Goal: Task Accomplishment & Management: Manage account settings

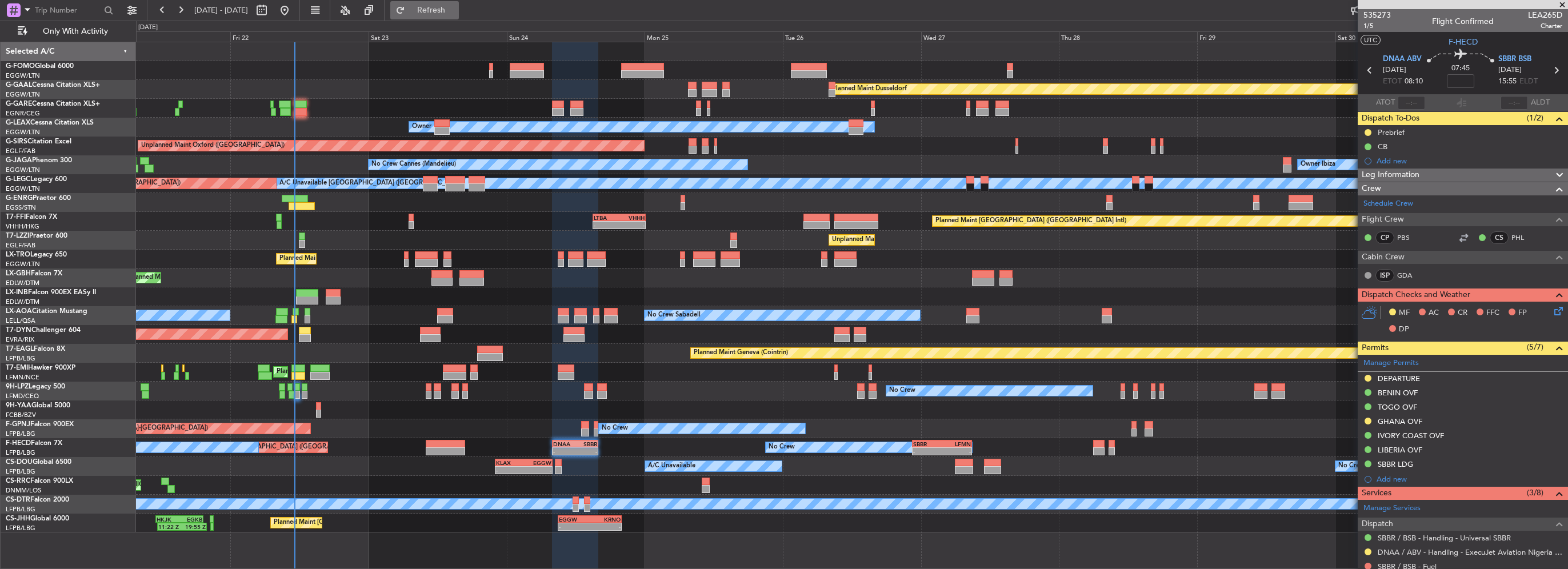
click at [459, 4] on button "Refresh" at bounding box center [424, 10] width 69 height 18
click at [456, 15] on span "Refresh" at bounding box center [431, 10] width 48 height 8
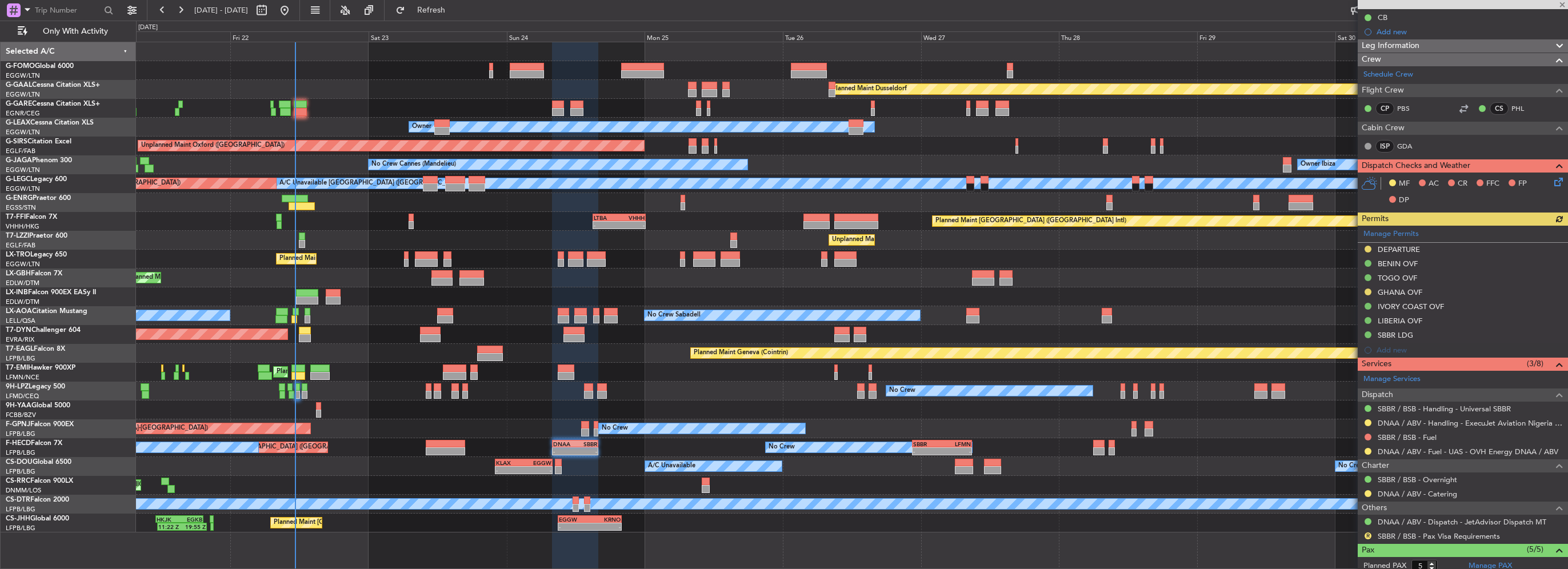
scroll to position [171, 0]
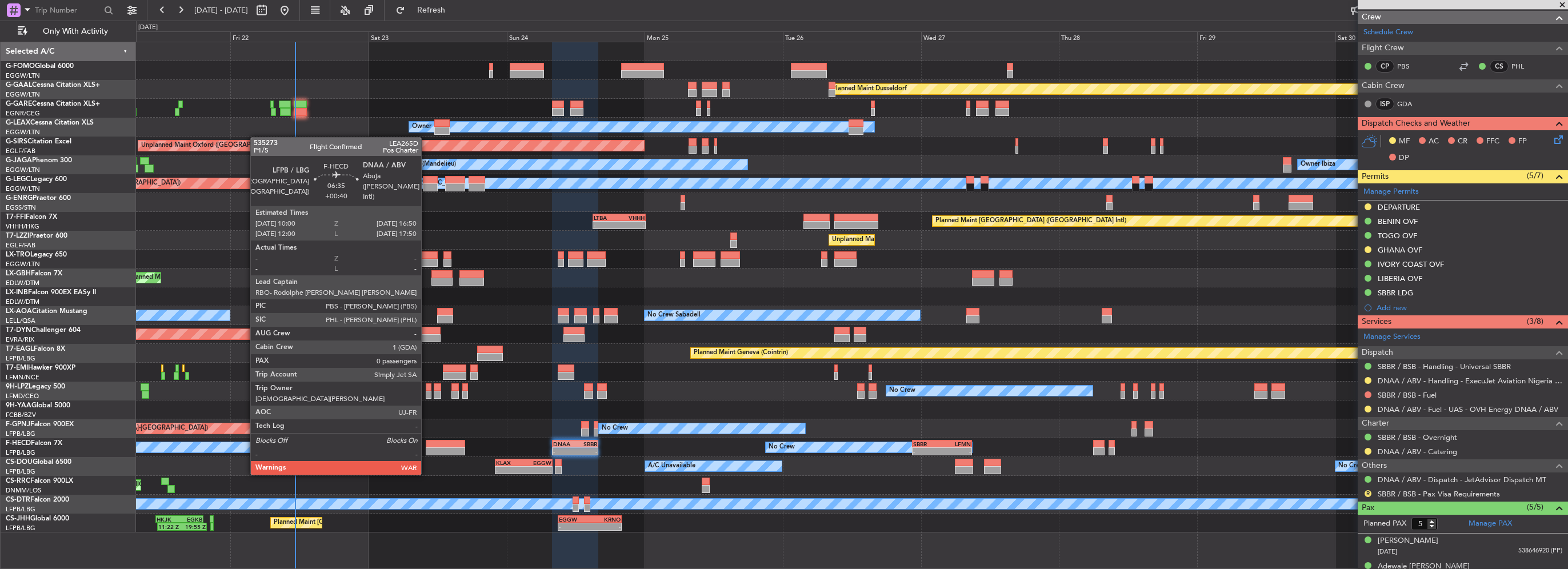
click at [426, 452] on div at bounding box center [445, 451] width 39 height 8
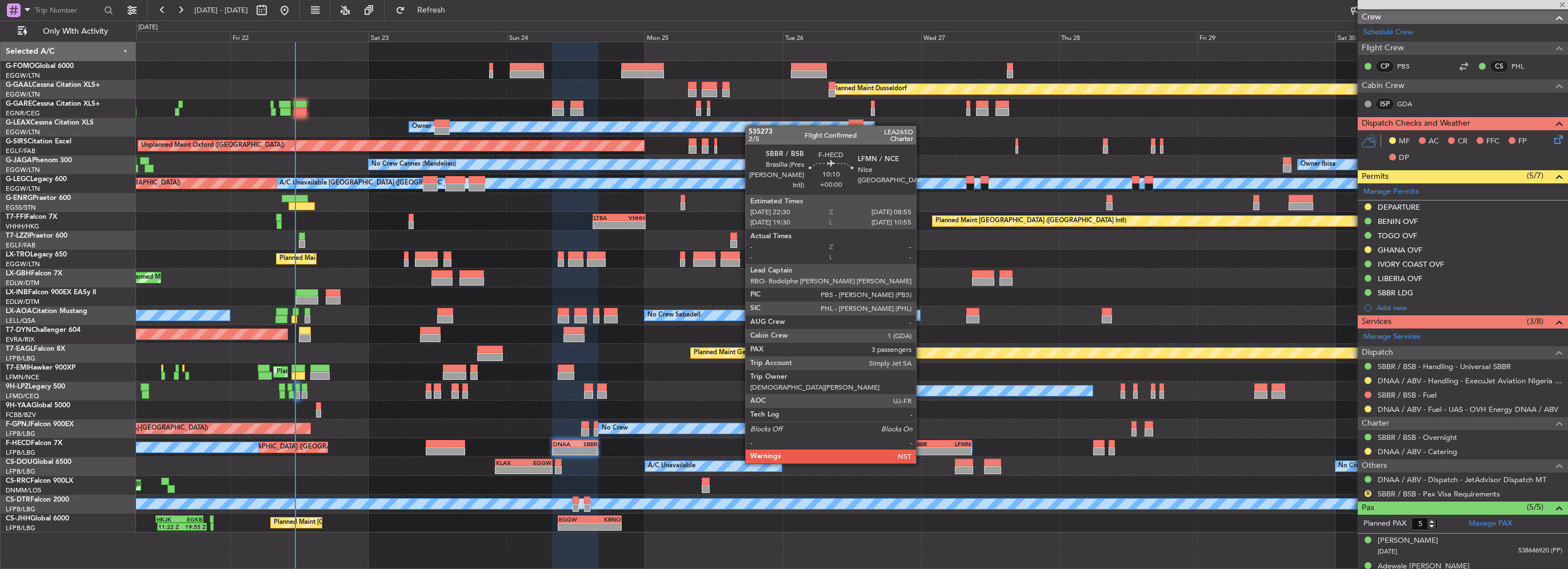
type input "+00:40"
type input "0"
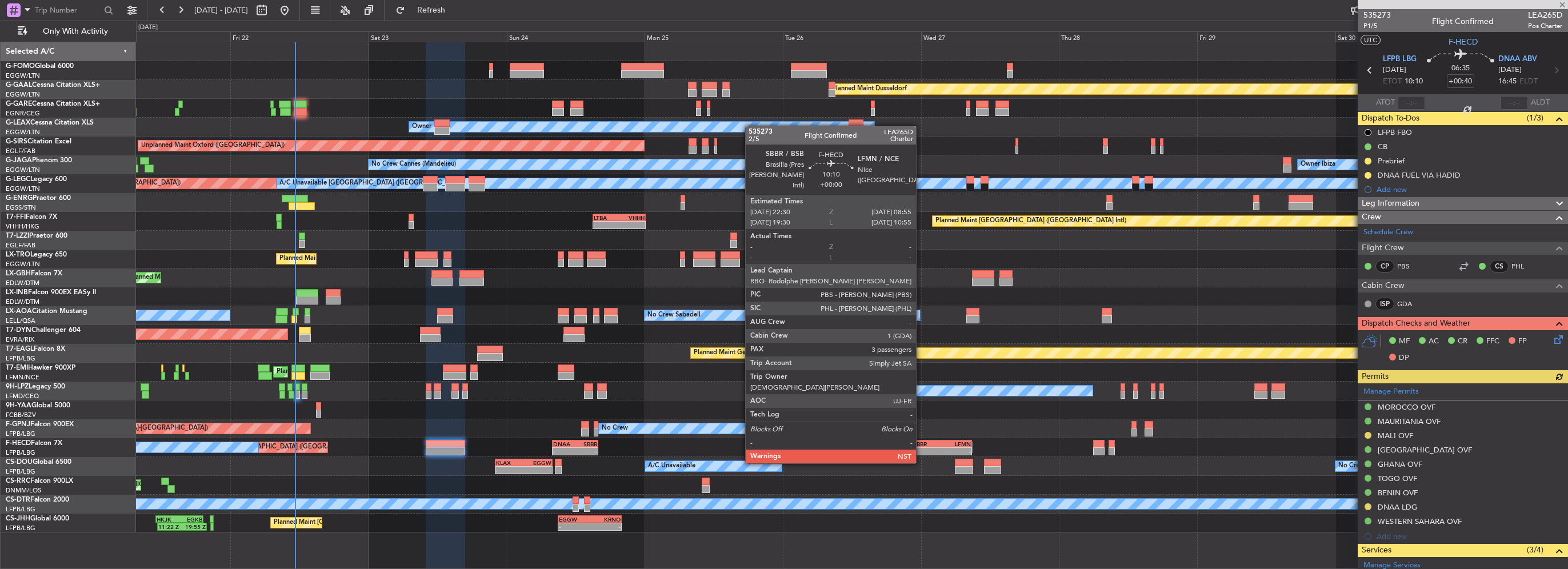
click at [921, 442] on div "SBBR" at bounding box center [928, 444] width 29 height 6
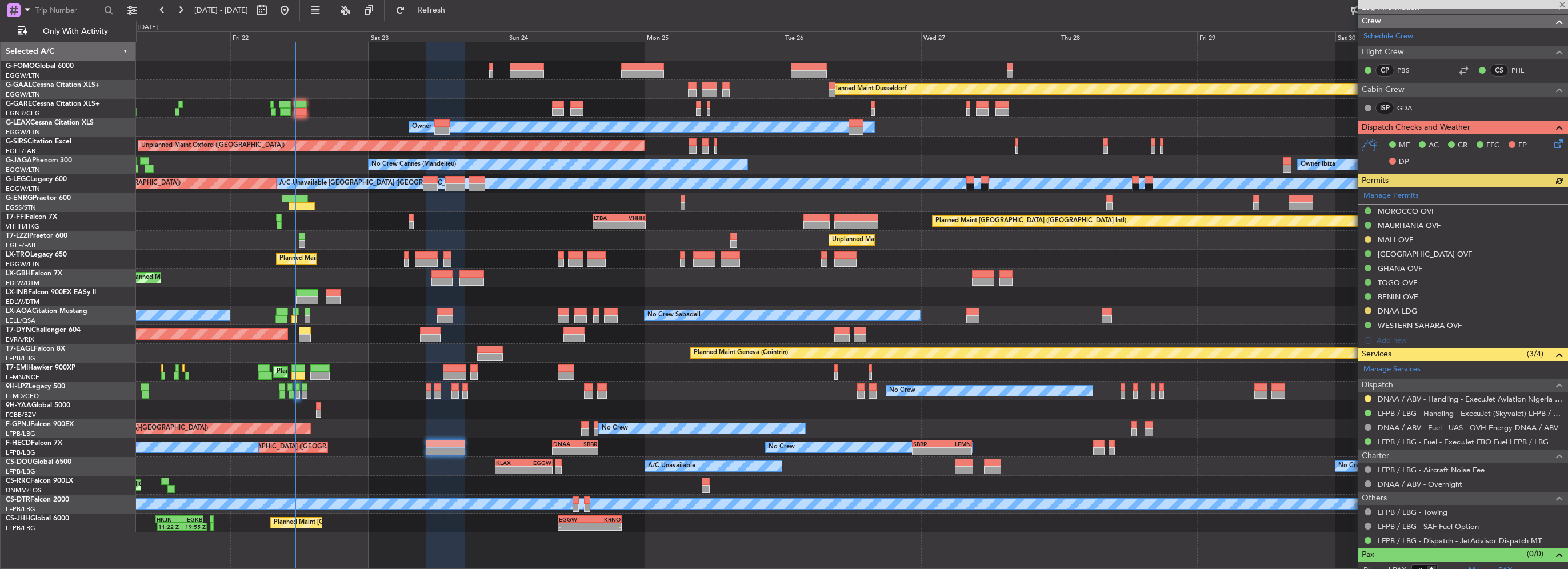
scroll to position [205, 0]
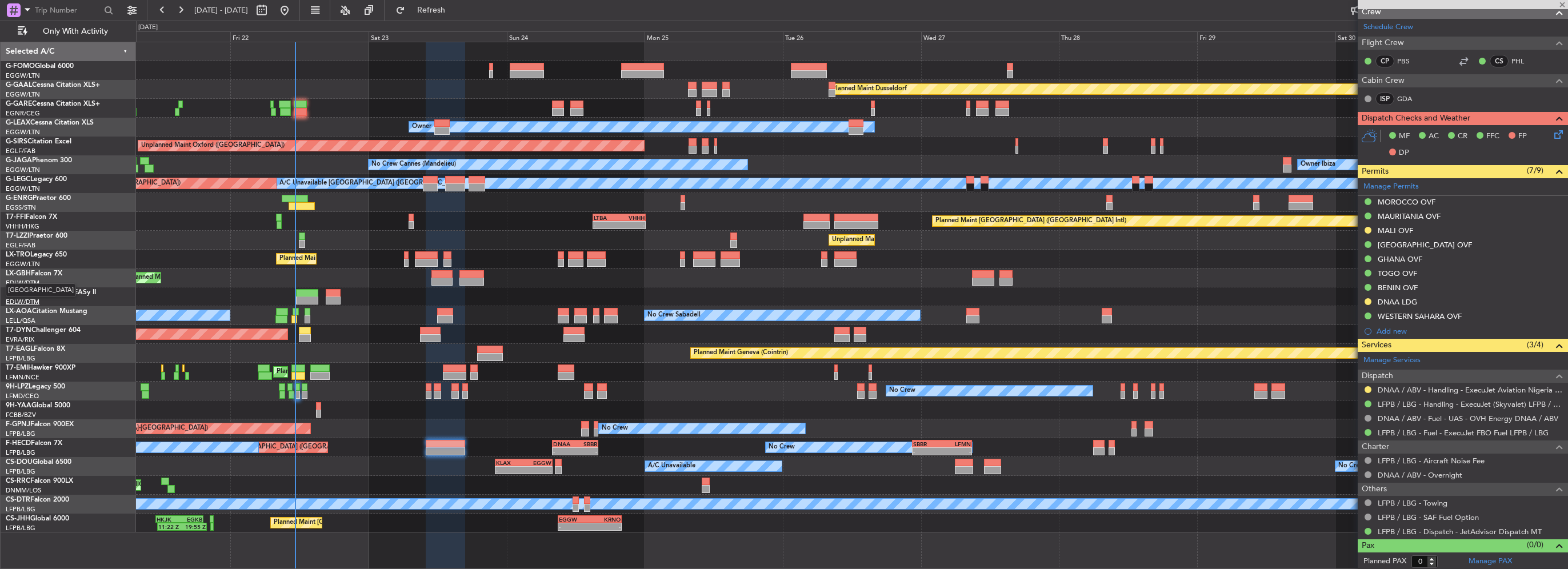
type input "3"
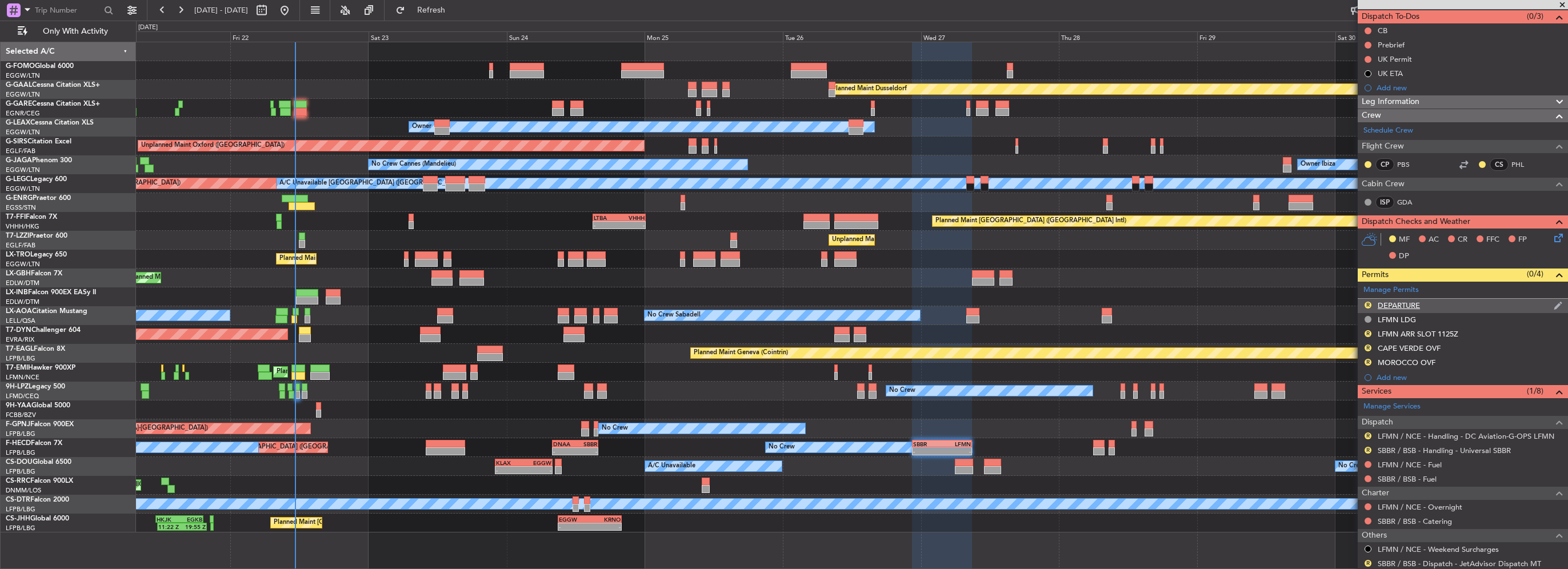
scroll to position [54, 0]
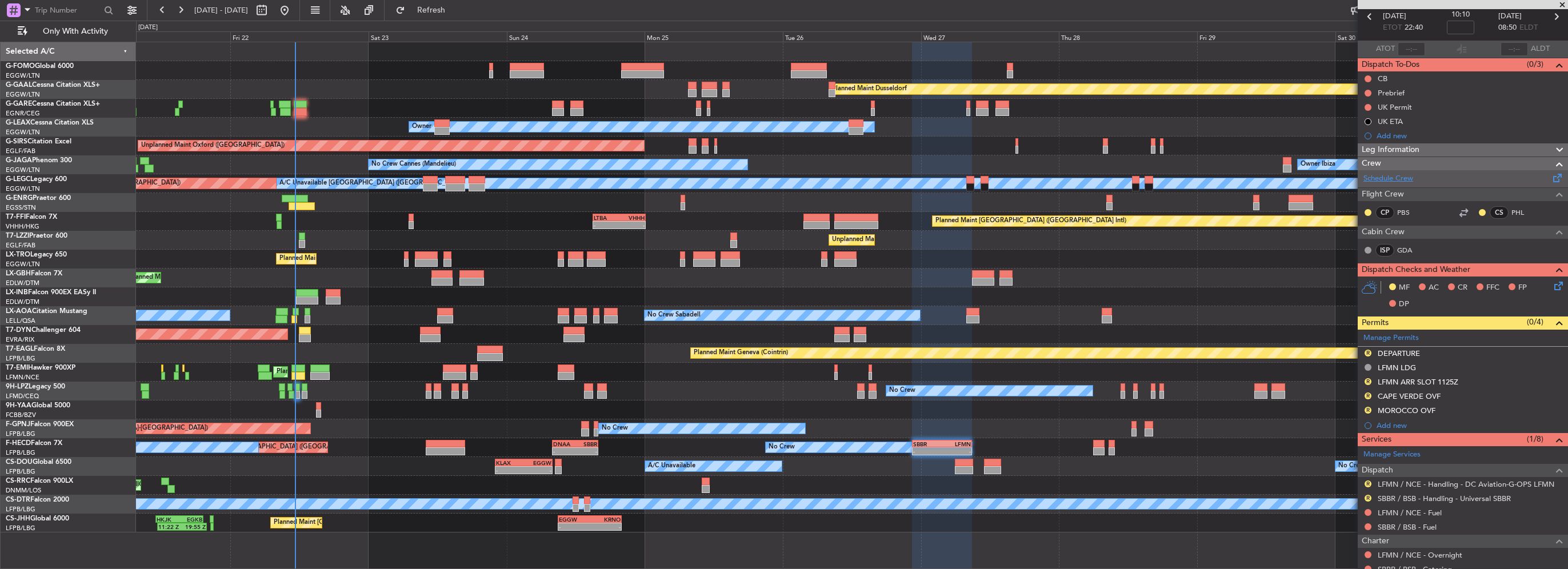
click at [1403, 177] on link "Schedule Crew" at bounding box center [1389, 178] width 49 height 11
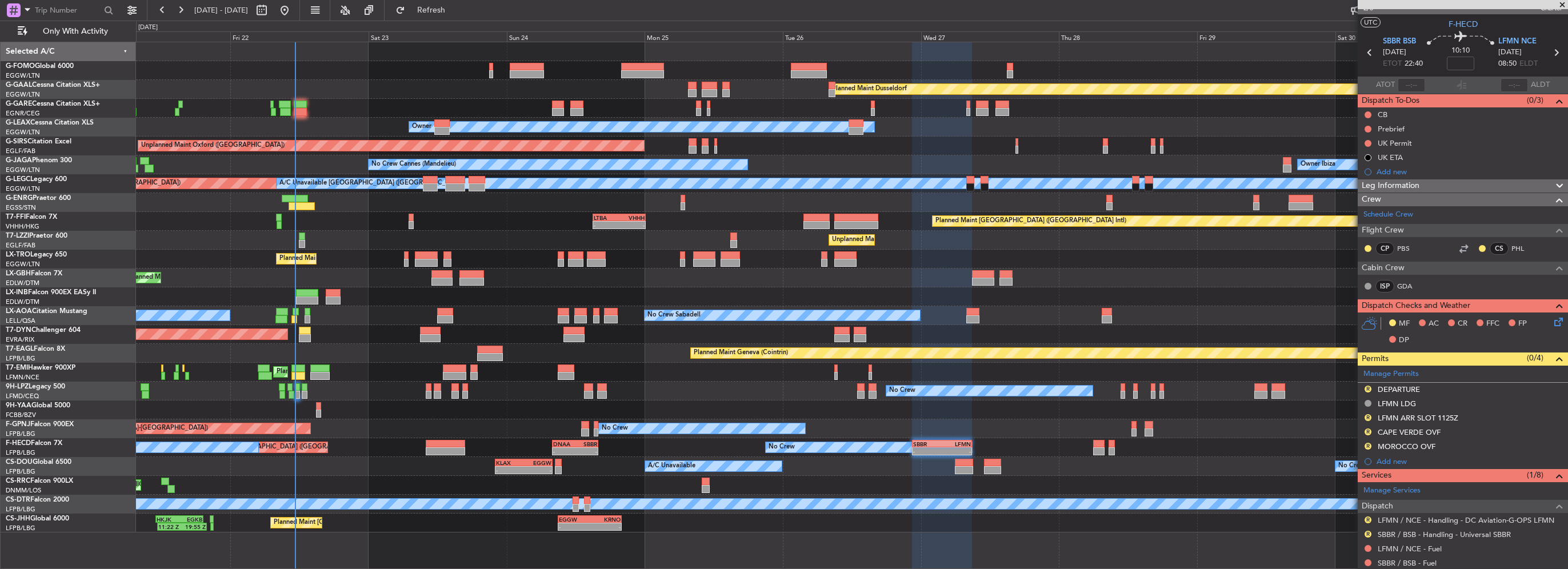
scroll to position [0, 0]
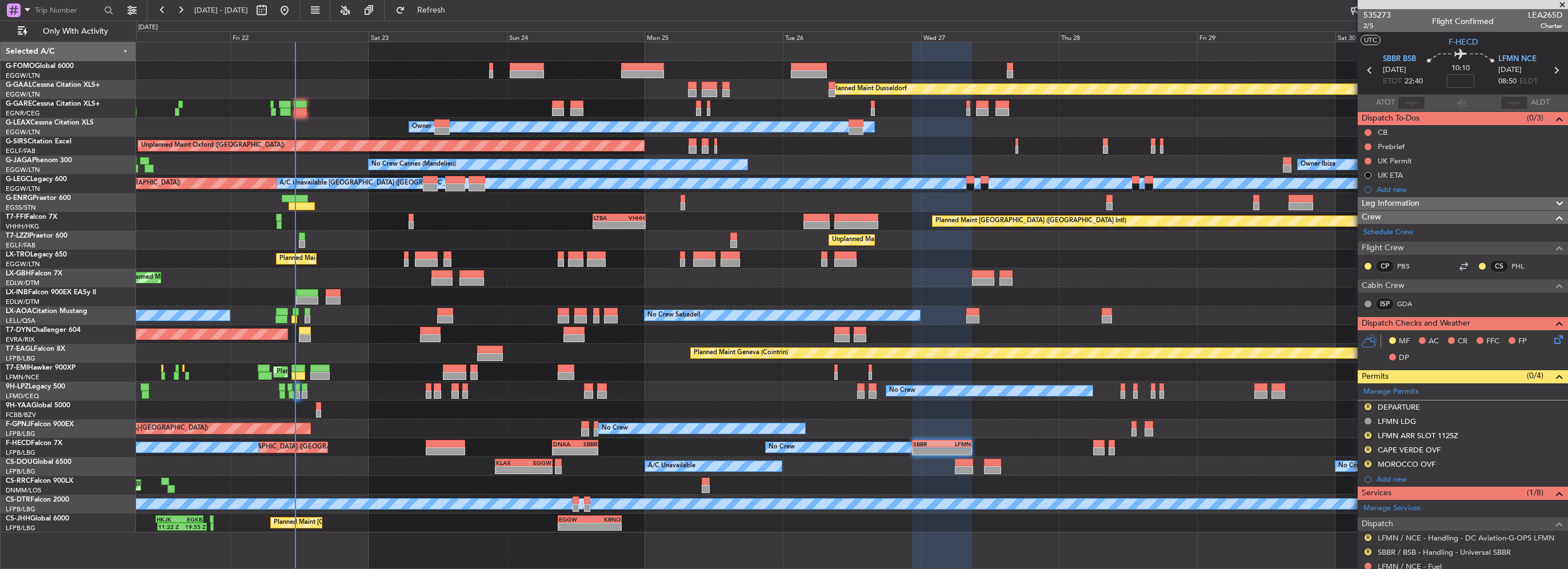
click at [1443, 199] on div "Leg Information" at bounding box center [1463, 204] width 210 height 13
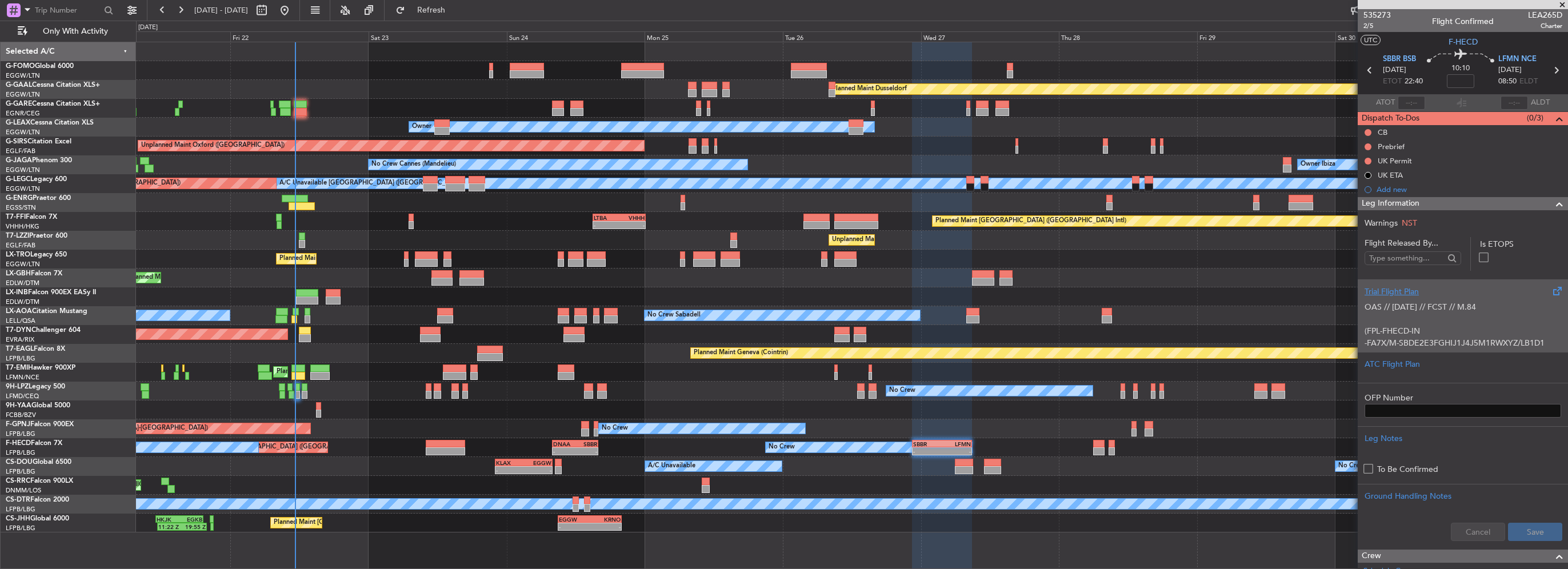
click at [1445, 296] on div "Trial Flight Plan" at bounding box center [1463, 291] width 197 height 12
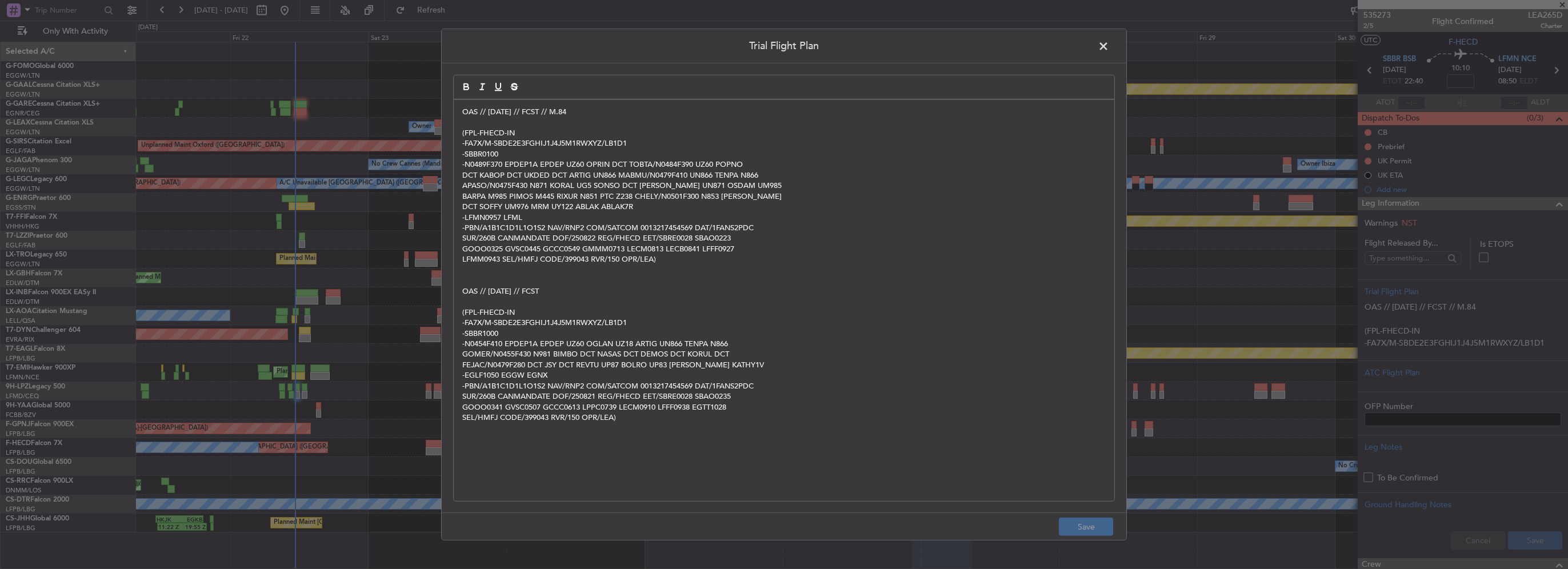
click at [1110, 47] on span at bounding box center [1110, 48] width 0 height 23
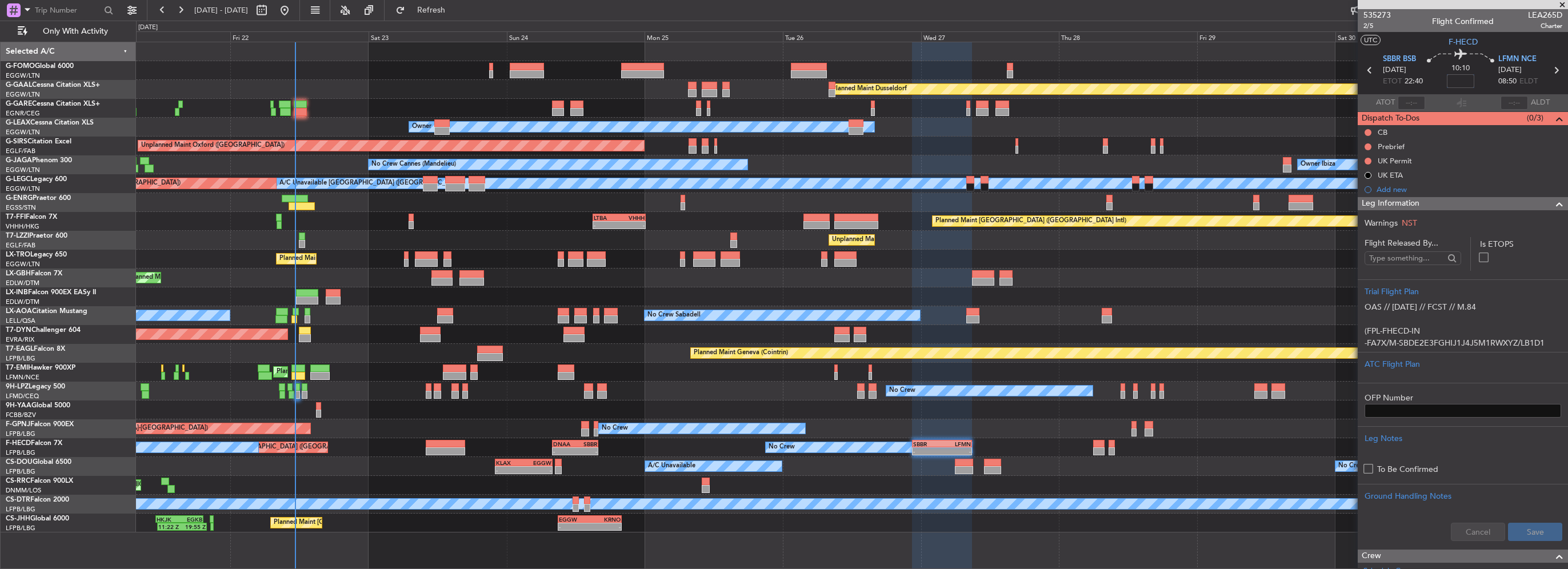
click at [1454, 82] on input at bounding box center [1461, 81] width 27 height 14
click at [1543, 199] on div at bounding box center [1554, 204] width 23 height 14
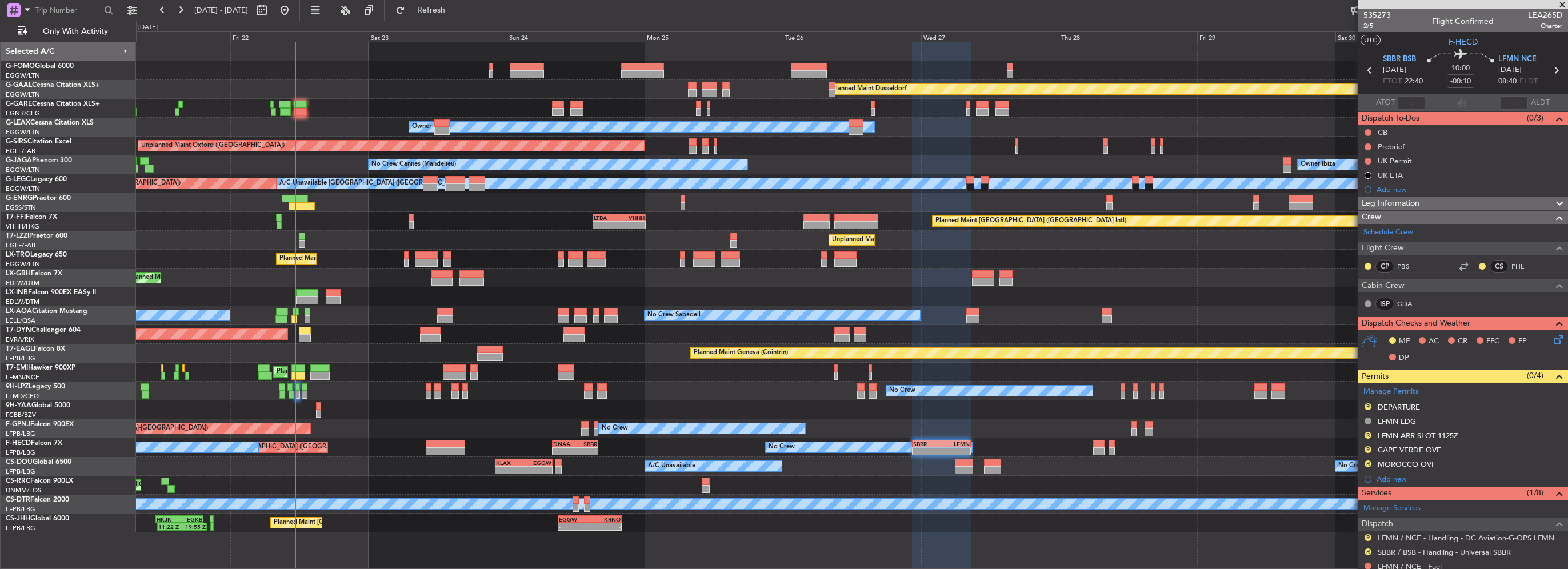
click at [465, 16] on fb-refresh-button "Refresh" at bounding box center [424, 10] width 80 height 20
click at [450, 11] on span "Refresh" at bounding box center [431, 10] width 48 height 8
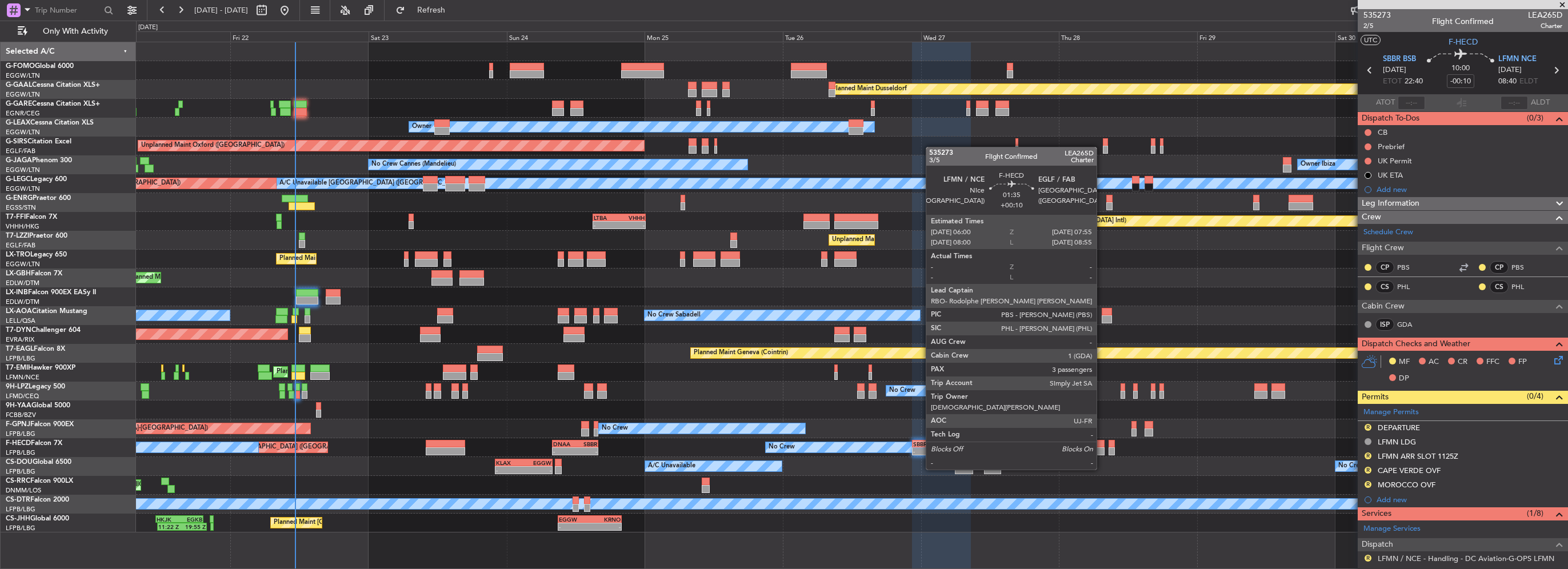
click at [1101, 448] on div at bounding box center [1099, 451] width 11 height 8
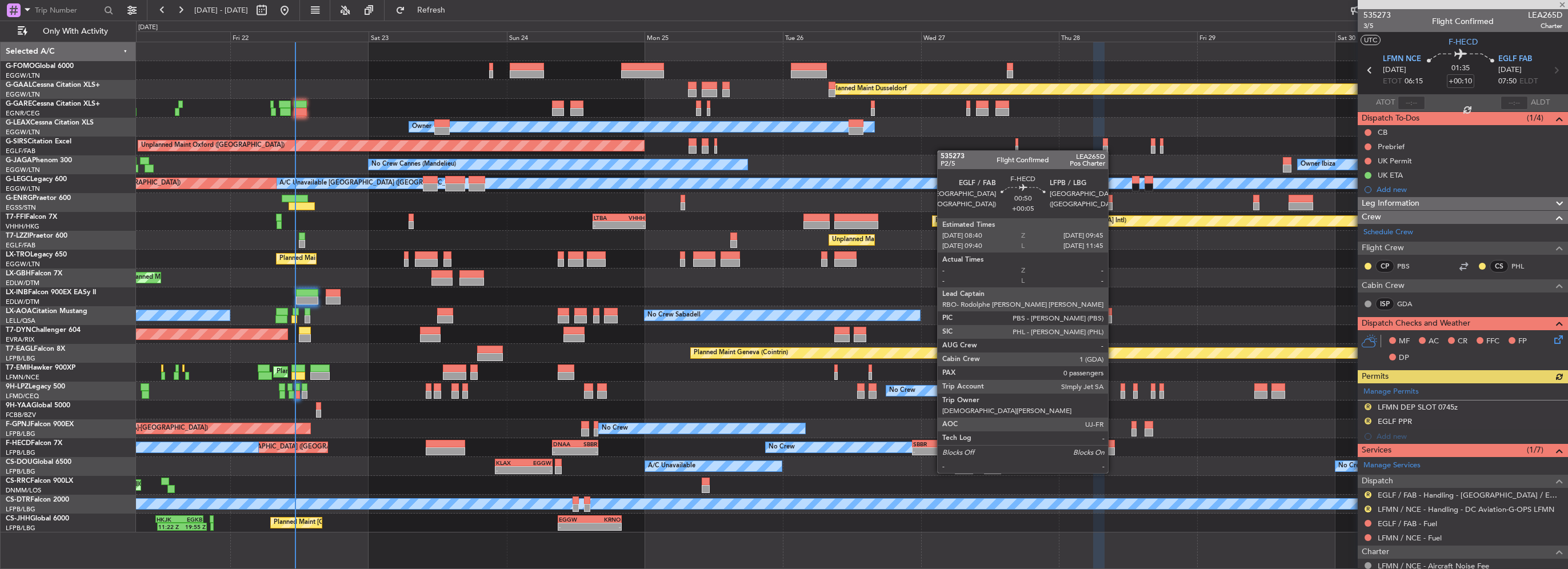
click at [1113, 452] on div at bounding box center [1112, 451] width 6 height 8
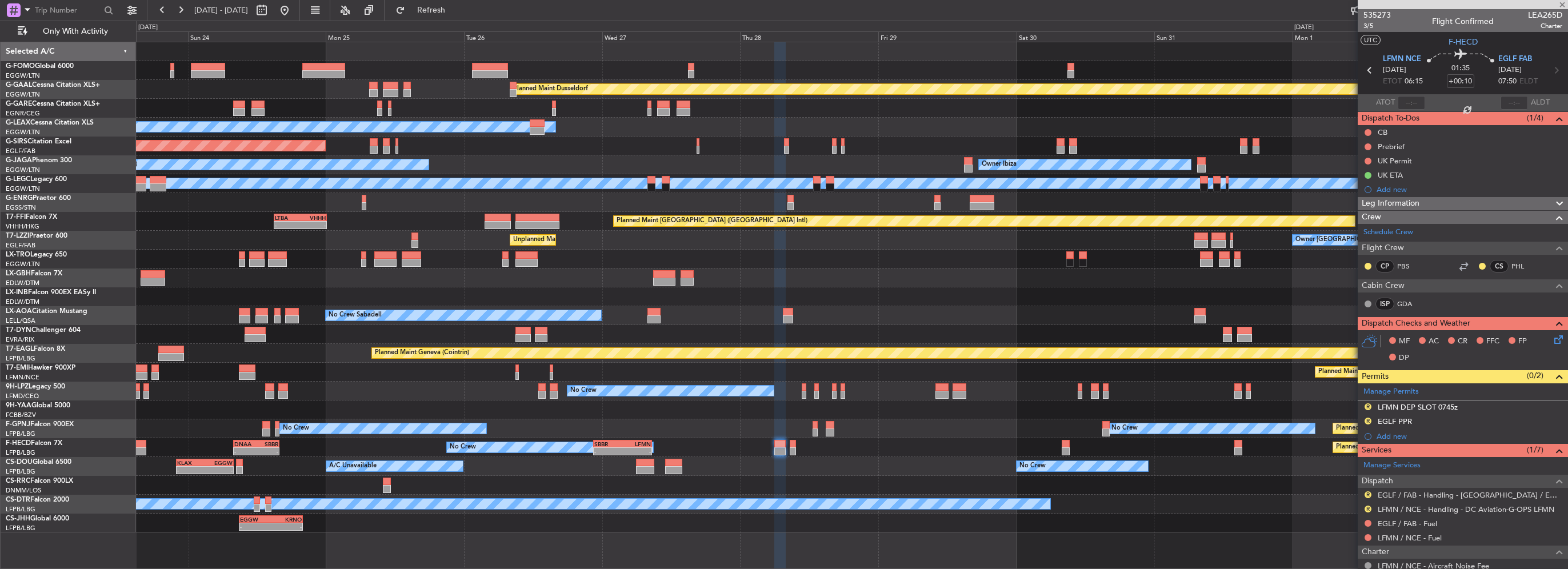
click at [734, 409] on div at bounding box center [852, 410] width 1432 height 19
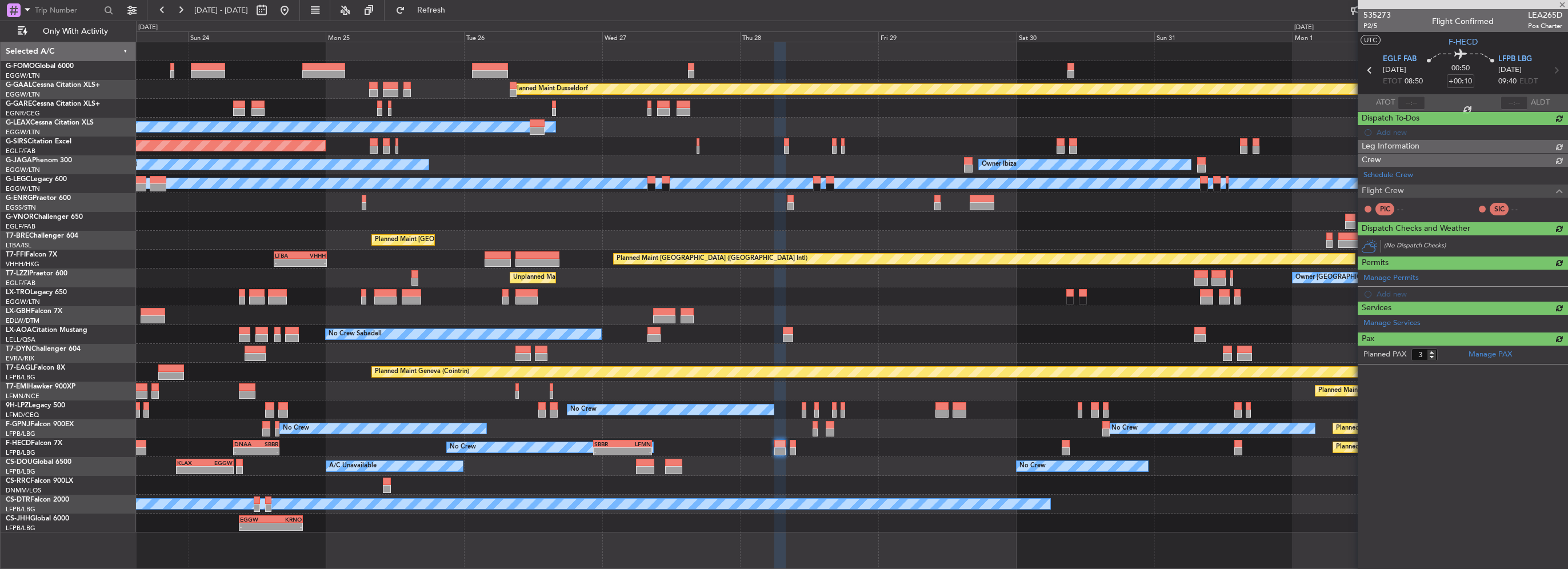
type input "+00:05"
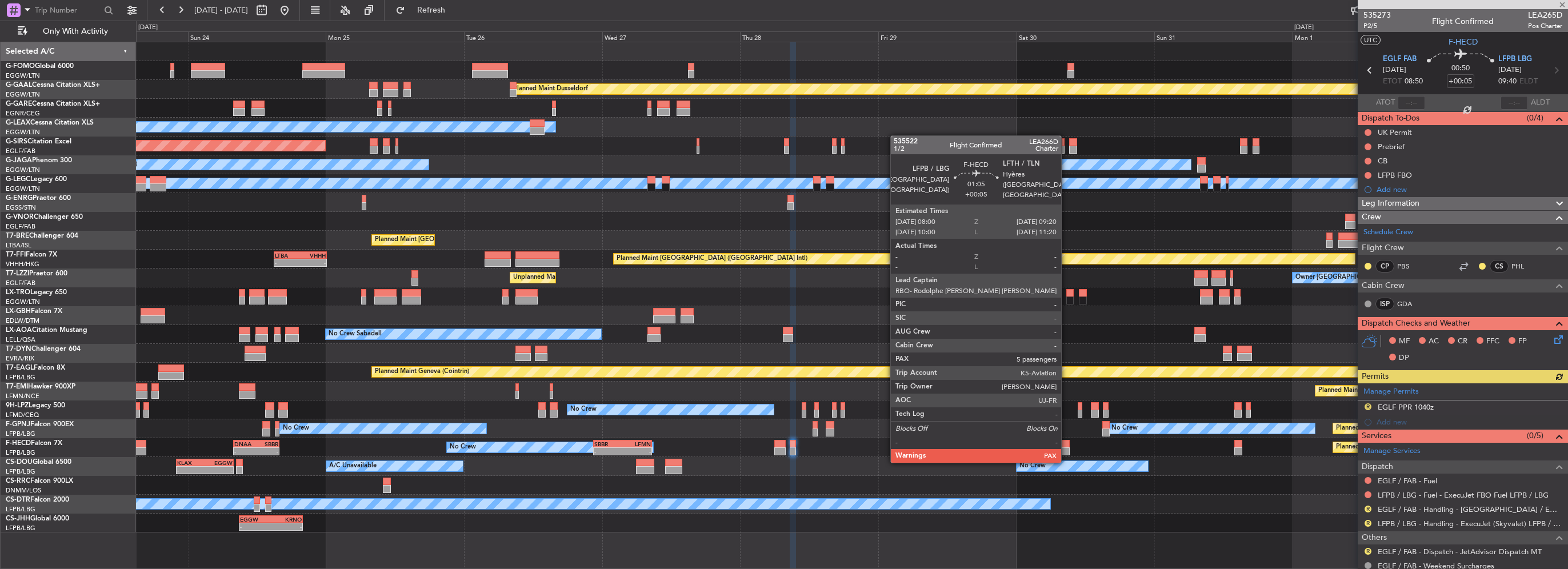
click at [1067, 450] on div at bounding box center [1066, 451] width 8 height 8
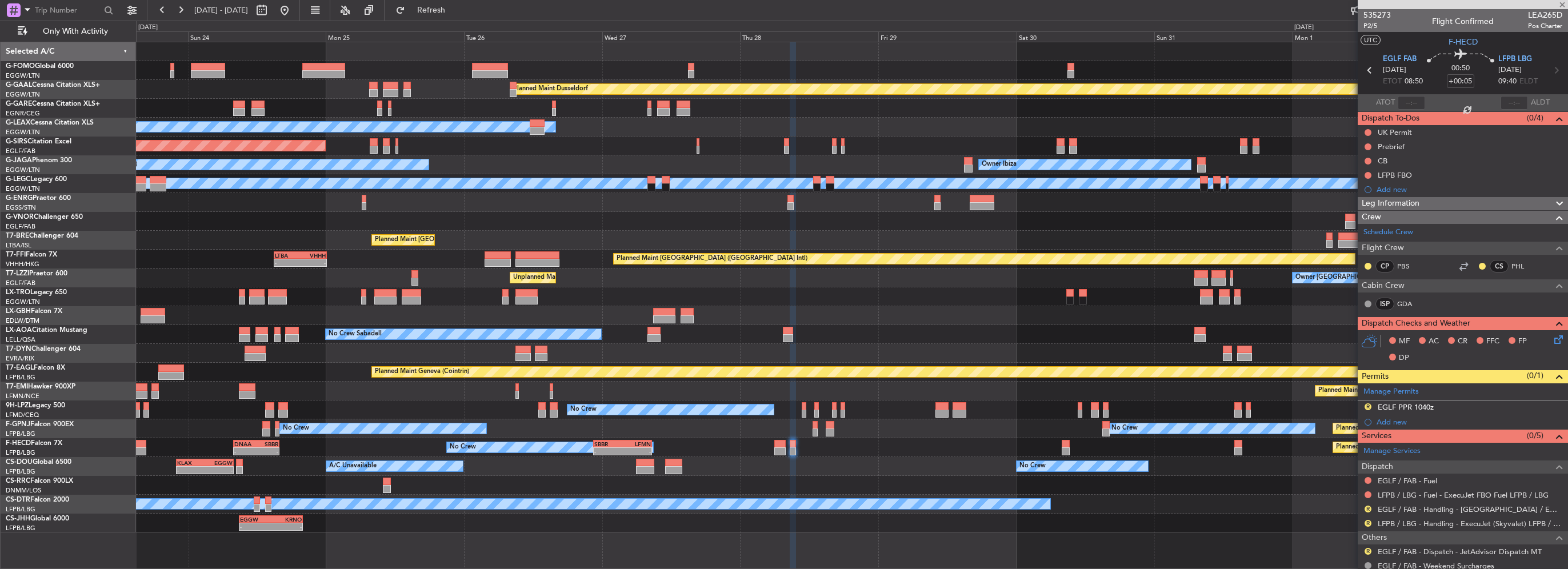
type input "5"
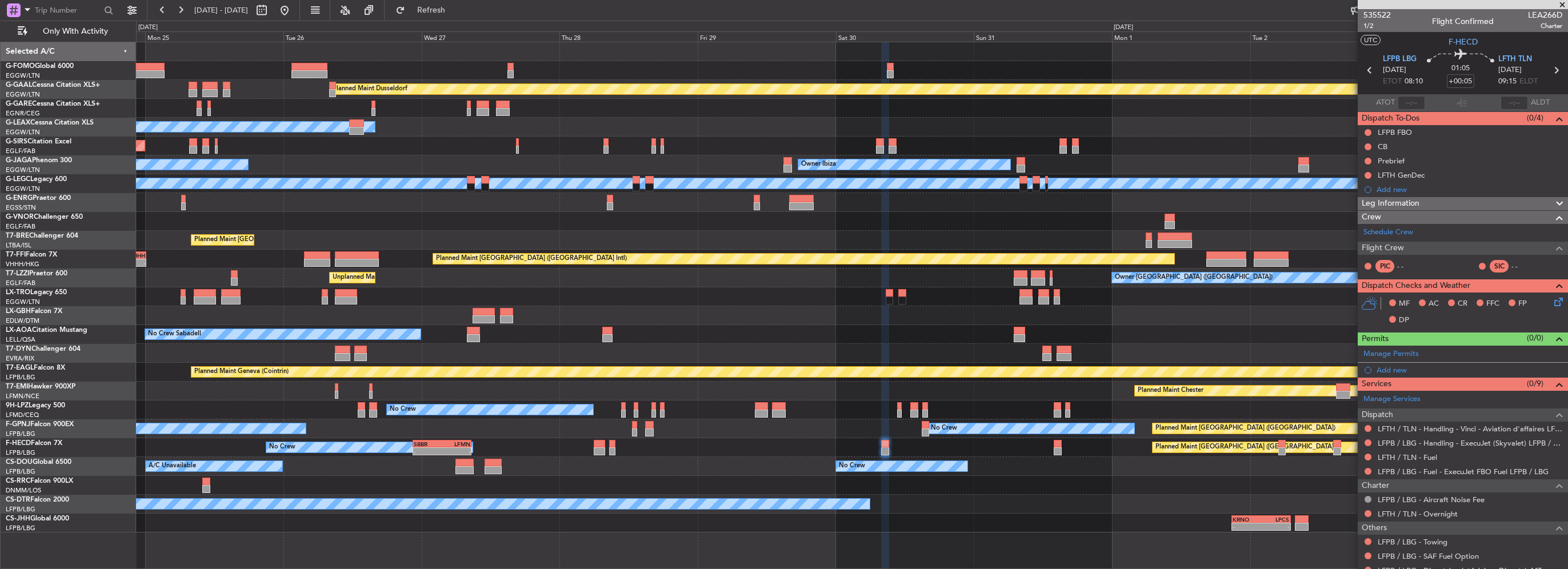
click at [819, 418] on div "No Crew No Crew" at bounding box center [852, 410] width 1432 height 19
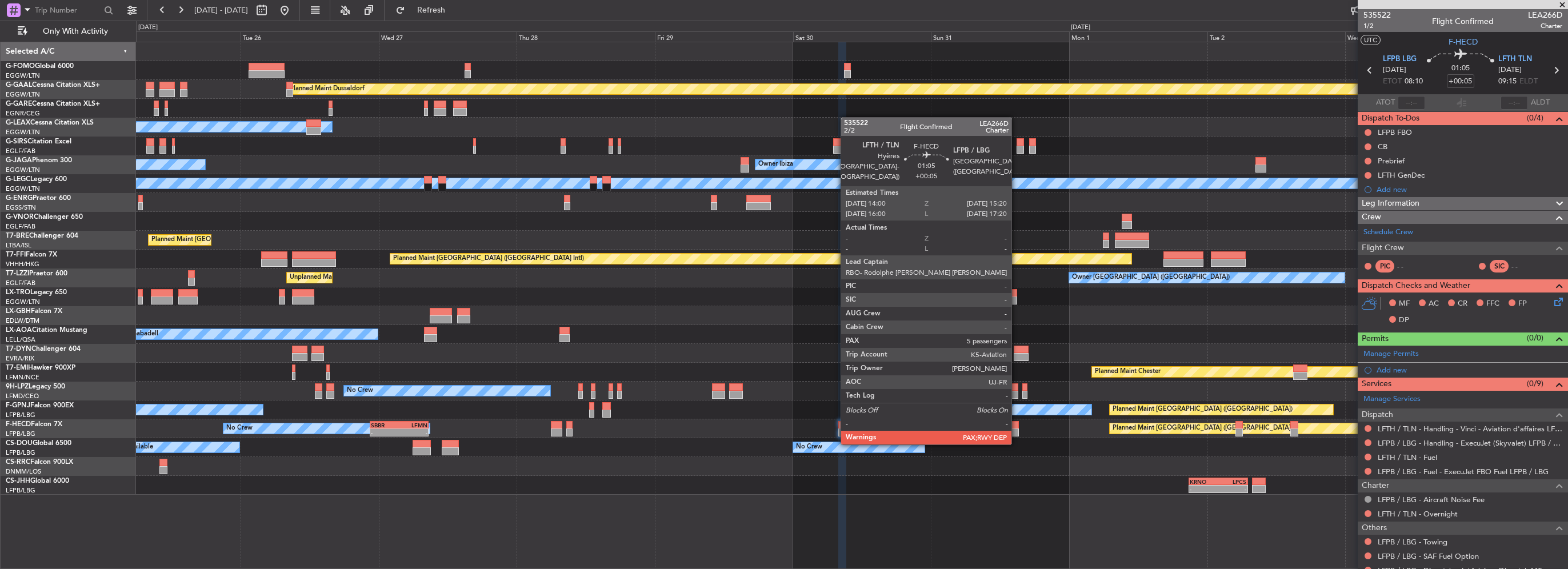
click at [1016, 432] on div at bounding box center [1015, 433] width 8 height 8
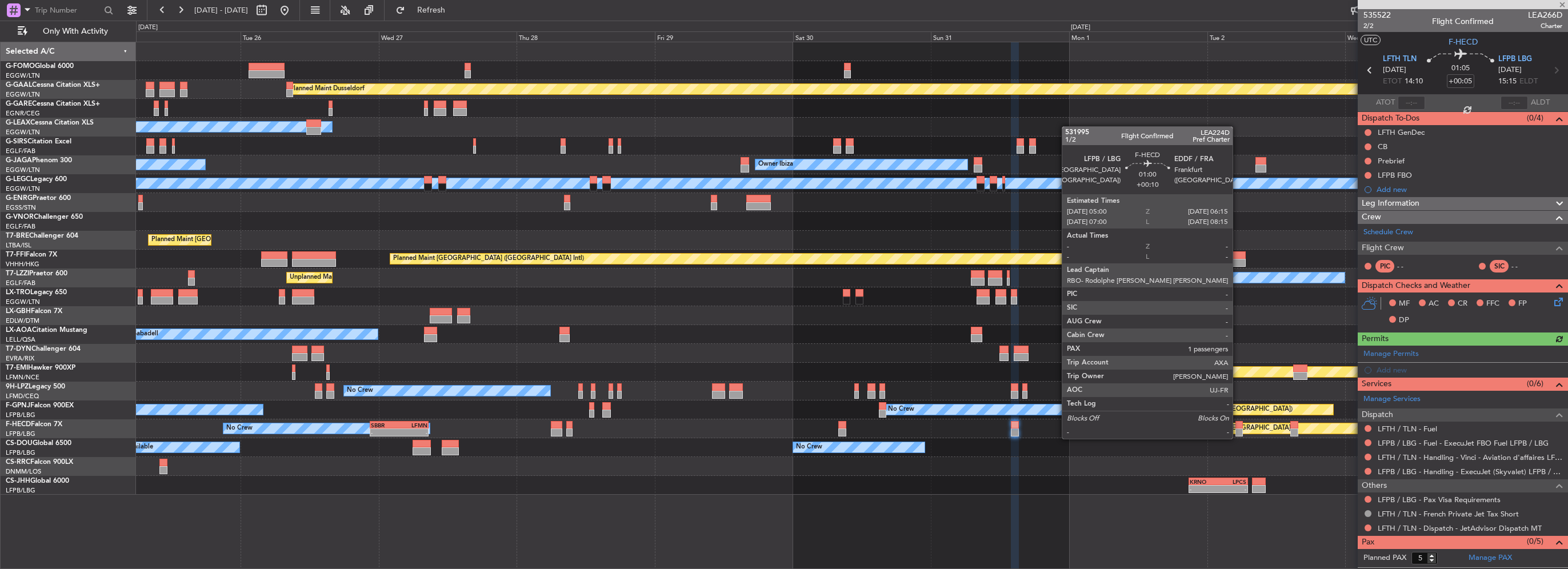
click at [1238, 427] on div at bounding box center [1240, 424] width 7 height 8
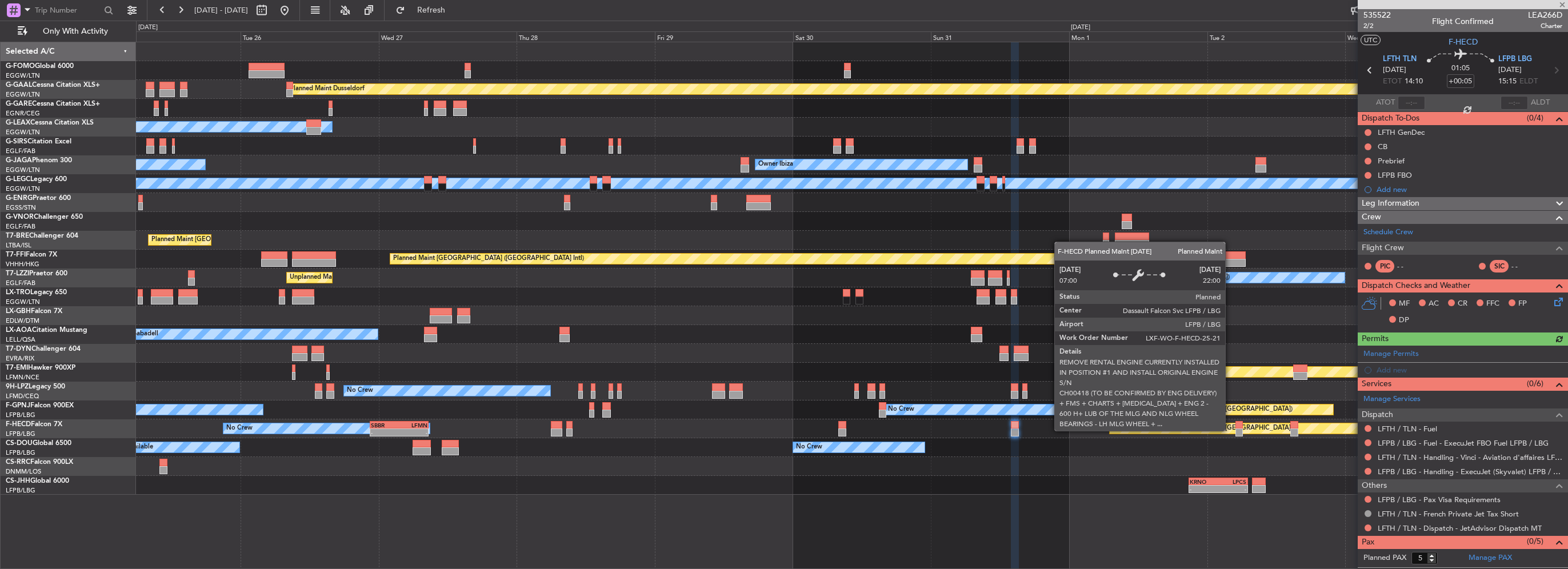
type input "+00:10"
type input "1"
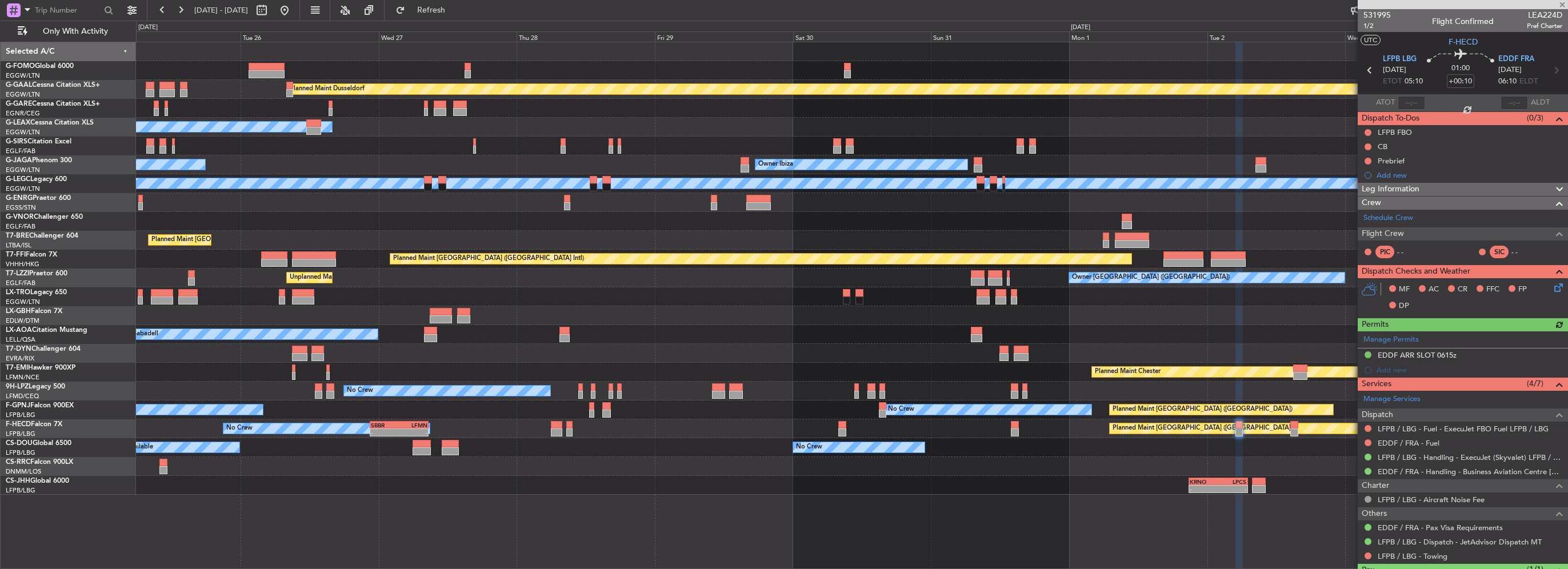
click at [786, 354] on div "Planned Maint Dusseldorf Owner Unplanned Maint Oxford (Kidlington) Planned Main…" at bounding box center [852, 268] width 1432 height 453
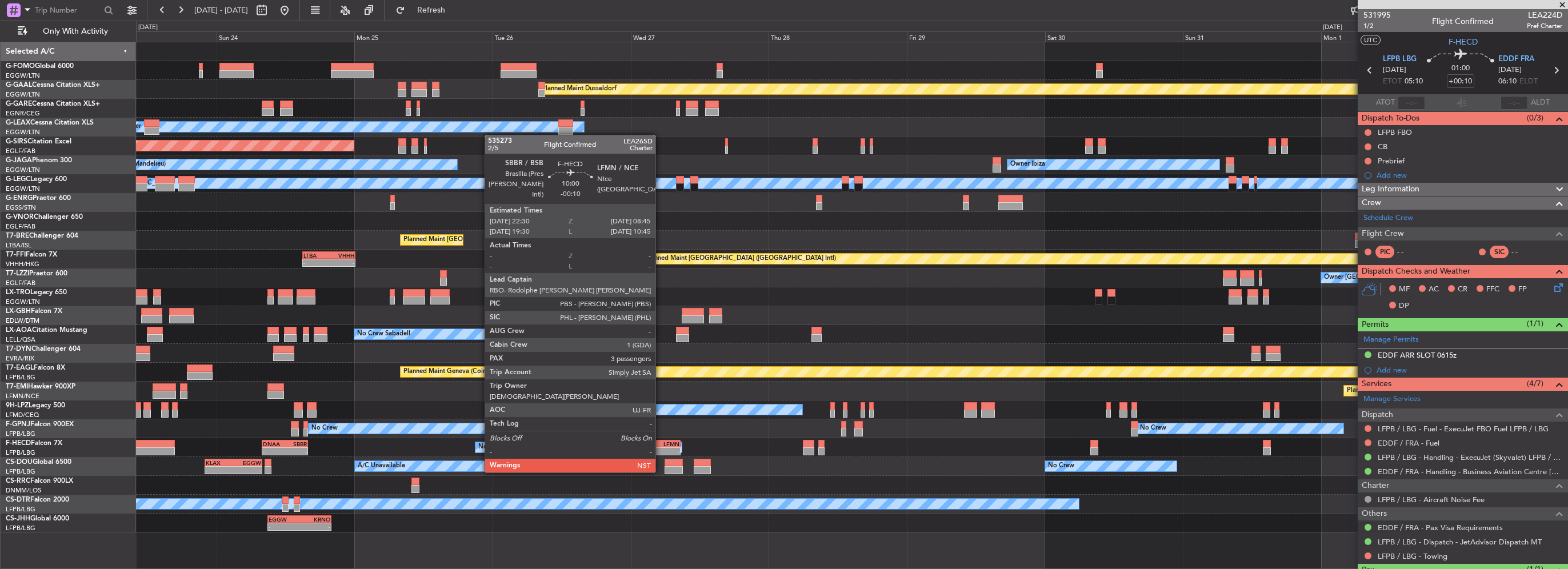
click at [660, 451] on div "-" at bounding box center [665, 451] width 28 height 6
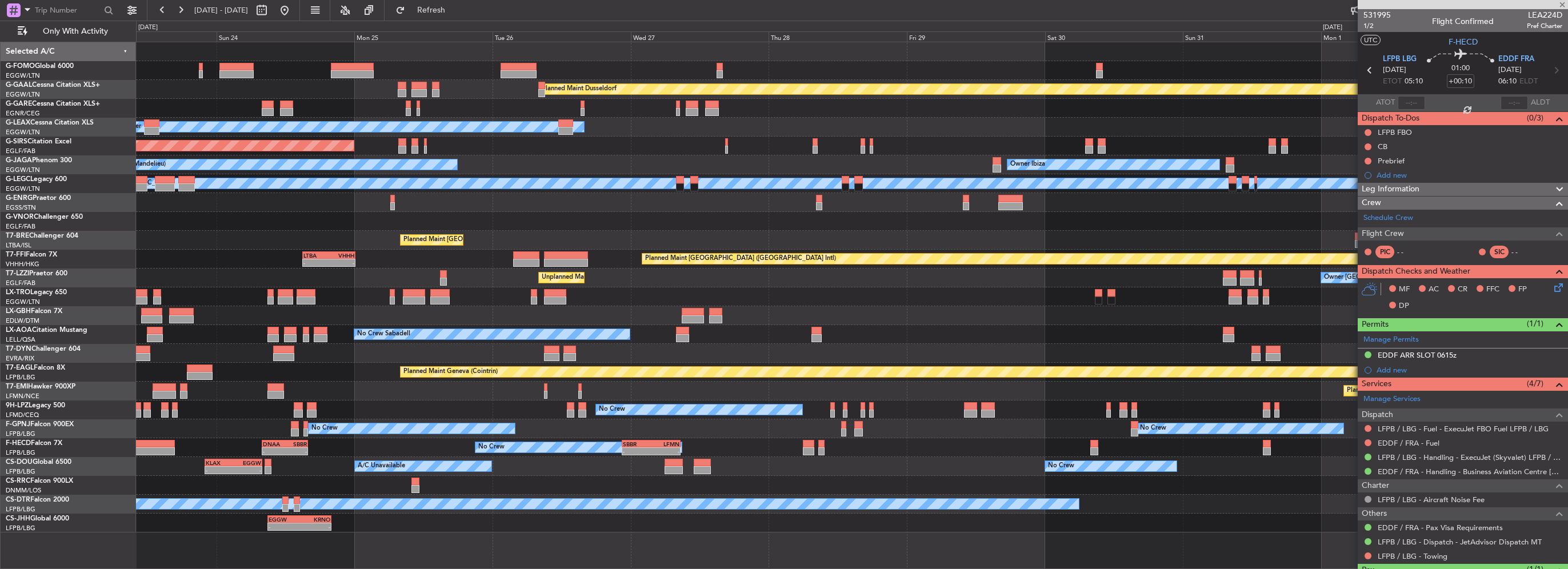
type input "-00:10"
type input "3"
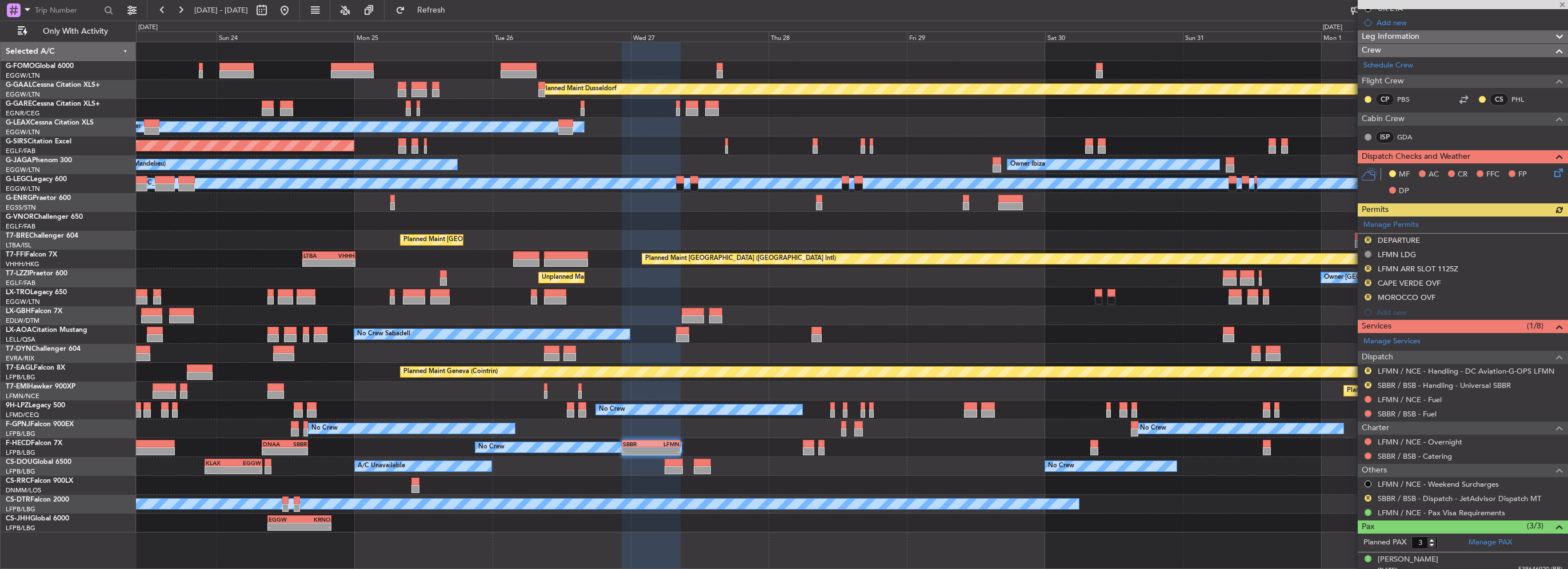
scroll to position [225, 0]
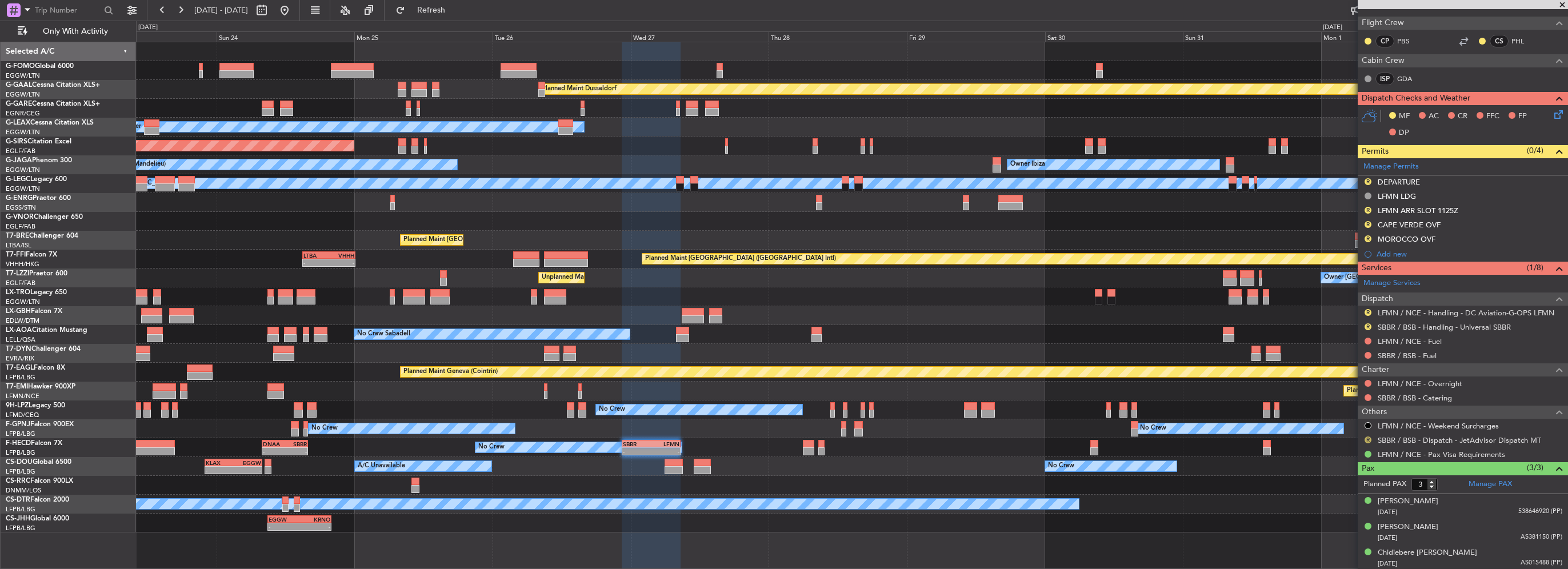
click at [1369, 438] on button "R" at bounding box center [1368, 439] width 6 height 6
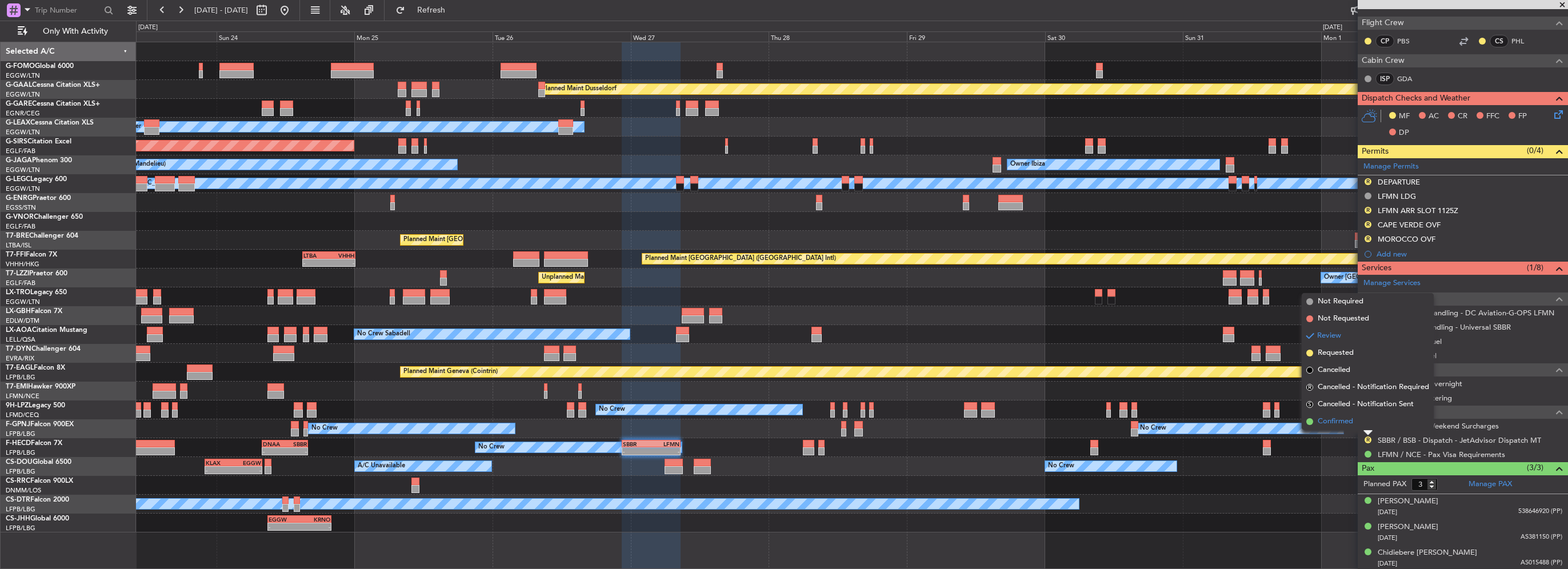
click at [1344, 416] on span "Confirmed" at bounding box center [1336, 422] width 36 height 11
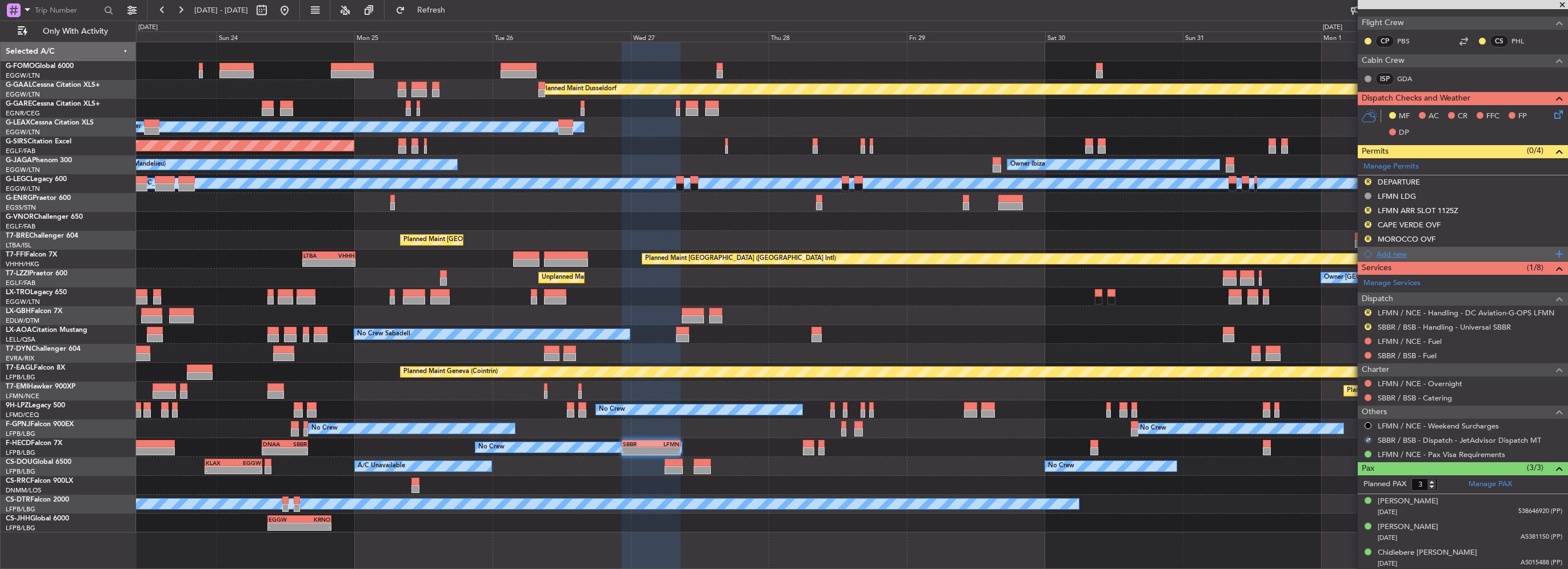
scroll to position [111, 0]
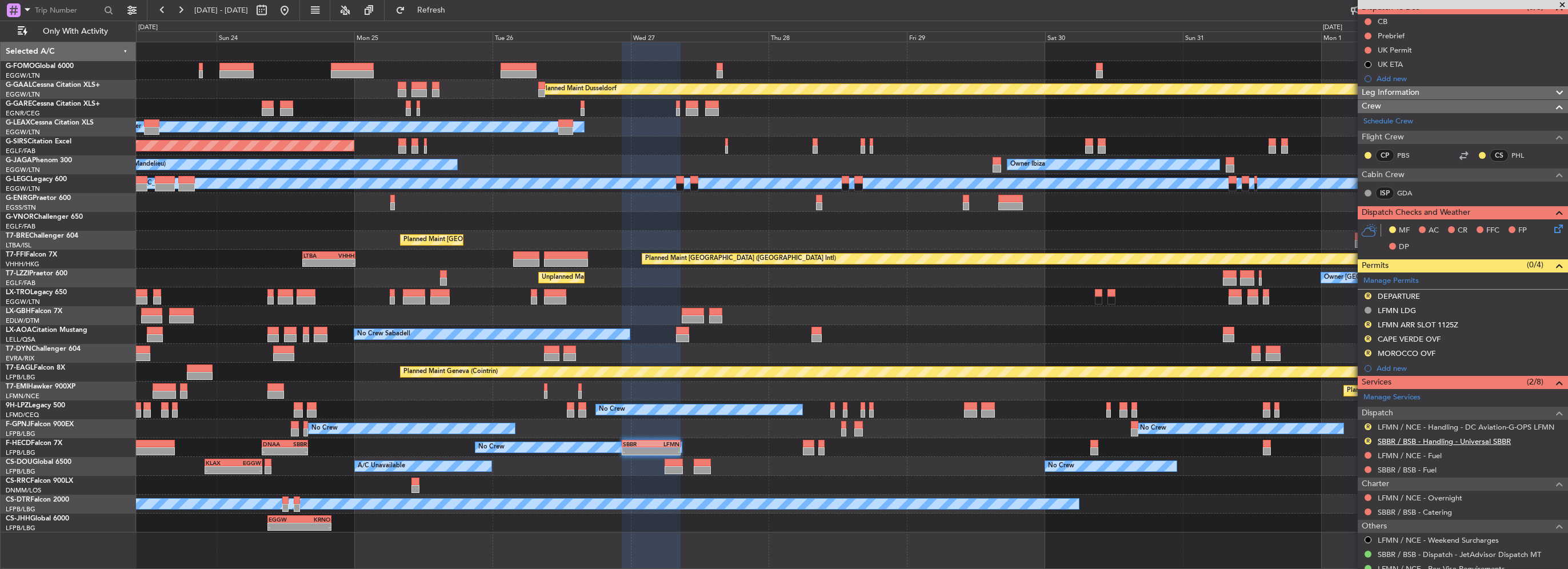
click at [1490, 439] on link "SBBR / BSB - Handling - Universal SBBR" at bounding box center [1444, 441] width 134 height 10
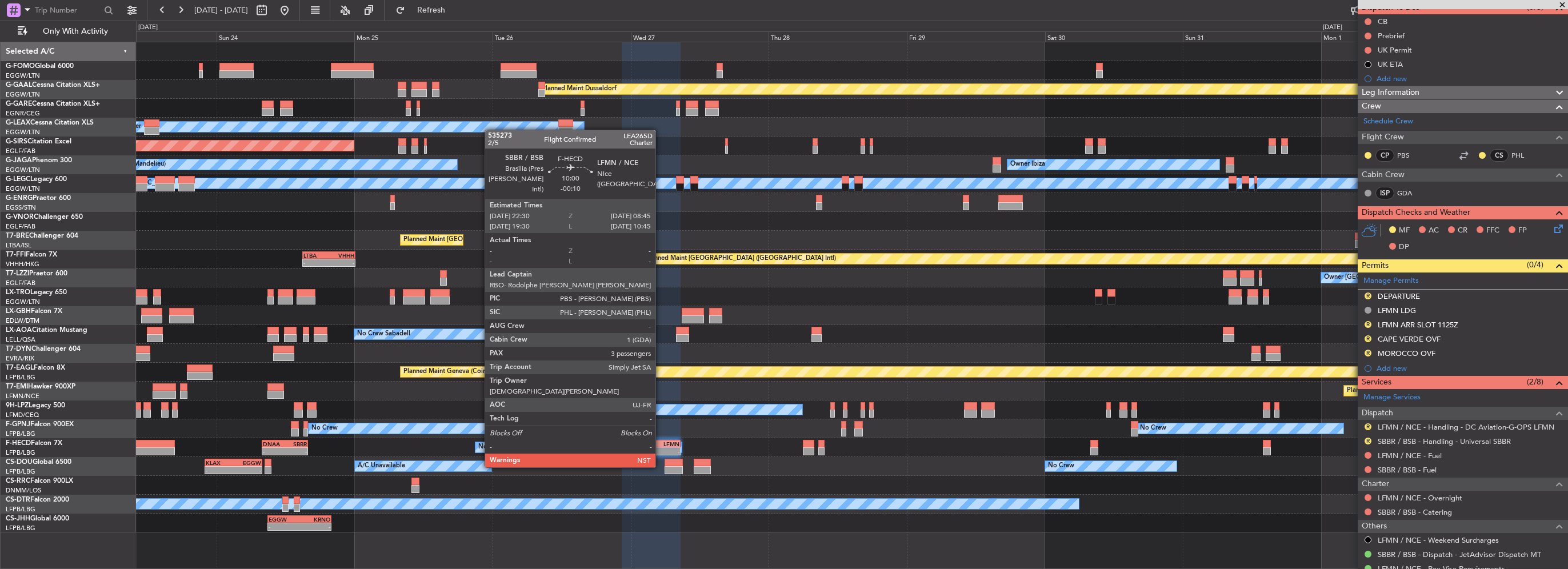
click at [660, 446] on div "LFMN" at bounding box center [665, 444] width 28 height 6
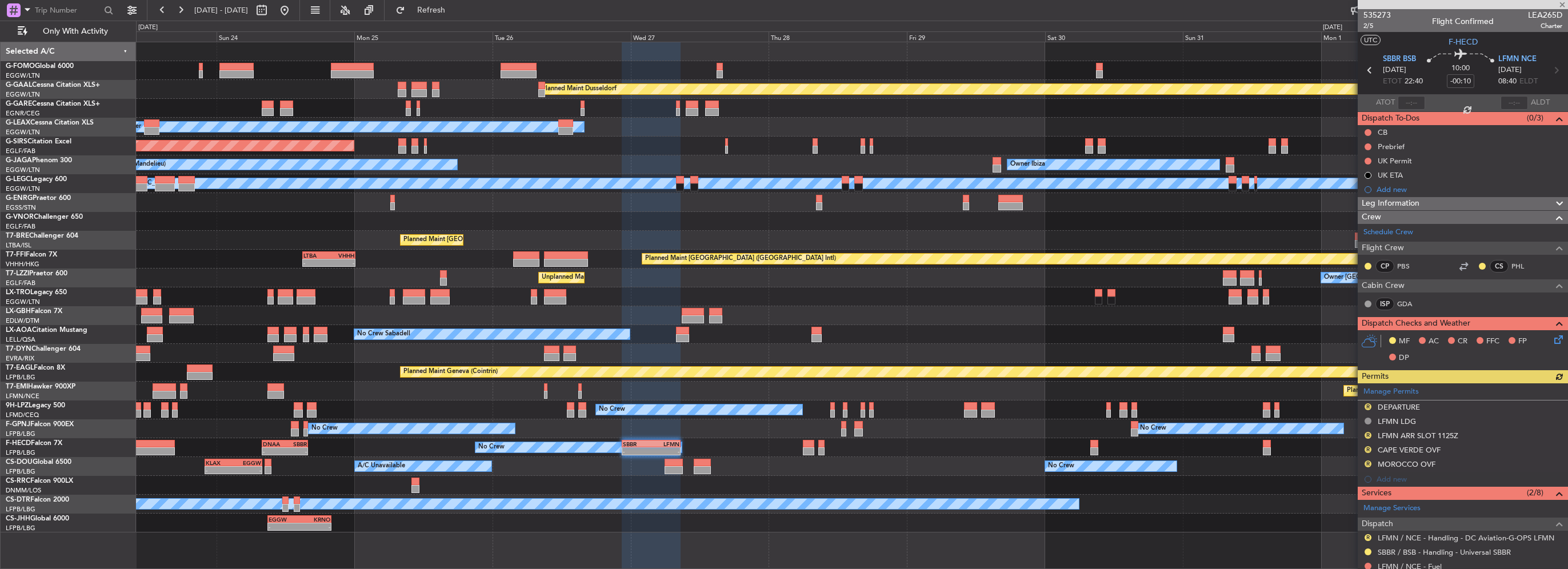
scroll to position [171, 0]
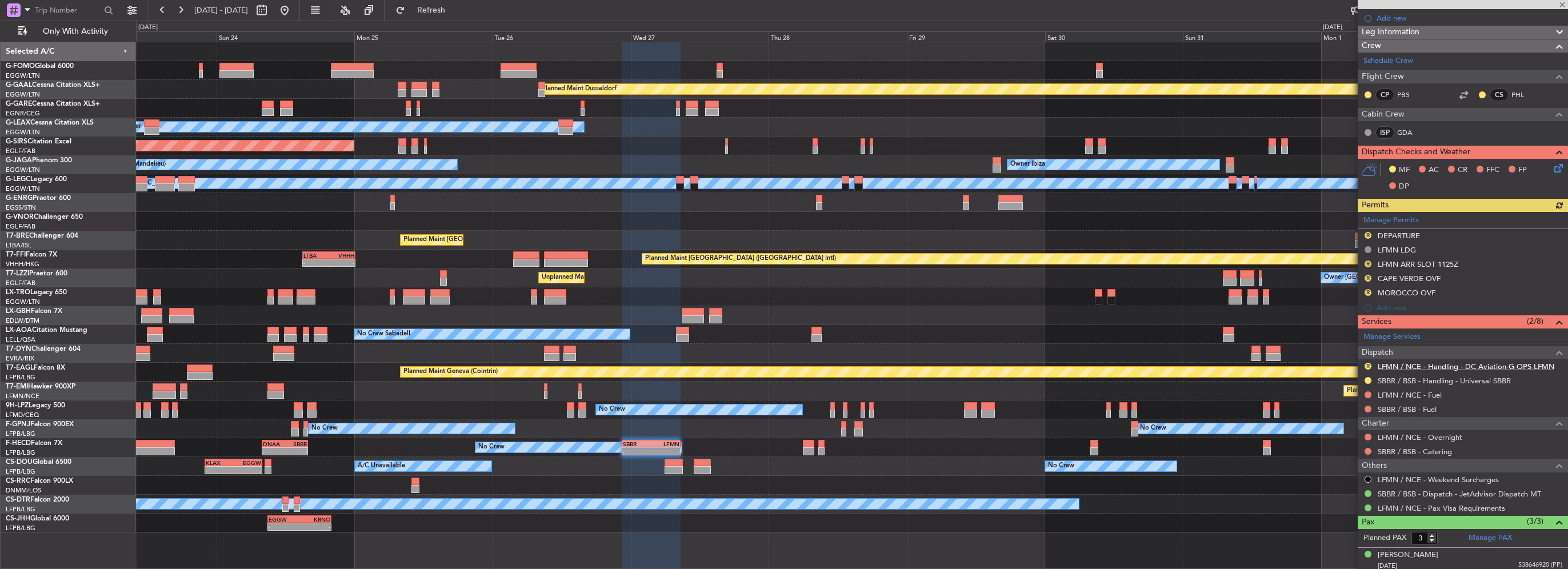
click at [1411, 364] on link "LFMN / NCE - Handling - DC Aviation-G-OPS LFMN" at bounding box center [1466, 366] width 177 height 10
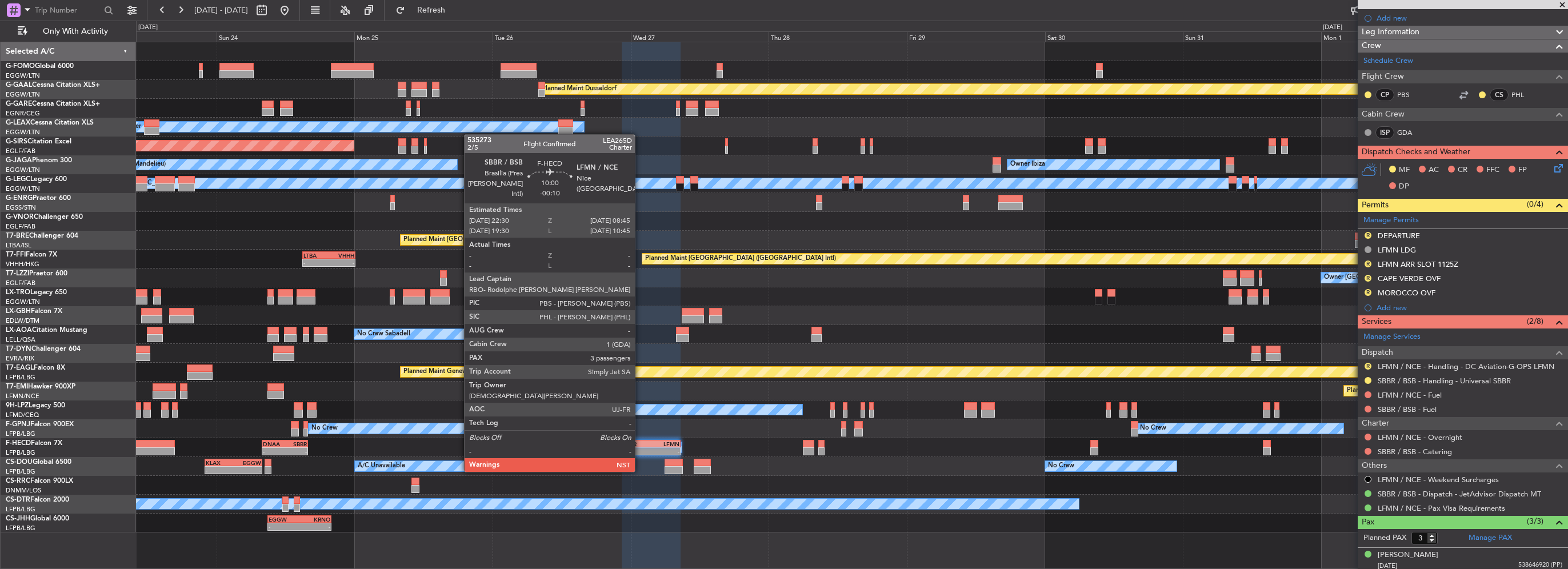
click at [640, 450] on div "-" at bounding box center [637, 451] width 28 height 6
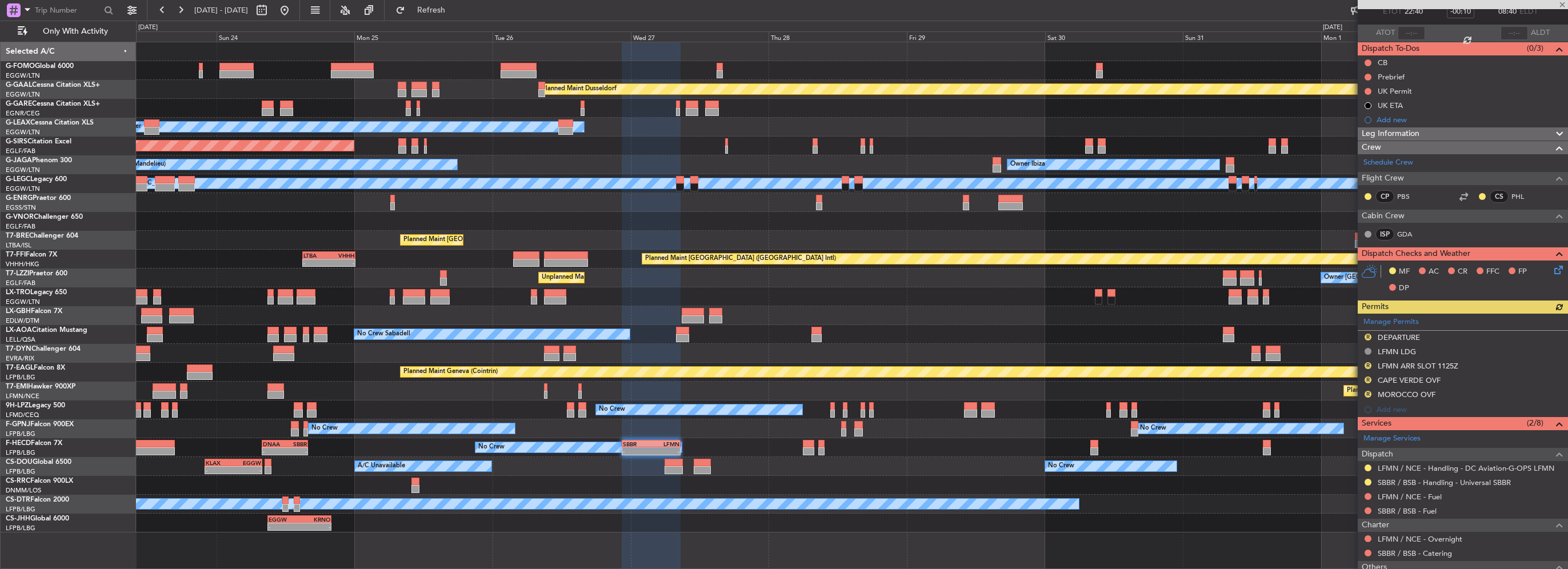
scroll to position [114, 0]
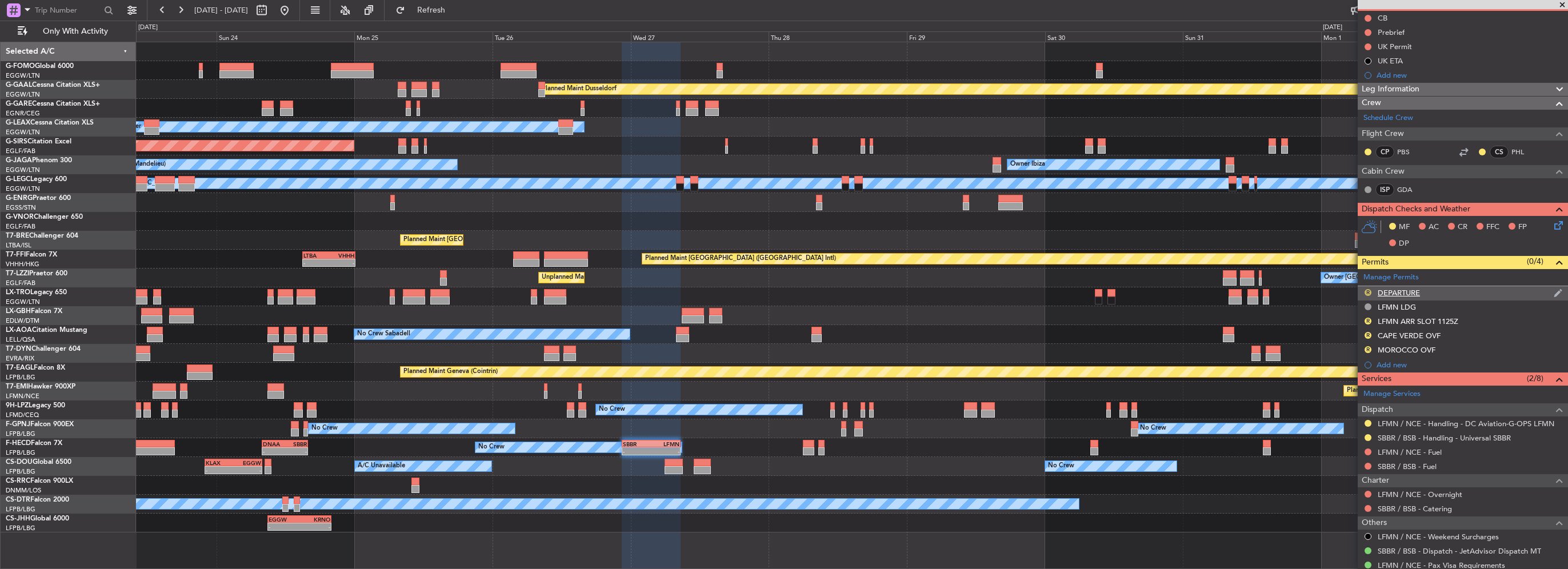
click at [1369, 292] on button "R" at bounding box center [1368, 292] width 6 height 6
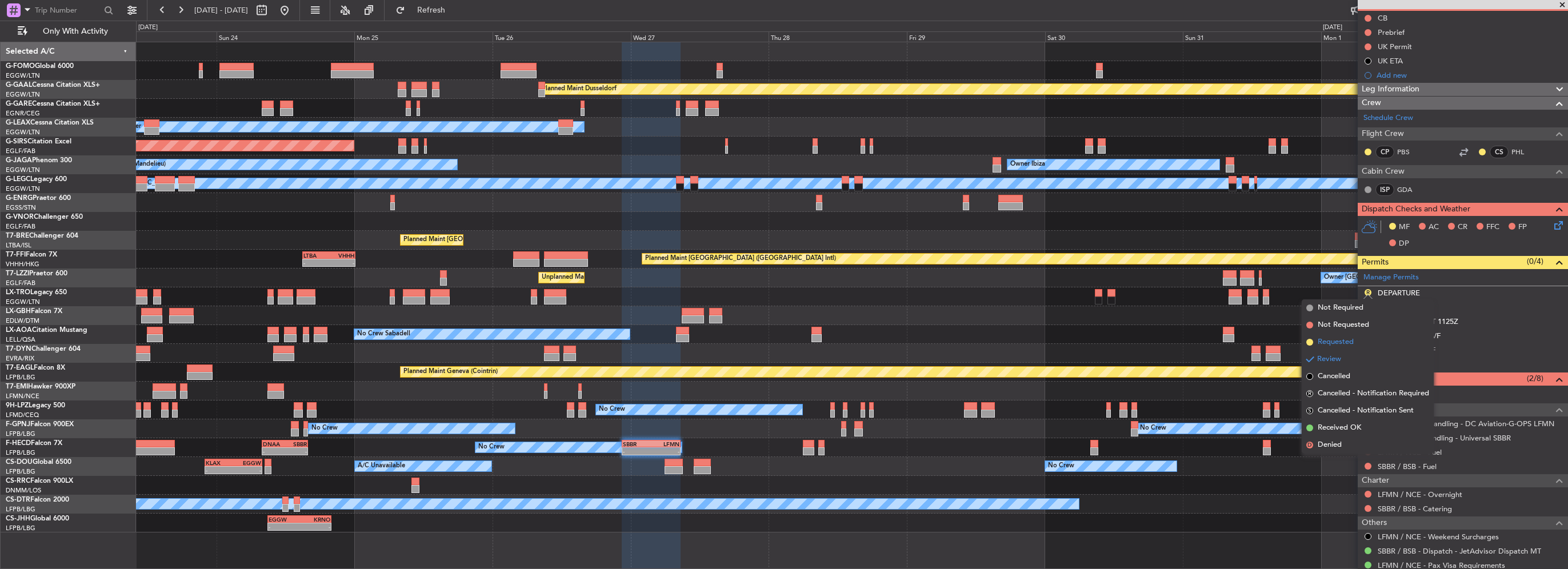
click at [1356, 341] on li "Requested" at bounding box center [1368, 342] width 132 height 17
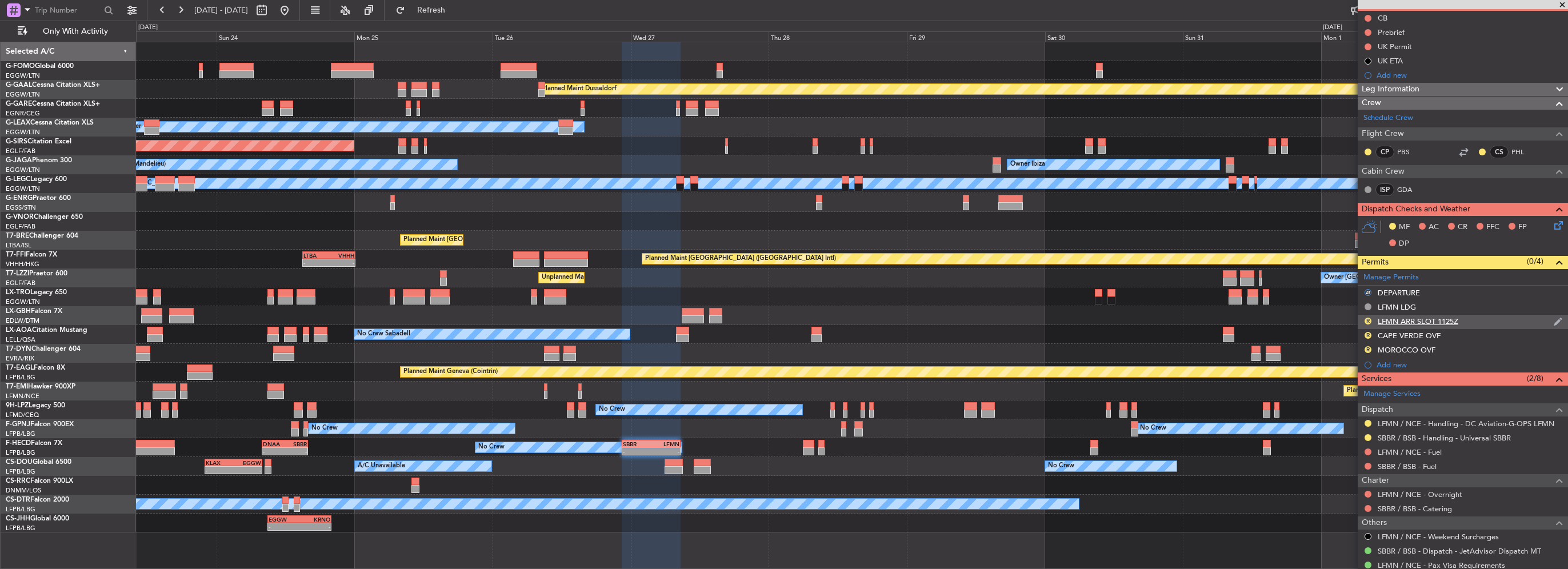
scroll to position [0, 0]
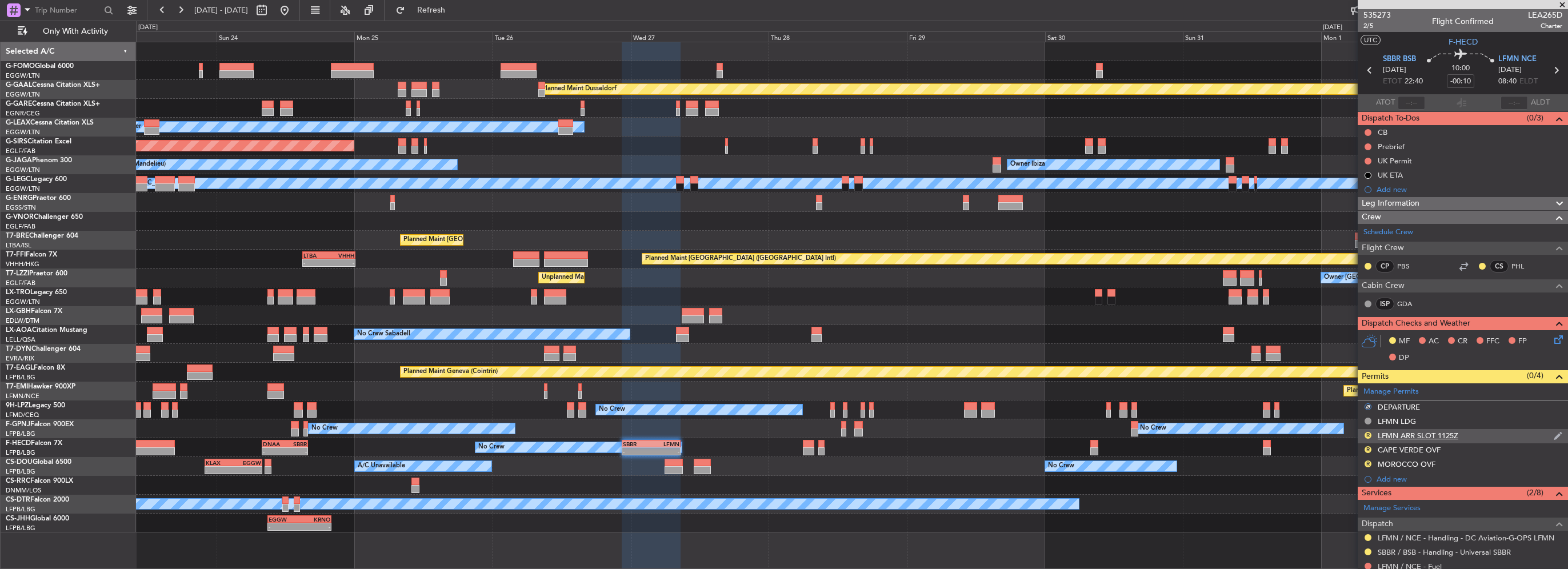
click at [1463, 439] on div "R LFMN ARR SLOT 1125Z" at bounding box center [1463, 436] width 210 height 15
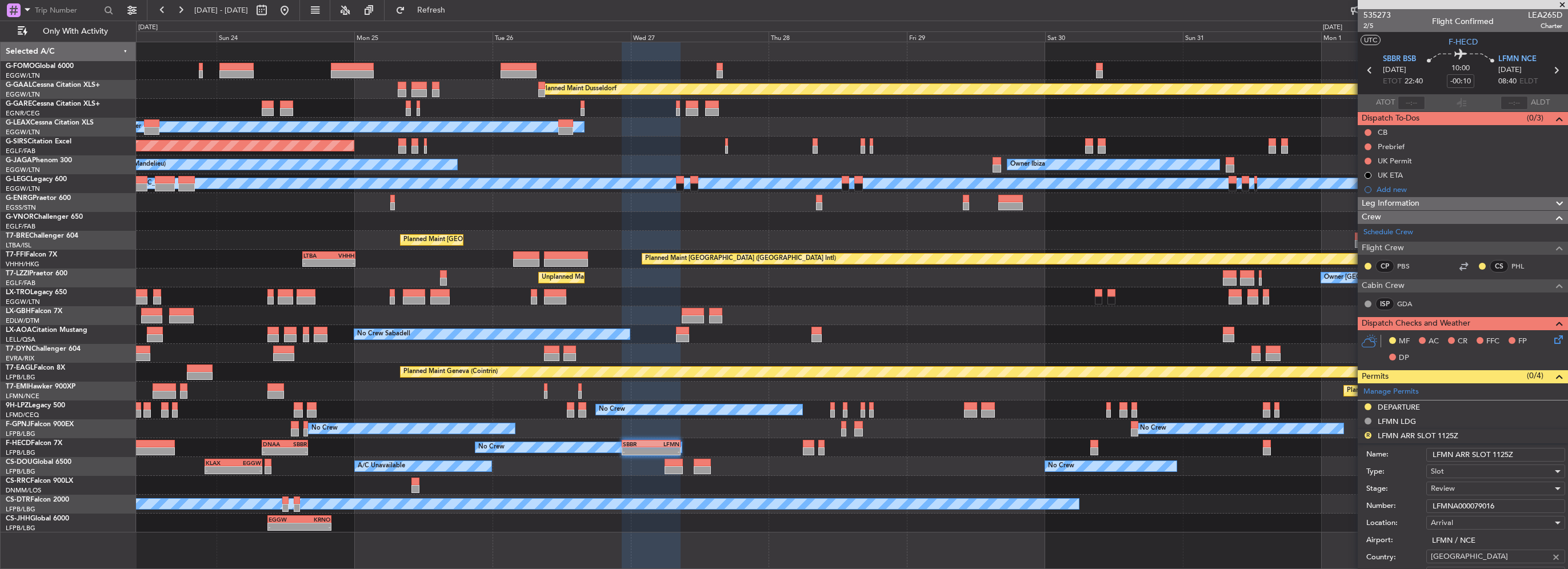
drag, startPoint x: 1520, startPoint y: 455, endPoint x: 1493, endPoint y: 456, distance: 27.0
click at [1493, 456] on input "LFMN ARR SLOT 1125Z" at bounding box center [1496, 455] width 139 height 14
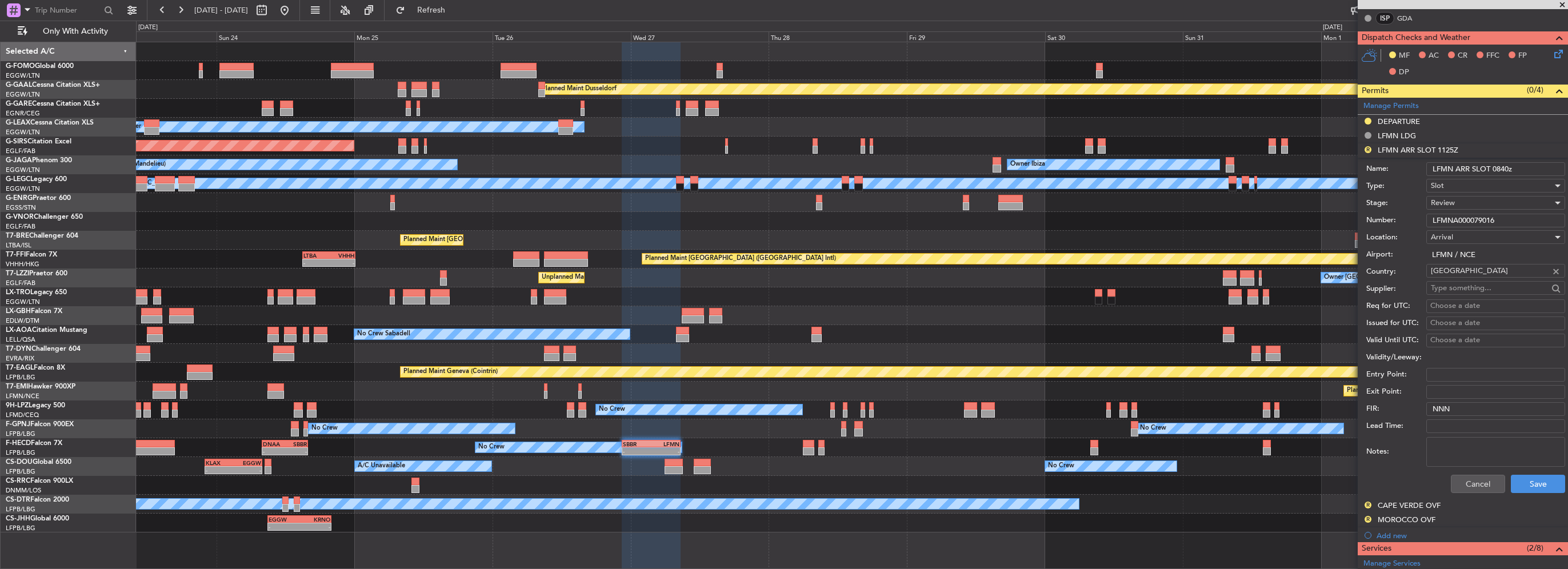
type input "LFMN ARR SLOT 0840z"
click at [1454, 201] on span "Review" at bounding box center [1443, 202] width 24 height 10
click at [1455, 269] on span "Requested" at bounding box center [1491, 276] width 120 height 17
click at [1532, 481] on button "Save" at bounding box center [1538, 484] width 54 height 18
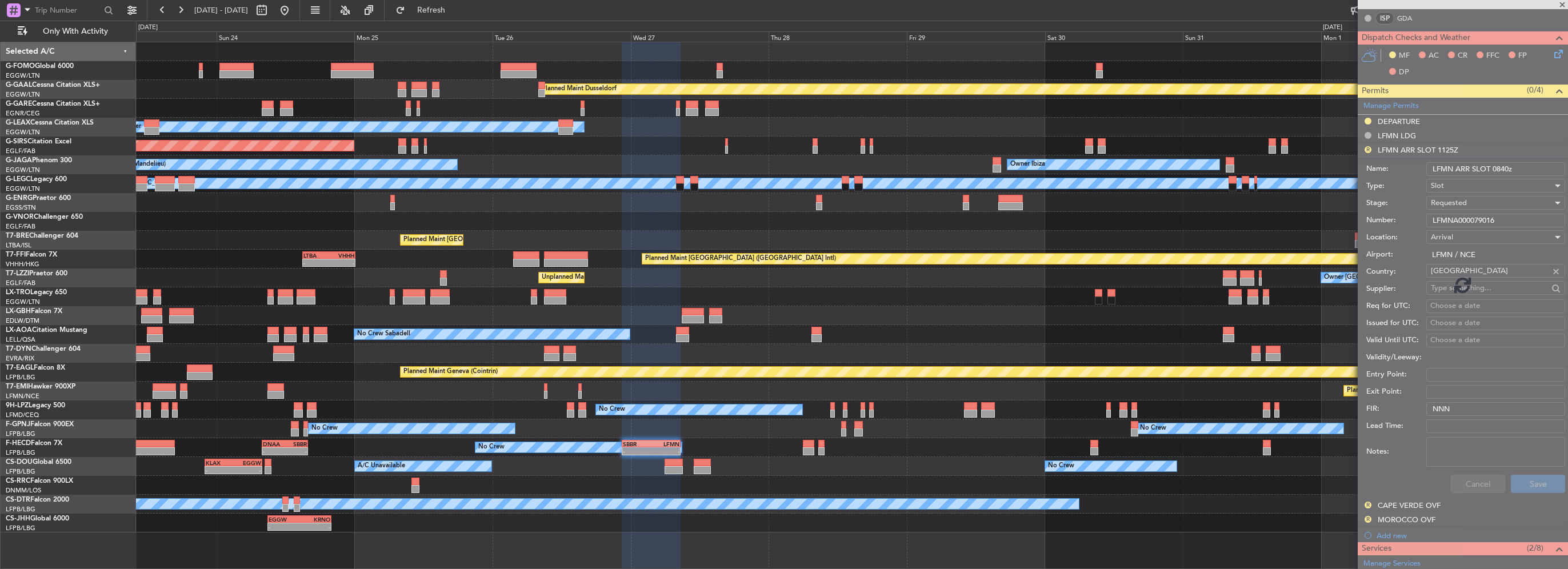
scroll to position [225, 0]
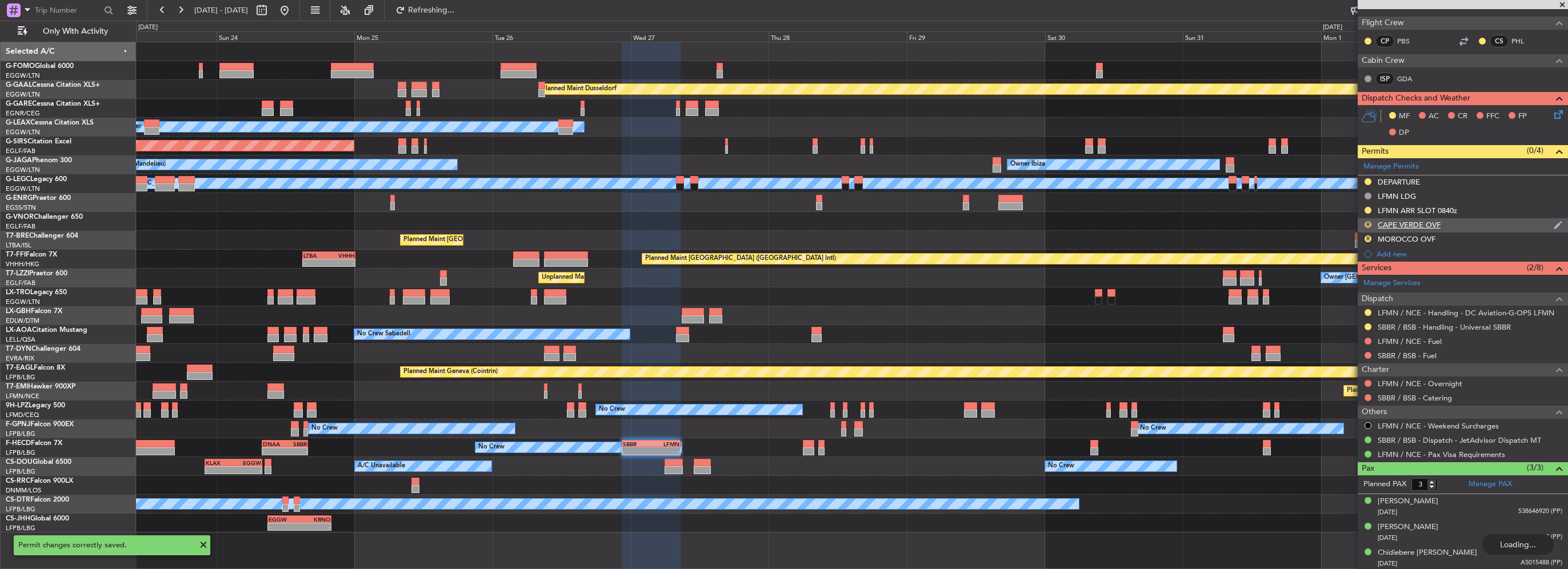
click at [1367, 221] on button "R" at bounding box center [1368, 224] width 6 height 6
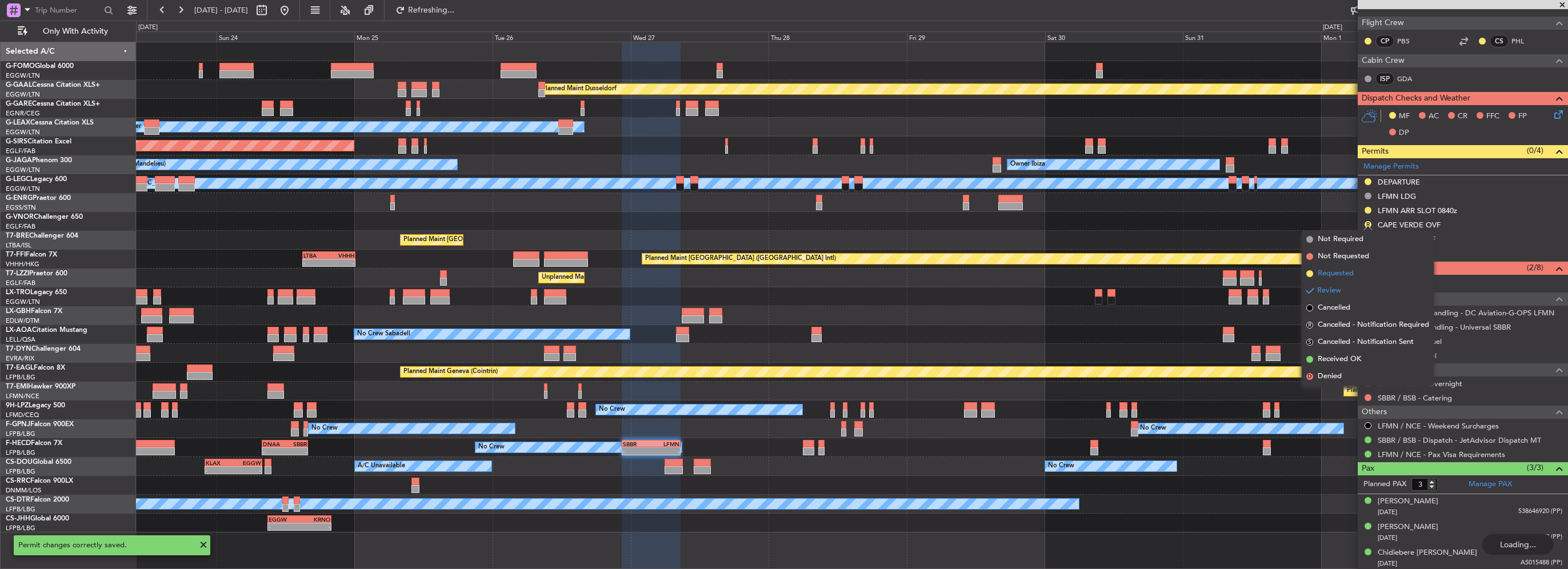
click at [1346, 274] on span "Requested" at bounding box center [1336, 274] width 36 height 11
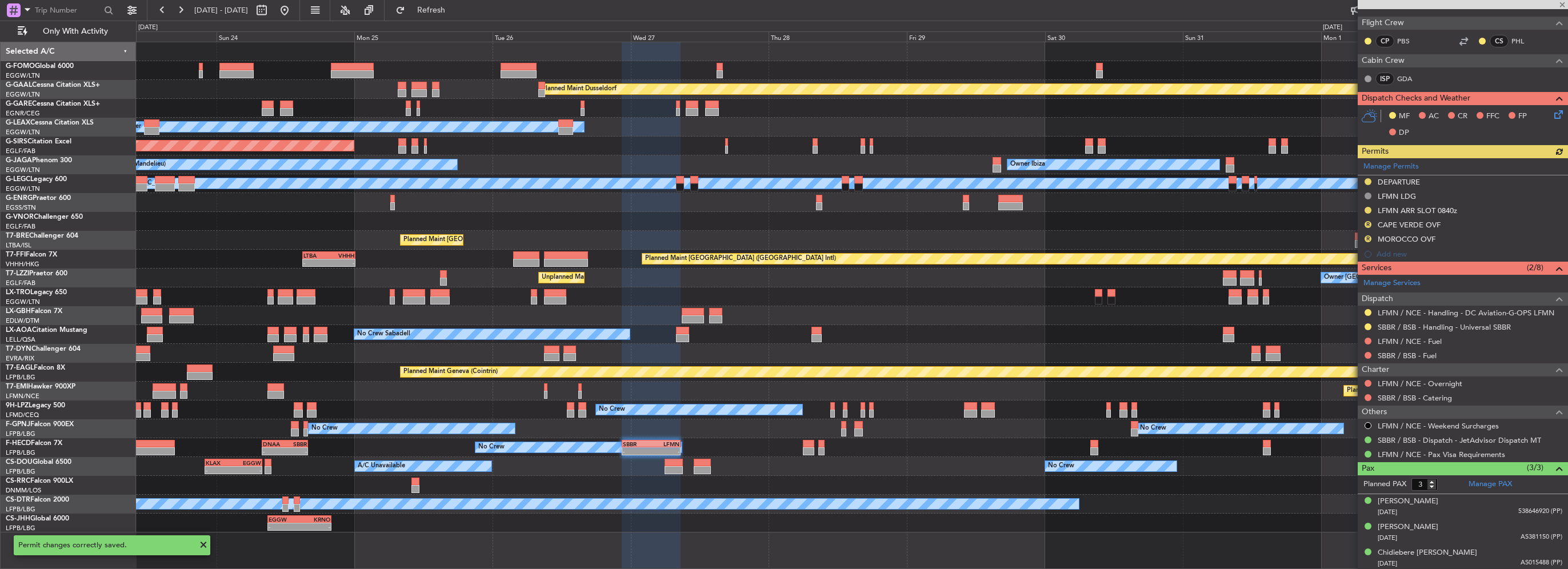
click at [1367, 238] on div "Manage Permits DEPARTURE LFMN LDG LFMN ARR SLOT 0840z R CAPE VERDE OVF R MOROCC…" at bounding box center [1463, 209] width 210 height 103
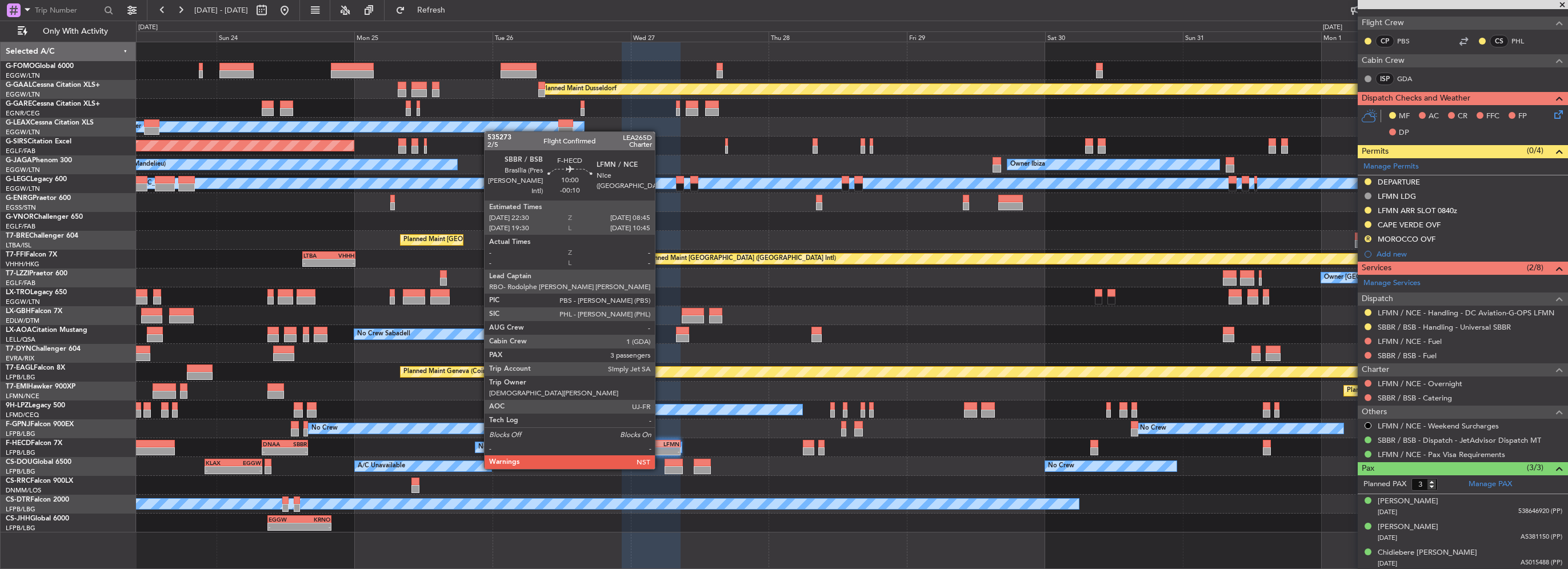
click at [659, 447] on div "08:45 Z" at bounding box center [665, 450] width 28 height 6
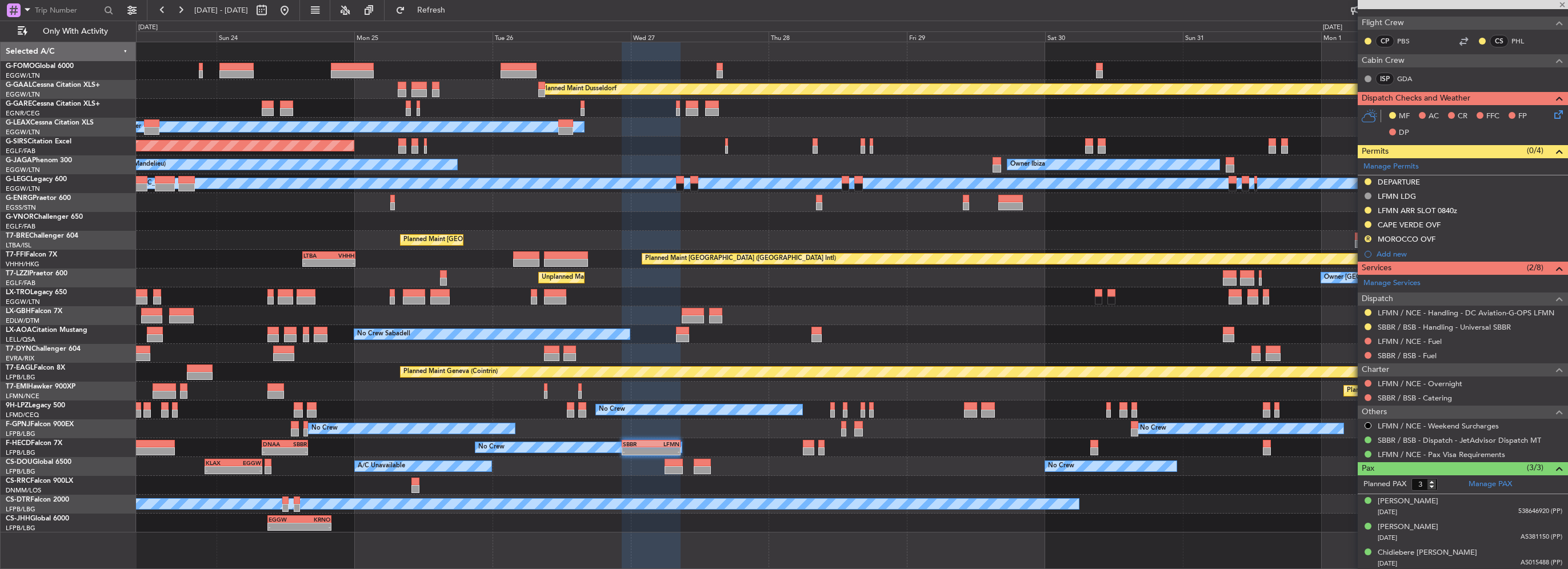
scroll to position [0, 0]
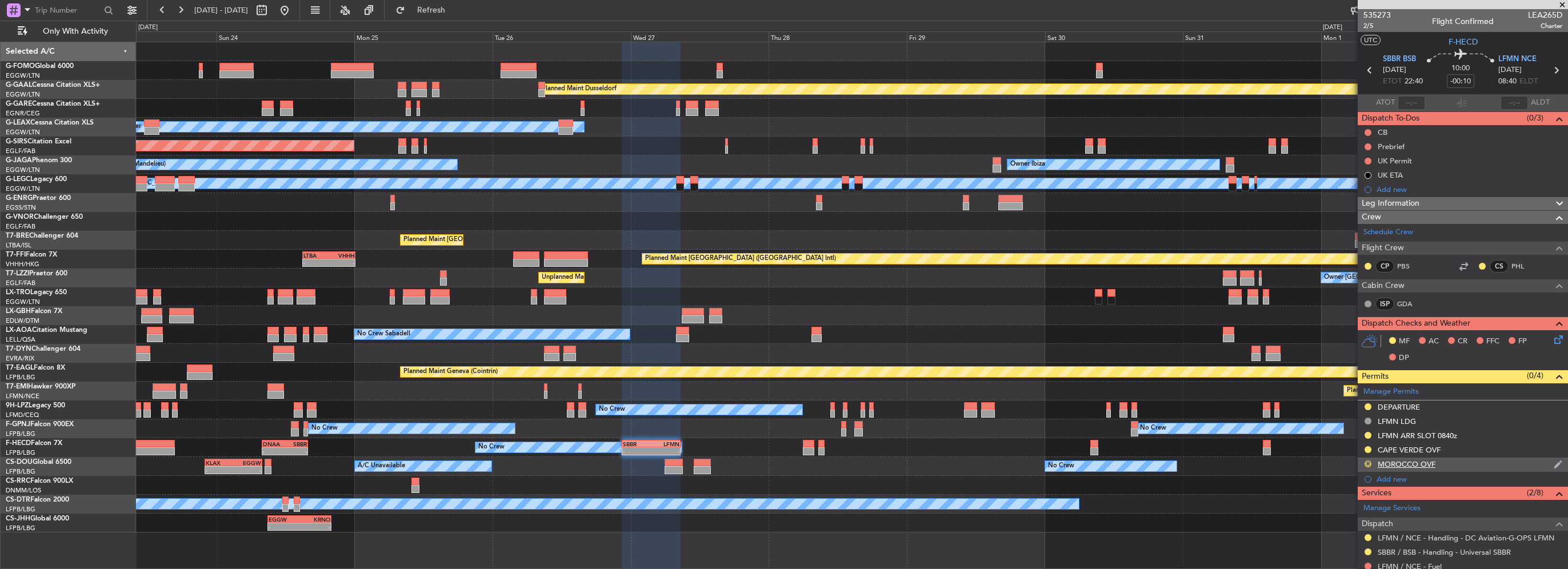
click at [1367, 464] on button "R" at bounding box center [1368, 464] width 6 height 6
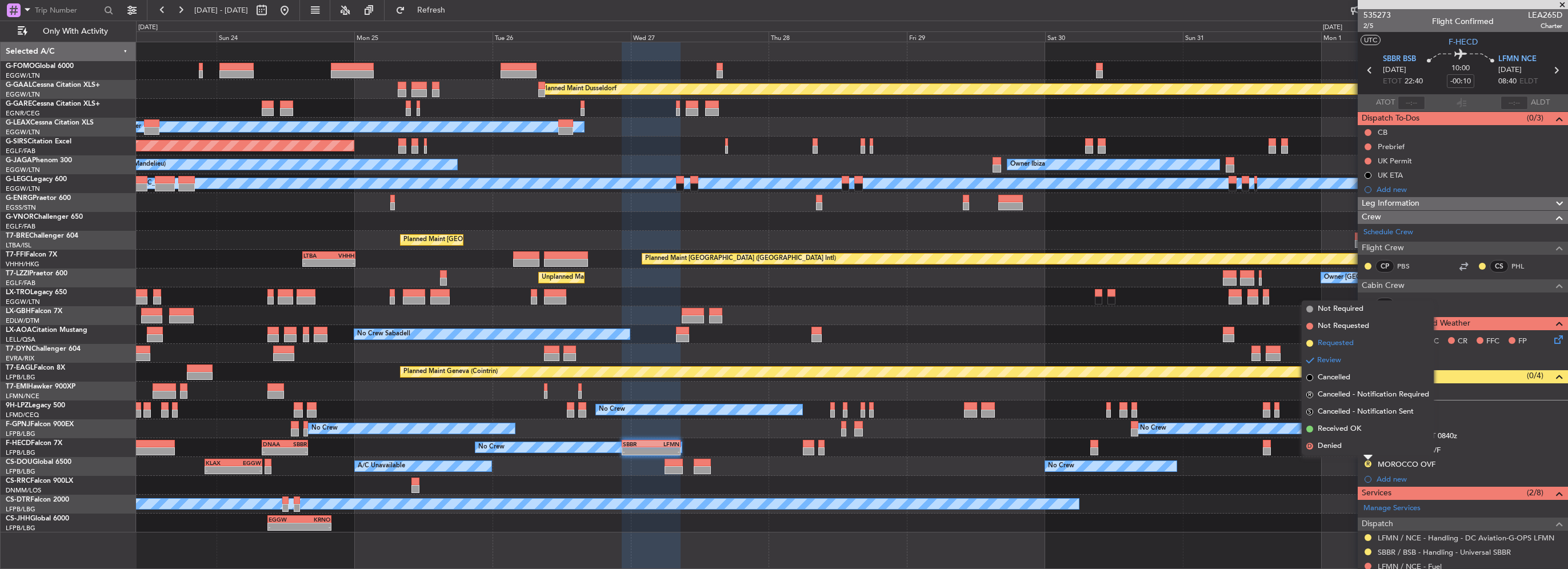
click at [1339, 348] on span "Requested" at bounding box center [1336, 343] width 36 height 11
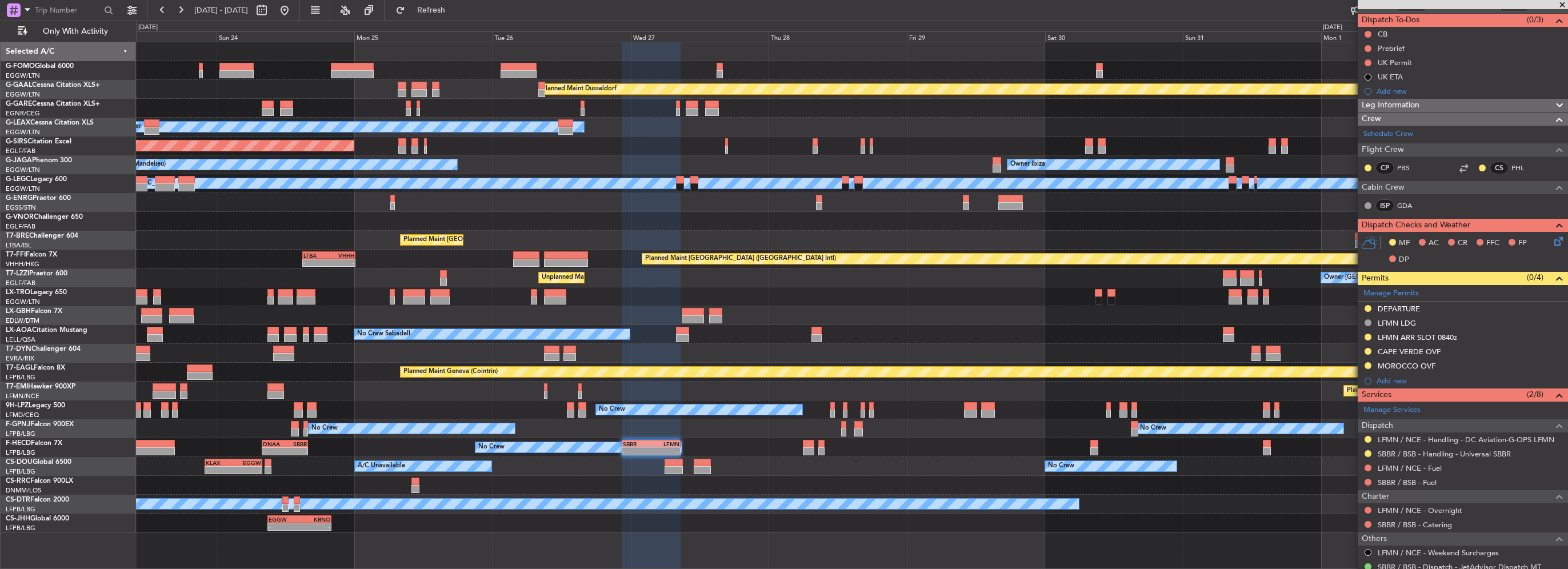
scroll to position [114, 0]
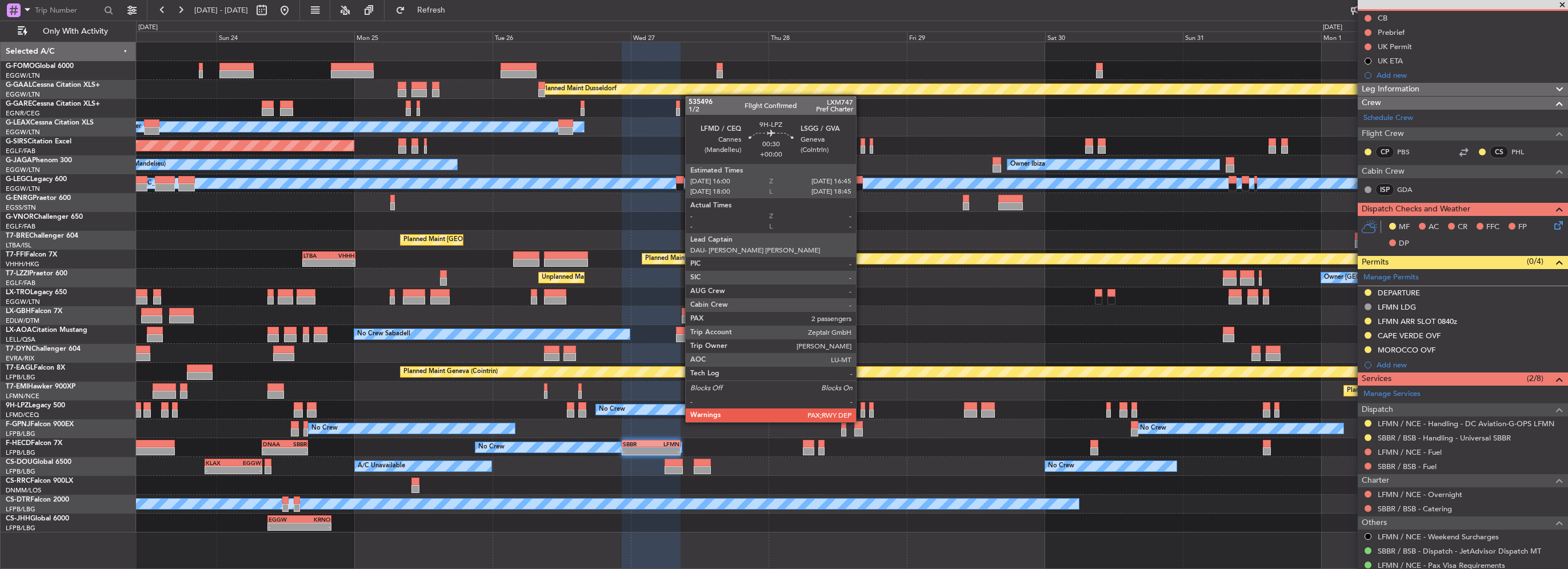
click at [861, 411] on div at bounding box center [863, 413] width 5 height 8
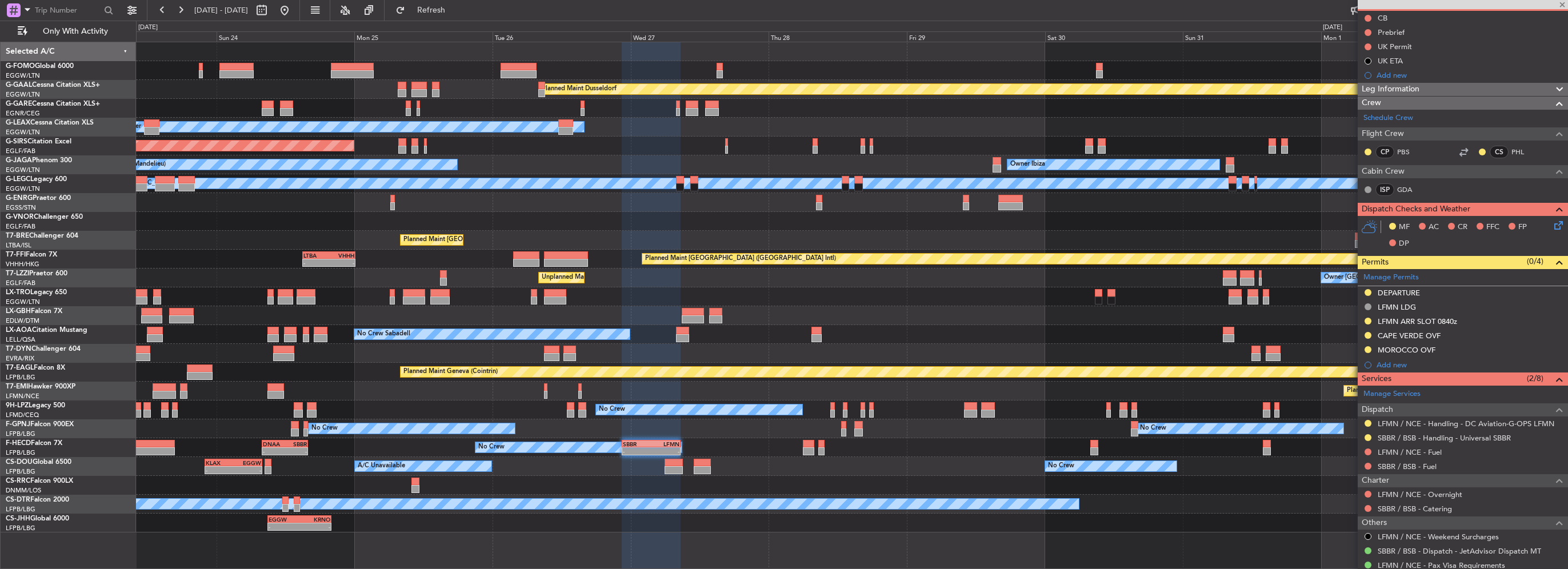
type input "2"
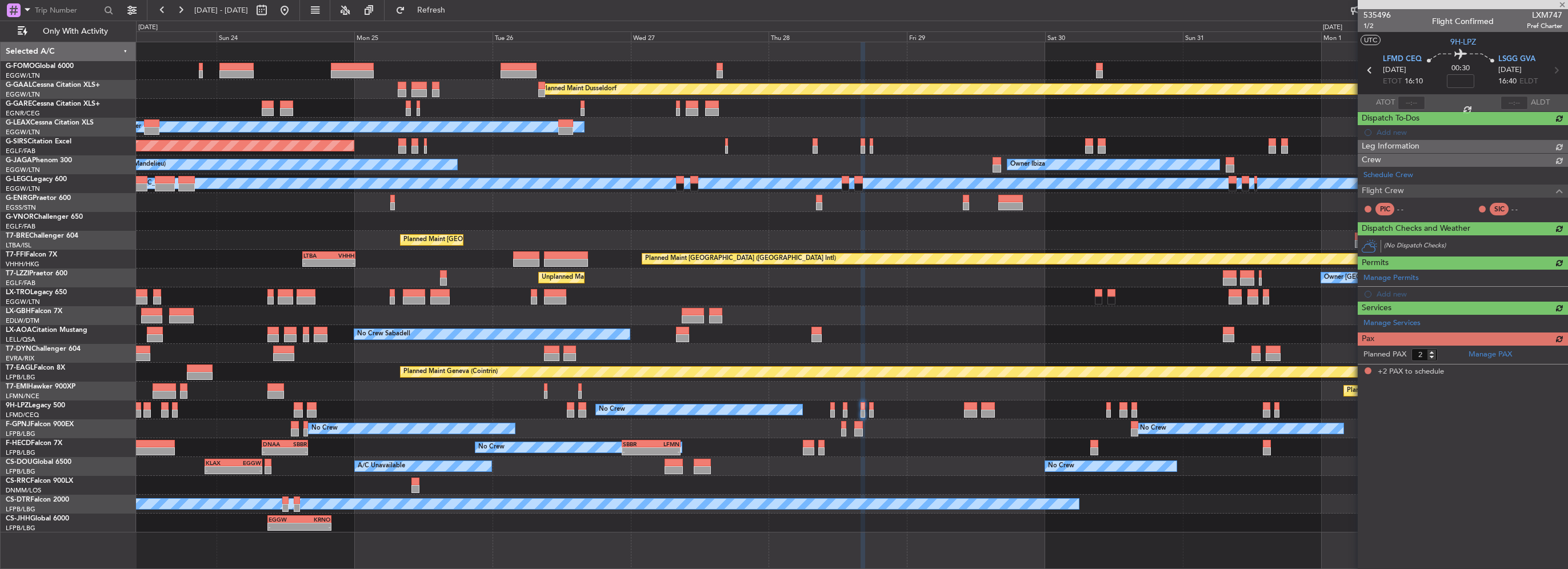
scroll to position [0, 0]
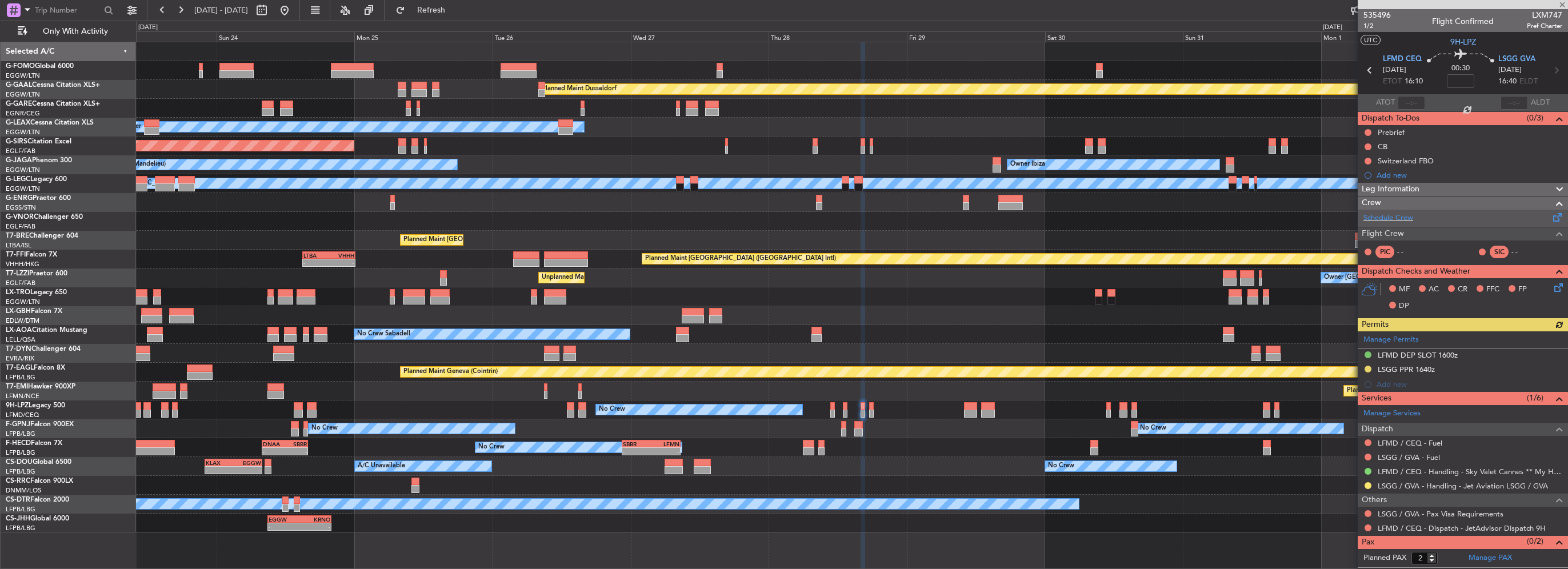
click at [1403, 210] on div "Schedule Crew" at bounding box center [1463, 218] width 210 height 17
click at [446, 14] on span "Refresh" at bounding box center [431, 10] width 48 height 8
click at [1402, 219] on link "Schedule Crew" at bounding box center [1389, 218] width 49 height 11
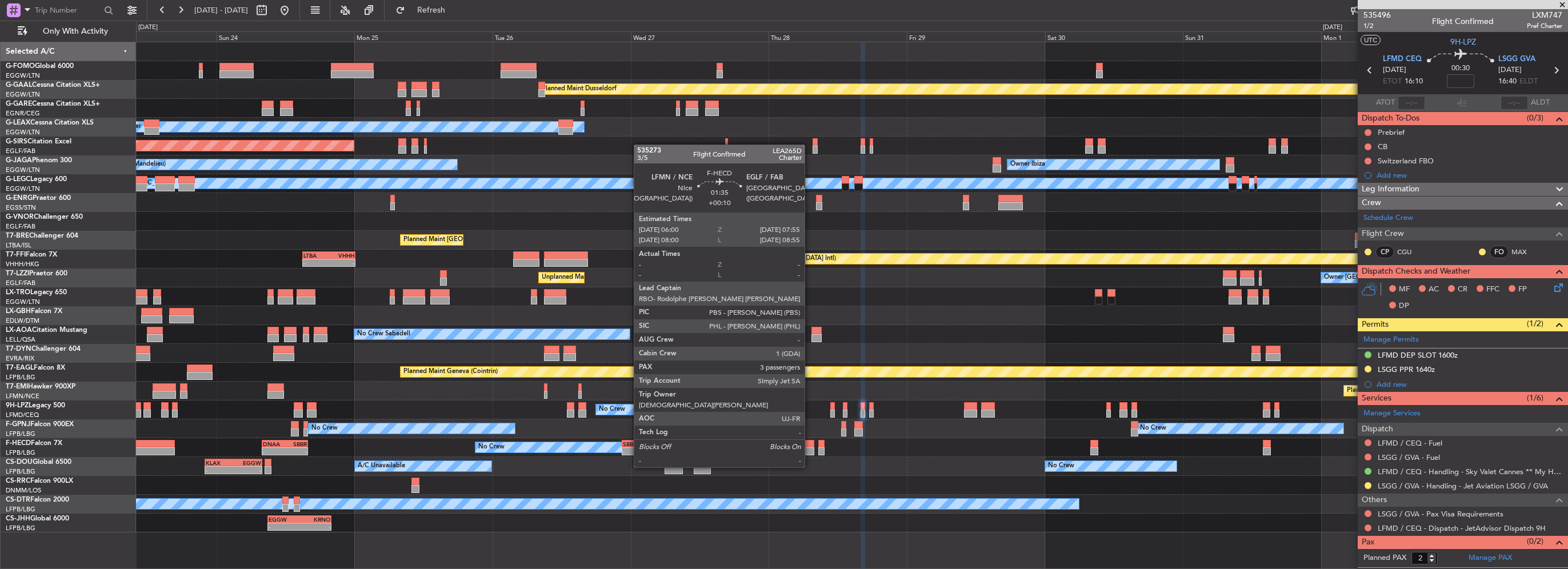
click at [810, 446] on div at bounding box center [809, 444] width 11 height 8
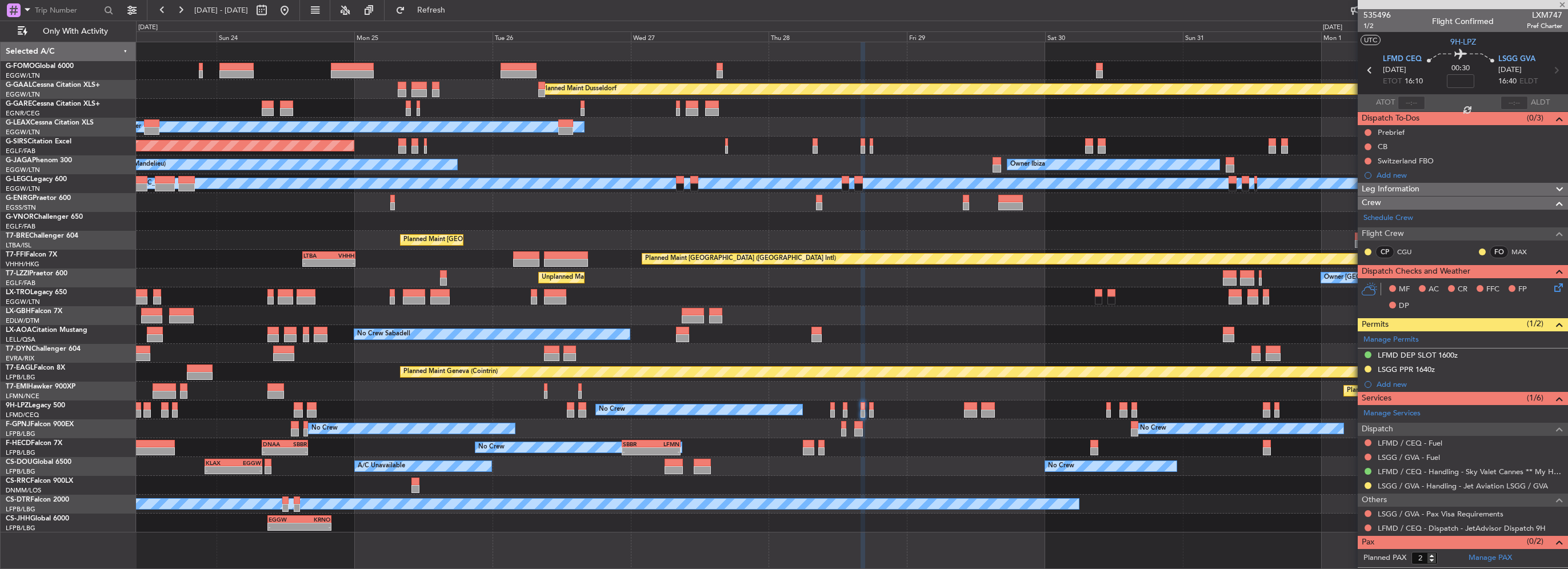
type input "+00:10"
type input "3"
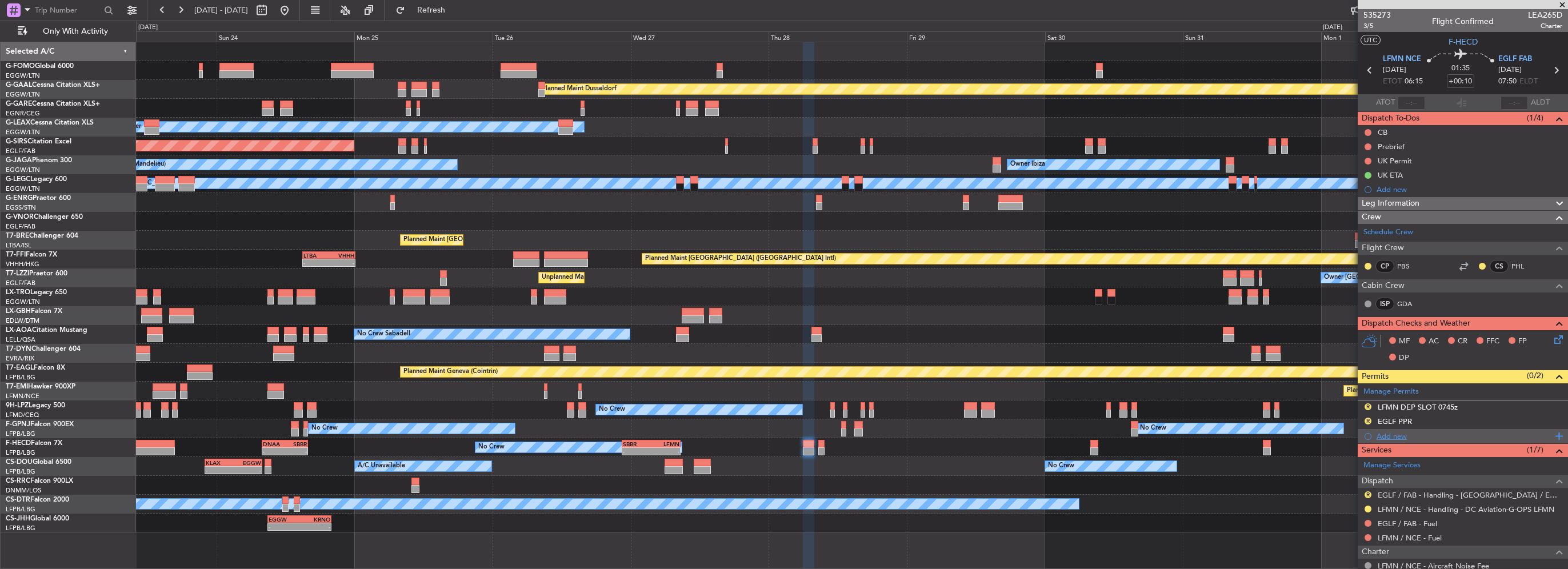
scroll to position [57, 0]
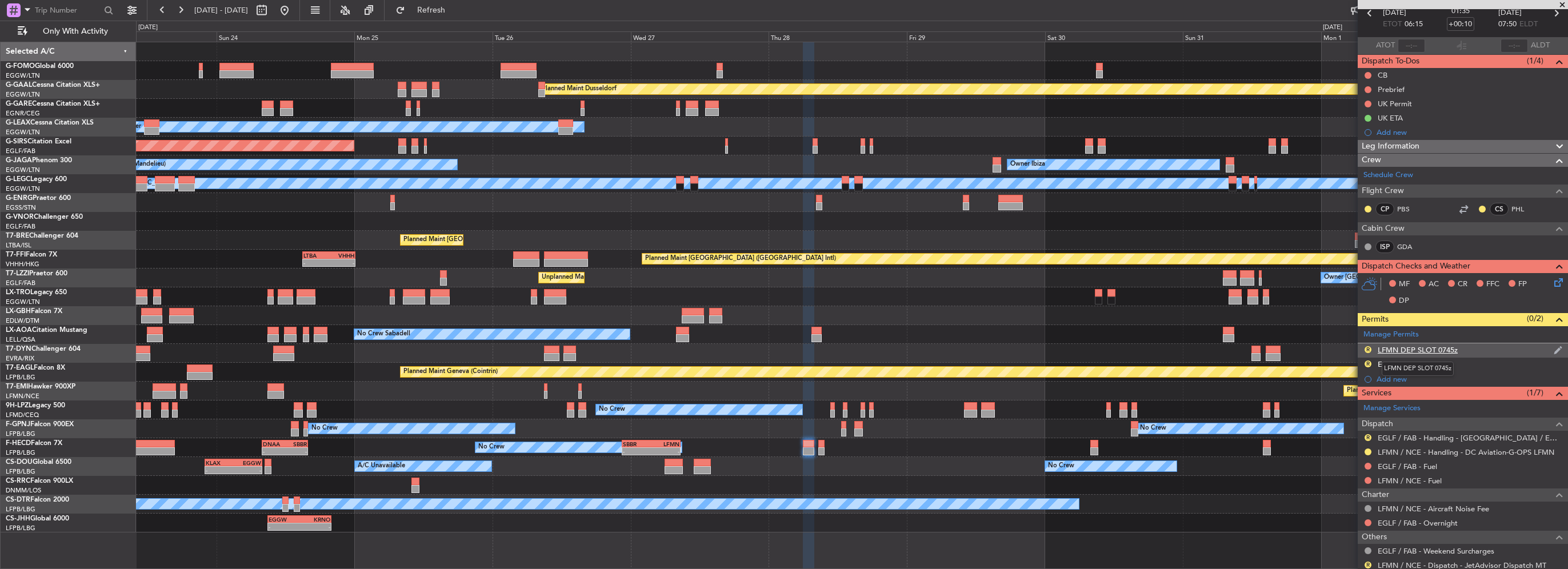
click at [1440, 349] on div "LFMN DEP SLOT 0745z" at bounding box center [1417, 349] width 80 height 10
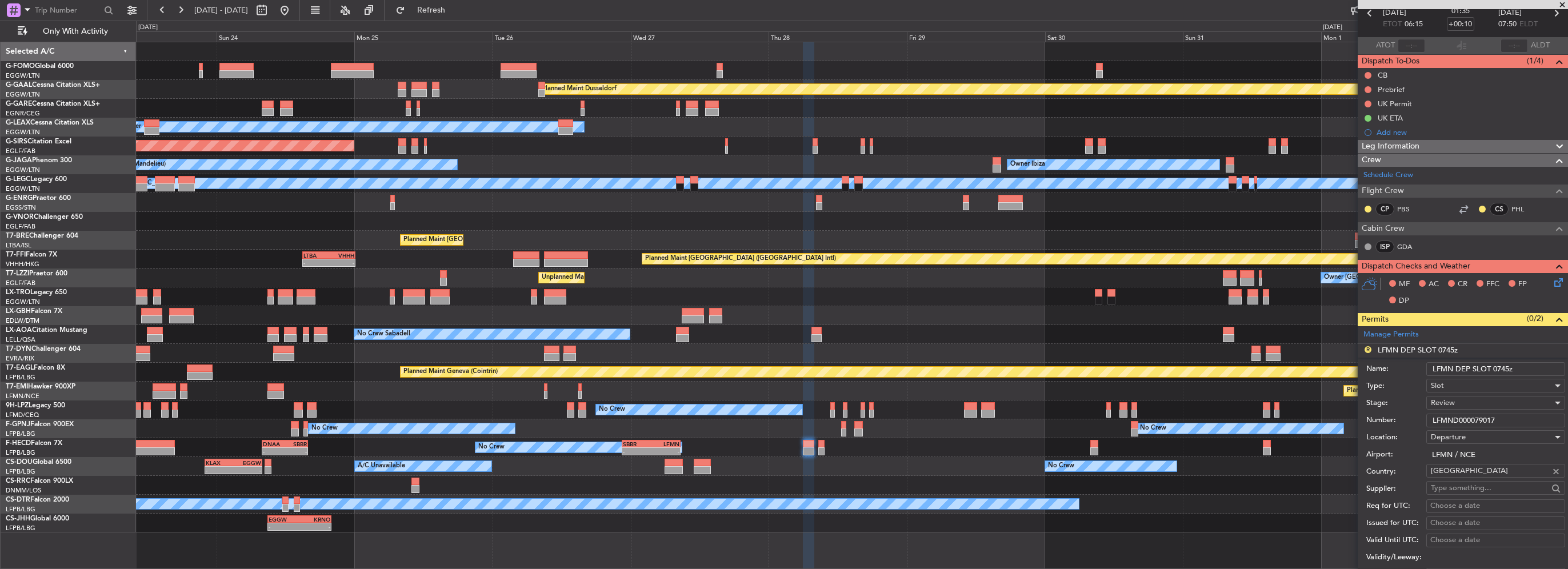
drag, startPoint x: 1507, startPoint y: 365, endPoint x: 1498, endPoint y: 370, distance: 10.3
click at [1498, 370] on input "LFMN DEP SLOT 0745z" at bounding box center [1496, 369] width 139 height 14
type input "LFMN DEP SLOT 0615z"
click at [1484, 397] on div "Review" at bounding box center [1491, 403] width 122 height 17
click at [1475, 478] on span "Requested" at bounding box center [1491, 477] width 120 height 17
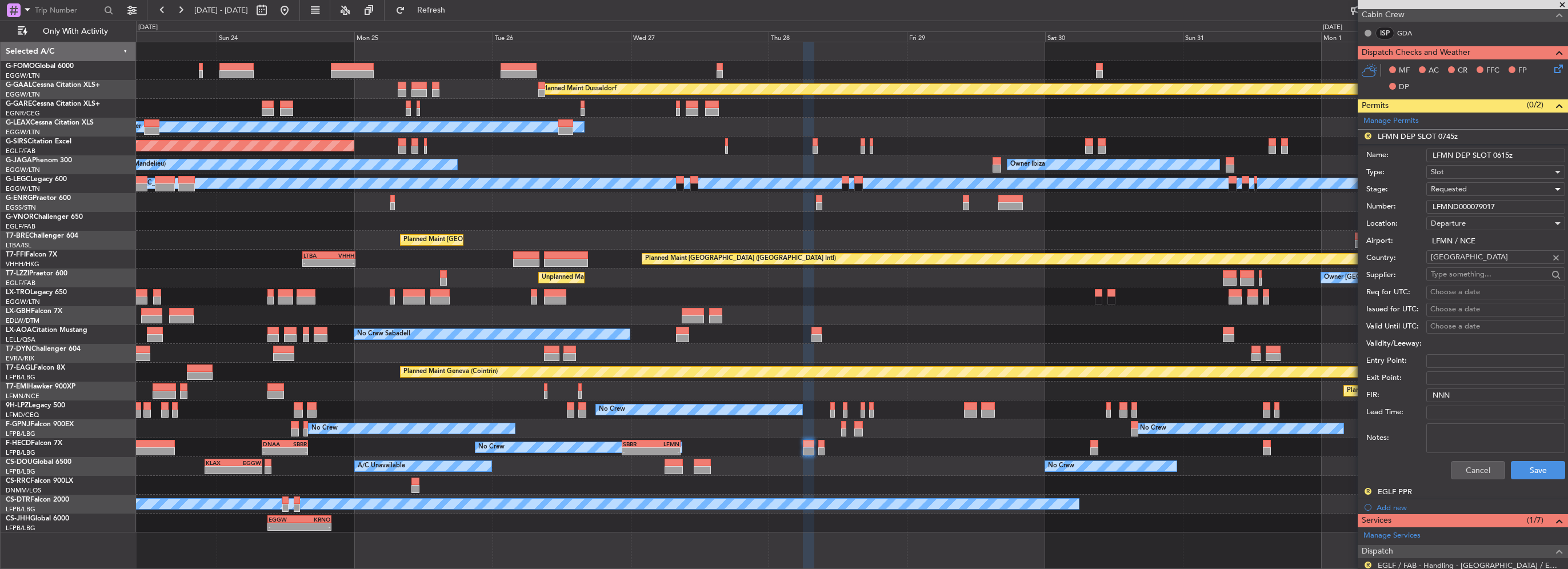
scroll to position [285, 0]
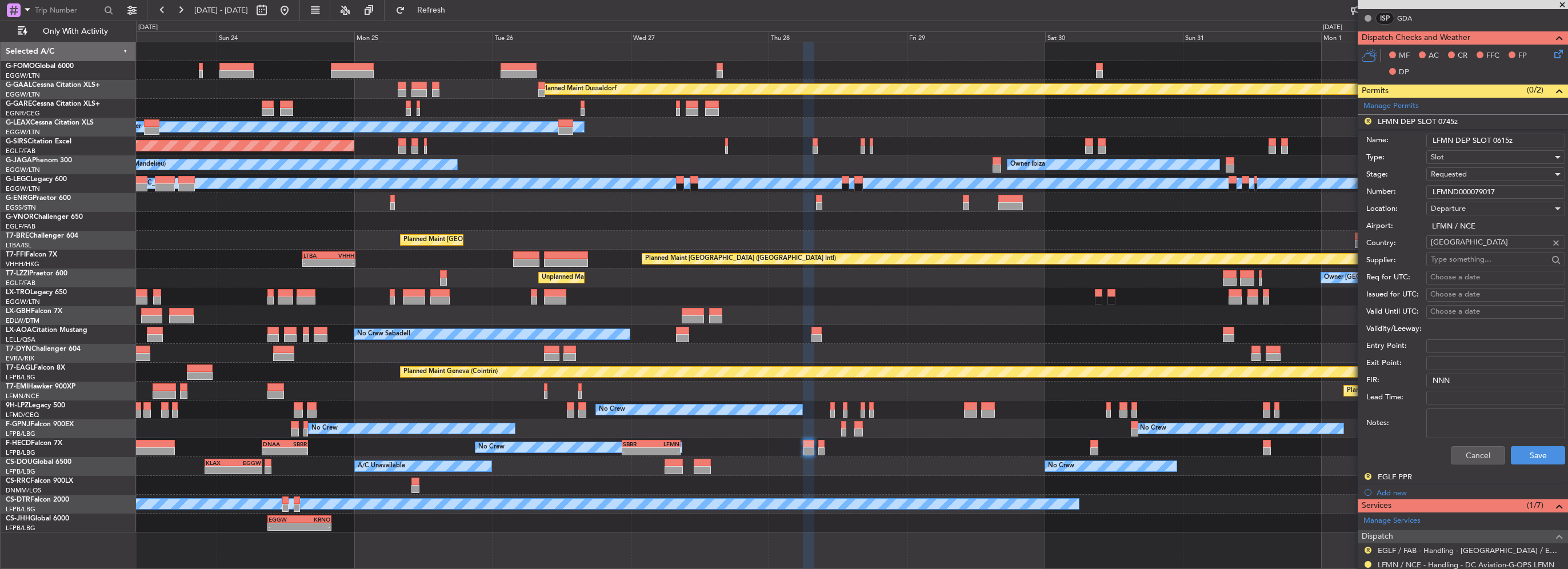
click at [1530, 441] on div "Cancel Save" at bounding box center [1466, 456] width 199 height 29
click at [1535, 455] on button "Save" at bounding box center [1538, 456] width 54 height 18
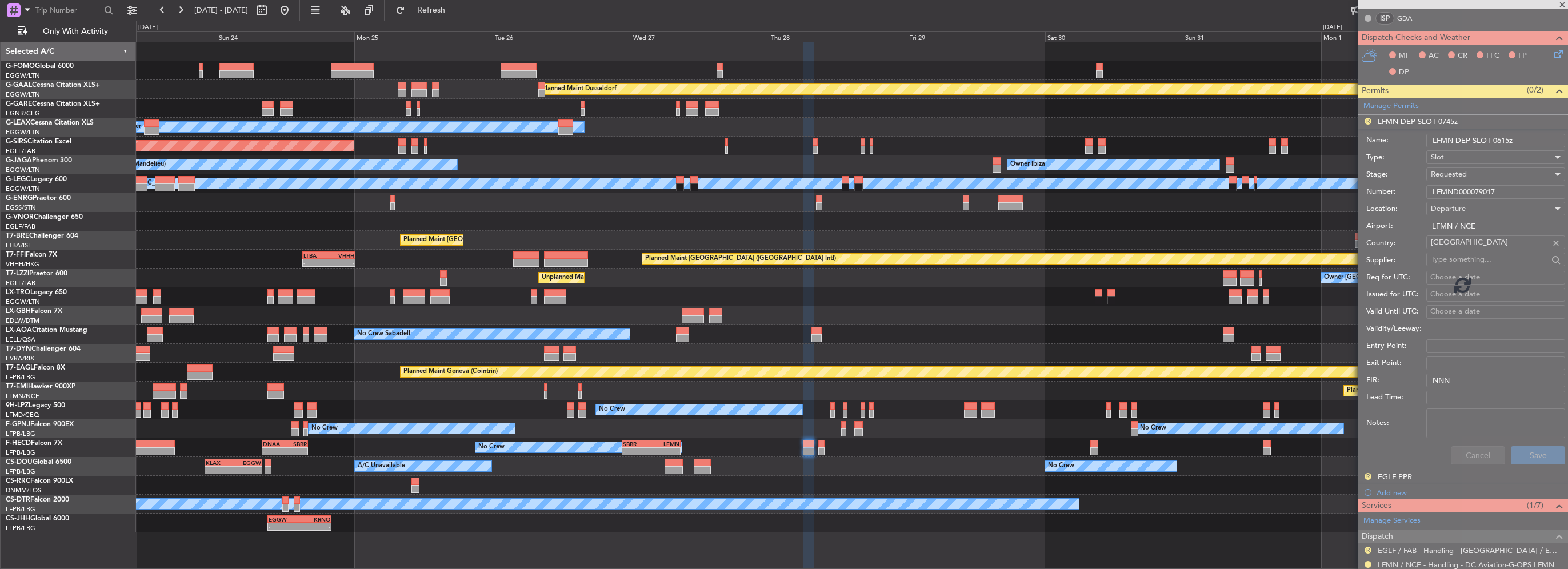
scroll to position [197, 0]
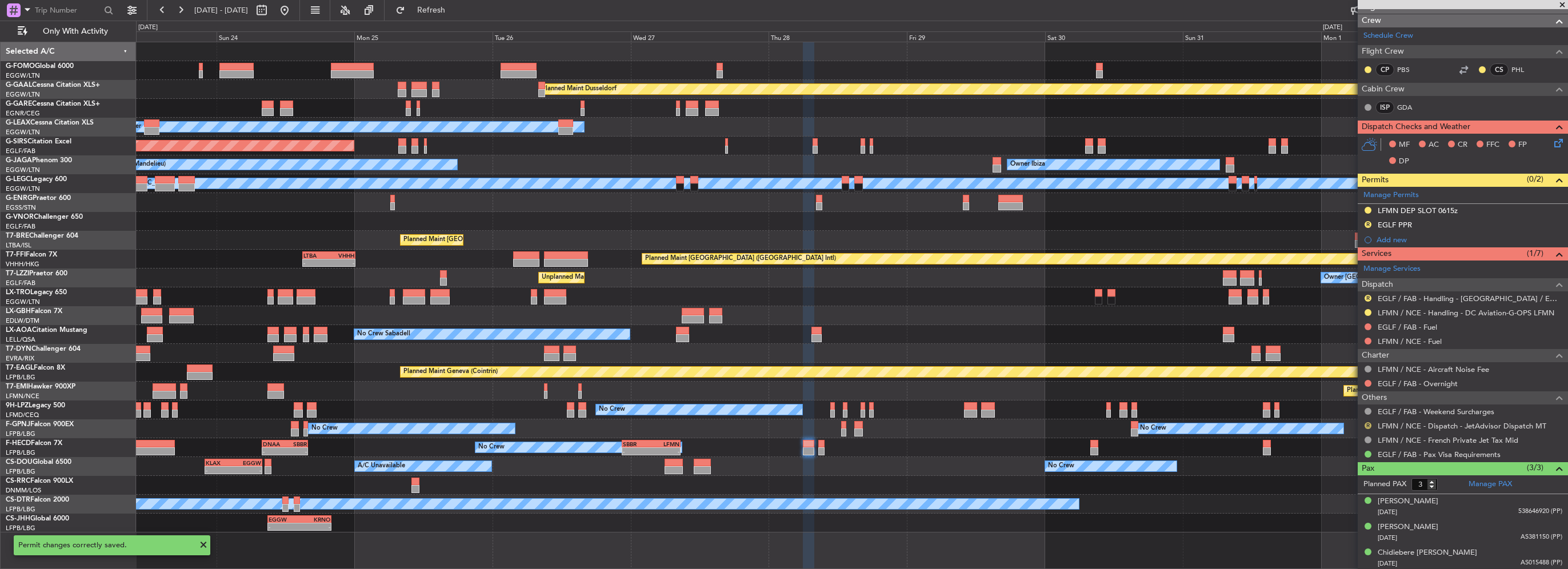
click at [1367, 423] on button "R" at bounding box center [1368, 425] width 6 height 6
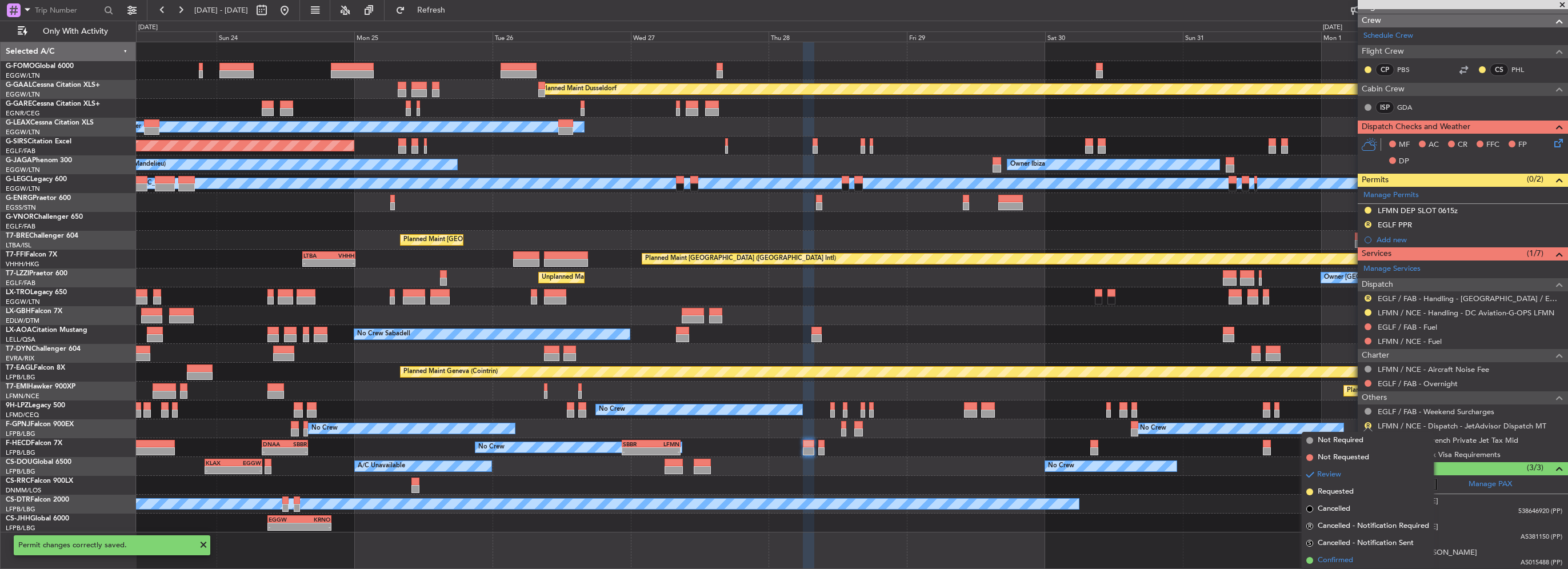
click at [1346, 561] on span "Confirmed" at bounding box center [1336, 561] width 36 height 11
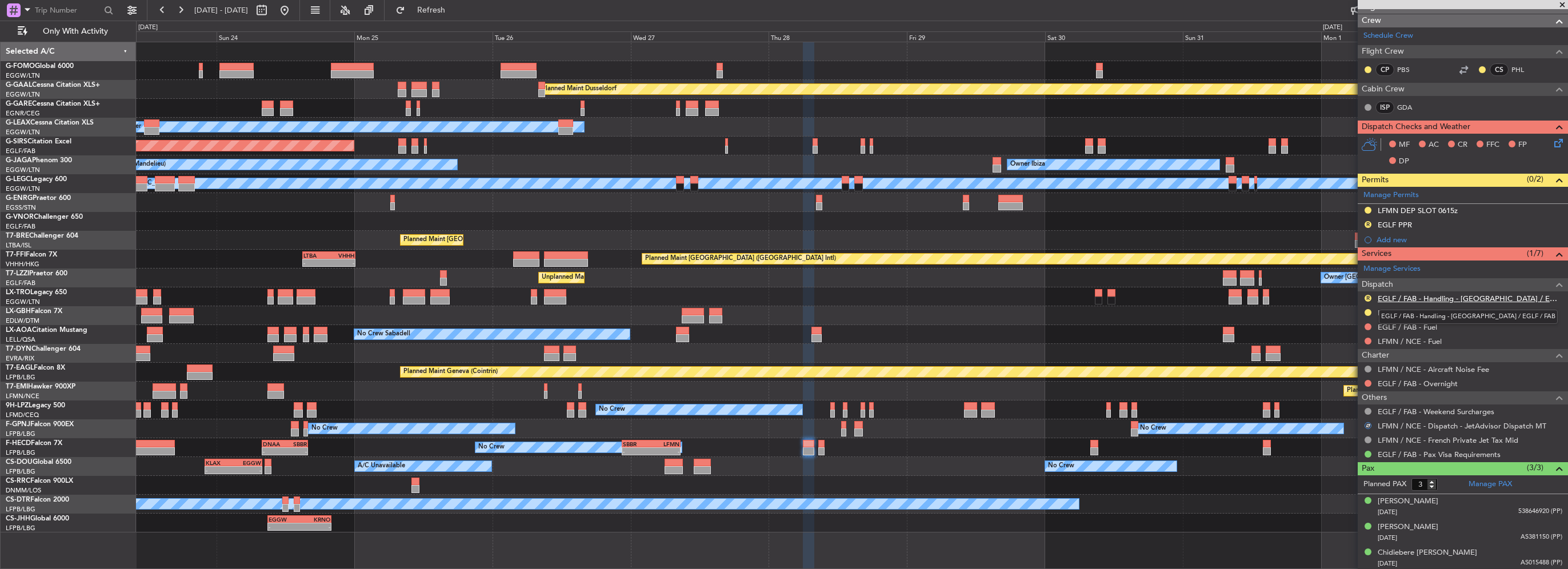
click at [1449, 299] on link "EGLF / FAB - Handling - [GEOGRAPHIC_DATA] / EGLF / FAB" at bounding box center [1470, 298] width 185 height 10
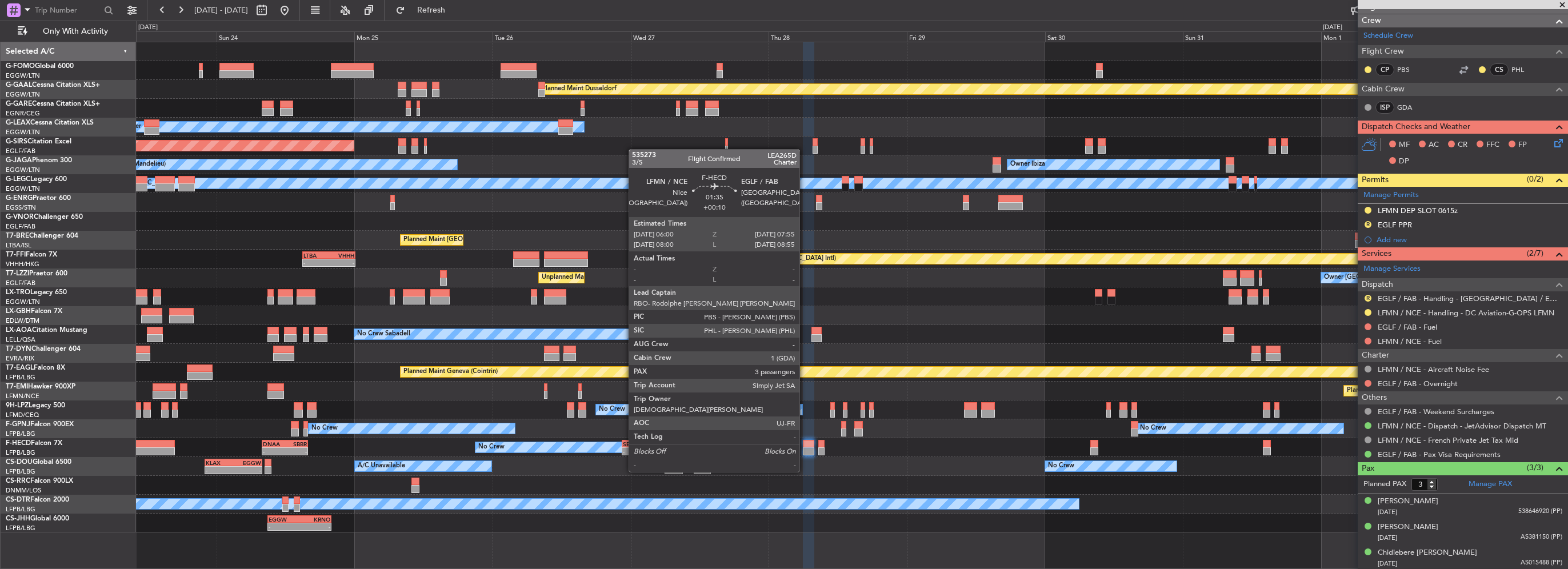
click at [804, 450] on div at bounding box center [809, 451] width 11 height 8
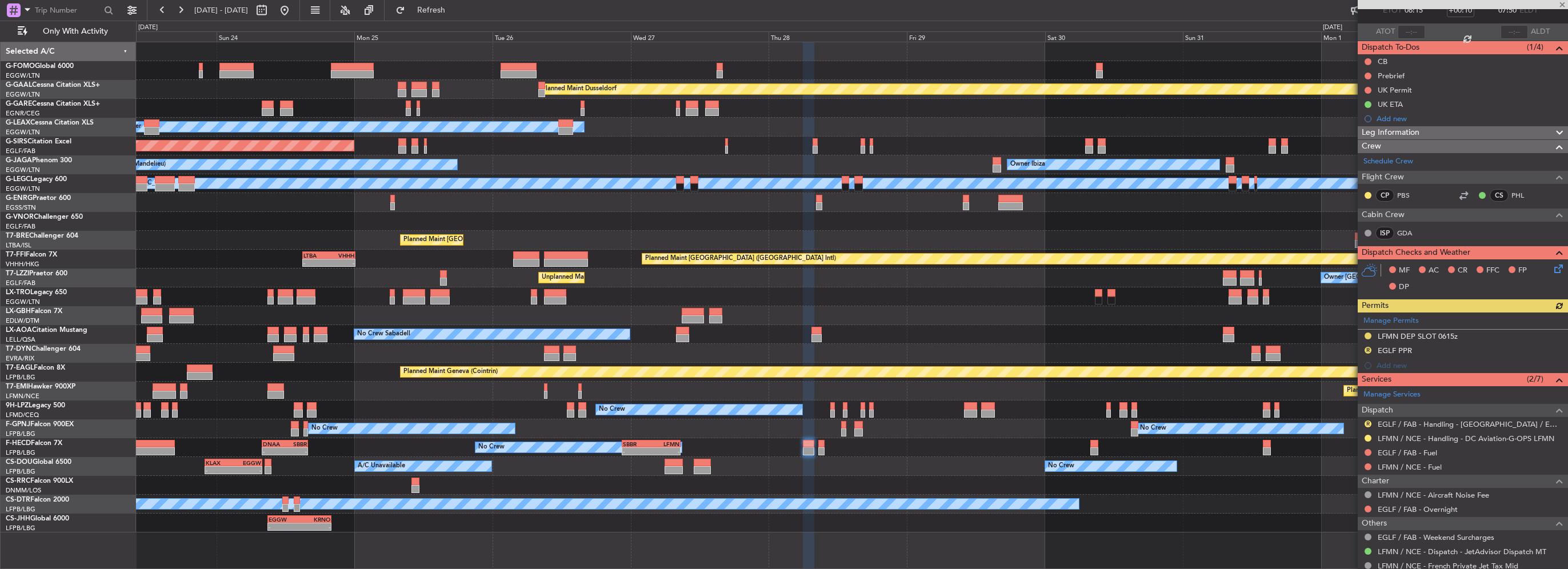
scroll to position [114, 0]
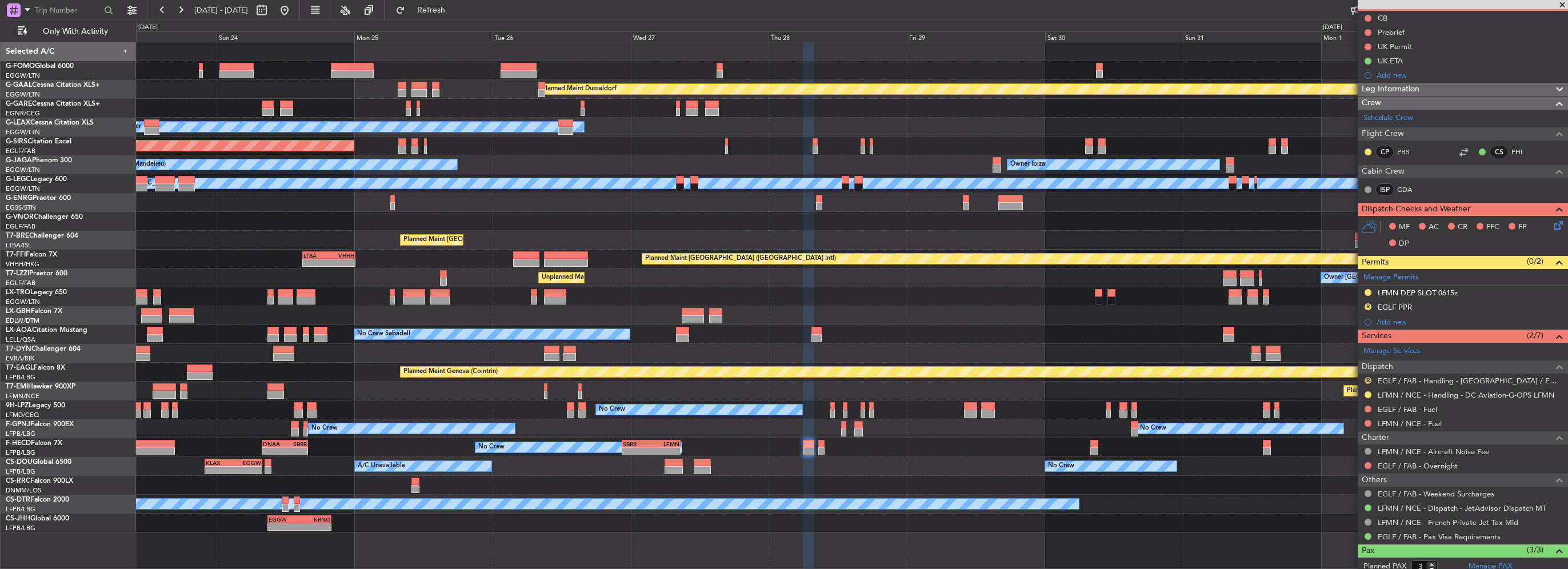
click at [1365, 380] on button "R" at bounding box center [1368, 380] width 6 height 6
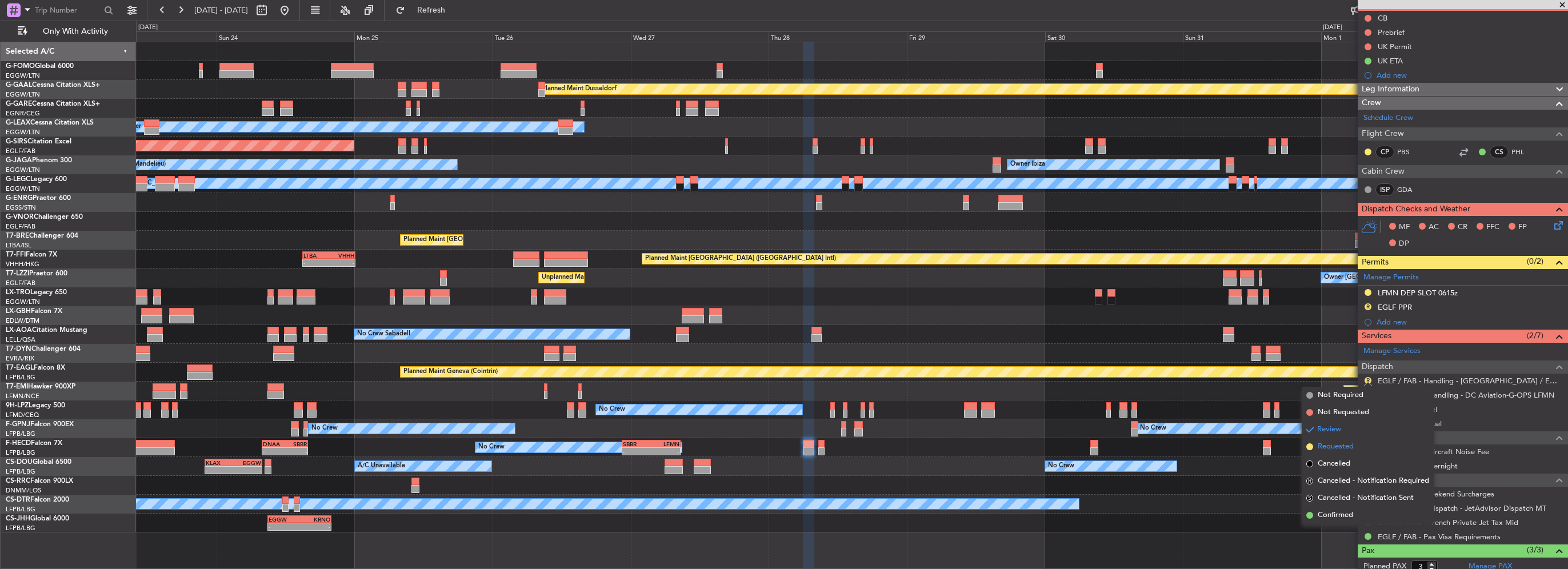
click at [1326, 448] on span "Requested" at bounding box center [1336, 446] width 36 height 11
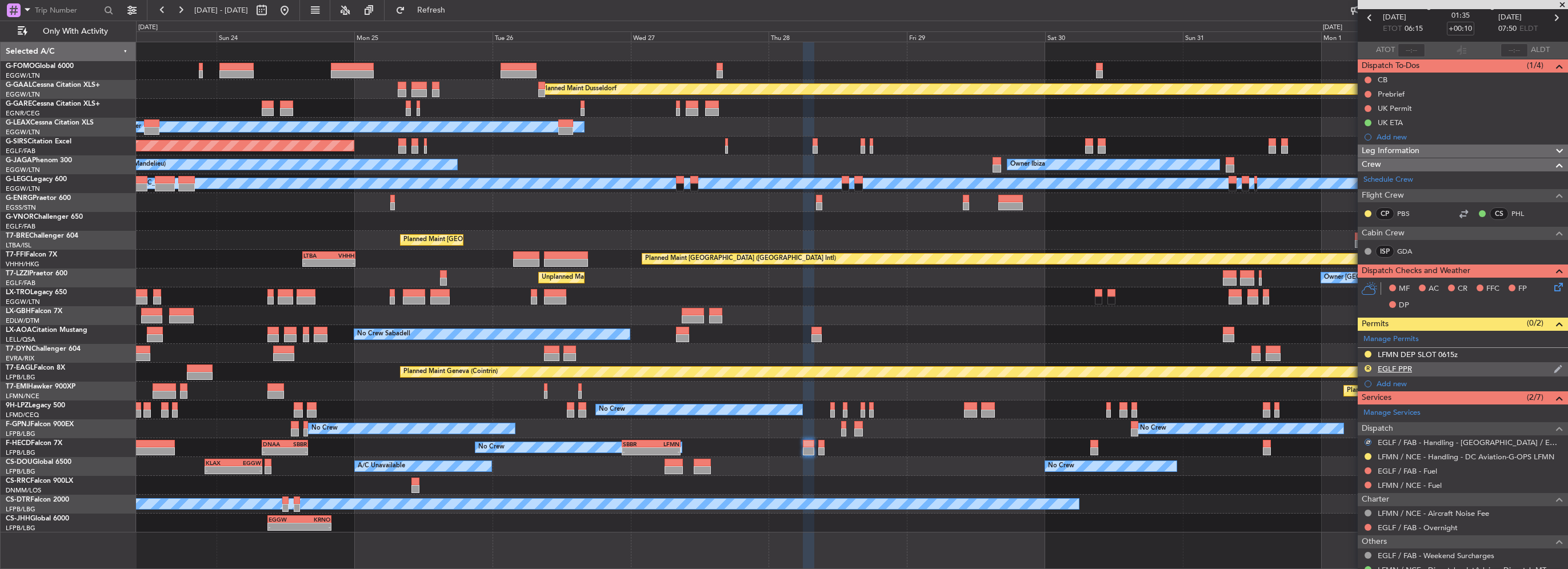
scroll to position [0, 0]
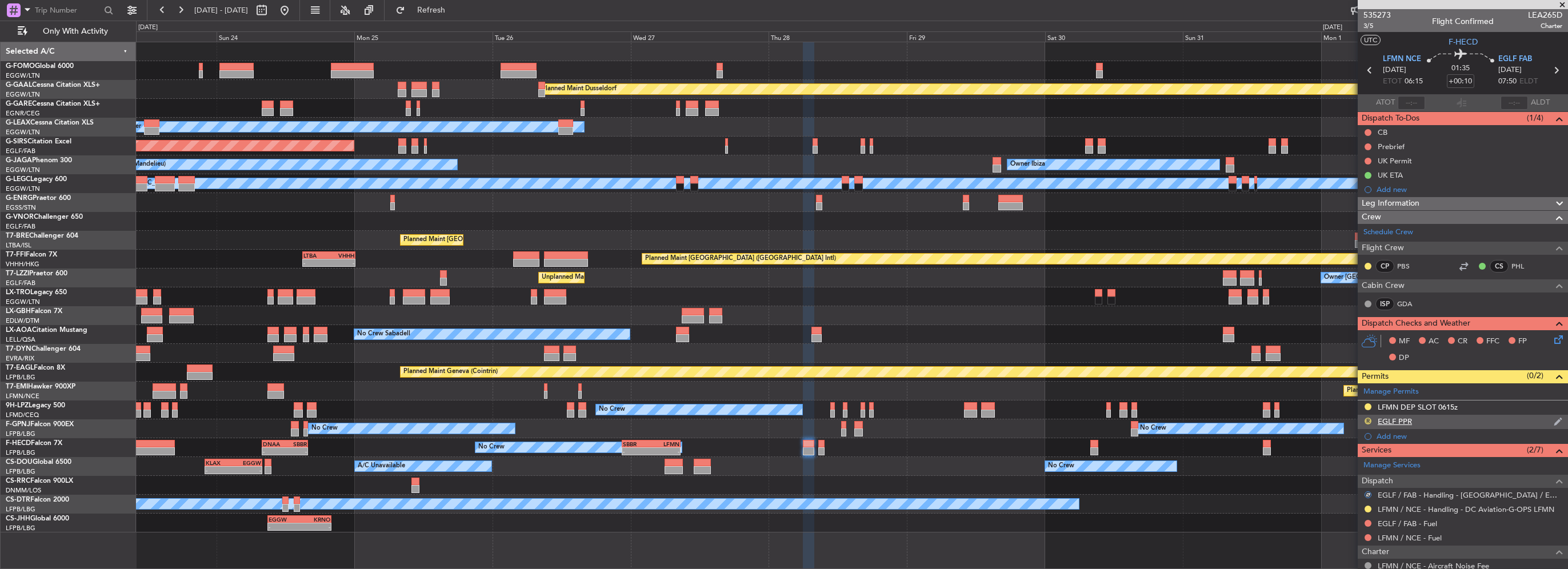
click at [1369, 419] on button "R" at bounding box center [1368, 421] width 6 height 6
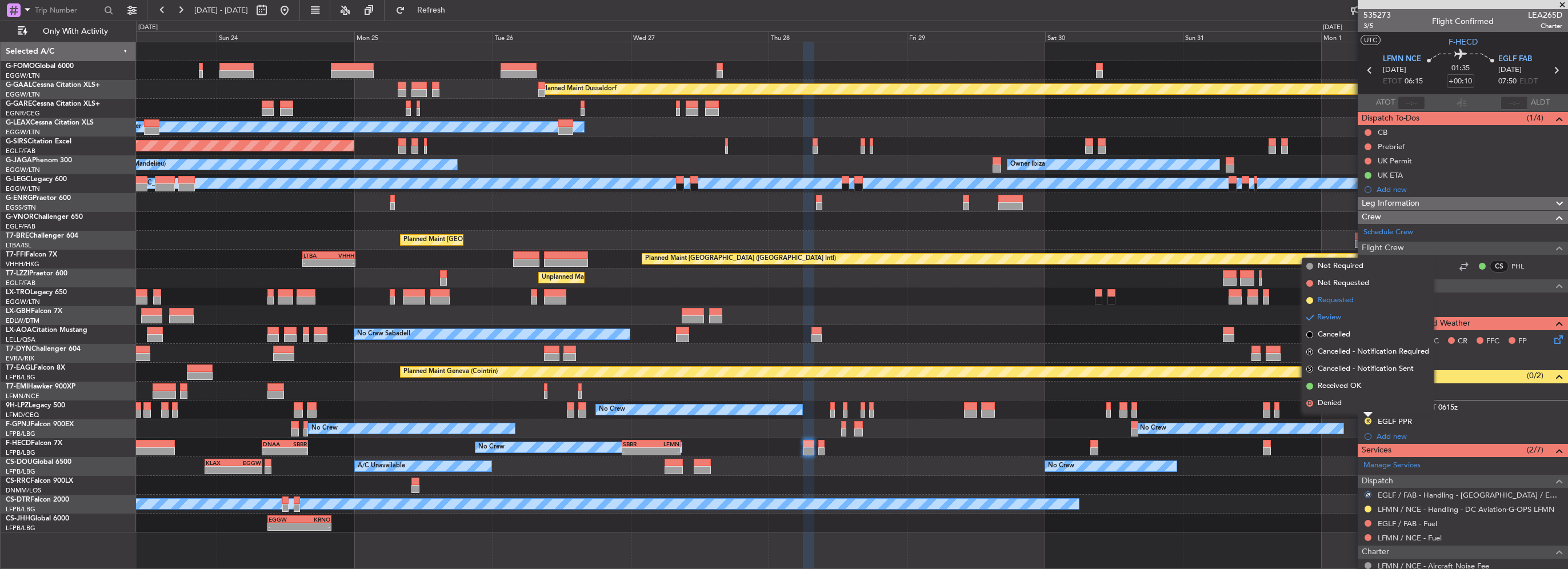
click at [1345, 297] on span "Requested" at bounding box center [1336, 300] width 36 height 11
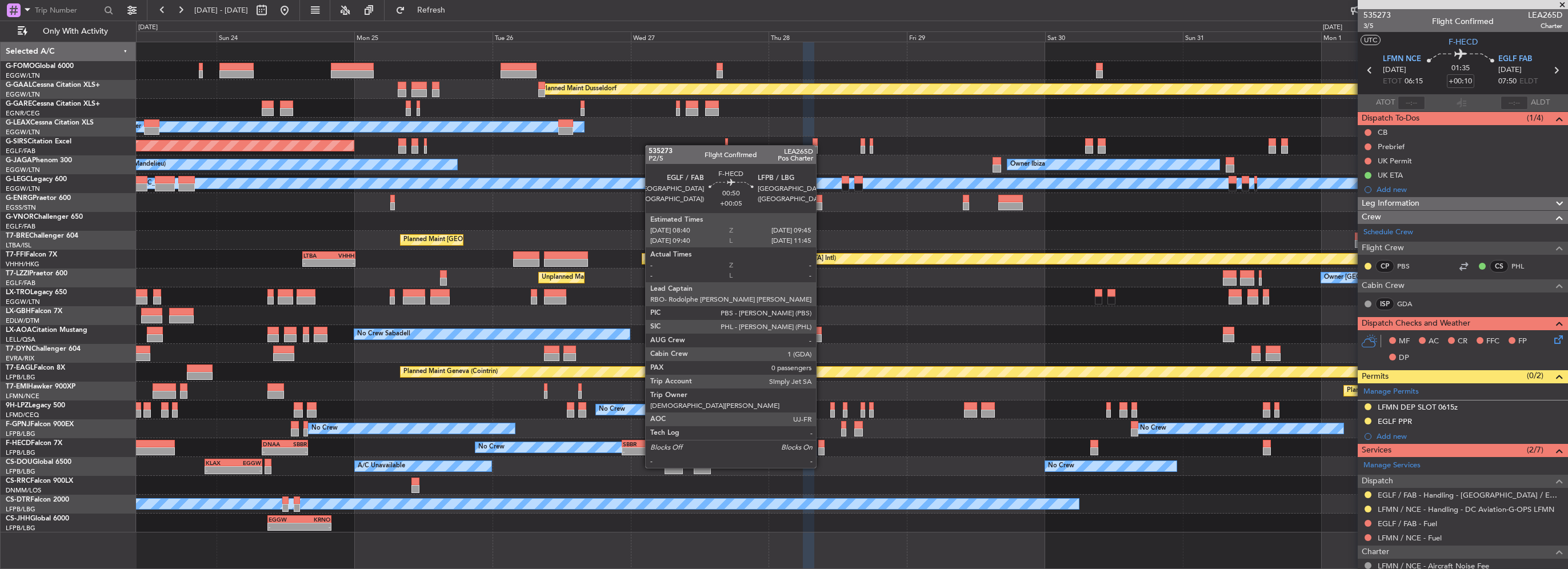
click at [822, 446] on div at bounding box center [822, 444] width 6 height 8
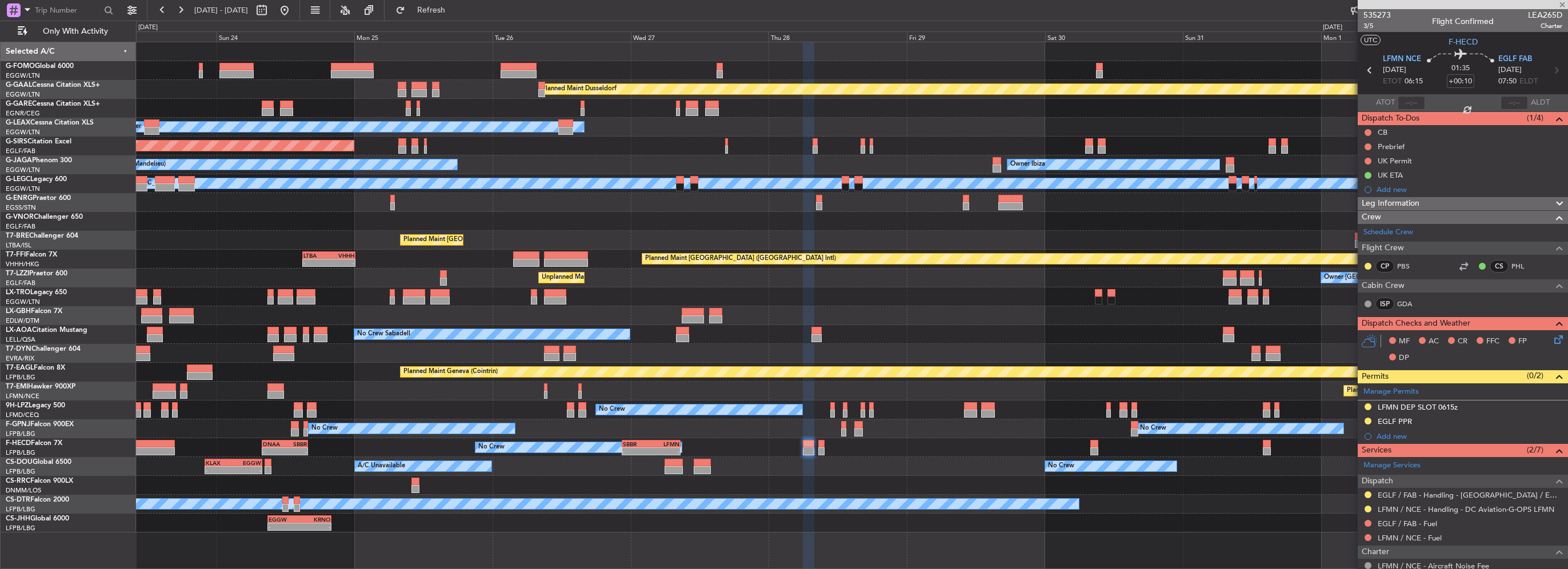
type input "+00:05"
type input "0"
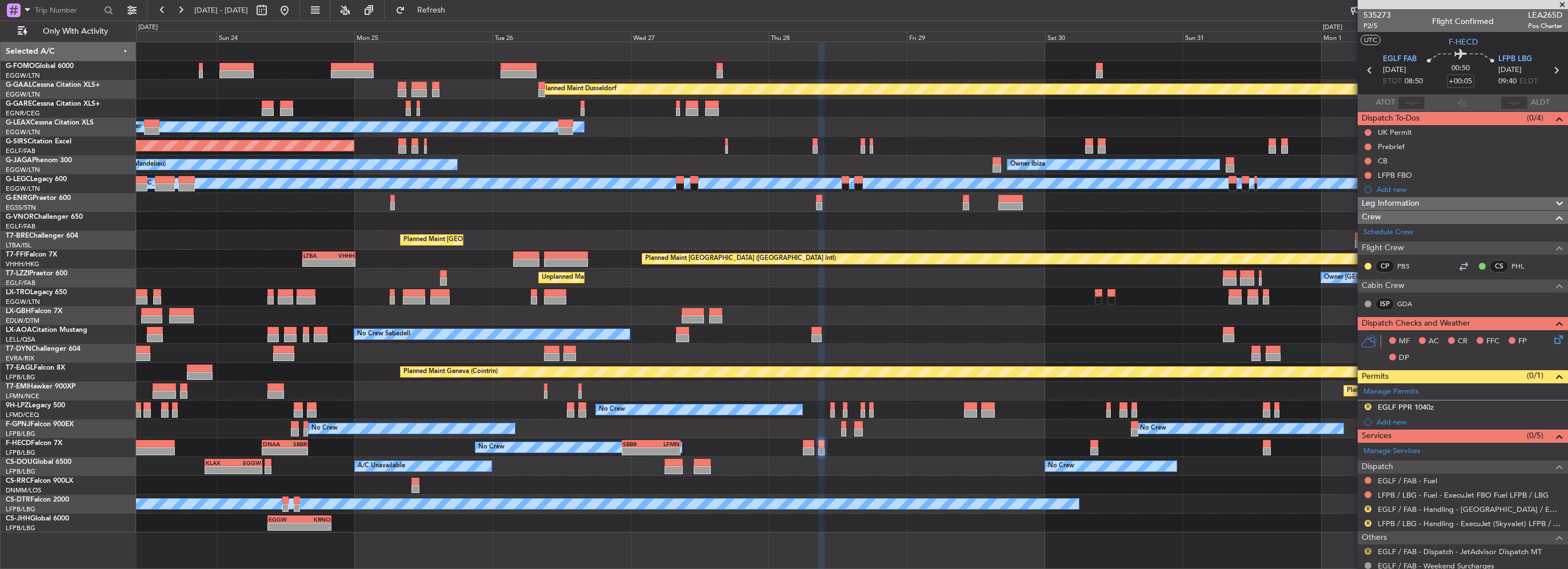
click at [1369, 551] on button "R" at bounding box center [1368, 551] width 6 height 6
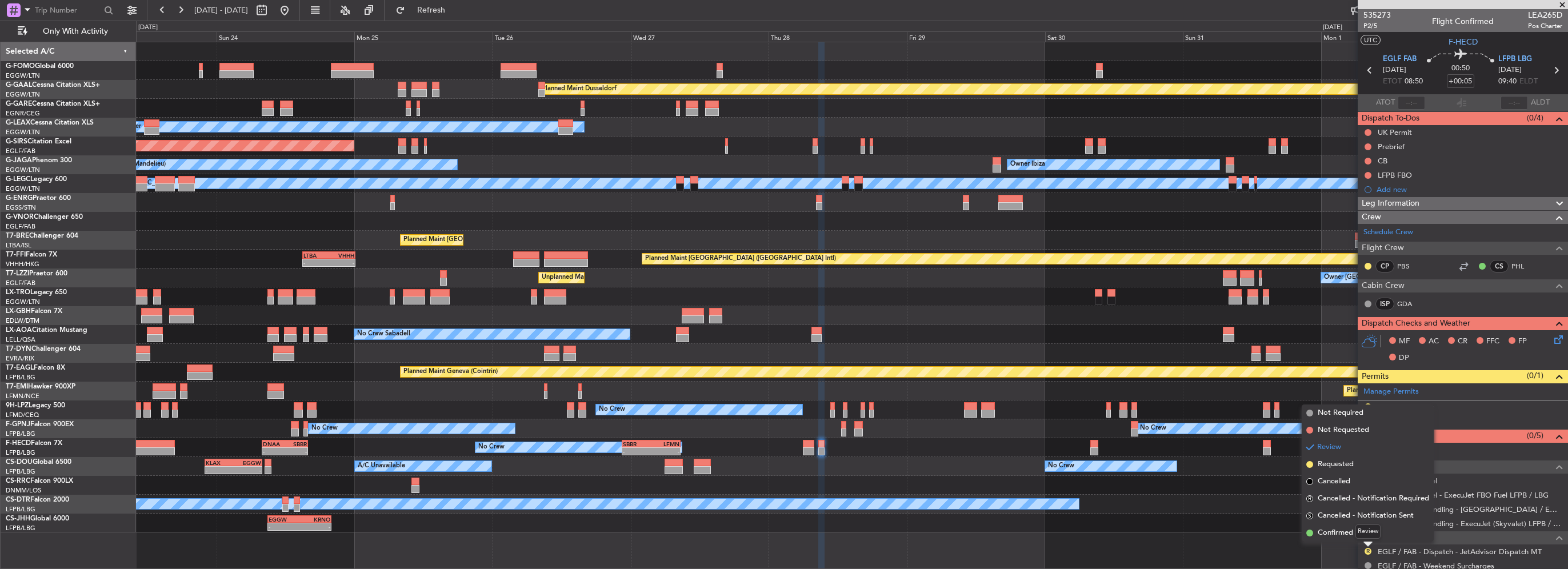
click at [1357, 540] on mat-tooltip-component "Review" at bounding box center [1368, 531] width 41 height 30
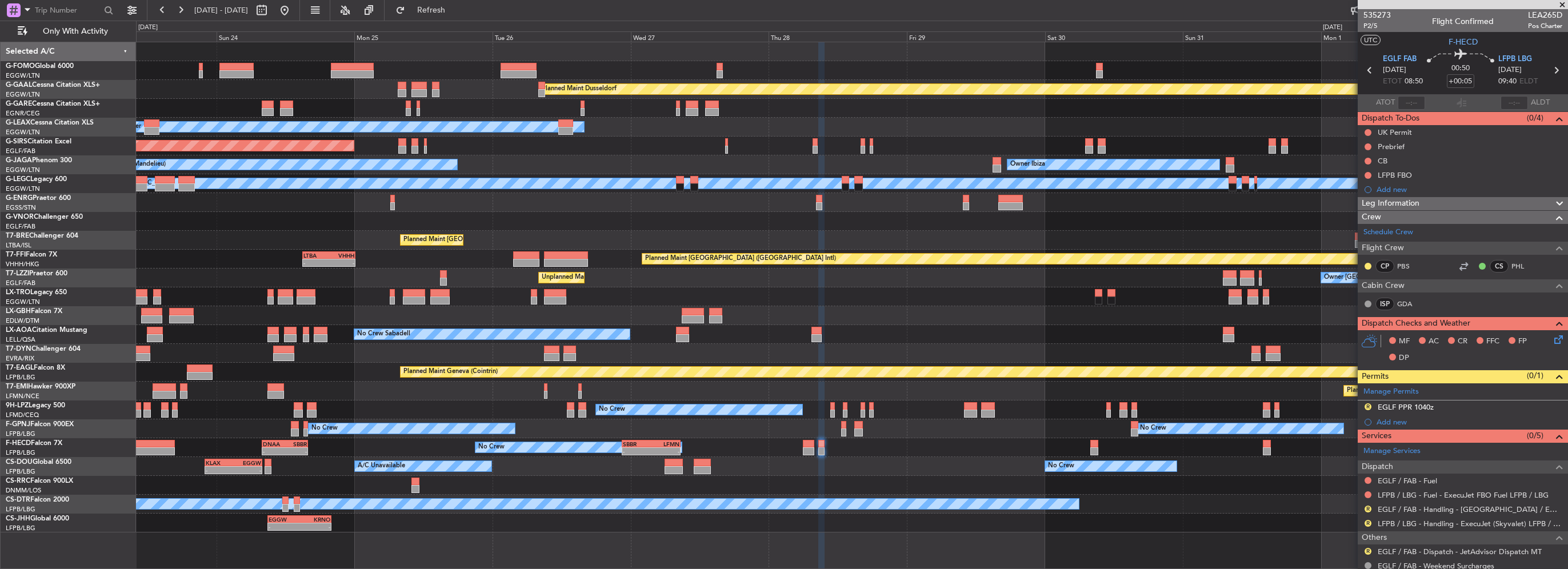
click at [1369, 554] on div "R EGLF / FAB - Dispatch - JetAdvisor Dispatch MT" at bounding box center [1463, 552] width 210 height 15
click at [1369, 549] on button "R" at bounding box center [1368, 551] width 6 height 6
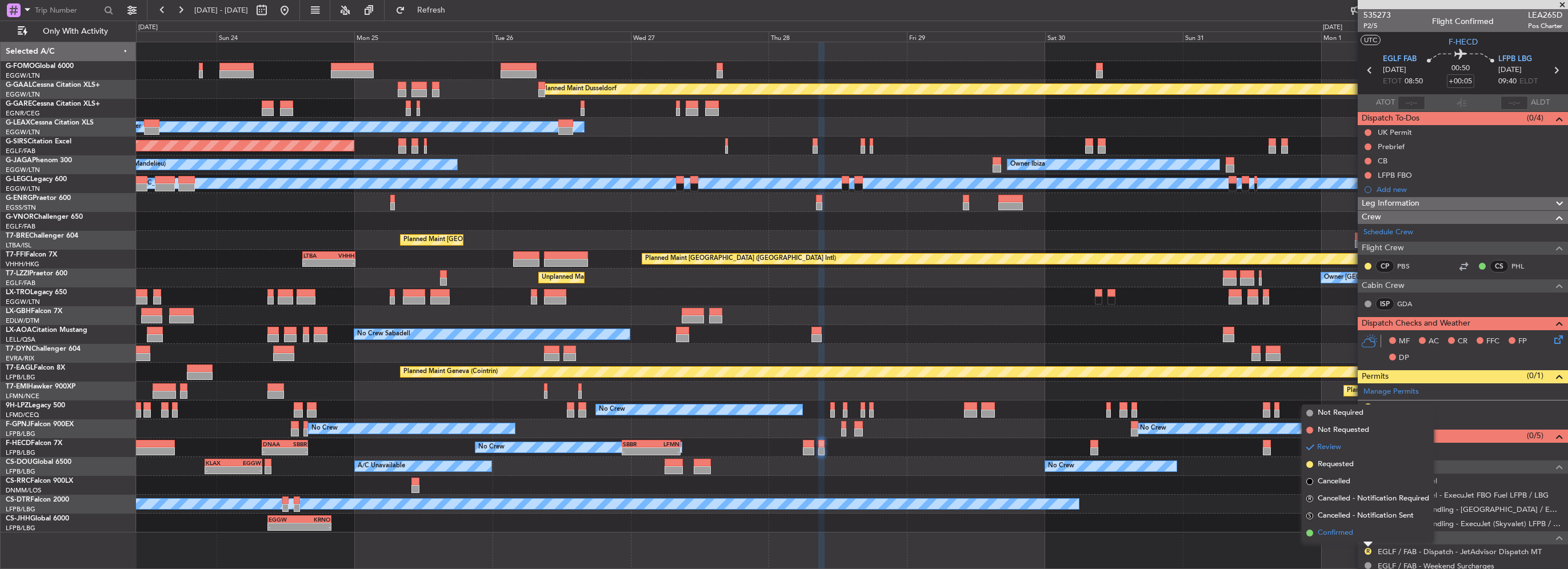
click at [1344, 533] on span "Confirmed" at bounding box center [1336, 533] width 36 height 11
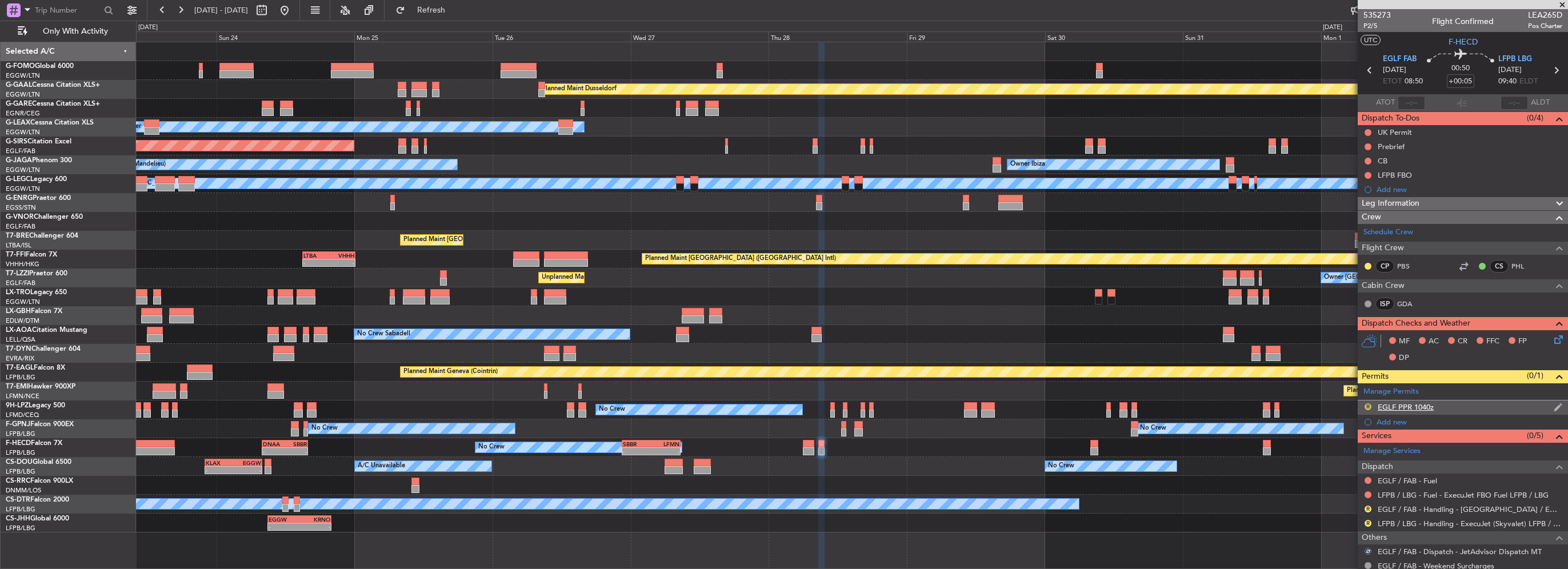
click at [1365, 404] on button "R" at bounding box center [1368, 406] width 6 height 6
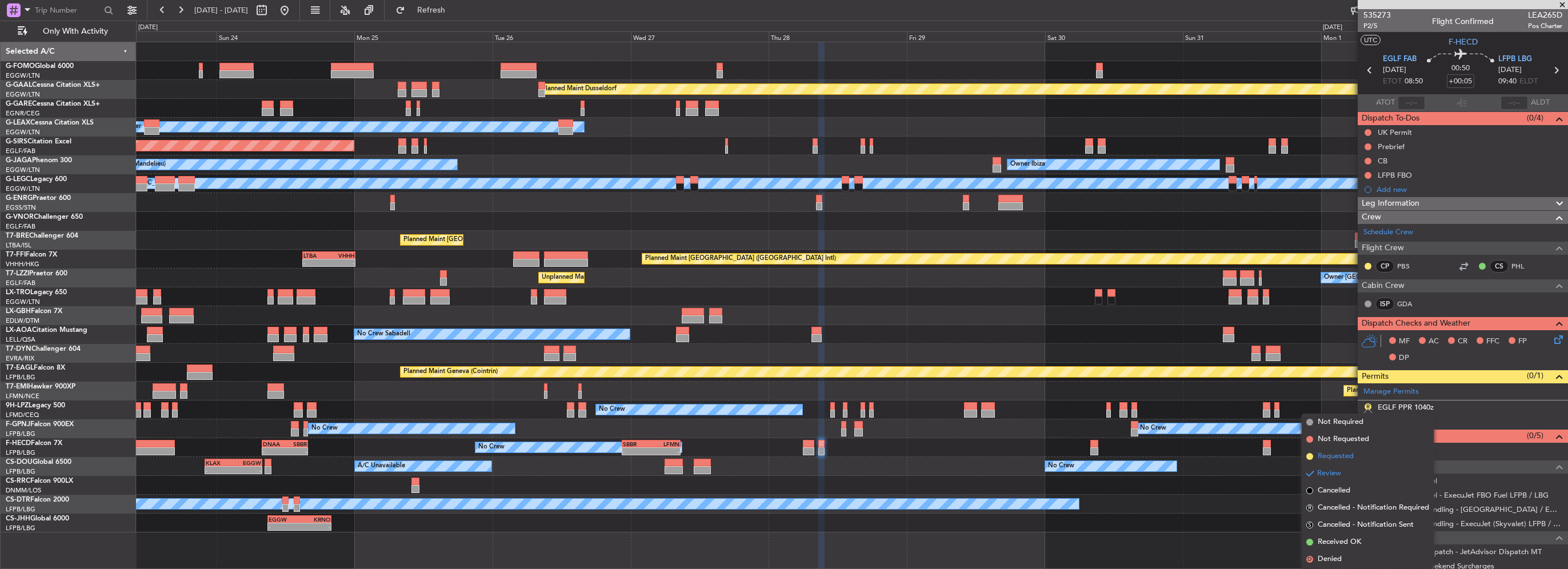
click at [1335, 456] on span "Requested" at bounding box center [1336, 456] width 36 height 11
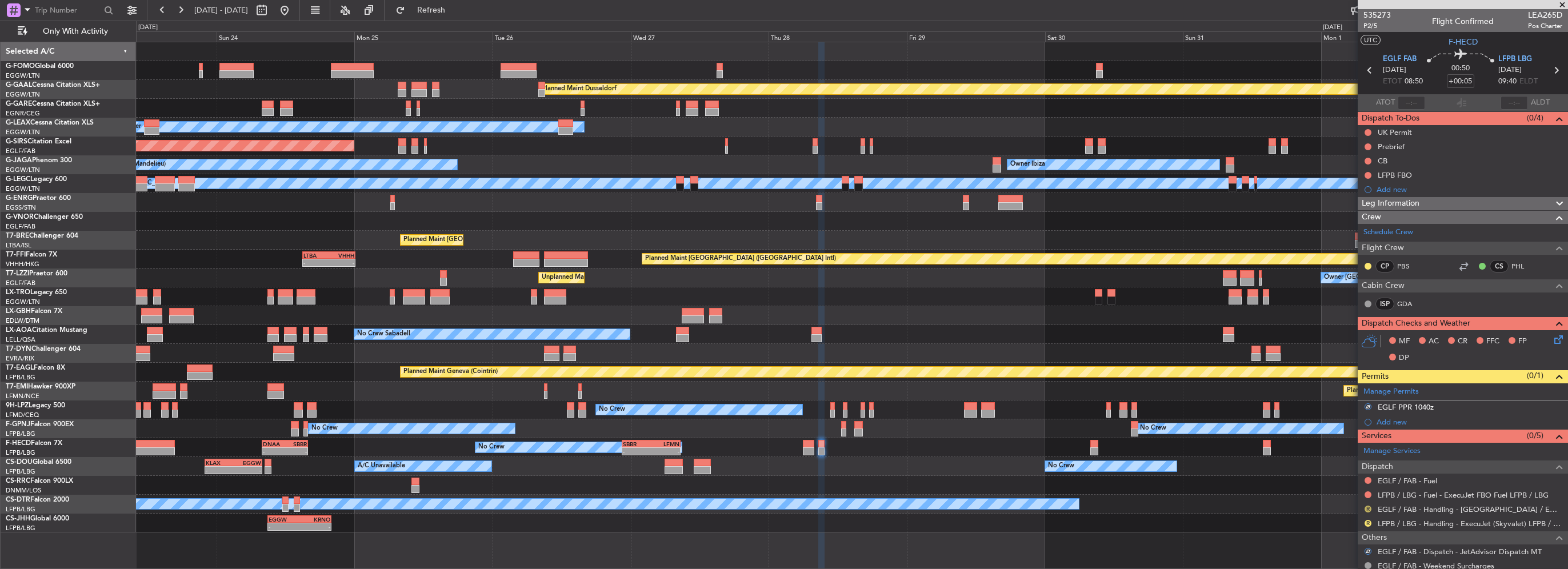
click at [1367, 510] on button "R" at bounding box center [1368, 509] width 6 height 6
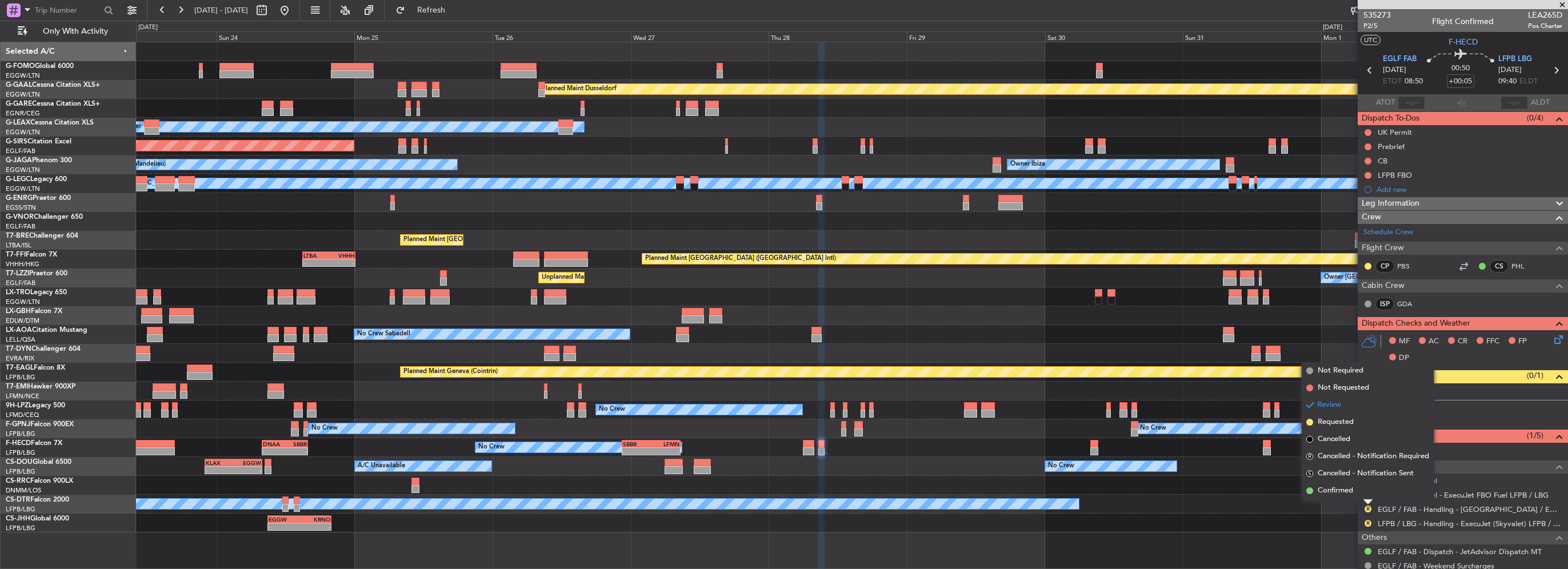
drag, startPoint x: 1337, startPoint y: 423, endPoint x: 1390, endPoint y: 540, distance: 128.4
click at [1337, 424] on span "Requested" at bounding box center [1336, 422] width 36 height 11
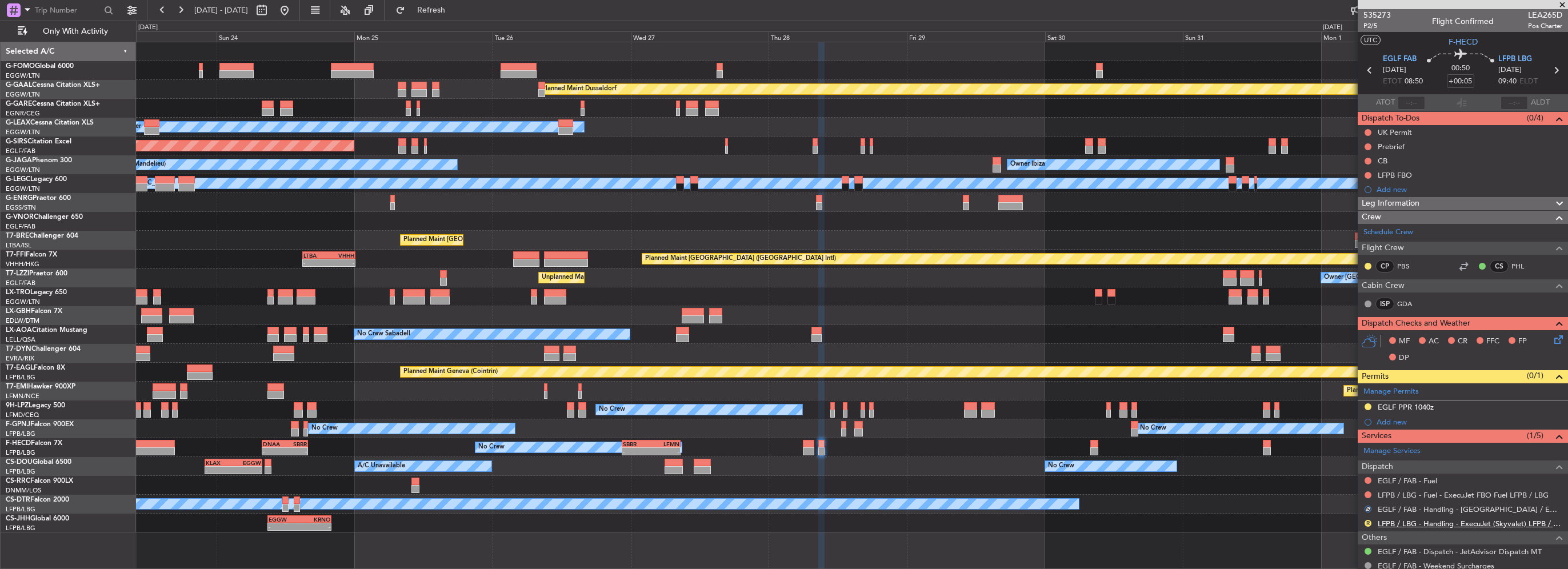
click at [1520, 521] on link "LFPB / LBG - Handling - ExecuJet (Skyvalet) LFPB / LBG" at bounding box center [1470, 523] width 185 height 10
click at [456, 6] on span "Refresh" at bounding box center [431, 10] width 48 height 8
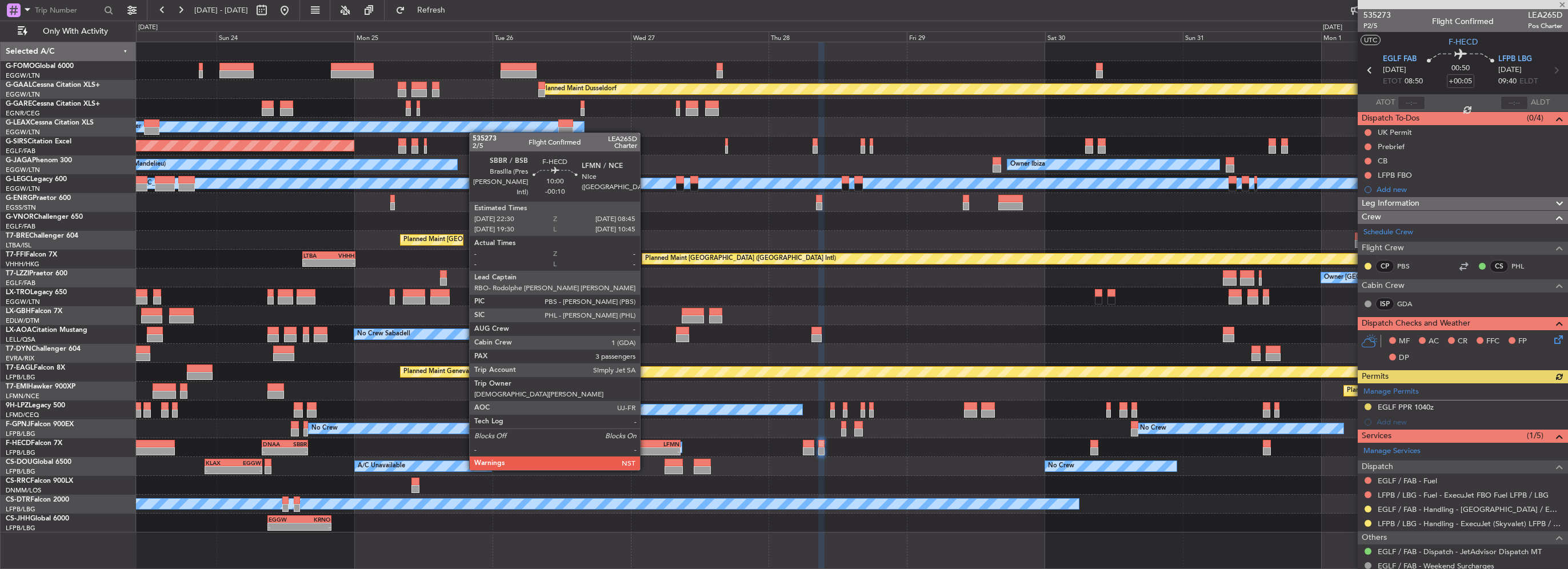
click at [645, 448] on div "-" at bounding box center [637, 451] width 28 height 6
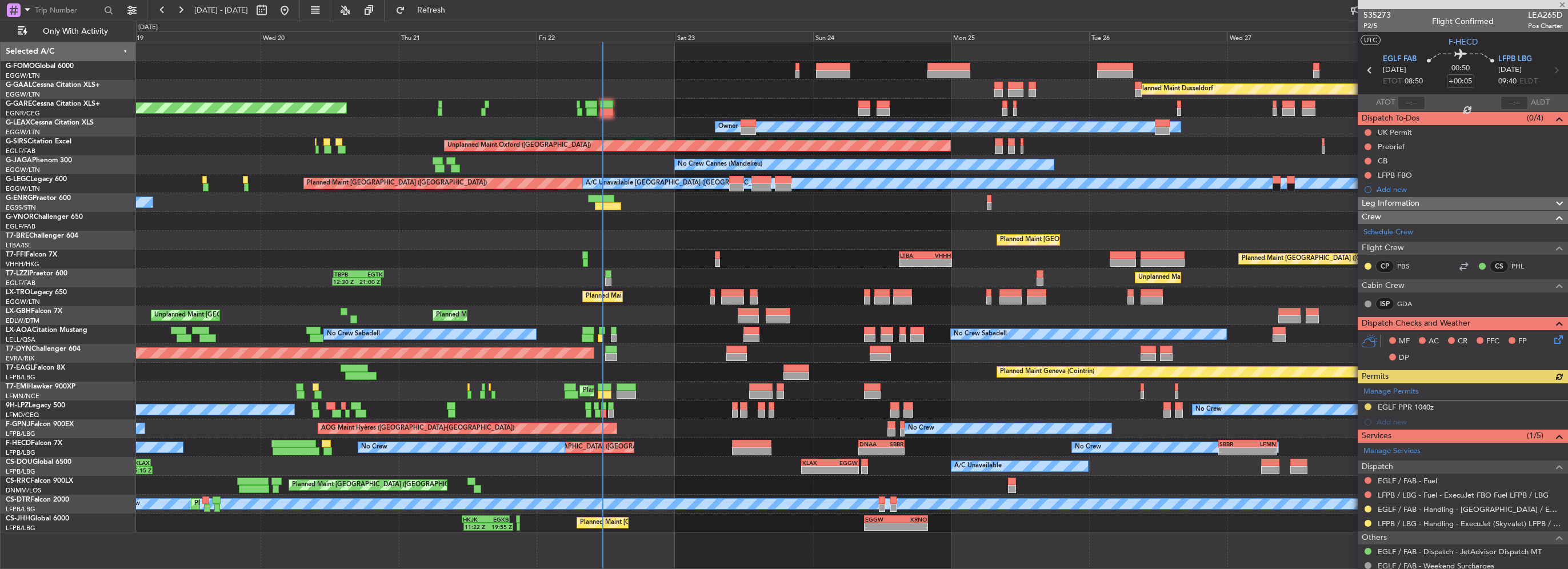
click at [1092, 322] on div "Planned Maint Windsor Locks (Bradley Intl) Planned Maint Dusseldorf Unplanned M…" at bounding box center [852, 287] width 1432 height 490
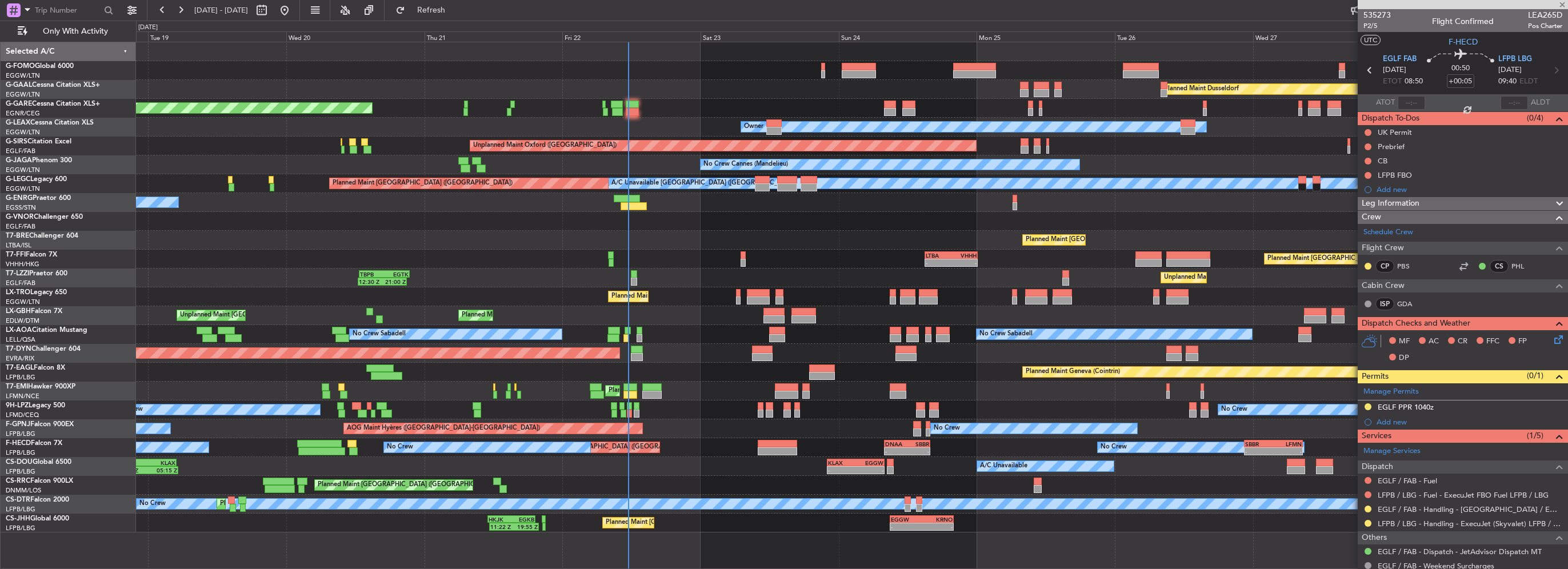
type input "-00:10"
type input "3"
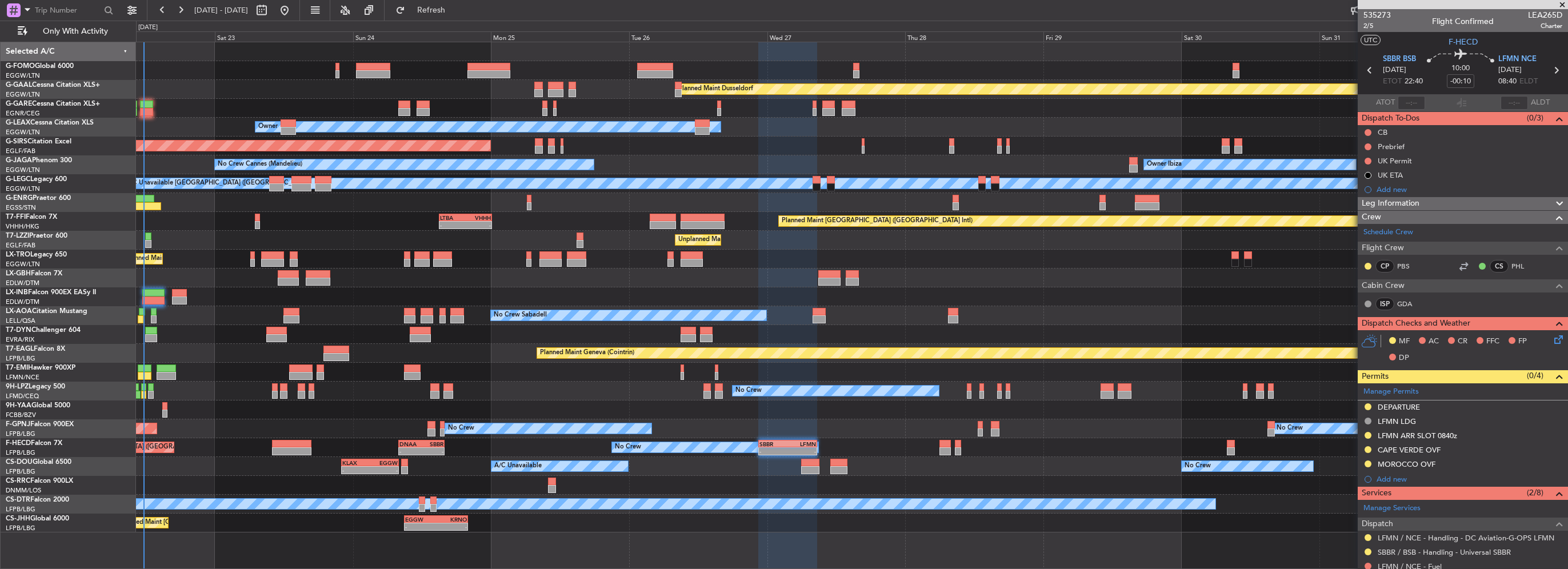
click at [326, 267] on div "Planned Maint [GEOGRAPHIC_DATA] ([GEOGRAPHIC_DATA])" at bounding box center [852, 259] width 1432 height 19
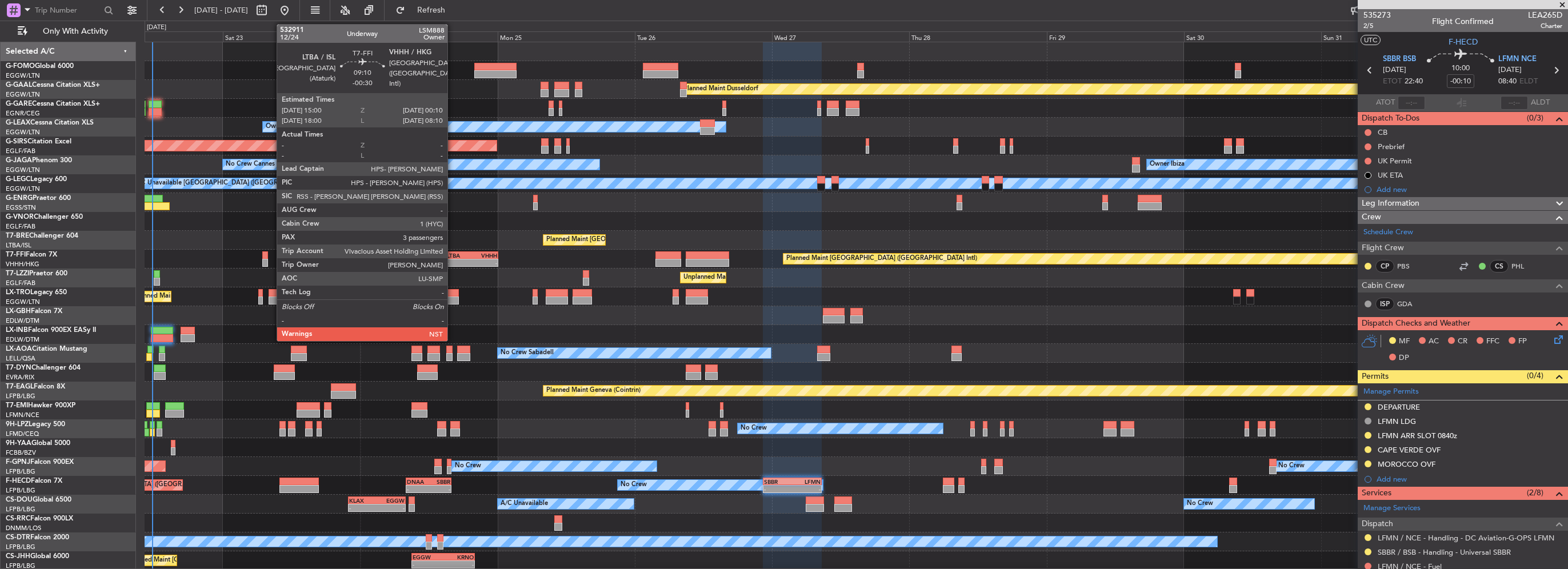
click at [453, 259] on div "- -" at bounding box center [471, 263] width 52 height 8
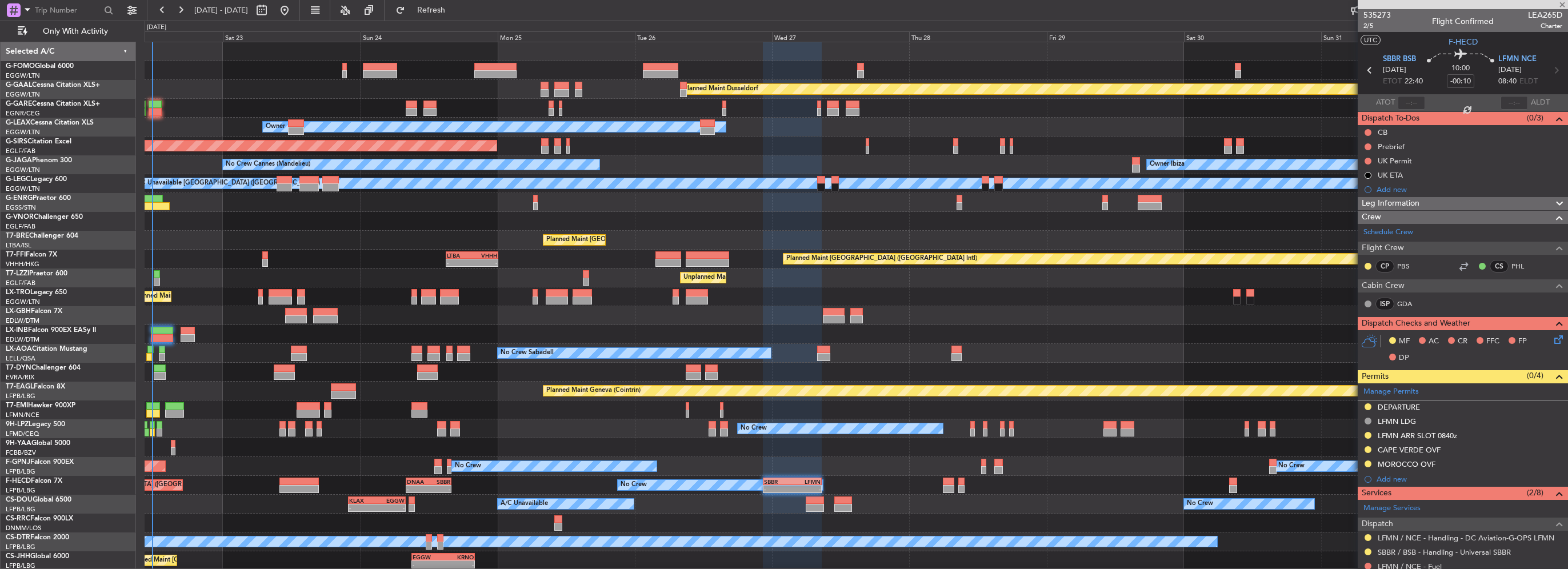
type input "-00:30"
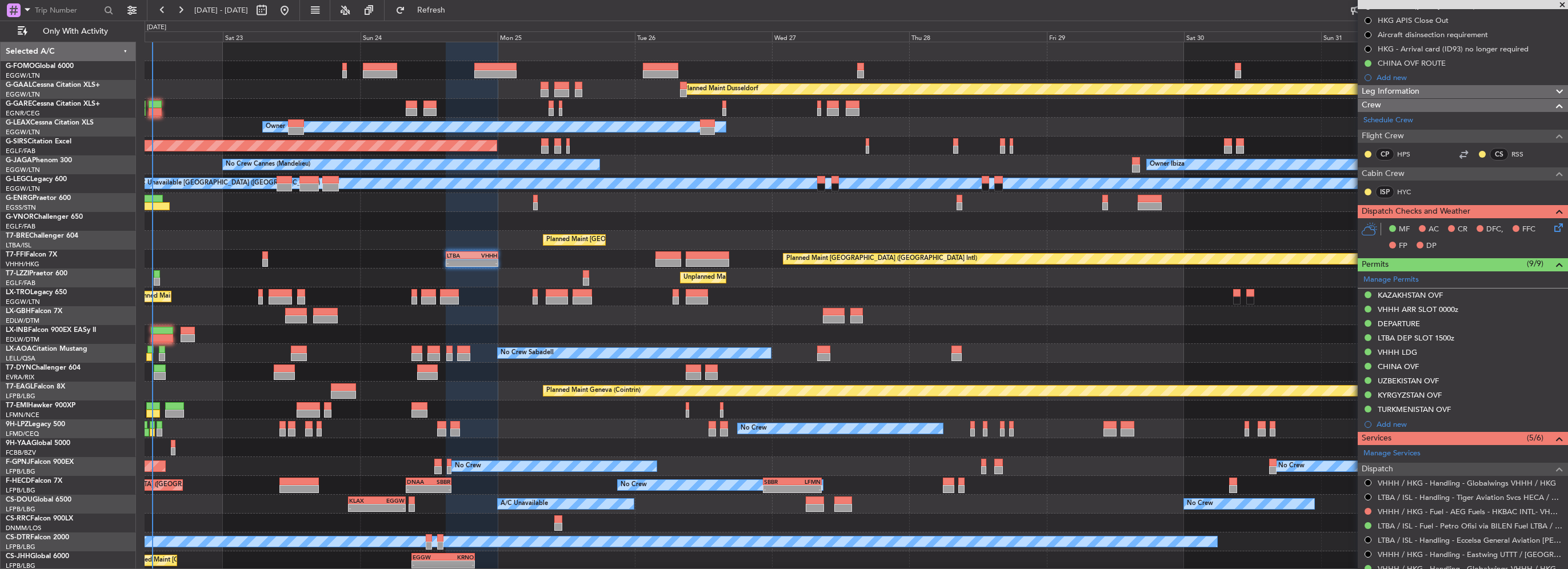
scroll to position [171, 0]
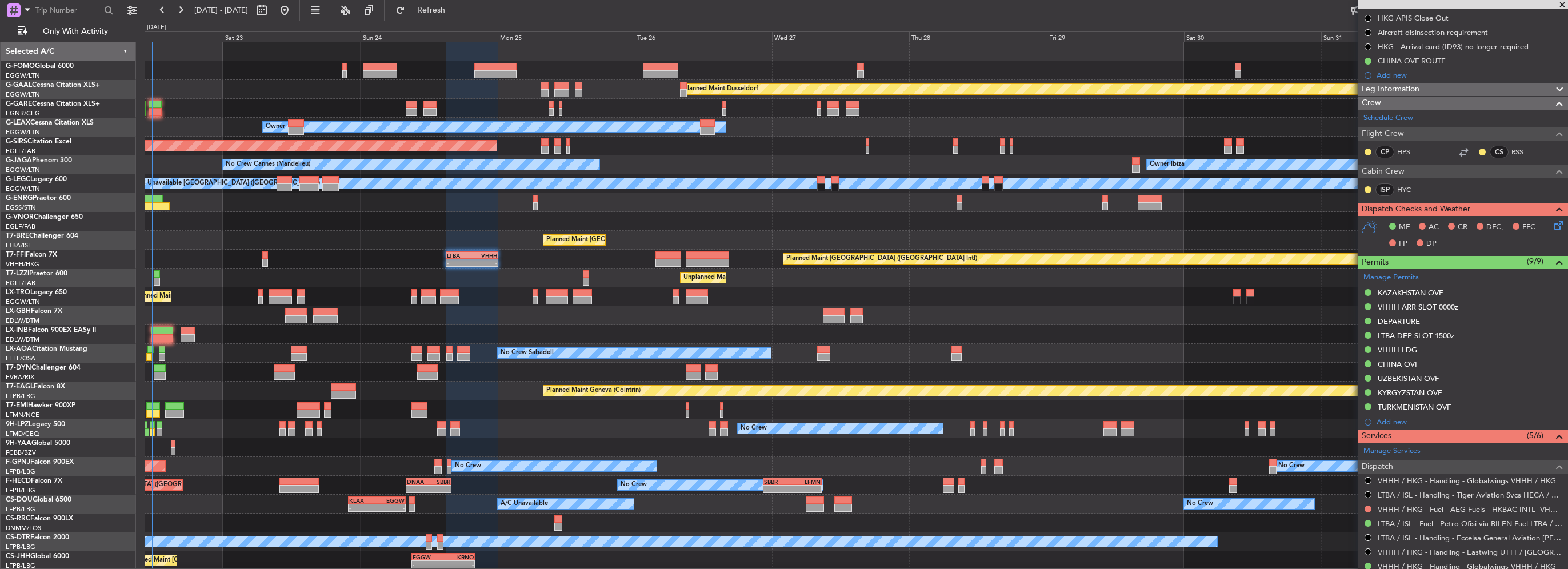
click at [1439, 83] on div "Leg Information" at bounding box center [1463, 90] width 210 height 13
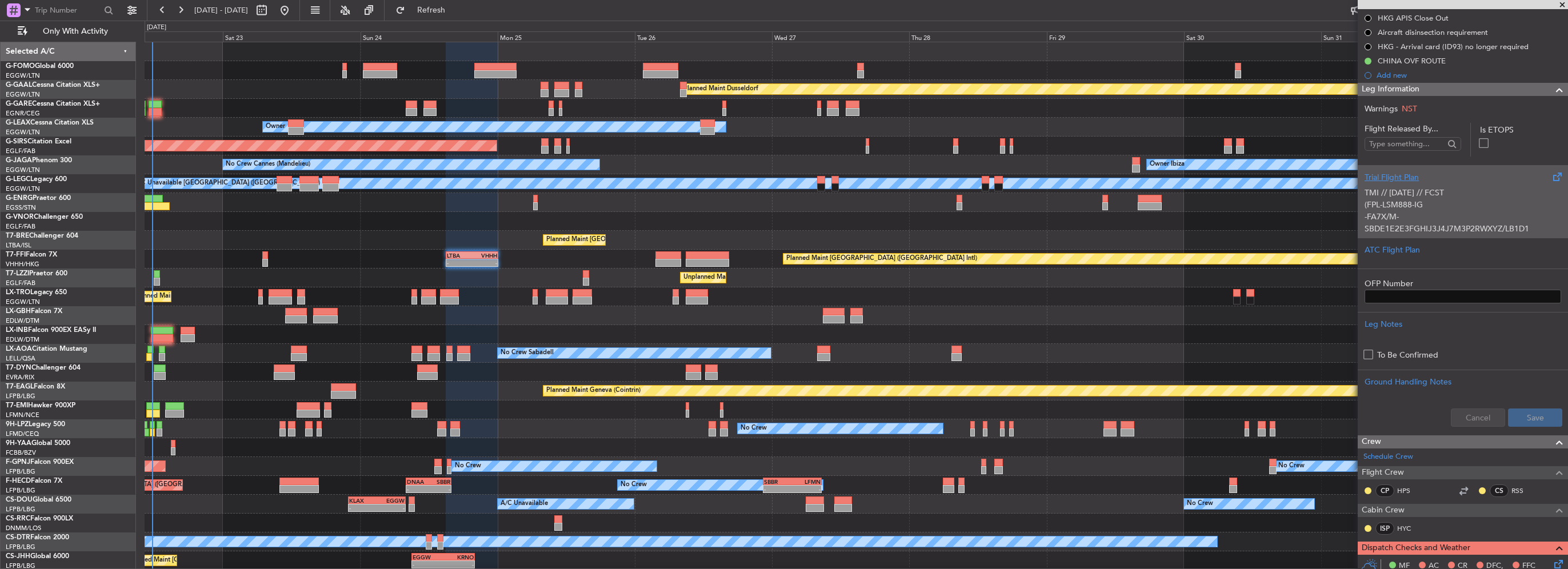
click at [1411, 198] on p "TMI // 22AUG // FCST (FPL-LSM888-IG -FA7X/M-SBDE1E2E3FGHIJ3J4J7M3P2RWXYZ/LB1D1 …" at bounding box center [1463, 342] width 197 height 312
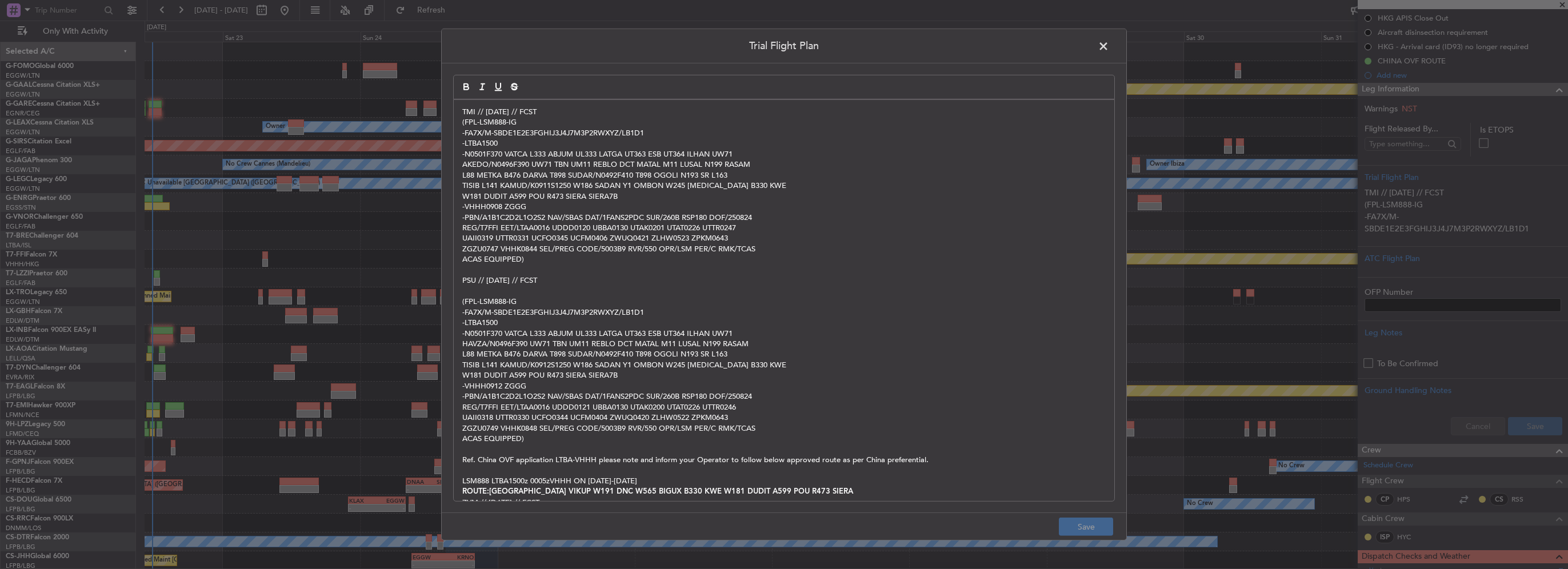
click at [553, 117] on p "(FPL-LSM888-IG" at bounding box center [783, 122] width 643 height 10
click at [555, 112] on p "TMI // [DATE] // FCST" at bounding box center [783, 112] width 643 height 10
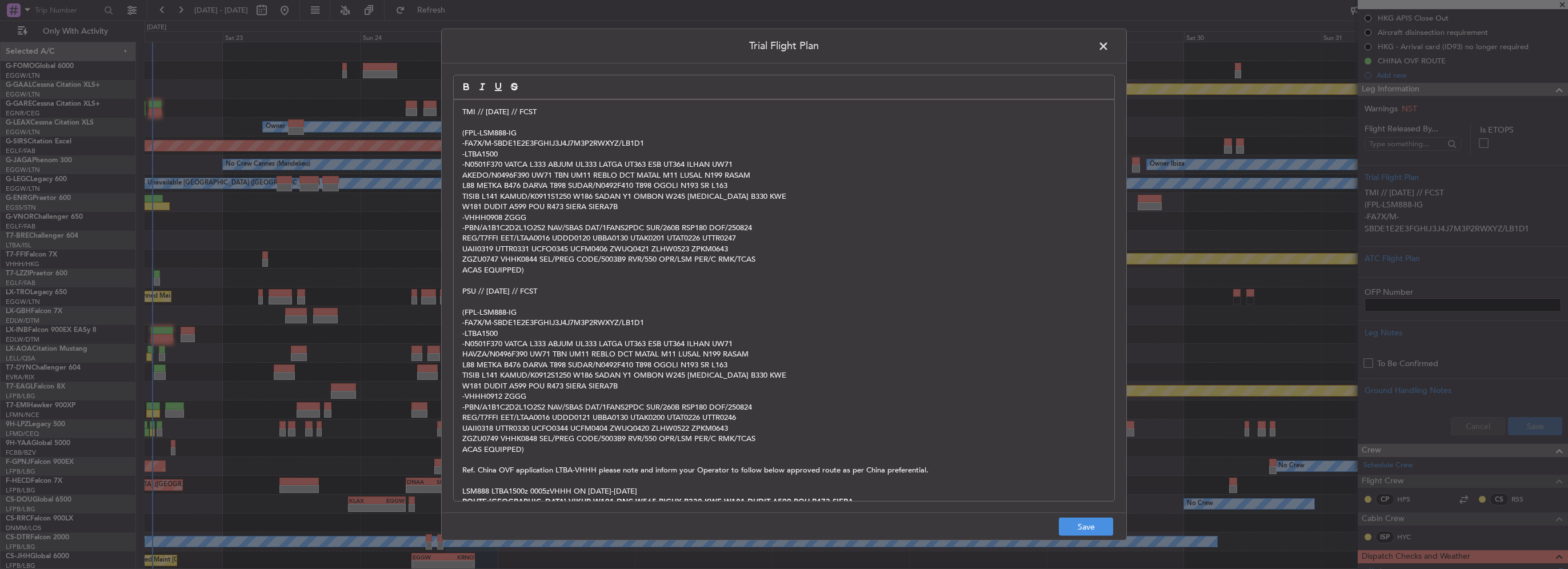
click at [461, 110] on div "TMI // 22AUG // FCST (FPL-LSM888-IG -FA7X/M-SBDE1E2E3FGHIJ3J4J7M3P2RWXYZ/LB1D1 …" at bounding box center [784, 300] width 660 height 402
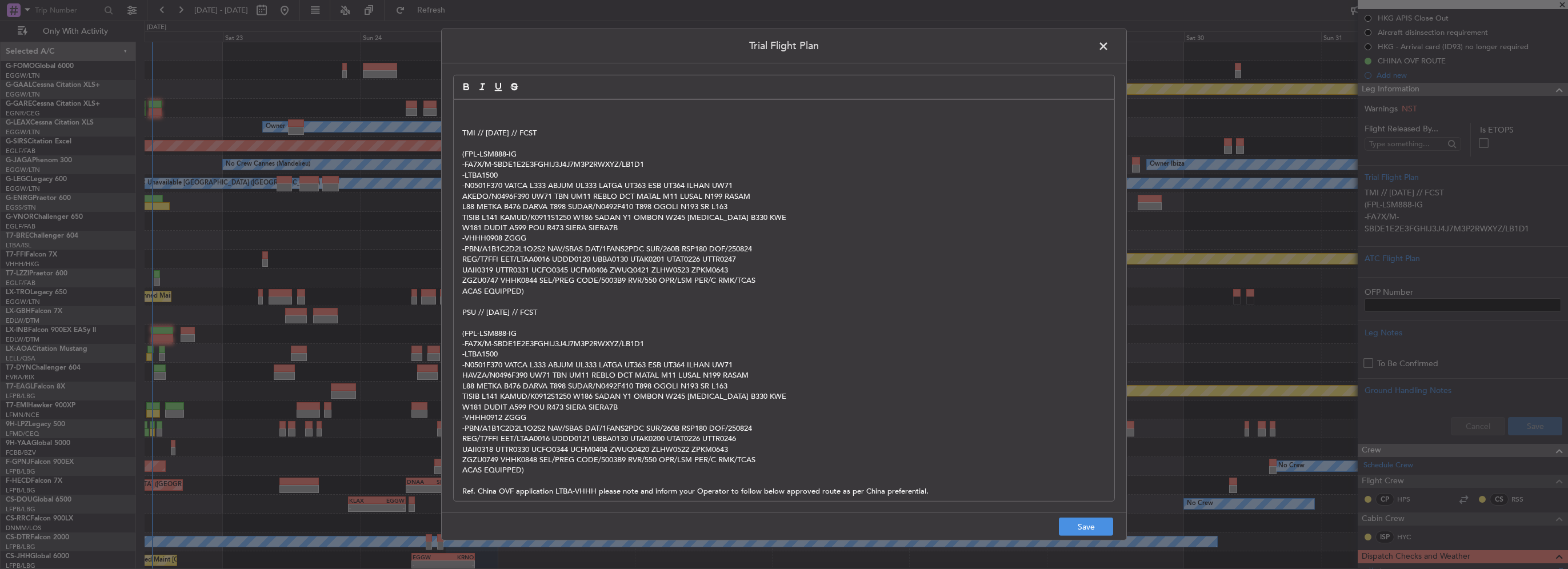
click at [461, 110] on div "TMI // 22AUG // FCST (FPL-LSM888-IG -FA7X/M-SBDE1E2E3FGHIJ3J4J7M3P2RWXYZ/LB1D1 …" at bounding box center [784, 300] width 660 height 402
click at [572, 109] on p "CHINA ROUTE:" at bounding box center [783, 112] width 643 height 10
drag, startPoint x: 547, startPoint y: 110, endPoint x: 542, endPoint y: 112, distance: 5.4
click at [542, 112] on p "CHINA ROUTE: ROUTE:KAMUD W186 SADAN W187 TUSLI W112 VIKUP W191 DNC W565 BIGUX B…" at bounding box center [783, 112] width 643 height 10
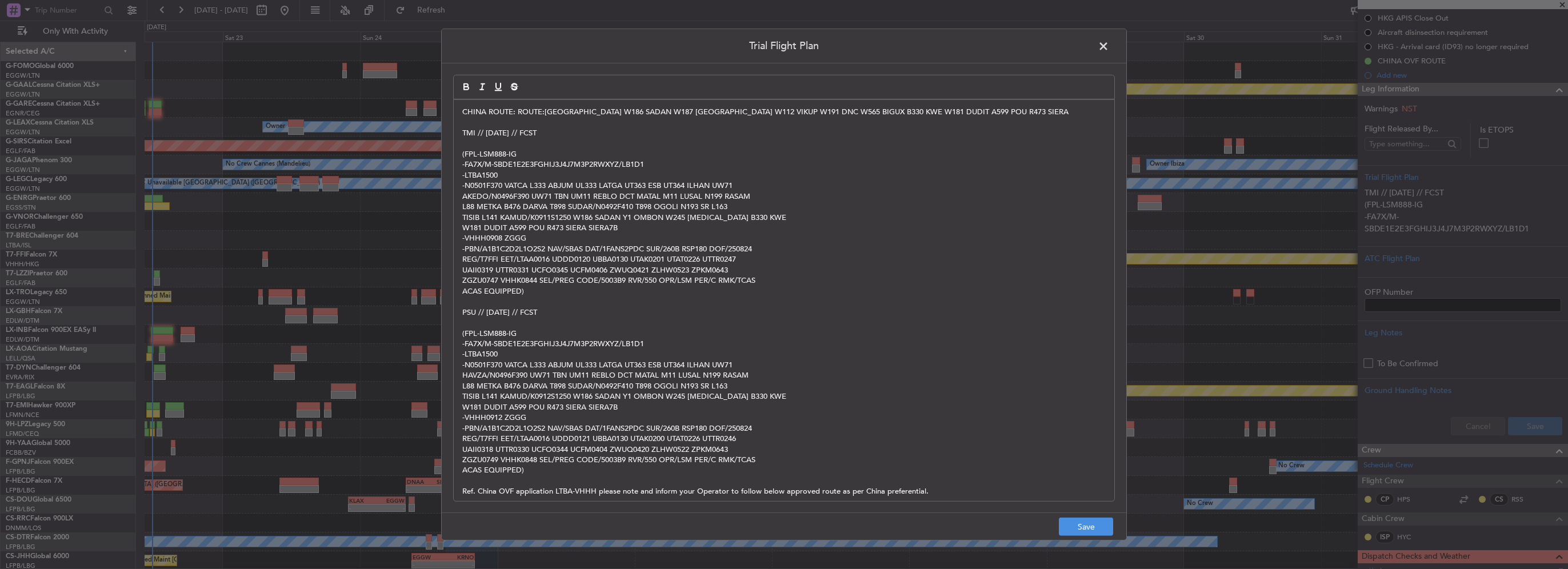
click at [544, 112] on p "CHINA ROUTE: ROUTE:KAMUD W186 SADAN W187 TUSLI W112 VIKUP W191 DNC W565 BIGUX B…" at bounding box center [783, 112] width 643 height 10
click at [1097, 531] on button "Save" at bounding box center [1086, 527] width 54 height 18
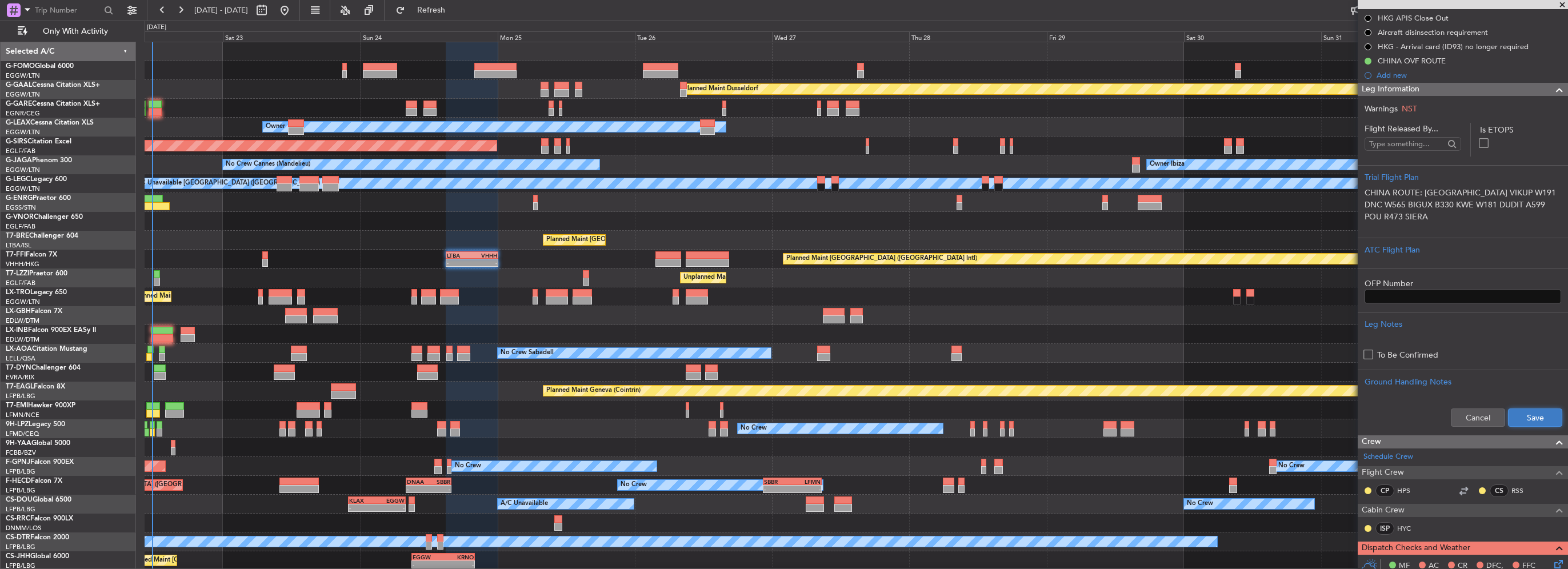
click at [1520, 416] on button "Save" at bounding box center [1535, 418] width 54 height 18
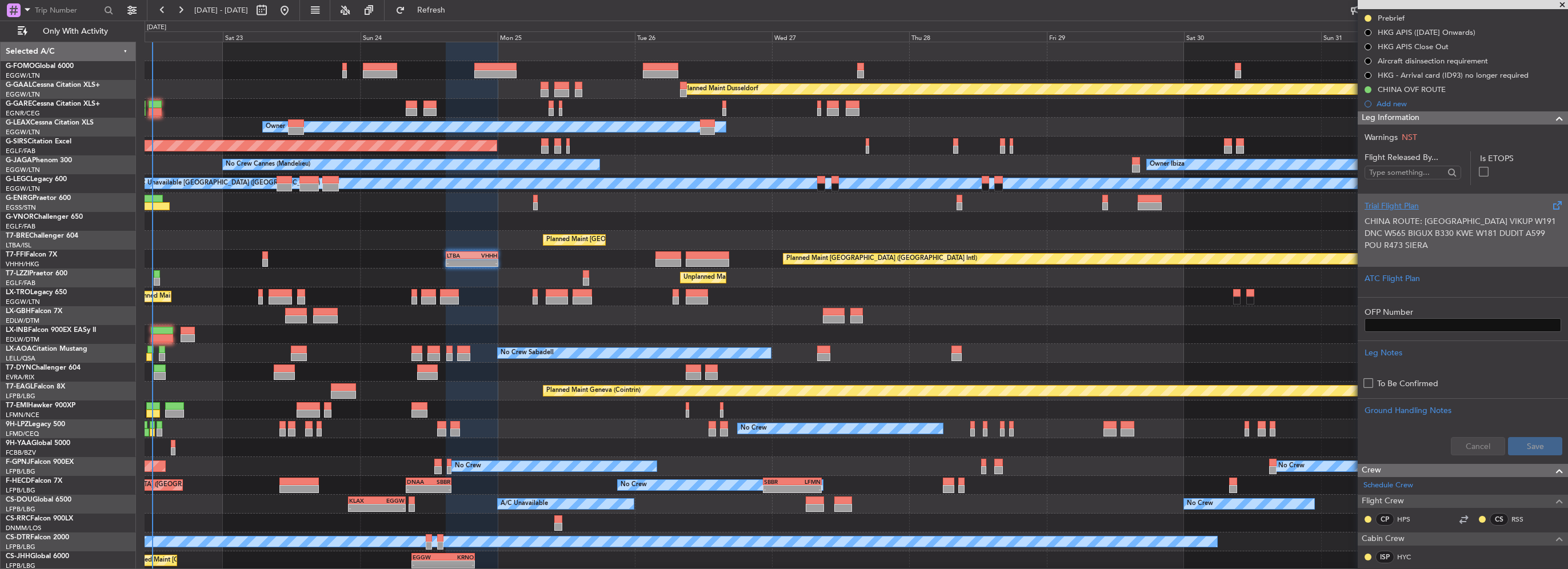
scroll to position [57, 0]
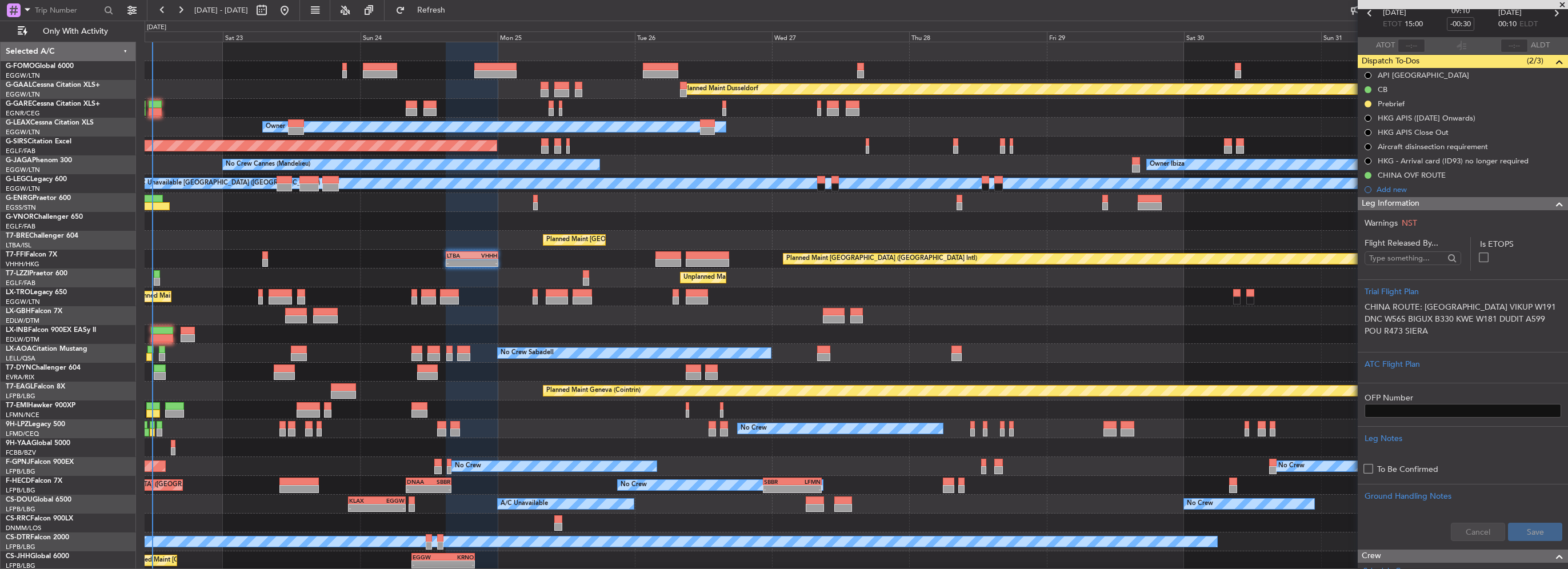
click at [1552, 200] on span at bounding box center [1559, 204] width 14 height 14
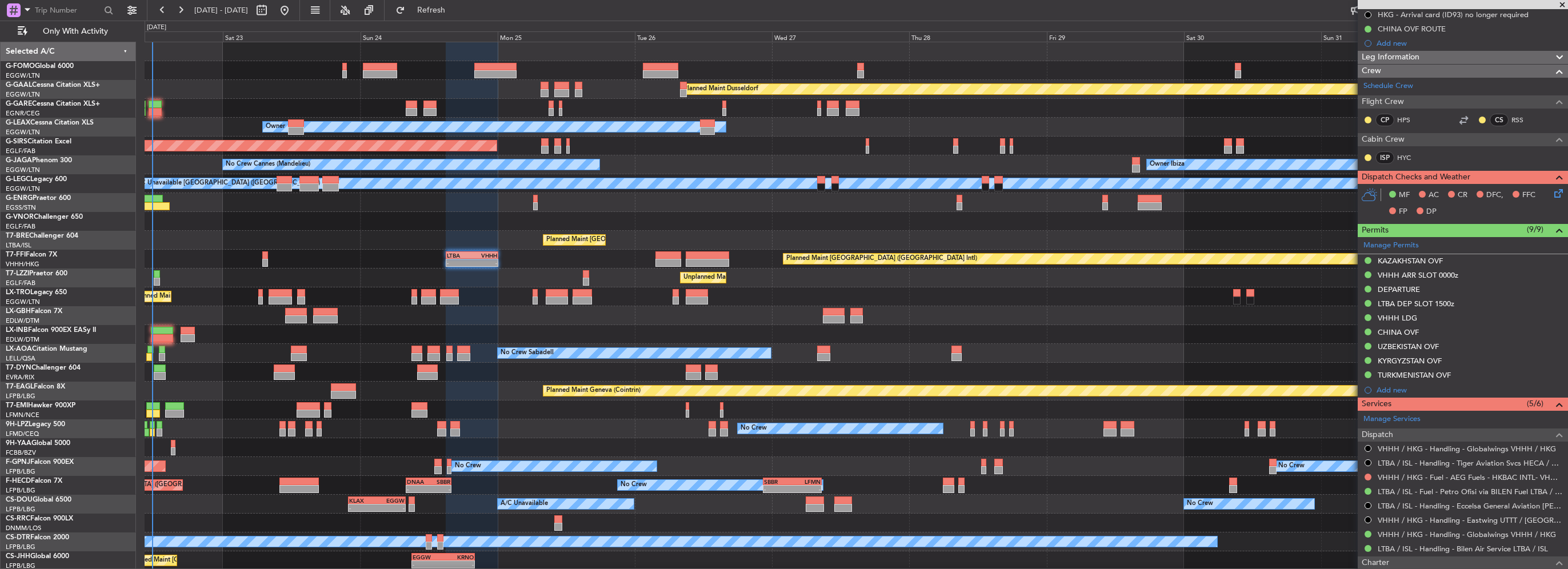
scroll to position [139, 0]
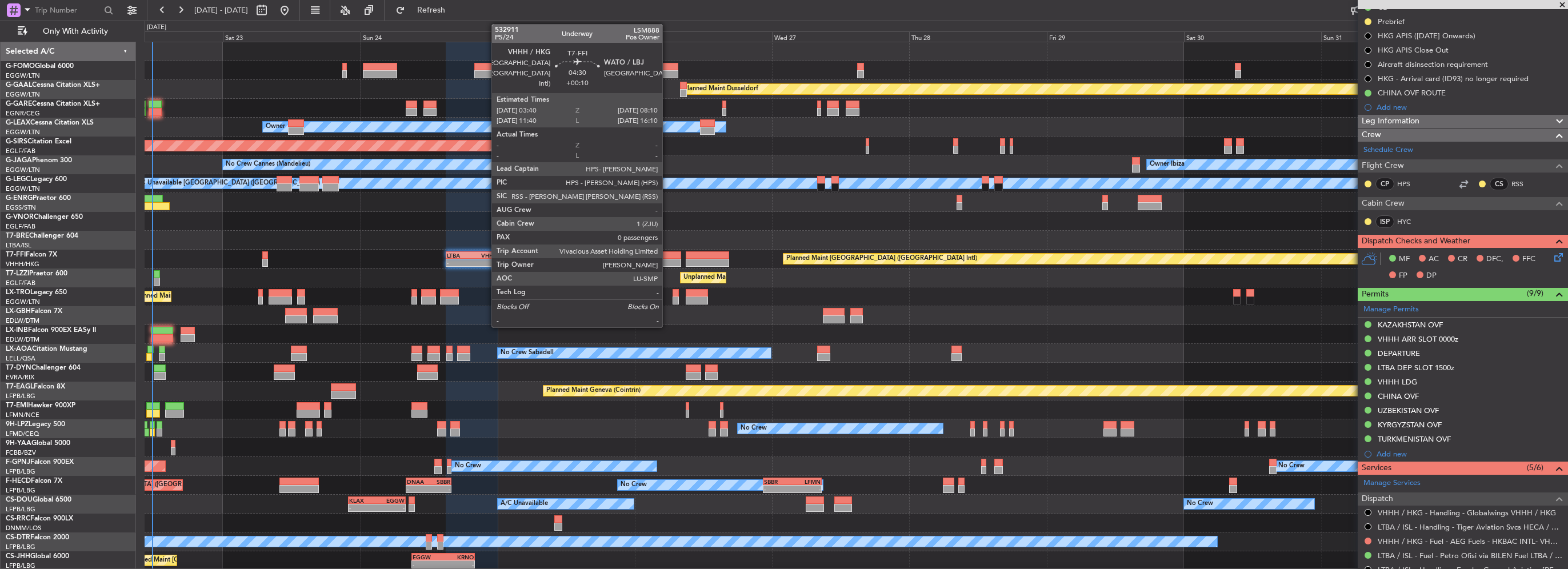
click at [668, 257] on div at bounding box center [669, 255] width 27 height 8
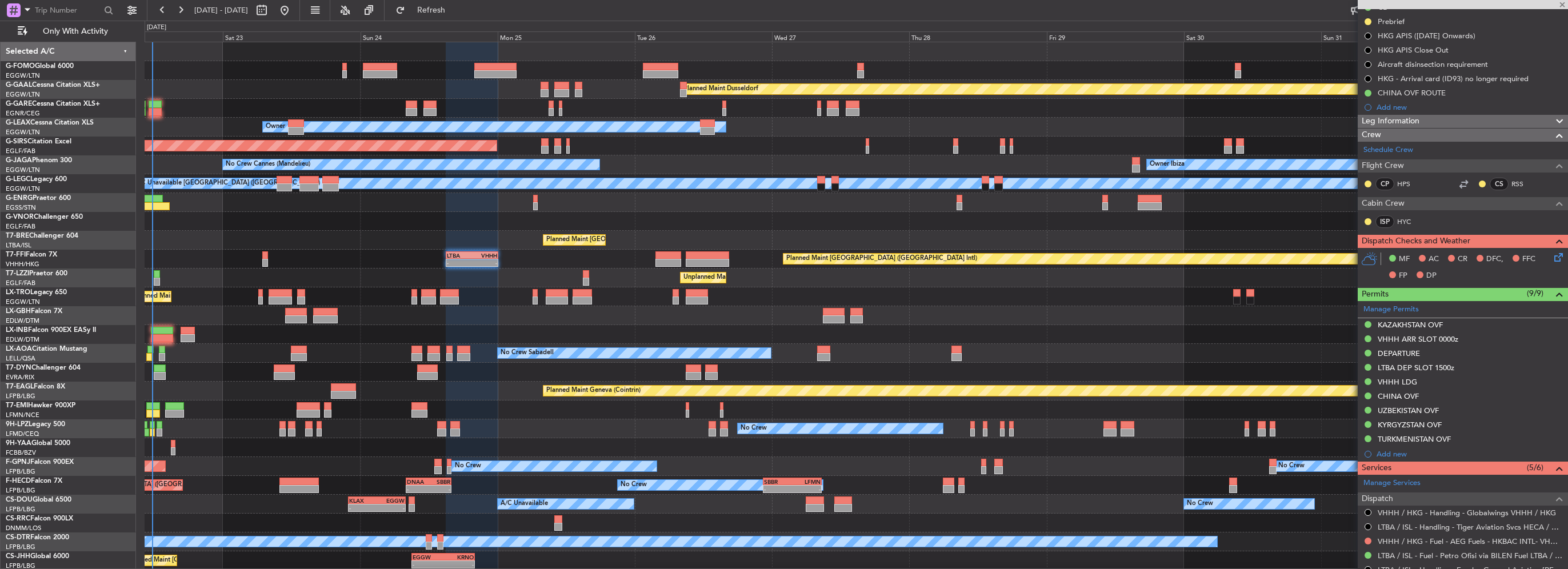
type input "+00:10"
type input "0"
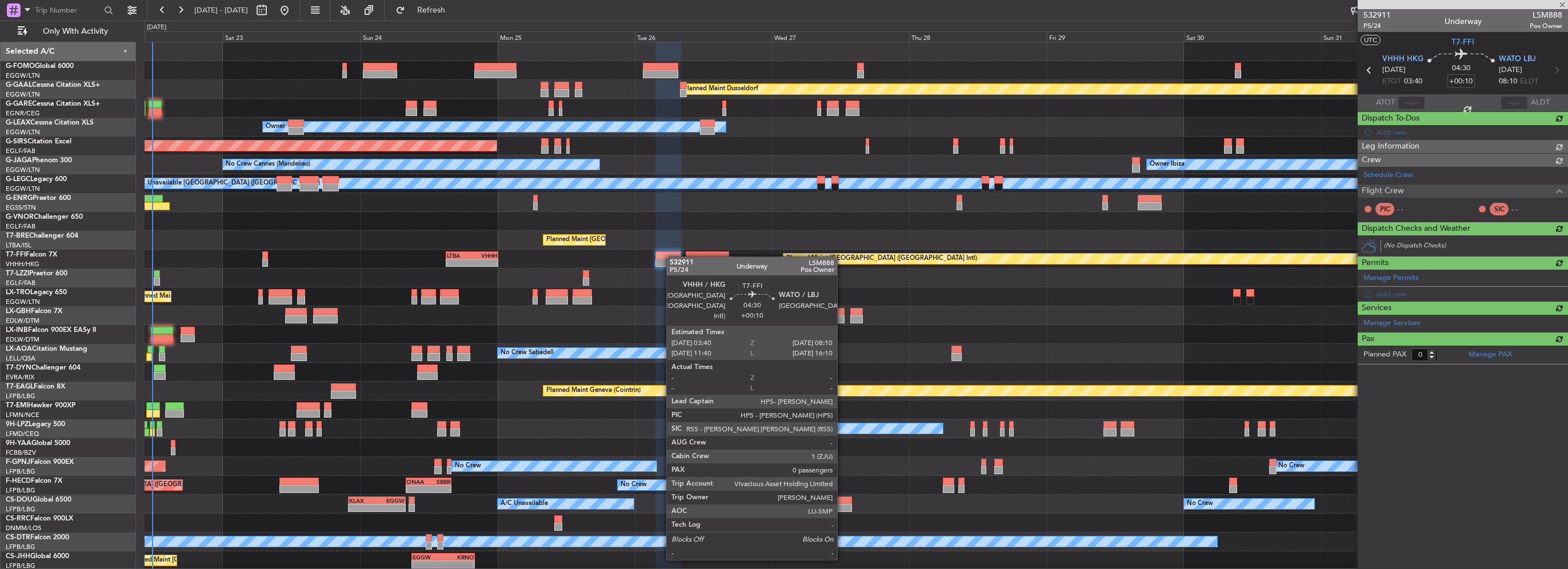
scroll to position [0, 0]
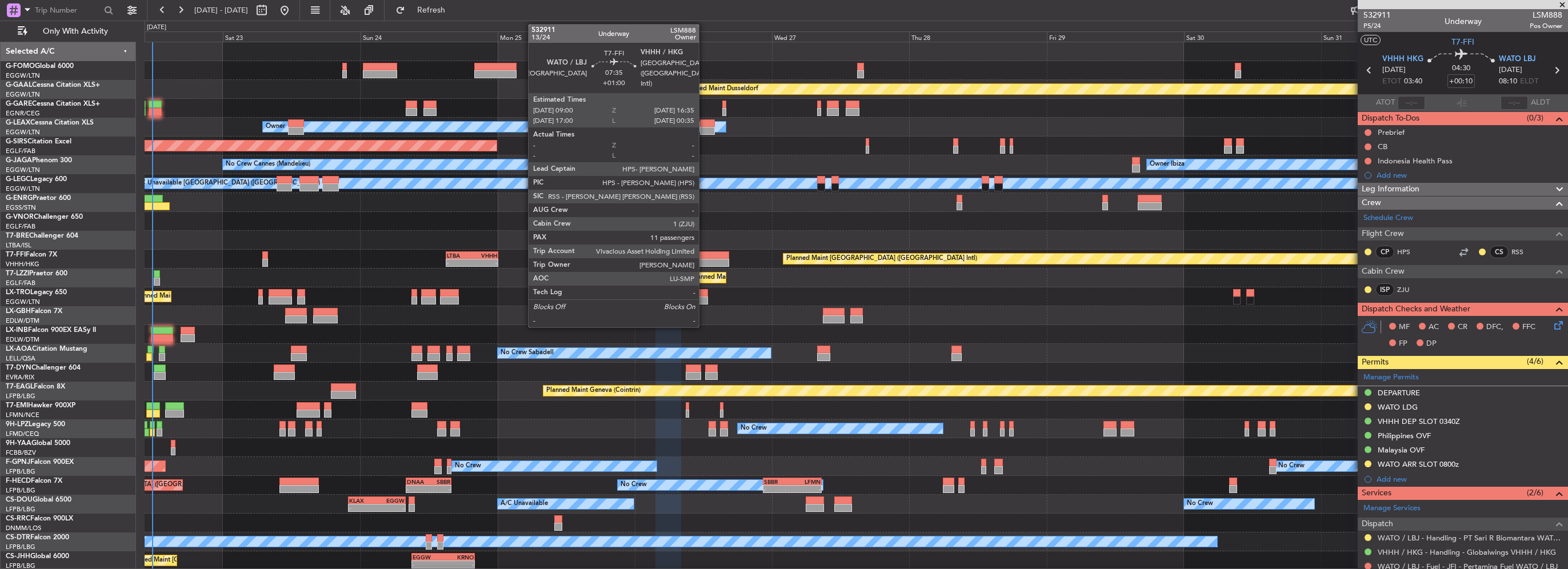
click at [704, 259] on div at bounding box center [707, 263] width 43 height 8
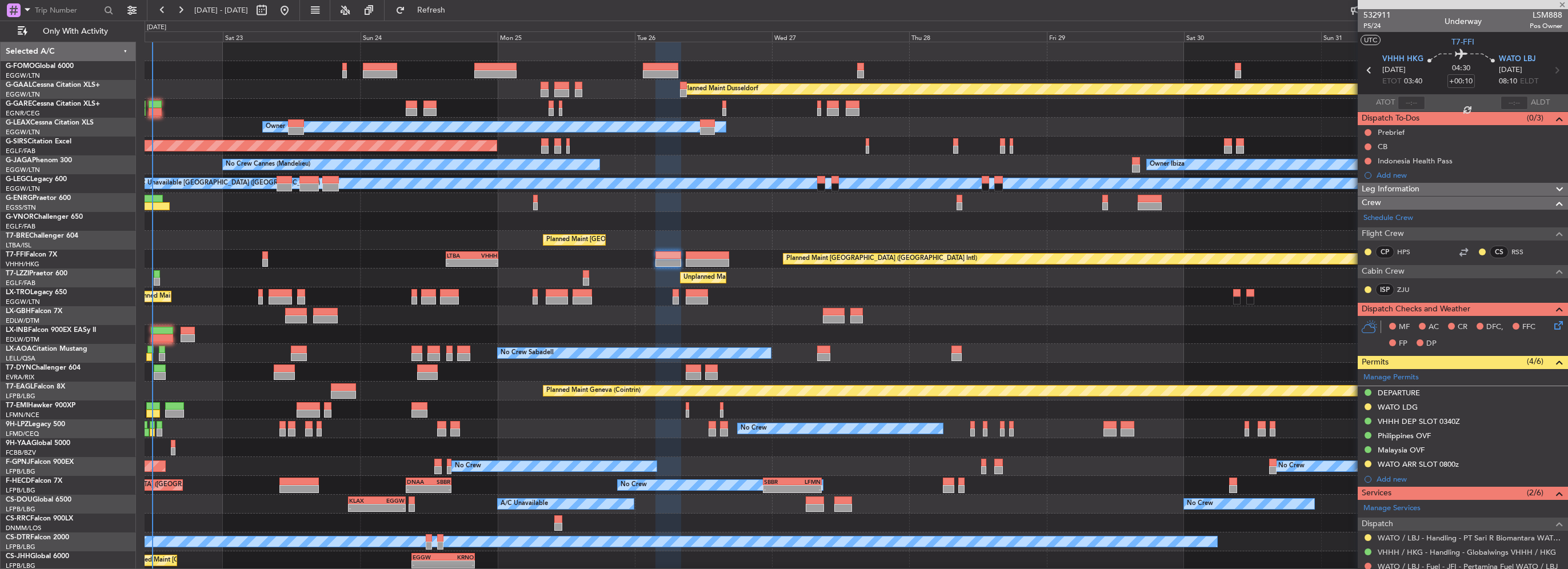
type input "+01:00"
type input "11"
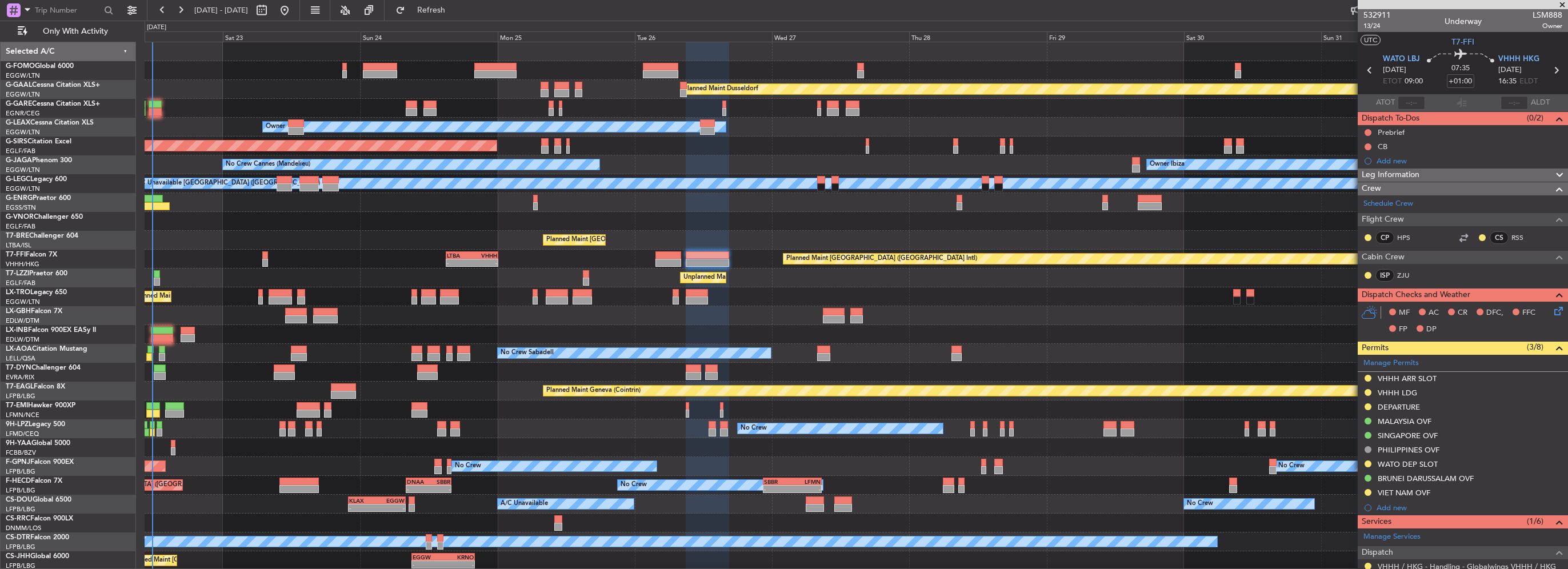
click at [1426, 489] on div "VIET NAM OVF" at bounding box center [1403, 493] width 52 height 10
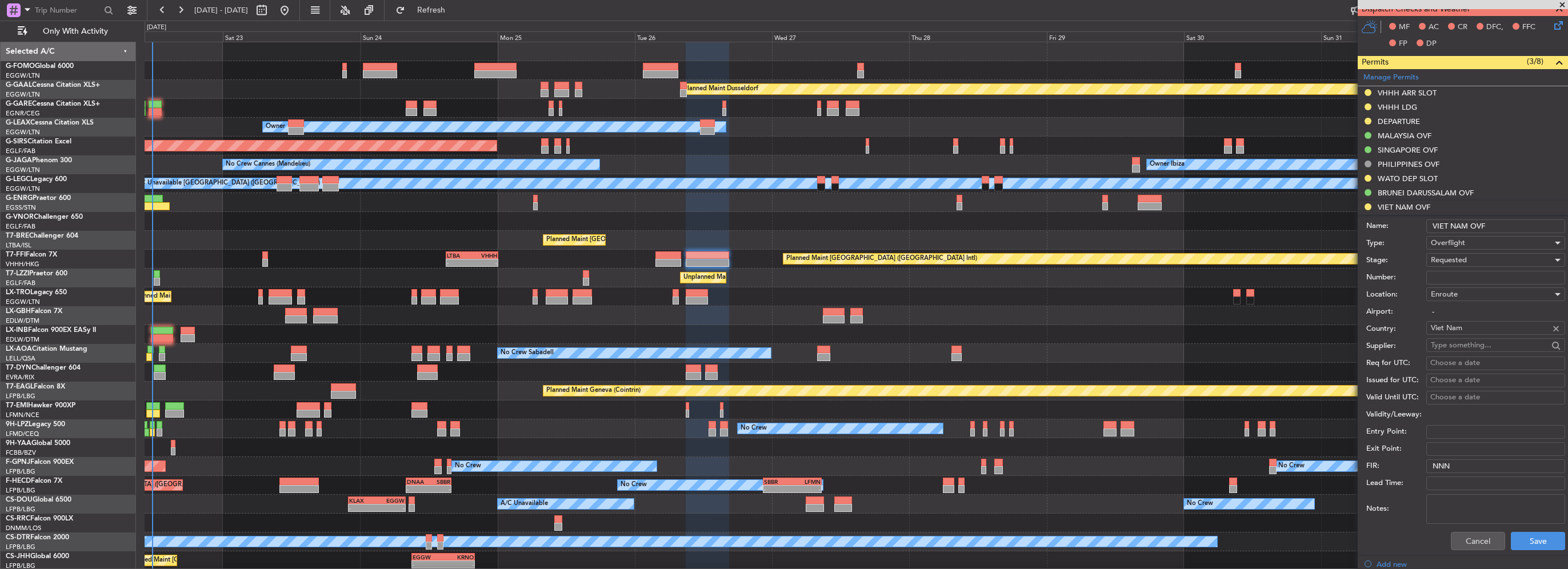
click at [1461, 273] on input "Number:" at bounding box center [1496, 277] width 139 height 14
paste input "OF-5495/8/2025VN"
type input "OF-5495/8/2025VN"
click at [1467, 261] on div "Requested" at bounding box center [1491, 260] width 122 height 17
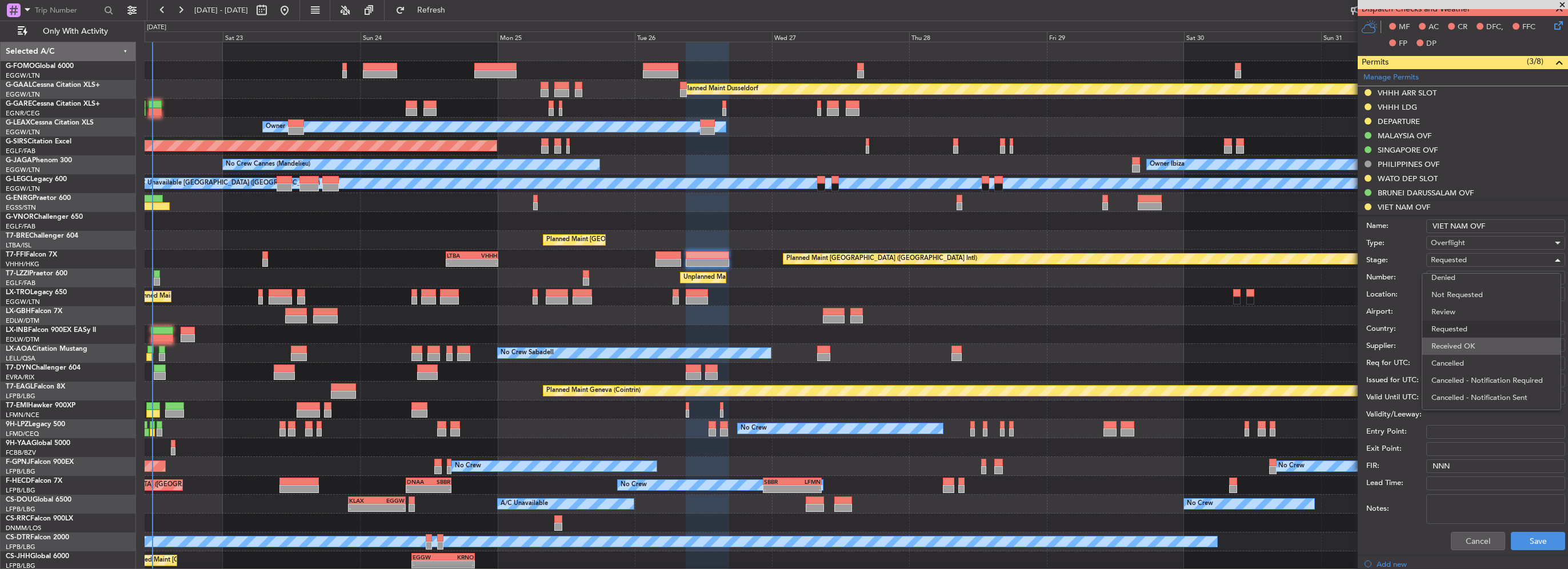
click at [1484, 348] on span "Received OK" at bounding box center [1491, 346] width 120 height 17
click at [1526, 542] on button "Save" at bounding box center [1538, 542] width 54 height 18
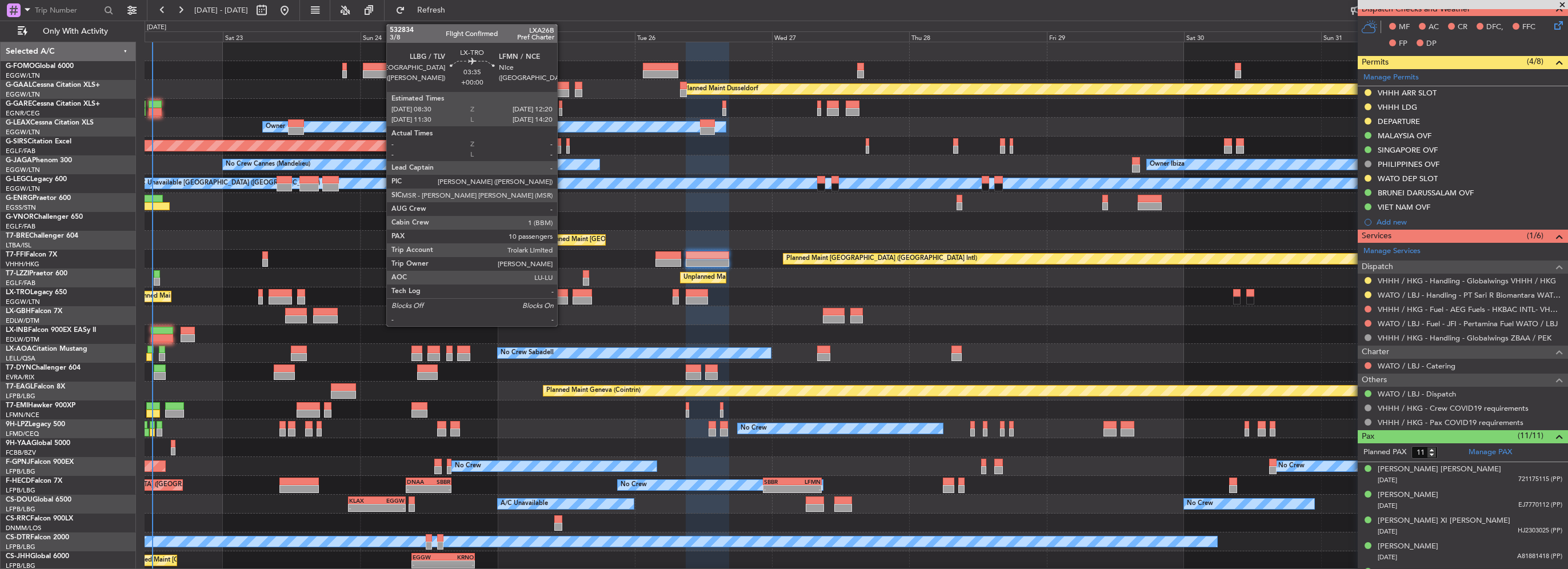
click at [746, 287] on div "Planned Maint Dusseldorf Unplanned Maint Chester Owner Unplanned Maint Oxford (…" at bounding box center [856, 306] width 1423 height 528
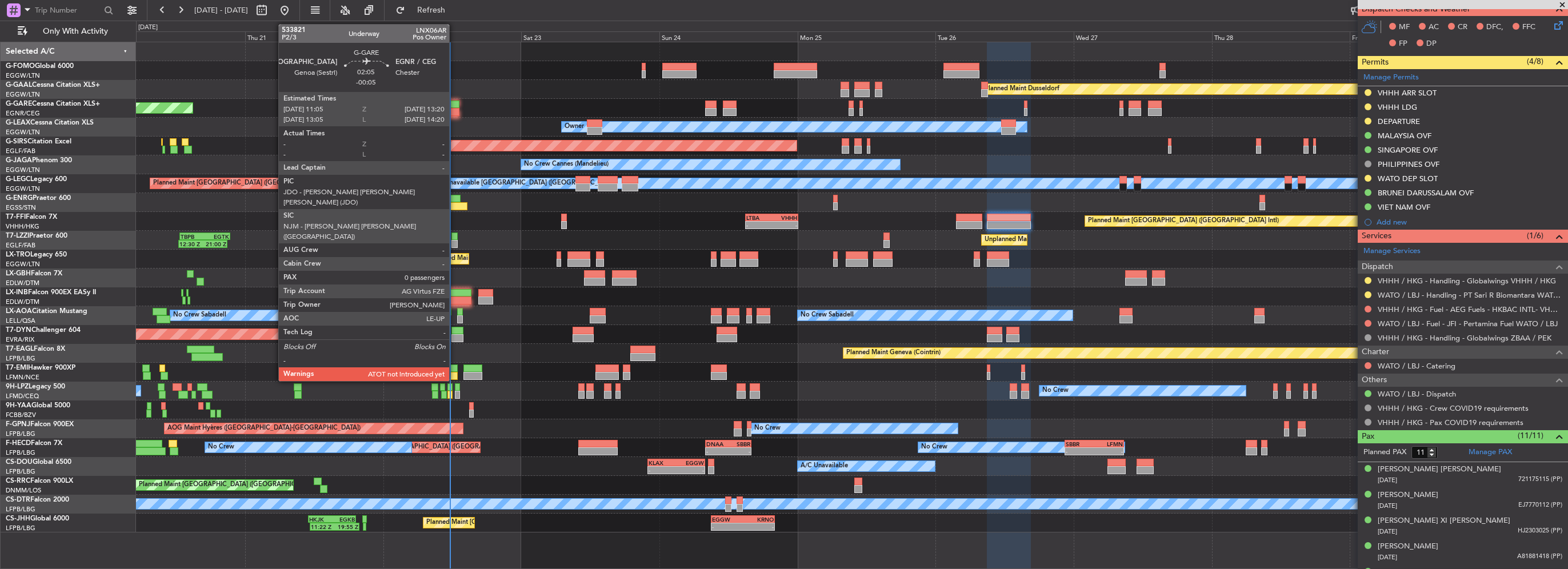
click at [455, 108] on div at bounding box center [453, 112] width 13 height 8
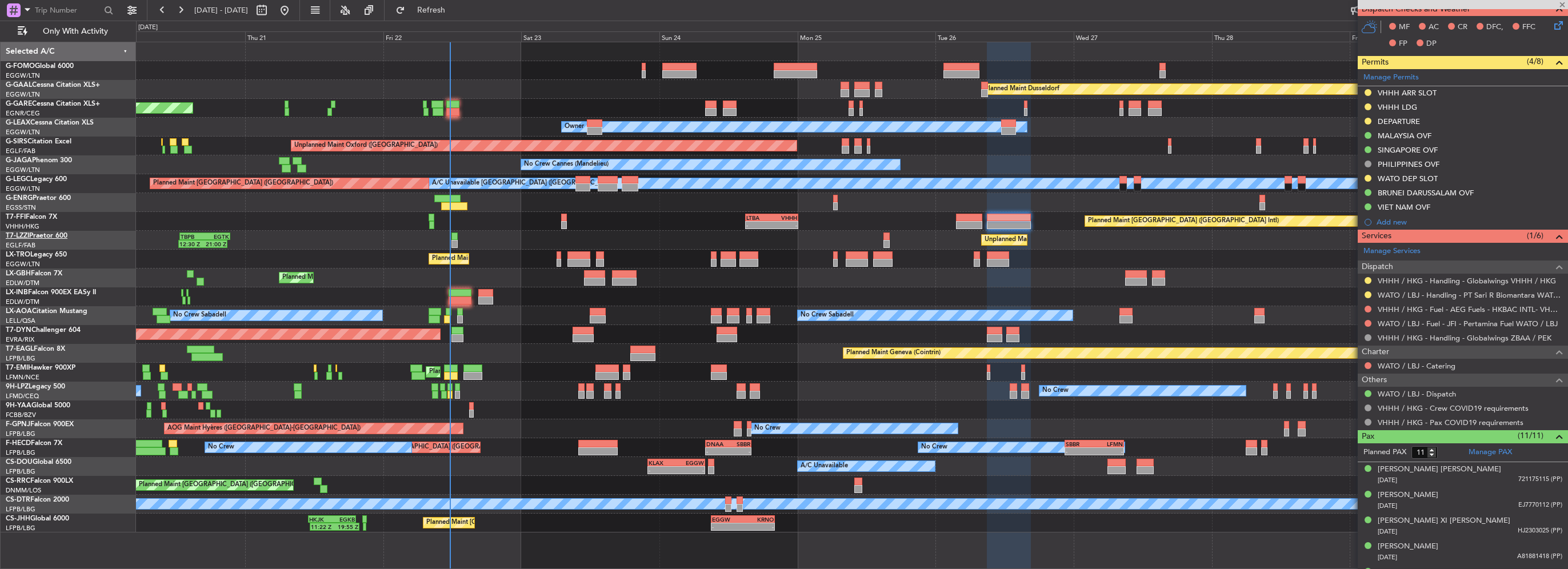
type input "-00:05"
type input "0"
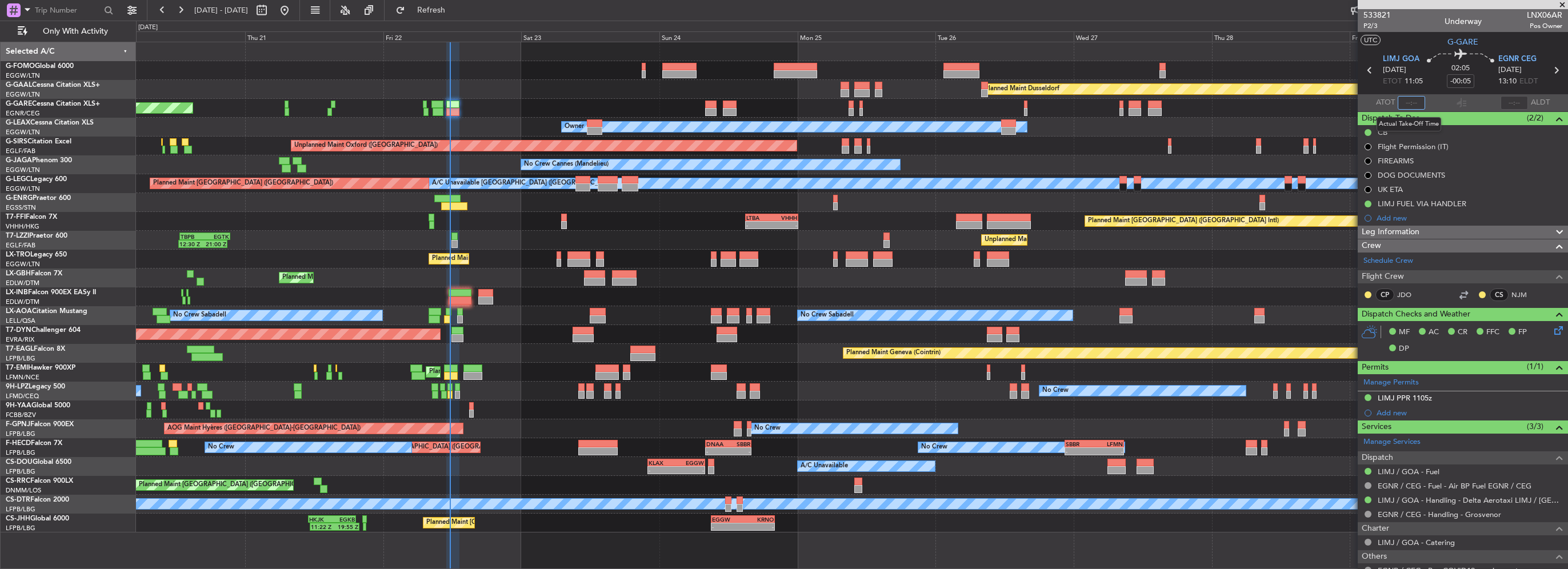
click at [1406, 102] on input "text" at bounding box center [1412, 102] width 27 height 14
type input "11:36"
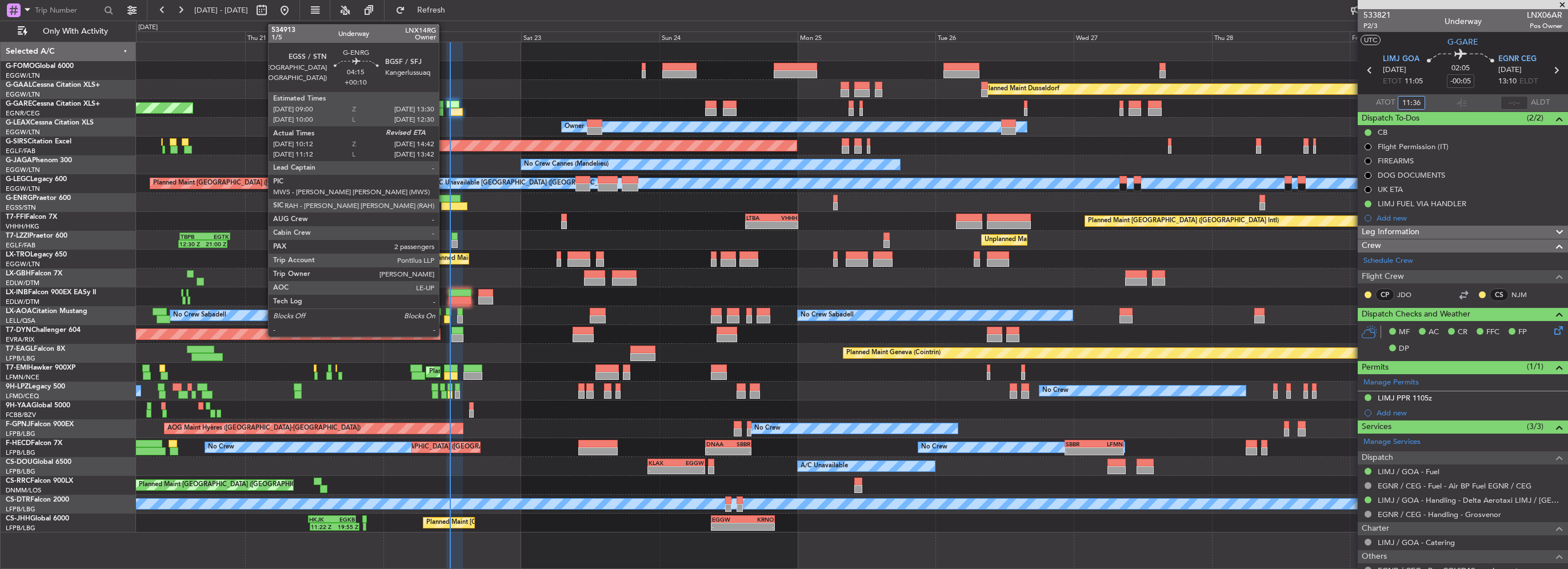
click at [444, 201] on div at bounding box center [447, 199] width 27 height 8
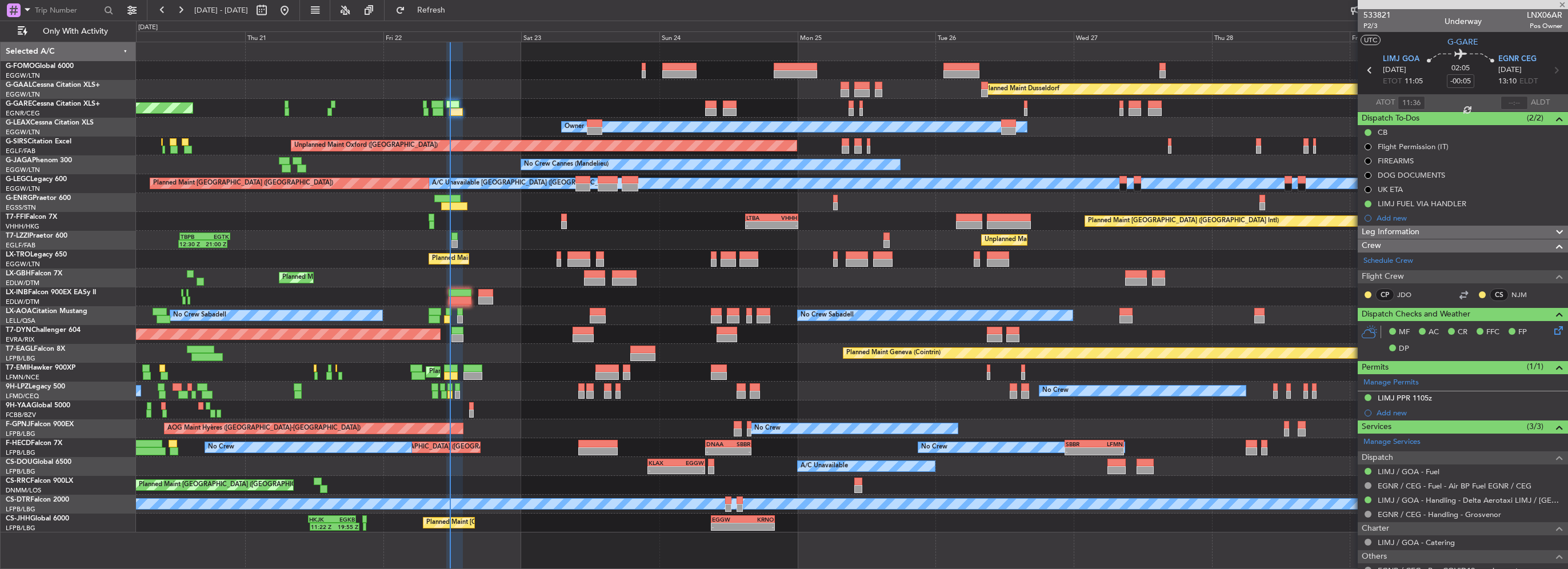
type input "+00:10"
type input "10:12"
type input "2"
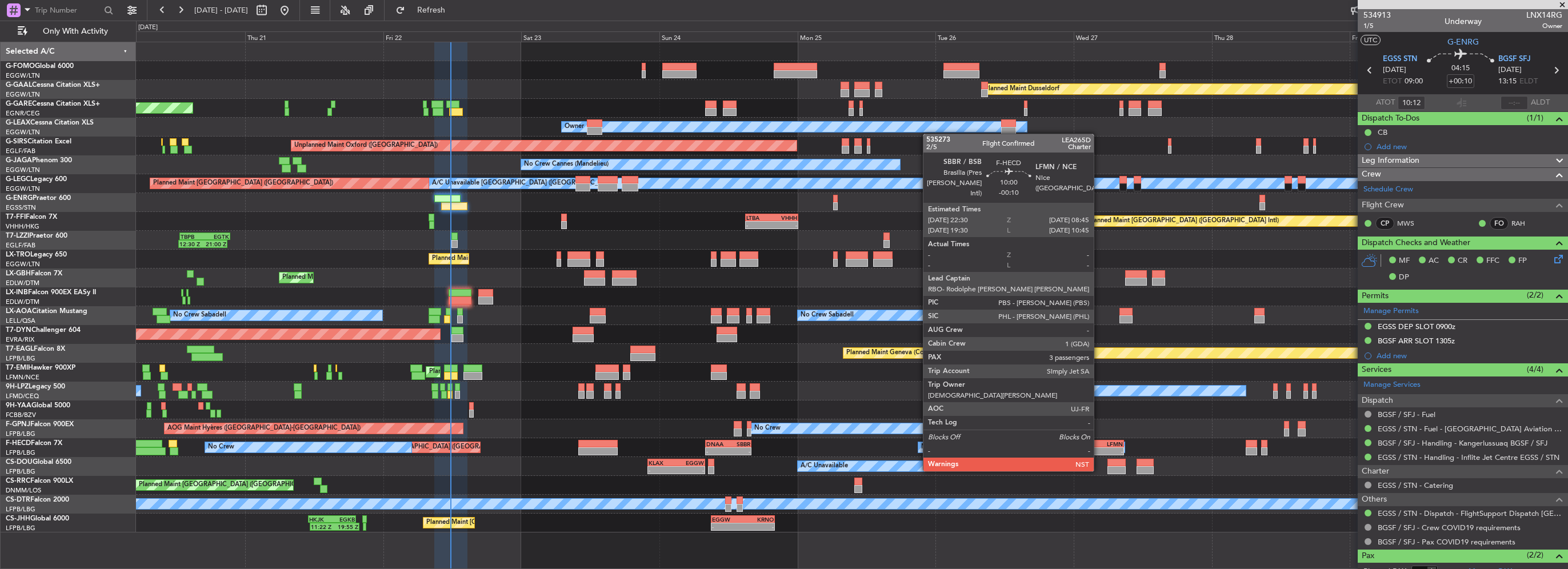
click at [1099, 450] on div "-" at bounding box center [1108, 451] width 28 height 6
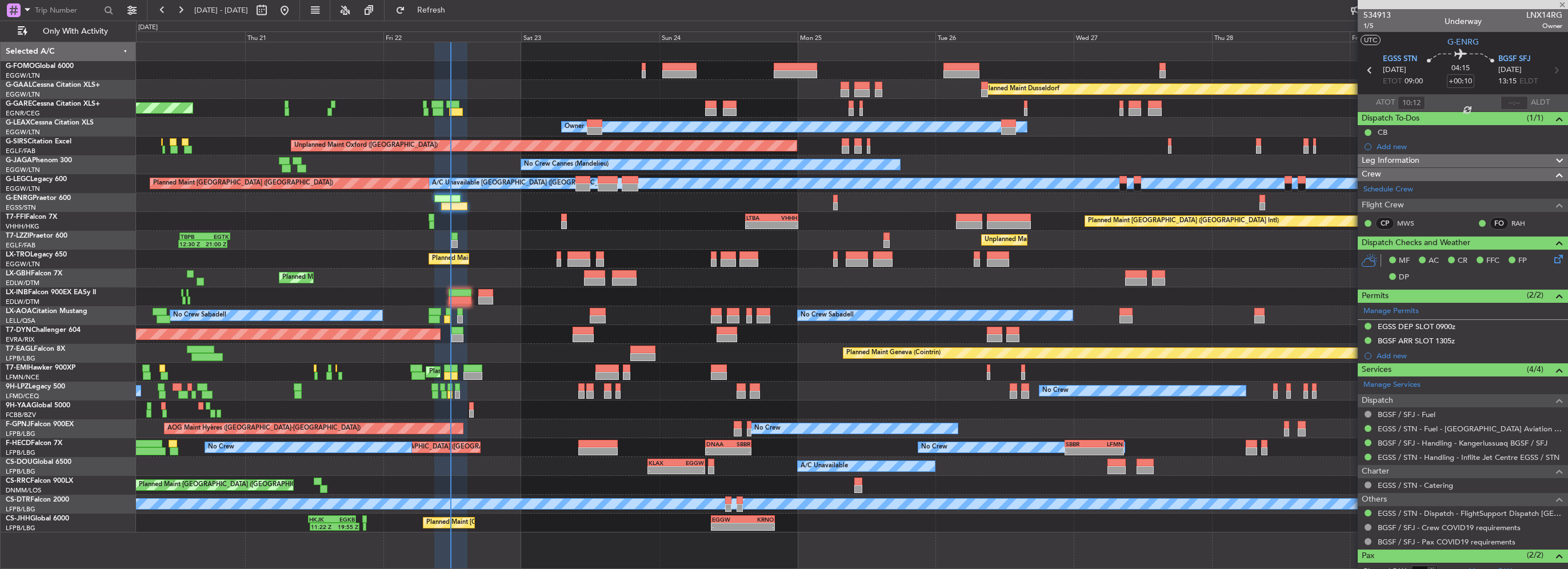
type input "-00:10"
type input "3"
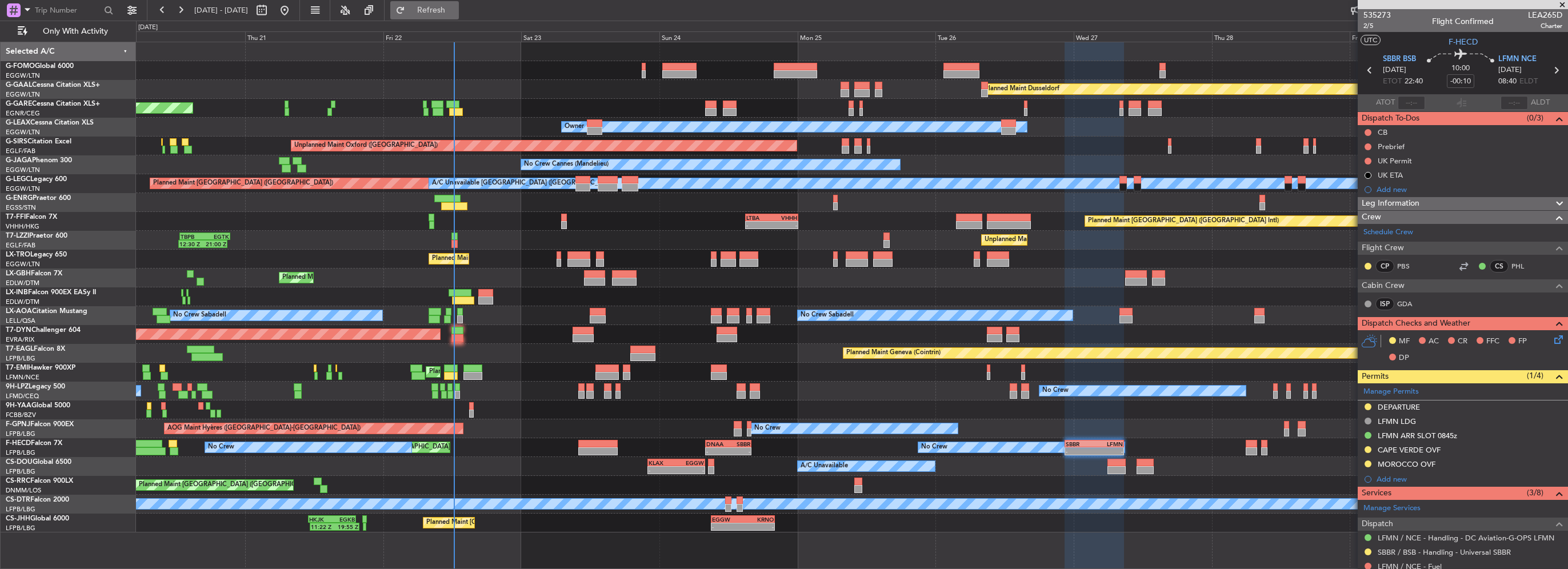
click at [452, 11] on span "Refresh" at bounding box center [431, 10] width 48 height 8
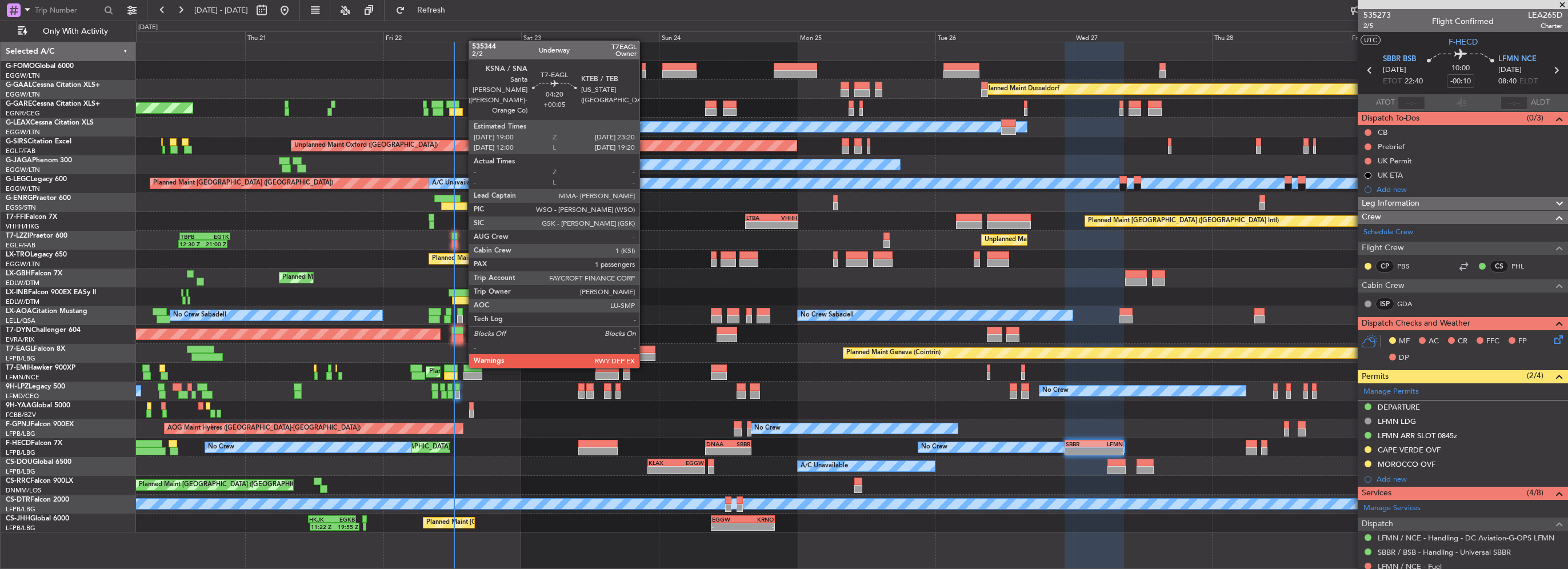
click at [645, 357] on div at bounding box center [642, 357] width 25 height 8
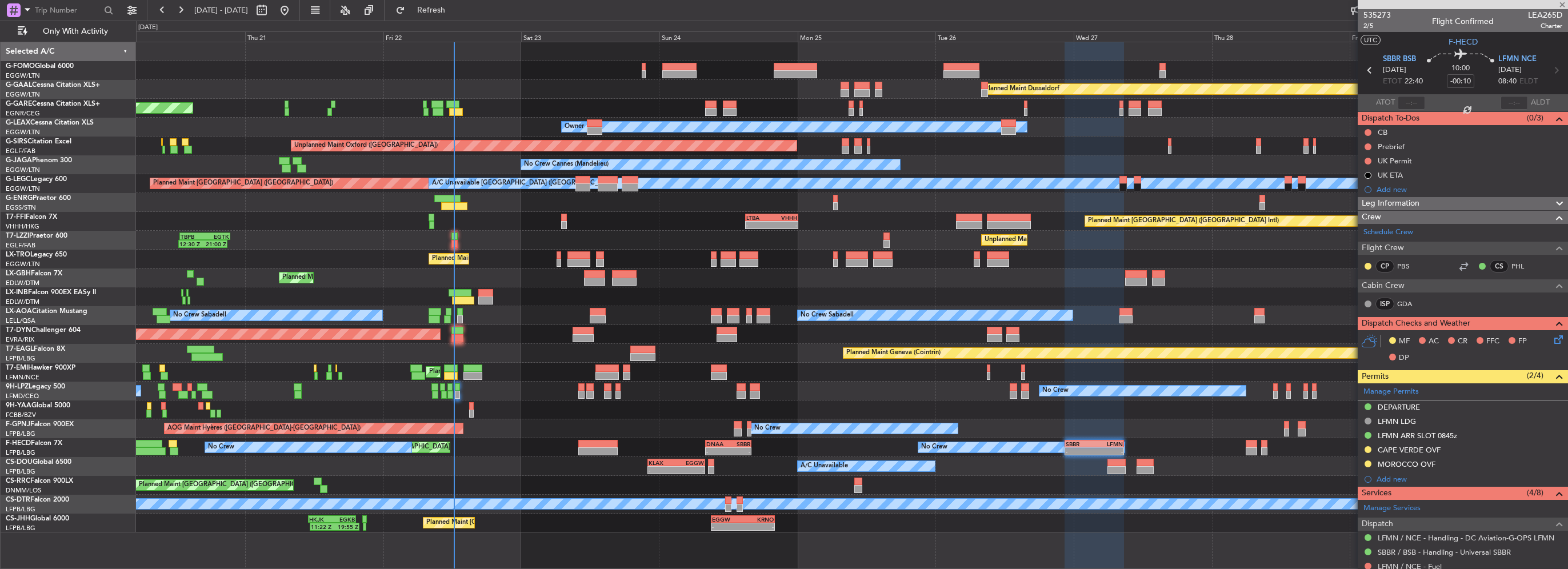
type input "+00:05"
type input "1"
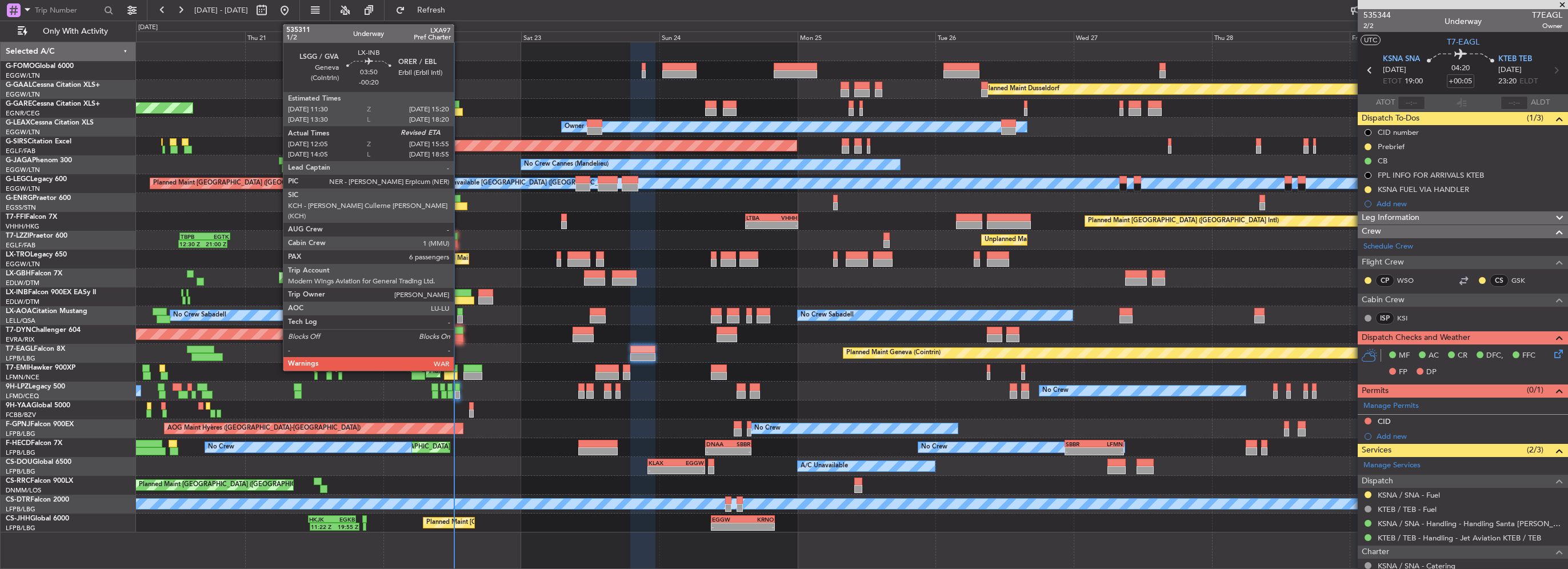
click at [660, 318] on div "Planned Maint Dusseldorf Unplanned Maint Chester Owner Owner Unplanned Maint Ox…" at bounding box center [852, 287] width 1432 height 490
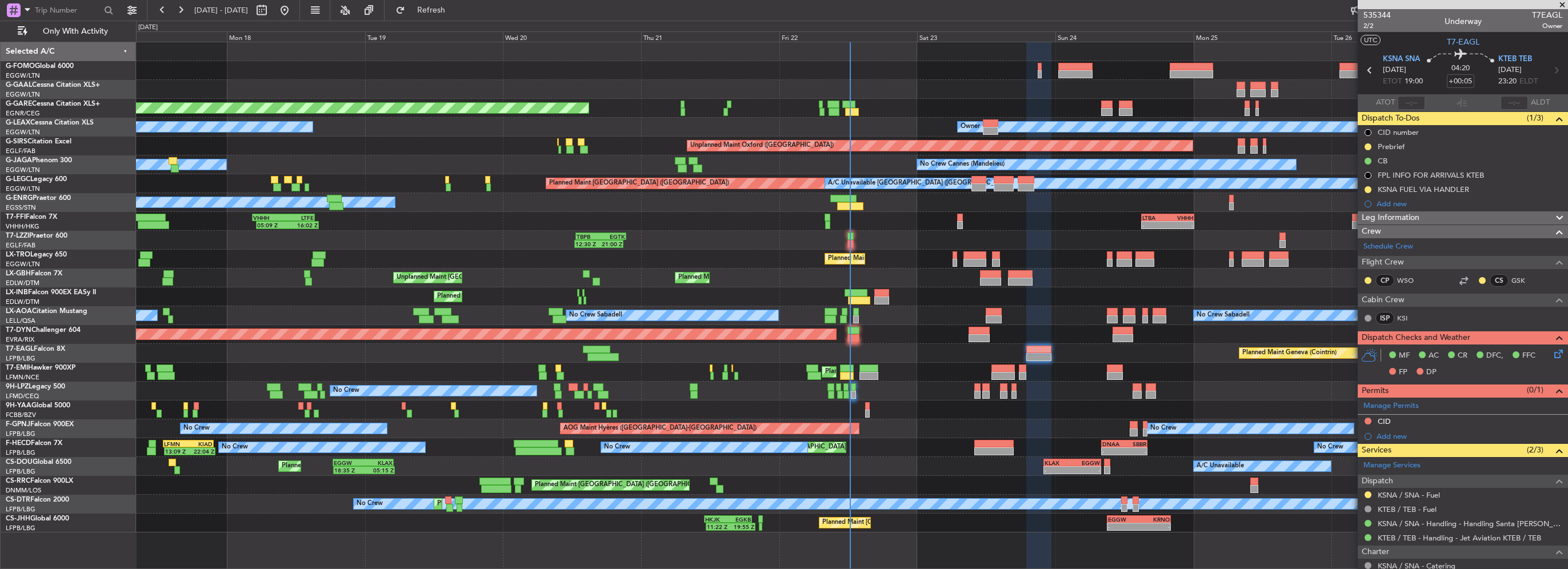
click at [657, 359] on div "Planned Maint Geneva (Cointrin) Planned Maint New York (Teterboro)" at bounding box center [852, 353] width 1432 height 19
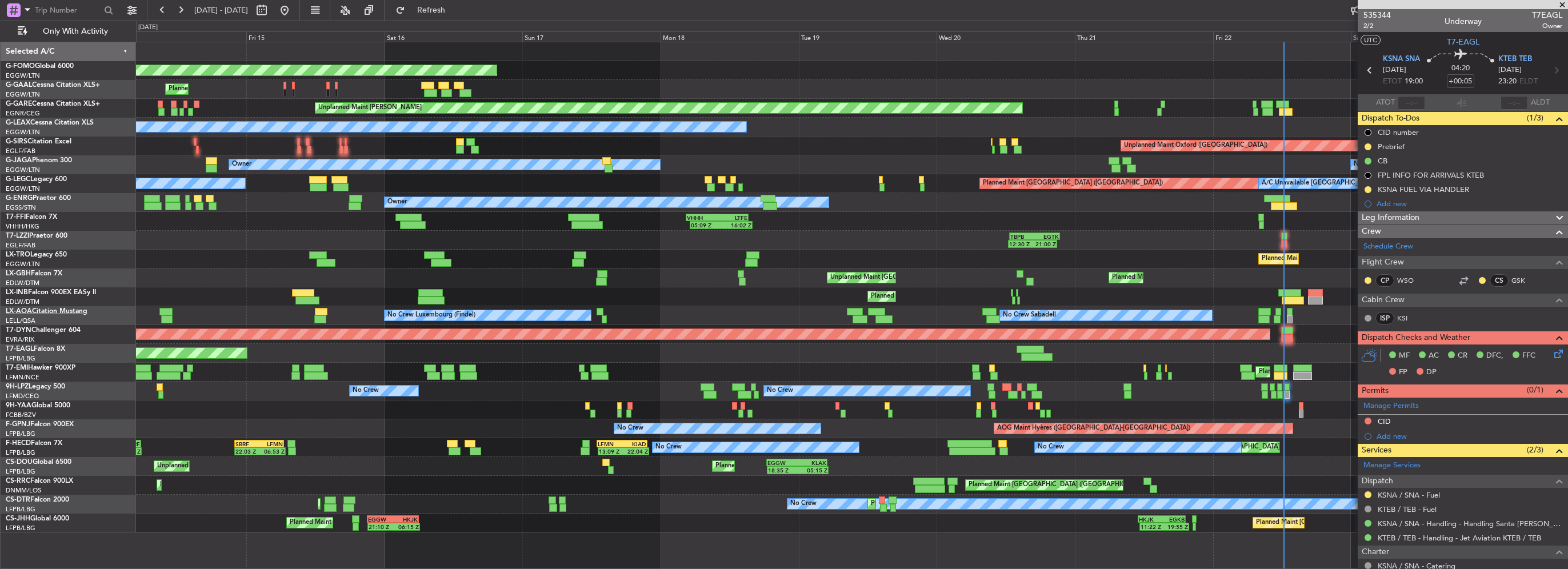
click at [101, 320] on div "Planned Maint Windsor Locks (Bradley Intl) Planned Maint Planned Maint Dusseldo…" at bounding box center [784, 295] width 1568 height 549
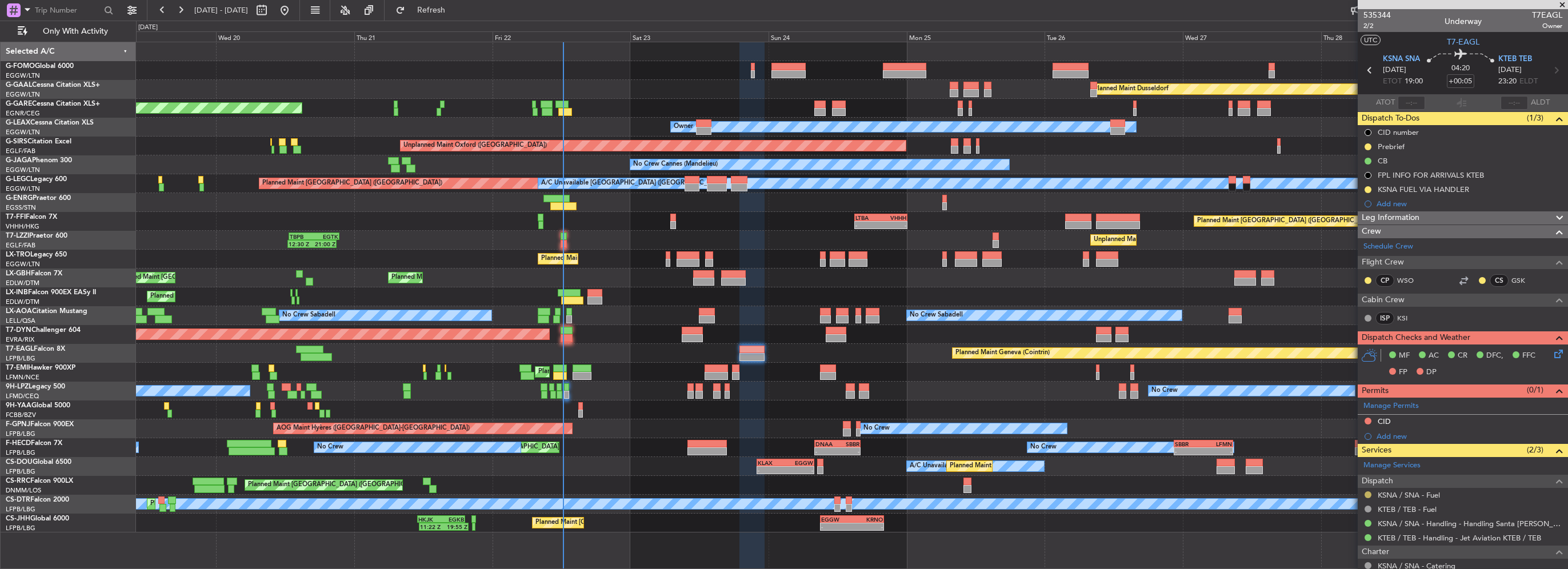
click at [1365, 493] on button at bounding box center [1368, 494] width 6 height 6
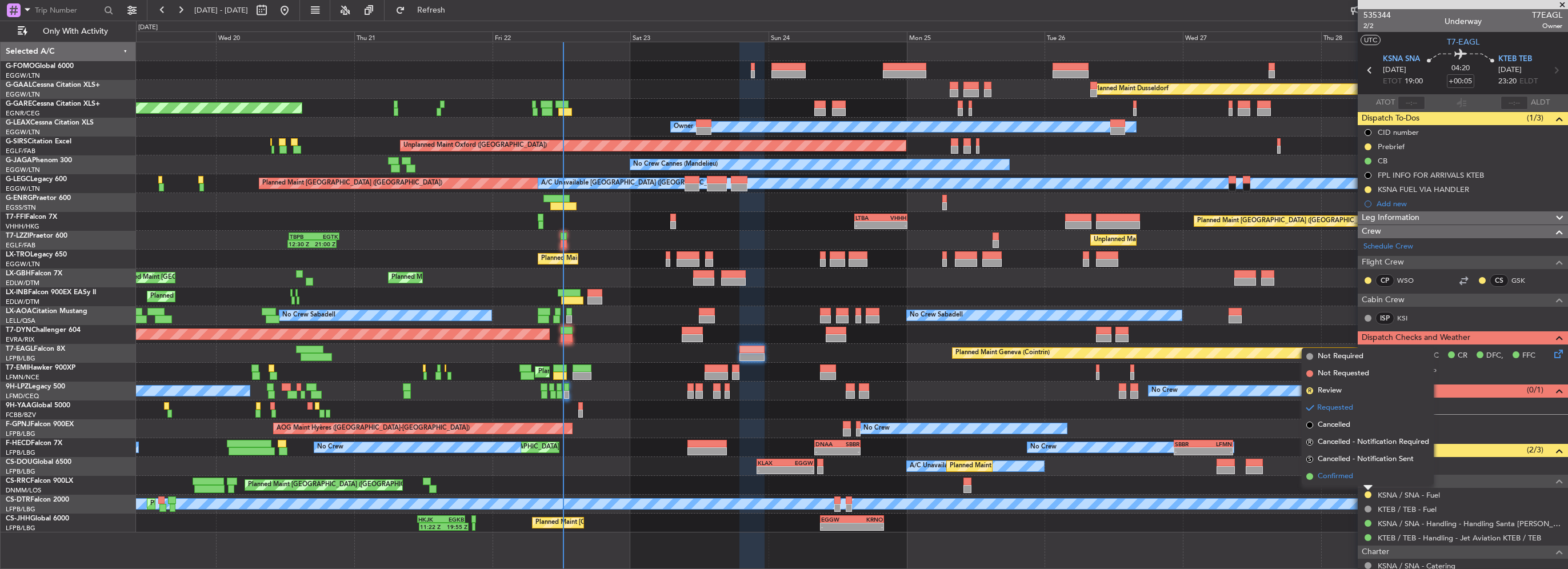
click at [1351, 478] on span "Confirmed" at bounding box center [1336, 477] width 36 height 11
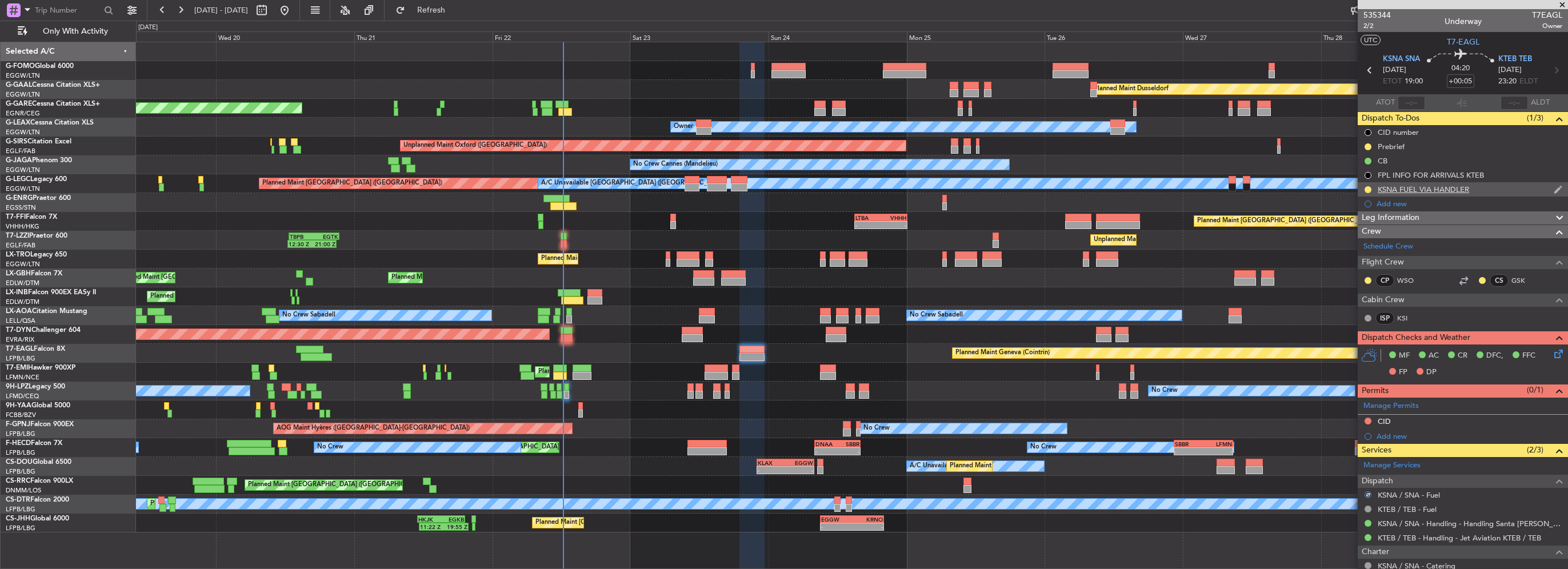
click at [1371, 187] on div at bounding box center [1369, 189] width 9 height 9
click at [1369, 188] on button at bounding box center [1368, 189] width 6 height 6
click at [1353, 240] on li "Completed" at bounding box center [1368, 240] width 61 height 17
click at [423, 347] on div "Planned Maint Dusseldorf Unplanned Maint Chester Owner Owner Unplanned Maint Ox…" at bounding box center [852, 287] width 1432 height 490
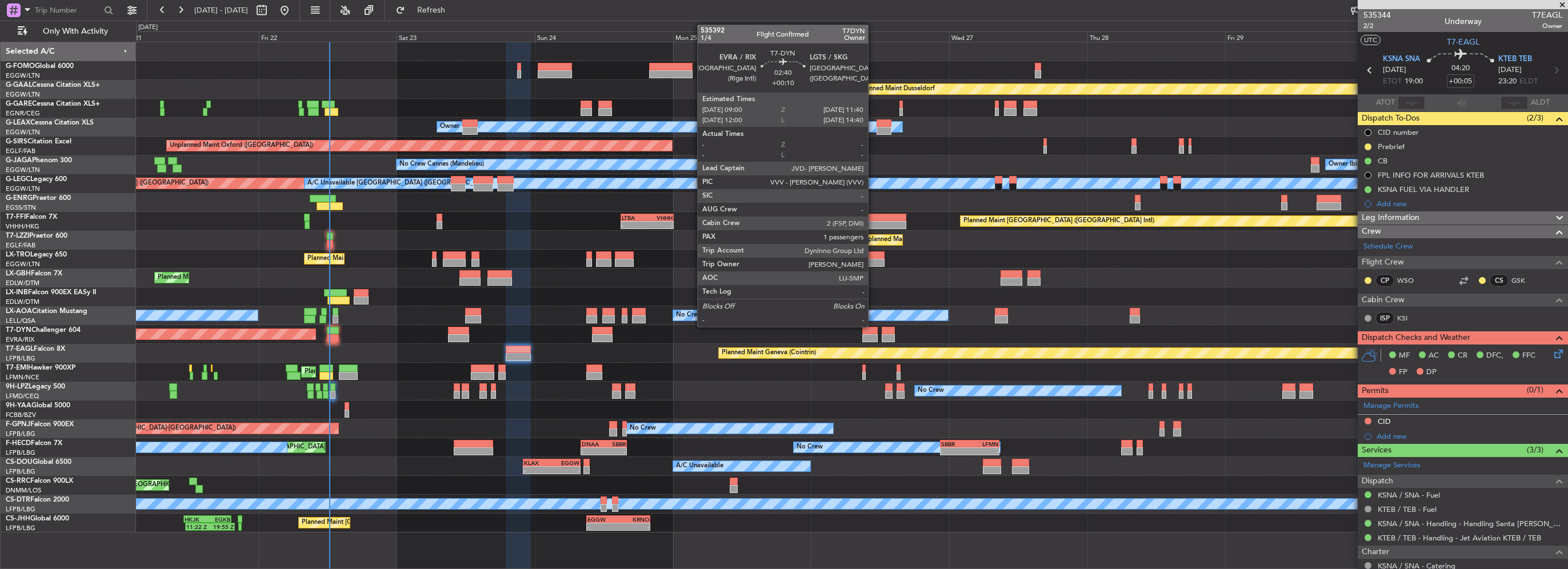
click at [874, 336] on div at bounding box center [870, 338] width 16 height 8
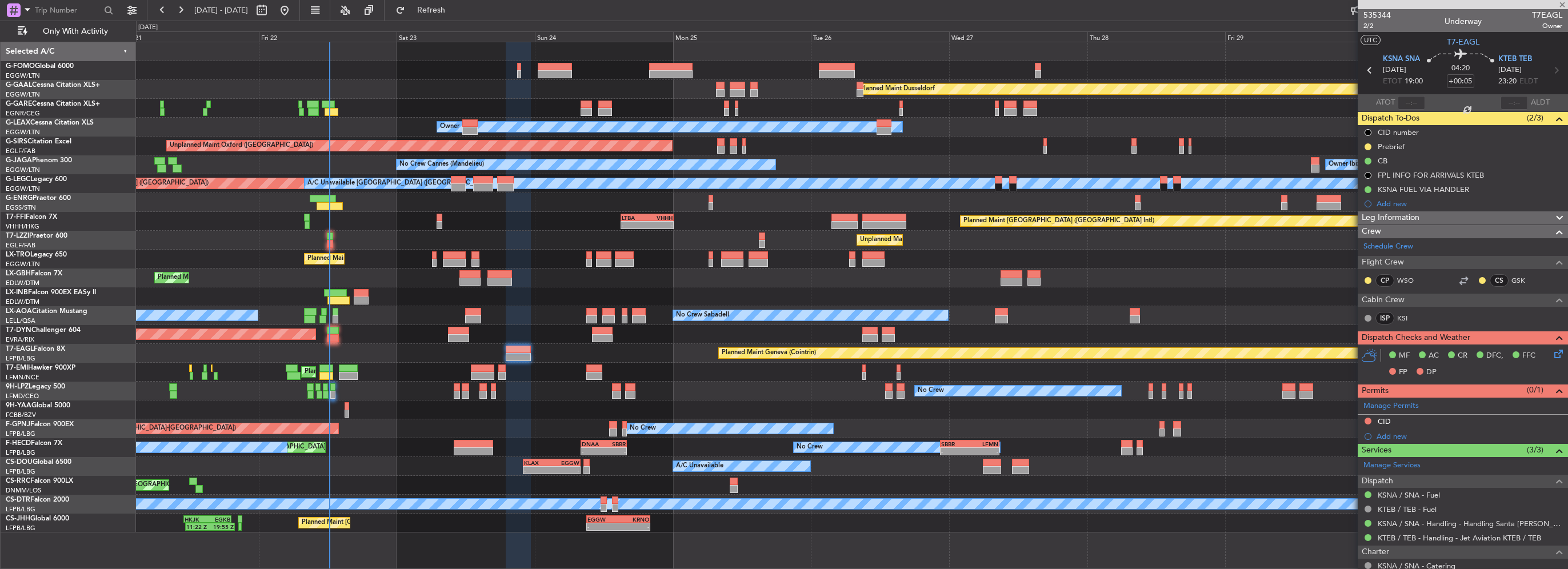
type input "+00:10"
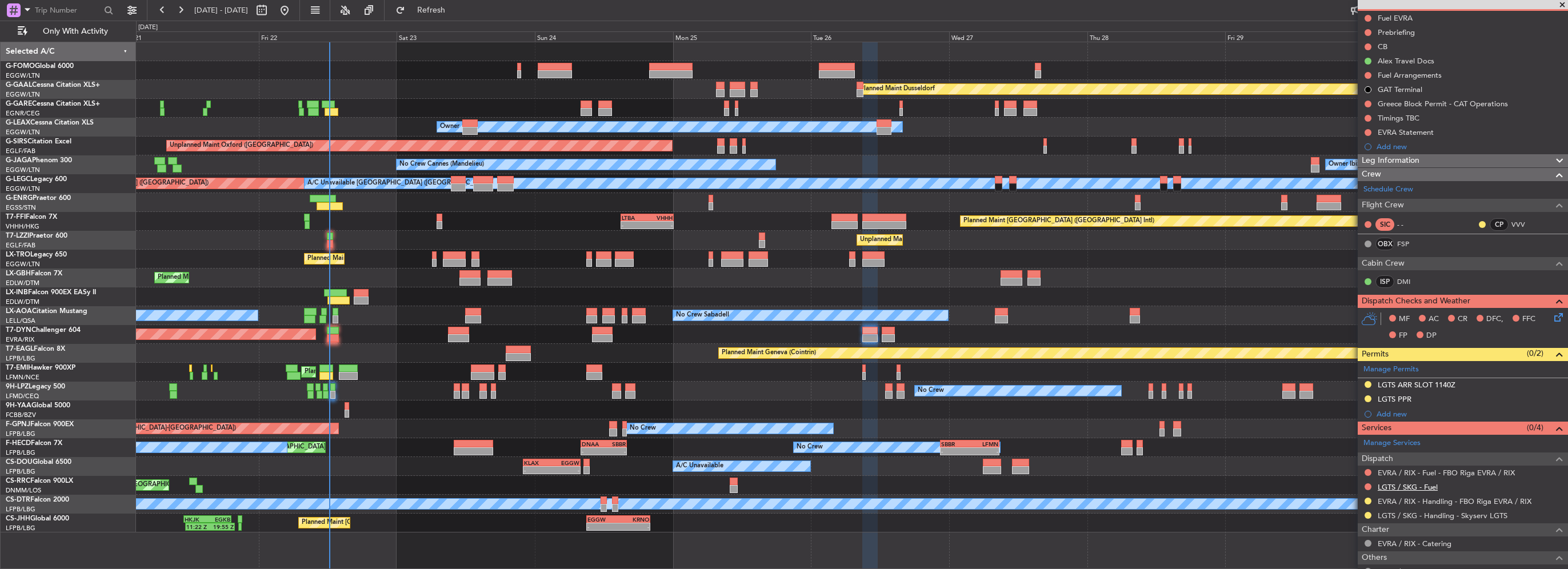
scroll to position [180, 0]
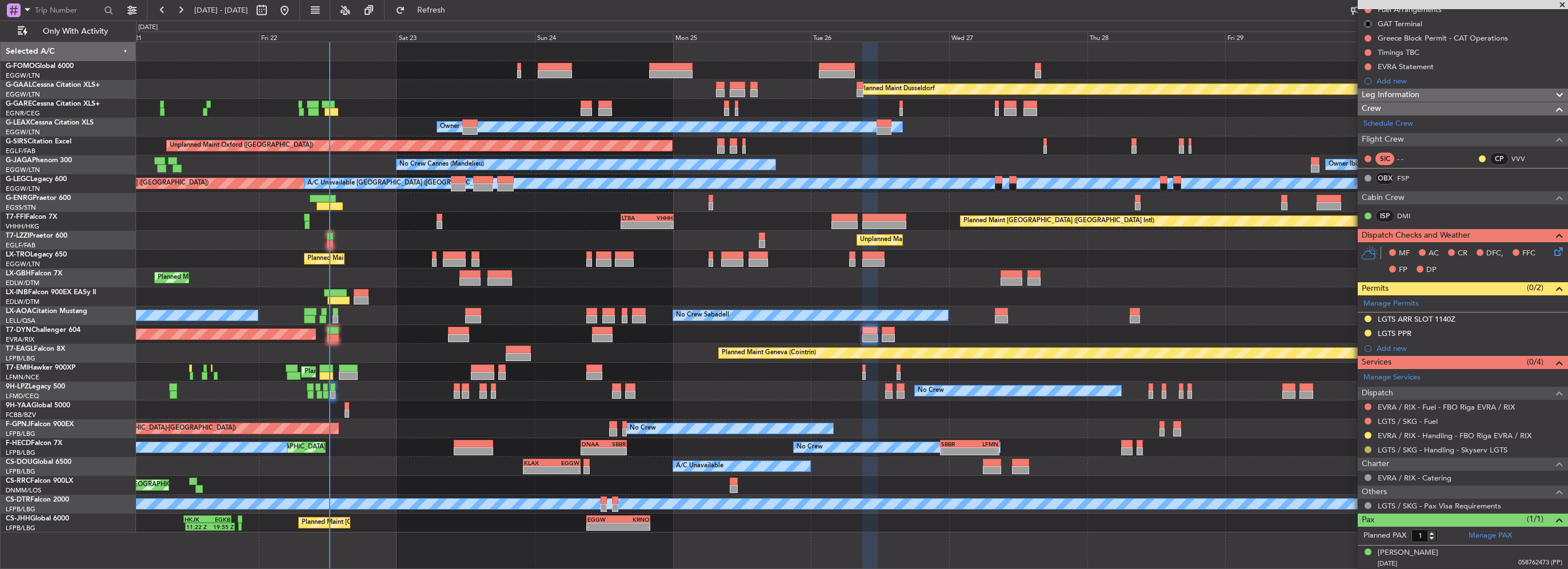
click at [1369, 446] on button at bounding box center [1368, 449] width 6 height 6
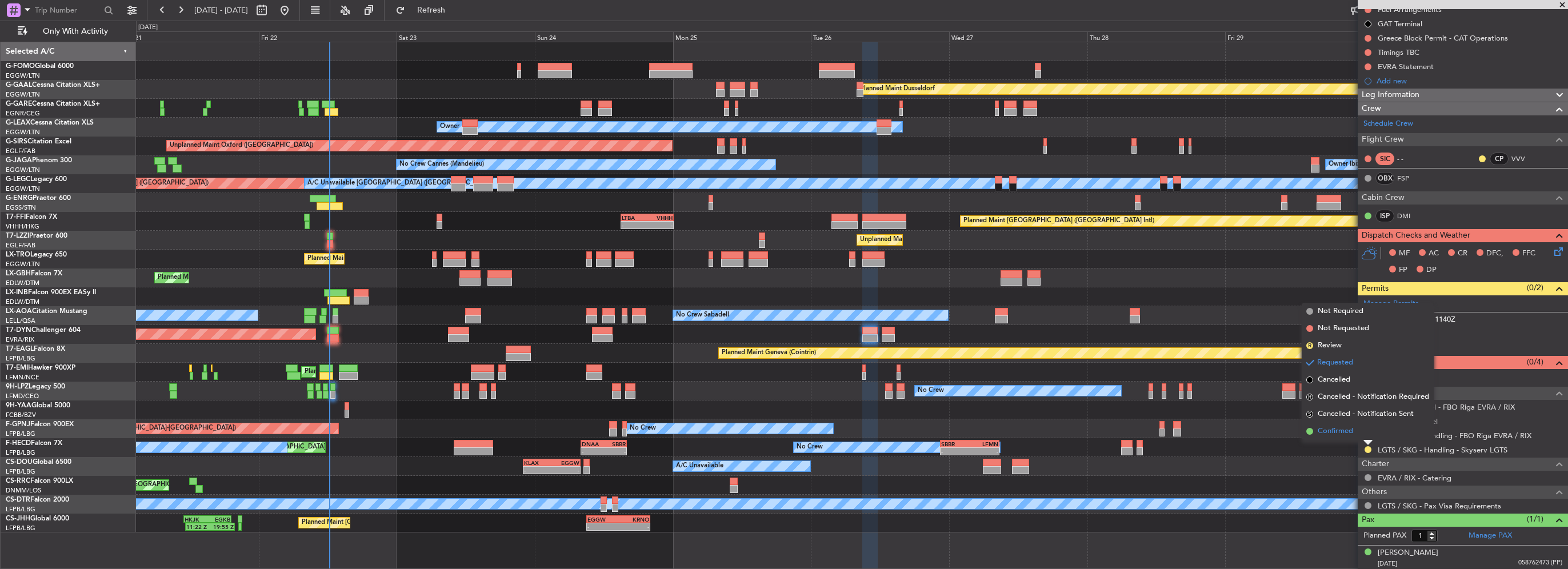
click at [1349, 426] on span "Confirmed" at bounding box center [1336, 431] width 36 height 11
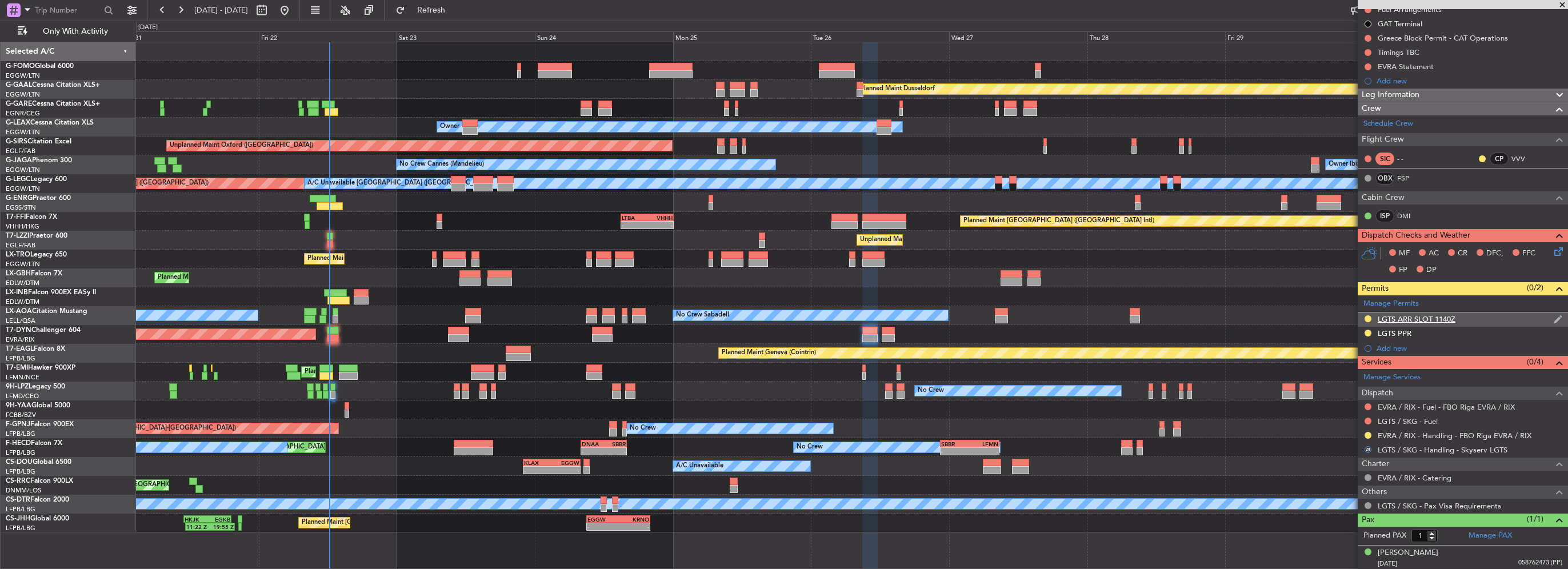
click at [1443, 322] on div "LGTS ARR SLOT 1140Z" at bounding box center [1416, 319] width 78 height 10
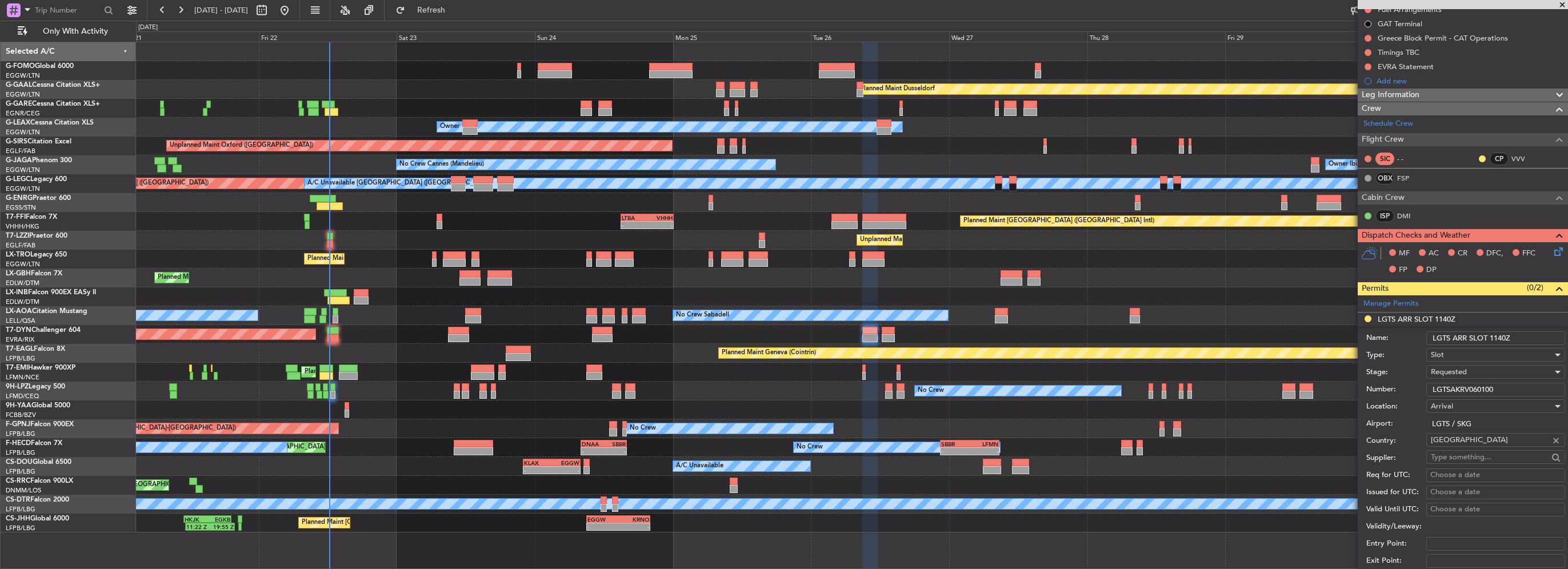
click at [1478, 391] on input "LGTSAKRV060100" at bounding box center [1496, 390] width 139 height 14
paste input "text"
type input "LGTSAKRV060100"
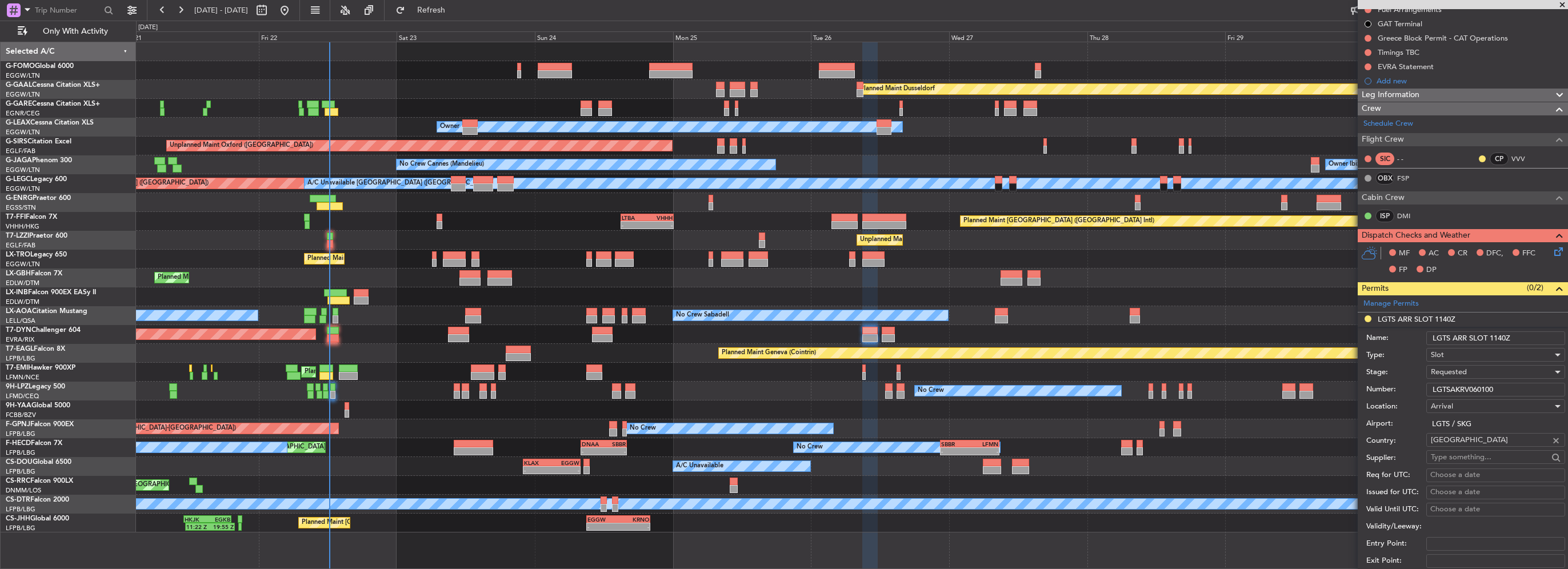
click at [1461, 368] on span "Requested" at bounding box center [1448, 371] width 36 height 10
click at [1484, 455] on span "Received OK" at bounding box center [1491, 458] width 120 height 17
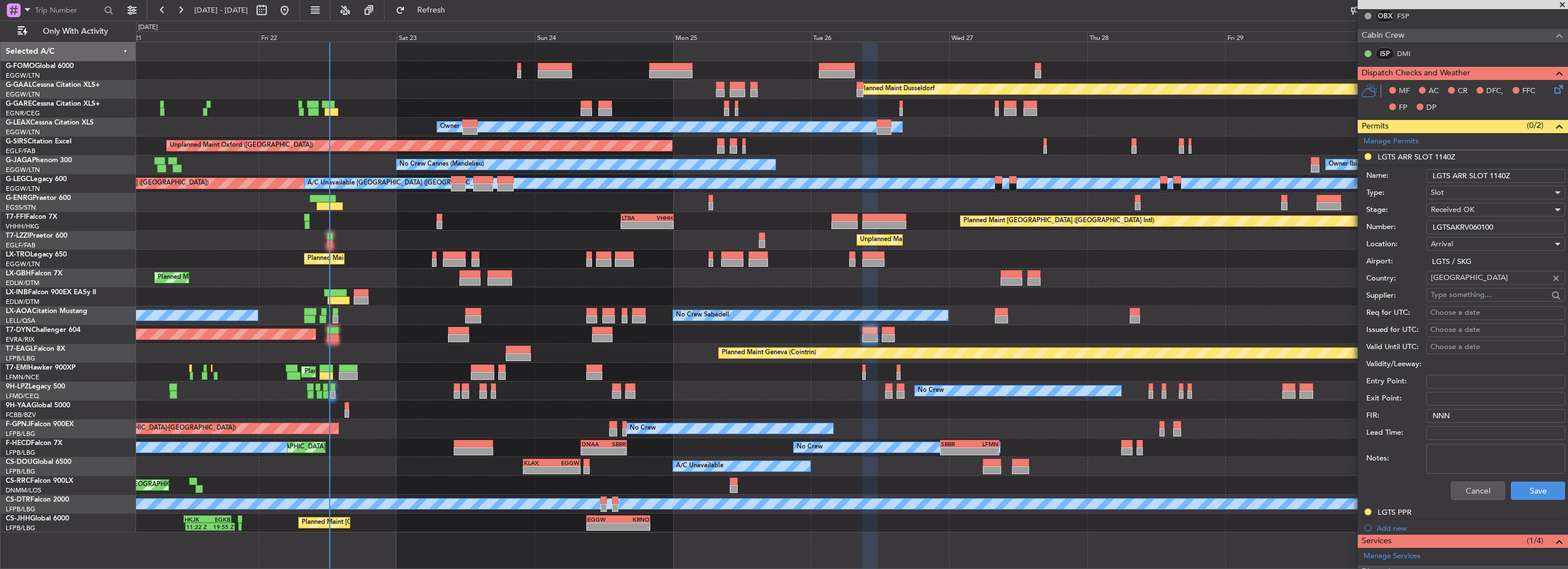
scroll to position [351, 0]
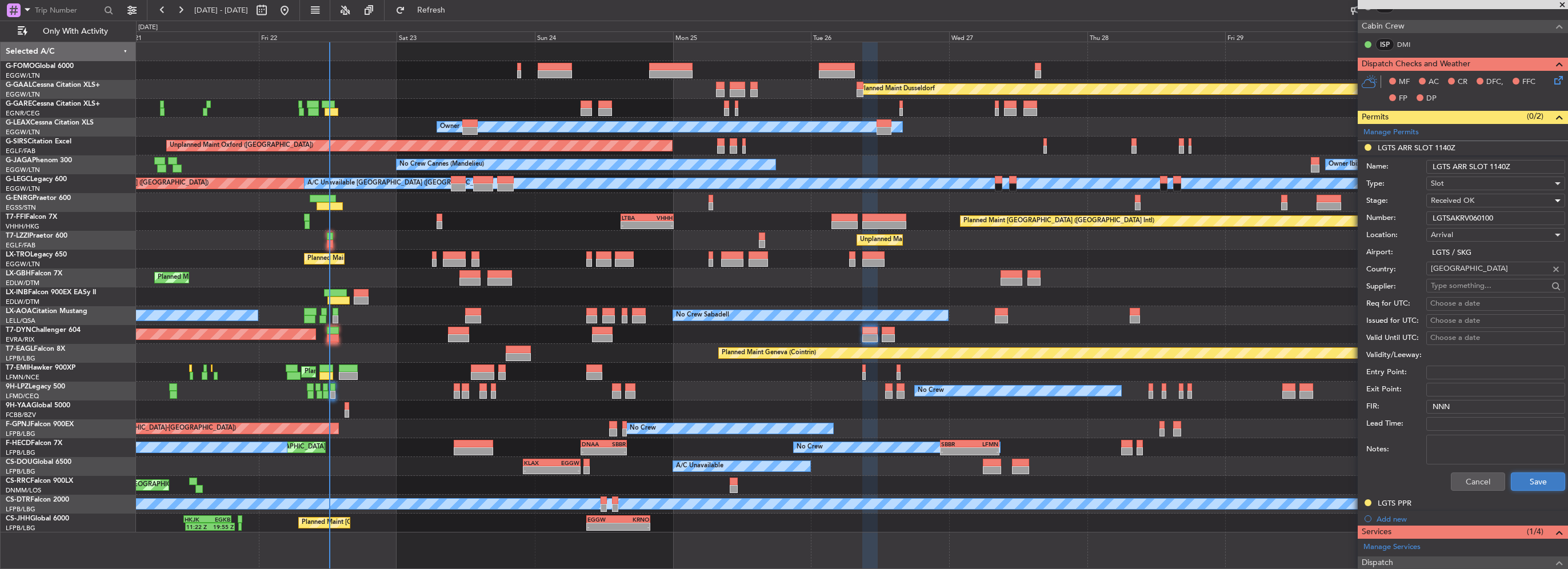
click at [1556, 476] on button "Save" at bounding box center [1538, 482] width 54 height 18
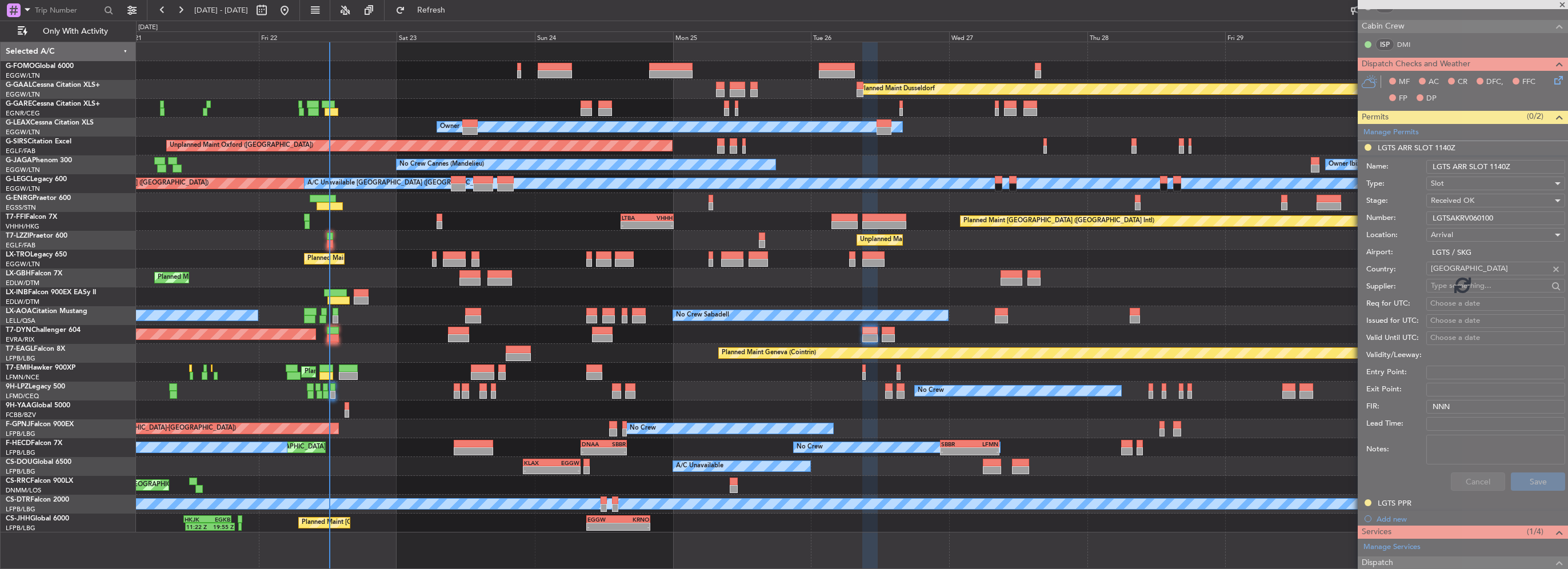
scroll to position [180, 0]
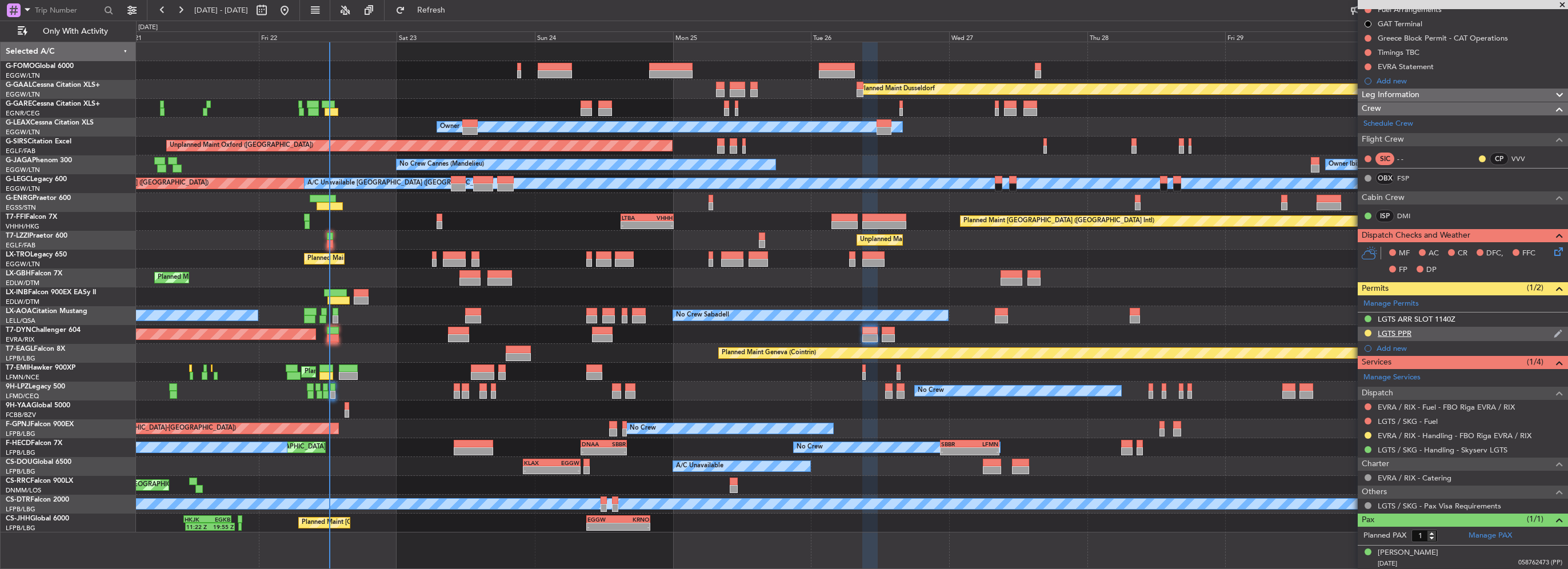
click at [1427, 334] on div "LGTS PPR" at bounding box center [1463, 334] width 210 height 15
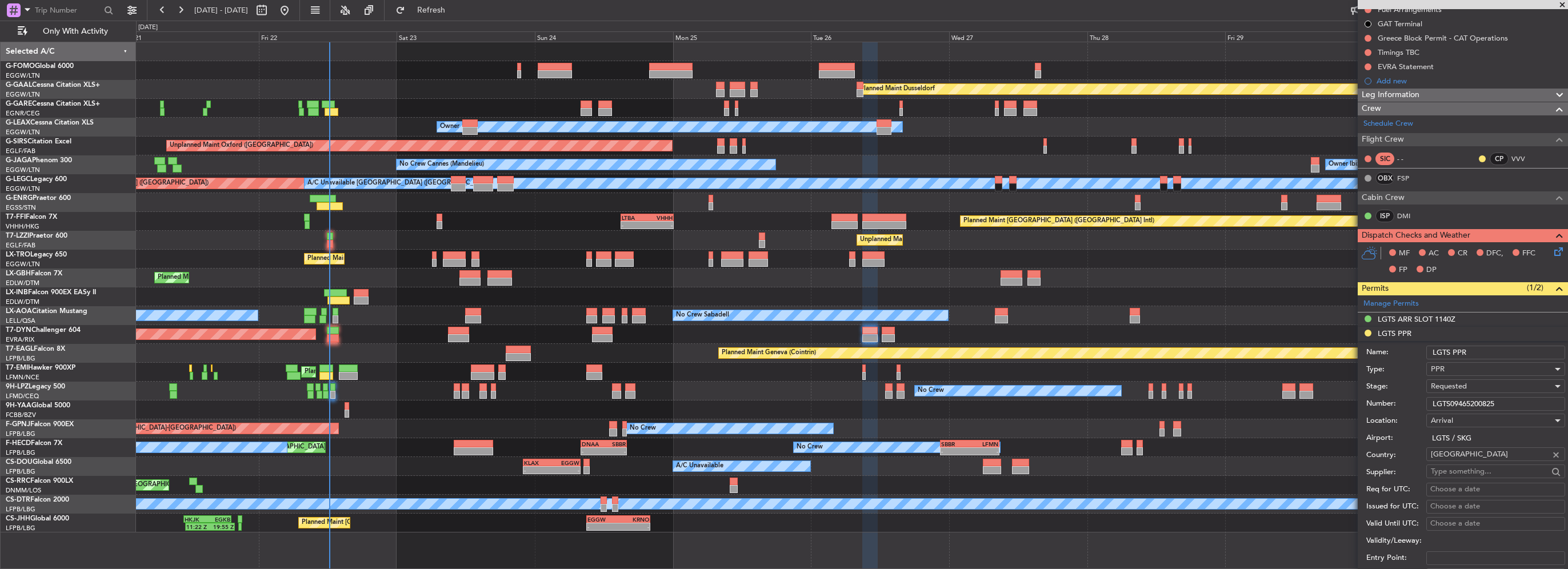
scroll to position [351, 0]
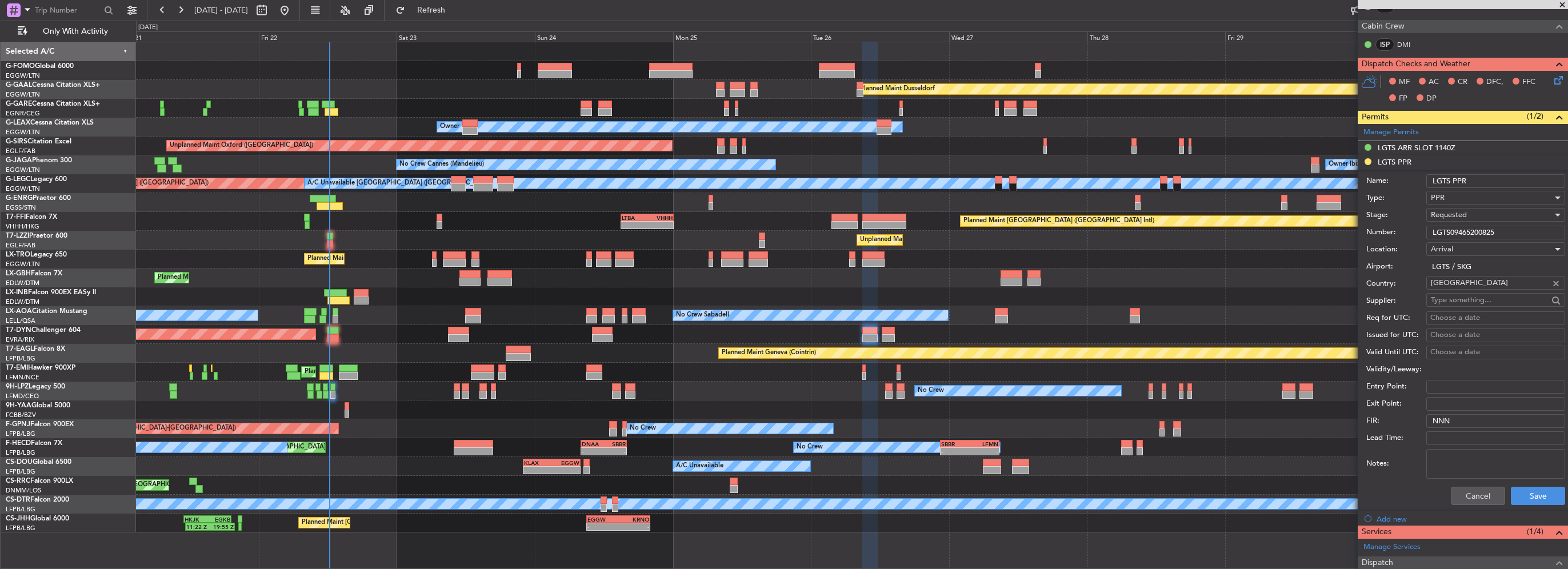
click at [1478, 226] on input "LGTS09465200825" at bounding box center [1496, 232] width 139 height 14
paste input "777220825/2608251140/26082512"
type input "LGTS09777220825/2608251140/2608251225"
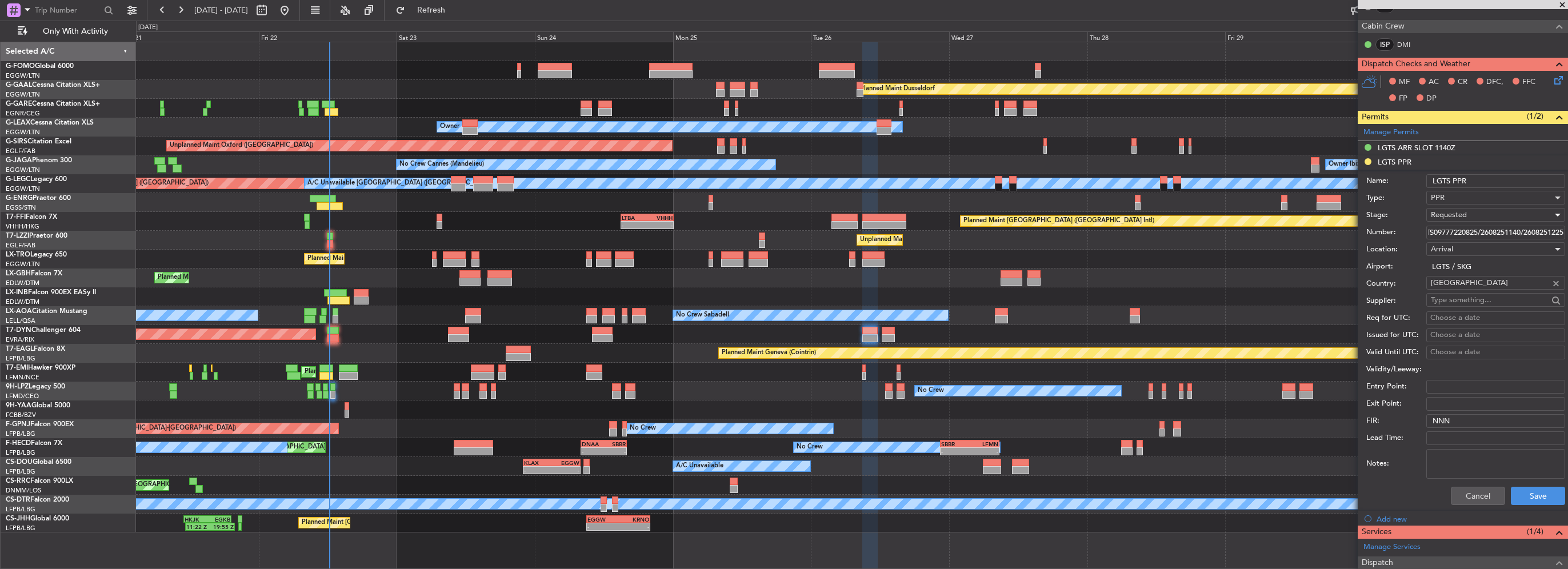
click at [1462, 208] on div "Requested" at bounding box center [1491, 215] width 122 height 17
drag, startPoint x: 1475, startPoint y: 284, endPoint x: 1470, endPoint y: 300, distance: 16.8
click at [1470, 300] on div "Denied Not Requested Review Requested Received OK Cancelled Cancelled - Notific…" at bounding box center [1491, 296] width 139 height 137
click at [1470, 300] on span "Received OK" at bounding box center [1491, 301] width 120 height 17
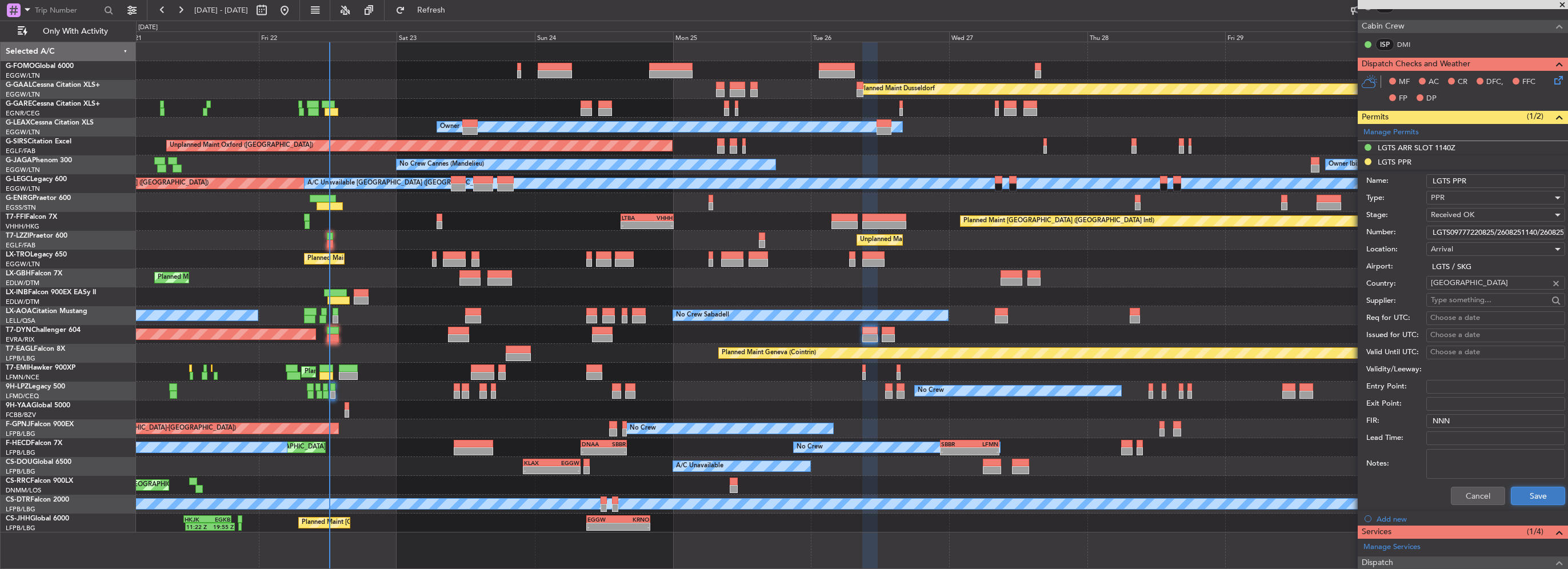
click at [1518, 492] on button "Save" at bounding box center [1538, 496] width 54 height 18
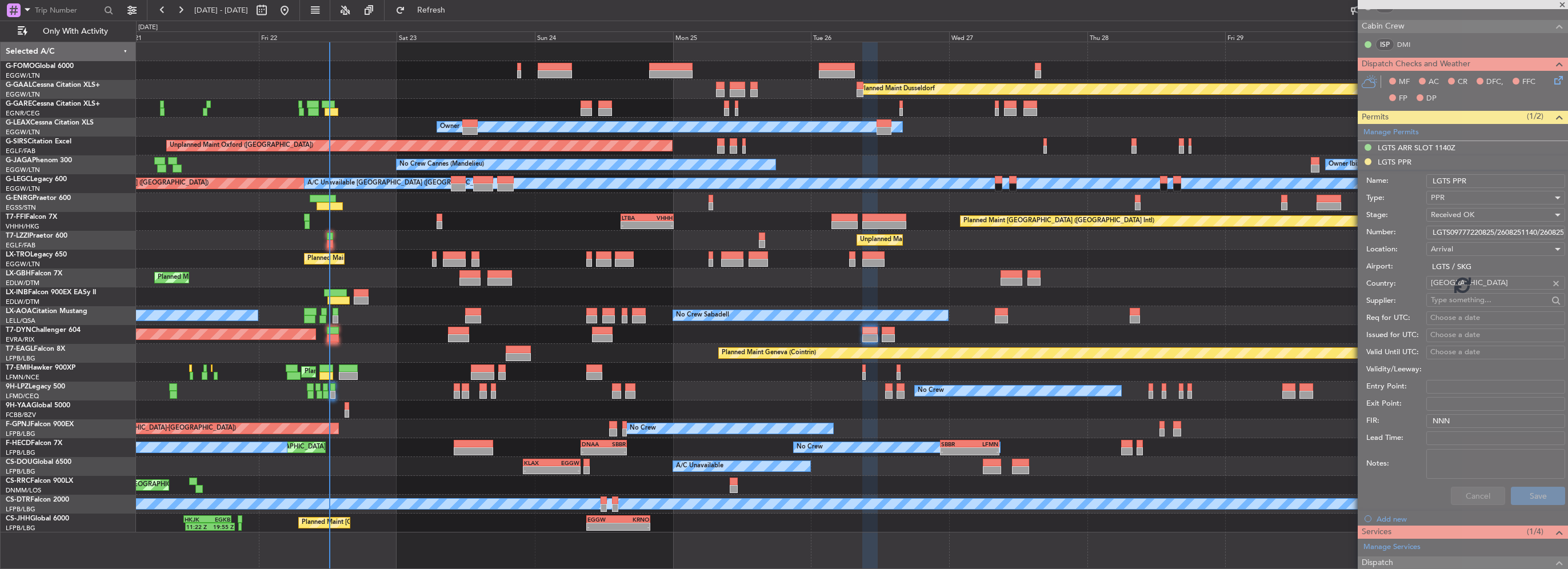
click at [1408, 482] on div at bounding box center [1463, 284] width 210 height 569
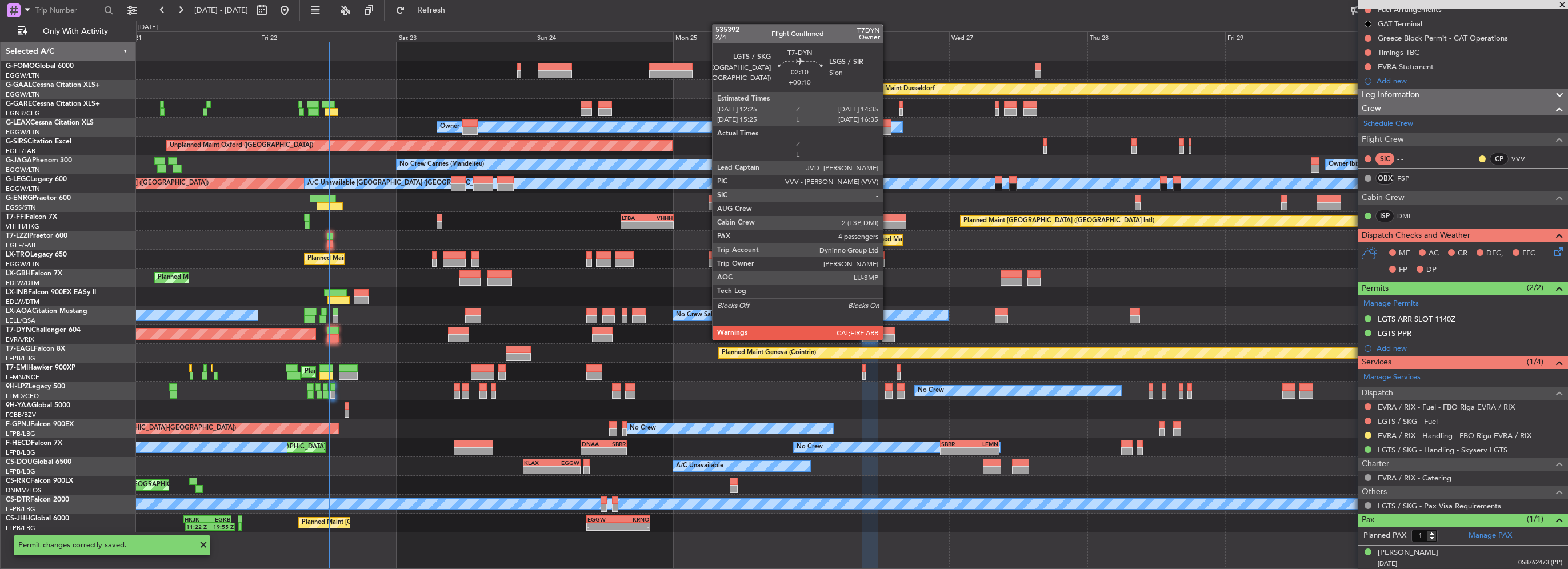
click at [888, 337] on div at bounding box center [888, 338] width 13 height 8
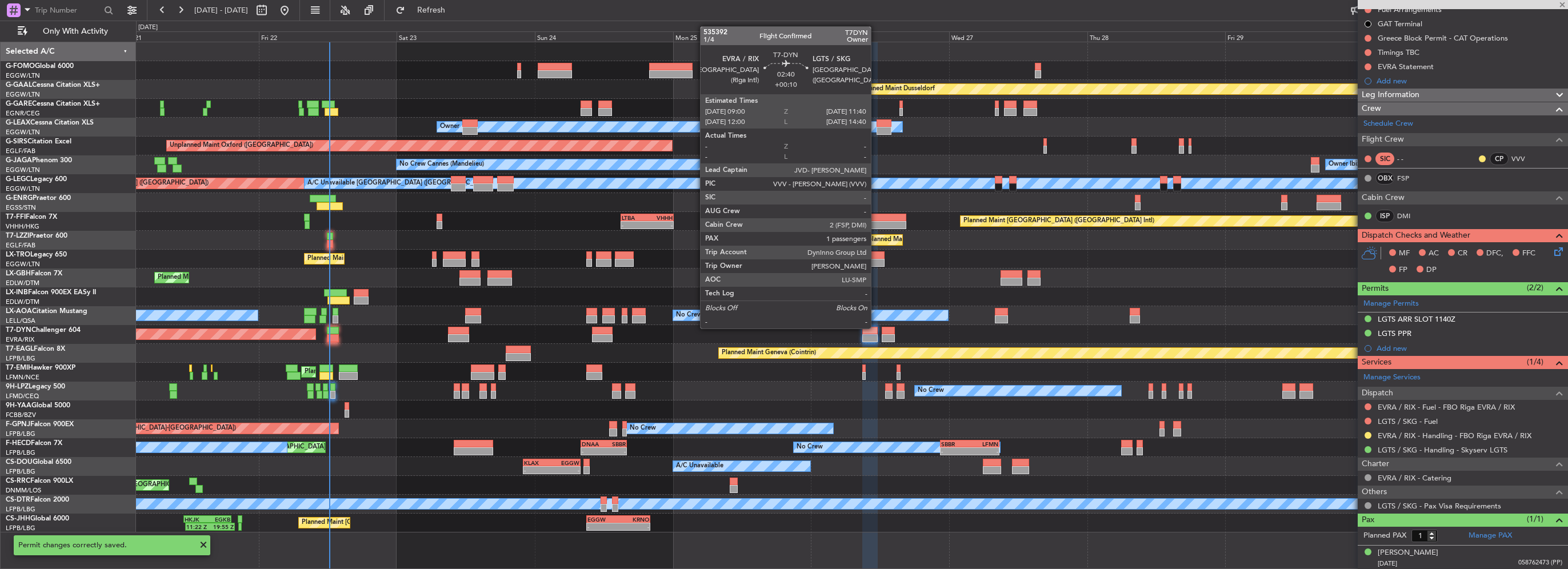
type input "4"
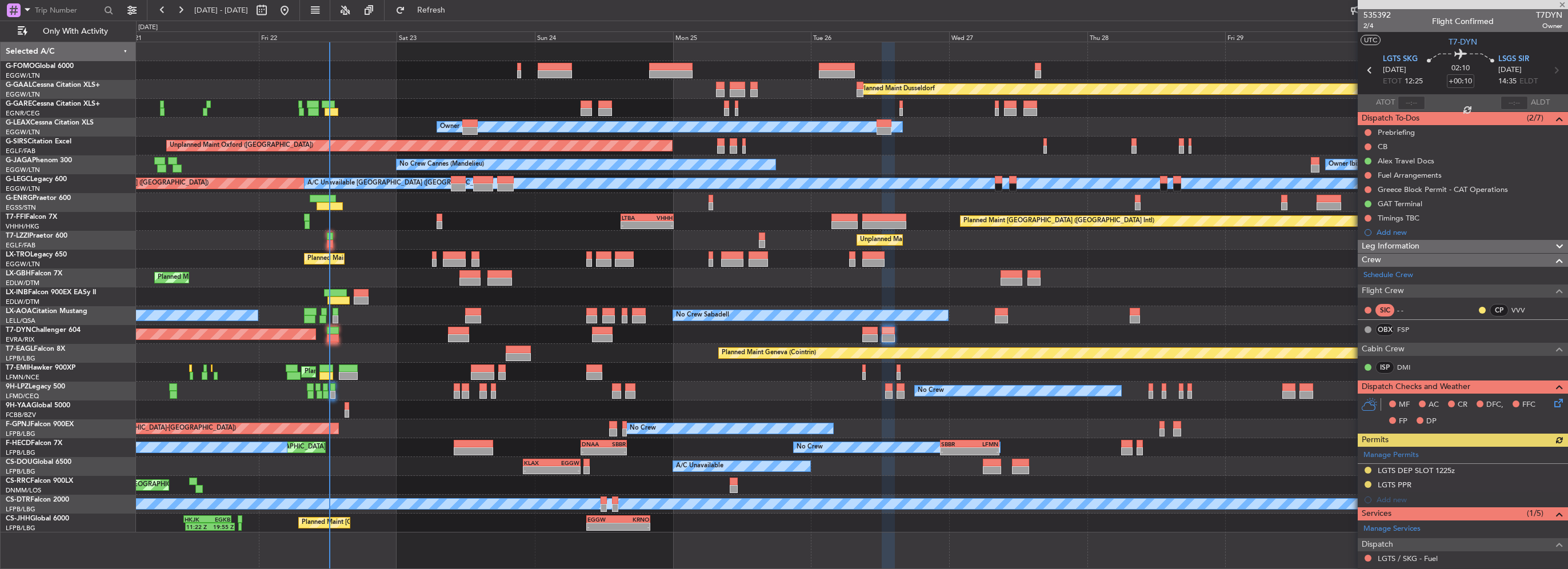
scroll to position [171, 0]
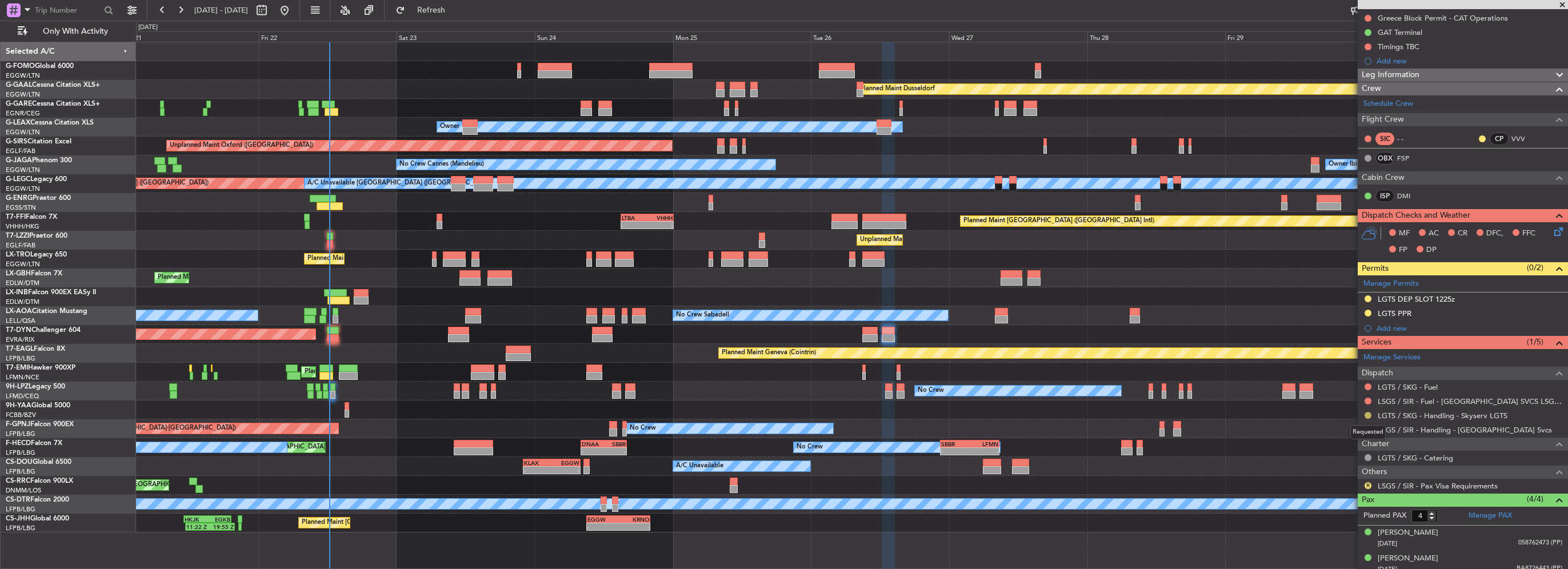
click at [1369, 413] on button at bounding box center [1368, 414] width 6 height 6
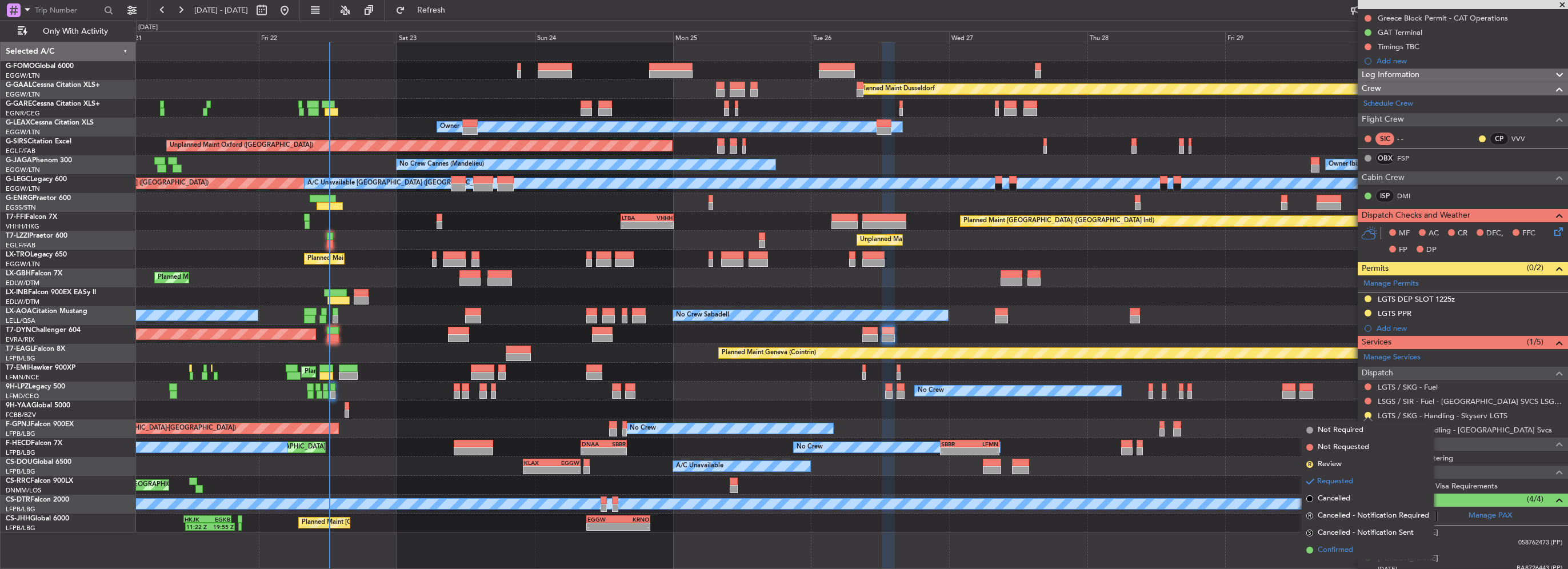
click at [1342, 553] on span "Confirmed" at bounding box center [1336, 550] width 36 height 11
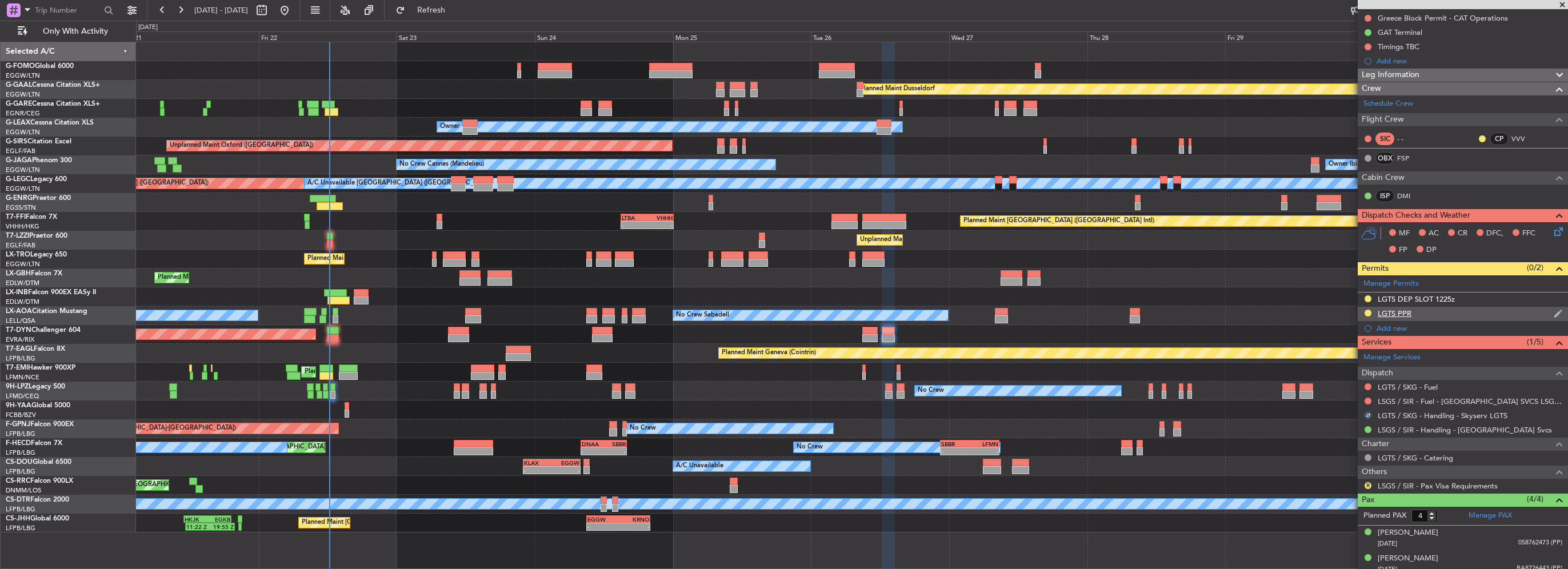
click at [1396, 316] on div "LGTS PPR" at bounding box center [1394, 313] width 34 height 10
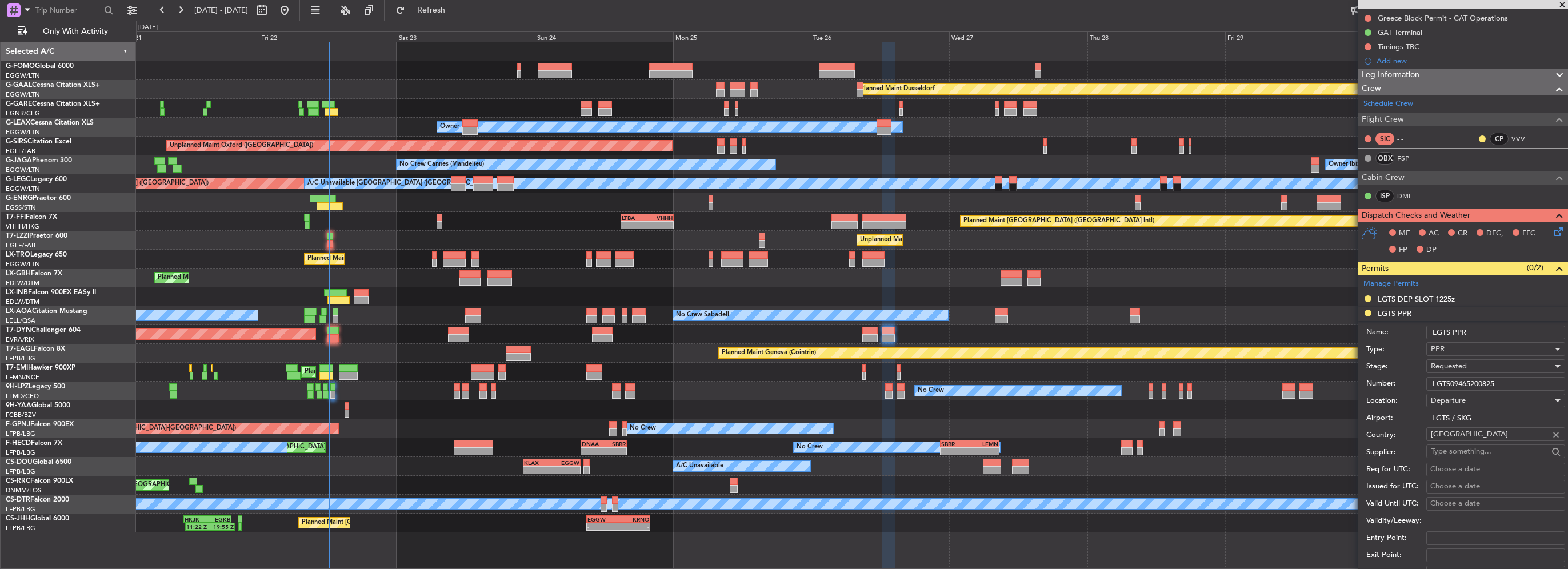
click at [1463, 380] on input "LGTS09465200825" at bounding box center [1496, 383] width 139 height 14
paste input "777220825/2608251140/26082512"
type input "LGTS09777220825/2608251140/2608251225"
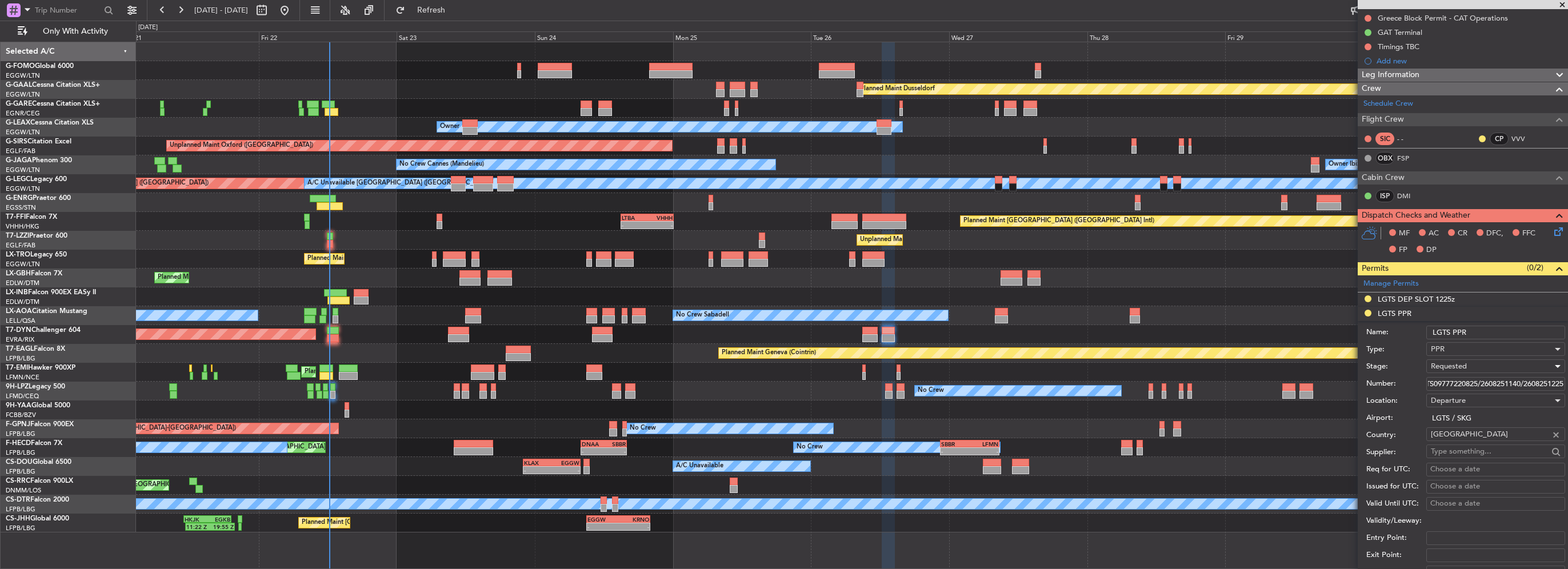
click at [1435, 361] on span "Requested" at bounding box center [1448, 366] width 36 height 10
click at [1460, 450] on span "Received OK" at bounding box center [1491, 452] width 120 height 17
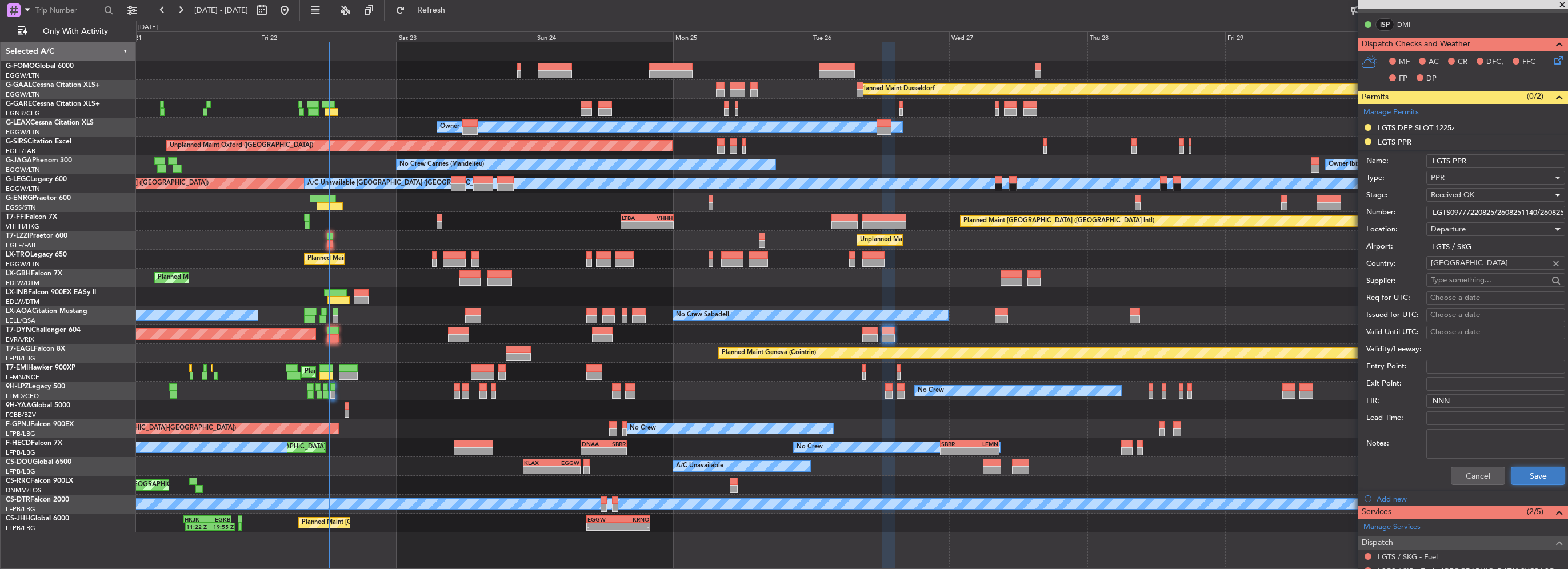
click at [1530, 468] on button "Save" at bounding box center [1538, 476] width 54 height 18
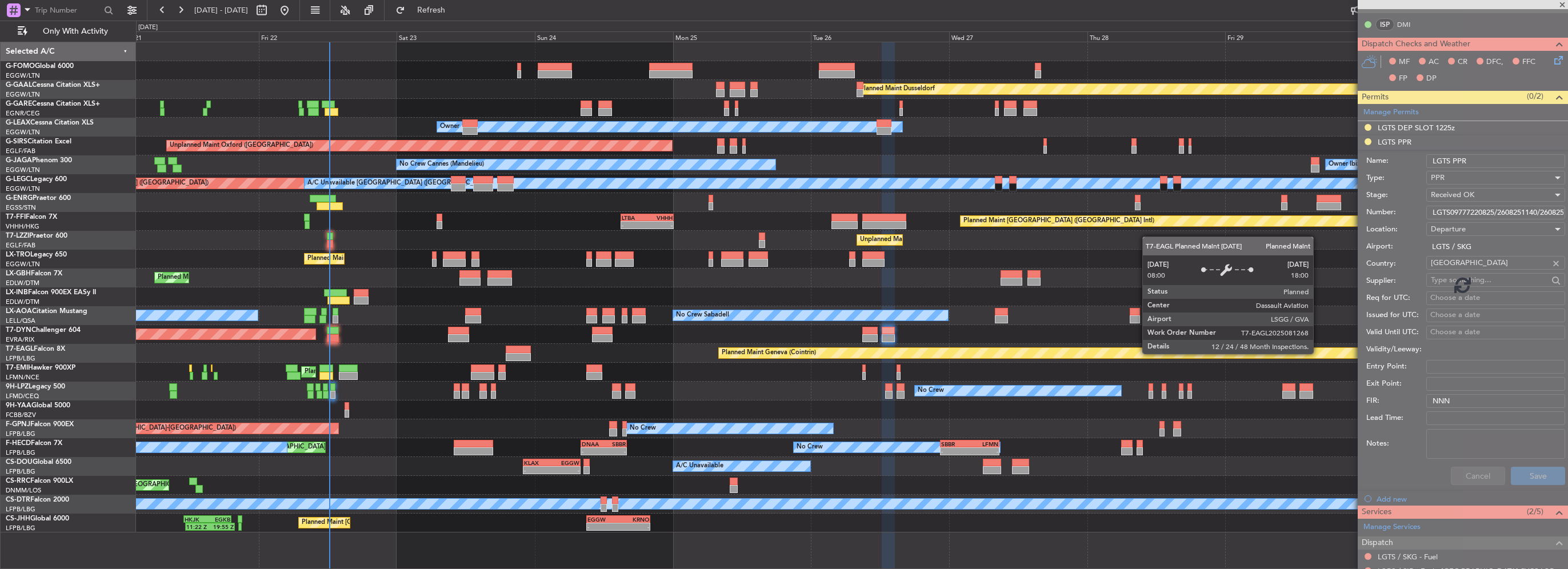
scroll to position [229, 0]
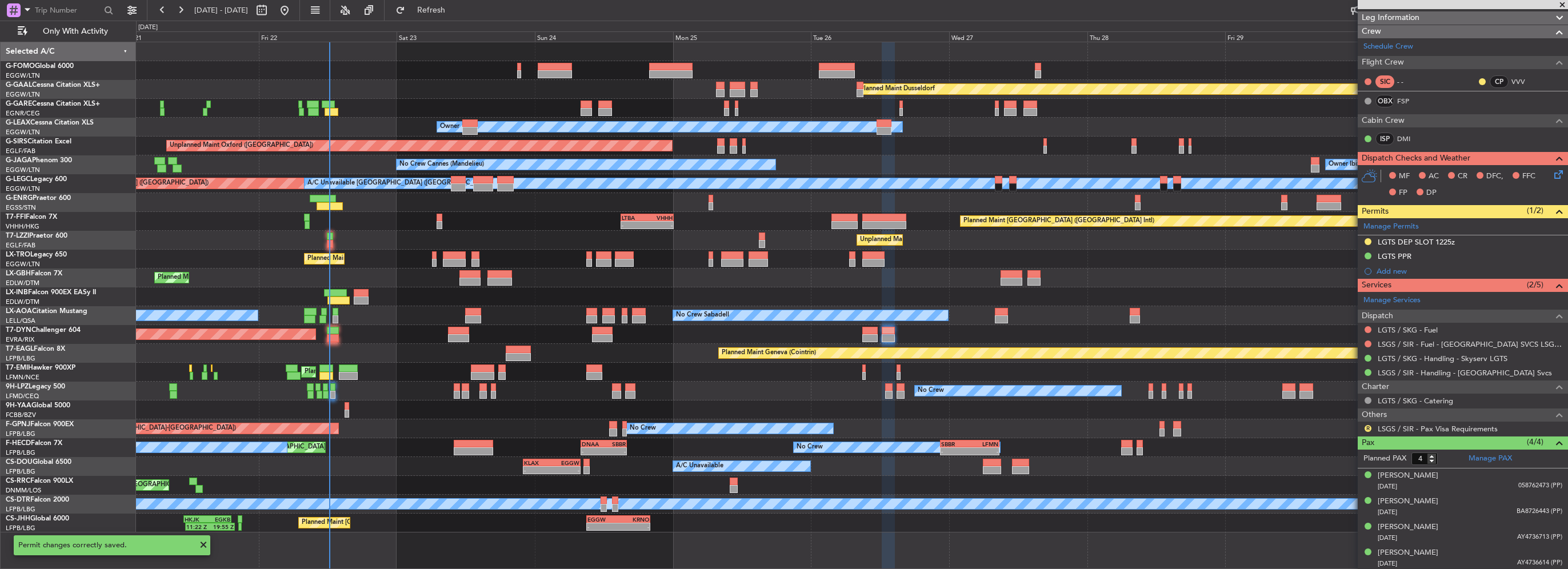
drag, startPoint x: 1428, startPoint y: 244, endPoint x: 1438, endPoint y: 263, distance: 21.5
click at [1428, 244] on div "LGTS DEP SLOT 1225z" at bounding box center [1416, 242] width 77 height 10
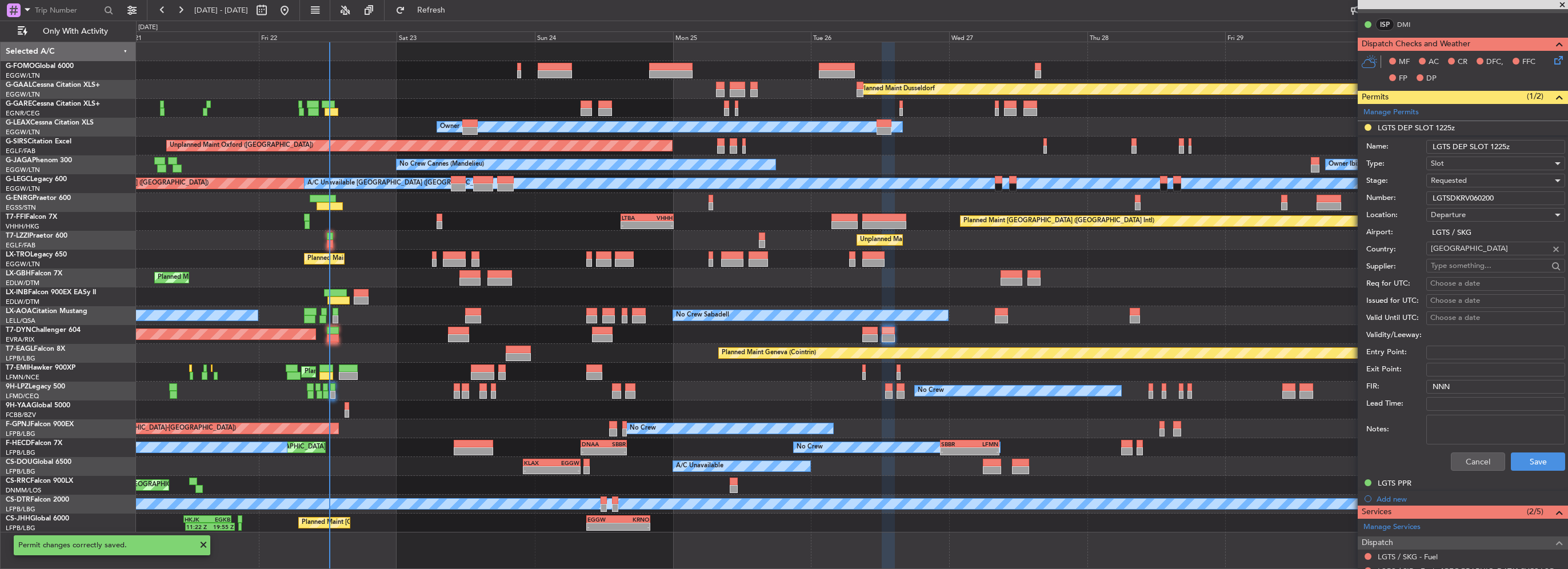
click at [1472, 191] on input "LGTSDKRV060200" at bounding box center [1496, 198] width 139 height 14
click at [1446, 187] on div "Requested" at bounding box center [1491, 180] width 122 height 17
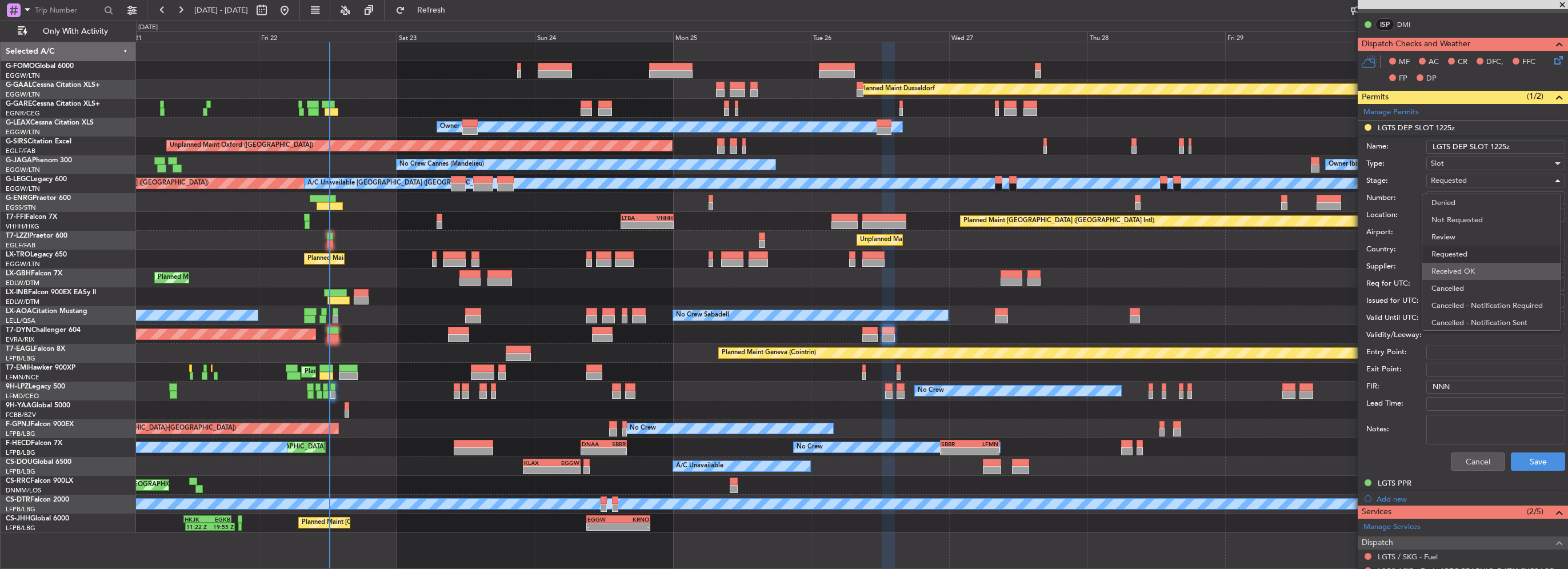
scroll to position [5, 0]
click at [1471, 260] on span "Received OK" at bounding box center [1491, 266] width 120 height 17
click at [1539, 455] on button "Save" at bounding box center [1538, 462] width 54 height 18
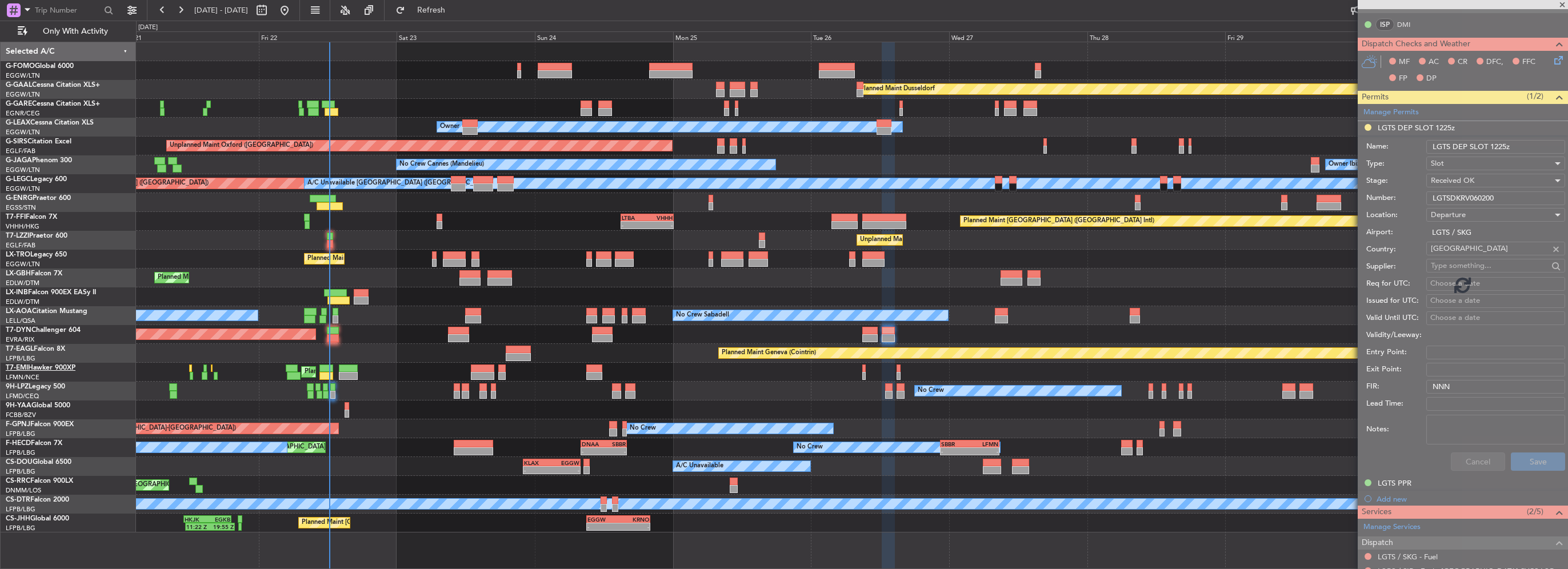
scroll to position [229, 0]
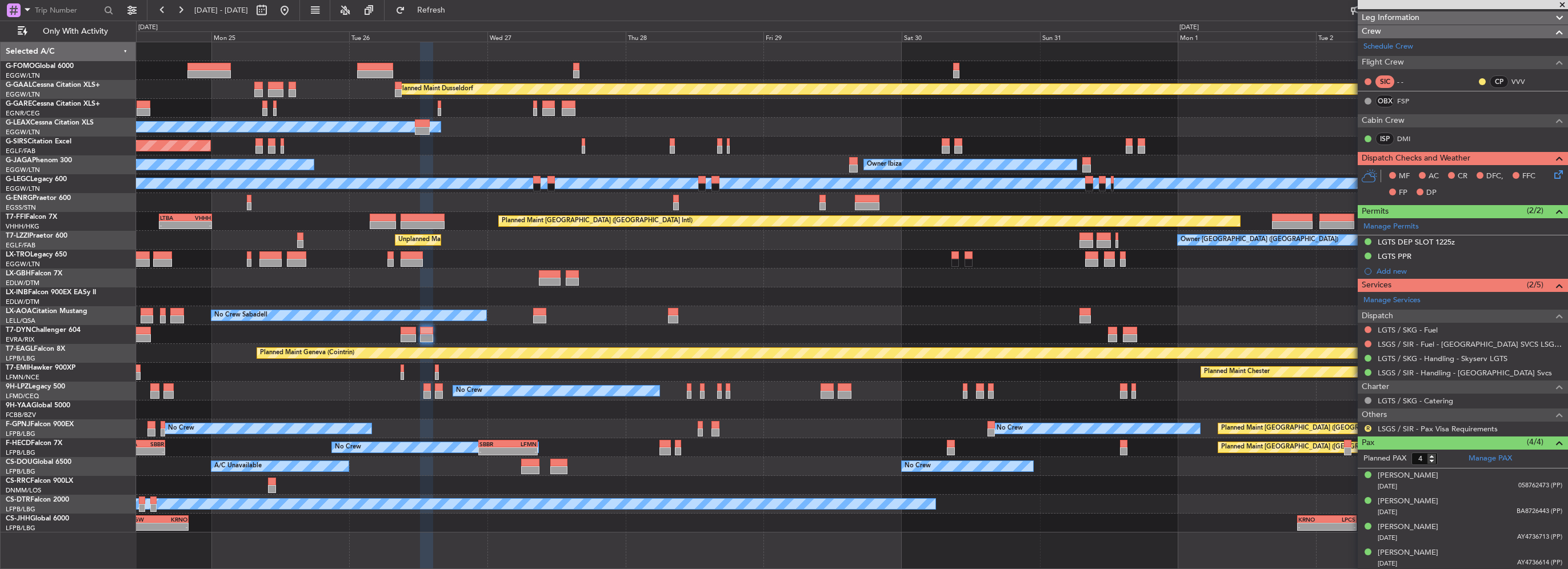
click at [0, 250] on html "21 Aug 2025 - 31 Aug 2025 Refresh Quick Links Only With Activity Planned Maint …" at bounding box center [784, 284] width 1568 height 569
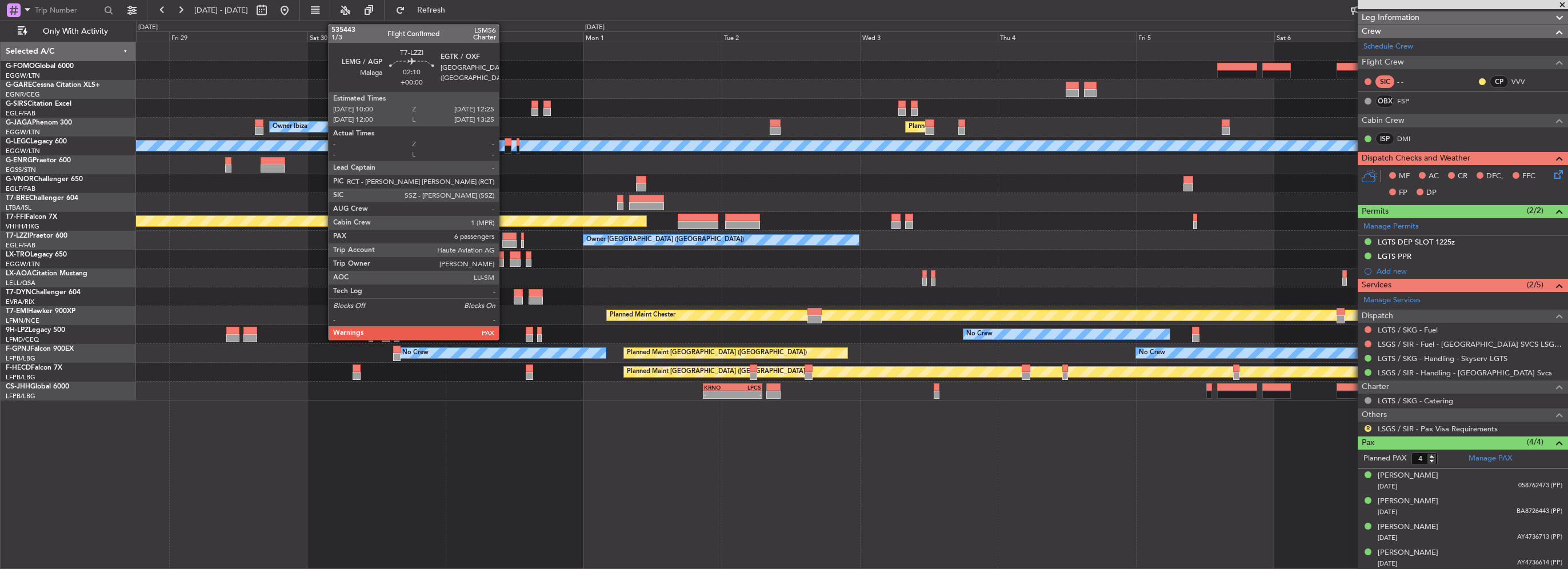
click at [504, 240] on div at bounding box center [510, 243] width 15 height 8
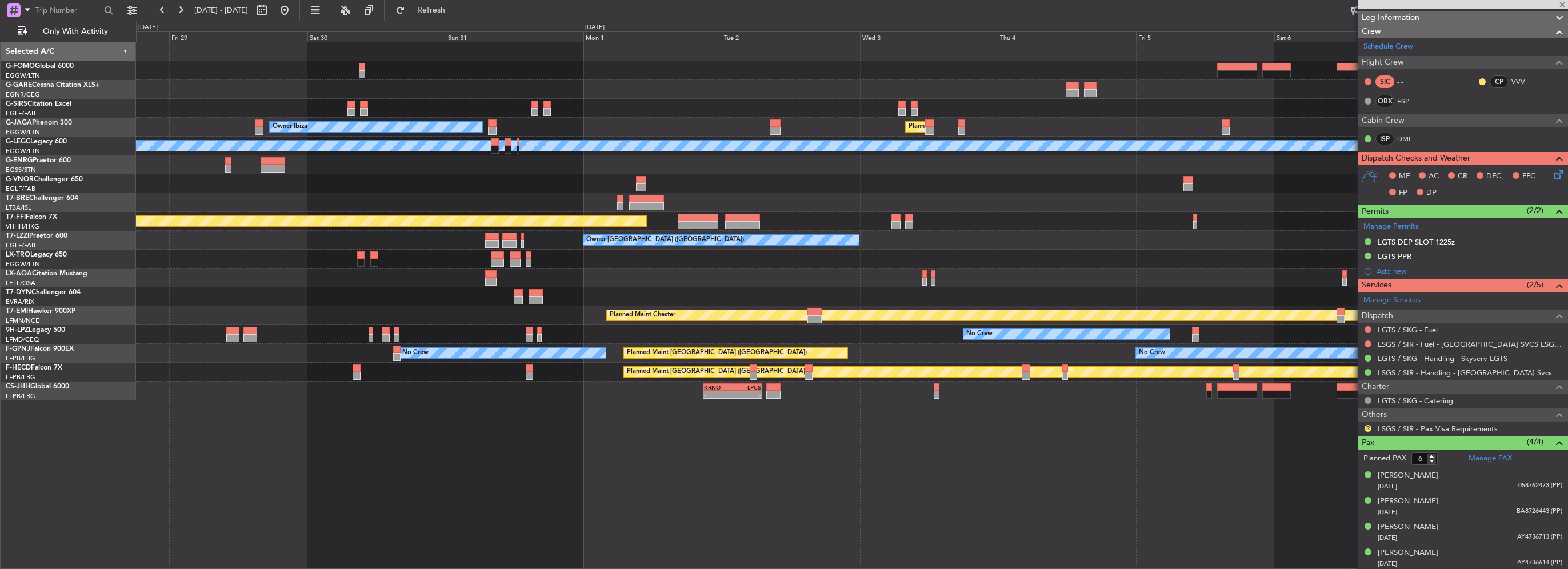
scroll to position [0, 0]
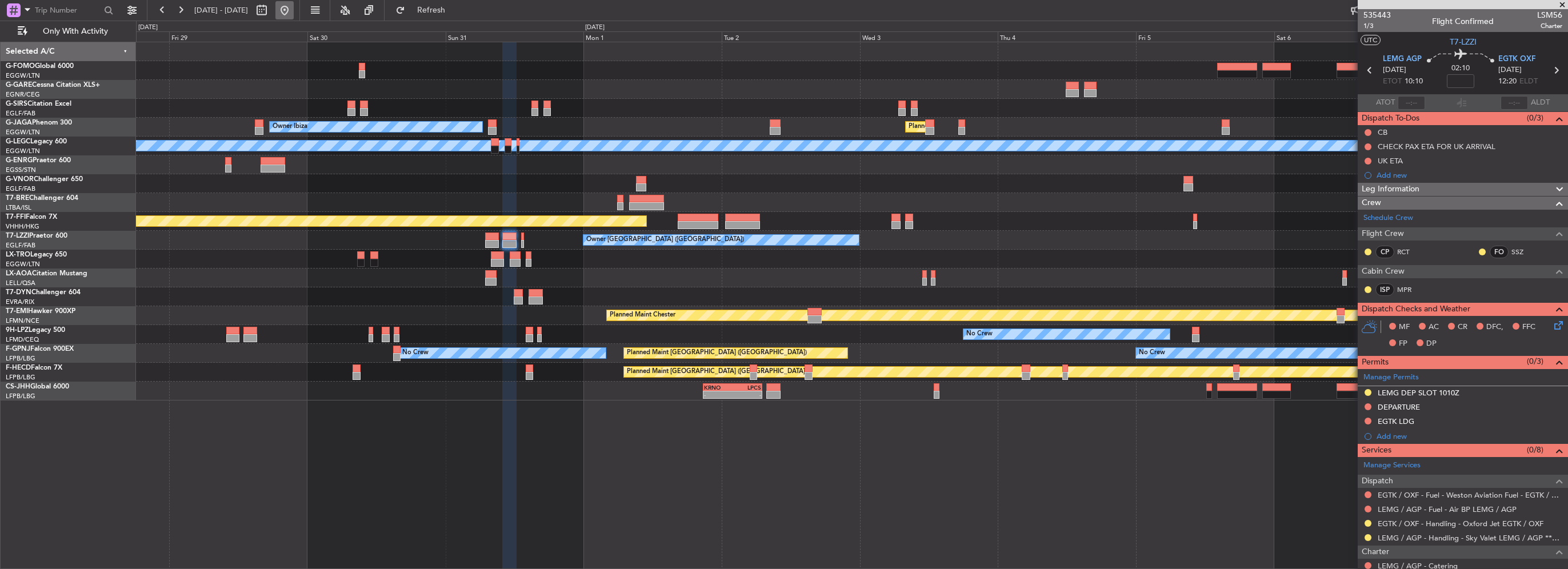
click at [294, 6] on button at bounding box center [285, 10] width 18 height 18
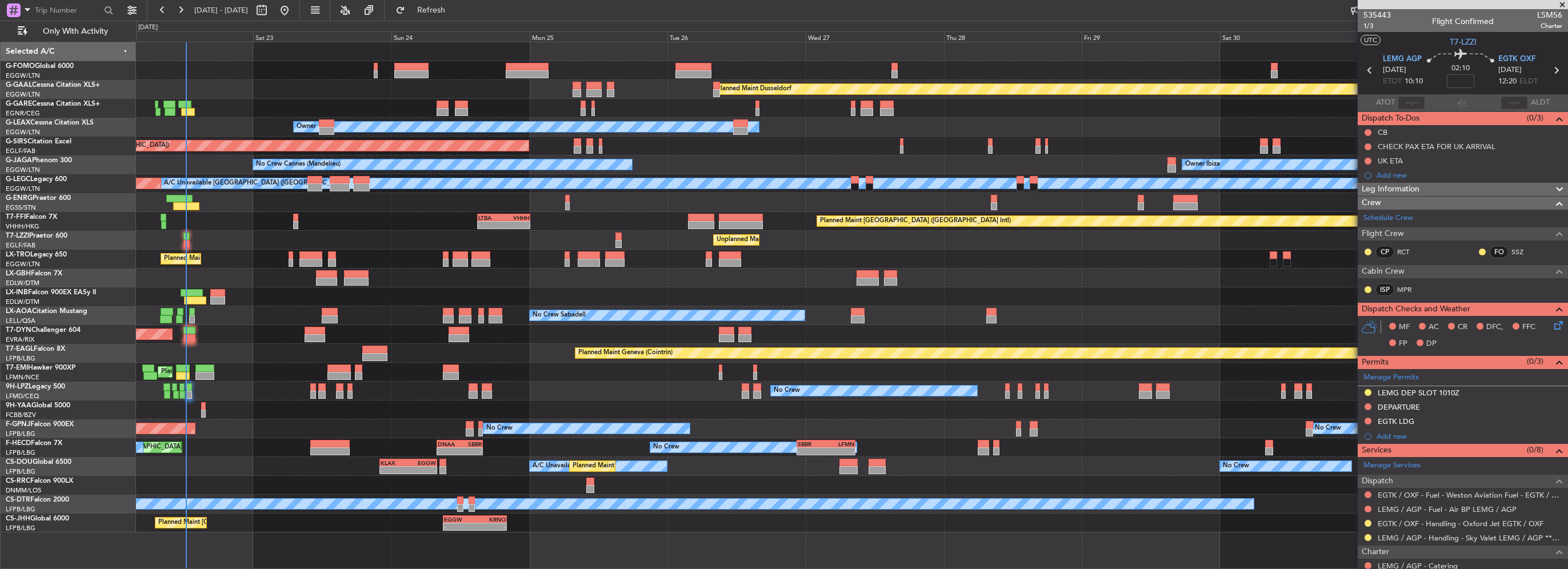
click at [252, 155] on div "Planned Maint Dusseldorf Unplanned Maint Chester Owner Unplanned Maint Oxford (…" at bounding box center [852, 287] width 1432 height 490
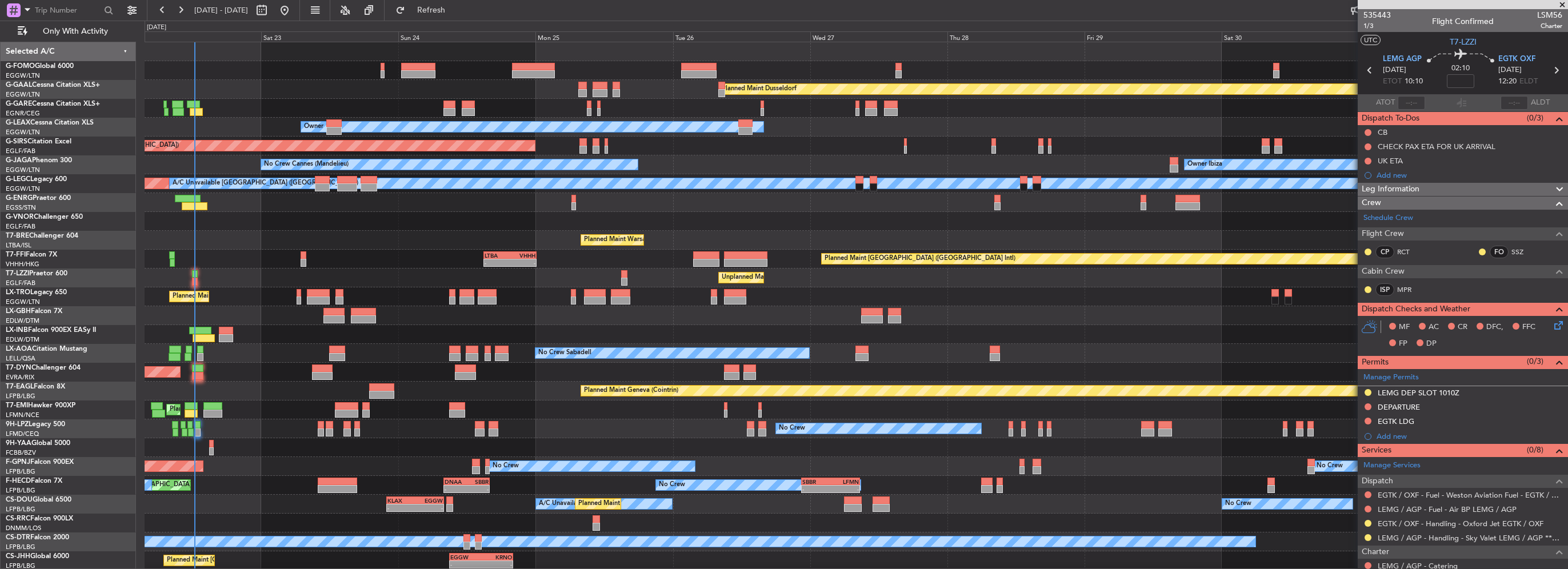
click at [281, 244] on div "Planned Maint Dusseldorf Unplanned Maint Chester Owner Unplanned Maint Oxford (…" at bounding box center [856, 306] width 1423 height 528
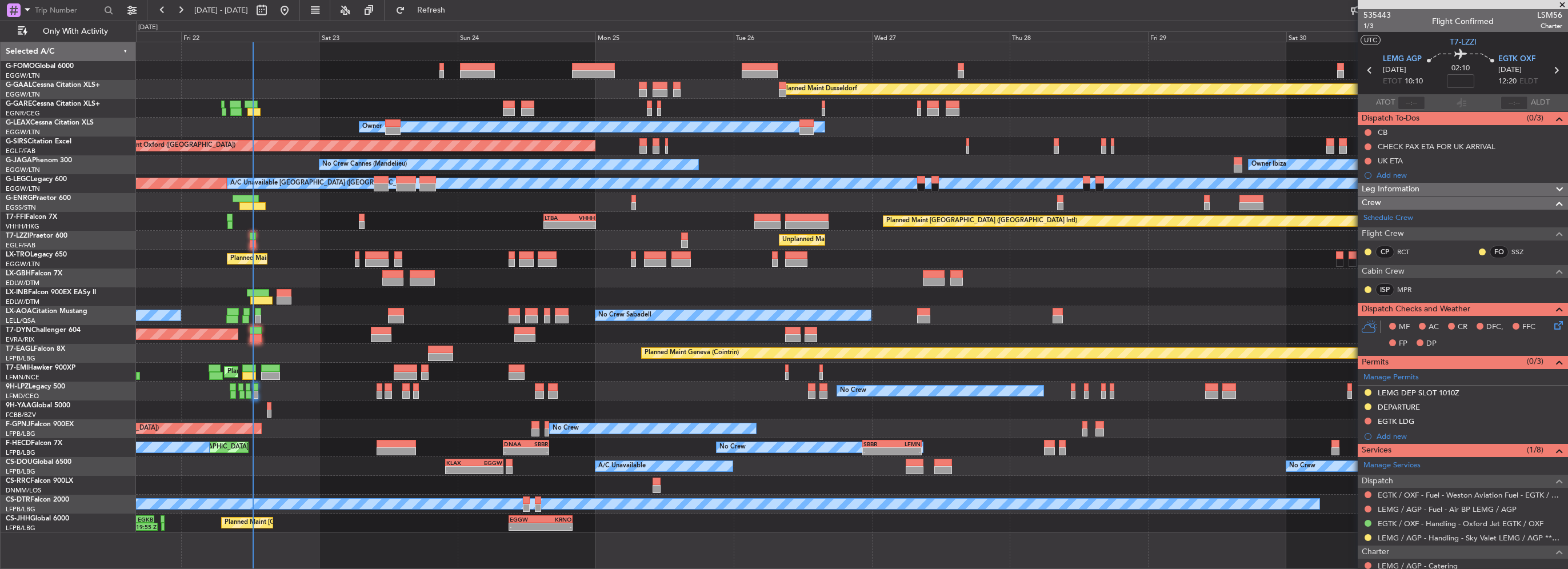
click at [12, 244] on div "Planned Maint Dusseldorf Unplanned Maint Chester Owner Unplanned Maint Oxford (…" at bounding box center [784, 295] width 1568 height 549
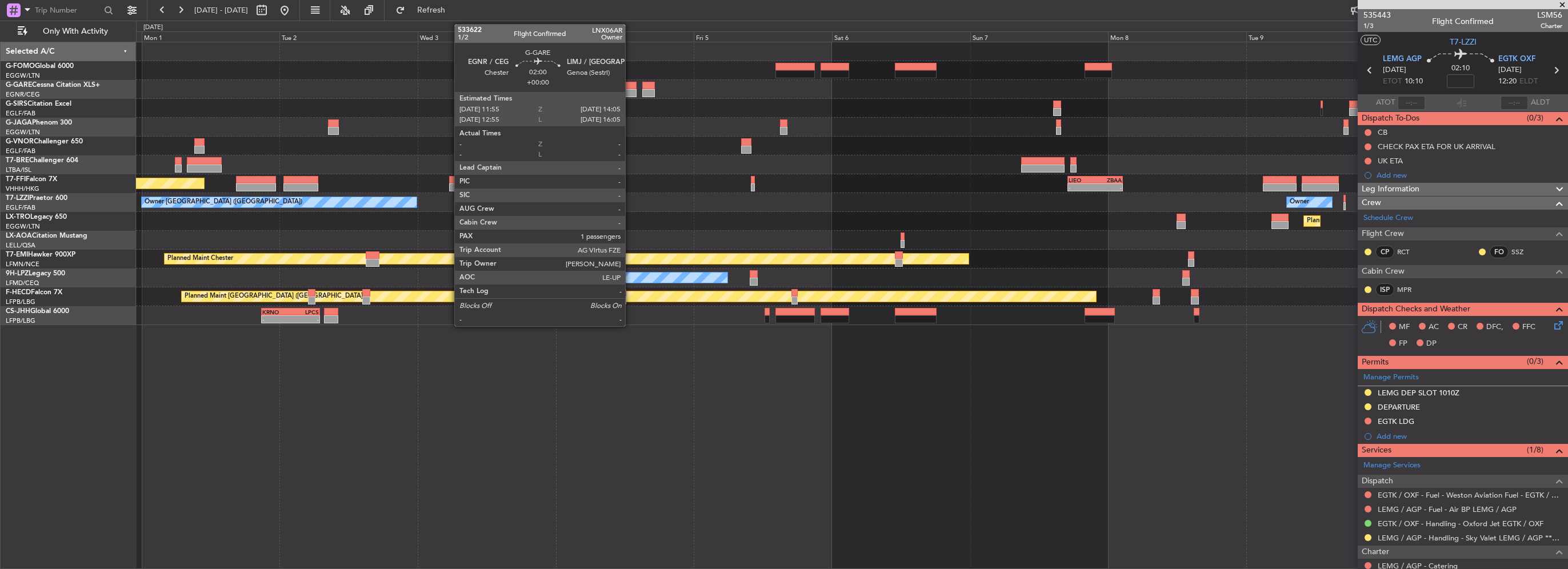
click at [630, 92] on div at bounding box center [630, 92] width 13 height 8
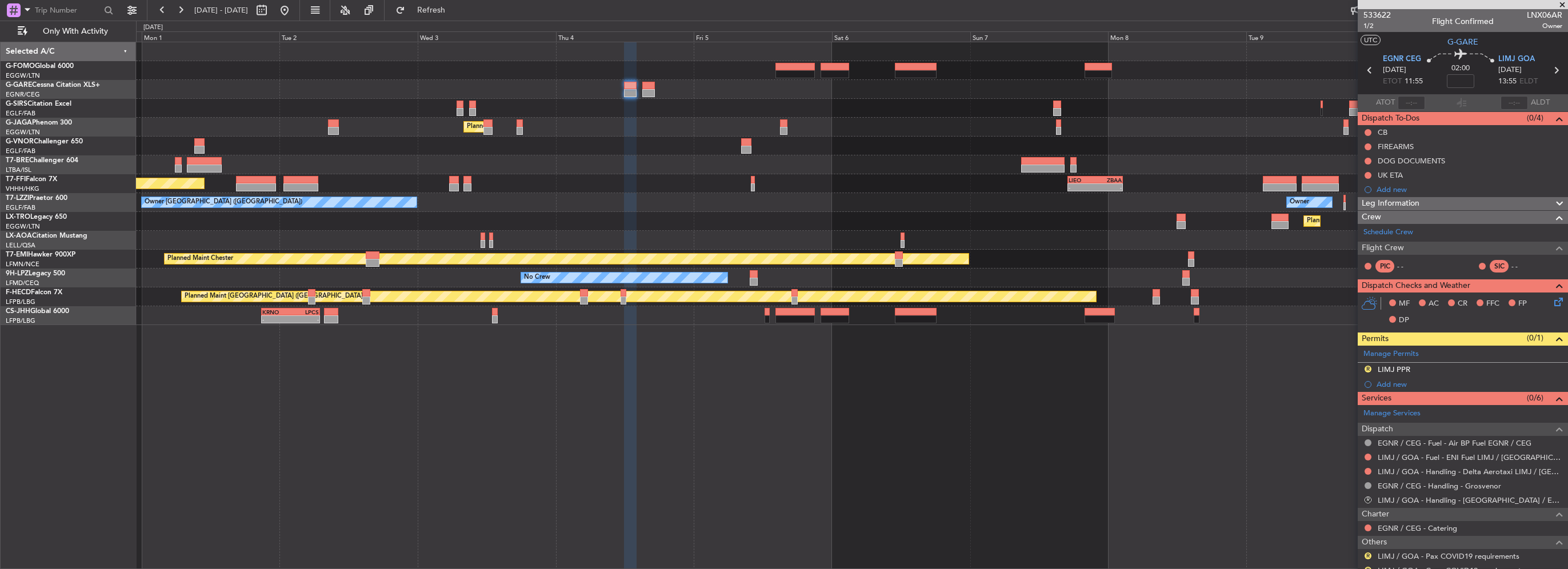
click at [1246, 408] on div "Planned Maint London (Luton) Owner Ibiza Planned Maint Hong Kong (Hong Kong Int…" at bounding box center [853, 306] width 1433 height 528
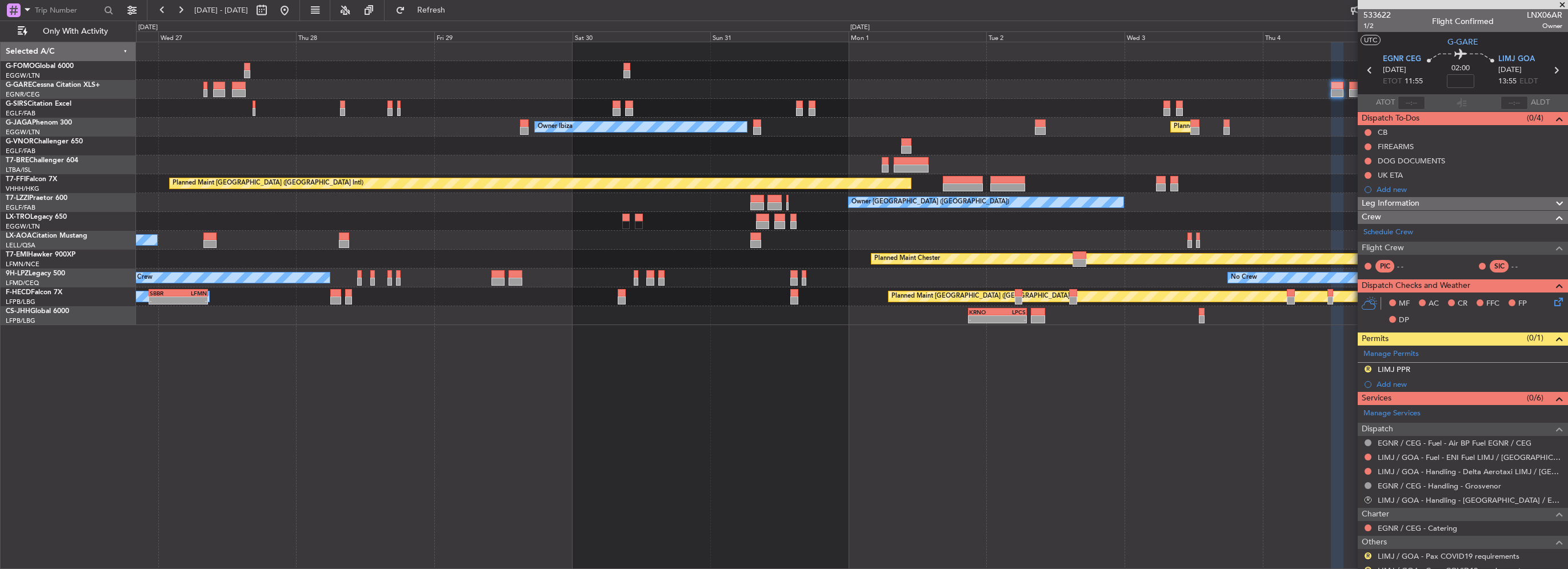
click at [1148, 384] on div "Unplanned Maint Oxford (Kidlington) Planned Maint London (Luton) Owner Ibiza No…" at bounding box center [853, 306] width 1433 height 528
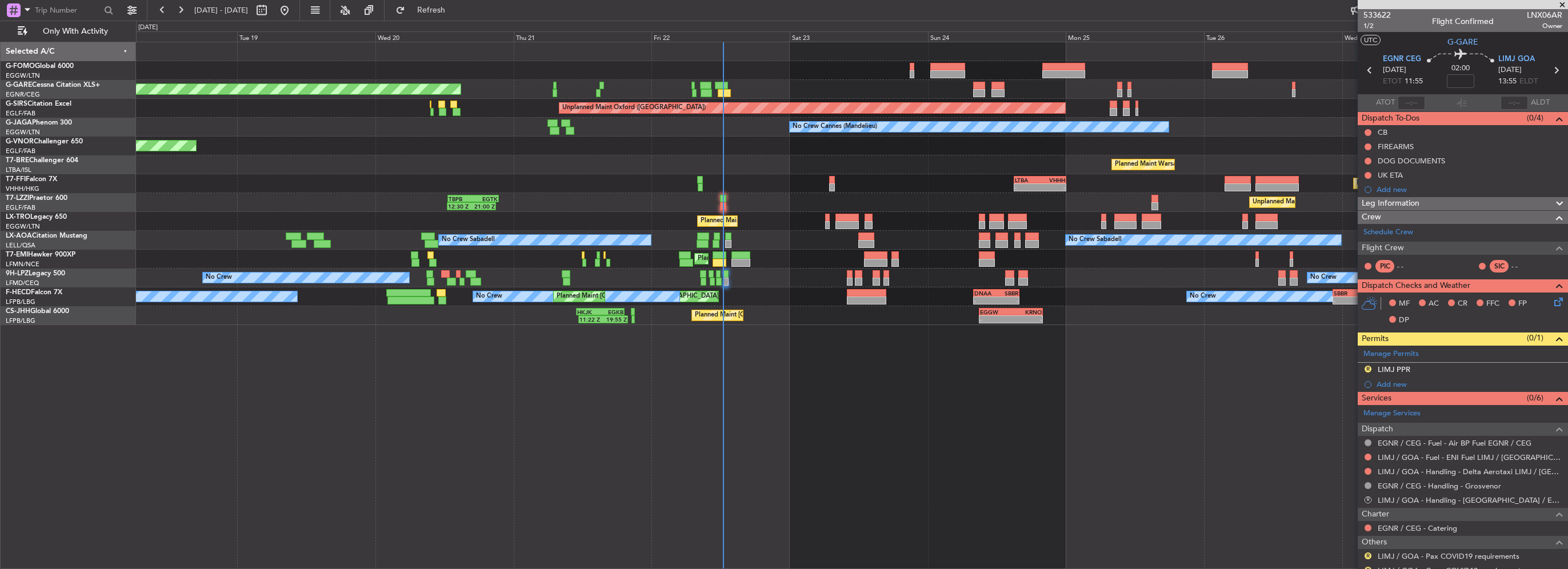
click at [706, 372] on div "Planned Maint Windsor Locks (Bradley Intl) Unplanned Maint Chester Unplanned Ma…" at bounding box center [853, 306] width 1433 height 528
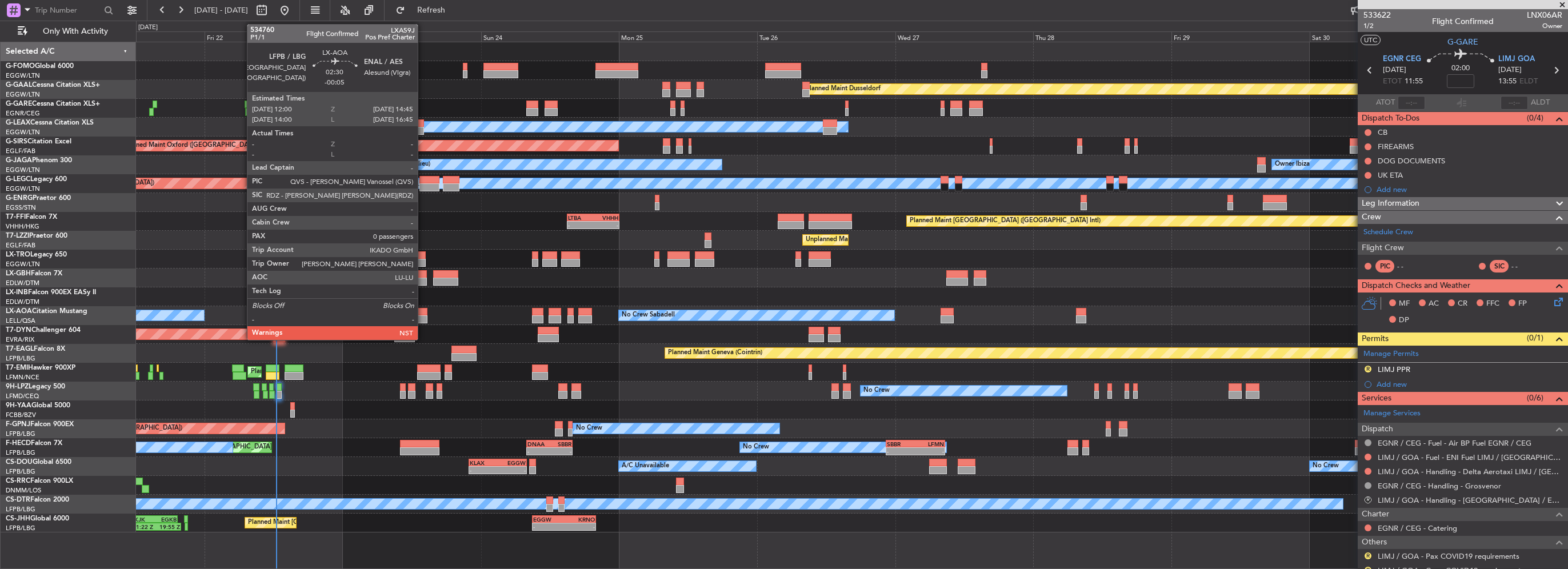
click at [27, 299] on div "Planned Maint Dusseldorf Unplanned Maint Chester Owner Unplanned Maint Oxford (…" at bounding box center [784, 295] width 1568 height 549
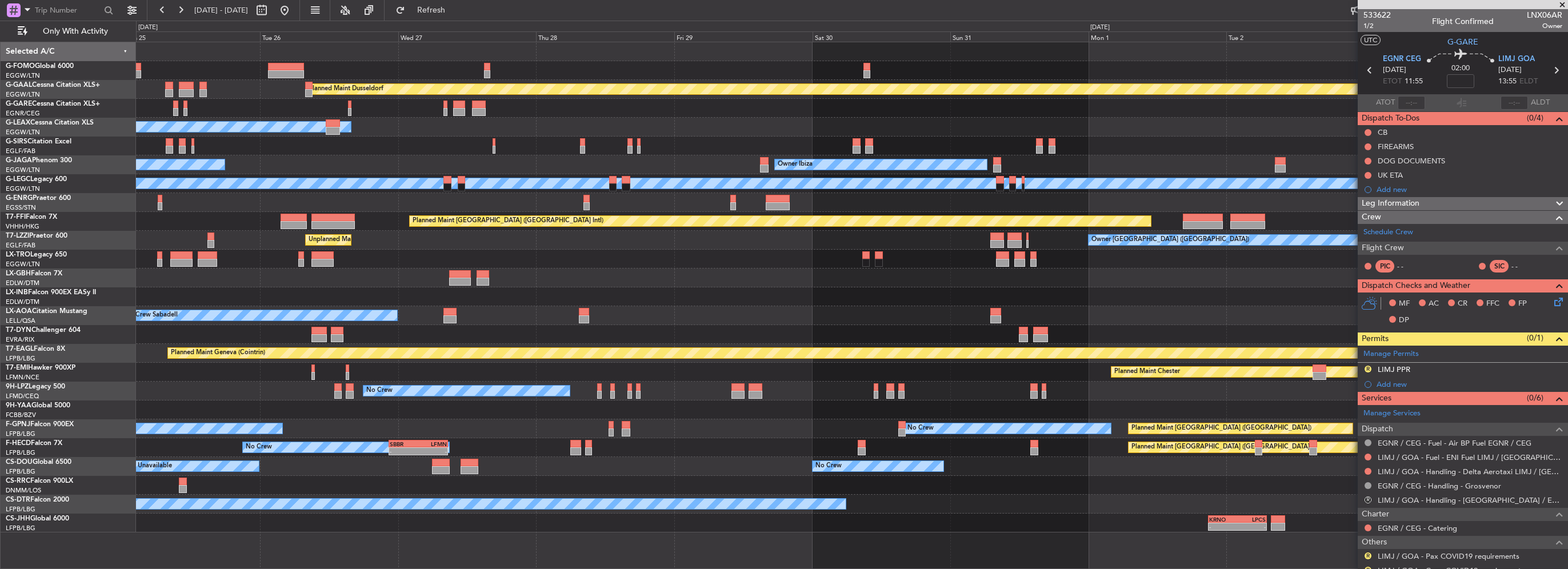
click at [78, 297] on div "Planned Maint Dusseldorf Owner Unplanned Maint Oxford (Kidlington) No Crew Cann…" at bounding box center [784, 295] width 1568 height 549
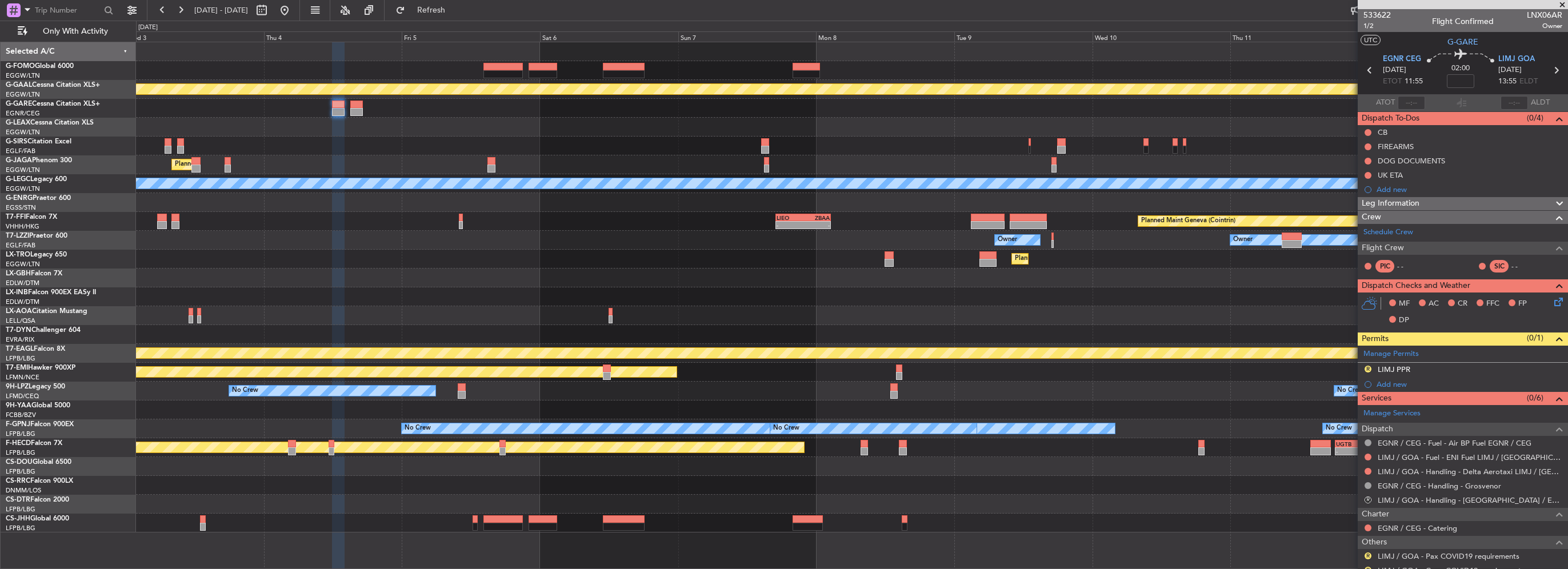
click at [0, 295] on html "21 Aug 2025 - 31 Aug 2025 Refresh Quick Links Only With Activity Planned Maint …" at bounding box center [784, 284] width 1568 height 569
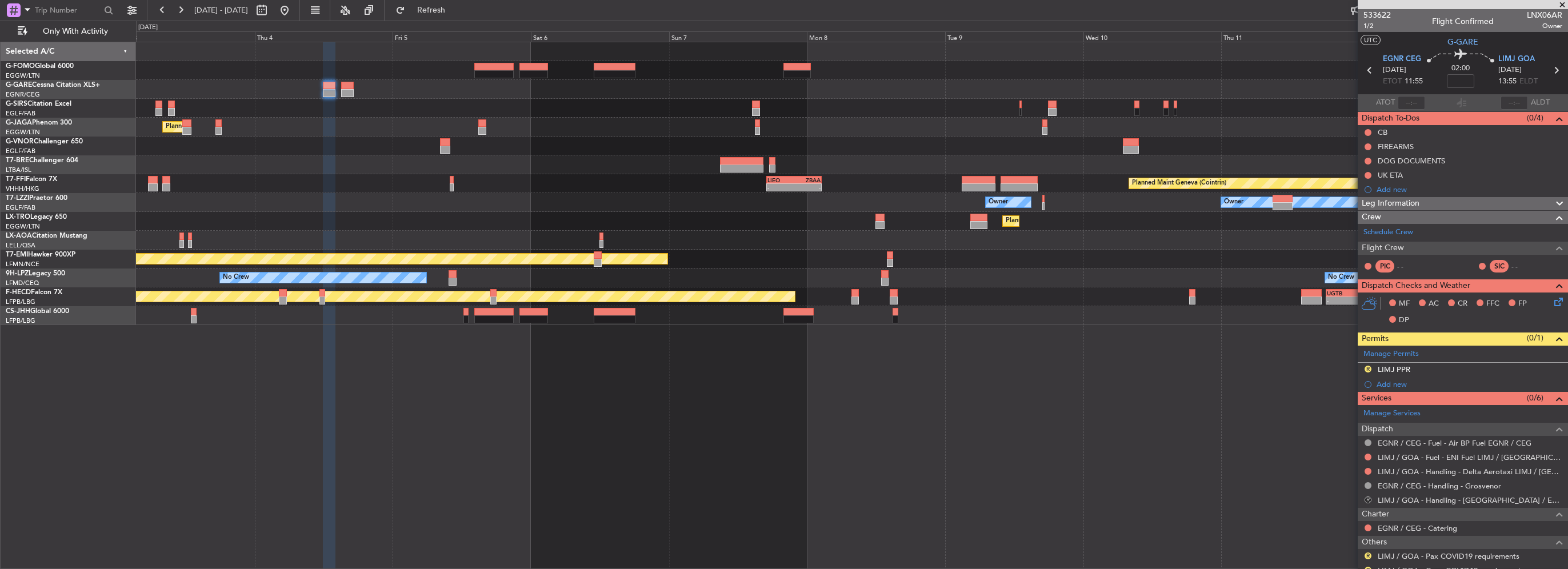
click at [1367, 497] on button "R" at bounding box center [1368, 499] width 6 height 6
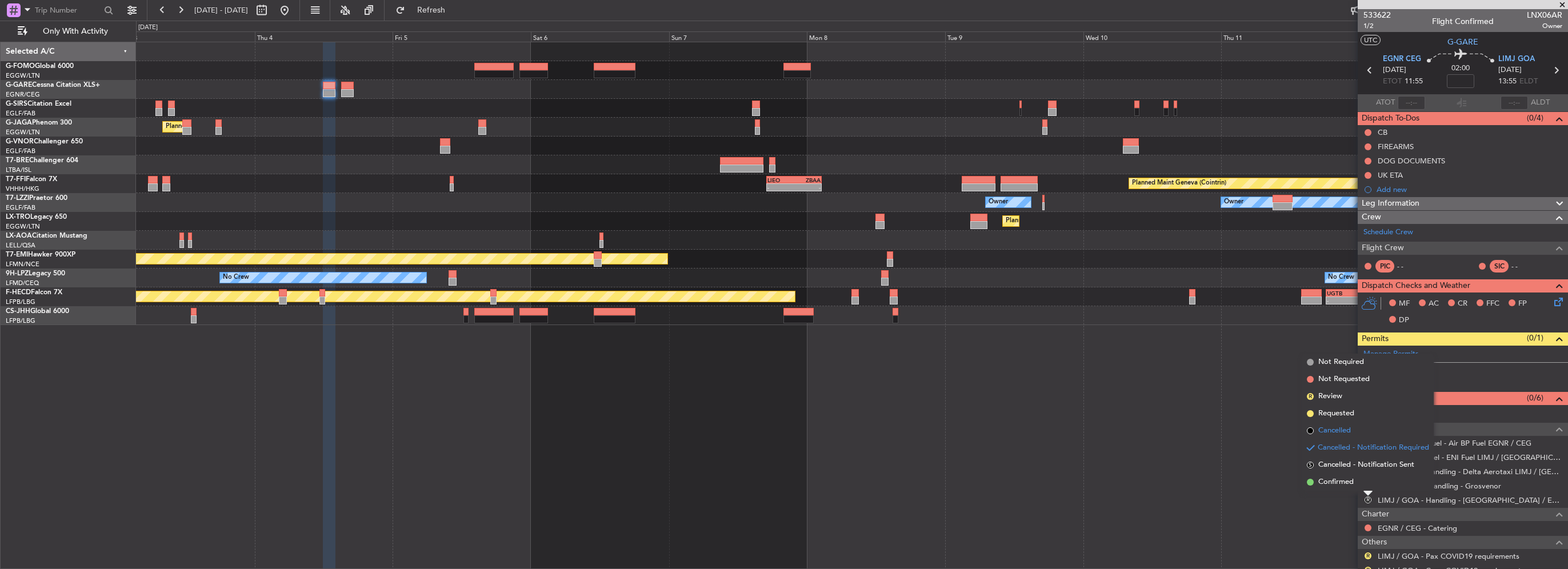
click at [1337, 430] on span "Cancelled" at bounding box center [1335, 431] width 33 height 11
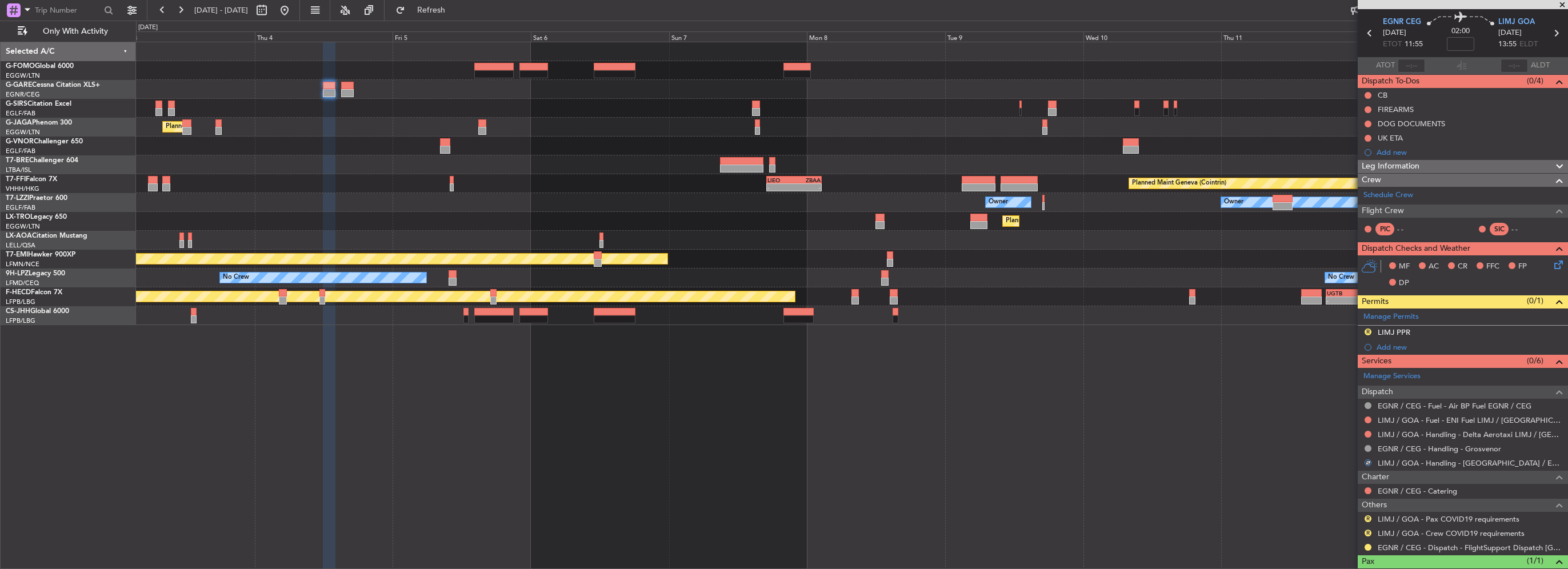
scroll to position [57, 0]
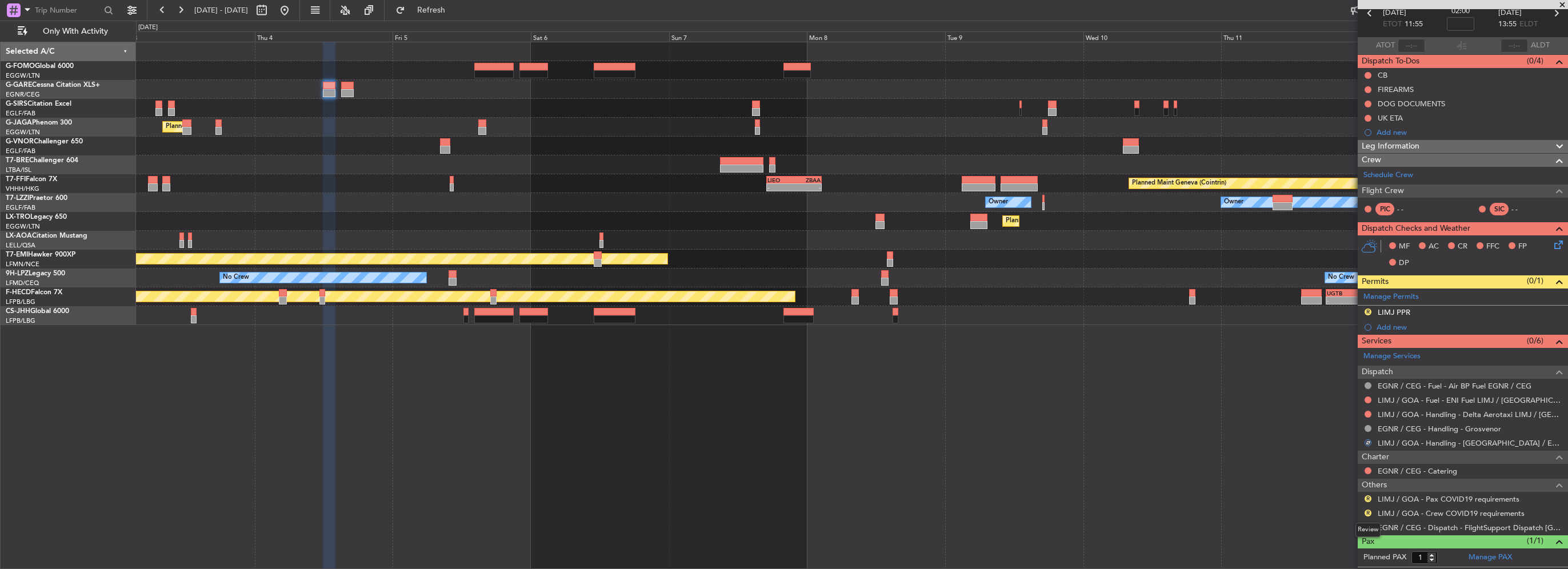
click at [1369, 527] on div "Review" at bounding box center [1368, 531] width 25 height 15
click at [1368, 524] on button at bounding box center [1368, 527] width 6 height 6
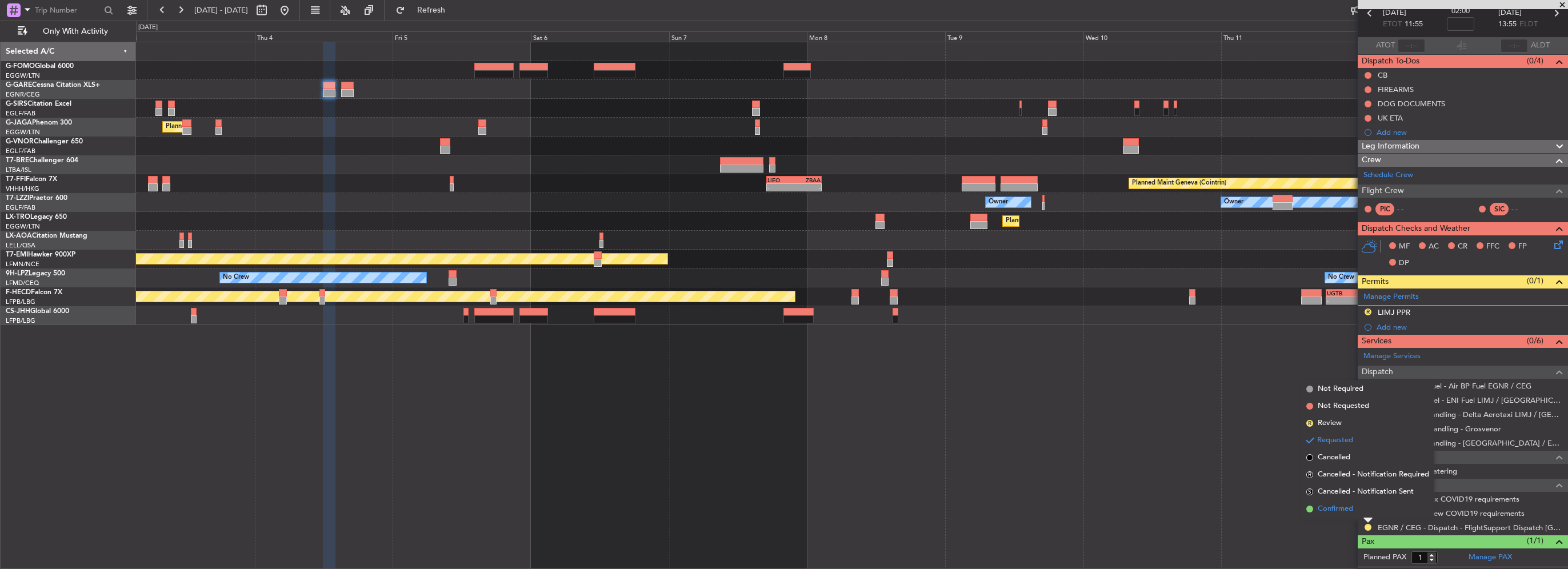
click at [1351, 510] on span "Confirmed" at bounding box center [1336, 509] width 36 height 11
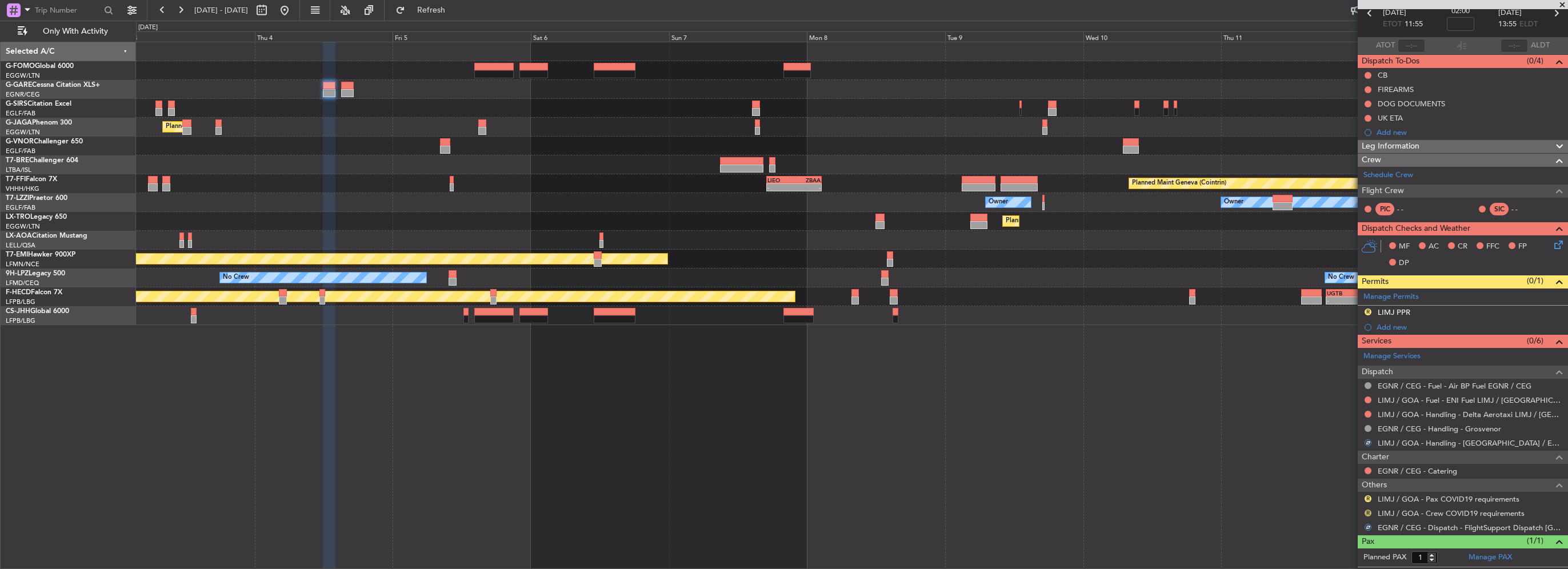
click at [1367, 513] on button "R" at bounding box center [1368, 512] width 6 height 6
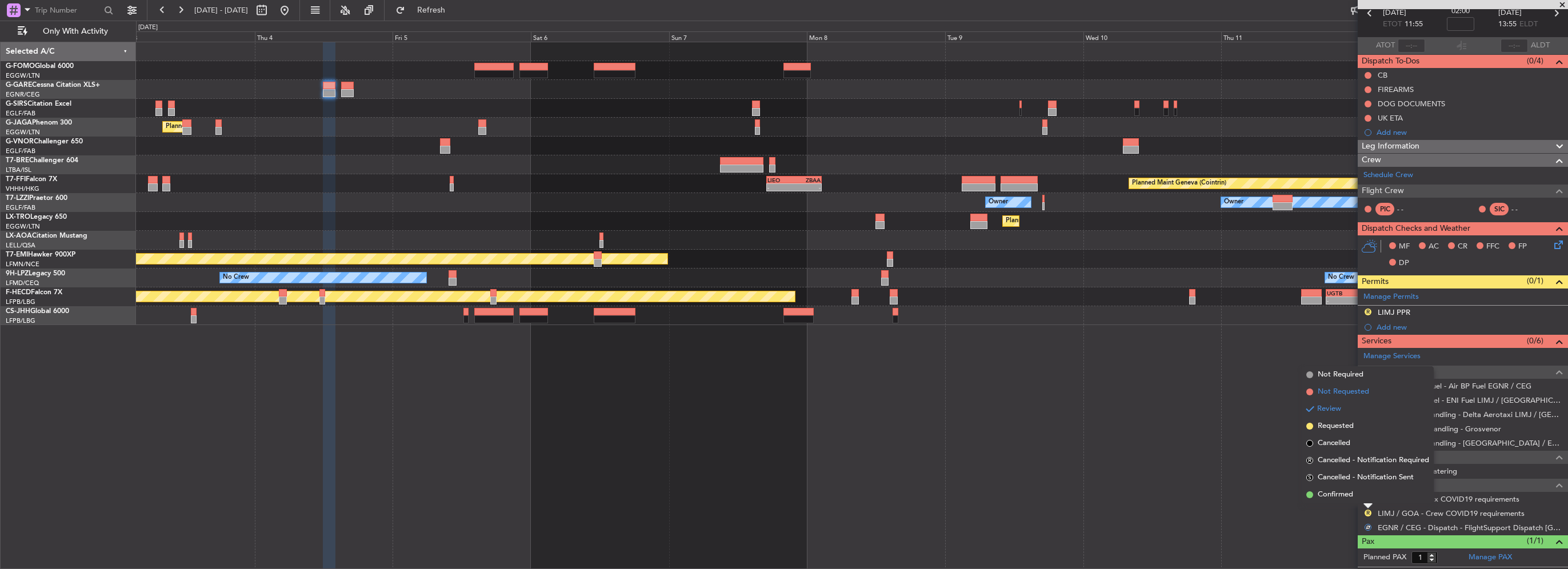
click at [1344, 383] on li "Not Requested" at bounding box center [1368, 392] width 132 height 17
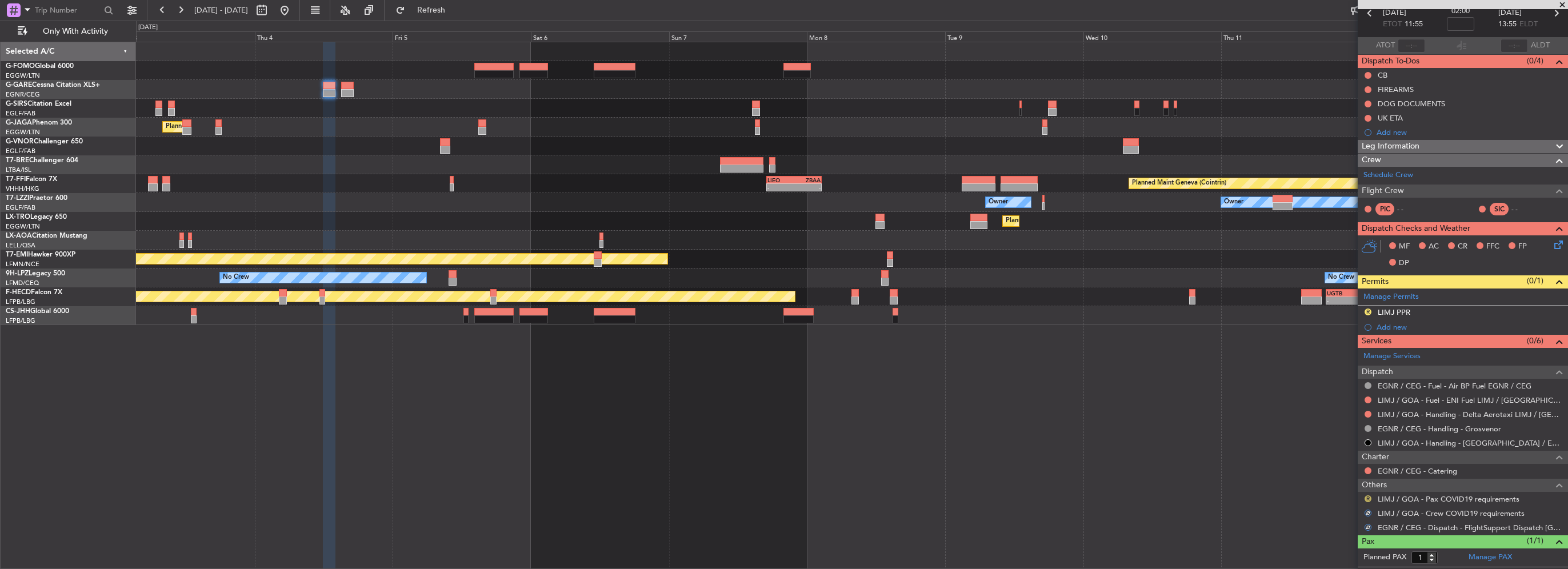
click at [1367, 496] on button "R" at bounding box center [1368, 499] width 6 height 6
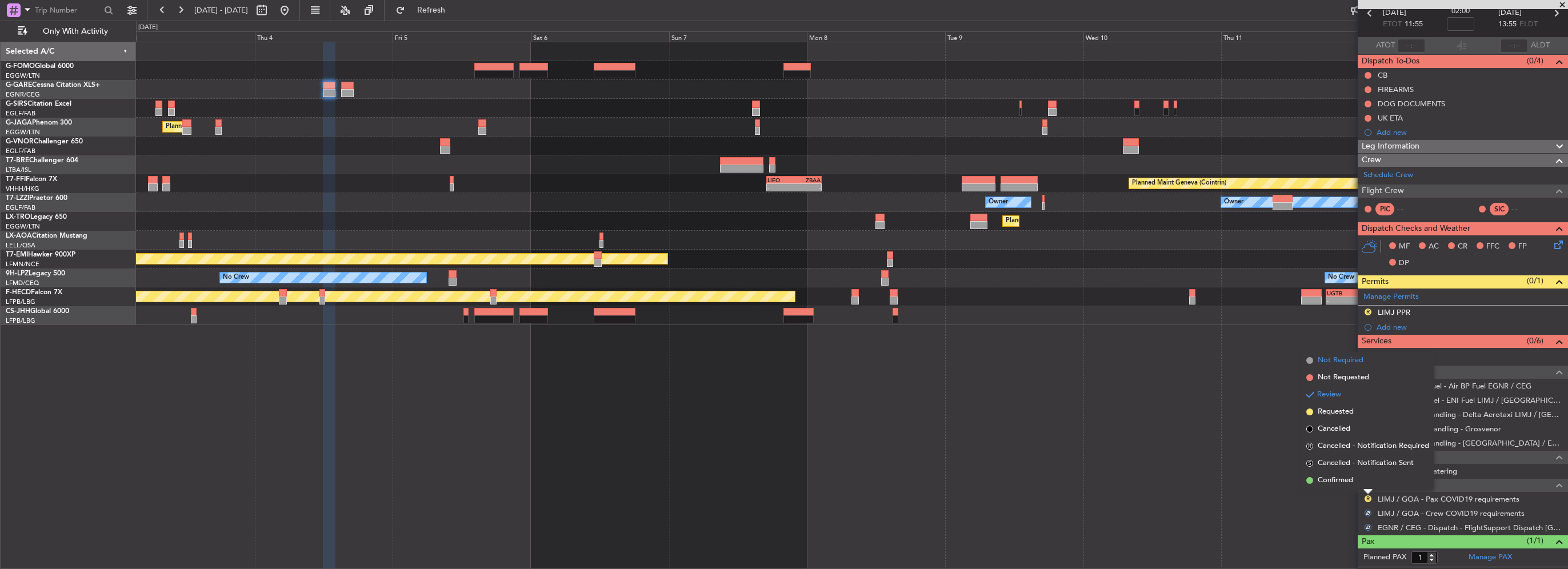
click at [1347, 354] on li "Not Required" at bounding box center [1368, 360] width 132 height 17
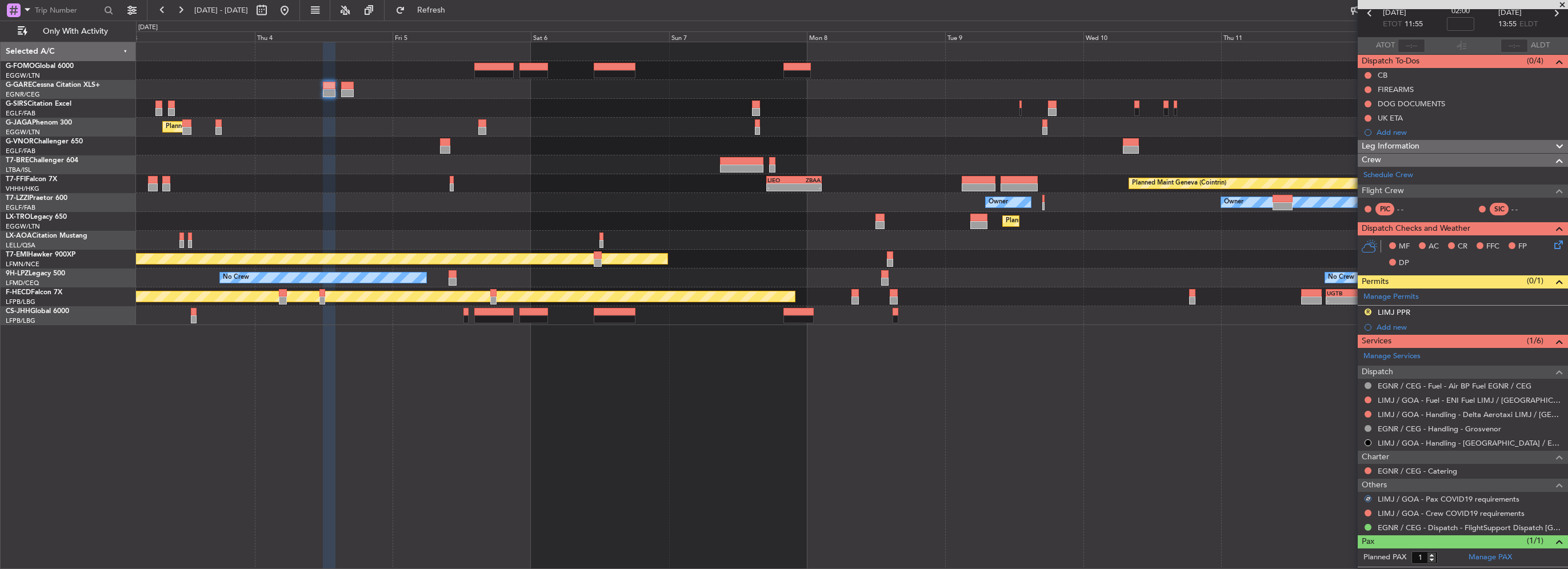
click at [1369, 515] on mat-tooltip-component "Not Requested" at bounding box center [1369, 530] width 65 height 30
click at [1369, 511] on button at bounding box center [1368, 512] width 6 height 6
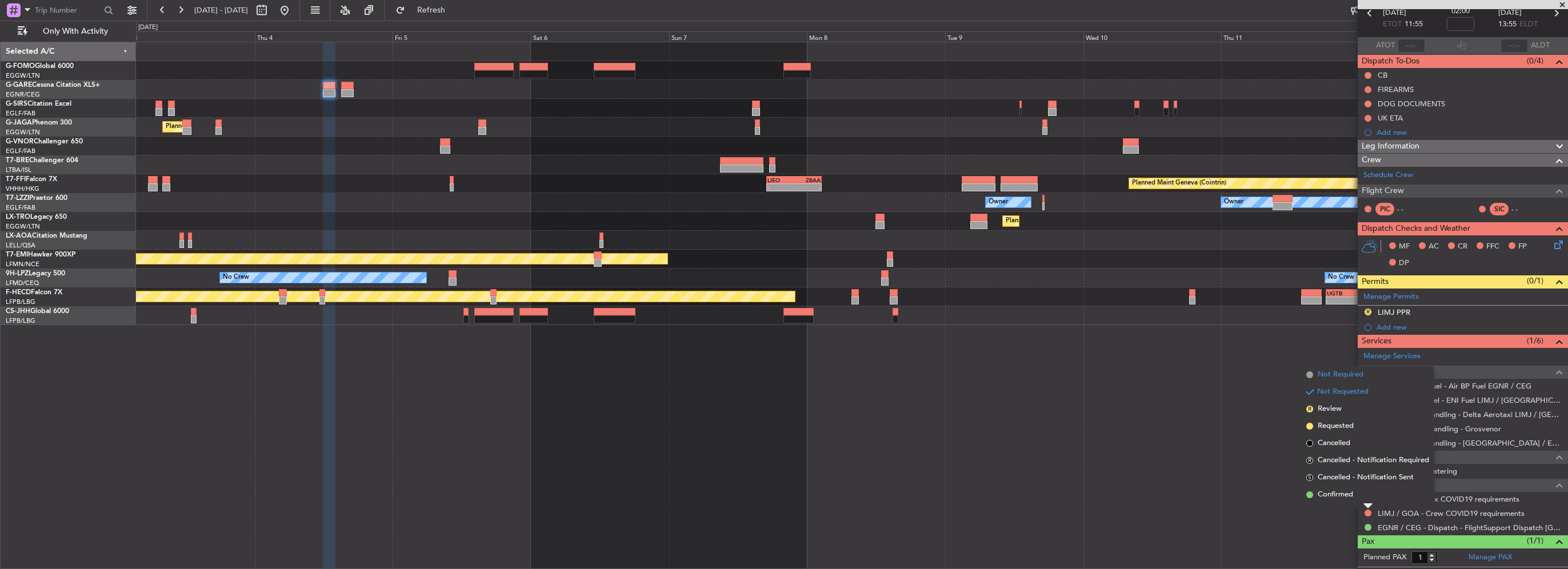
click at [1347, 382] on li "Not Required" at bounding box center [1368, 374] width 132 height 17
click at [1347, 382] on div "Planned Maint London (Luton) Planned Maint Geneva (Cointrin) - - LIEO 17:00 Z Z…" at bounding box center [853, 306] width 1433 height 528
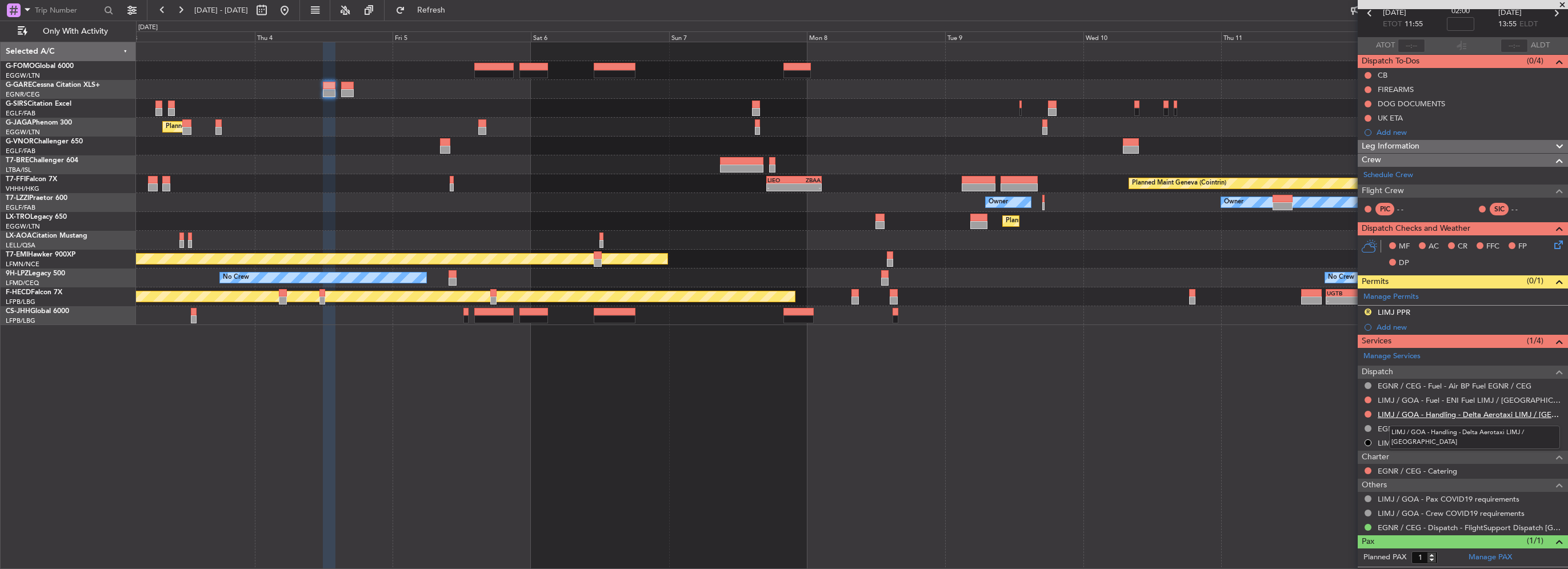
click at [1426, 413] on link "LIMJ / GOA - Handling - Delta Aerotaxi LIMJ / GOA" at bounding box center [1470, 414] width 185 height 10
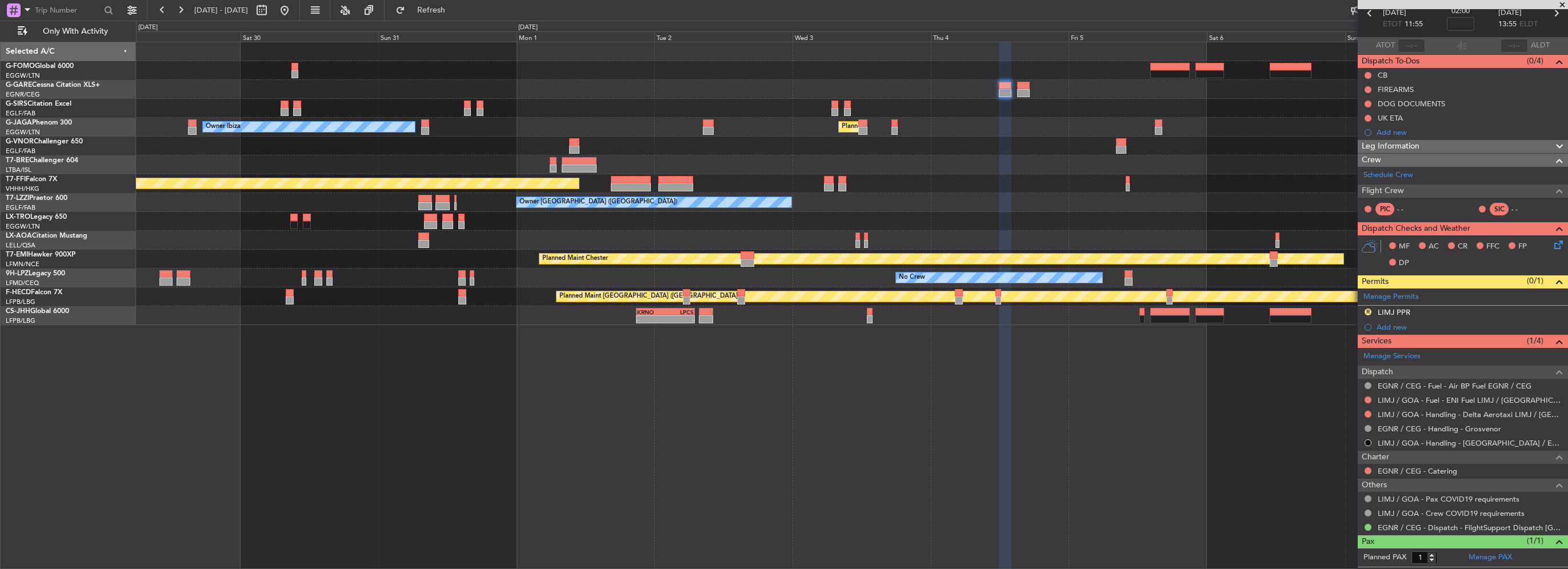
click at [892, 152] on div "Planned Maint London (Luton) Owner Ibiza - - LIEO 17:00 Z ZBAA 02:35 Z Planned …" at bounding box center [852, 183] width 1432 height 283
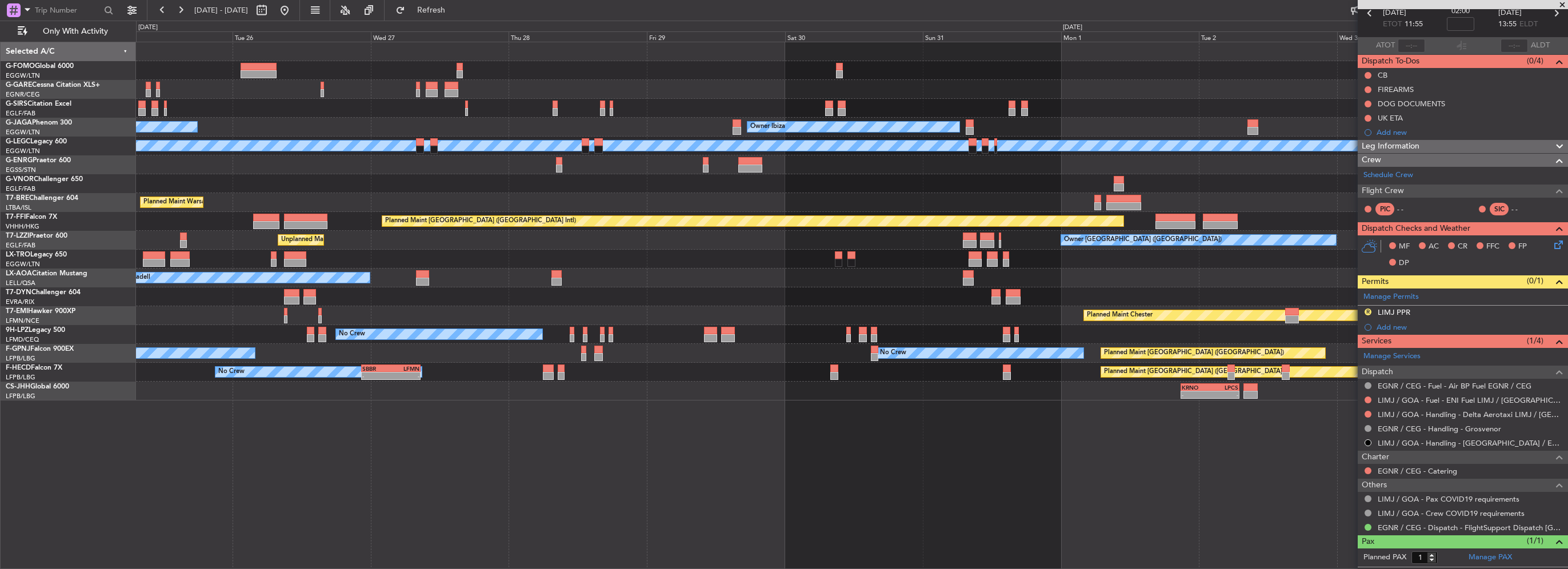
click at [758, 91] on div at bounding box center [852, 89] width 1432 height 19
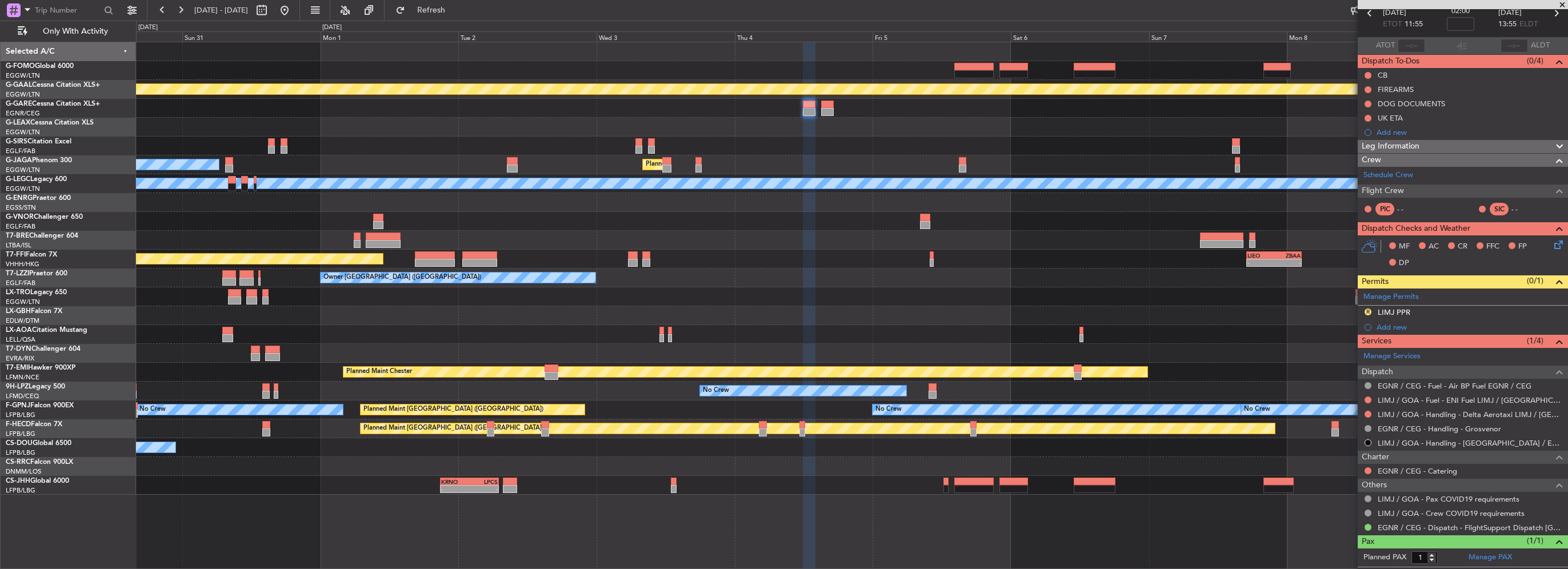
click at [0, 109] on html "25 Aug 2025 - 04 Sep 2025 Refresh Quick Links Only With Activity Planned Maint …" at bounding box center [784, 284] width 1568 height 569
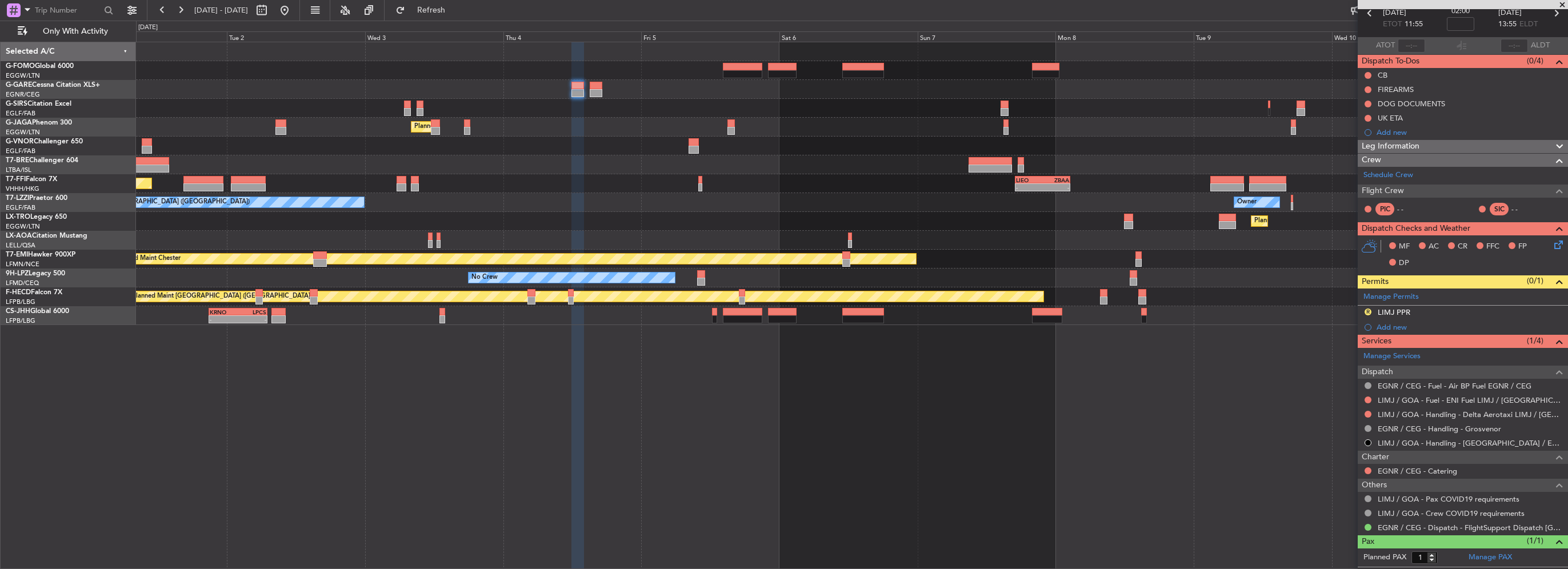
click at [576, 79] on div at bounding box center [852, 70] width 1432 height 19
click at [577, 80] on div at bounding box center [852, 89] width 1432 height 19
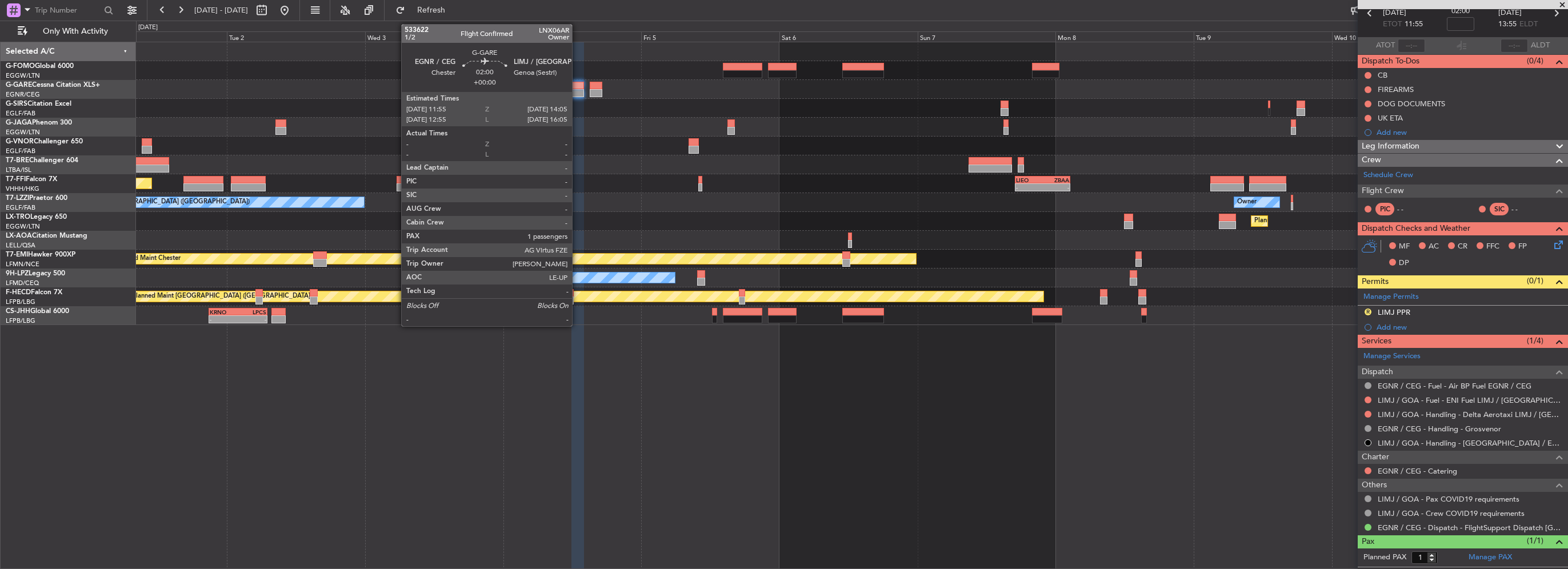
click at [576, 83] on div at bounding box center [578, 85] width 13 height 8
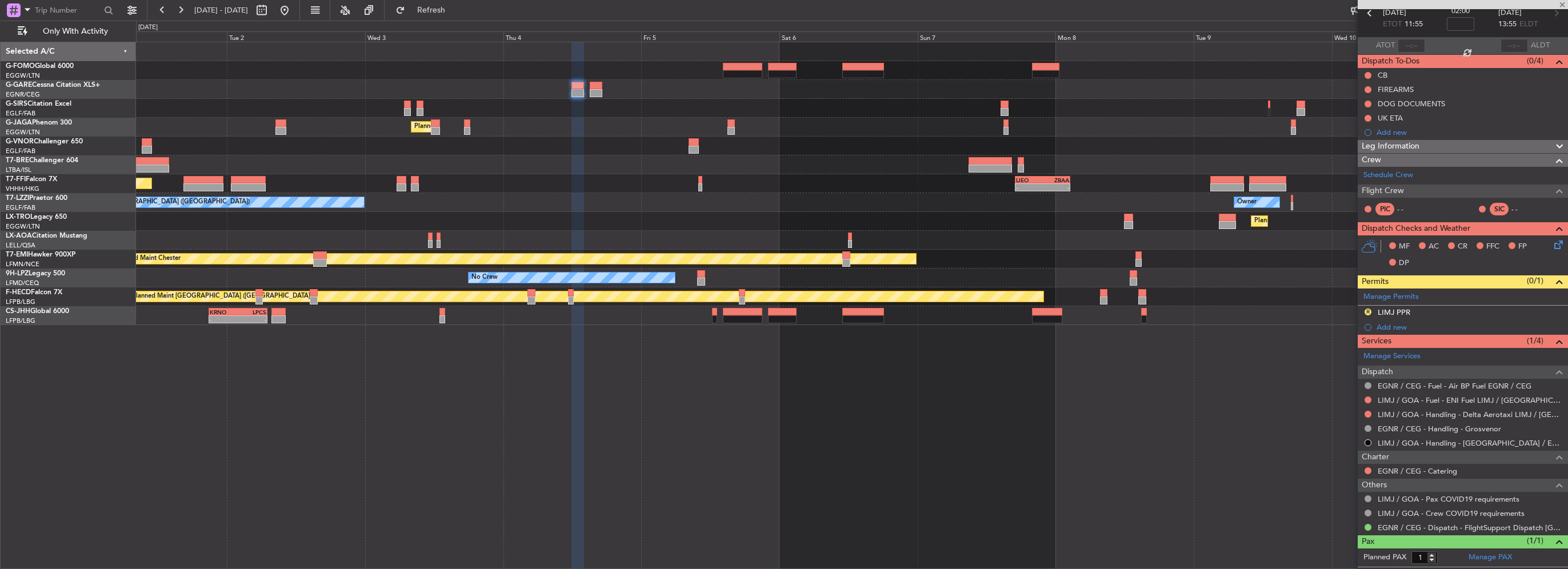
scroll to position [0, 0]
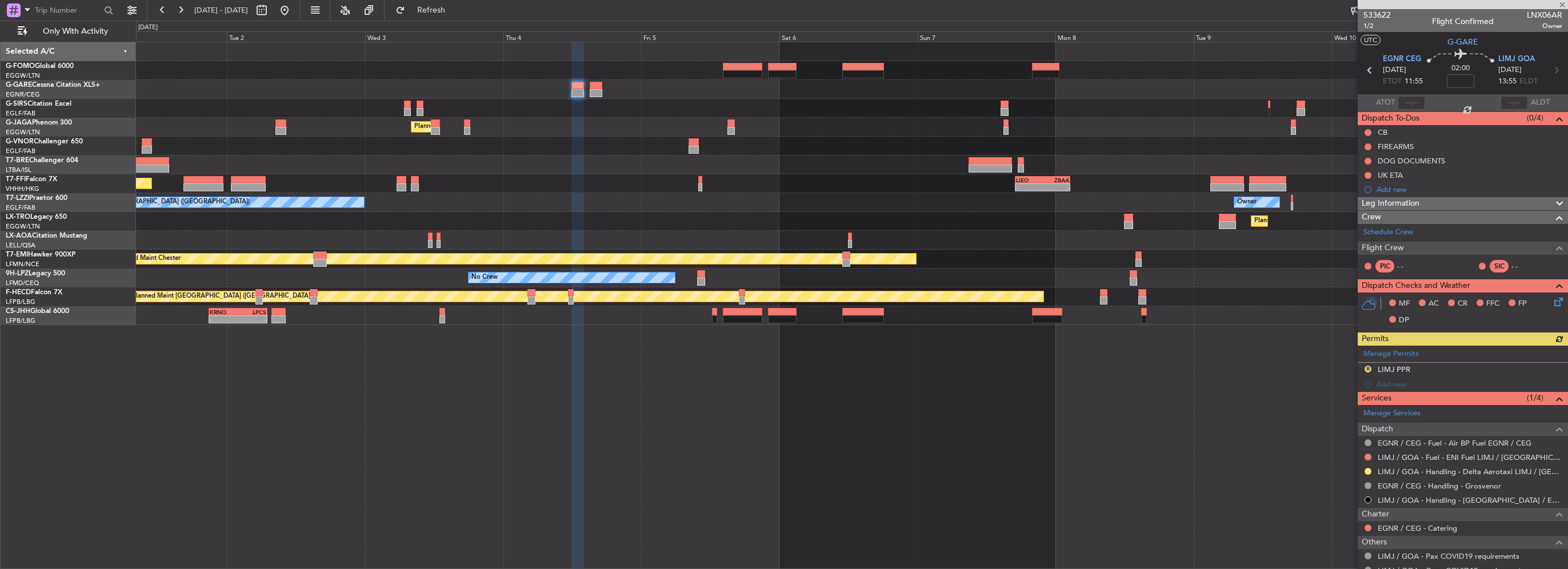
click at [1368, 366] on div "Manage Permits R LIMJ PPR Add new" at bounding box center [1463, 369] width 210 height 47
click at [1369, 369] on button "R" at bounding box center [1368, 369] width 6 height 6
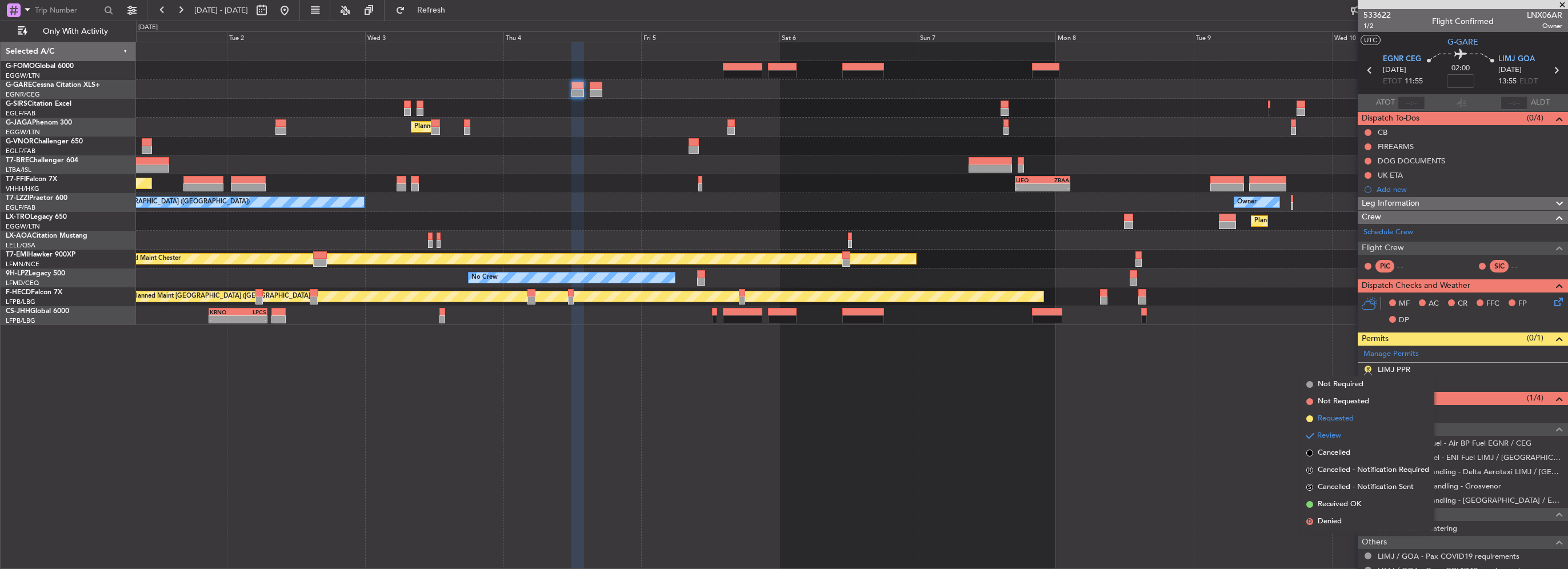
click at [1337, 417] on span "Requested" at bounding box center [1336, 419] width 36 height 11
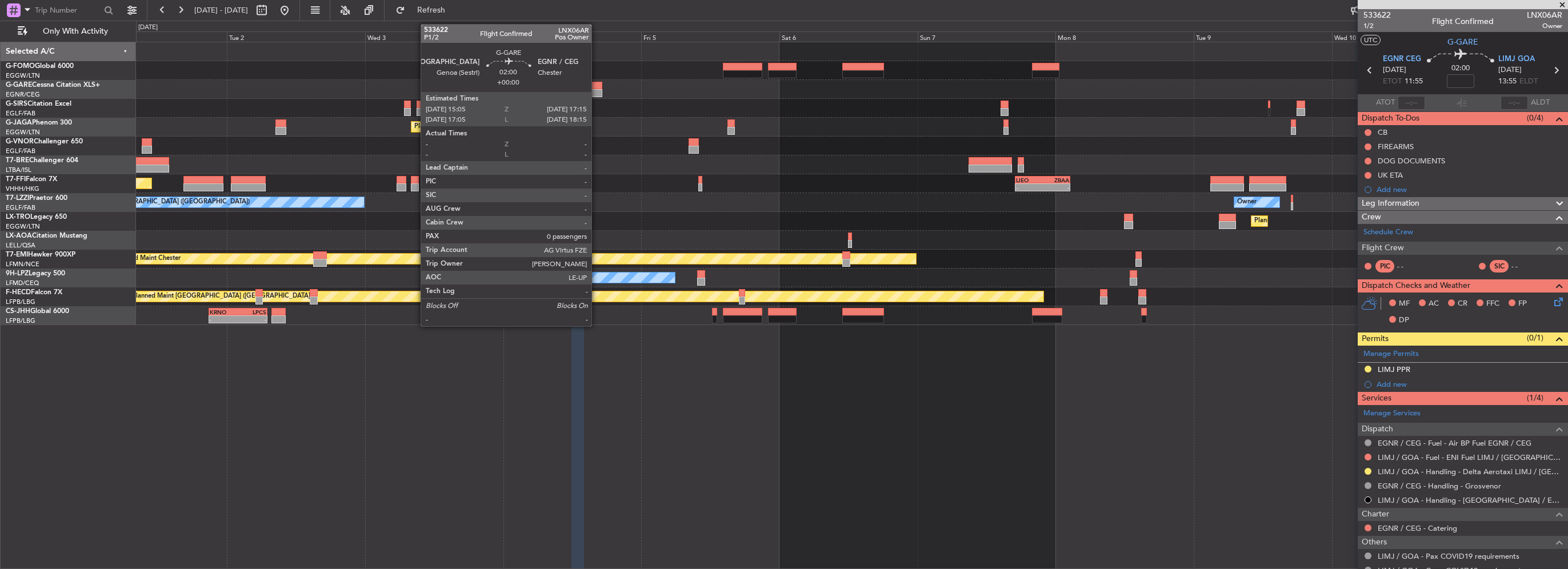
click at [596, 90] on div at bounding box center [596, 92] width 13 height 8
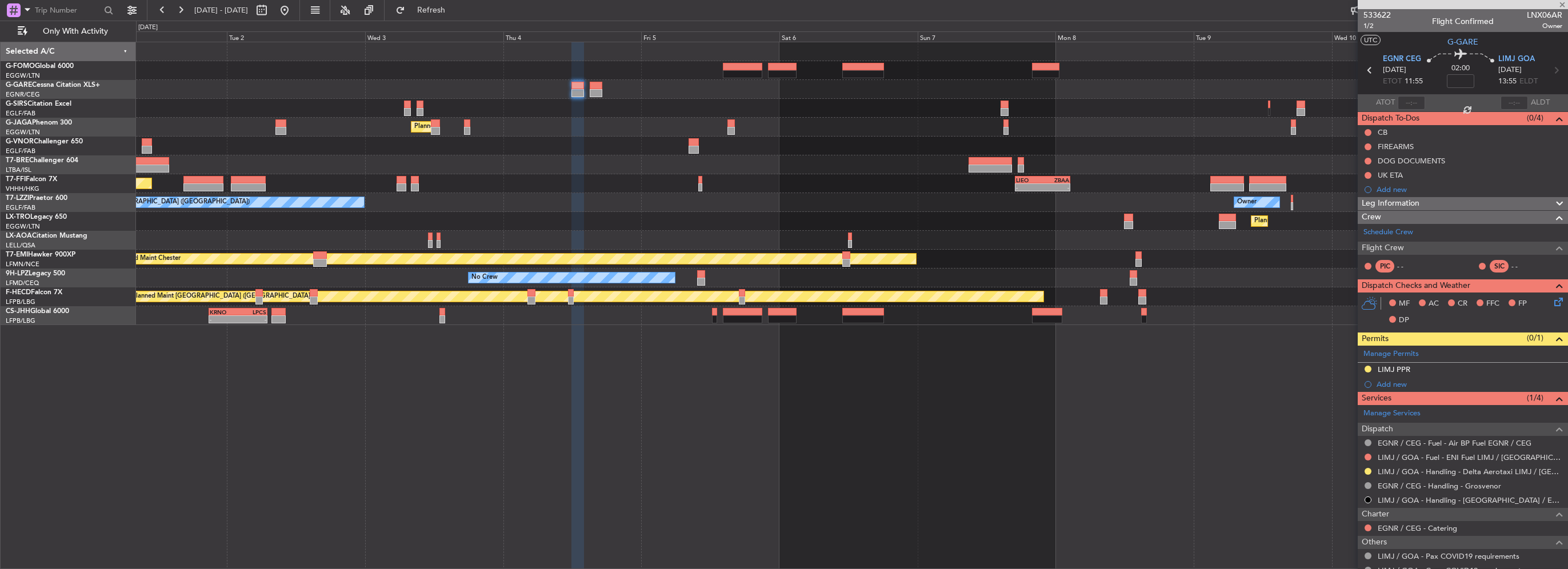
type input "0"
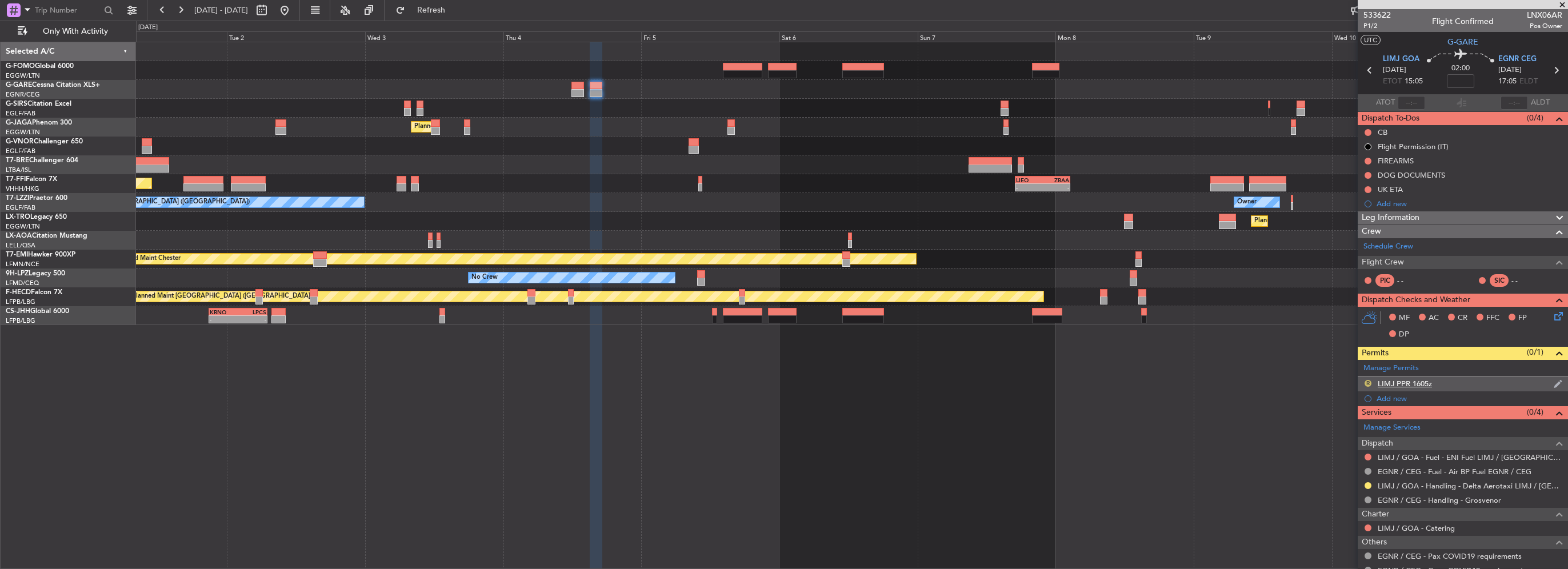
click at [1369, 381] on button "R" at bounding box center [1368, 382] width 6 height 6
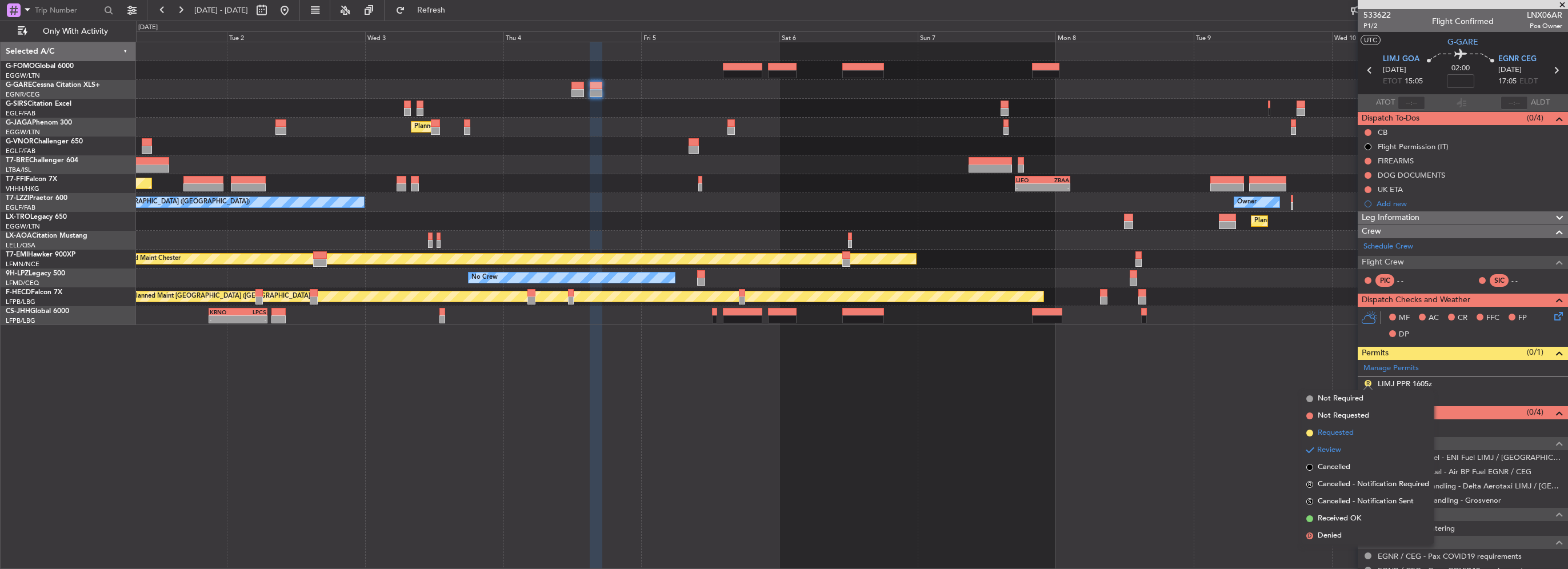
click at [1332, 430] on span "Requested" at bounding box center [1336, 433] width 36 height 11
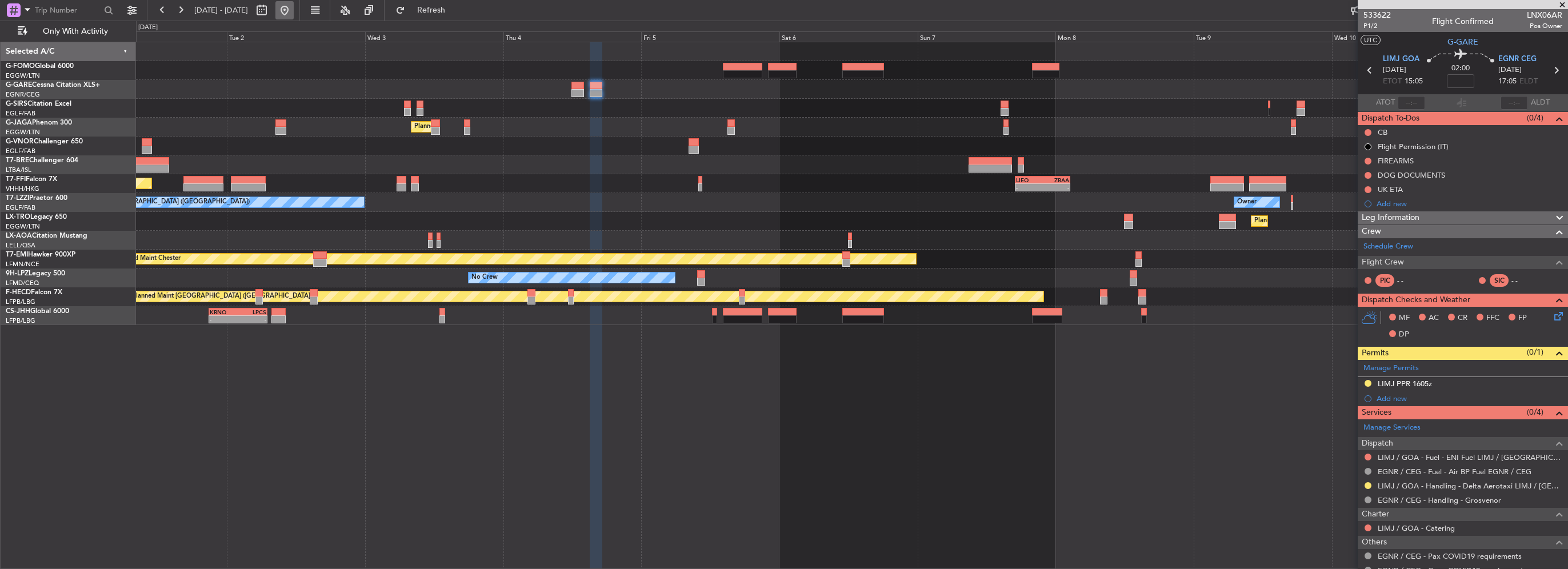
click at [294, 5] on button at bounding box center [285, 10] width 18 height 18
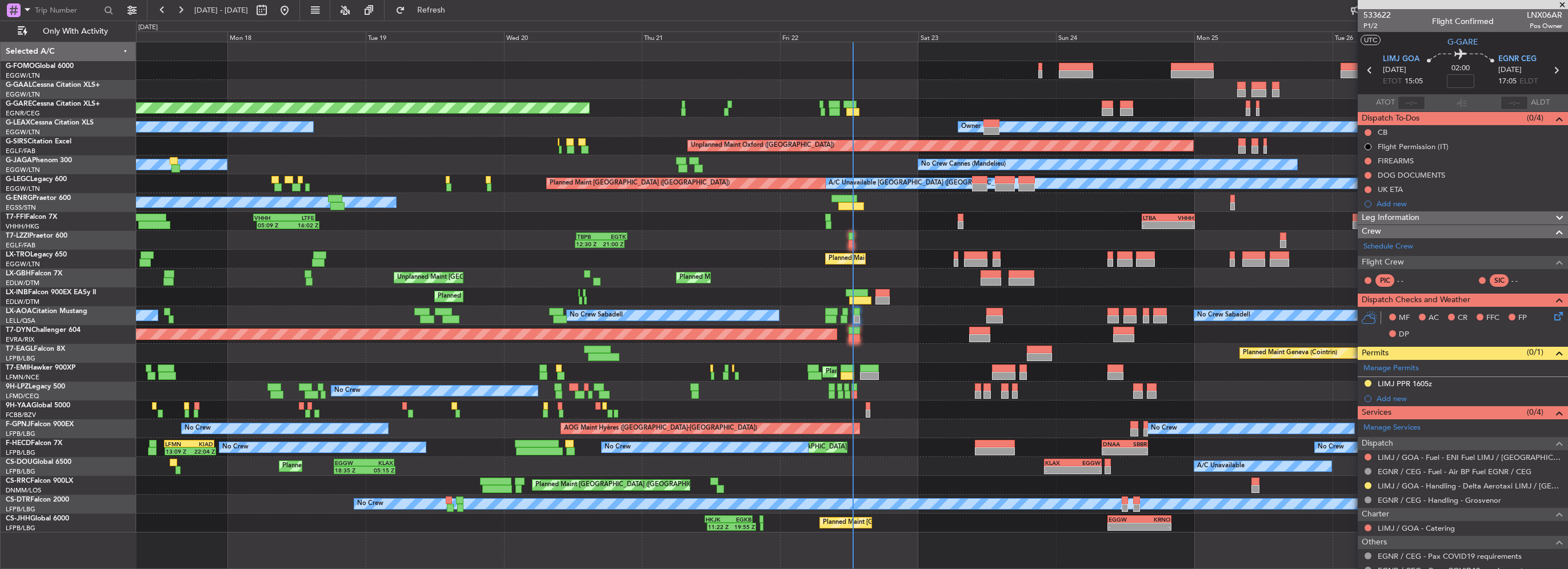
click at [506, 260] on div "Planned Maint [GEOGRAPHIC_DATA] ([GEOGRAPHIC_DATA])" at bounding box center [852, 259] width 1432 height 19
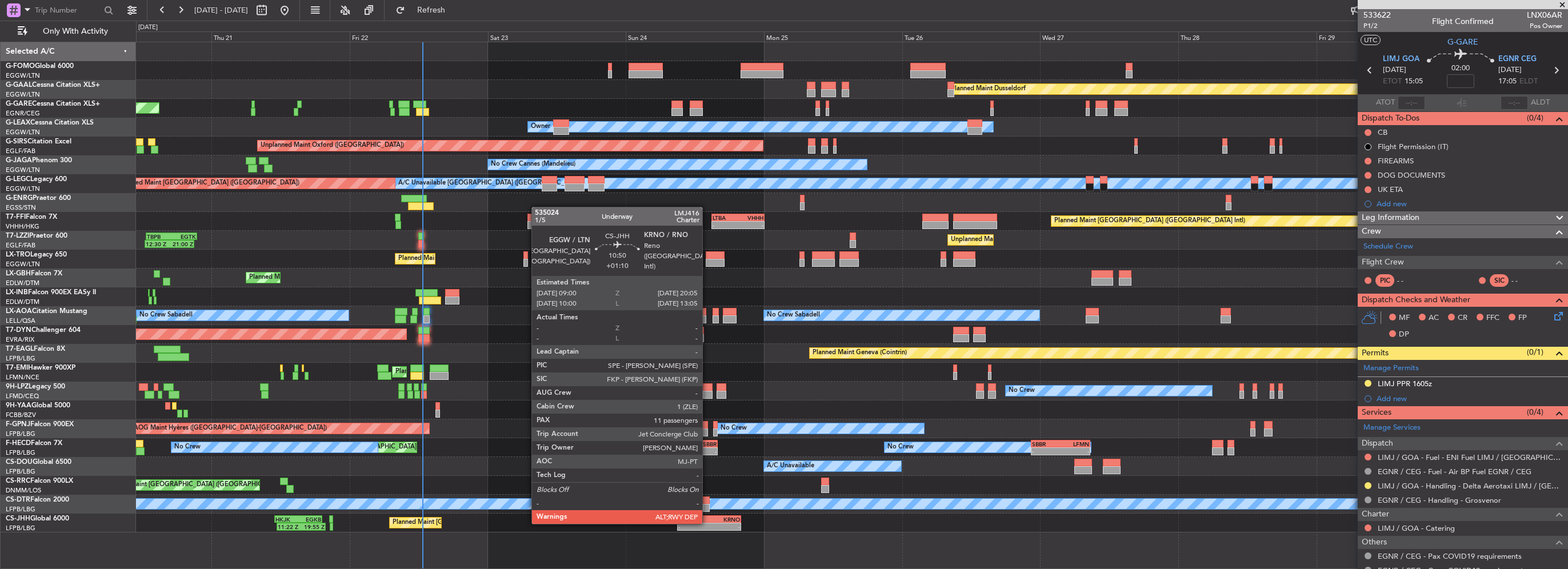
click at [707, 523] on div "-" at bounding box center [694, 526] width 31 height 6
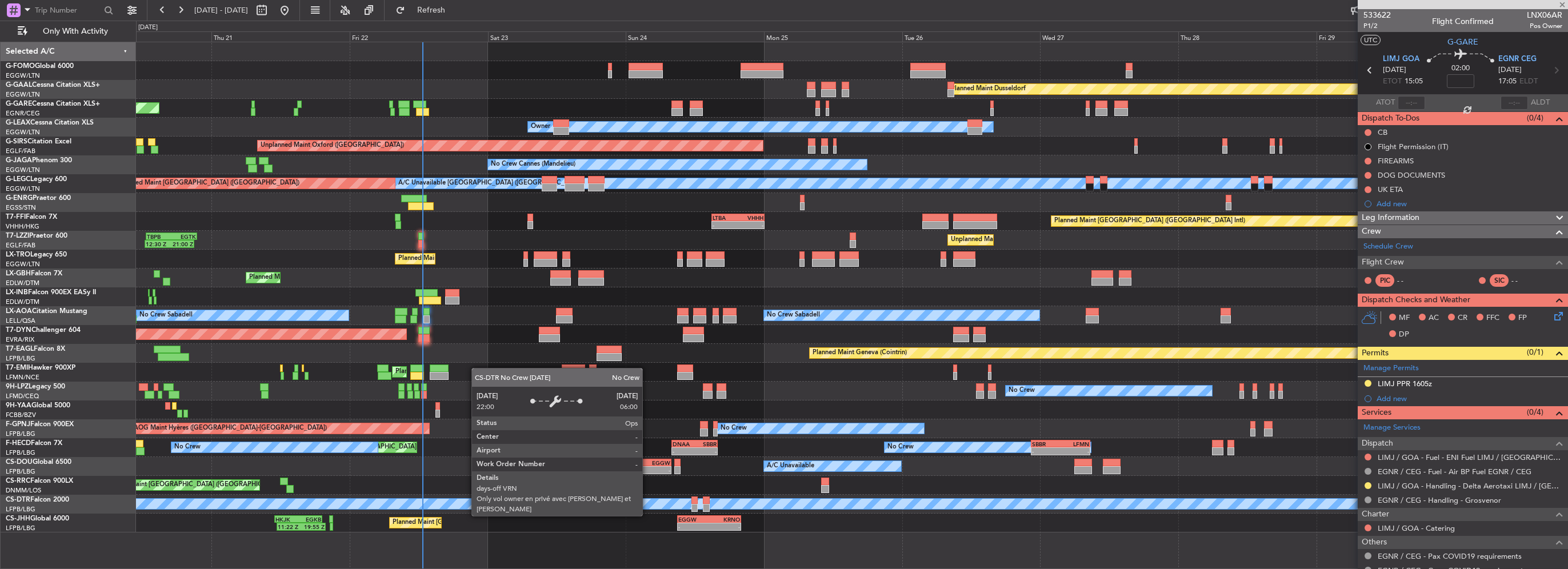
type input "+01:10"
type input "11"
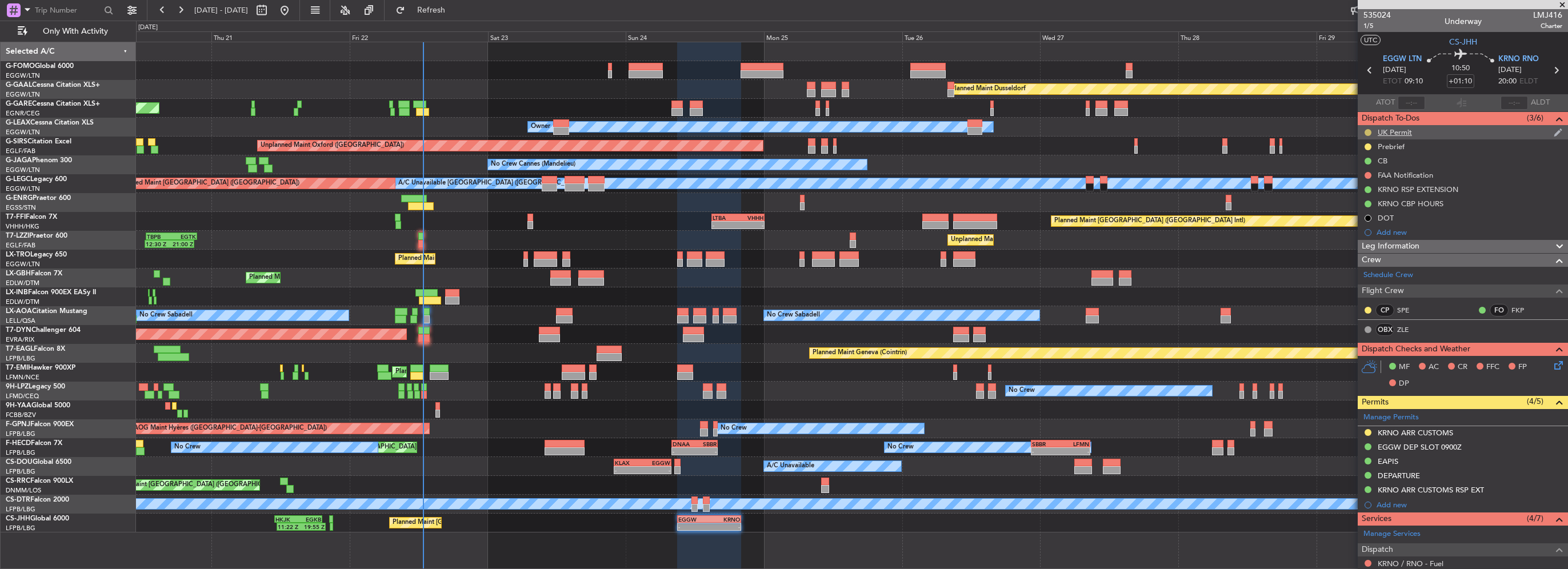
click at [1368, 132] on button at bounding box center [1368, 132] width 6 height 6
click at [1399, 136] on div "UK Permit" at bounding box center [1394, 132] width 34 height 10
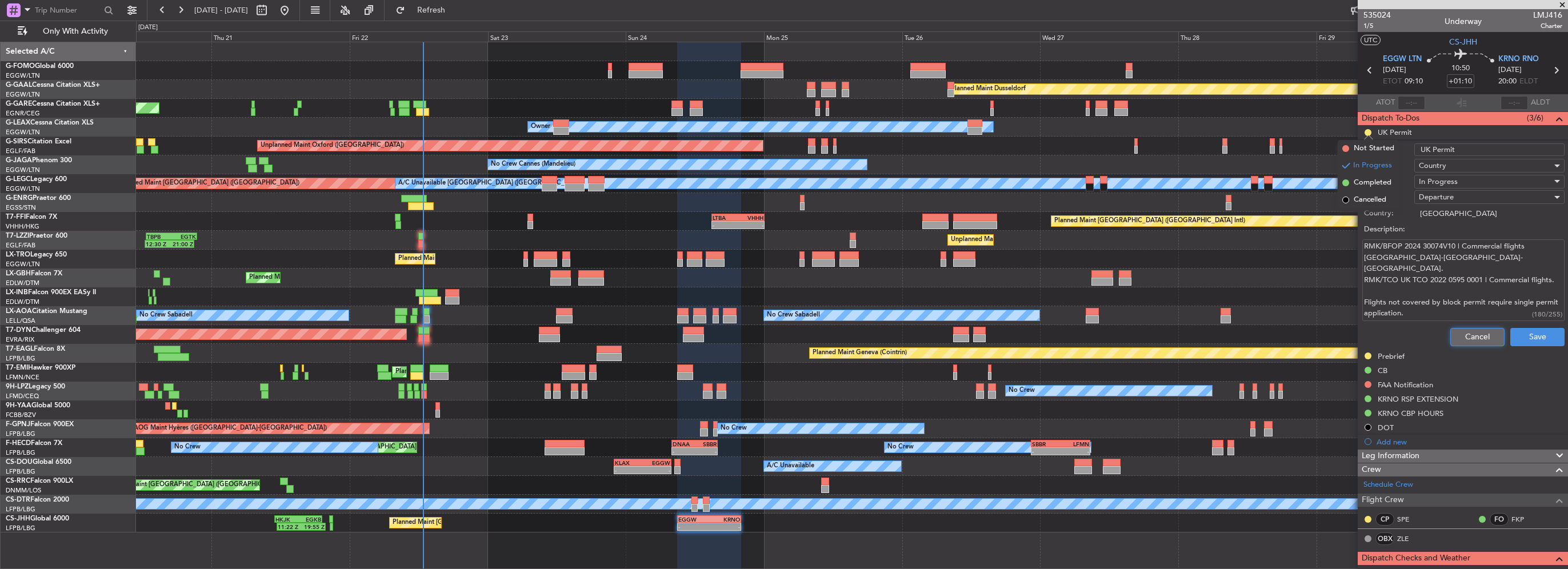
click at [1476, 338] on button "Cancel" at bounding box center [1477, 338] width 54 height 18
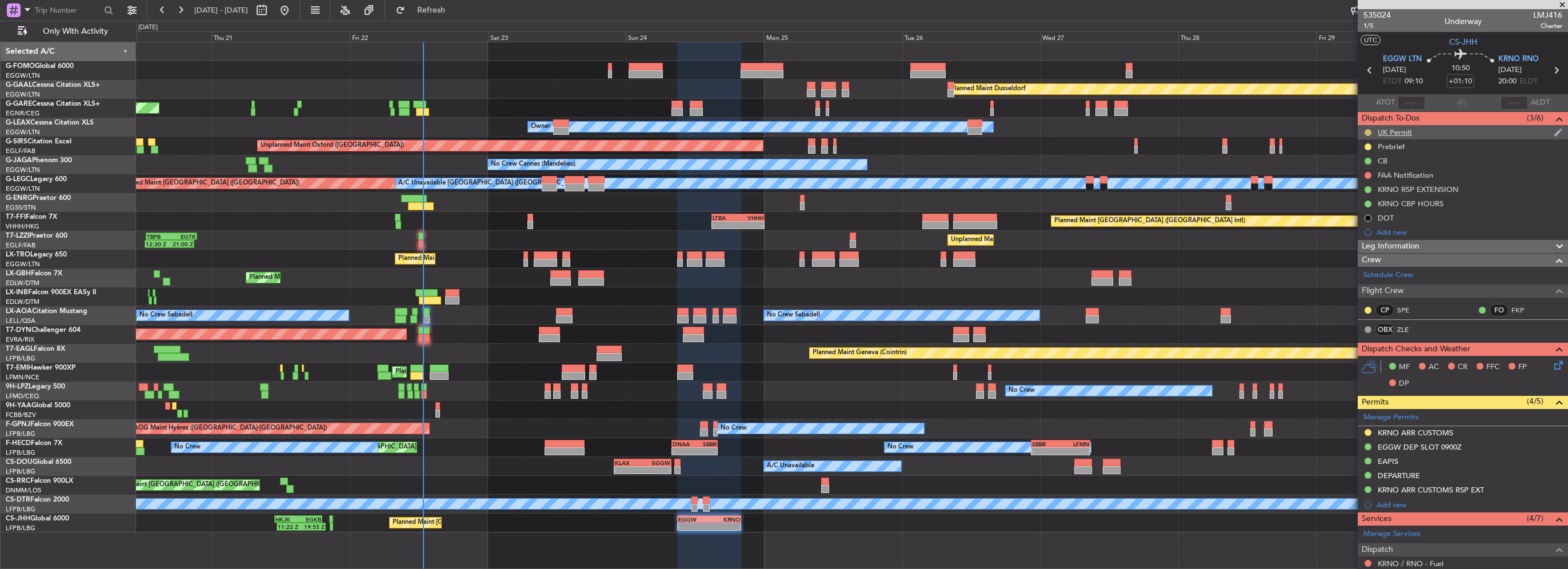
click at [1368, 133] on button at bounding box center [1368, 132] width 6 height 6
click at [1360, 183] on span "Completed" at bounding box center [1372, 183] width 38 height 11
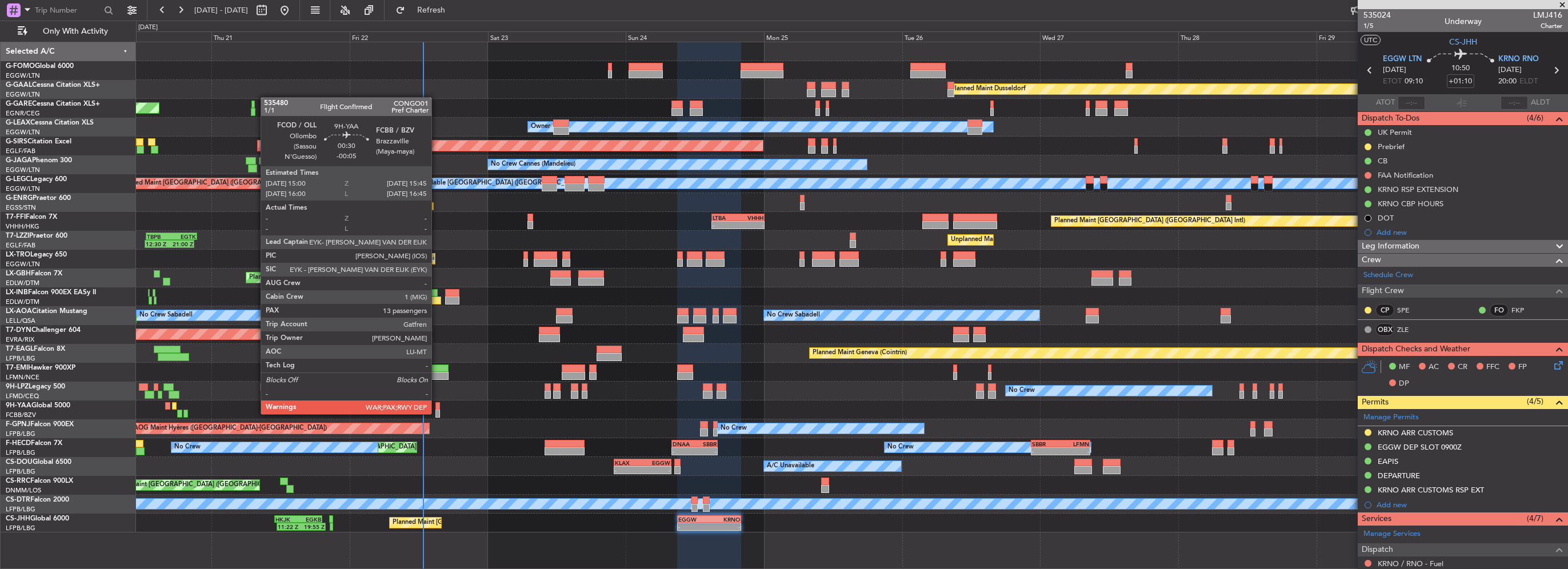
click at [436, 413] on div at bounding box center [437, 413] width 5 height 8
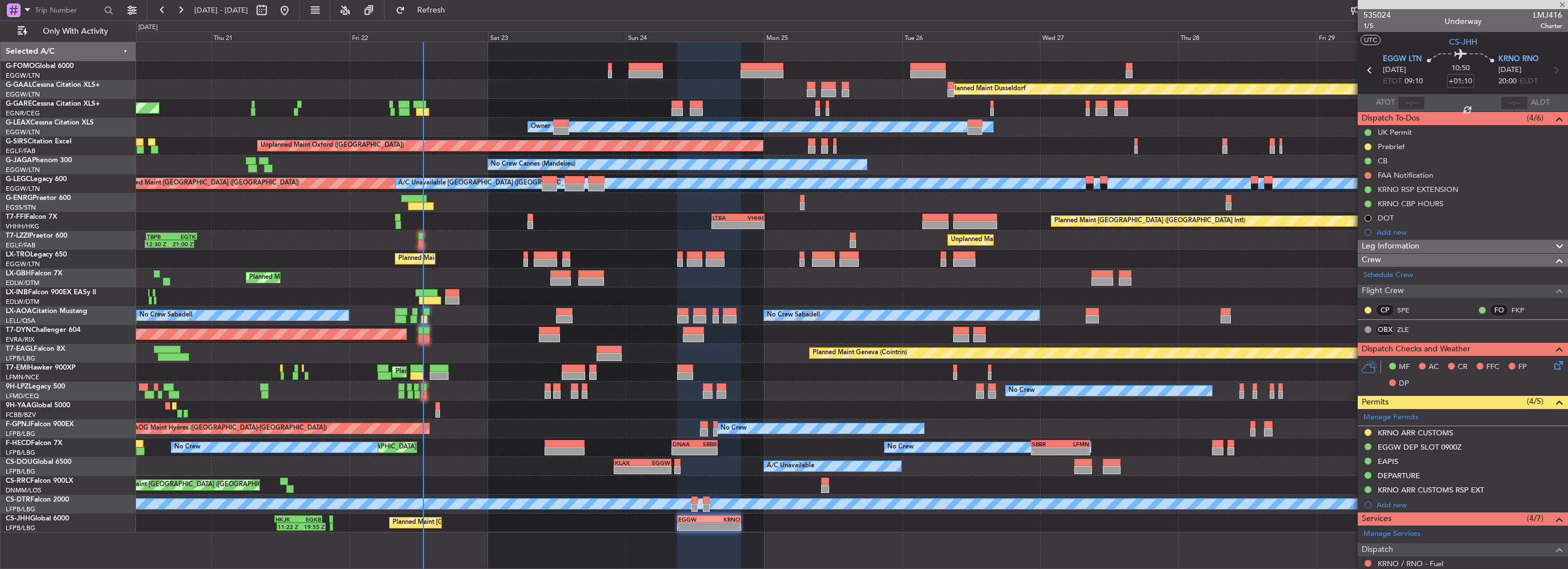
type input "-00:05"
type input "13"
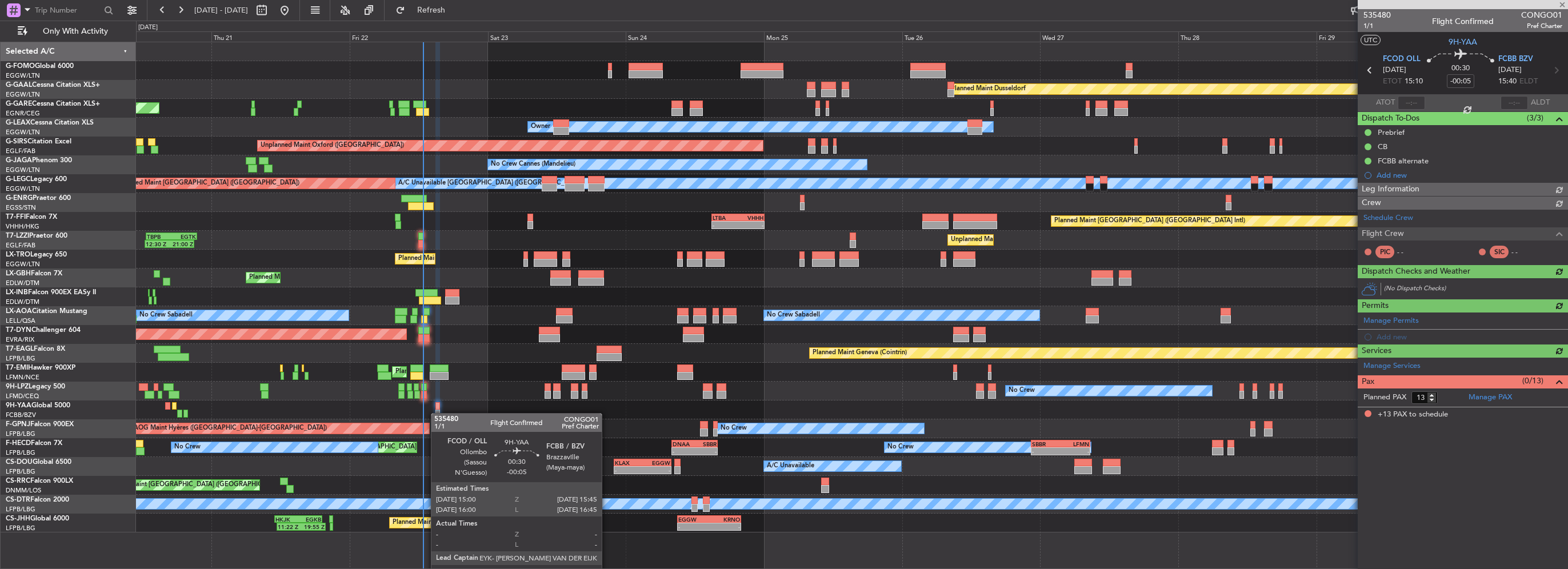
click at [436, 413] on div at bounding box center [437, 413] width 5 height 8
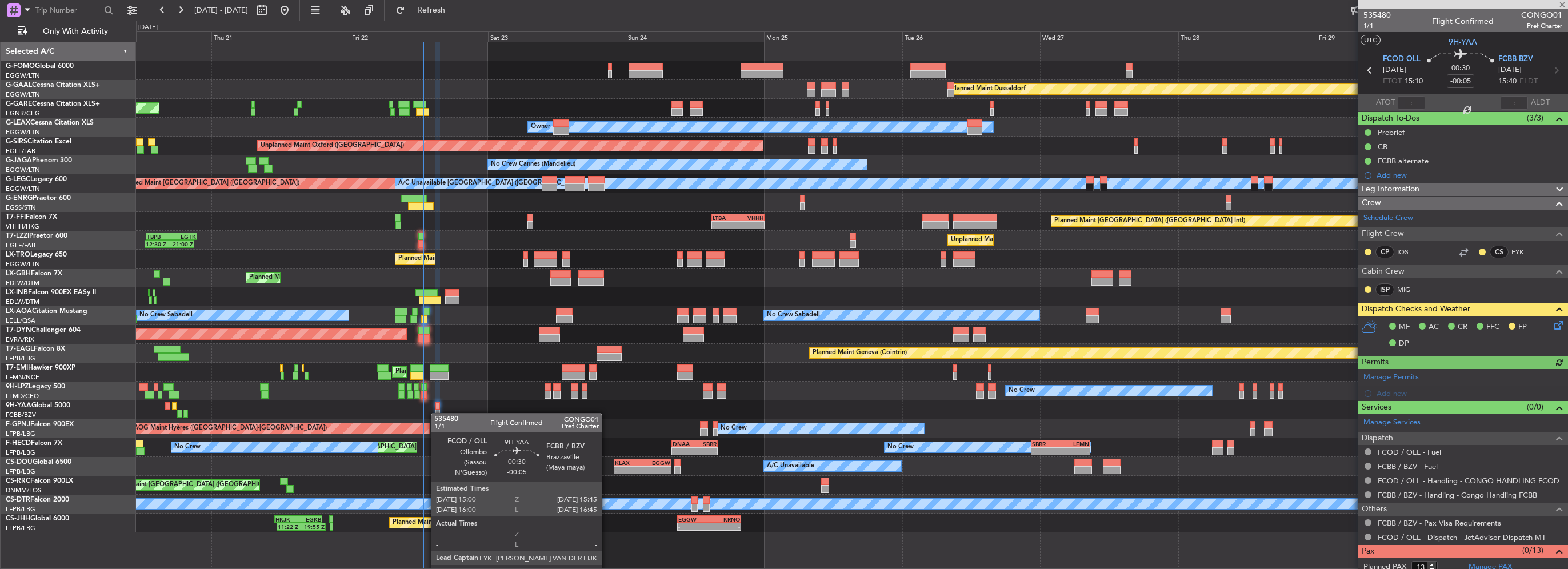
click at [436, 413] on div at bounding box center [437, 413] width 5 height 8
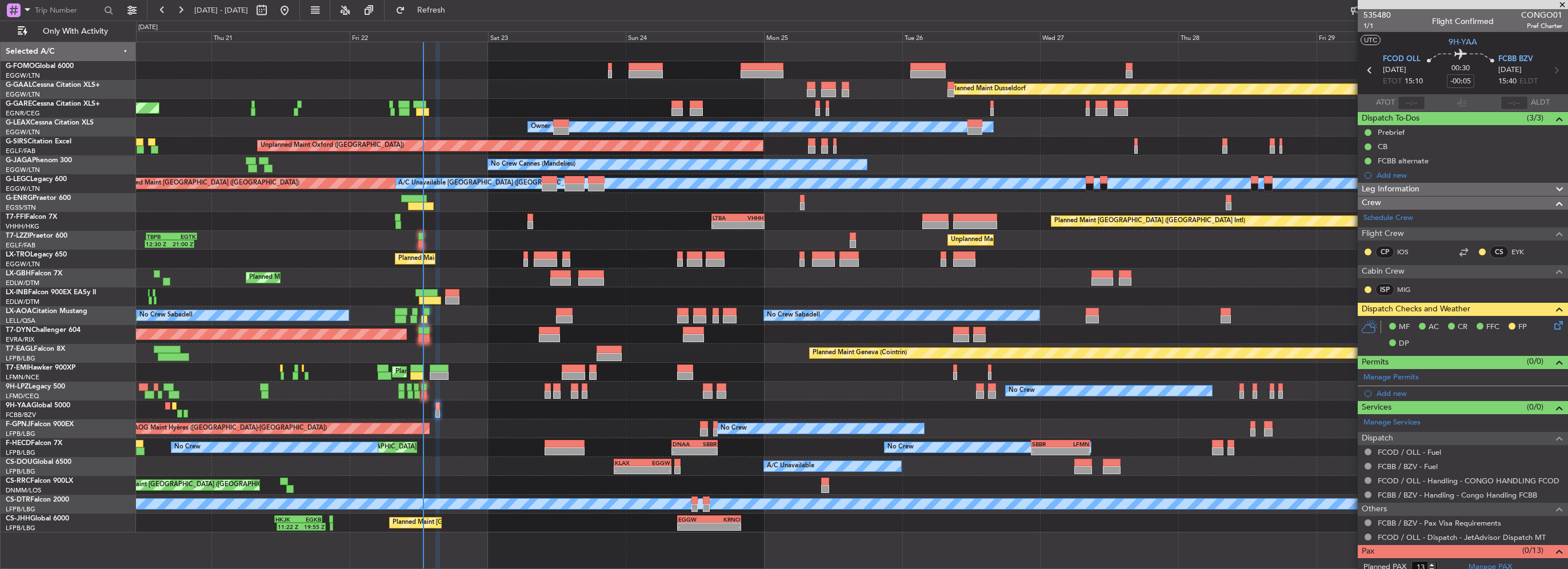
click at [456, 20] on div "Planned Maint Dusseldorf Unplanned Maint [PERSON_NAME] Owner Owner Unplanned Ma…" at bounding box center [784, 295] width 1568 height 549
click at [456, 13] on span "Refresh" at bounding box center [431, 10] width 48 height 8
click at [1552, 322] on icon at bounding box center [1557, 324] width 9 height 9
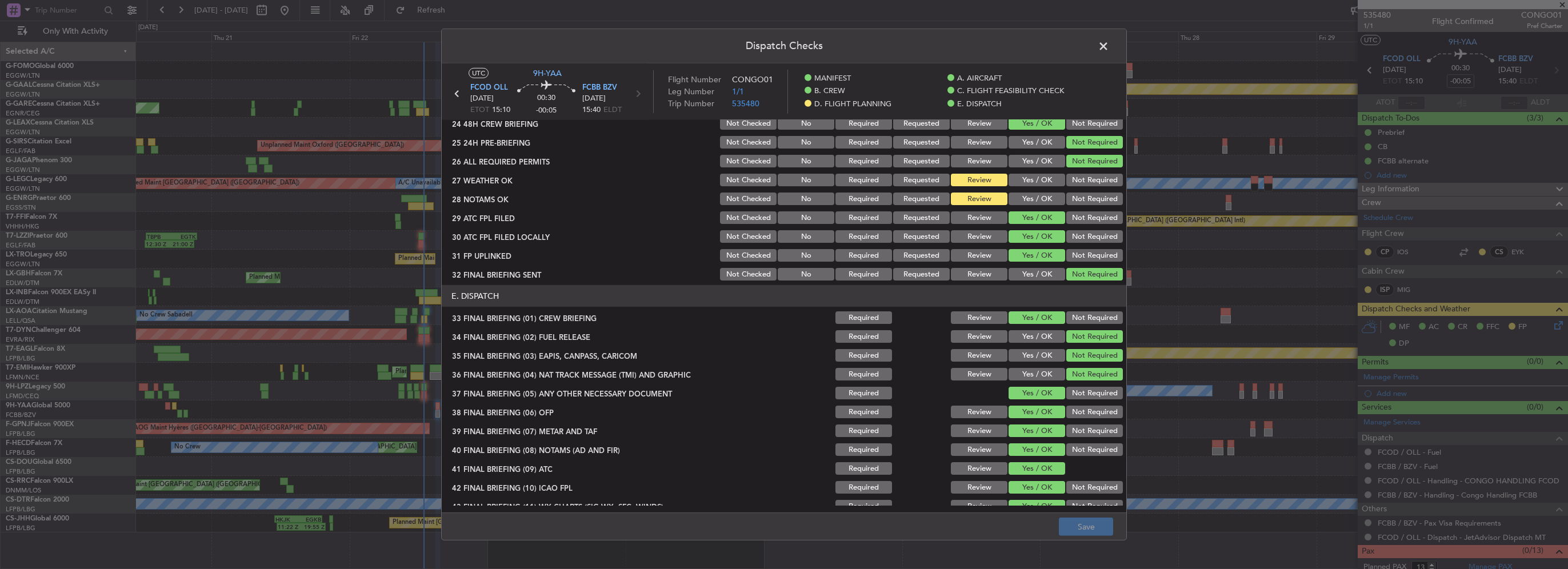
scroll to position [628, 0]
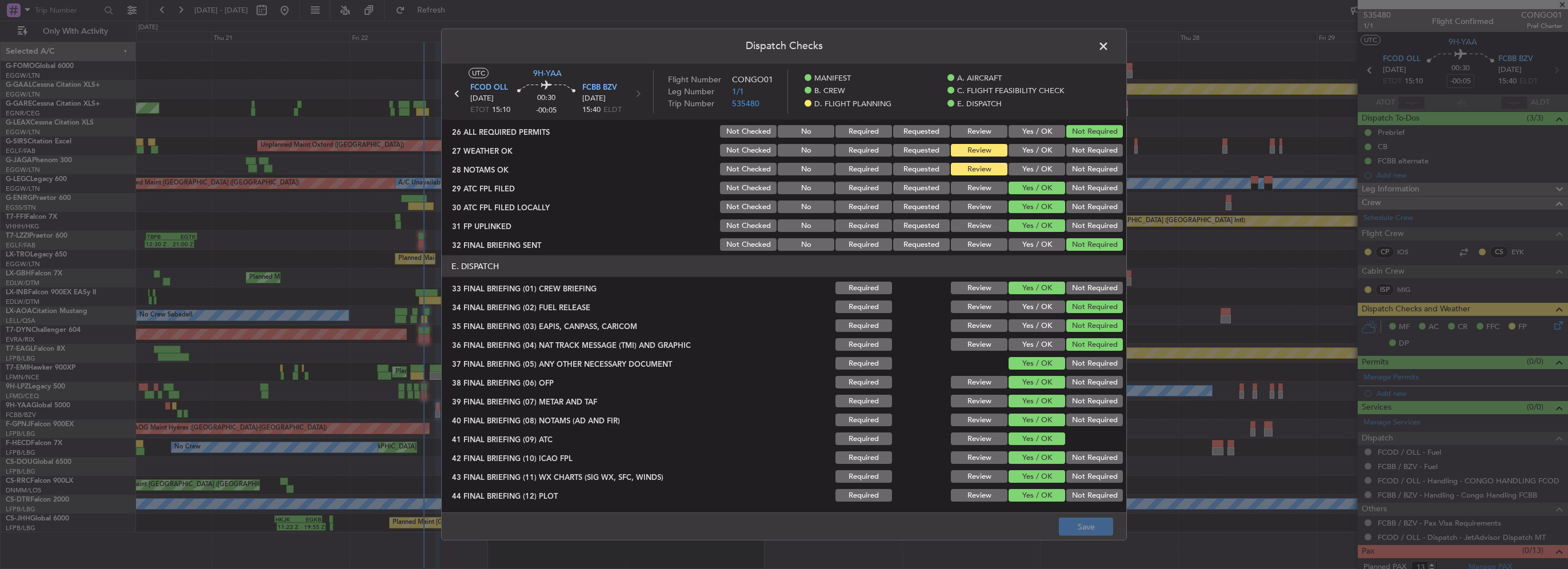
click at [1024, 147] on button "Yes / OK" at bounding box center [1037, 150] width 57 height 13
click at [1024, 160] on section "D. FLIGHT PLANNING 22 CREW PP DETAILS ON BRIEF Not Checked No Required Requeste…" at bounding box center [784, 138] width 684 height 230
click at [1026, 163] on button "Yes / OK" at bounding box center [1037, 169] width 57 height 13
click at [1096, 529] on button "Save" at bounding box center [1086, 527] width 54 height 18
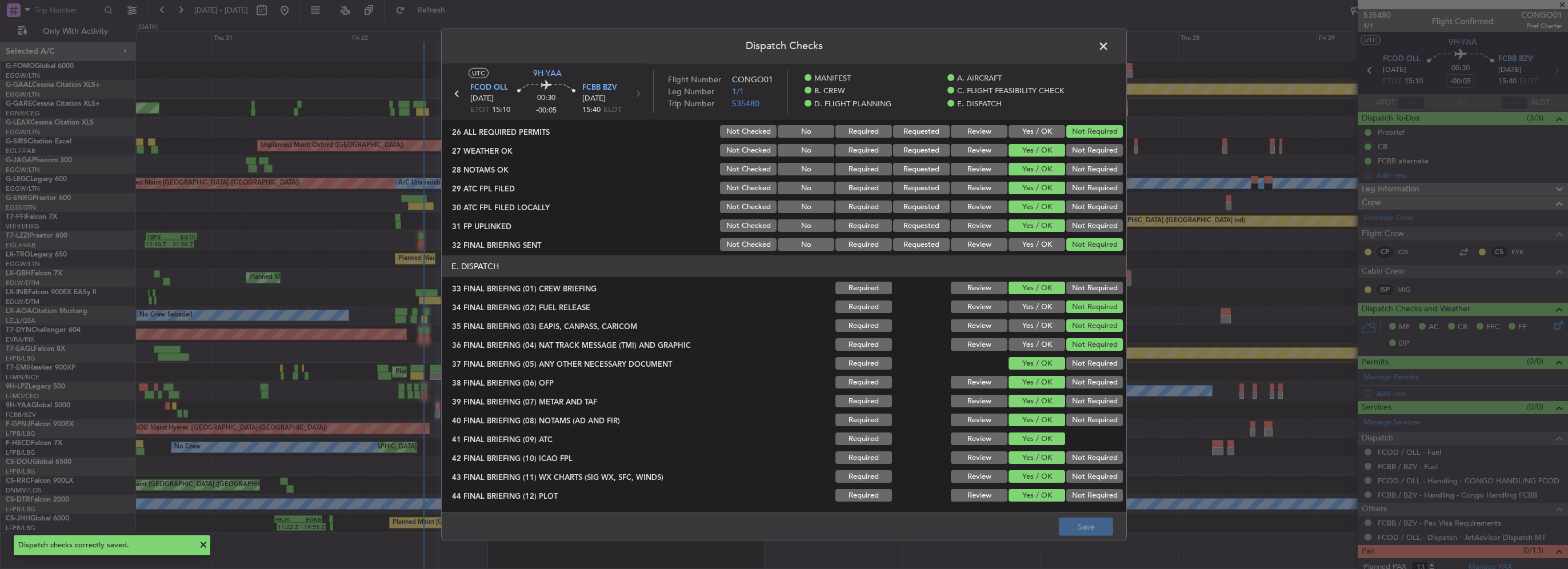
click at [1110, 46] on span at bounding box center [1110, 48] width 0 height 23
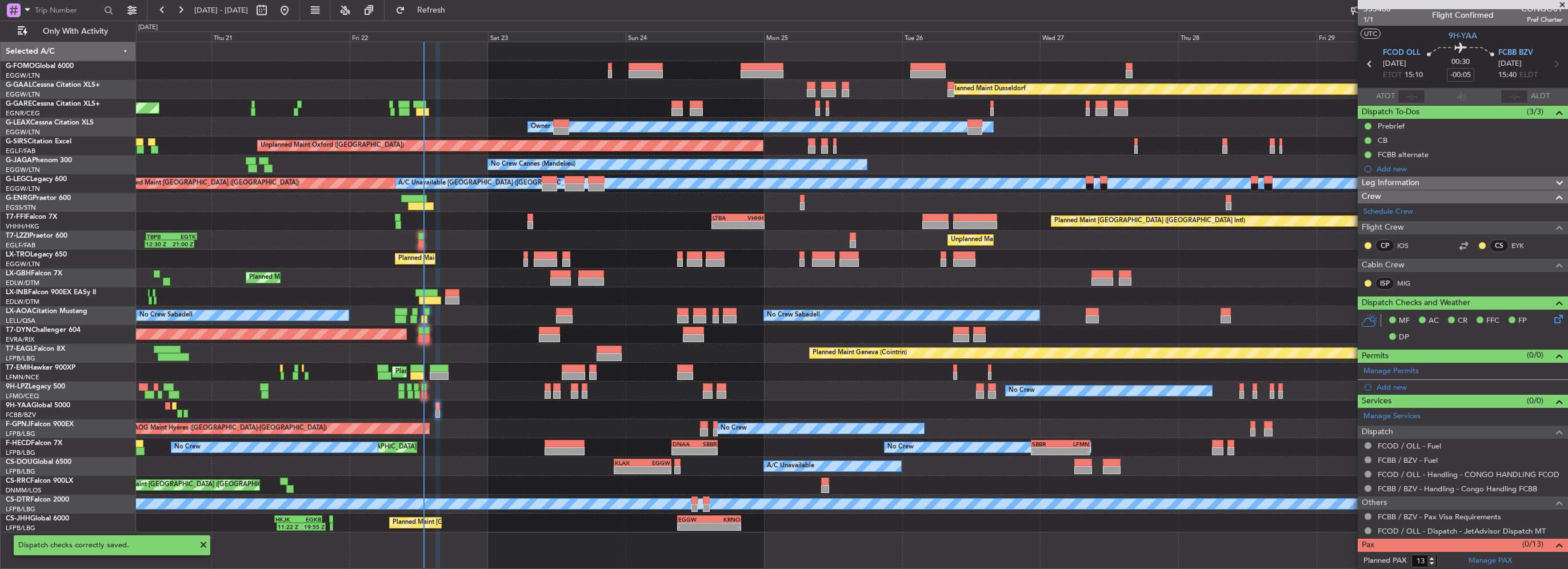
scroll to position [0, 0]
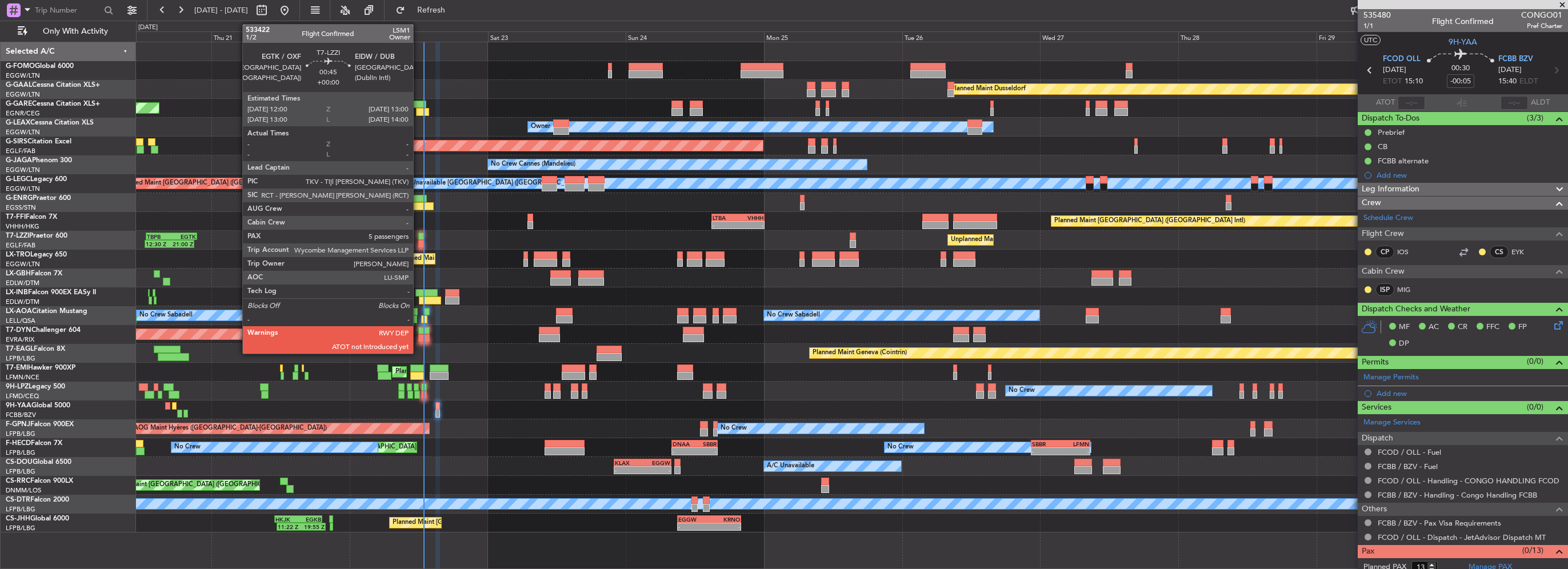
click at [418, 238] on div at bounding box center [421, 236] width 6 height 8
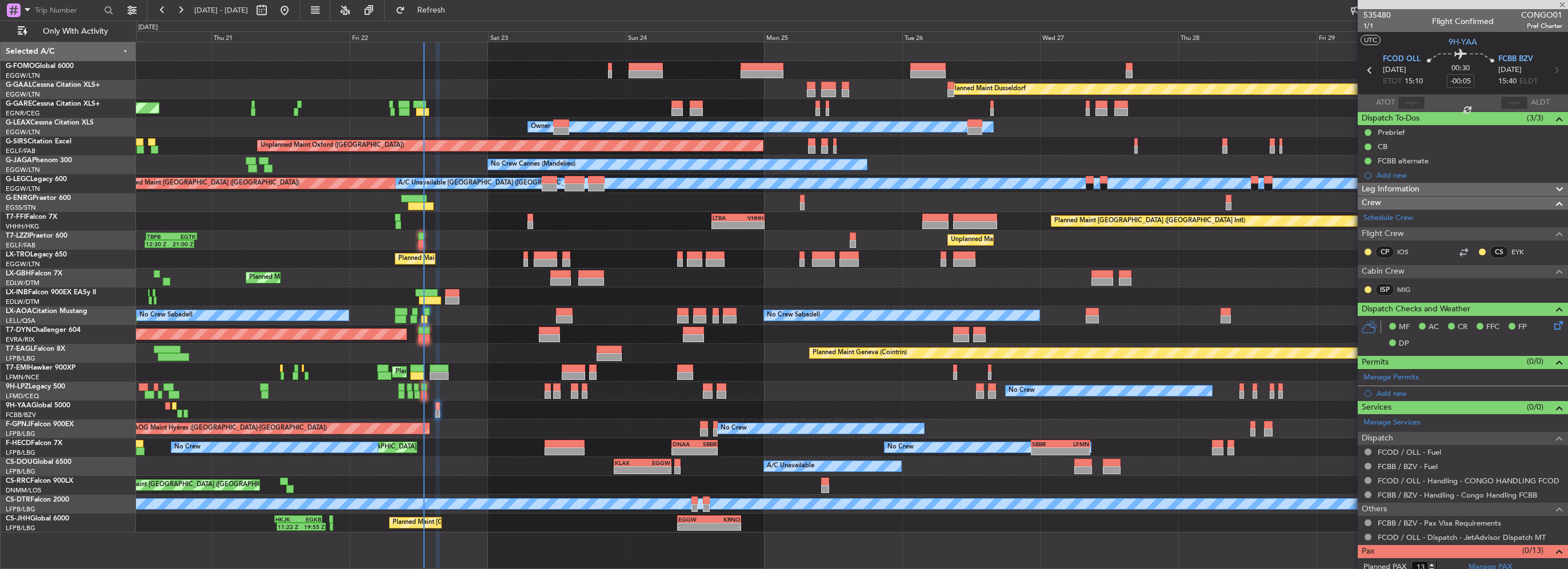
type input "5"
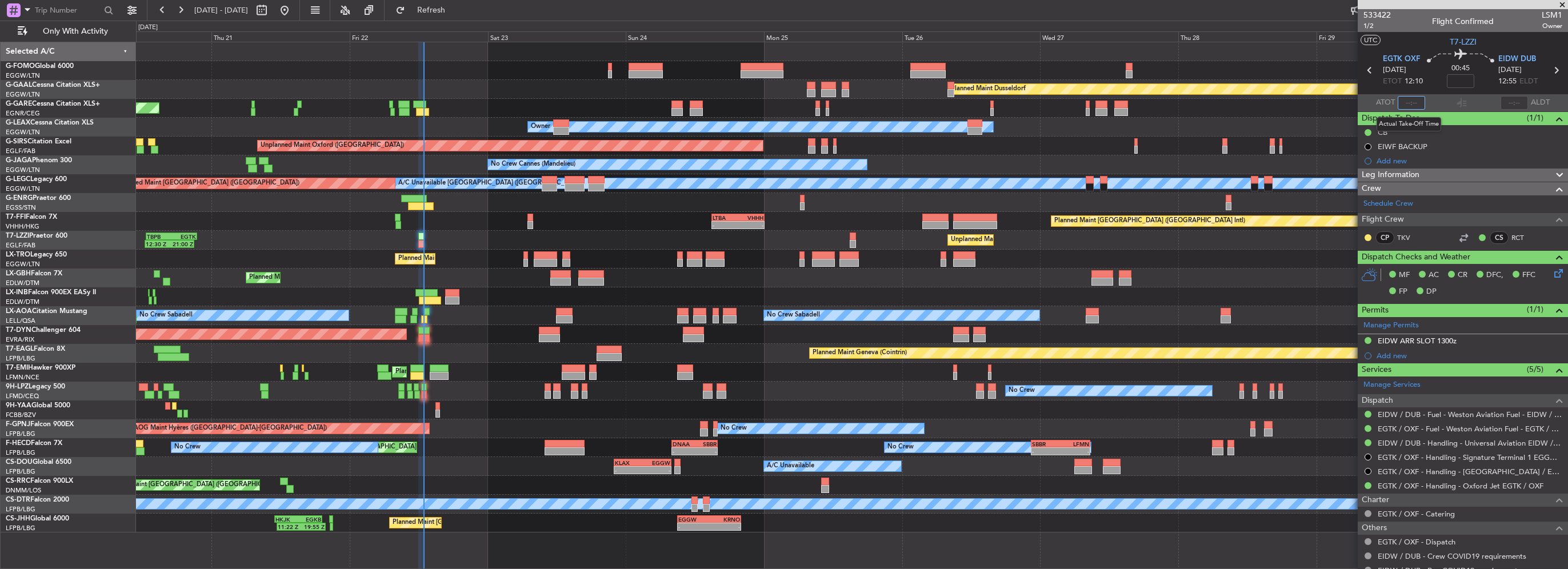
click at [1406, 100] on input "text" at bounding box center [1412, 102] width 27 height 14
click at [1406, 102] on input "text" at bounding box center [1412, 102] width 27 height 14
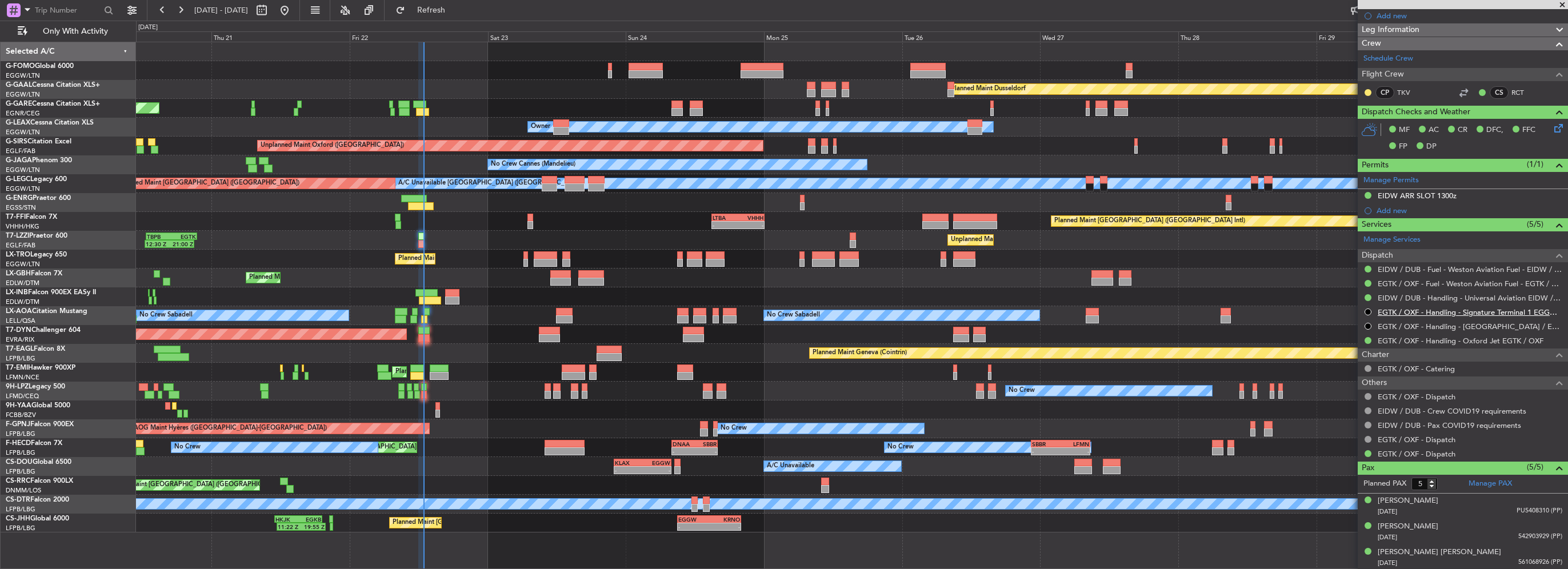
scroll to position [196, 0]
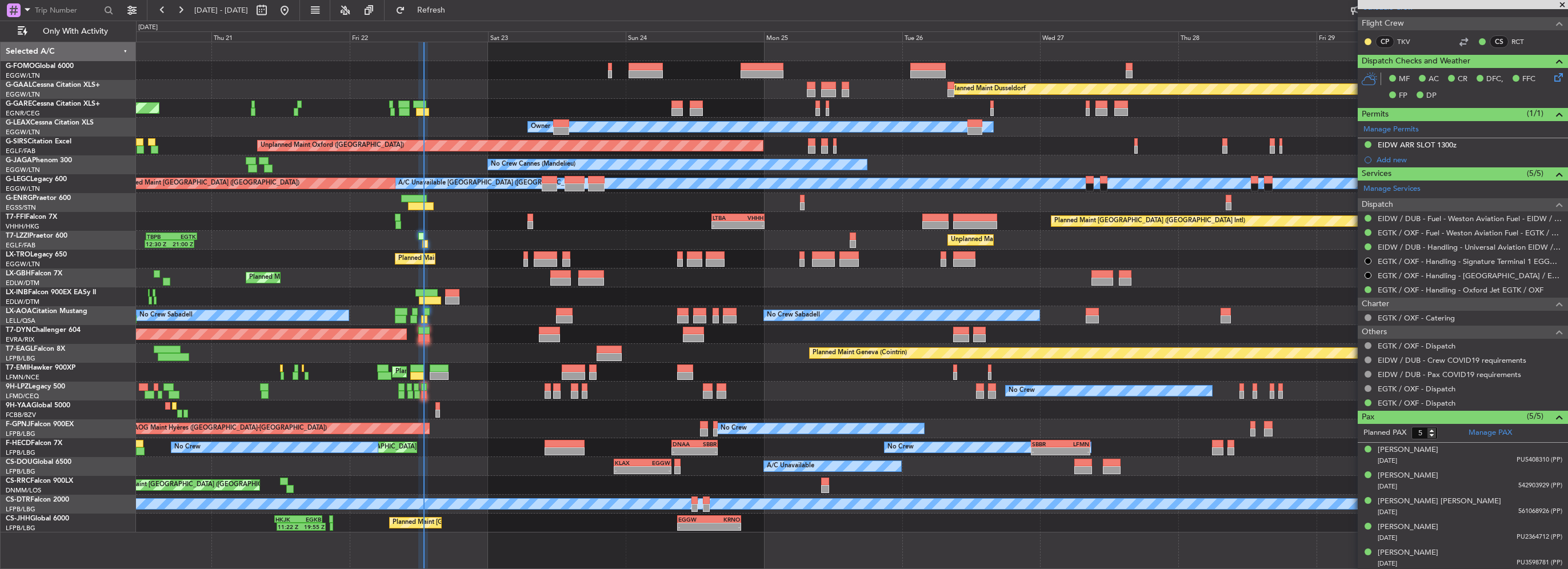
type input "12:52"
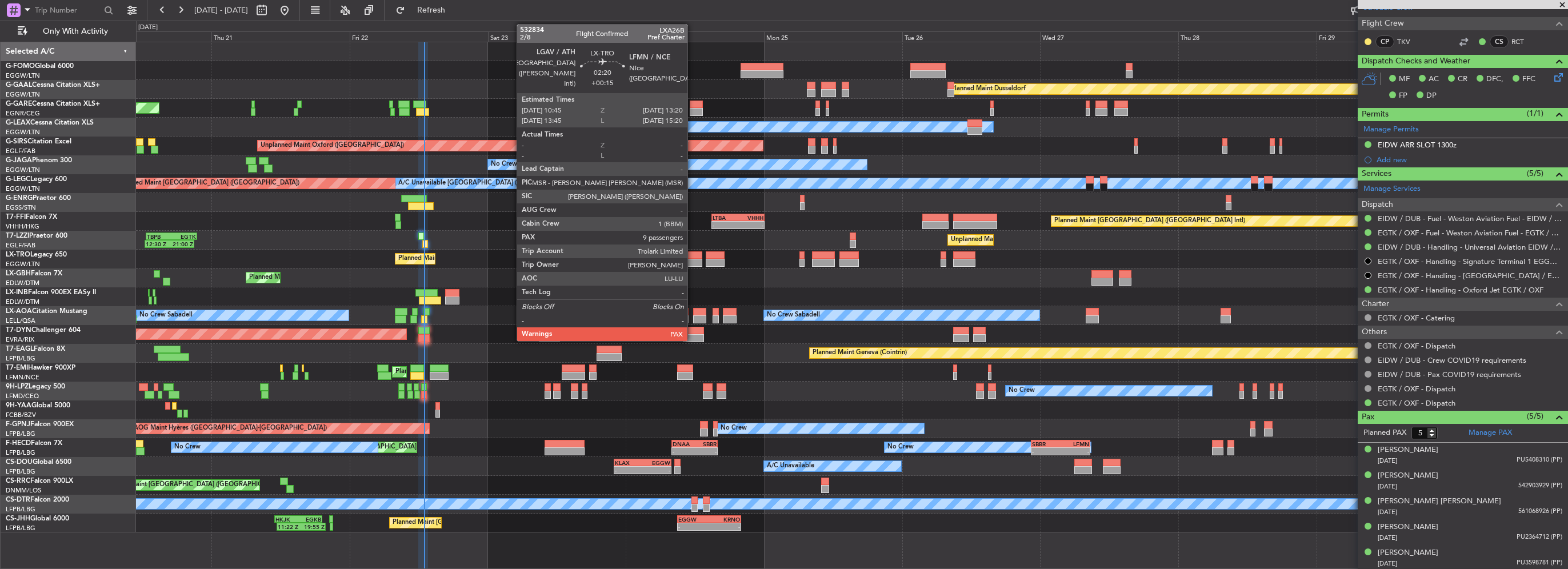
click at [693, 256] on div at bounding box center [694, 255] width 16 height 8
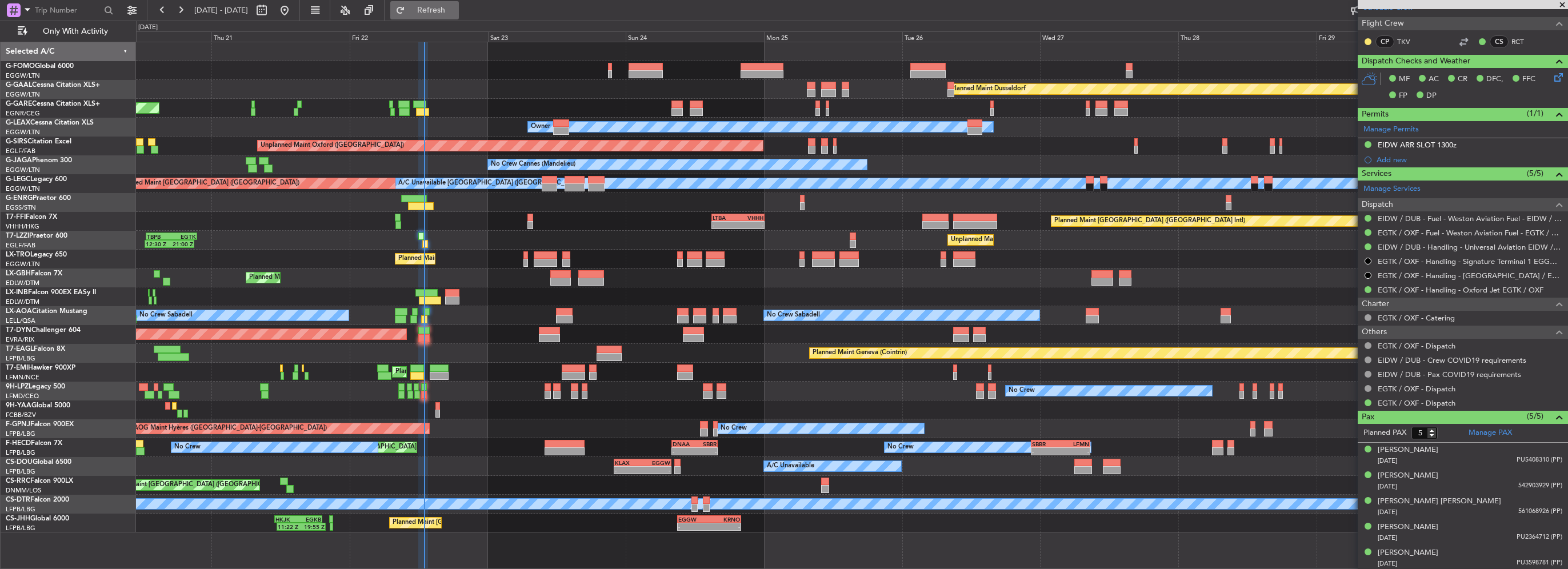
click at [445, 2] on button "Refresh" at bounding box center [424, 10] width 69 height 18
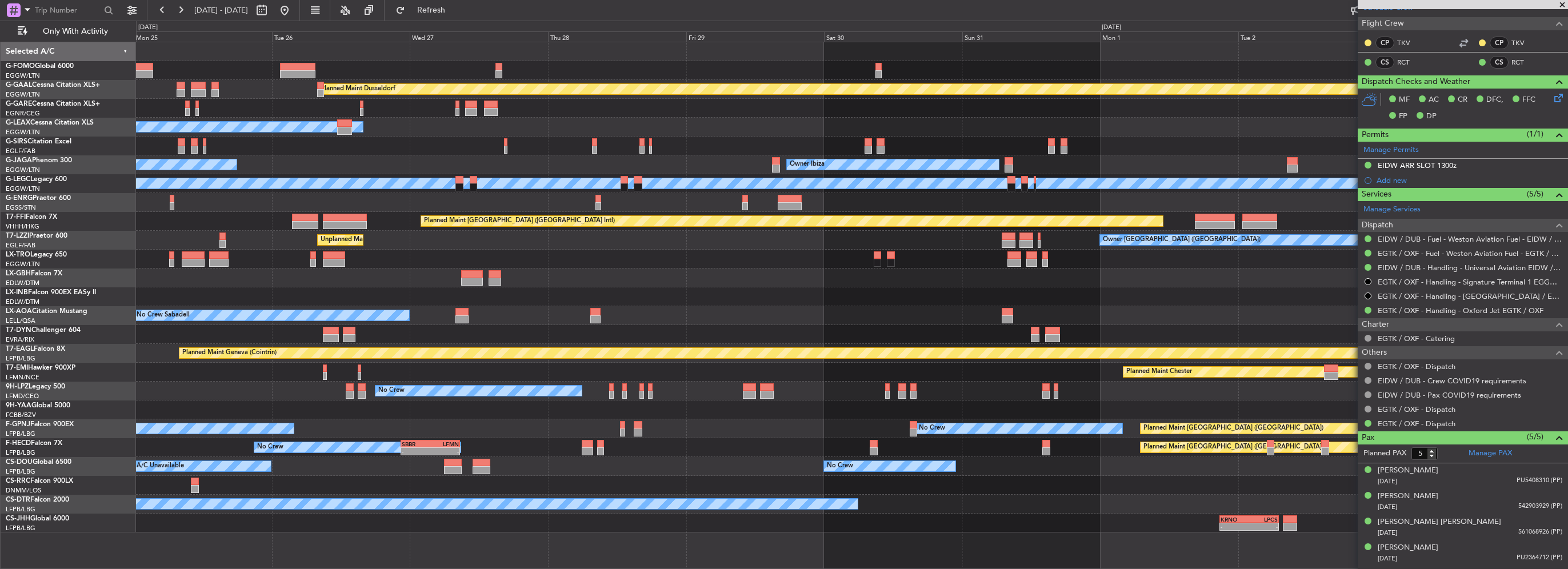
click at [482, 157] on div "Planned Maint Dusseldorf Owner Unplanned Maint [GEOGRAPHIC_DATA] ([GEOGRAPHIC_D…" at bounding box center [852, 287] width 1432 height 490
click at [702, 99] on div at bounding box center [852, 108] width 1432 height 19
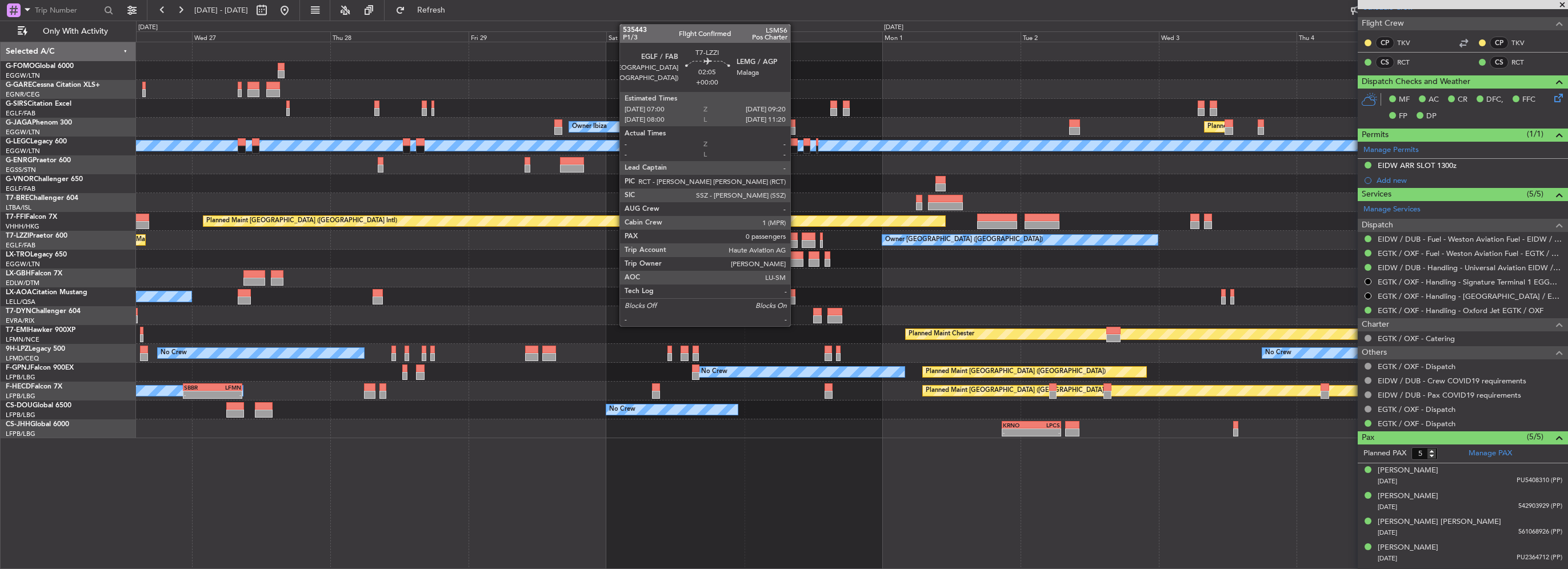
click at [796, 240] on div at bounding box center [790, 243] width 14 height 8
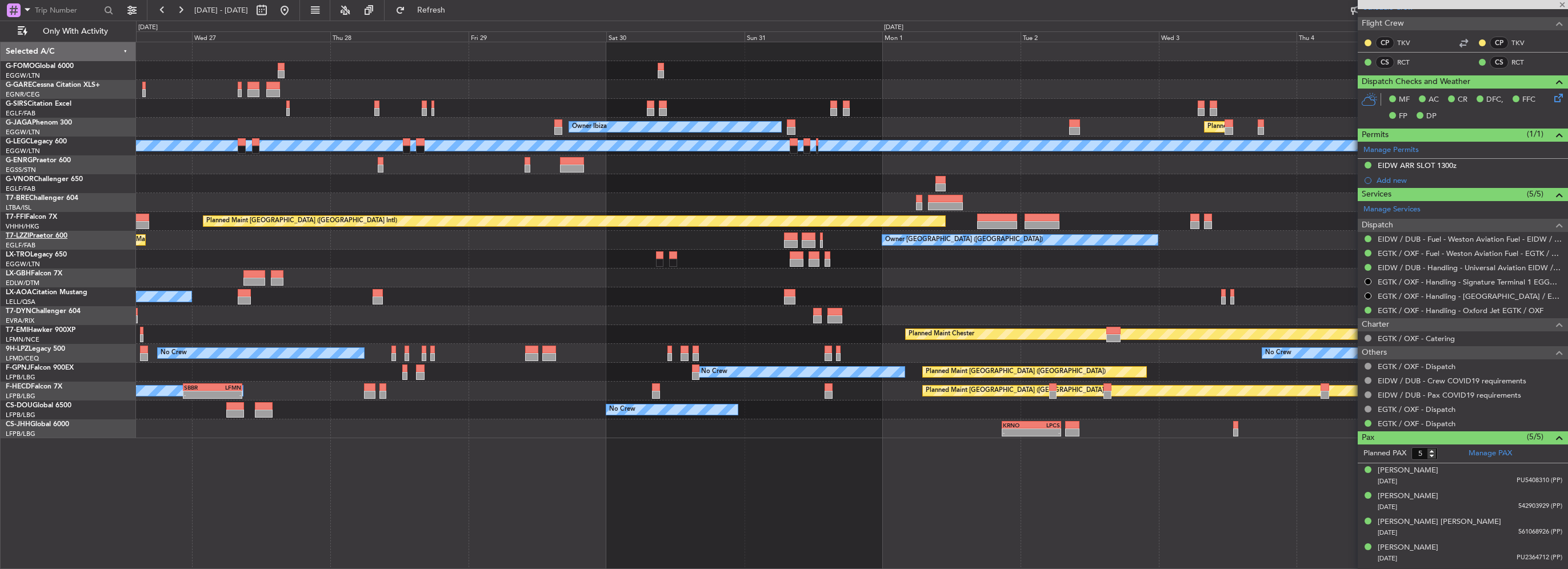
type input "0"
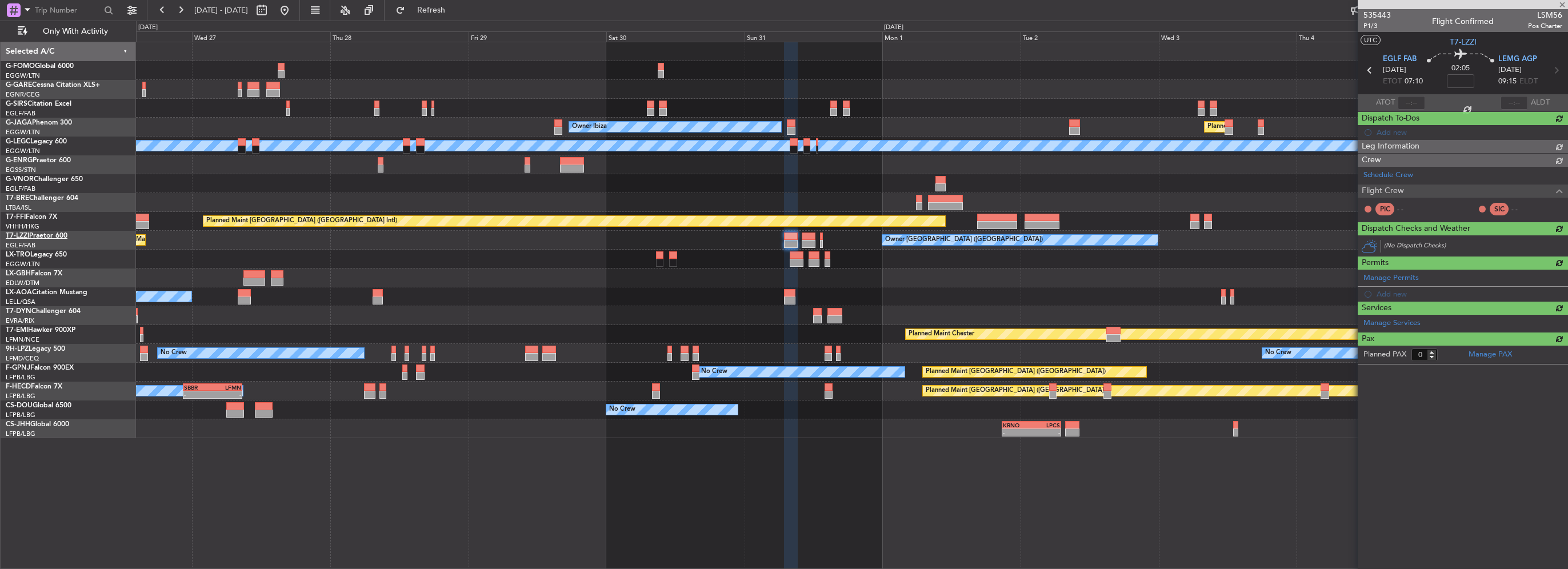
scroll to position [0, 0]
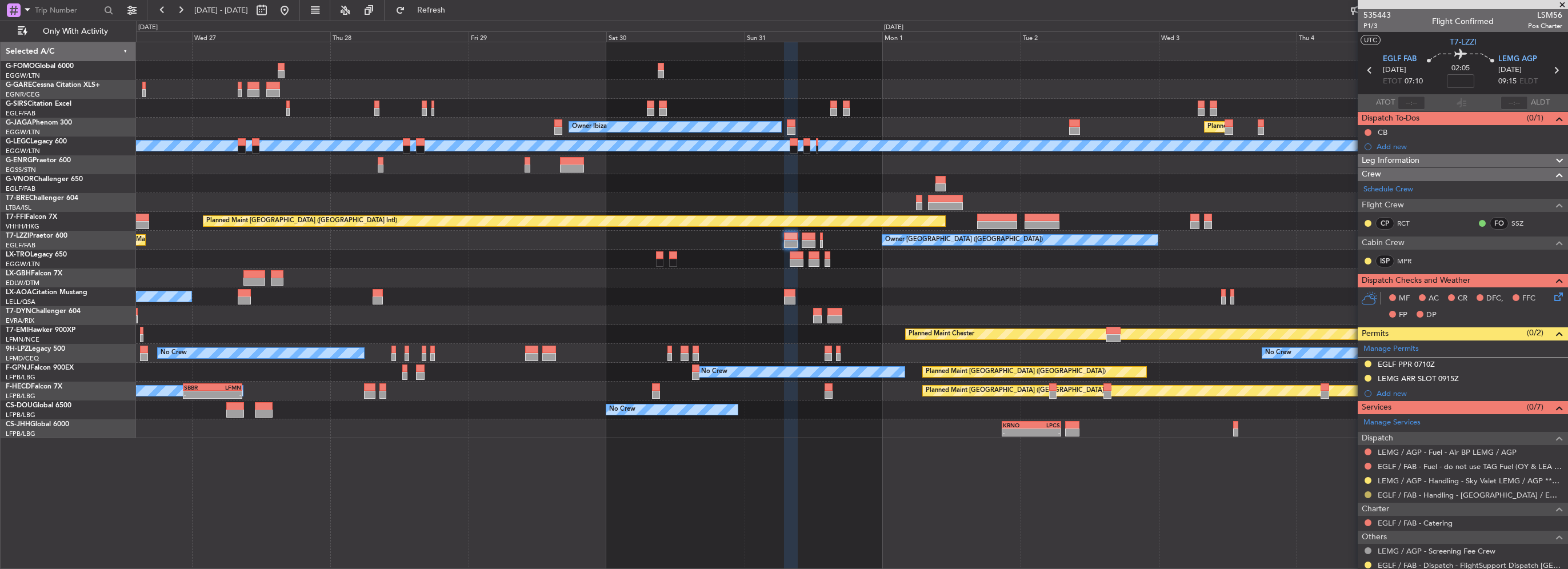
click at [1367, 493] on button at bounding box center [1368, 494] width 6 height 6
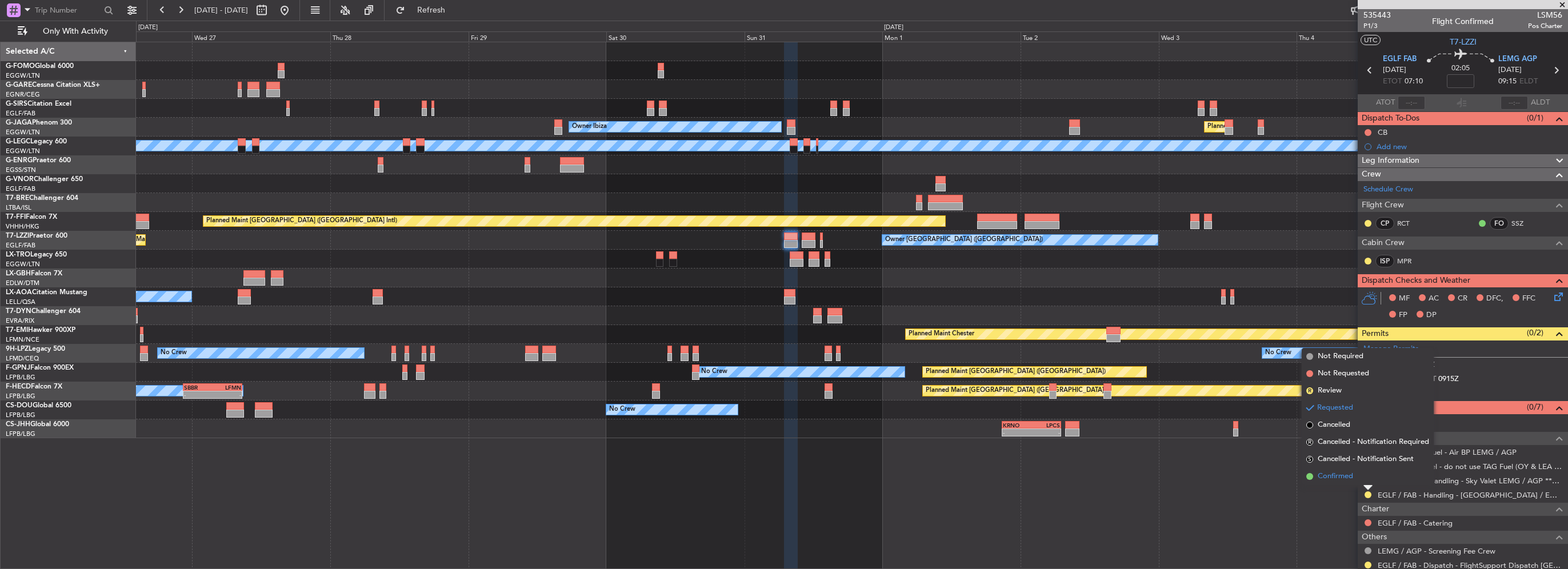
click at [1359, 479] on li "Confirmed" at bounding box center [1368, 477] width 132 height 17
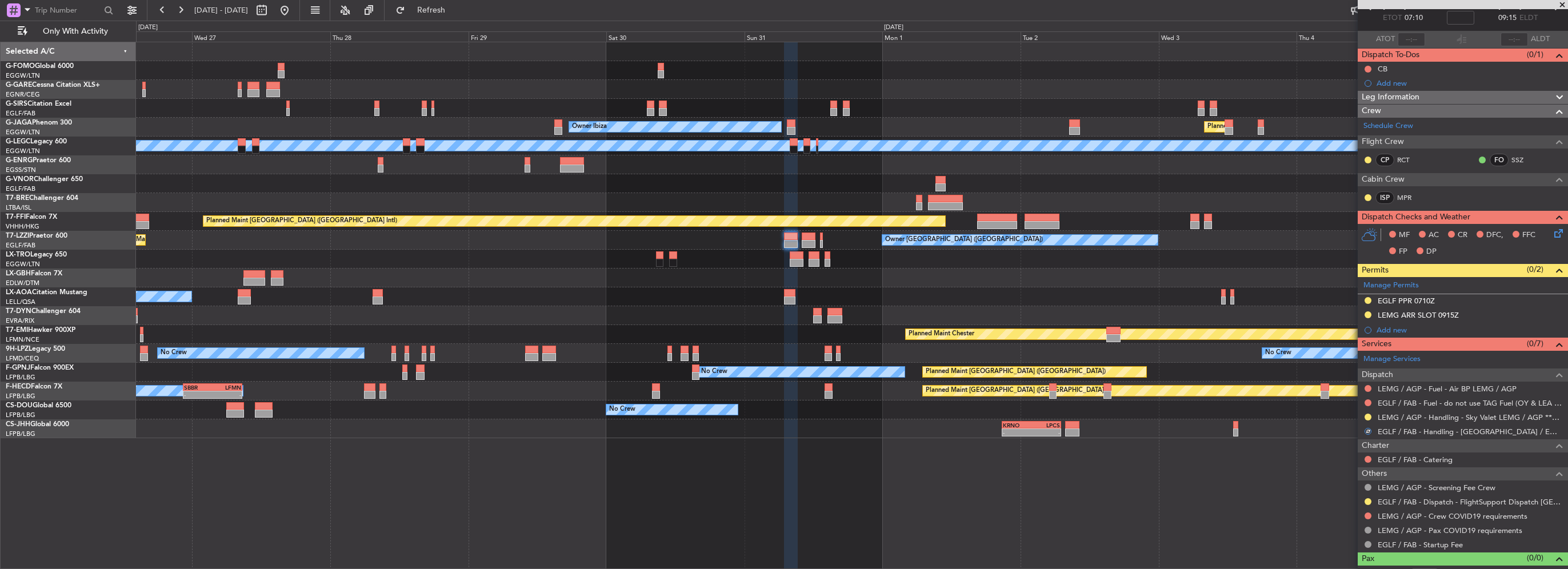
scroll to position [77, 0]
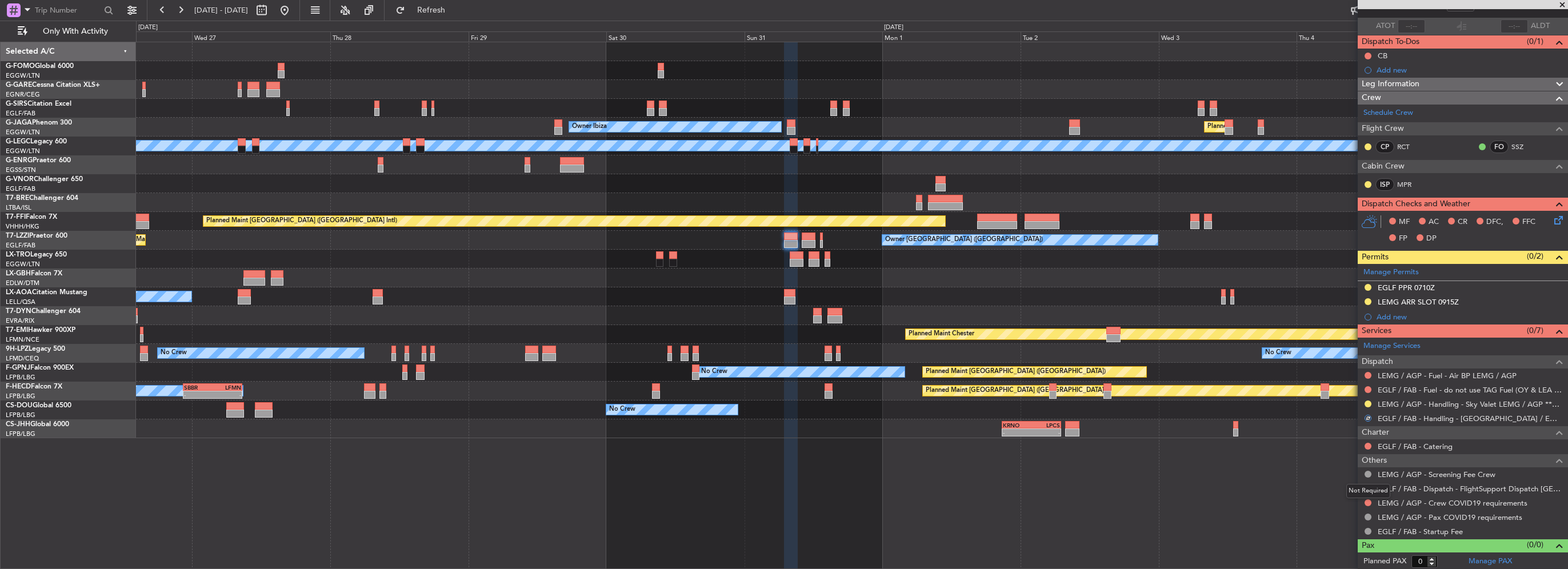
click at [1369, 489] on mat-tooltip-component "Not Required" at bounding box center [1369, 490] width 60 height 30
click at [1369, 486] on button at bounding box center [1368, 488] width 6 height 6
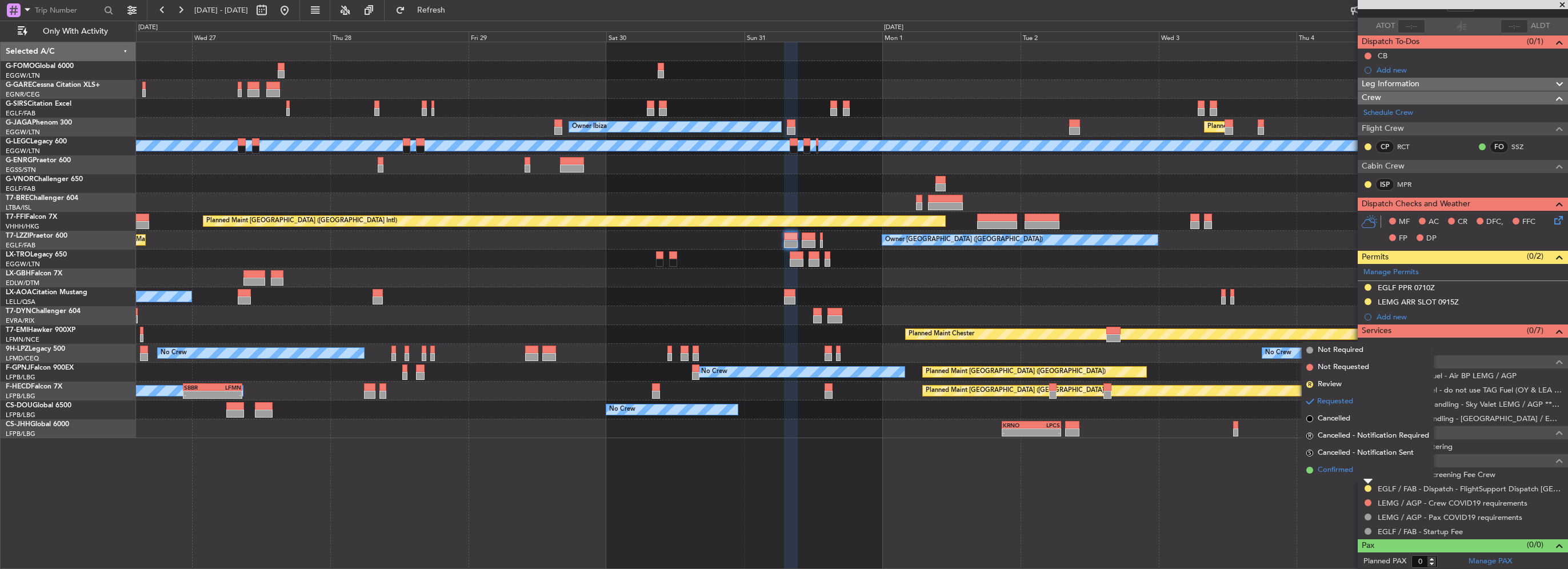
click at [1348, 468] on span "Confirmed" at bounding box center [1336, 470] width 36 height 11
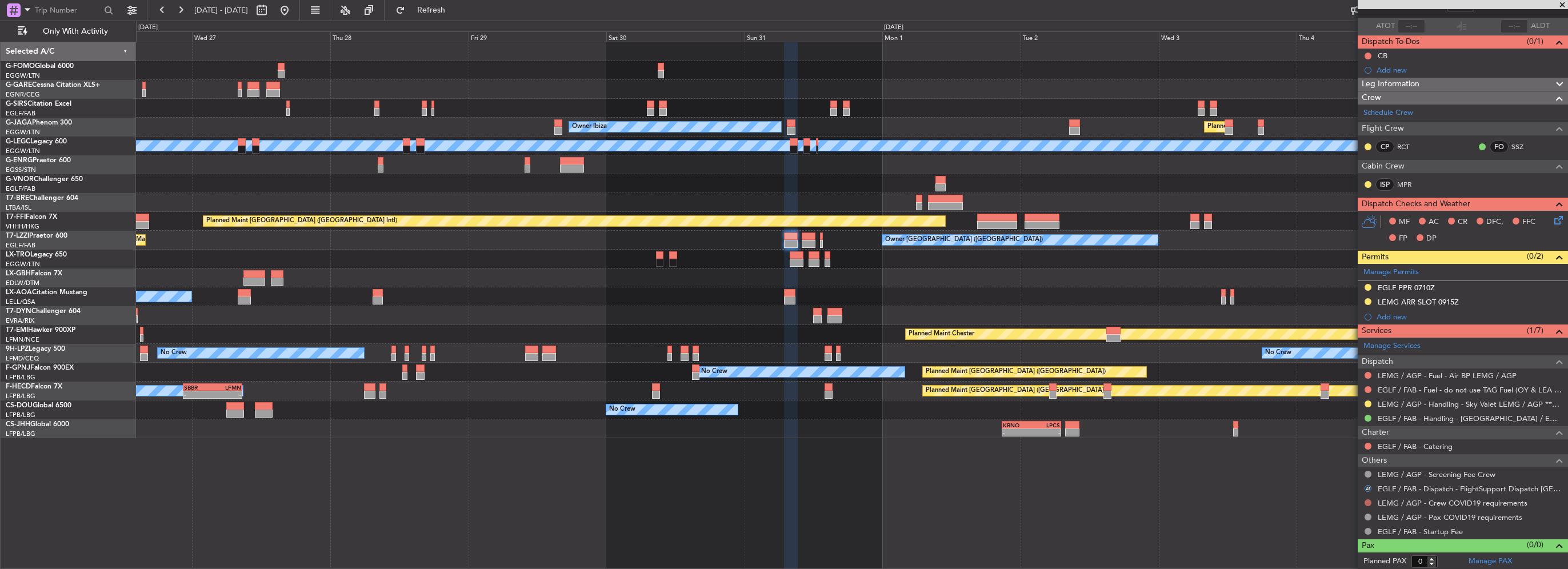
click at [1367, 501] on button at bounding box center [1368, 502] width 6 height 6
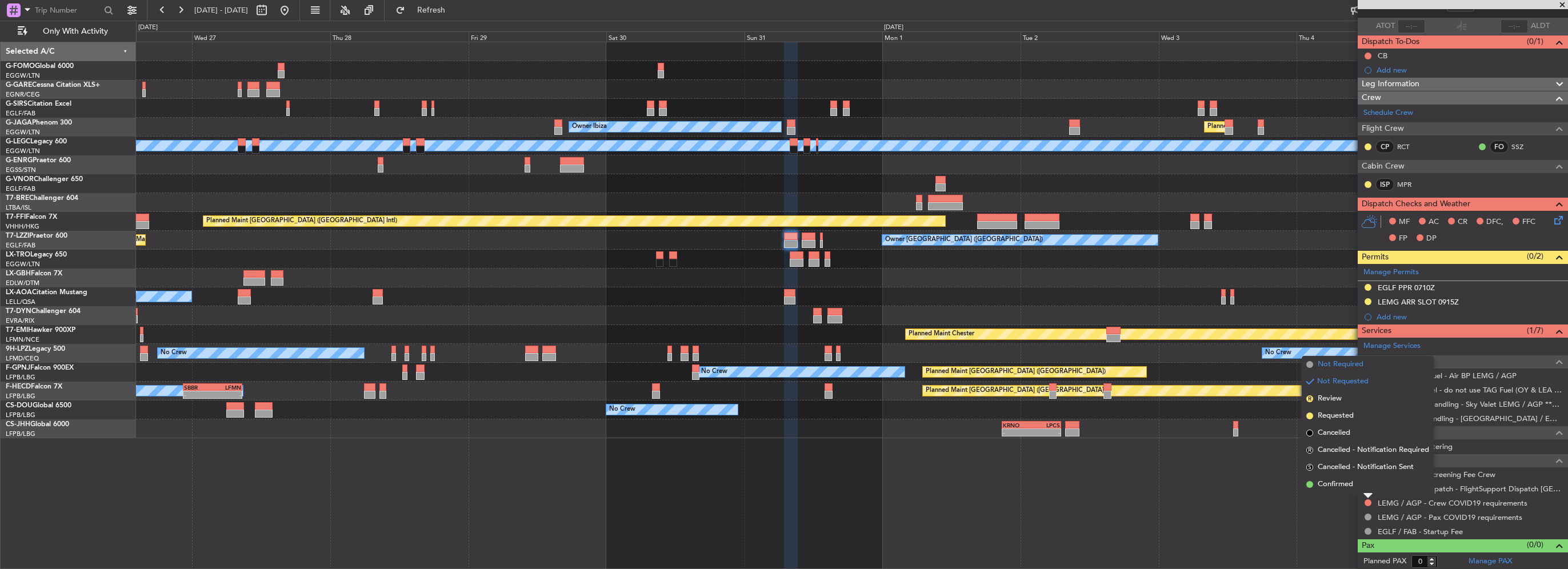
click at [1360, 369] on span "Not Required" at bounding box center [1341, 364] width 46 height 11
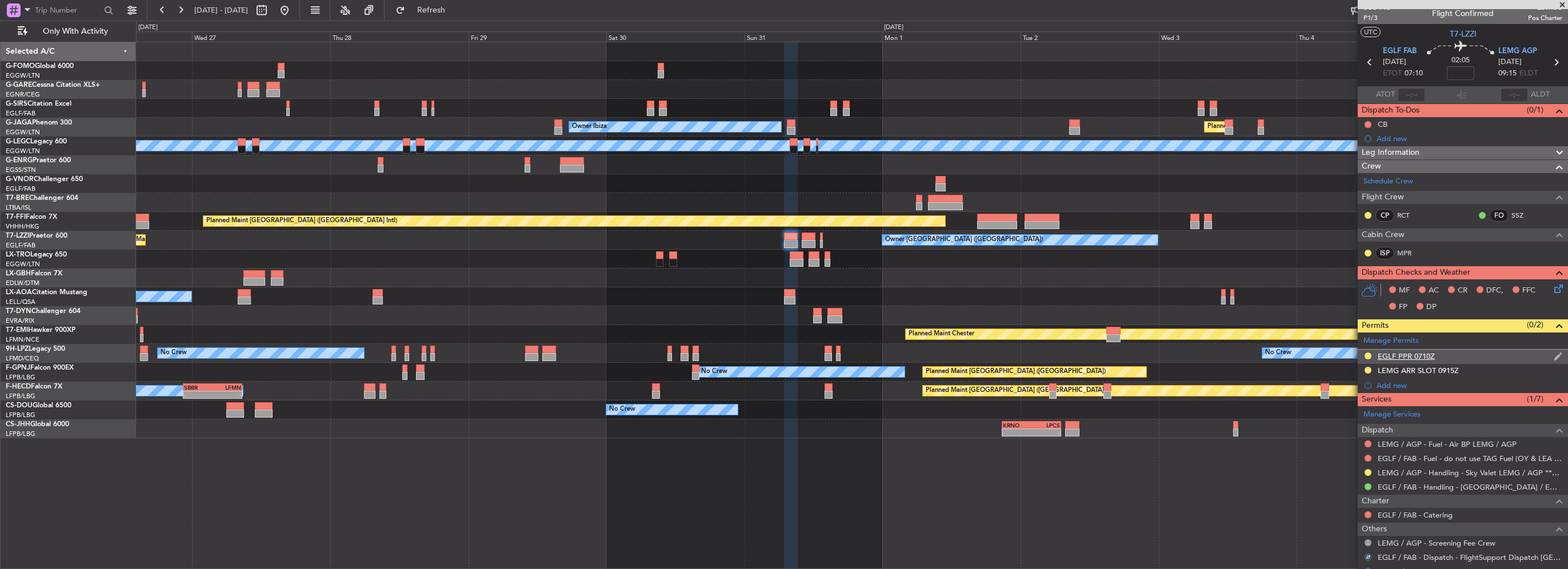
scroll to position [0, 0]
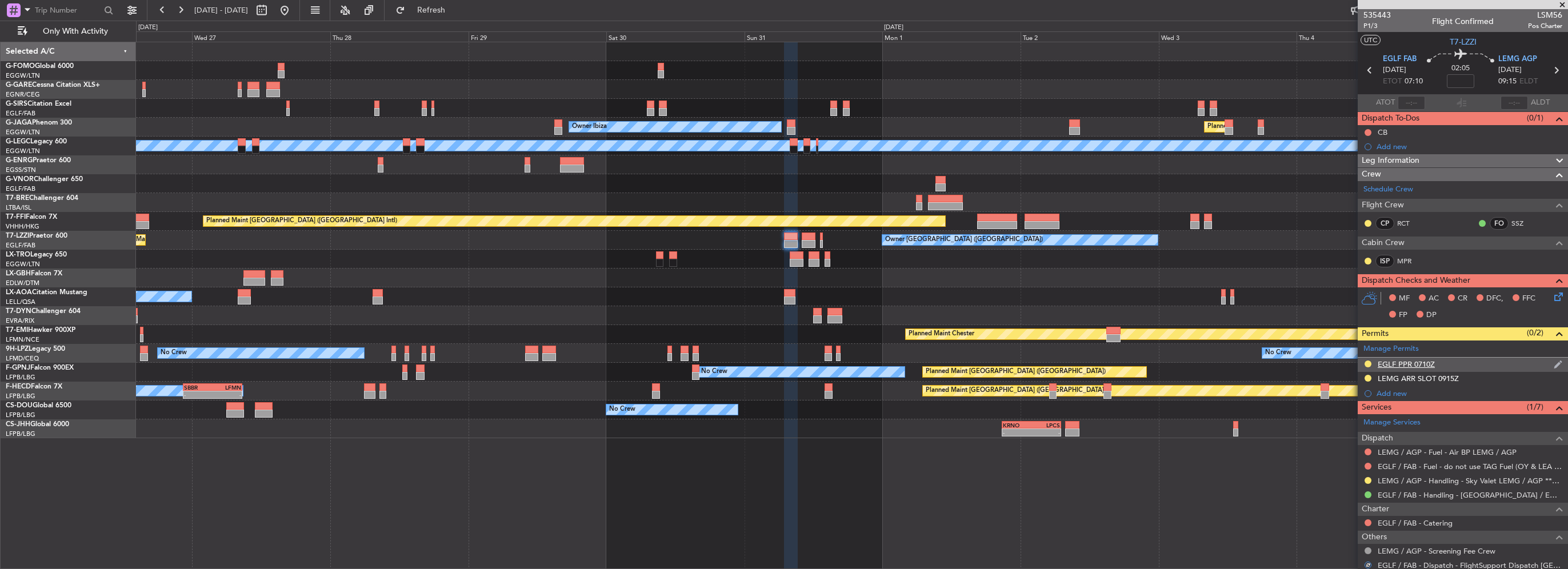
click at [1402, 364] on div "EGLF PPR 0710Z" at bounding box center [1406, 364] width 57 height 10
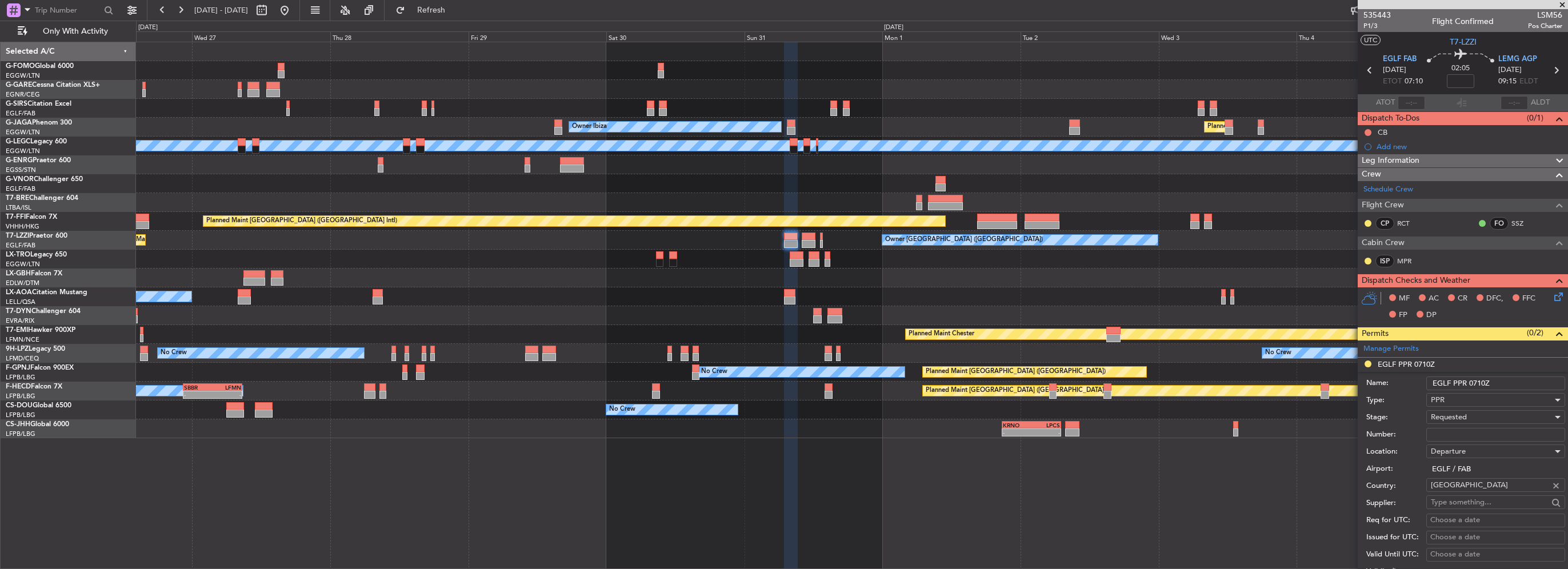
click at [1448, 430] on input "Number:" at bounding box center [1496, 435] width 139 height 14
paste input "371582"
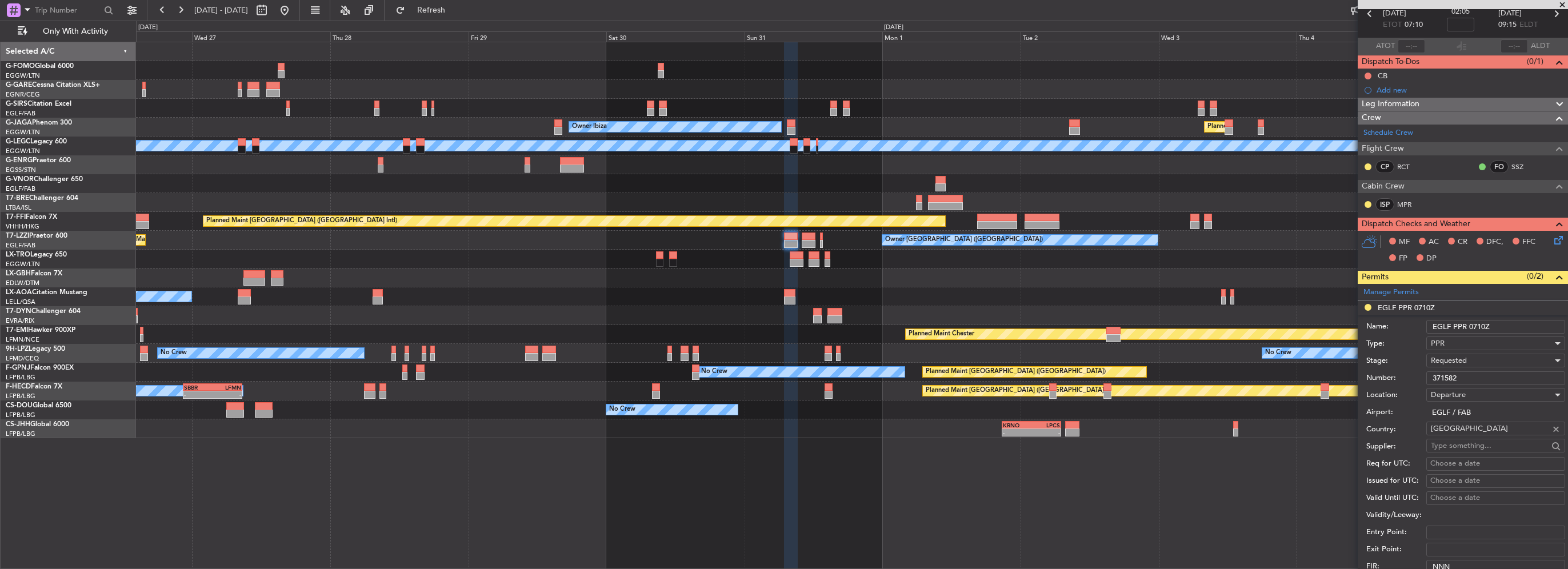
scroll to position [57, 0]
click at [1465, 370] on input "371582" at bounding box center [1496, 377] width 139 height 14
type input "371582"
click at [1466, 366] on div "Requested" at bounding box center [1491, 360] width 122 height 17
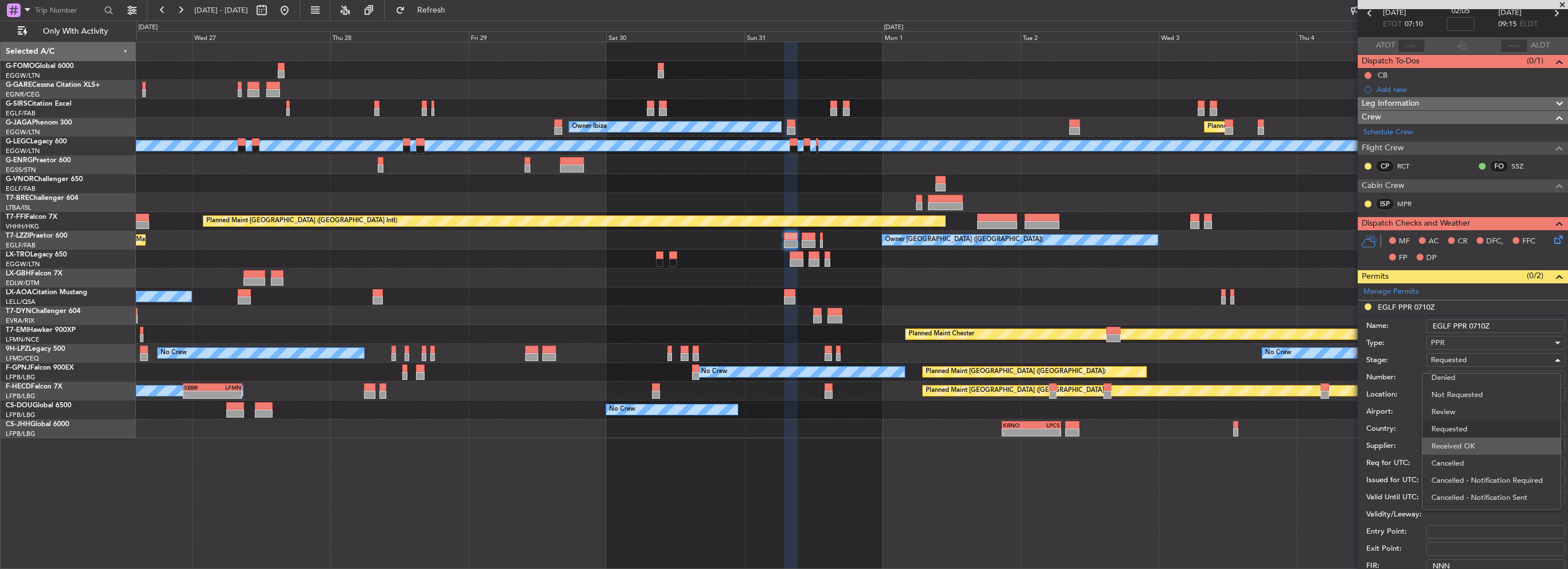
click at [1472, 440] on div "Denied Not Requested Review Requested Received OK Cancelled Cancelled - Notific…" at bounding box center [1491, 442] width 139 height 137
click at [1472, 440] on span "Received OK" at bounding box center [1491, 446] width 120 height 17
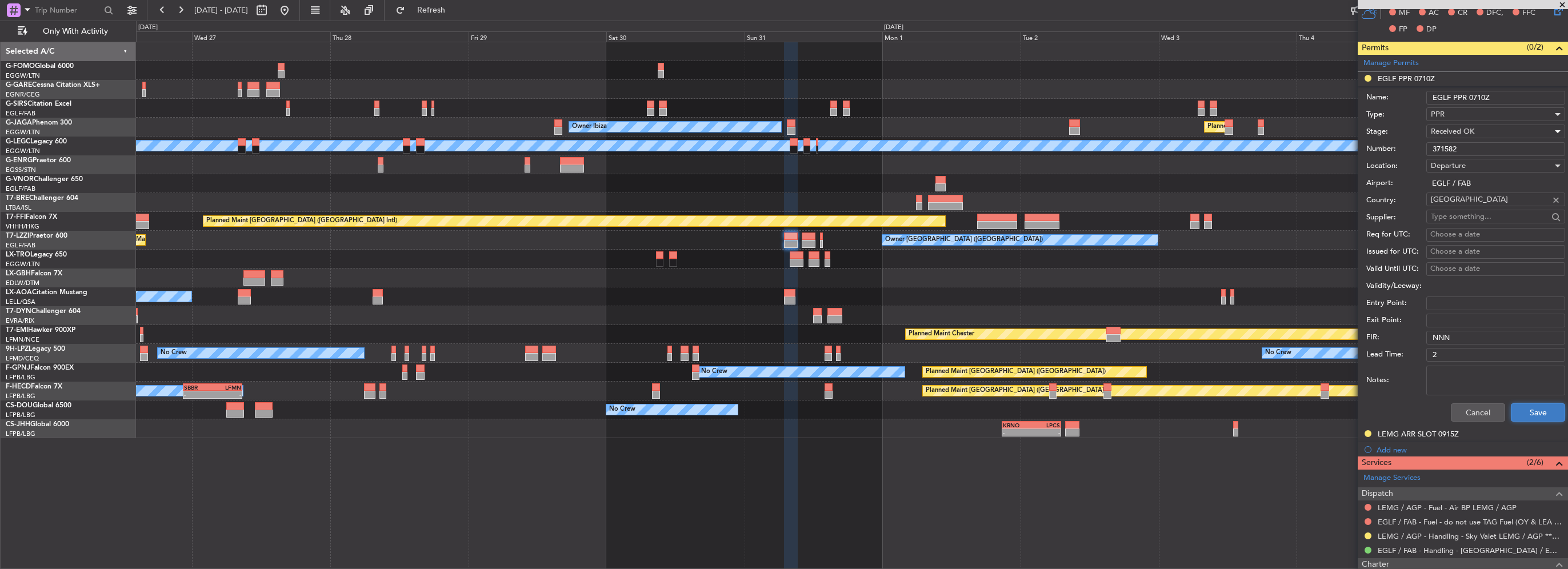
click at [1525, 418] on button "Save" at bounding box center [1538, 413] width 54 height 18
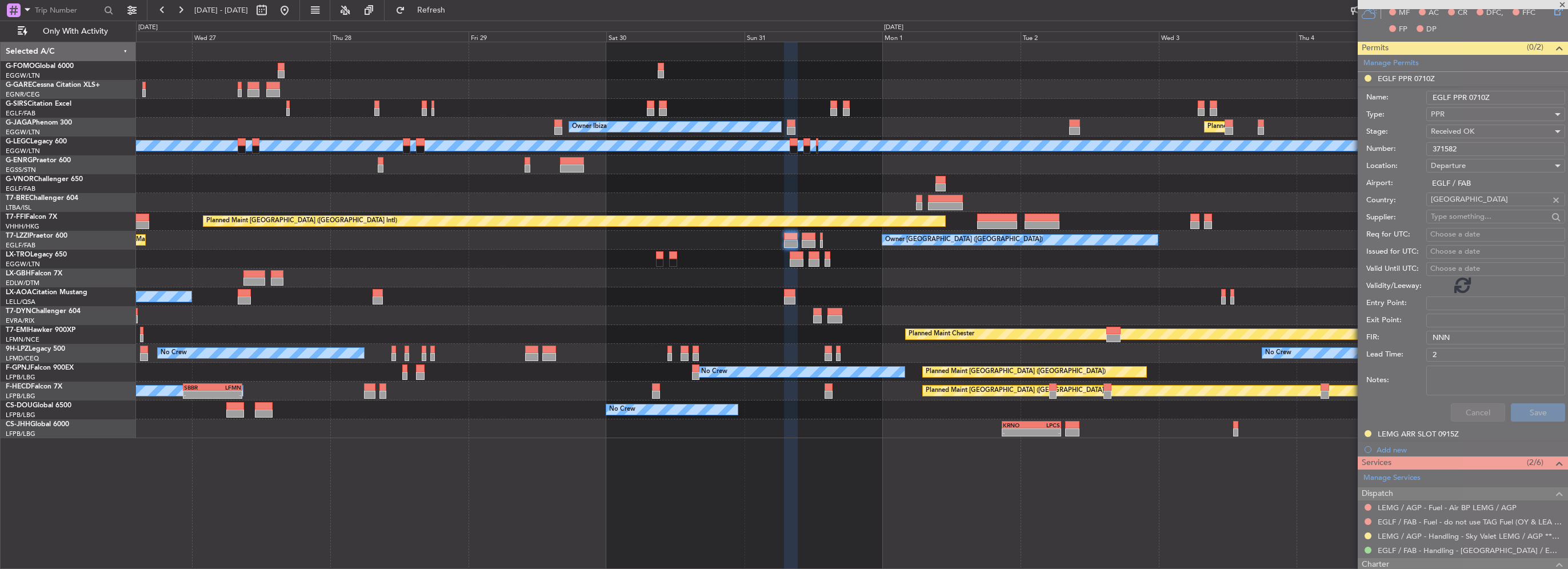
scroll to position [77, 0]
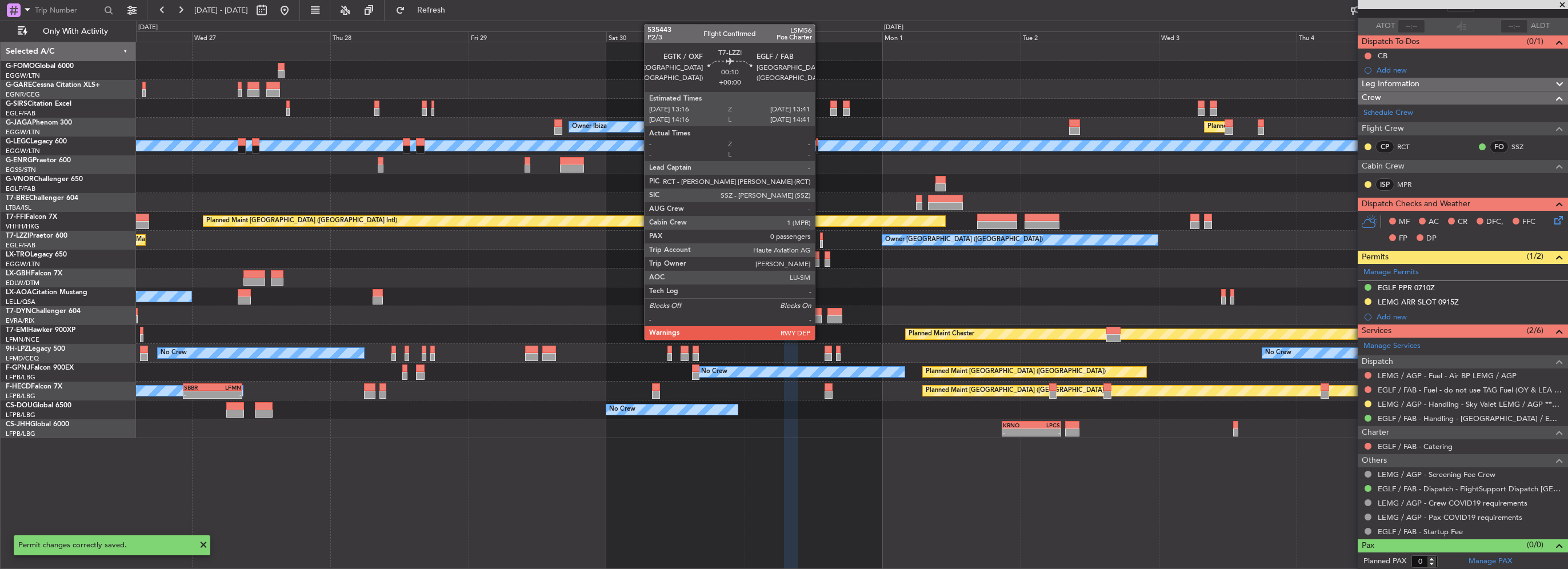
click at [820, 244] on div at bounding box center [821, 243] width 3 height 8
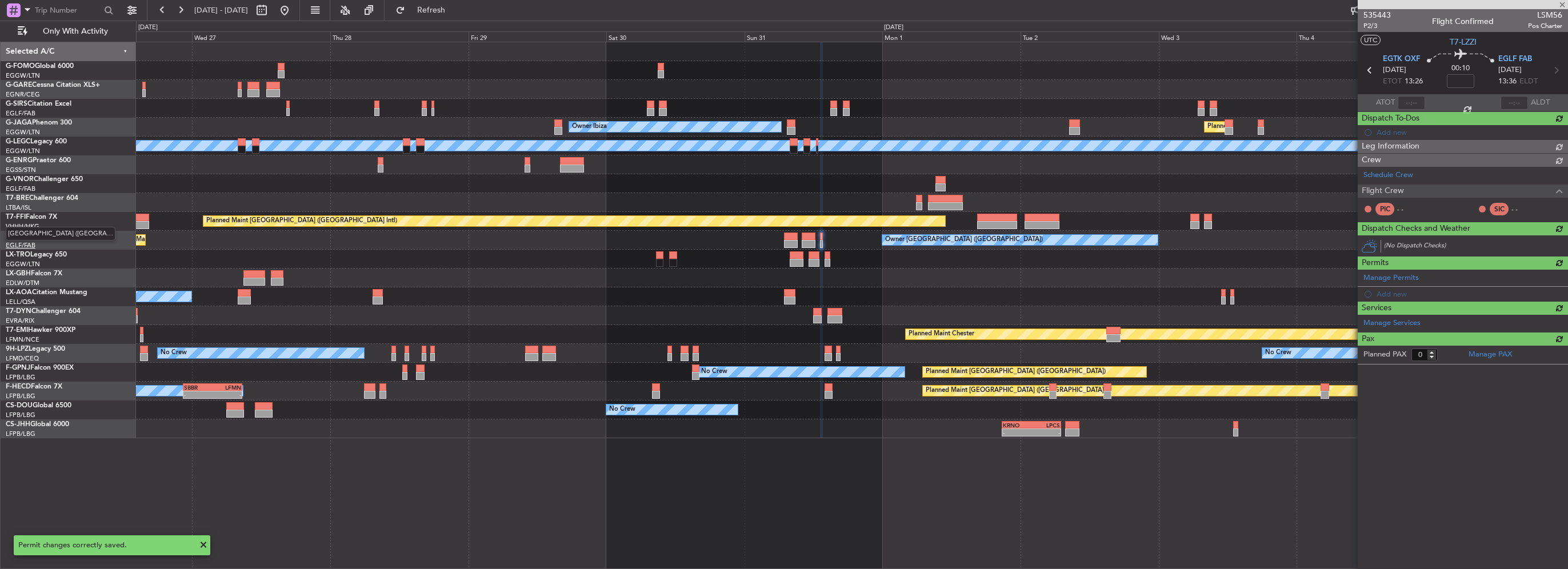
scroll to position [0, 0]
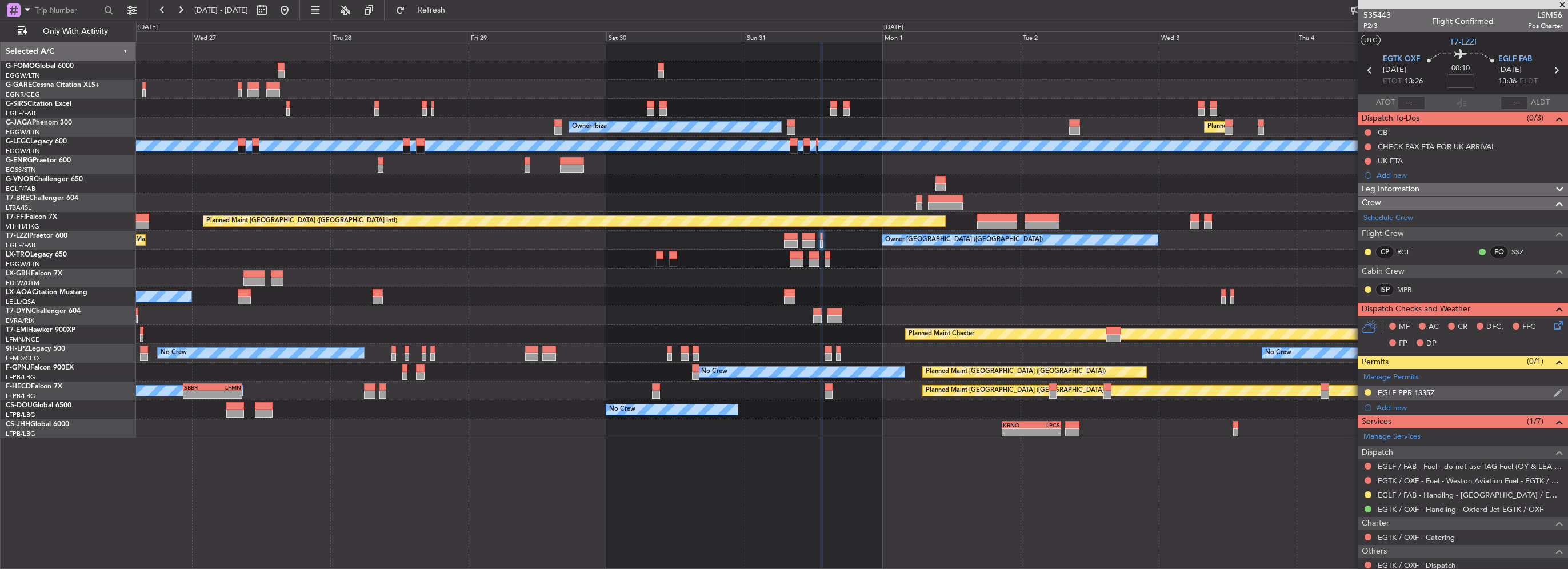
click at [1410, 391] on div "EGLF PPR 1335Z" at bounding box center [1406, 392] width 57 height 10
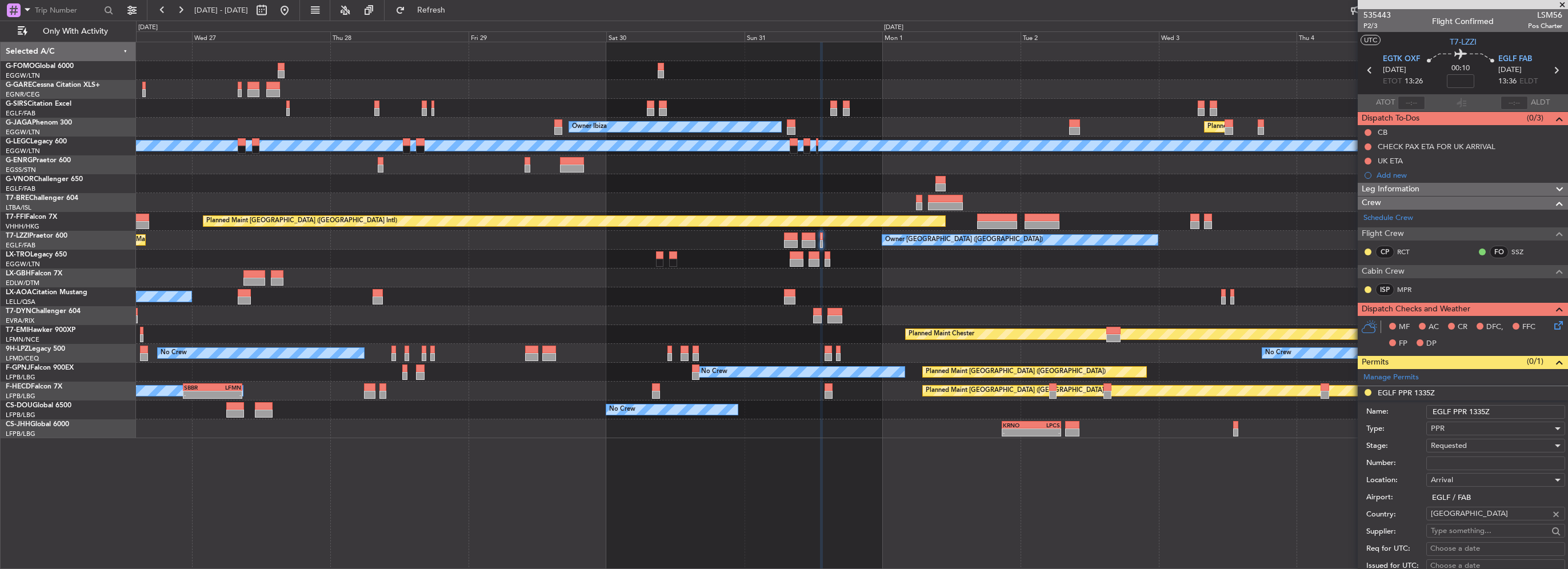
paste input "371583"
type input "371583"
click at [1438, 442] on span "Requested" at bounding box center [1448, 446] width 36 height 10
click at [1472, 538] on span "Received OK" at bounding box center [1491, 536] width 120 height 17
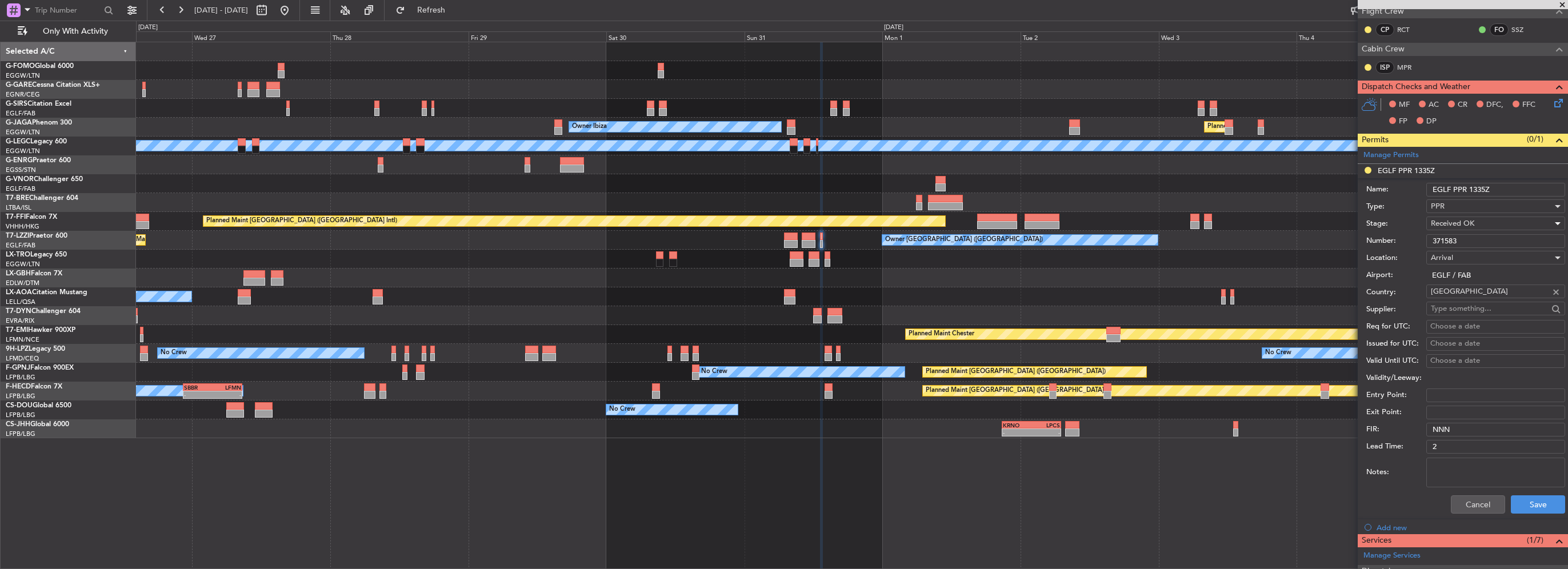
scroll to position [229, 0]
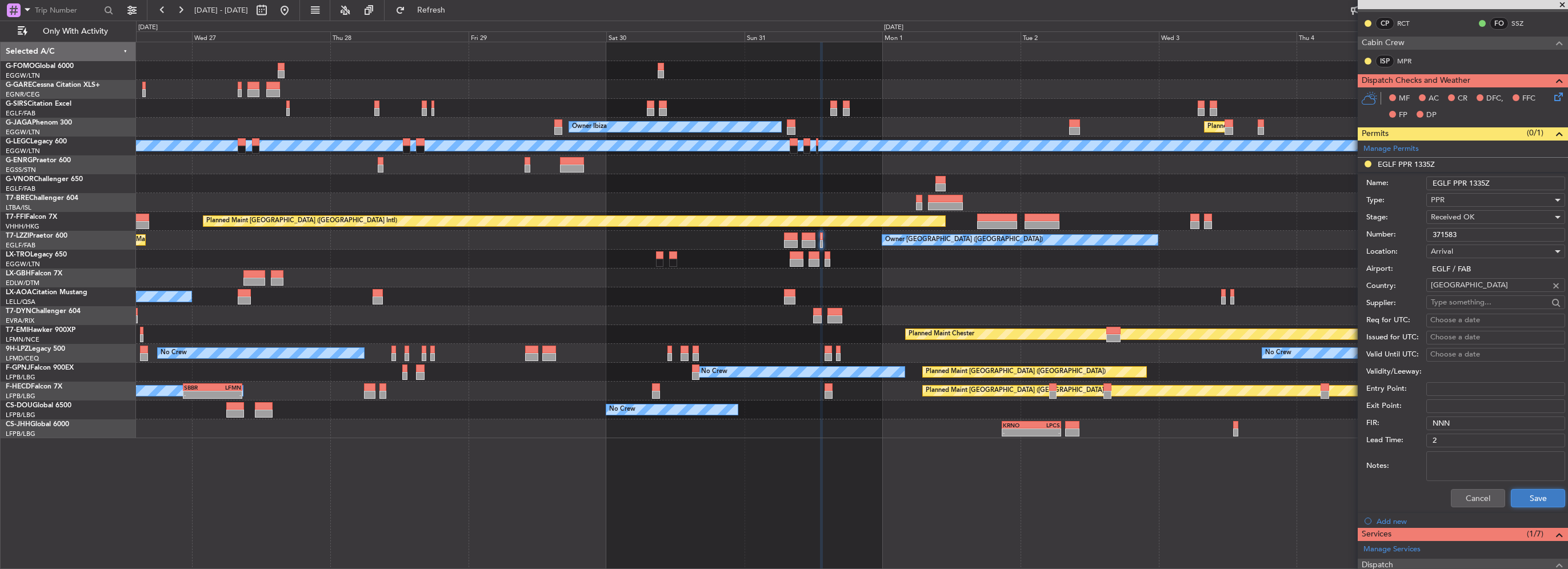
click at [1523, 491] on button "Save" at bounding box center [1538, 499] width 54 height 18
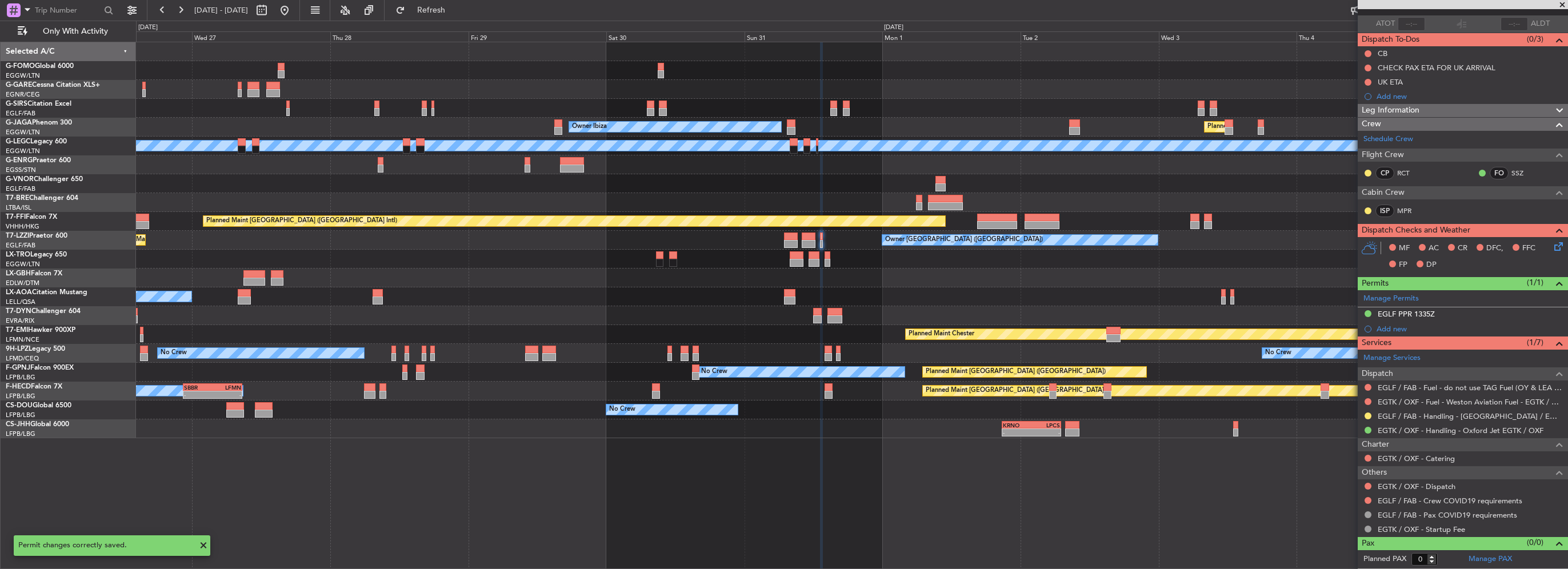
scroll to position [77, 0]
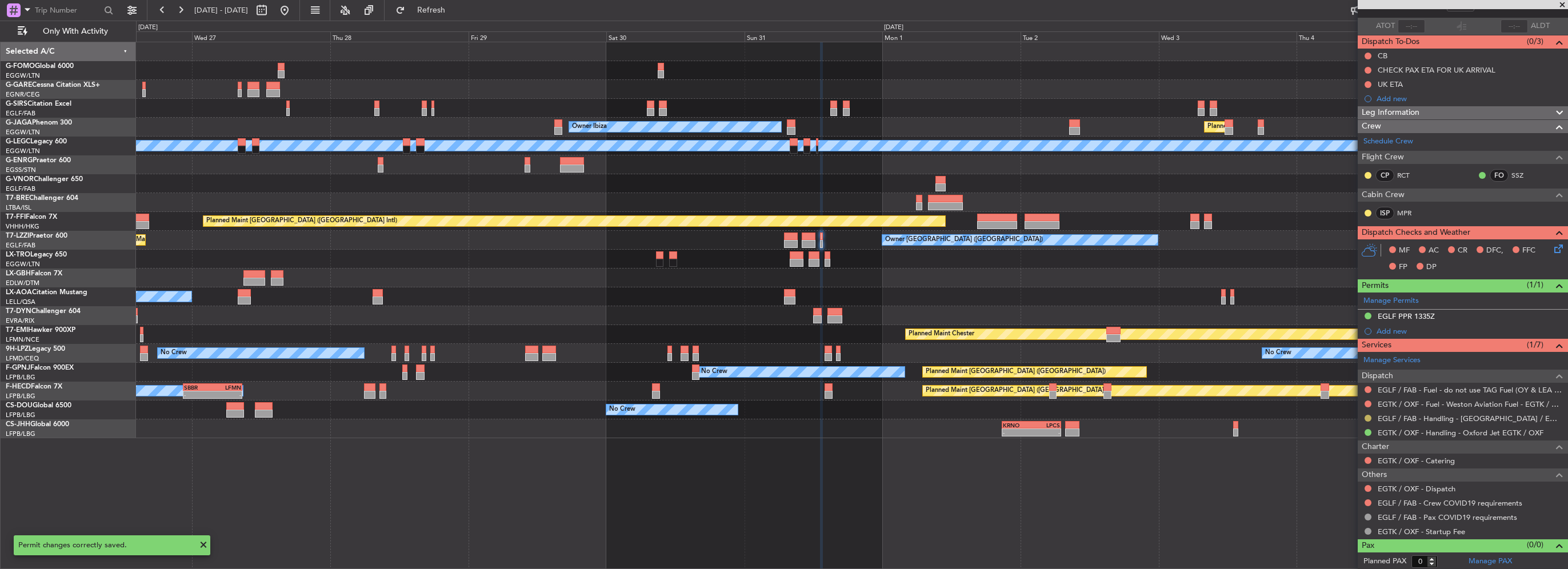
click at [1369, 415] on button at bounding box center [1368, 418] width 6 height 6
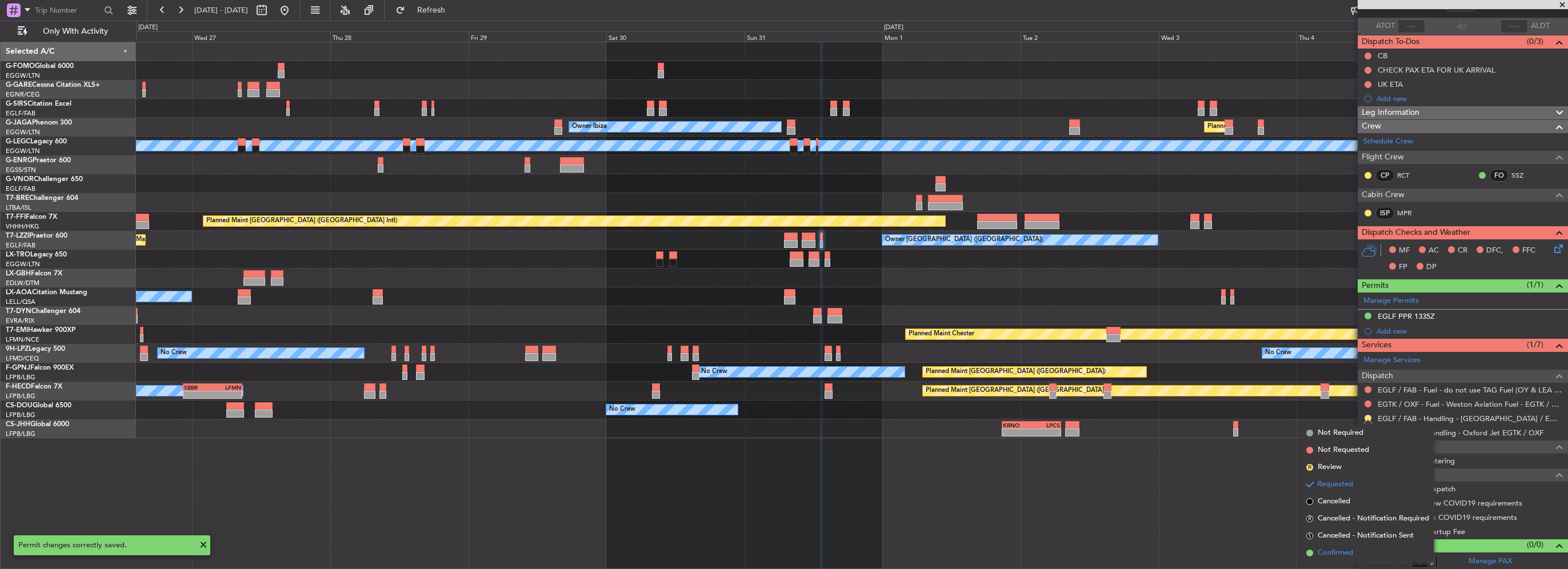
click at [1339, 549] on span "Confirmed" at bounding box center [1336, 553] width 36 height 11
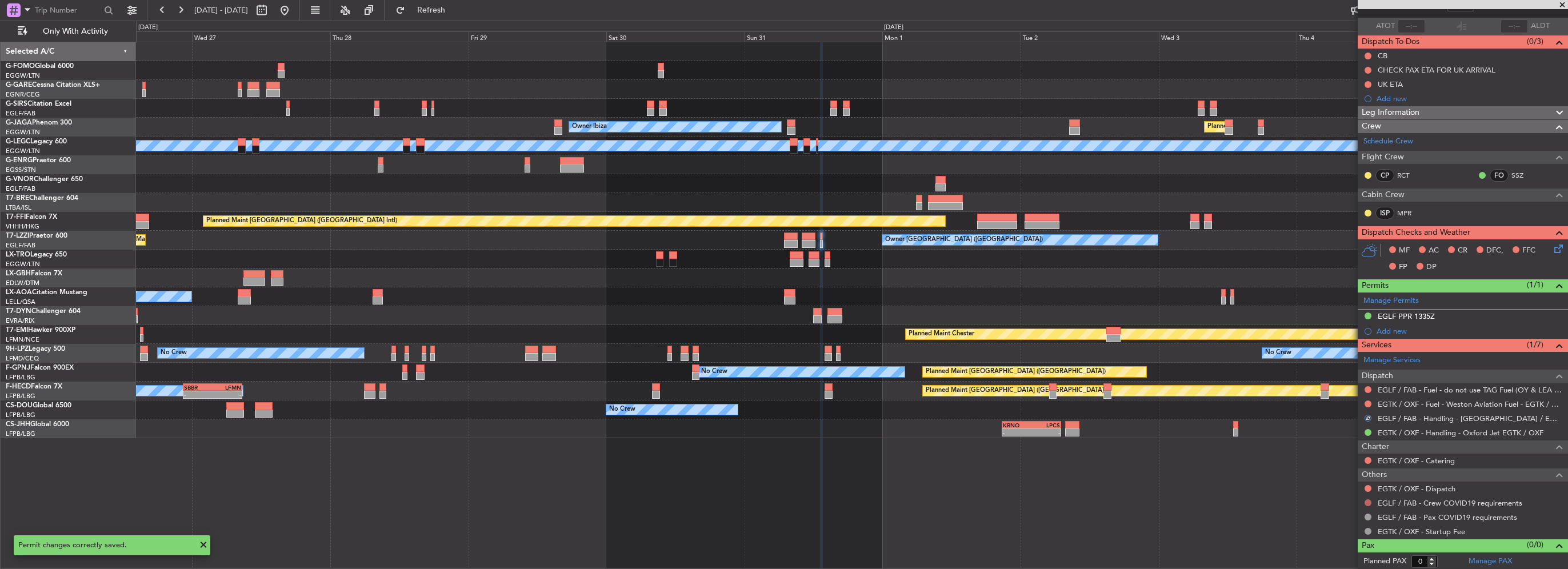
click at [1367, 499] on button at bounding box center [1368, 502] width 6 height 6
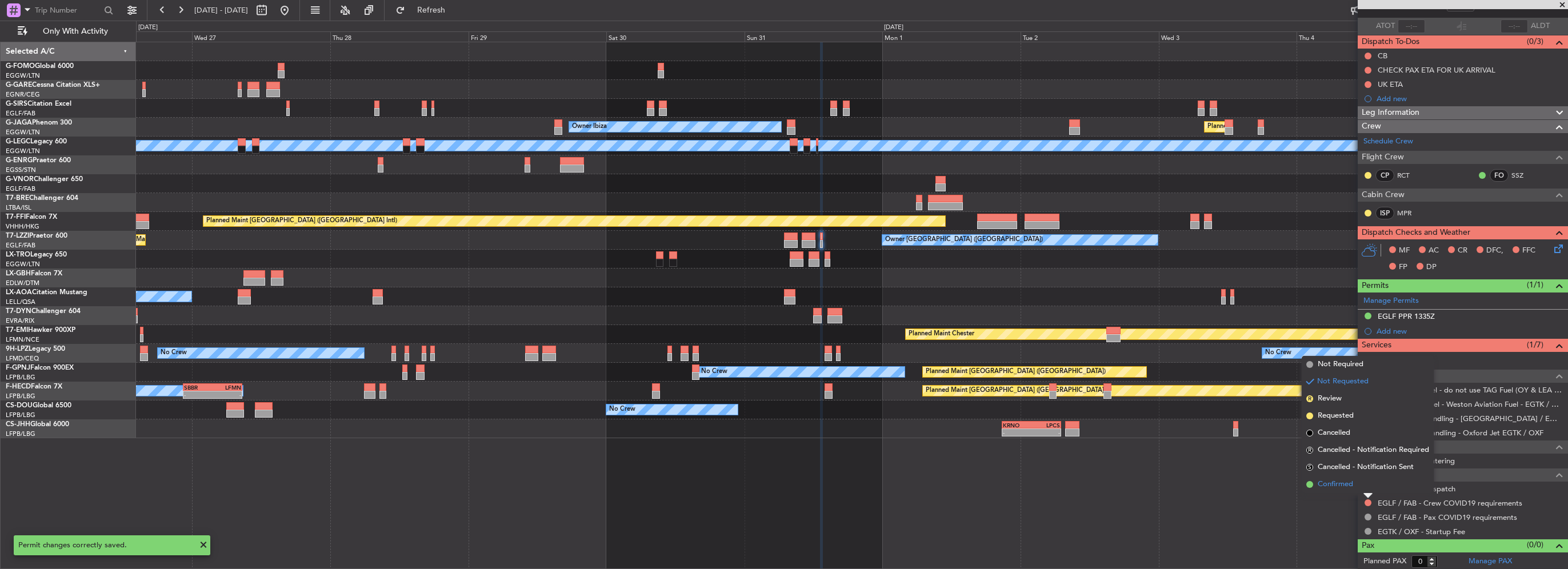
click at [1344, 489] on span "Confirmed" at bounding box center [1336, 485] width 36 height 11
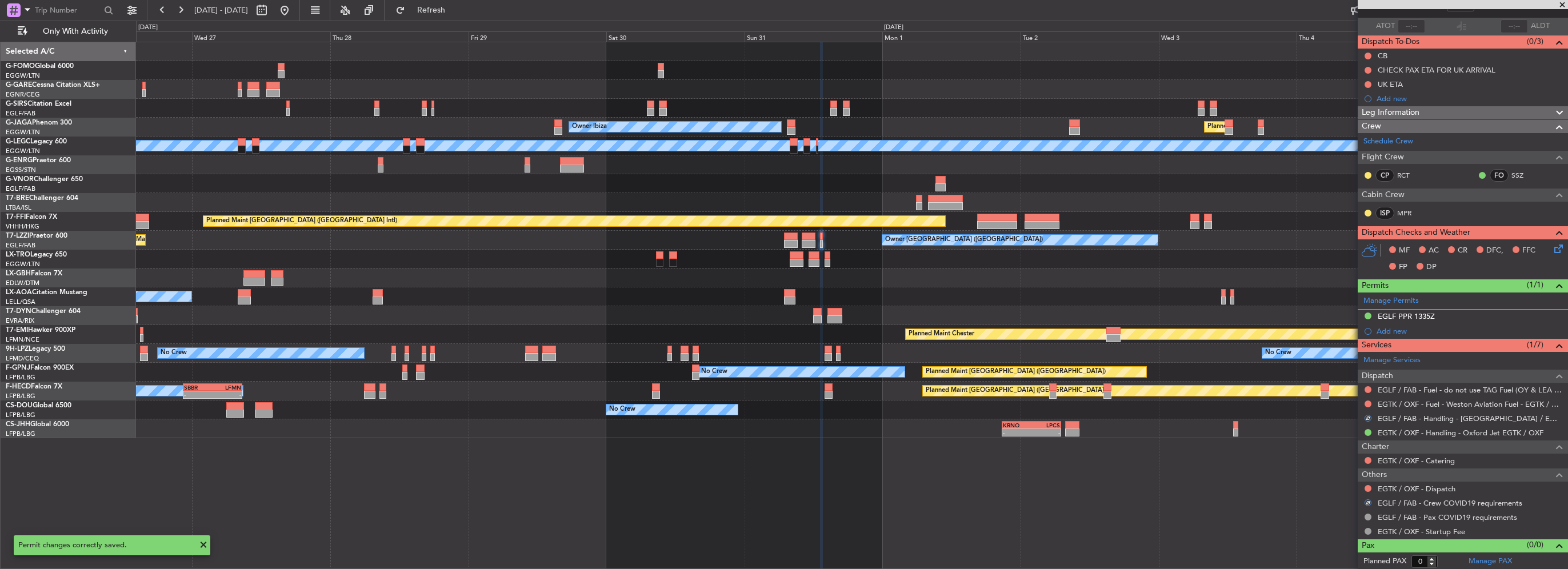
click at [1365, 489] on nimbus-traffic-light at bounding box center [1369, 488] width 9 height 9
click at [1367, 488] on button at bounding box center [1368, 488] width 6 height 6
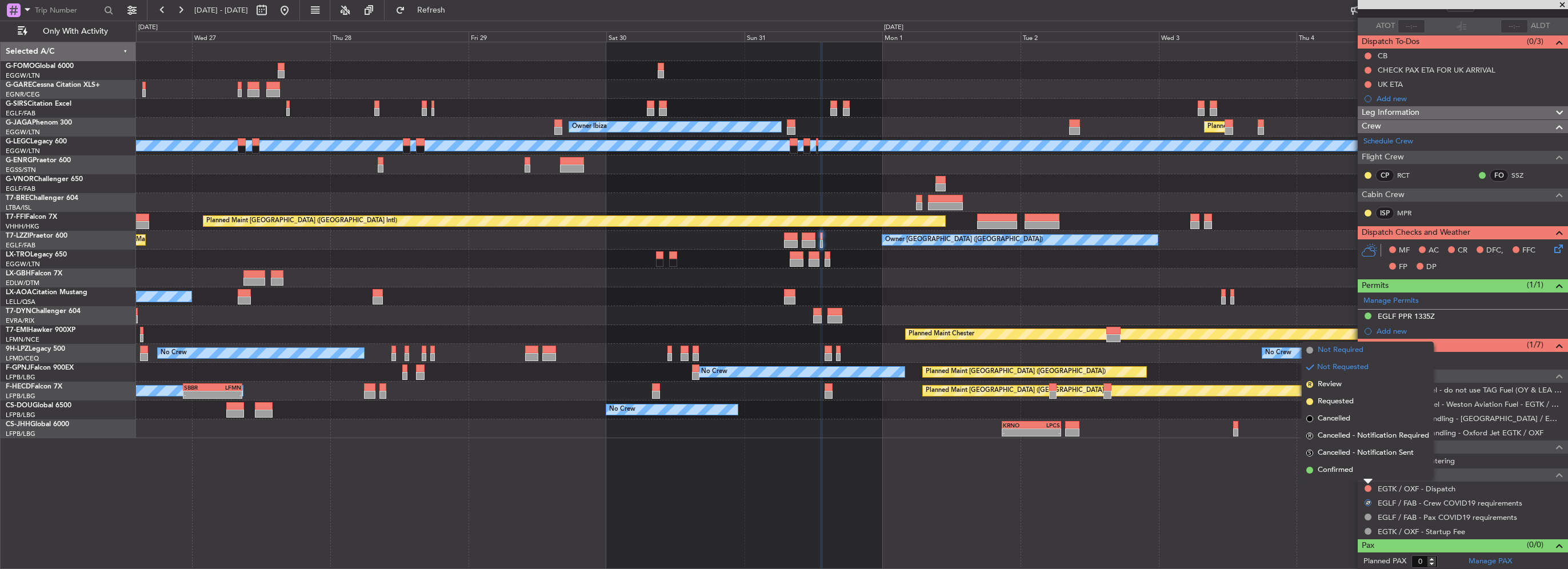
click at [1337, 349] on span "Not Required" at bounding box center [1341, 350] width 46 height 11
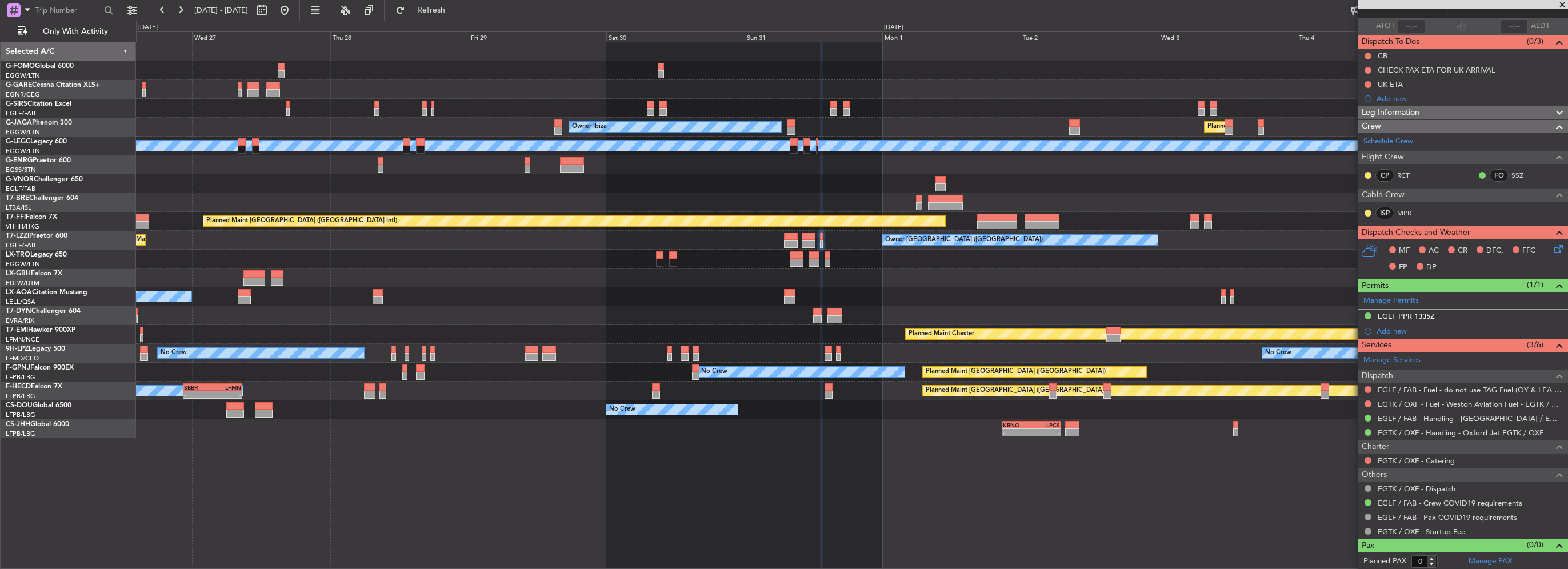
click at [848, 263] on div at bounding box center [852, 259] width 1432 height 19
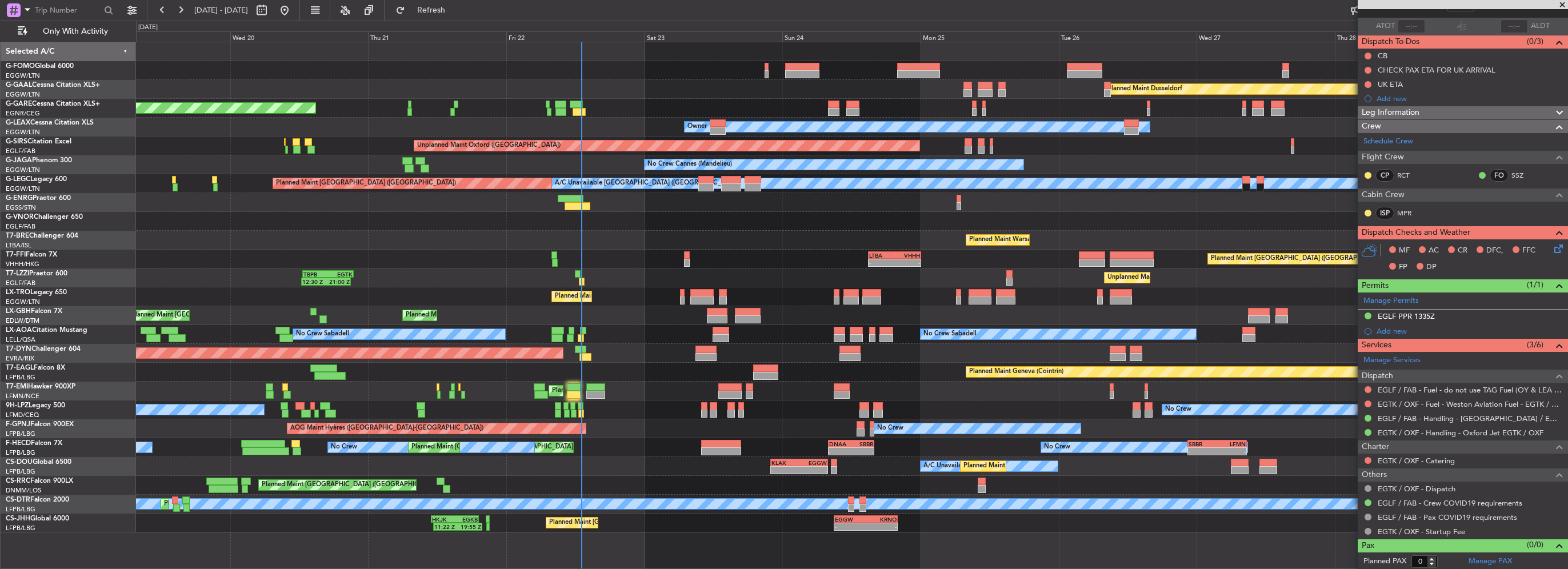
click at [1339, 338] on div "Planned Maint Windsor Locks (Bradley Intl) Planned Maint Dusseldorf Unplanned M…" at bounding box center [852, 287] width 1432 height 490
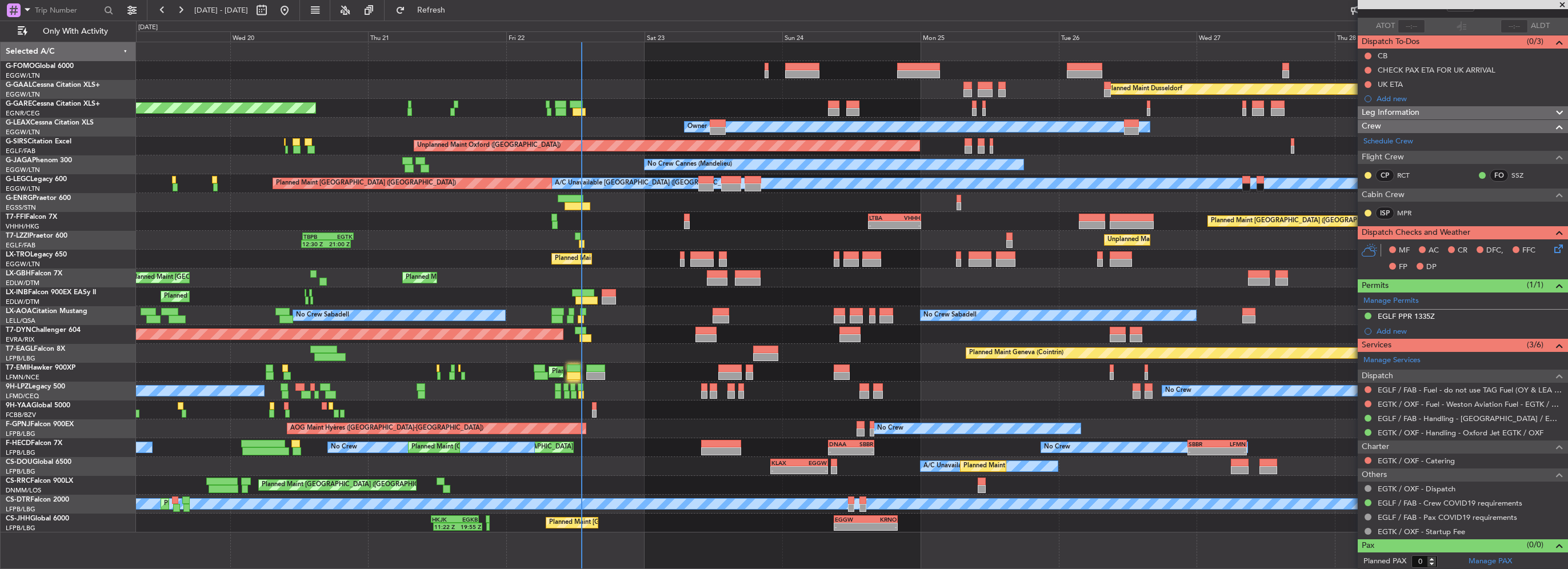
click at [505, 5] on div "19 Aug 2025 - 29 Aug 2025 Refresh Quick Links Only With Activity" at bounding box center [784, 10] width 1568 height 20
click at [456, 8] on span "Refresh" at bounding box center [431, 10] width 48 height 8
click at [295, 102] on div "Planned Maint Windsor Locks (Bradley Intl) Planned Maint Dusseldorf Unplanned M…" at bounding box center [852, 287] width 1432 height 490
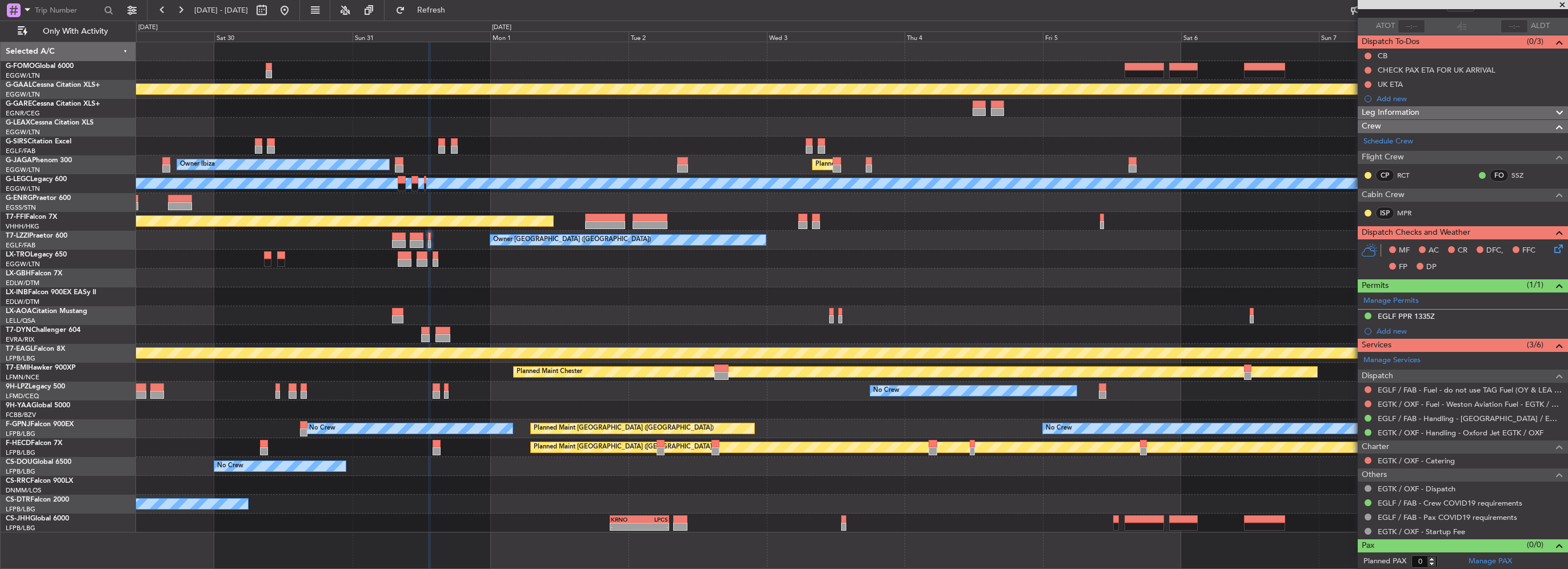
click at [357, 103] on div at bounding box center [852, 108] width 1432 height 19
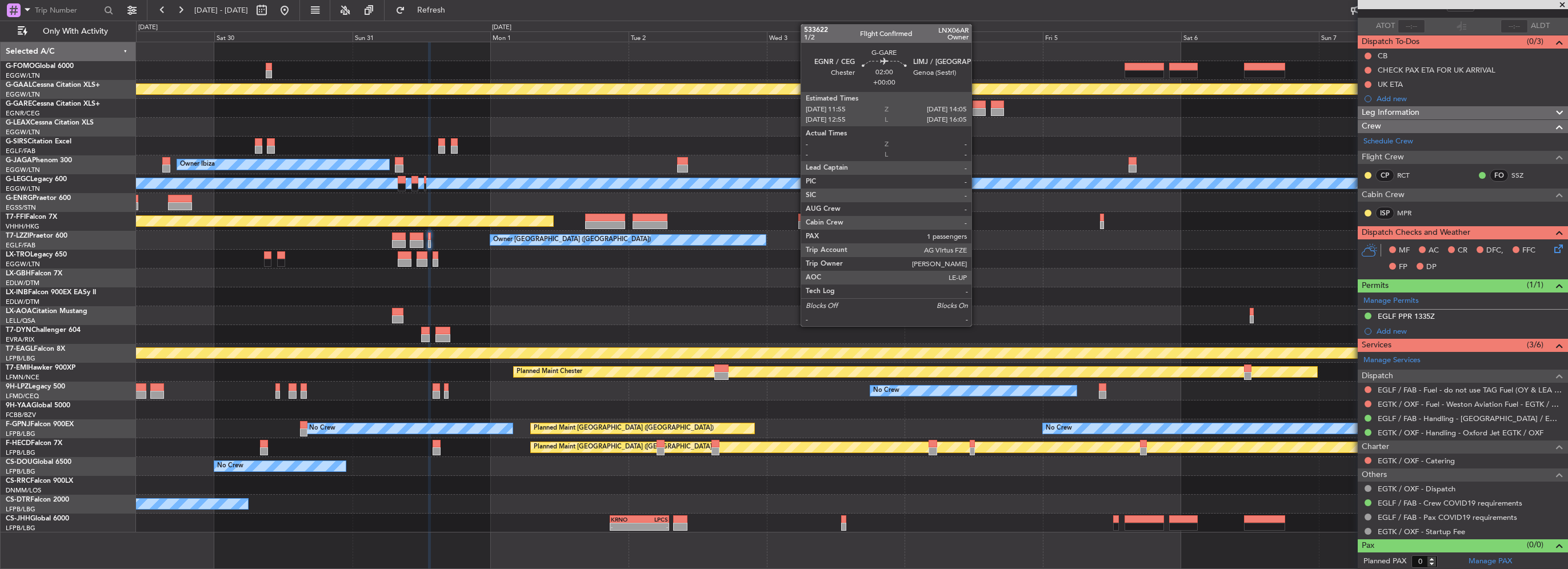
click at [972, 103] on div at bounding box center [979, 104] width 13 height 8
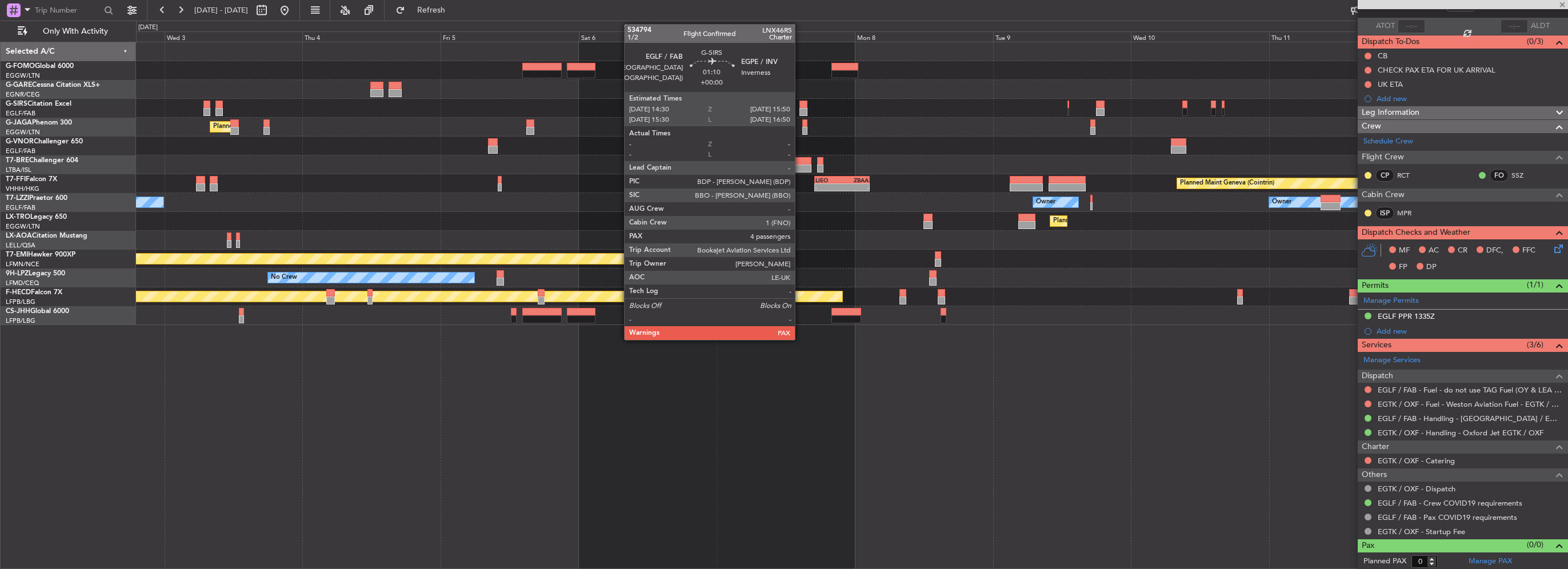
type input "1"
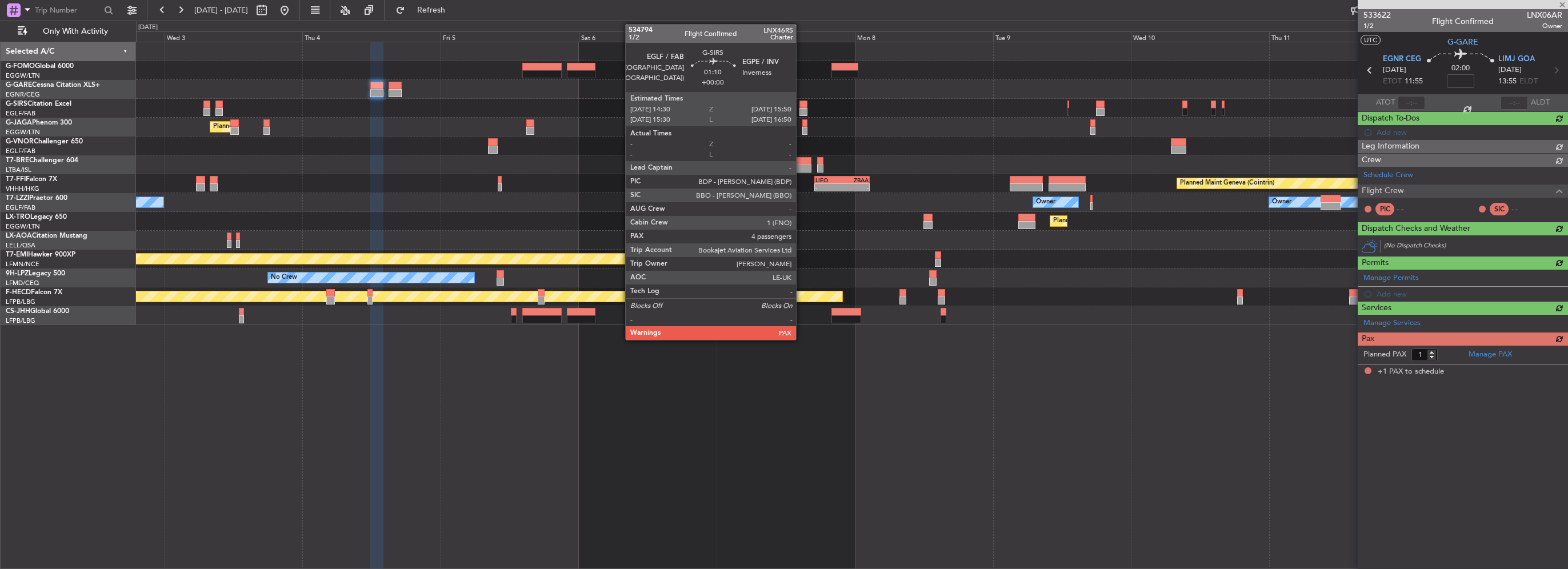
scroll to position [0, 0]
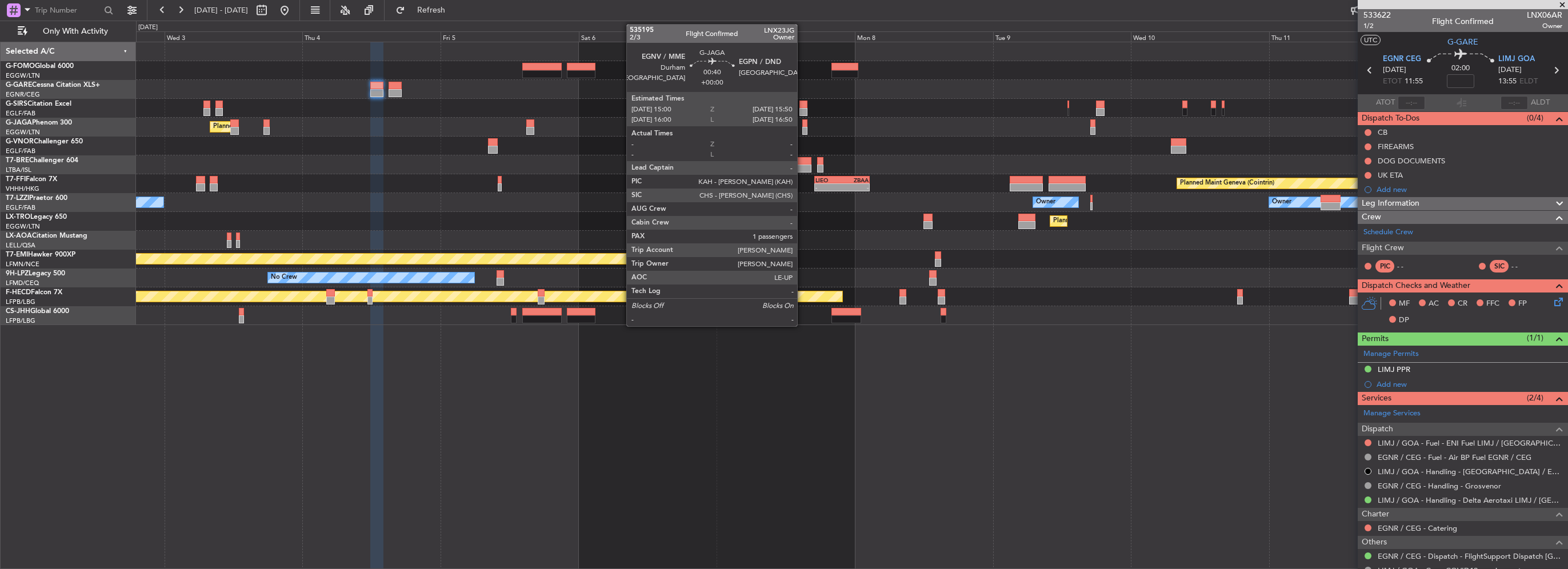
click at [802, 132] on div at bounding box center [805, 131] width 5 height 8
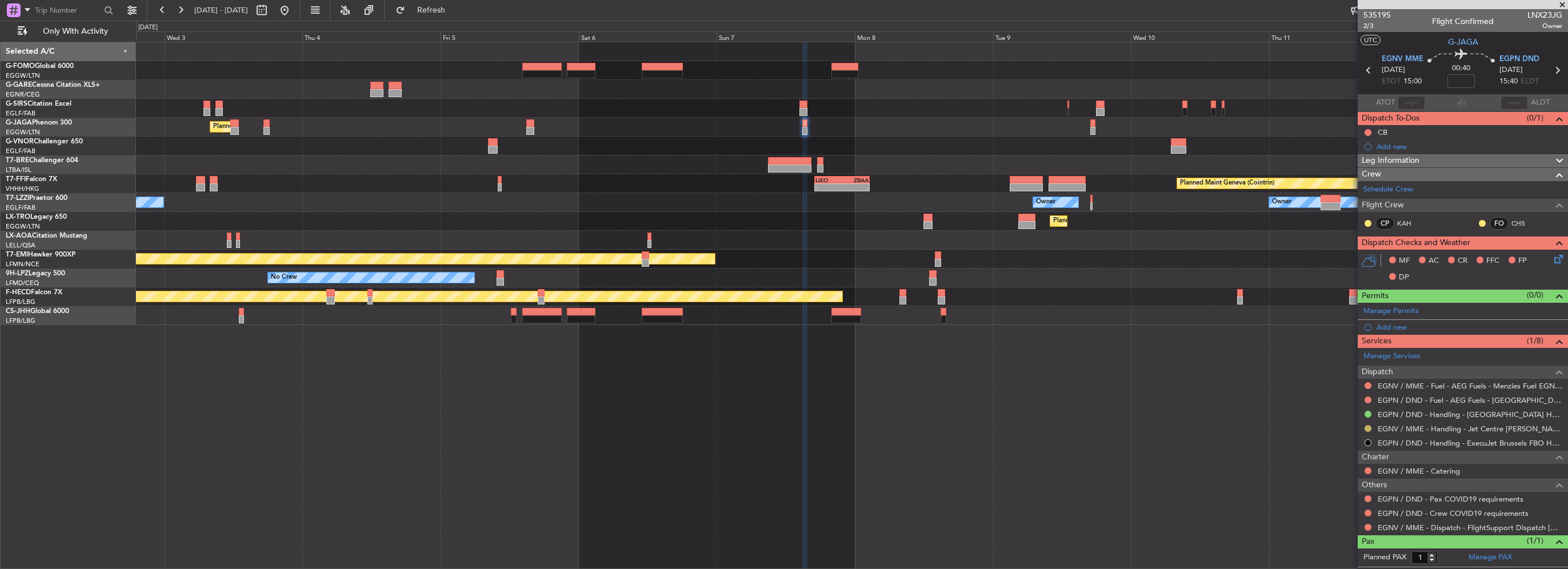
click at [1369, 427] on button at bounding box center [1368, 428] width 6 height 6
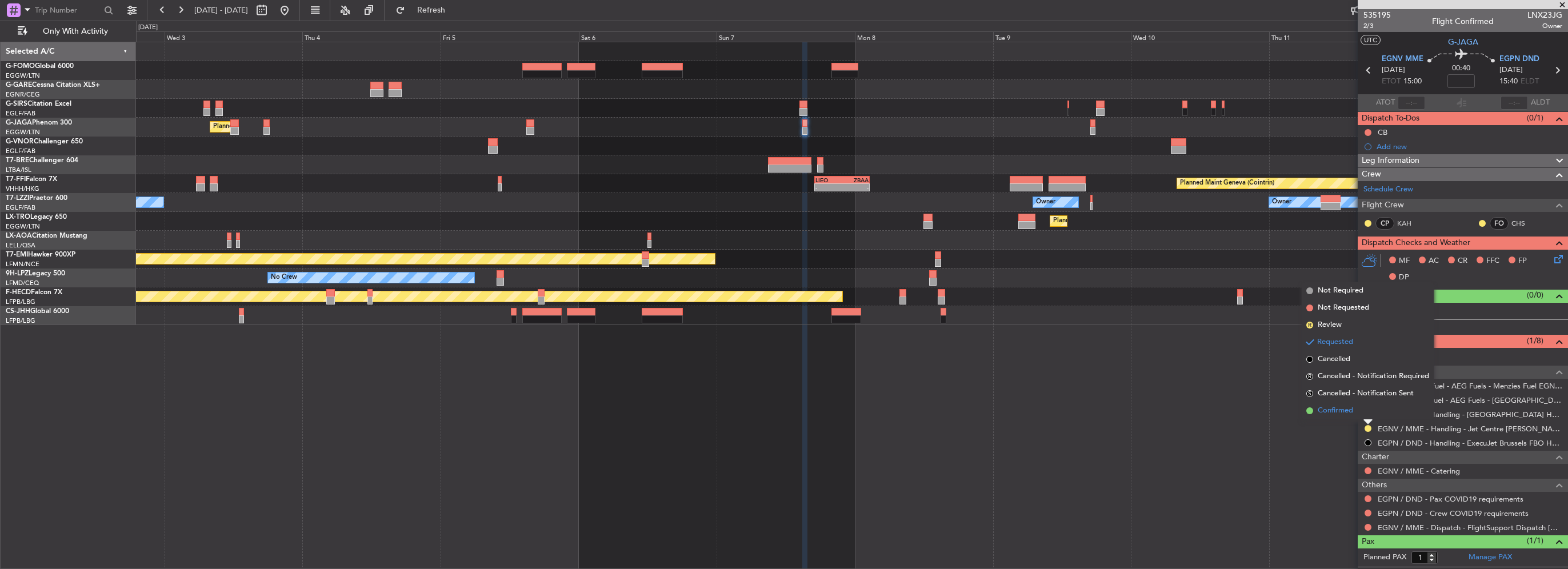
click at [1327, 416] on span "Confirmed" at bounding box center [1336, 411] width 36 height 11
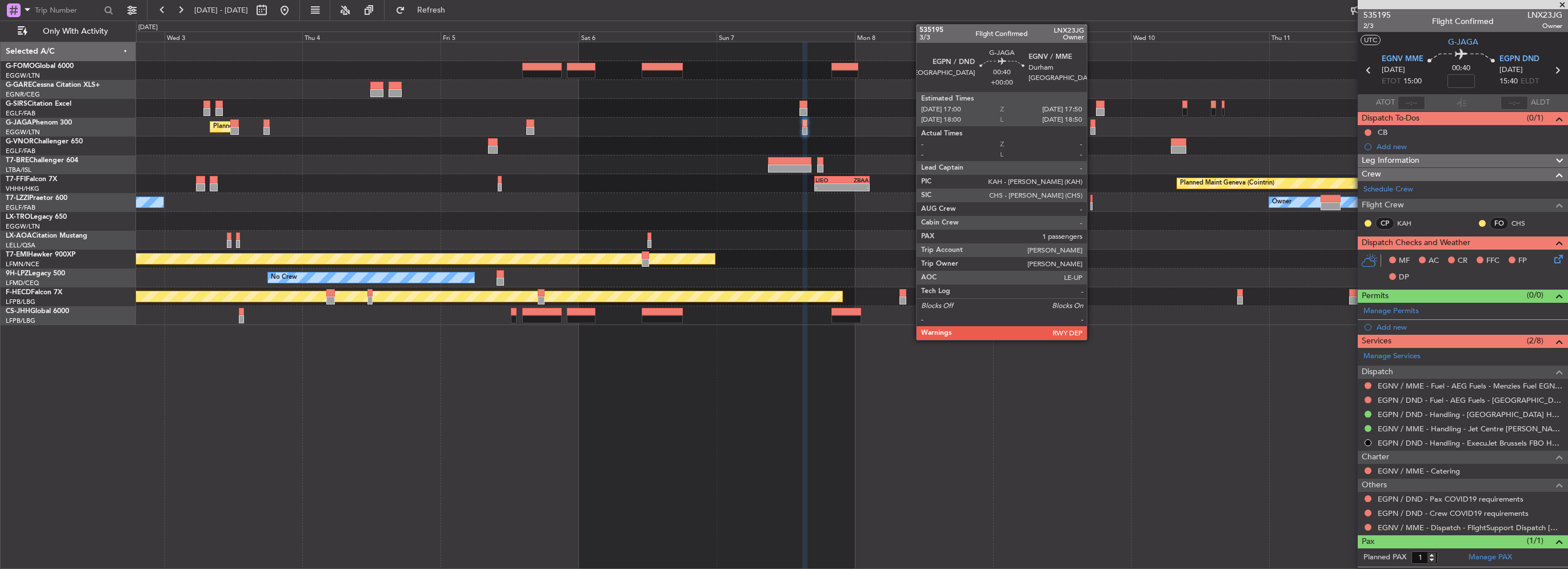
click at [1092, 130] on div at bounding box center [1093, 131] width 5 height 8
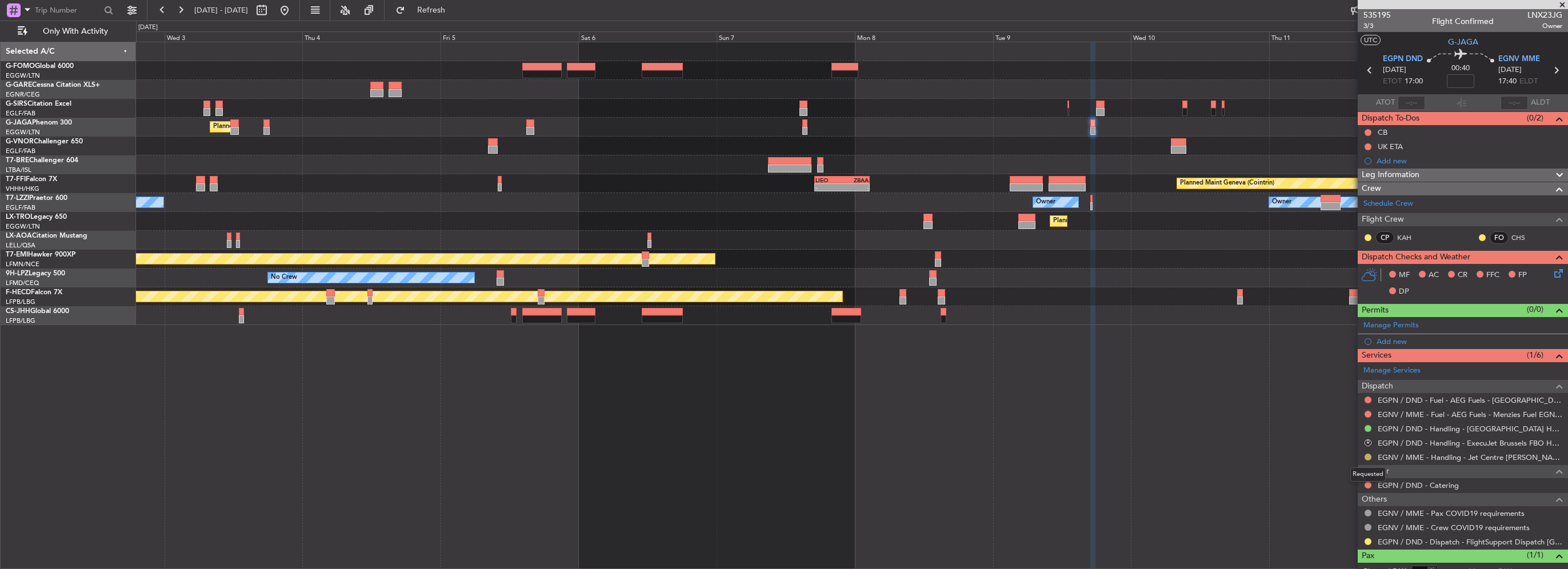
click at [1367, 457] on button at bounding box center [1368, 456] width 6 height 6
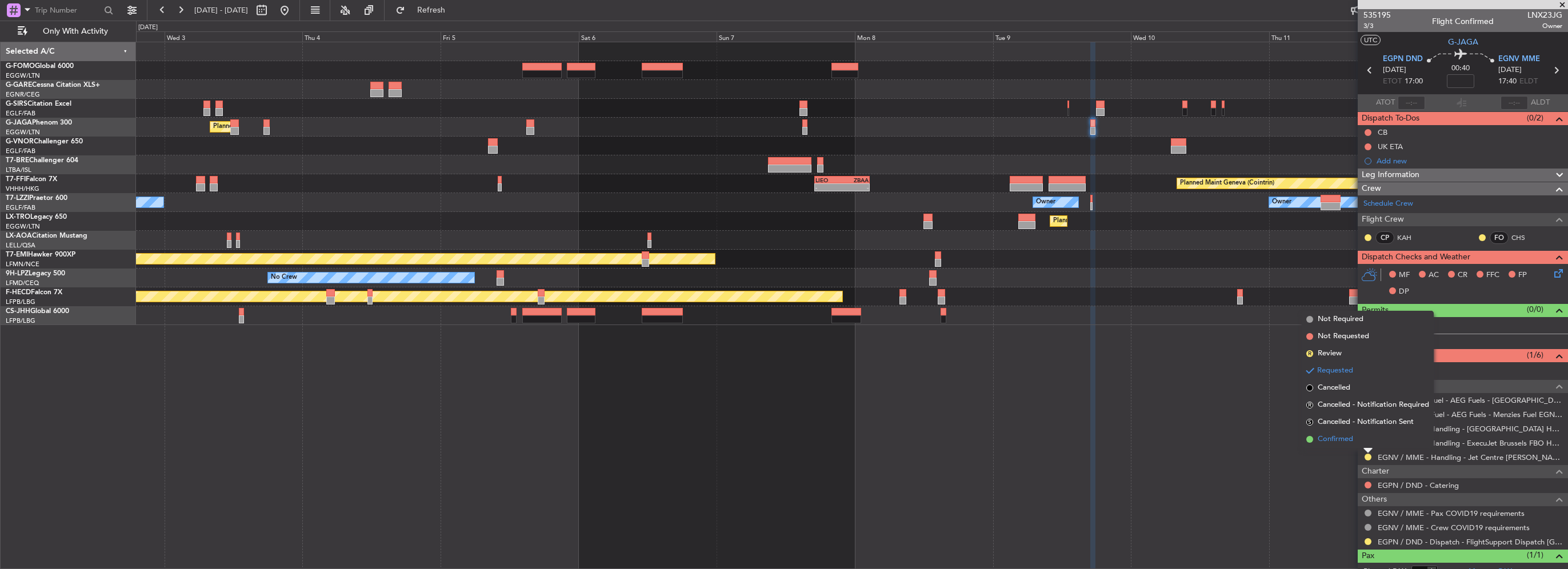
click at [1341, 437] on span "Confirmed" at bounding box center [1336, 439] width 36 height 11
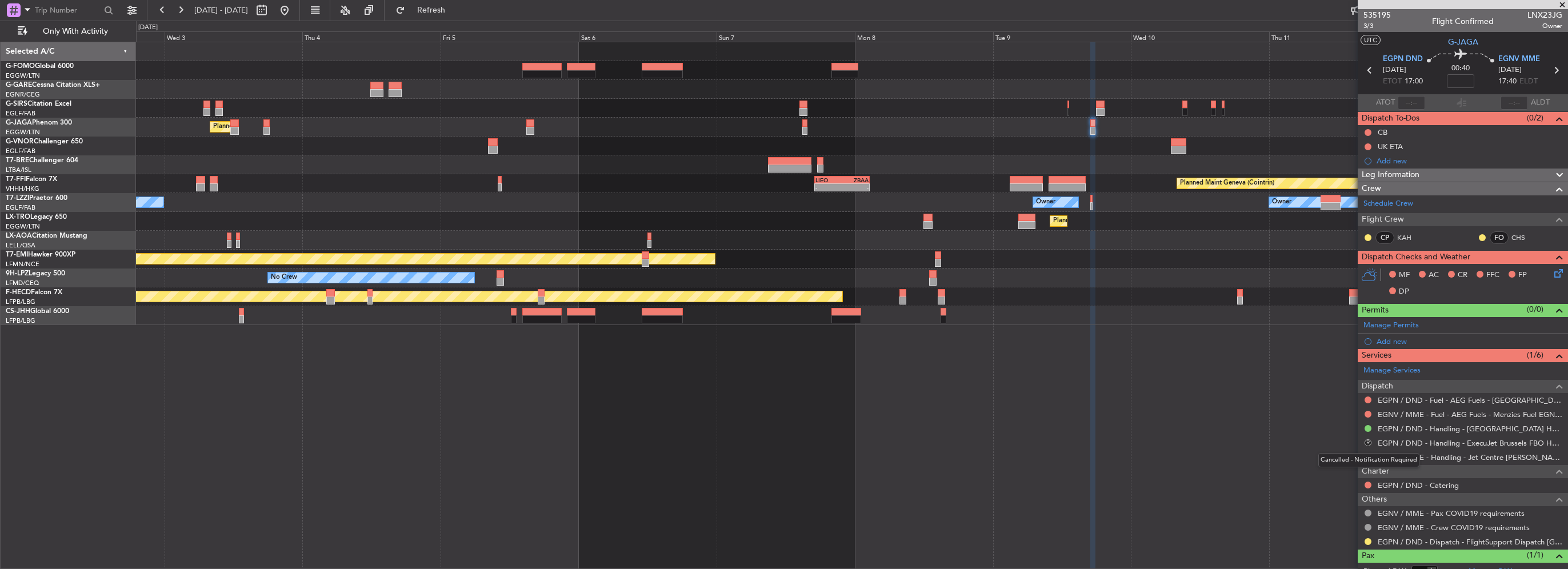
click at [1367, 439] on button "R" at bounding box center [1368, 442] width 6 height 6
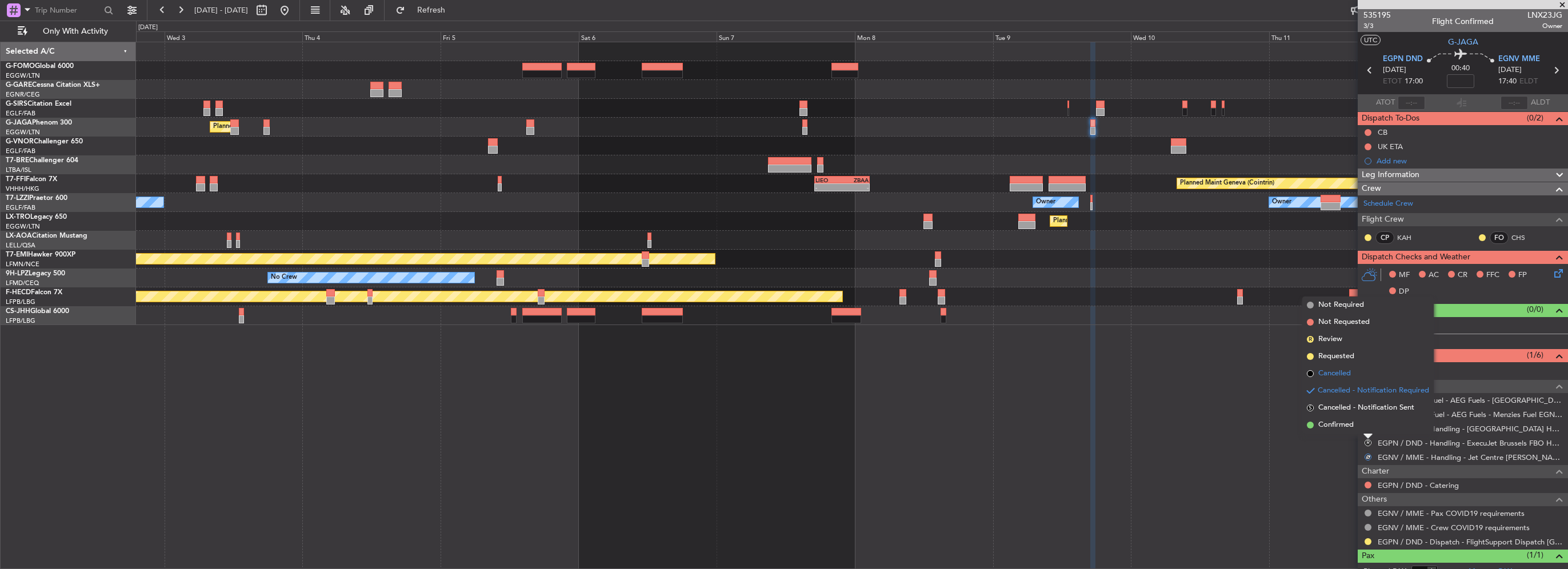
click at [1335, 376] on span "Cancelled" at bounding box center [1335, 373] width 33 height 11
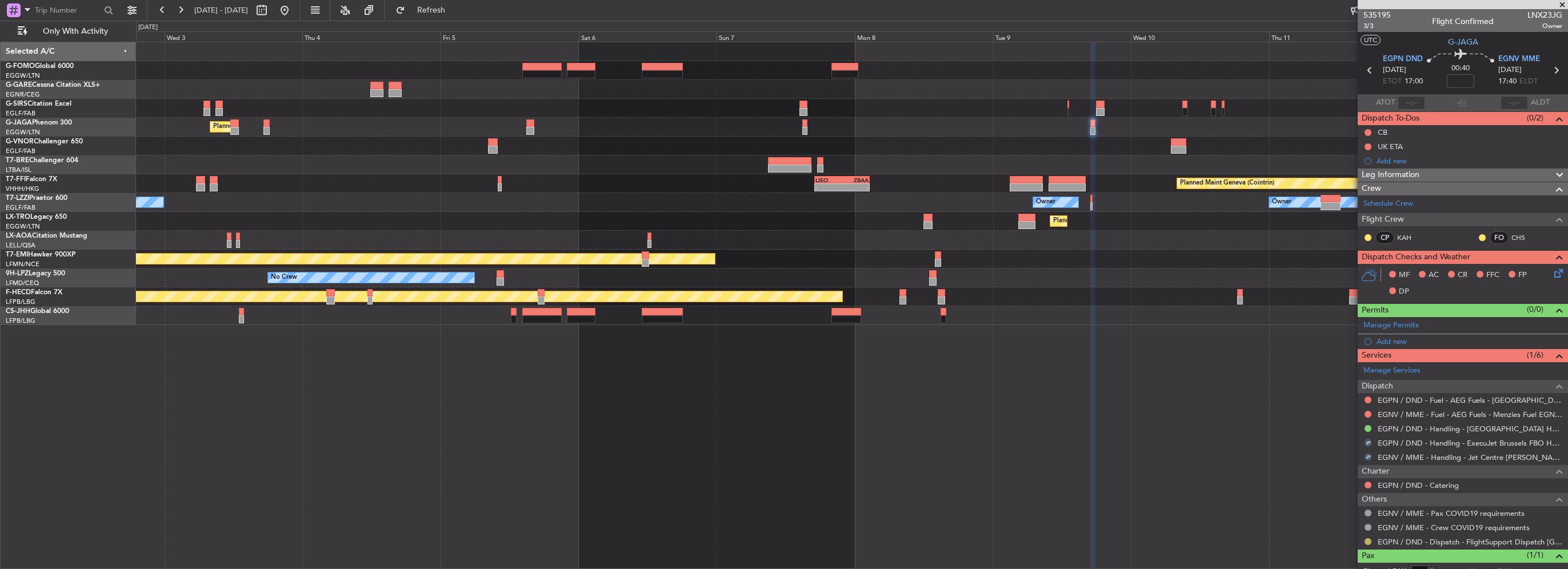
click at [1369, 538] on button at bounding box center [1368, 541] width 6 height 6
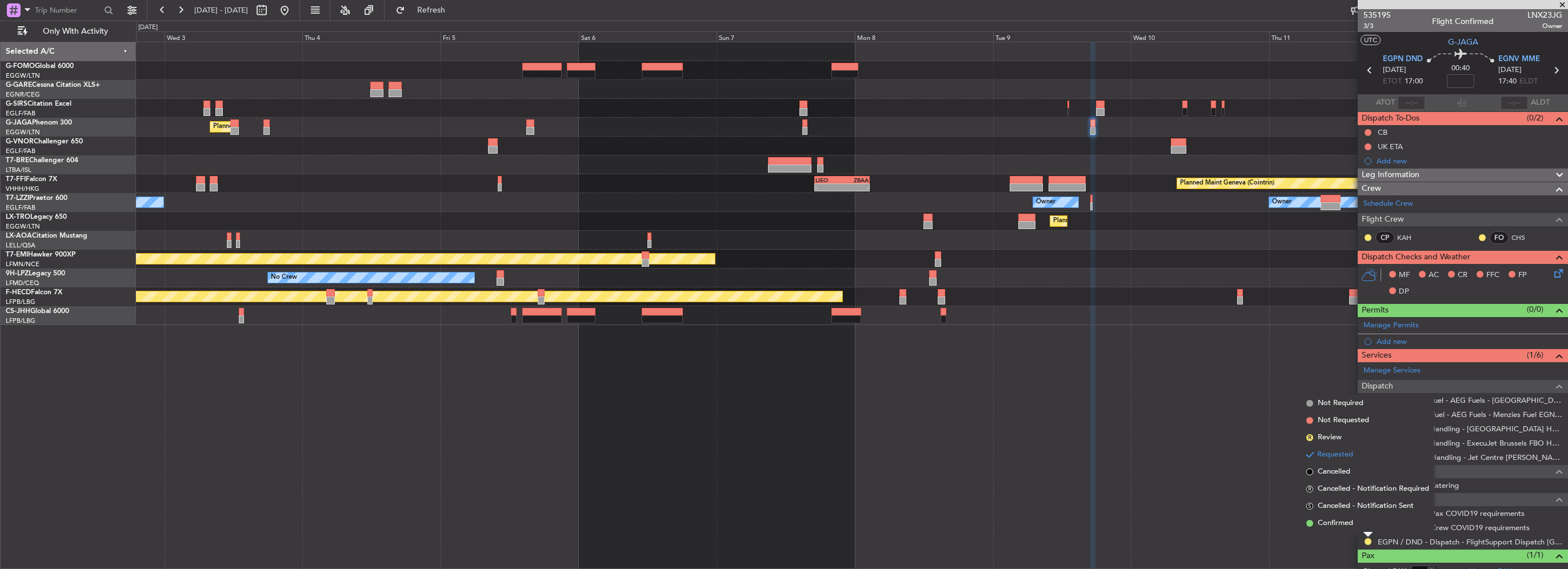
click at [1355, 521] on div "Requested" at bounding box center [1368, 522] width 36 height 15
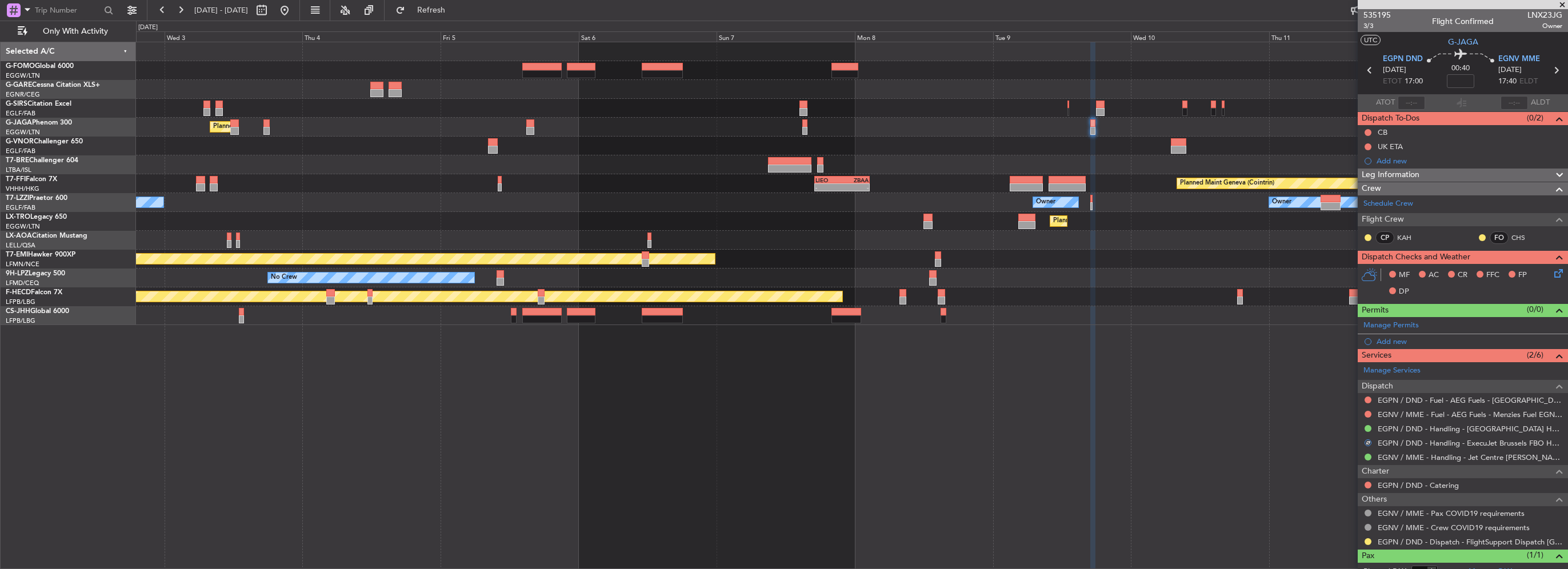
click at [1364, 540] on div at bounding box center [1369, 542] width 9 height 9
click at [1365, 540] on button at bounding box center [1368, 541] width 6 height 6
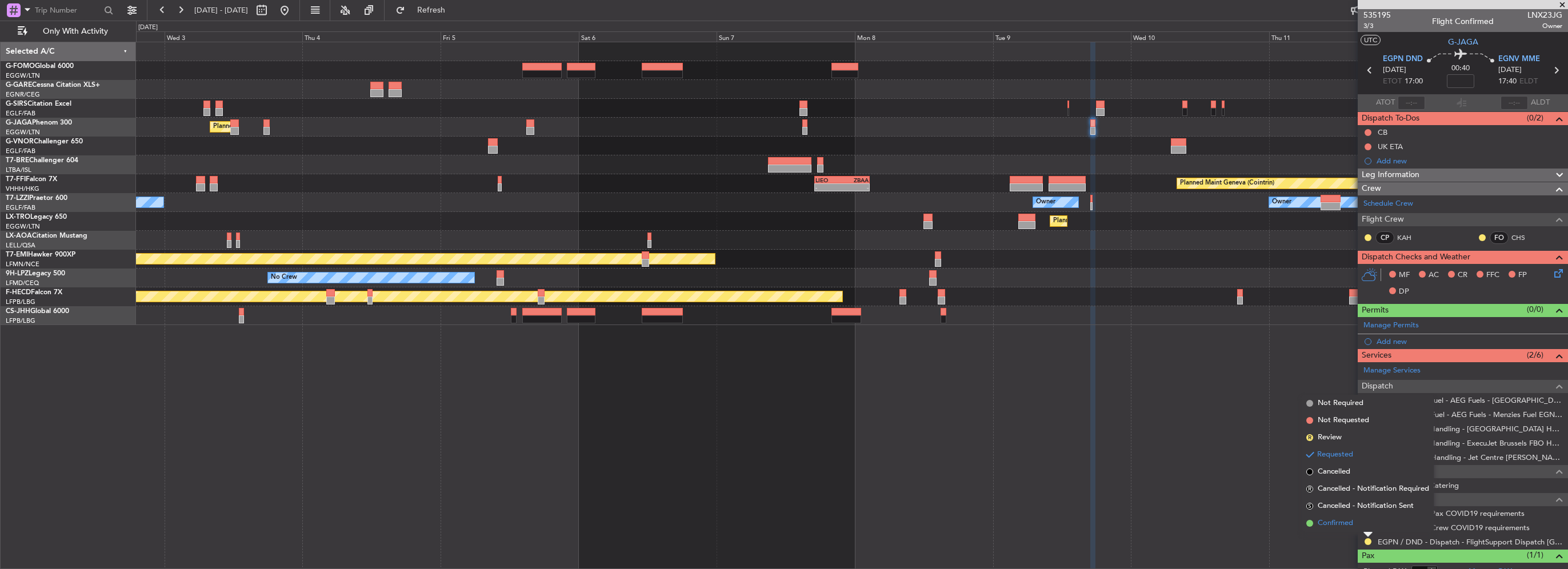
click at [1337, 520] on span "Confirmed" at bounding box center [1336, 523] width 36 height 11
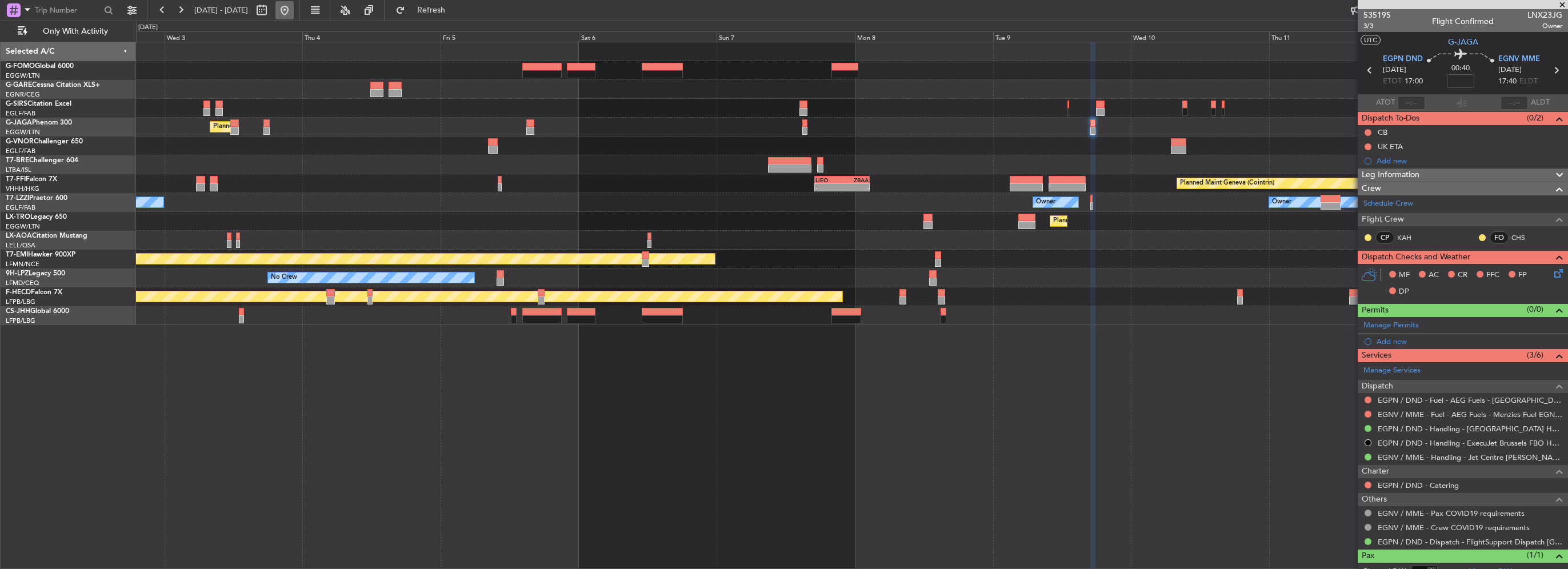
click at [294, 14] on button at bounding box center [285, 10] width 18 height 18
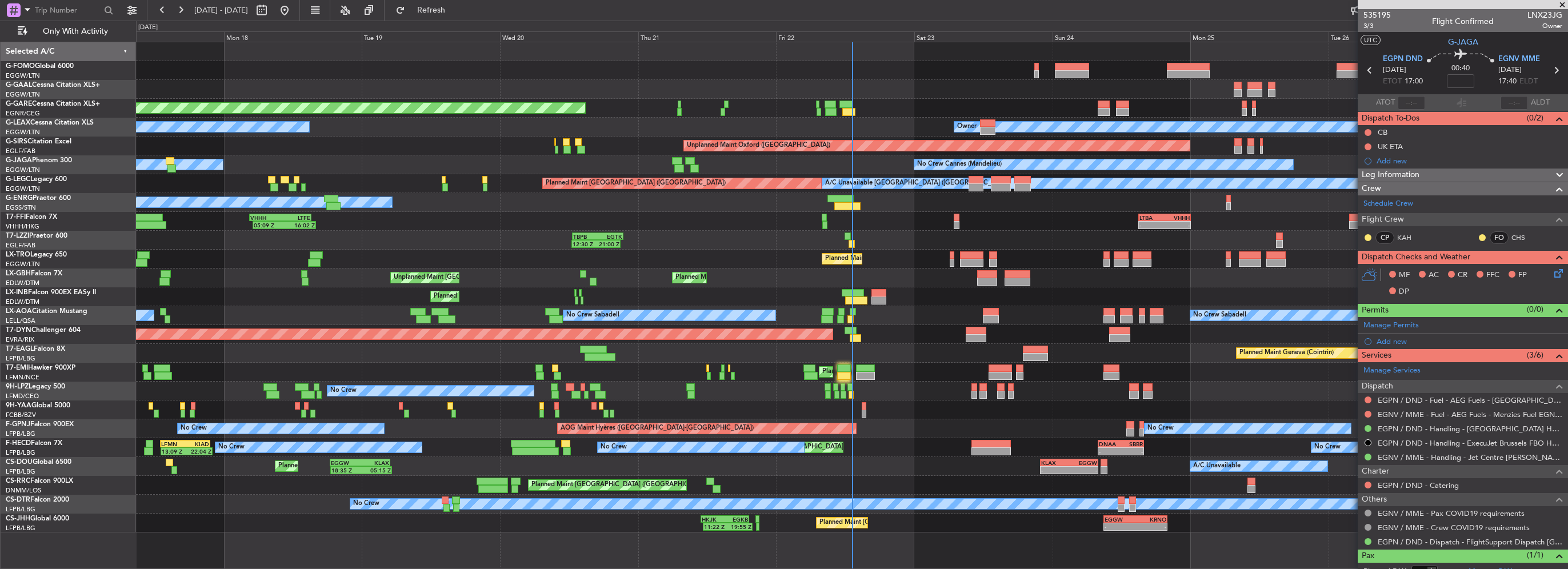
click at [744, 321] on div "Planned Maint Windsor Locks (Bradley Intl) Planned Maint Dusseldorf Unplanned M…" at bounding box center [852, 287] width 1432 height 490
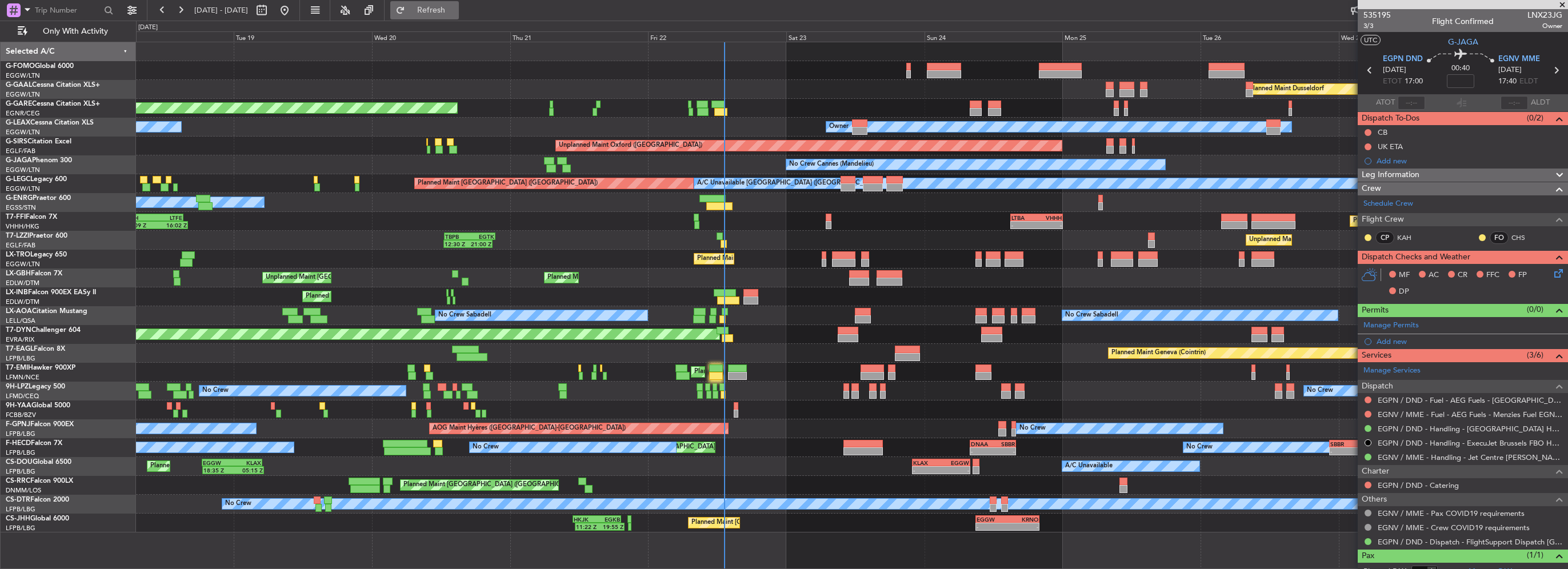
click at [456, 13] on span "Refresh" at bounding box center [431, 10] width 48 height 8
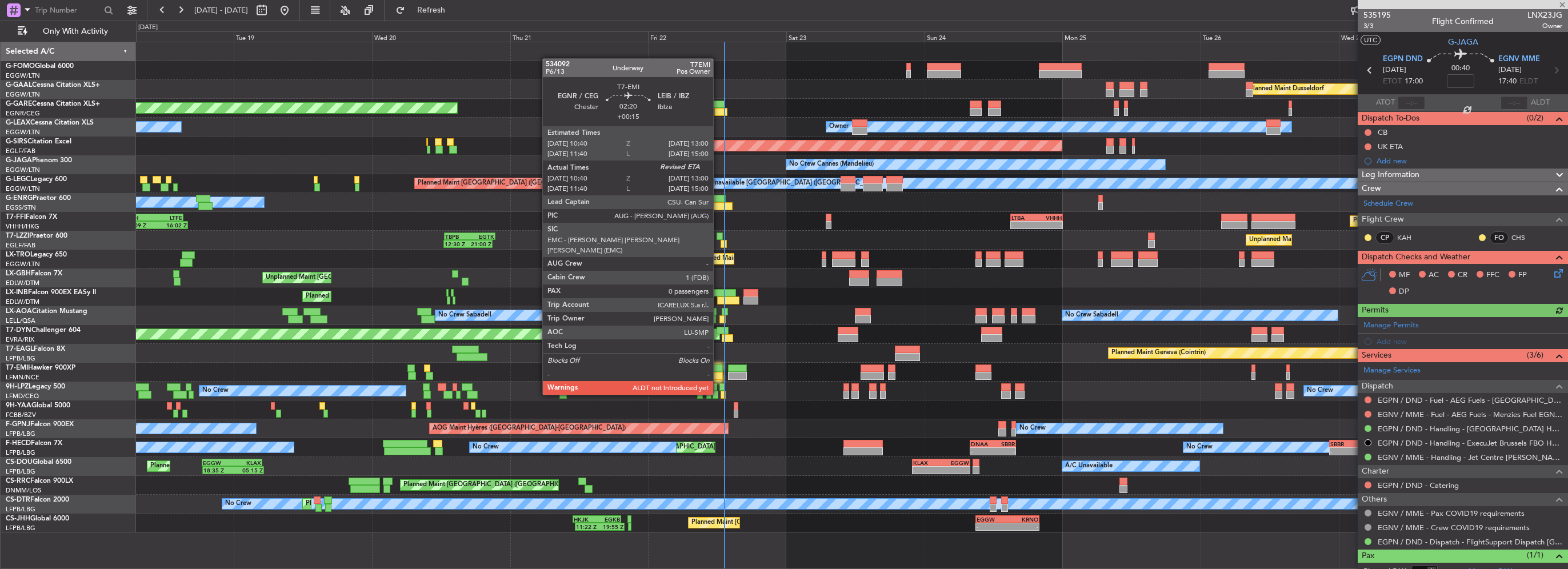
click at [718, 373] on div at bounding box center [715, 376] width 14 height 8
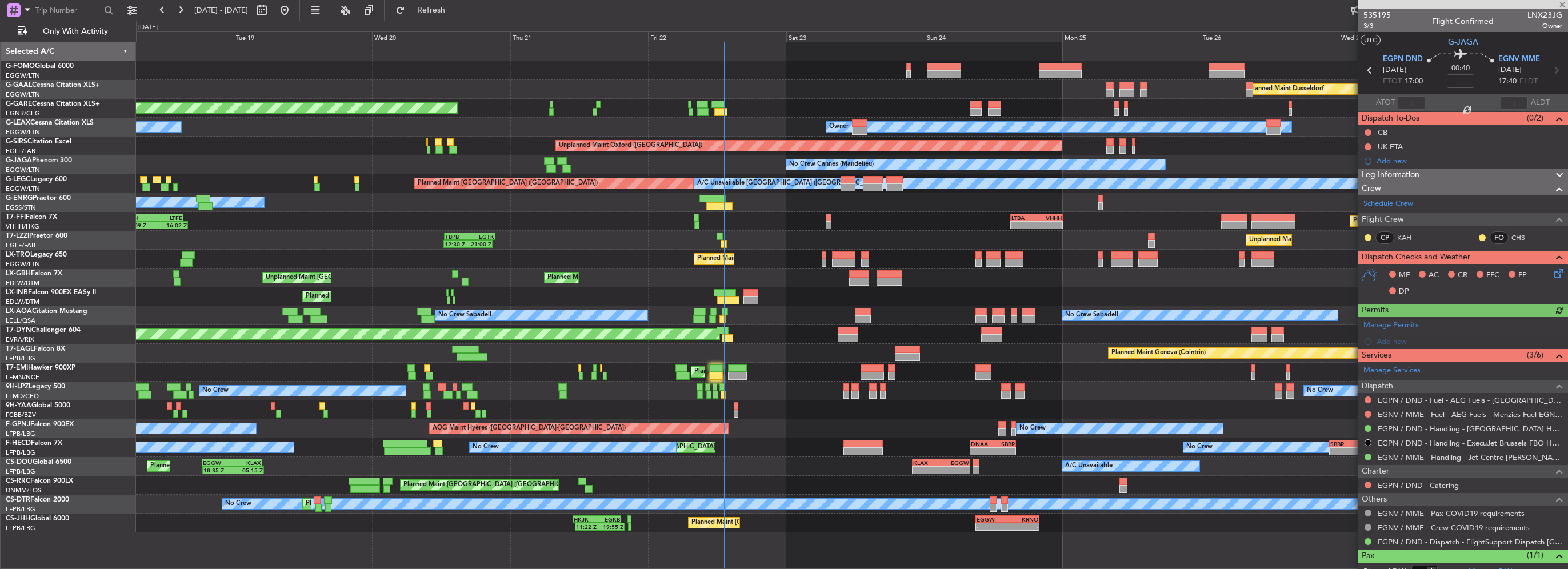
type input "+00:15"
type input "10:40"
type input "0"
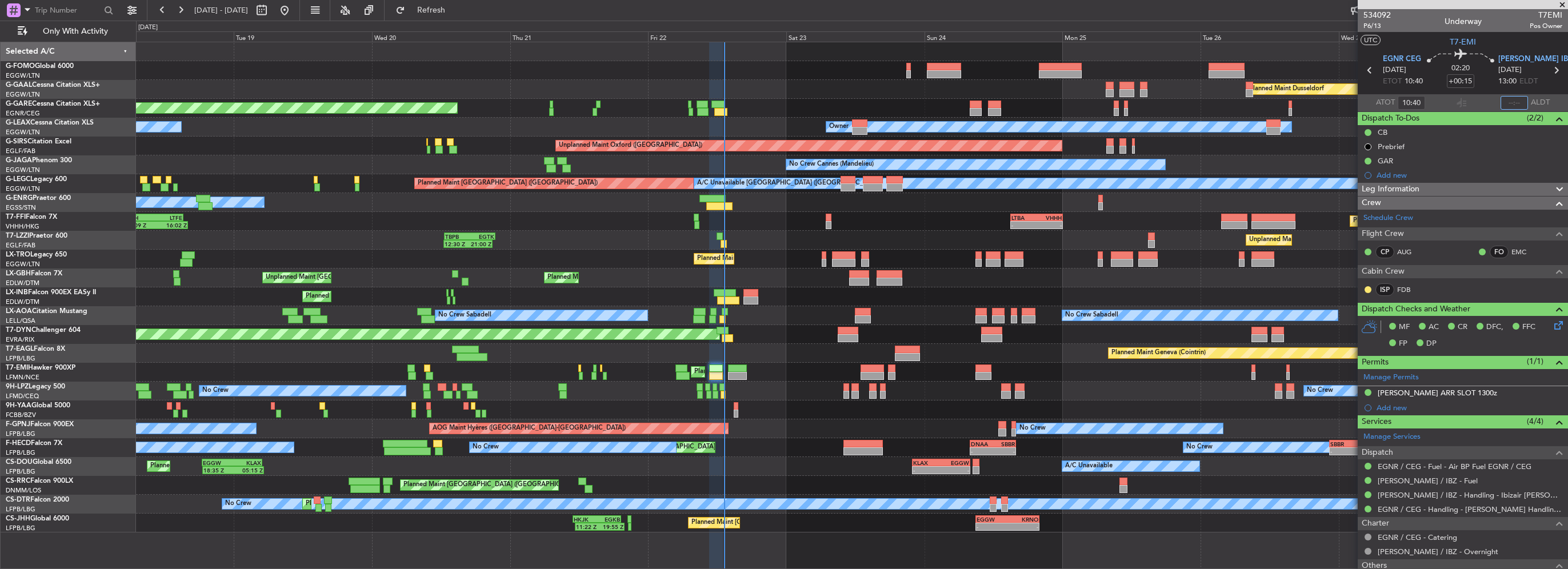
click at [1506, 101] on input "text" at bounding box center [1514, 102] width 27 height 14
click at [1513, 104] on input "text" at bounding box center [1514, 102] width 27 height 14
type input "13:16"
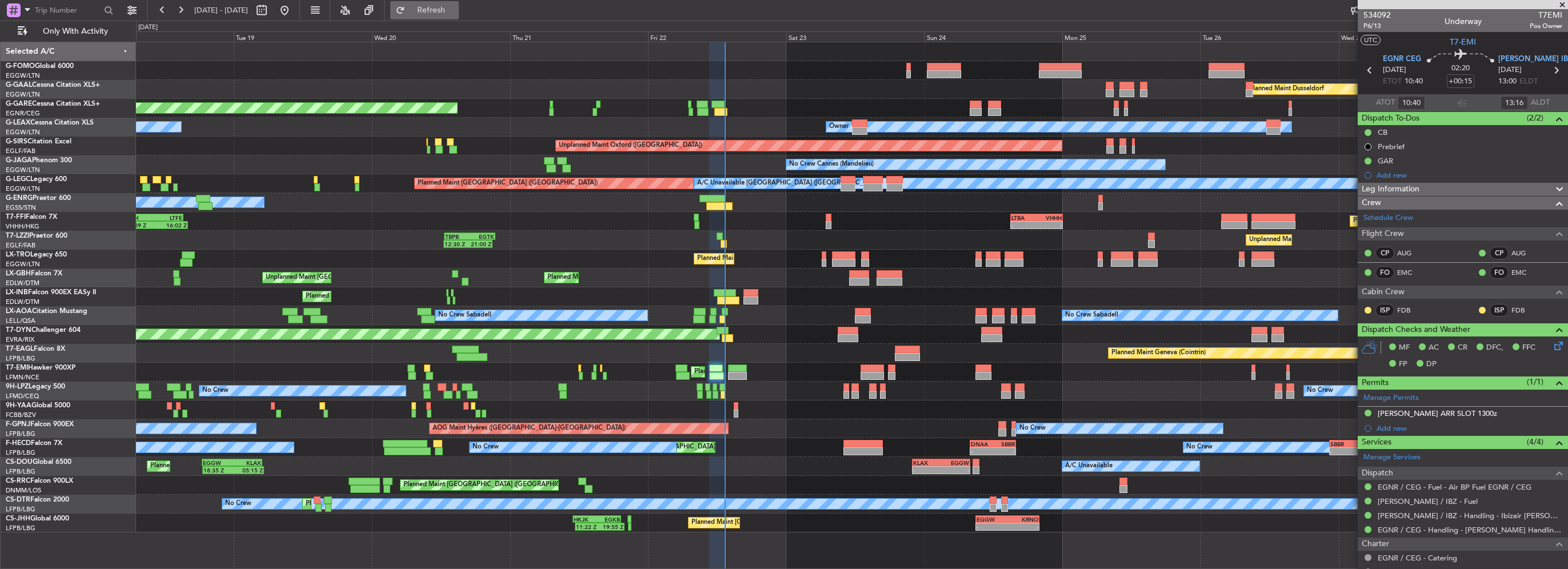
click at [456, 10] on span "Refresh" at bounding box center [431, 10] width 48 height 8
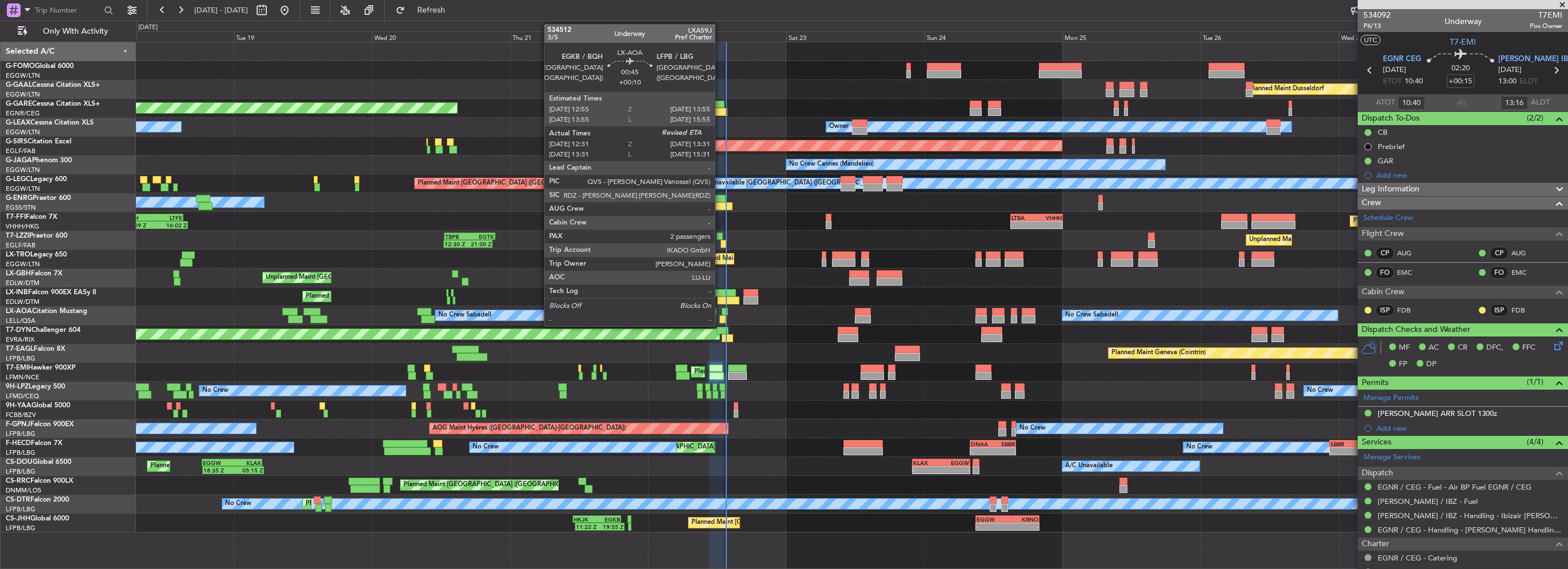
click at [720, 319] on div at bounding box center [723, 319] width 6 height 8
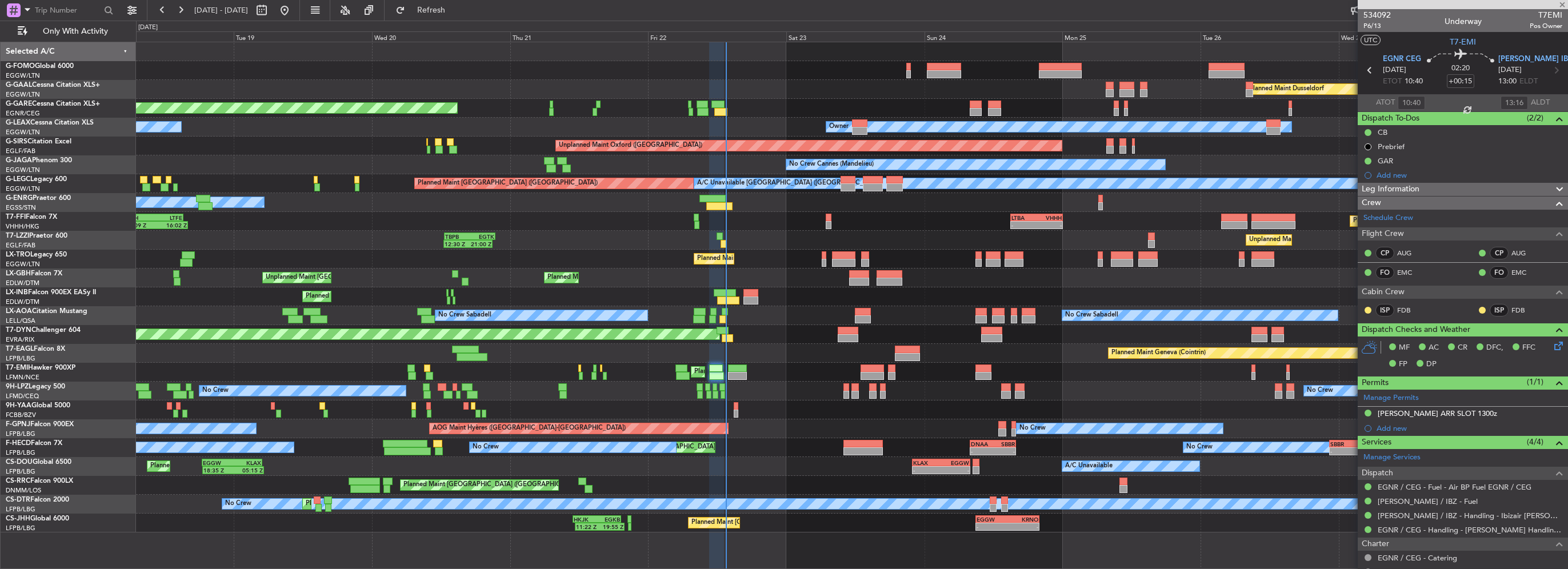
type input "+00:10"
type input "12:41"
type input "2"
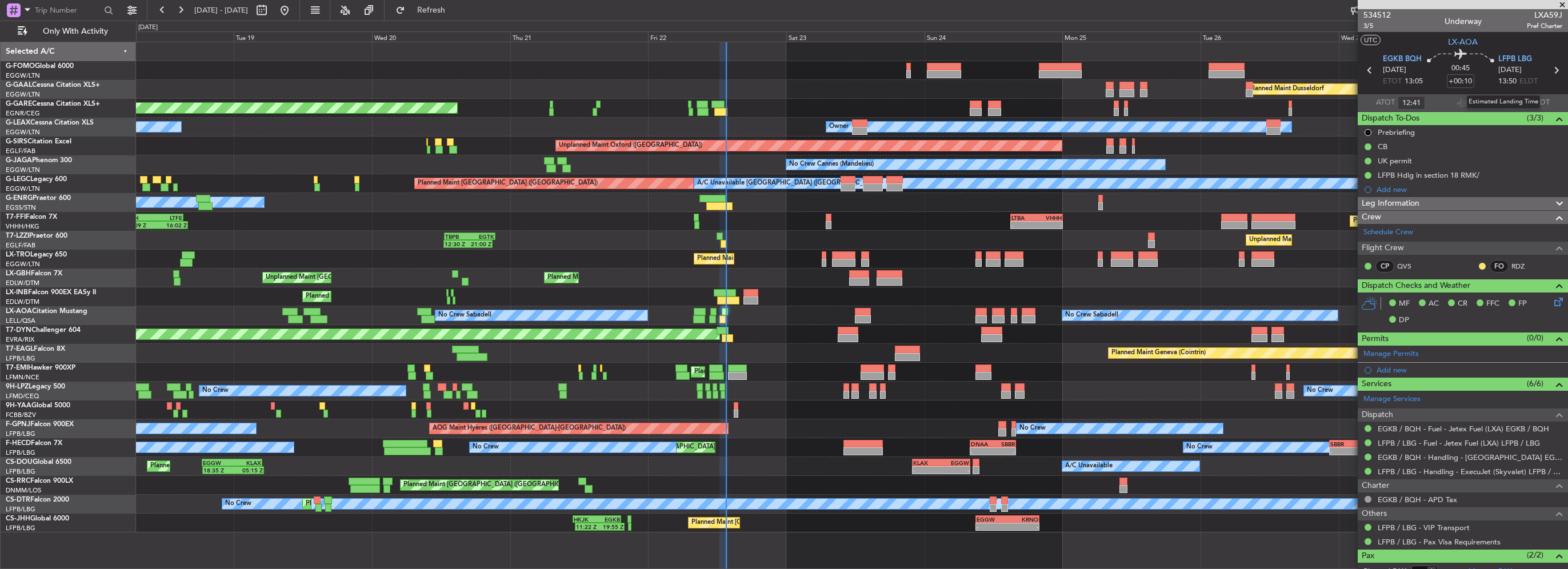
click at [1508, 106] on mat-tooltip-component "Estimated Landing Time" at bounding box center [1503, 102] width 91 height 30
click at [1503, 103] on input "text" at bounding box center [1514, 102] width 27 height 14
type input "13:29"
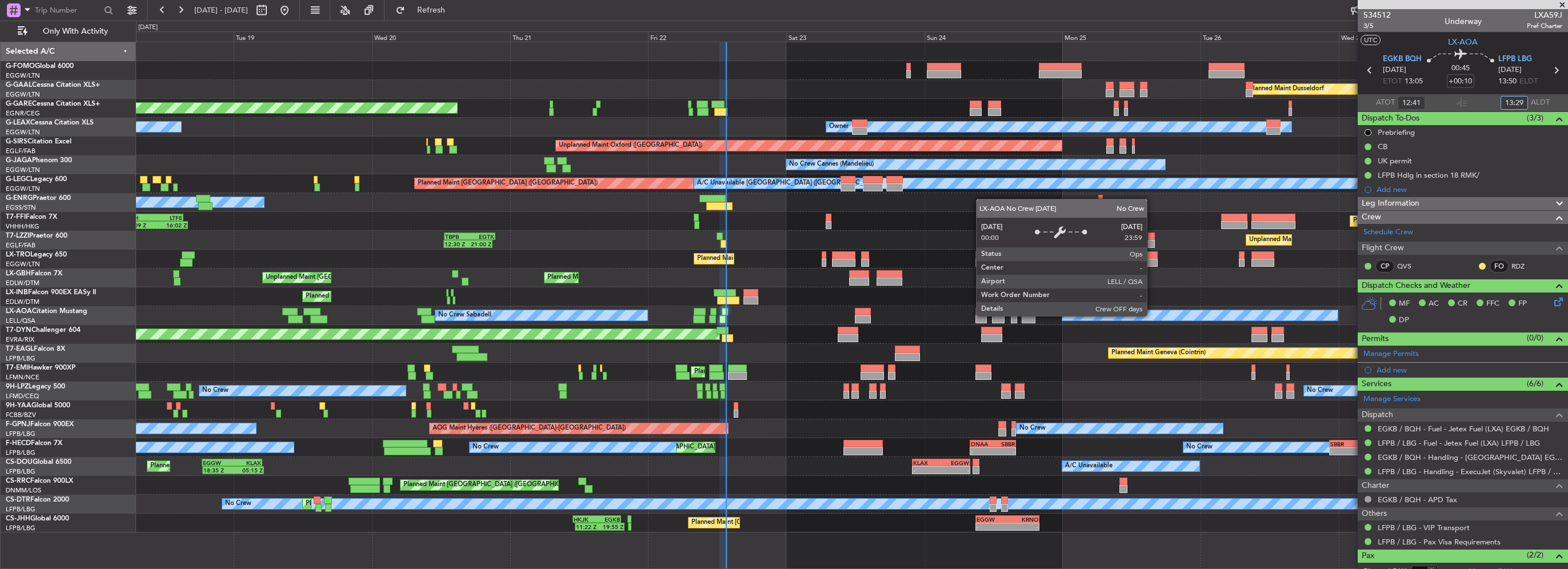
click at [704, 304] on div "Planned Maint Windsor Locks (Bradley Intl) Planned Maint Dusseldorf Unplanned M…" at bounding box center [852, 287] width 1432 height 490
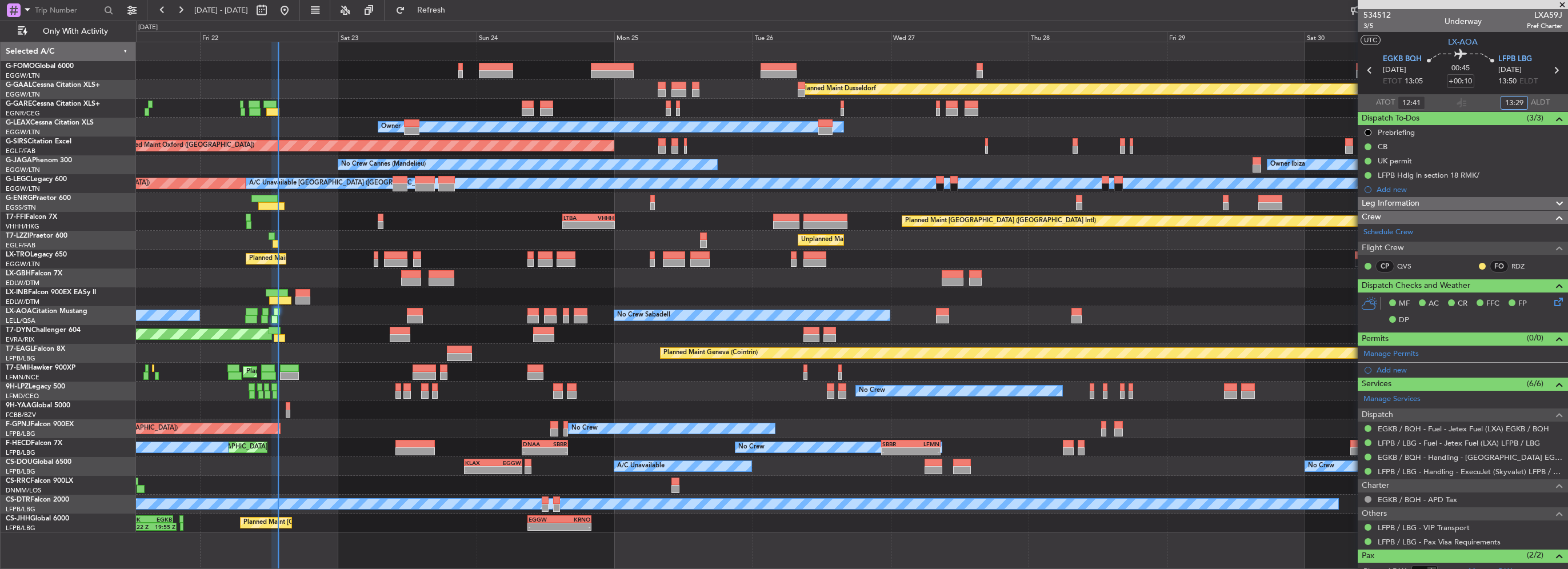
click at [537, 363] on div "Planned Maint Dusseldorf Unplanned Maint Chester Owner Unplanned Maint Oxford (…" at bounding box center [852, 287] width 1432 height 490
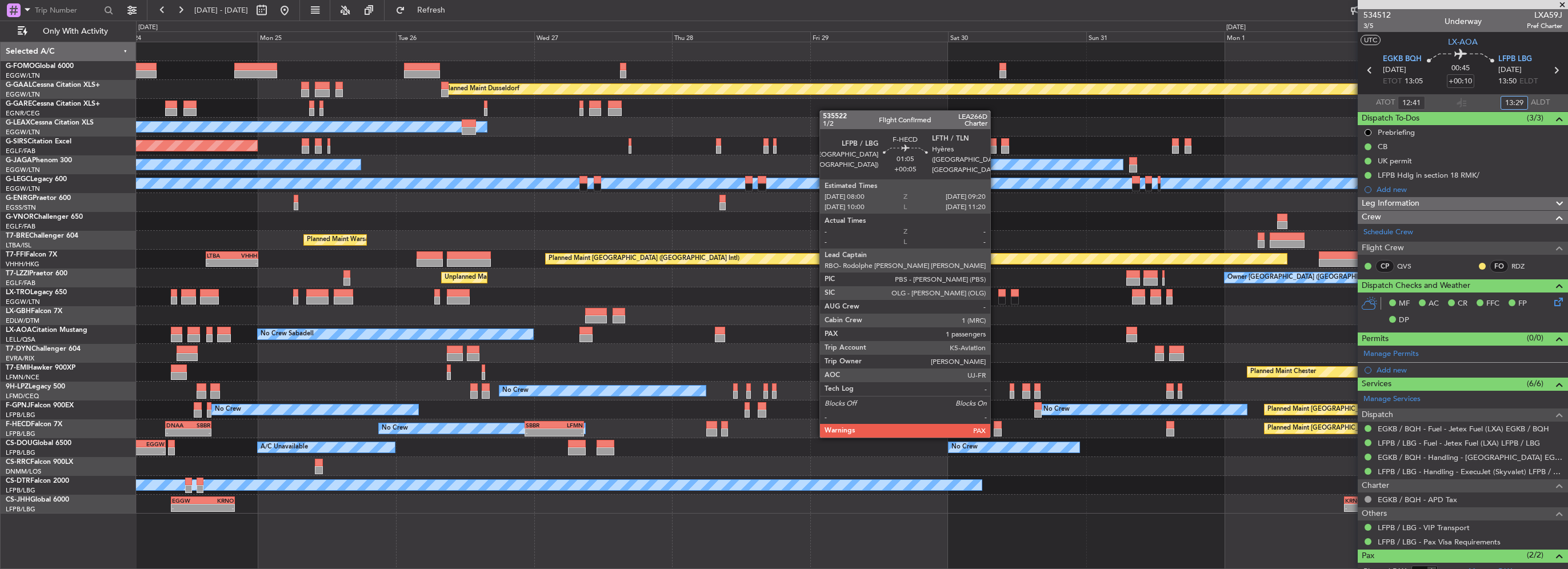
click at [995, 425] on div at bounding box center [997, 424] width 8 height 8
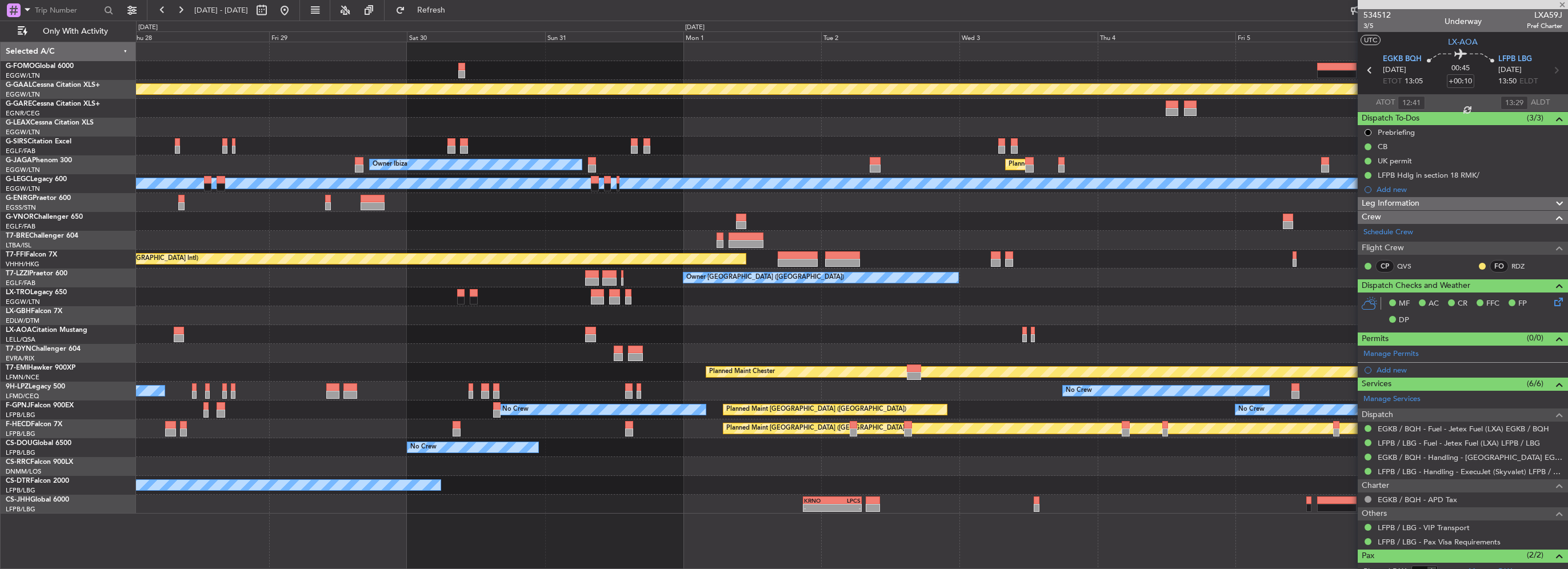
click at [448, 375] on div "Planned Maint Dusseldorf Owner Owner Ibiza Planned Maint London (Luton) No Crew…" at bounding box center [852, 277] width 1432 height 471
type input "+00:05"
type input "5"
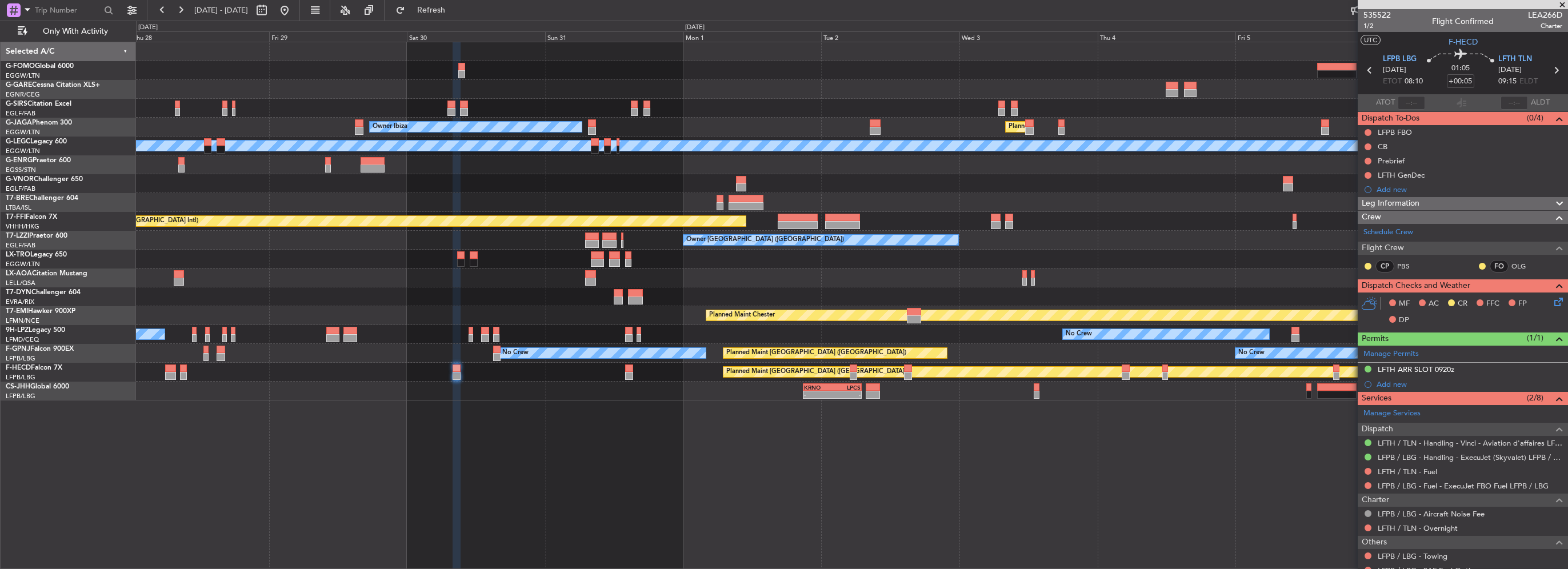
click at [1268, 326] on div "No Crew No Crew" at bounding box center [852, 334] width 1432 height 19
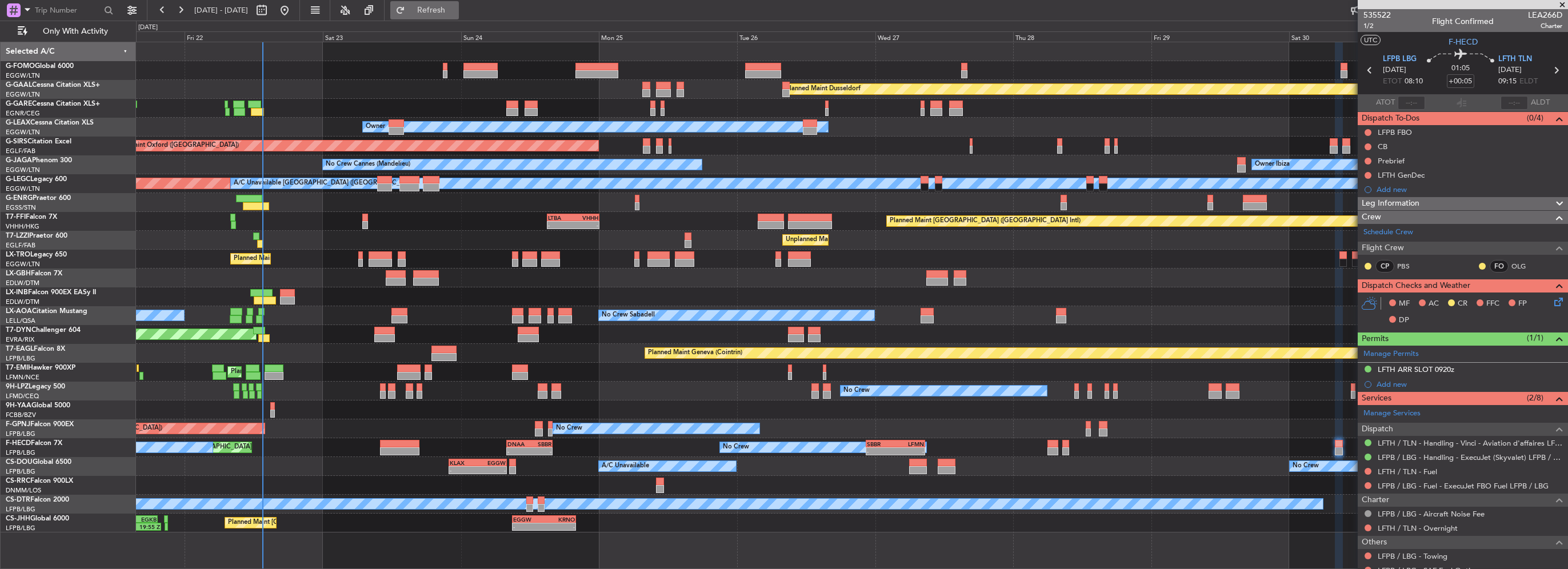
click at [445, 2] on button "Refresh" at bounding box center [424, 10] width 69 height 18
click at [456, 9] on span "Refresh" at bounding box center [431, 10] width 48 height 8
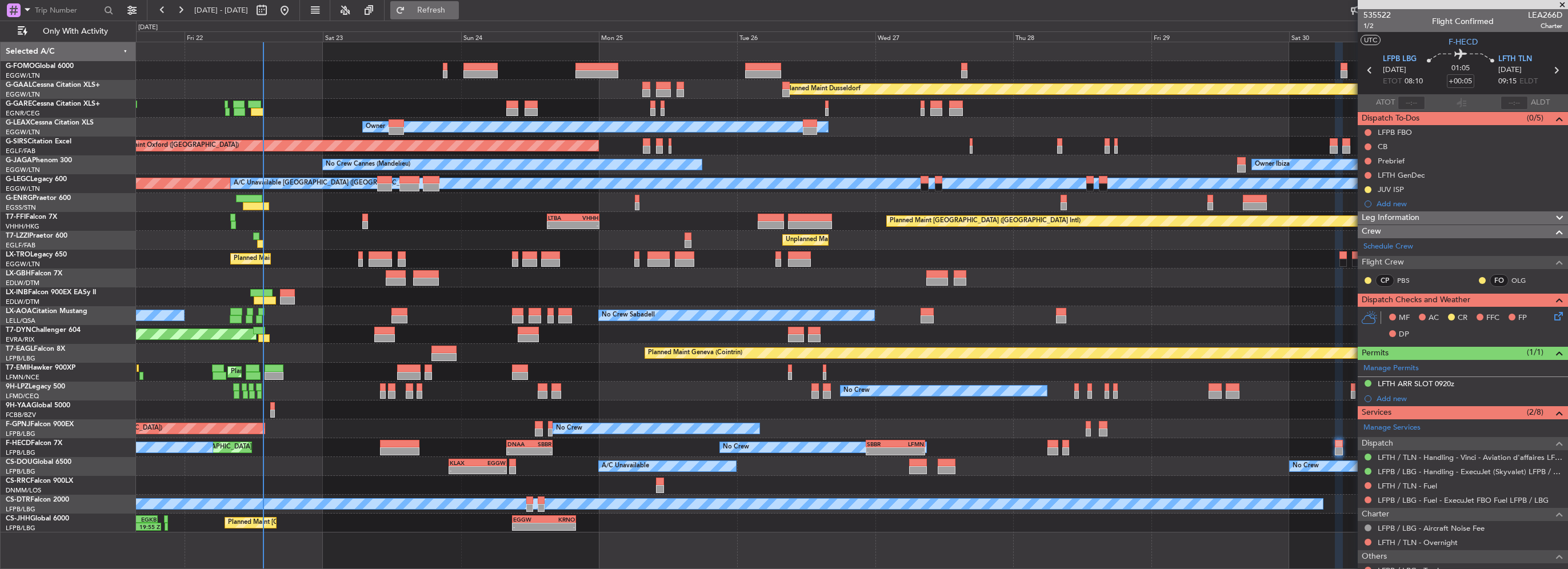
click at [456, 11] on span "Refresh" at bounding box center [431, 10] width 48 height 8
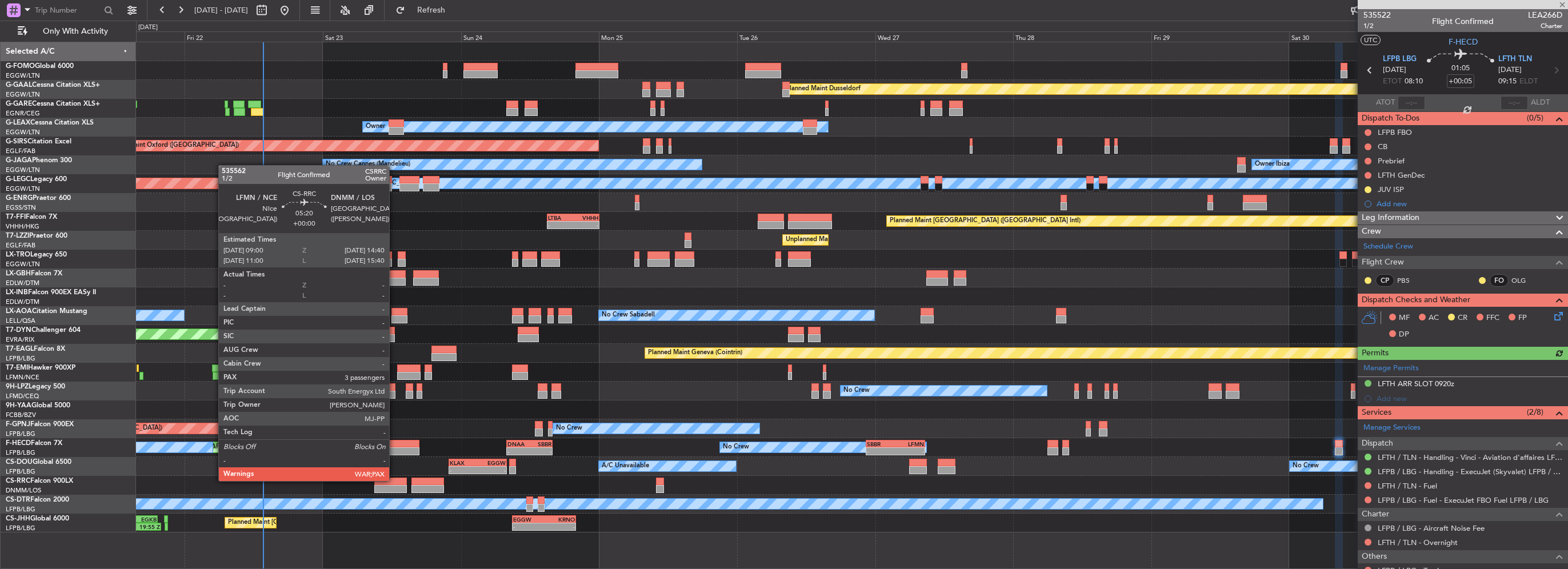
click at [394, 480] on div at bounding box center [391, 481] width 33 height 8
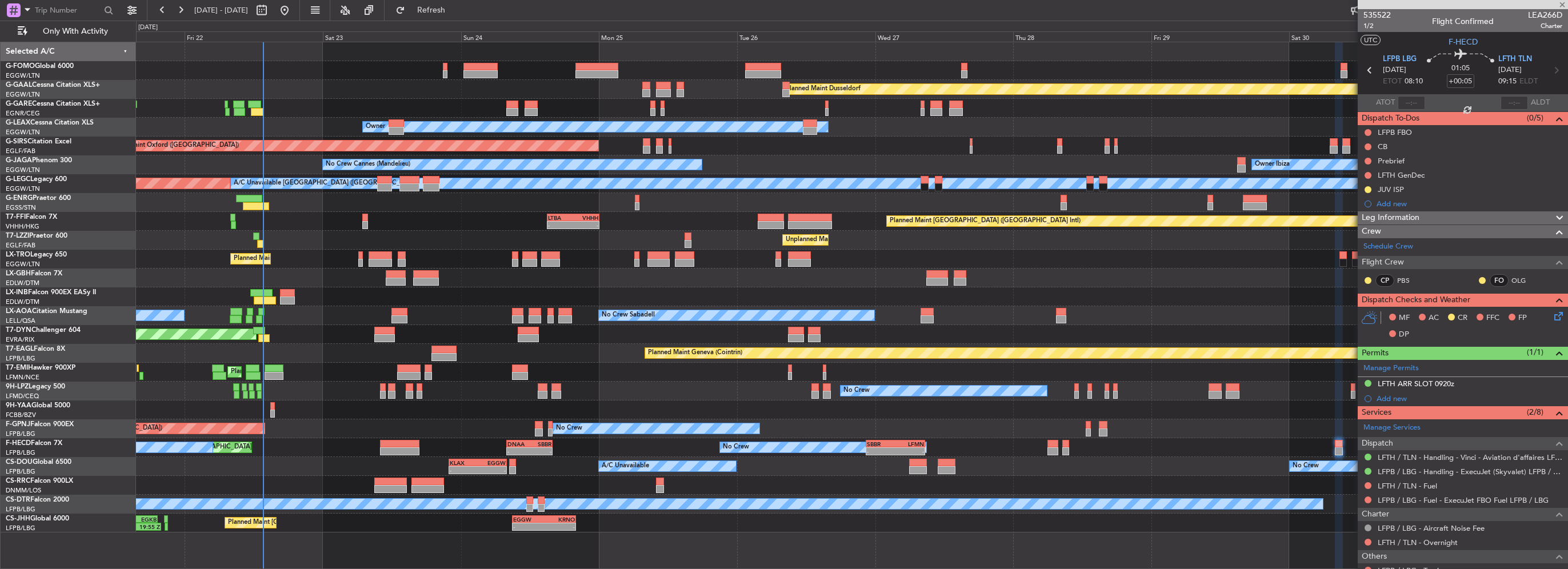
type input "3"
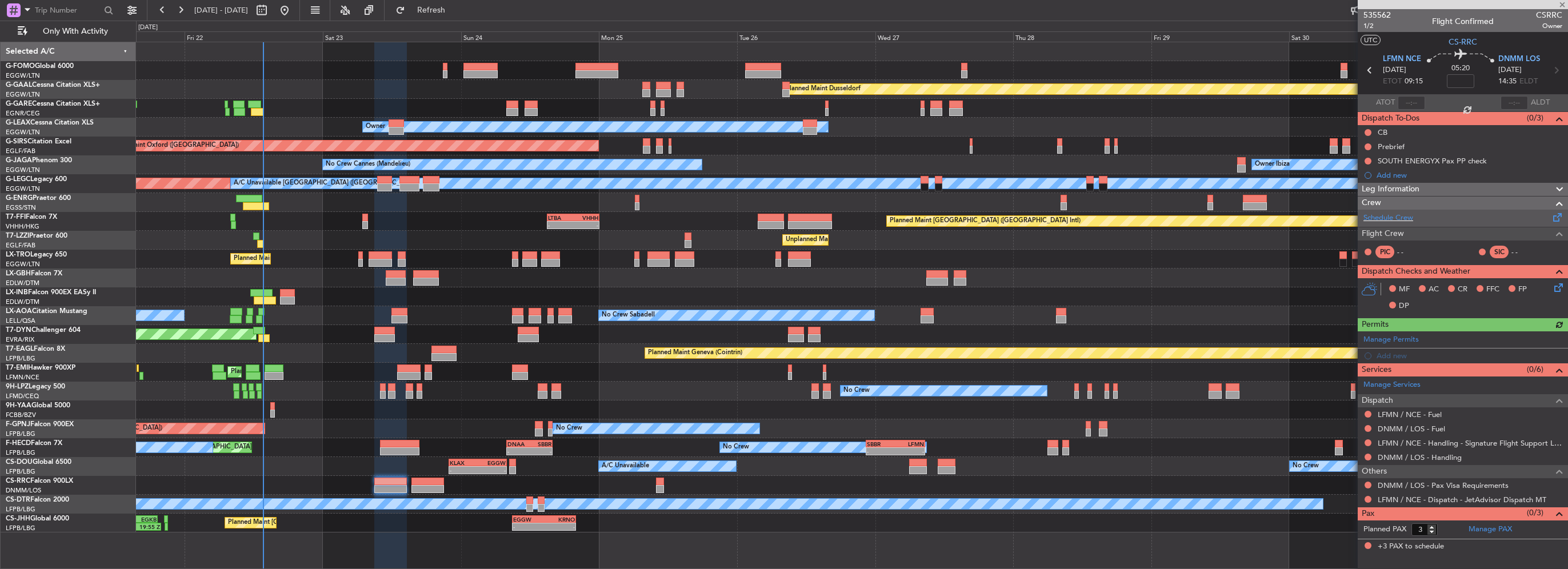
click at [1392, 211] on div "Schedule Crew" at bounding box center [1463, 218] width 210 height 17
click at [1438, 185] on div "Leg Information" at bounding box center [1463, 189] width 210 height 13
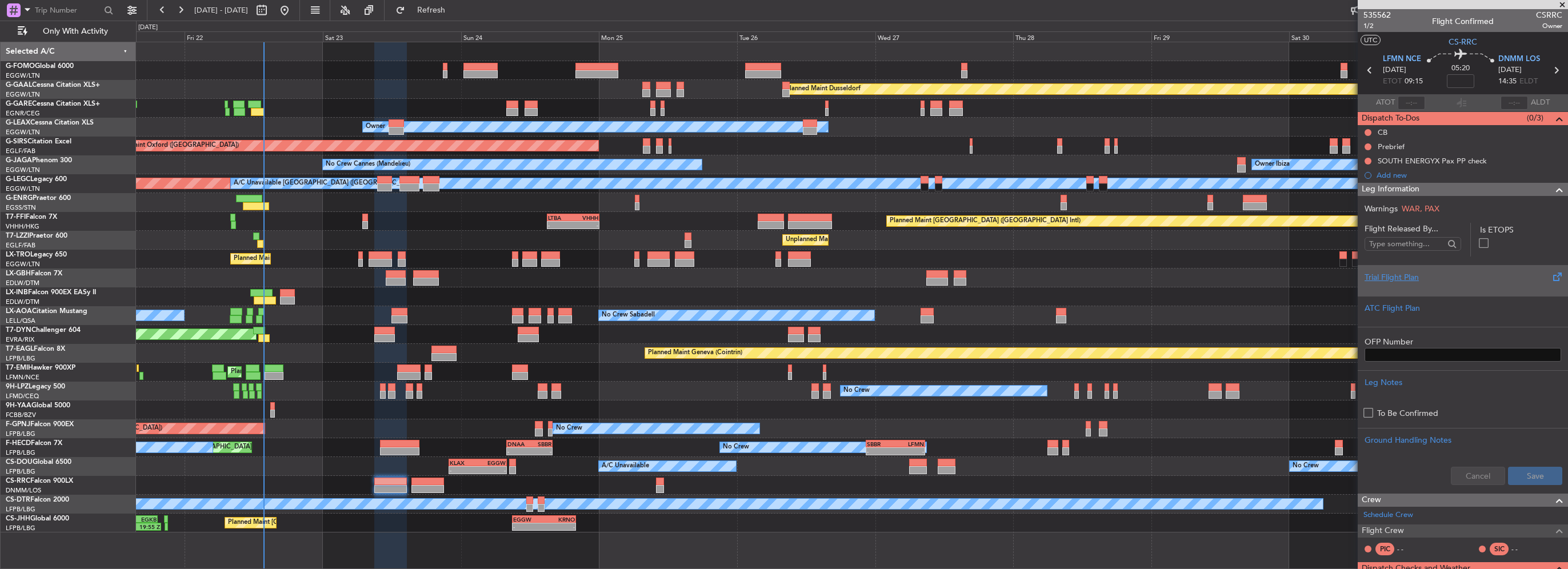
click at [1391, 272] on div "Trial Flight Plan" at bounding box center [1463, 277] width 197 height 12
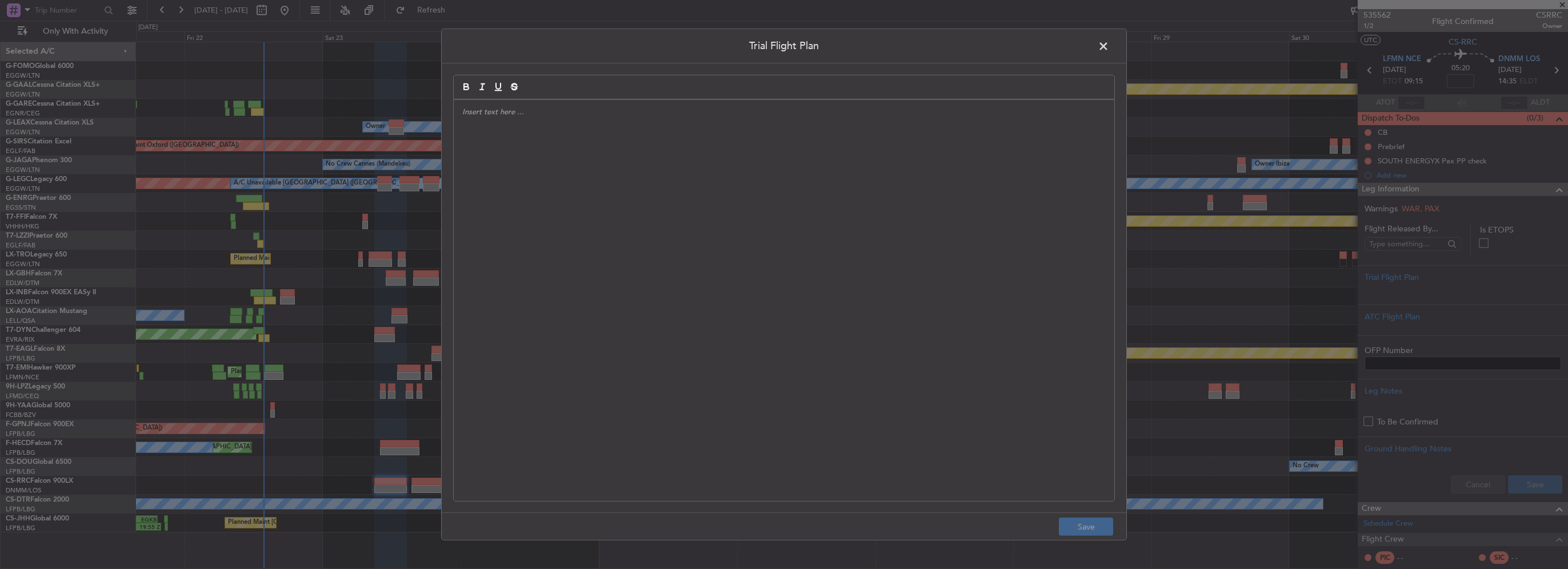
drag, startPoint x: 591, startPoint y: 204, endPoint x: 611, endPoint y: 210, distance: 20.9
click at [590, 210] on div at bounding box center [784, 300] width 660 height 402
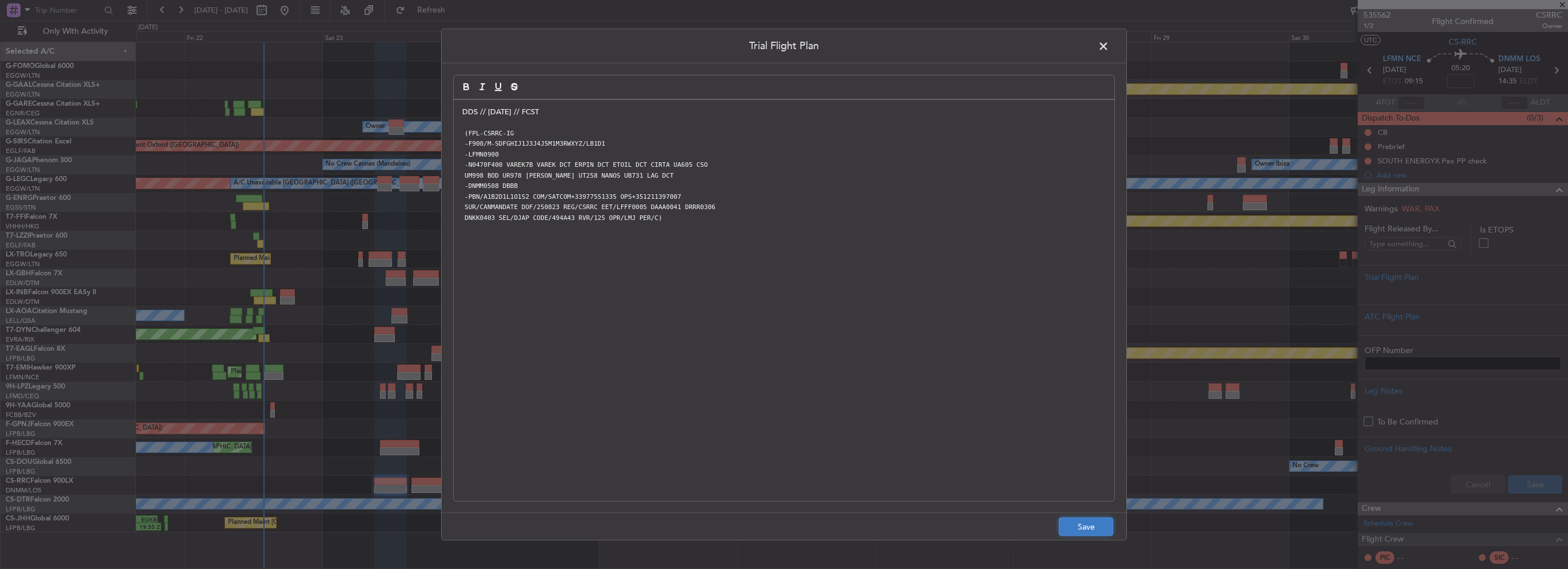
click at [1101, 529] on button "Save" at bounding box center [1086, 527] width 54 height 18
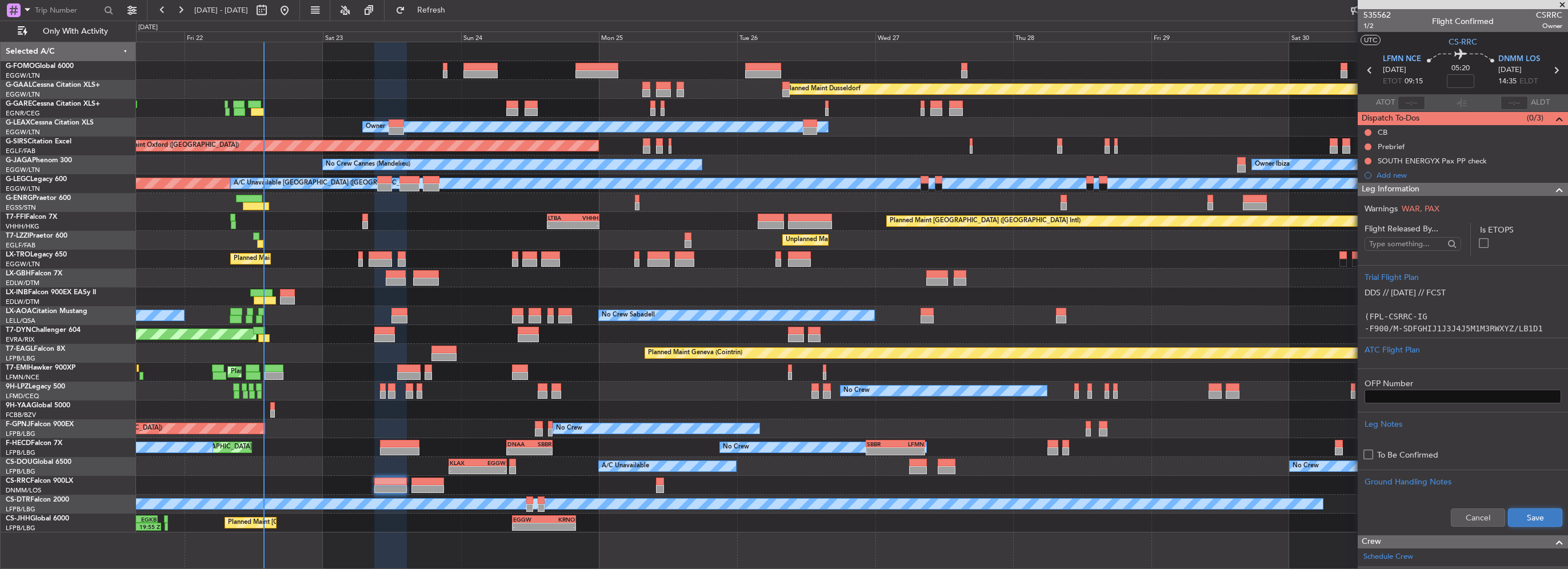
click at [1525, 518] on button "Save" at bounding box center [1535, 518] width 54 height 18
click at [1458, 80] on input at bounding box center [1461, 81] width 27 height 14
type input "-00:10"
click at [1534, 185] on div "Leg Information" at bounding box center [1463, 189] width 210 height 13
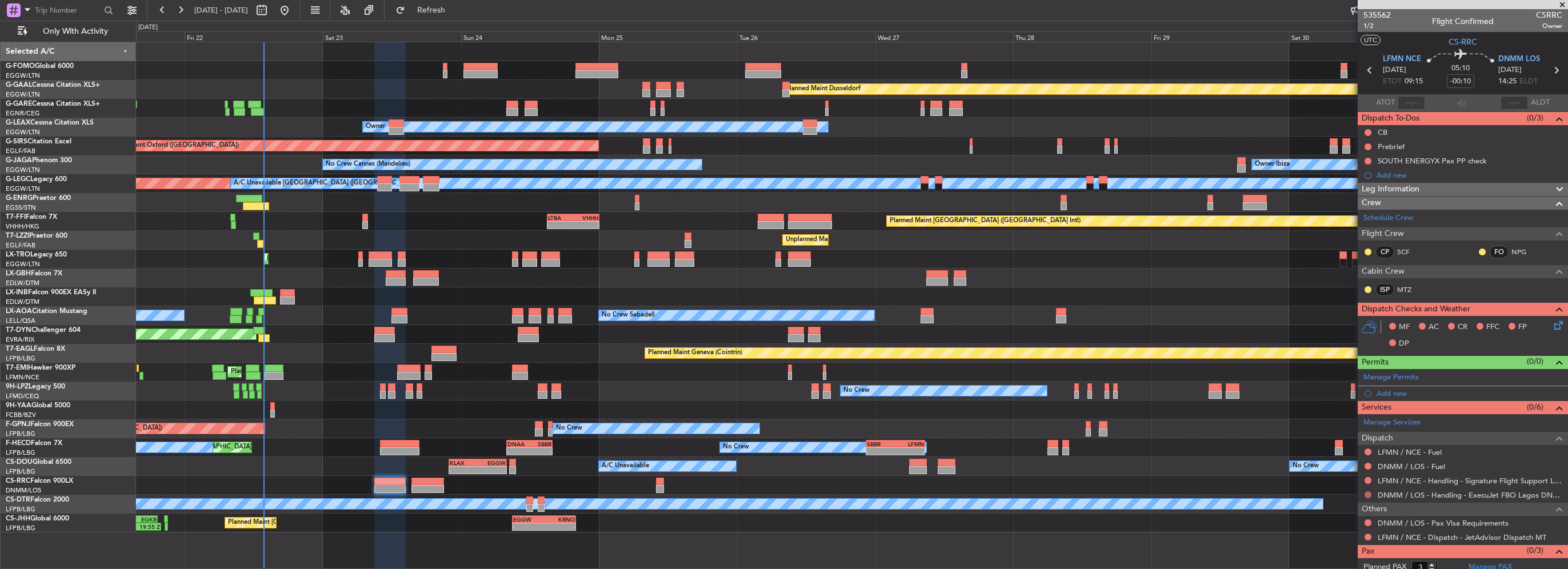
click at [1367, 494] on button at bounding box center [1368, 494] width 6 height 6
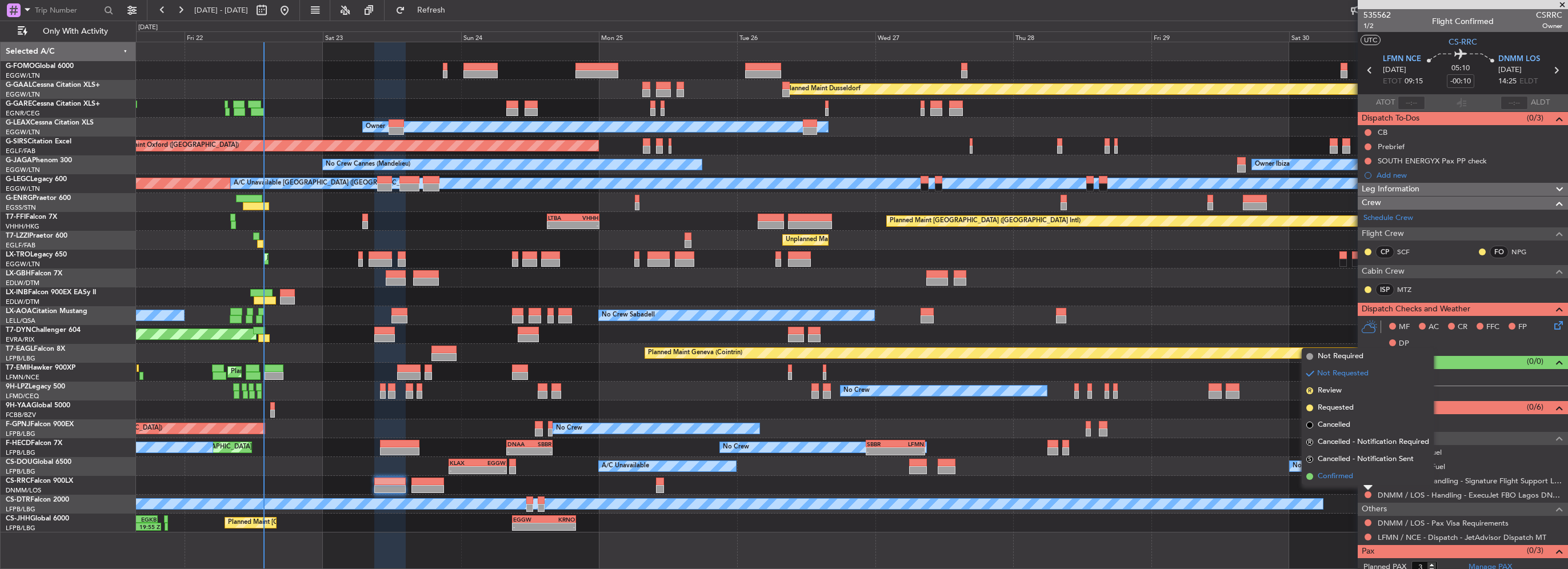
click at [1340, 471] on span "Confirmed" at bounding box center [1336, 477] width 36 height 11
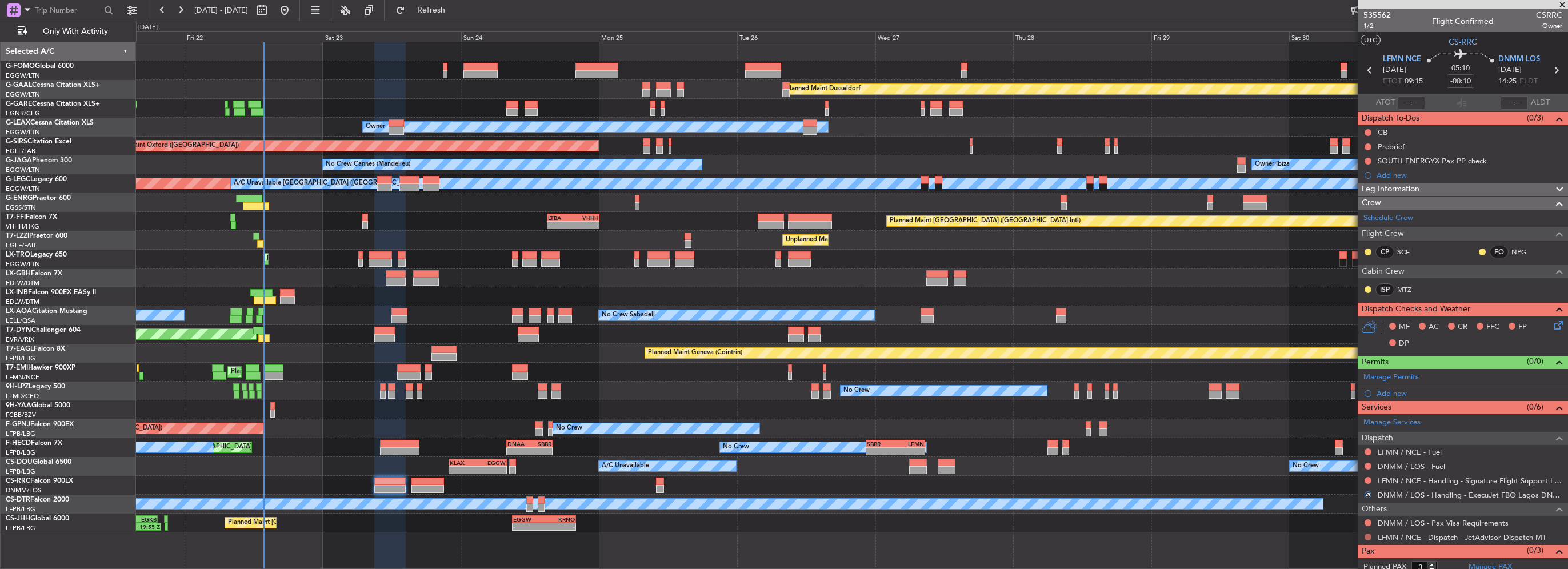
click at [1366, 535] on button at bounding box center [1368, 536] width 6 height 6
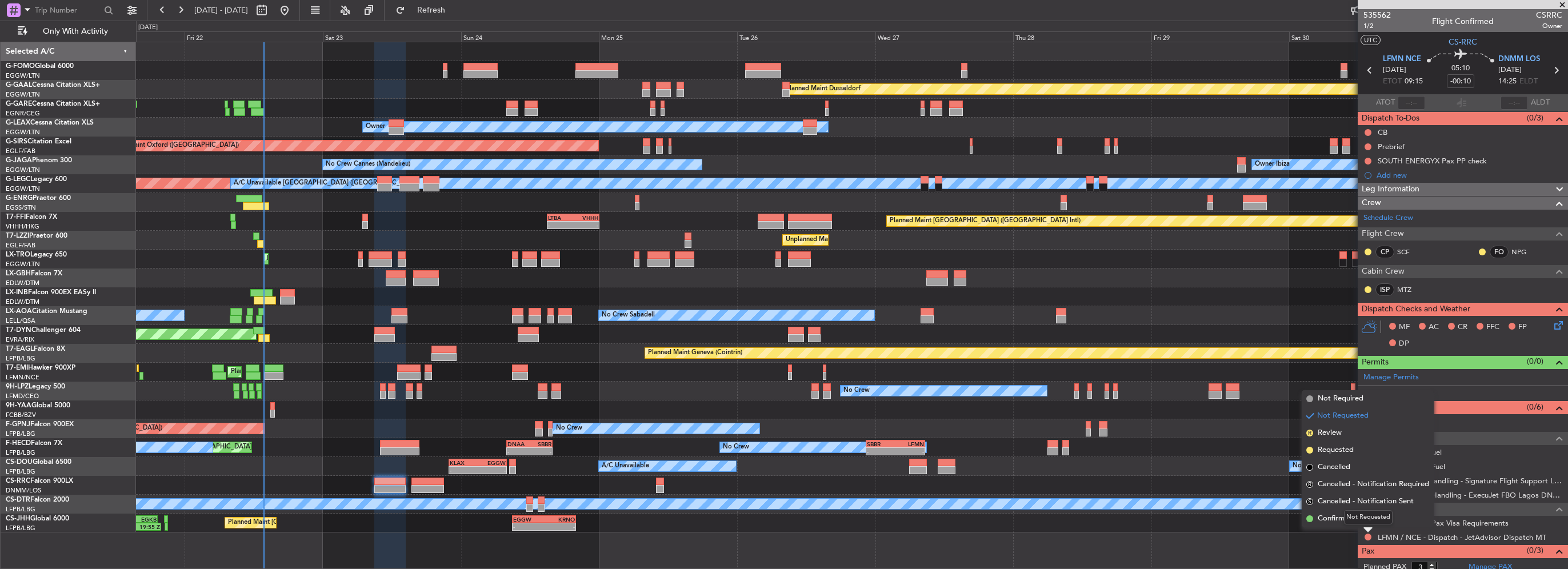
click at [1344, 521] on div "Not Requested" at bounding box center [1368, 518] width 48 height 15
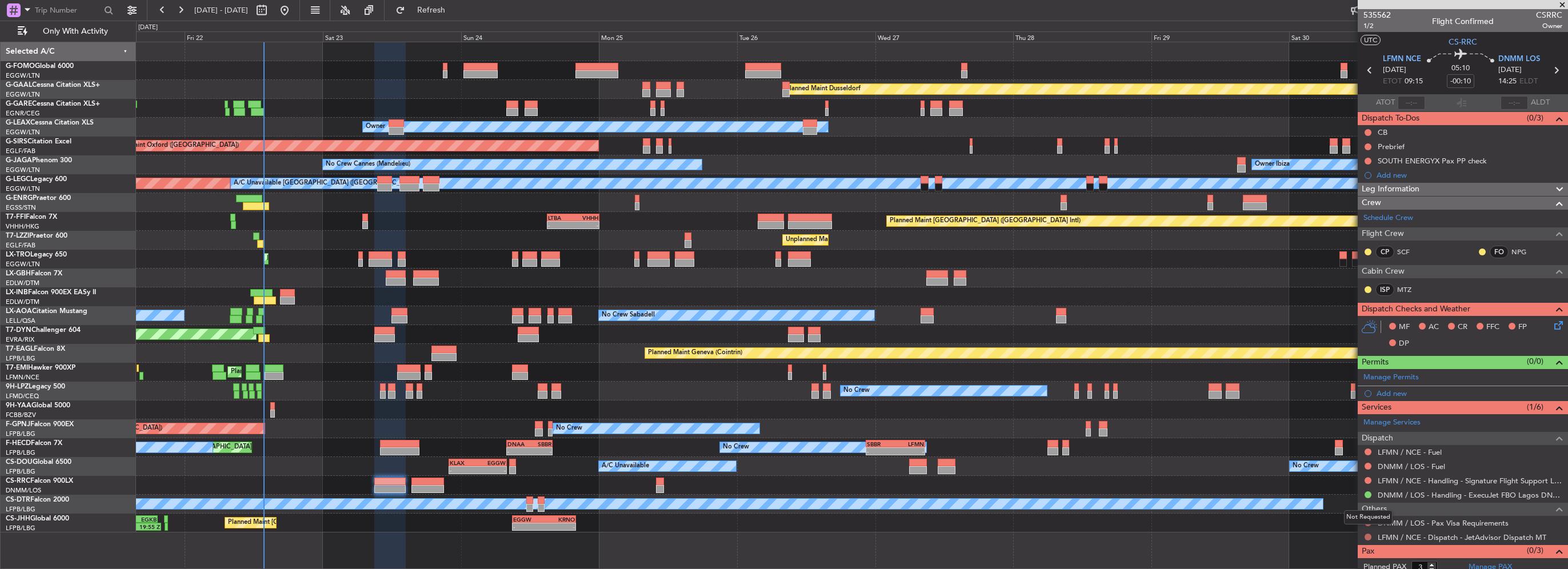
click at [1369, 537] on button at bounding box center [1368, 536] width 6 height 6
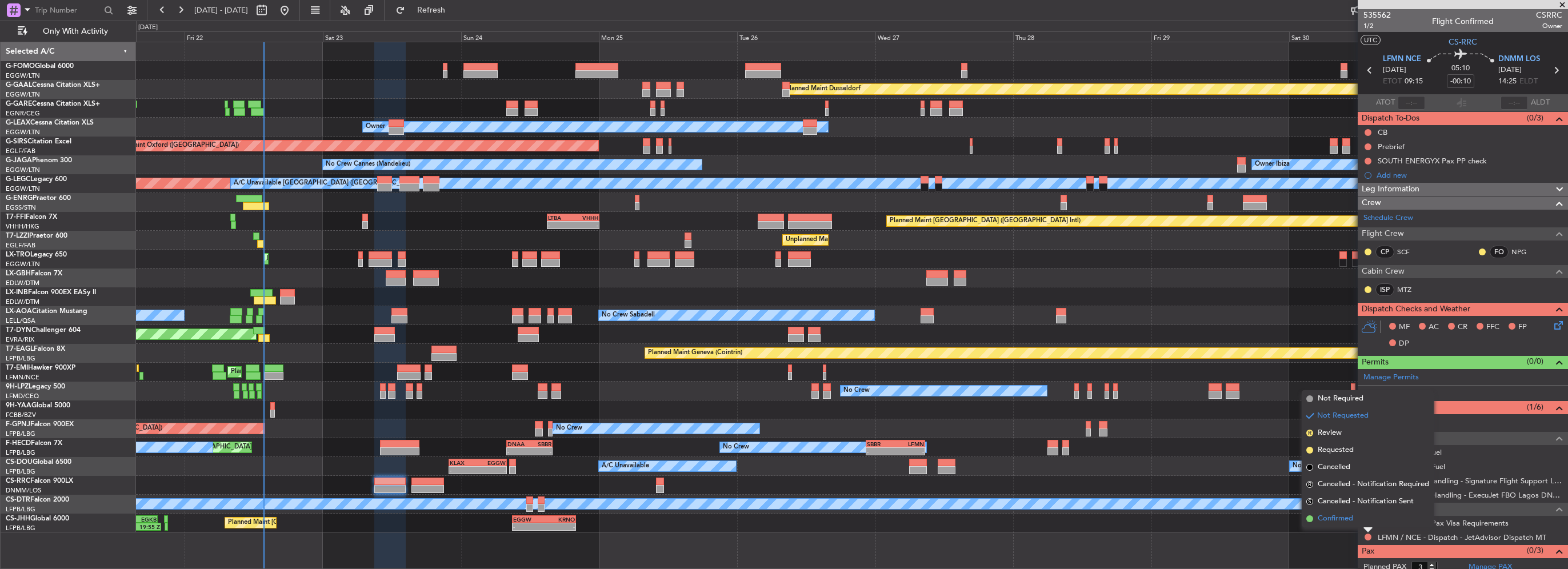
click at [1327, 520] on span "Confirmed" at bounding box center [1336, 519] width 36 height 11
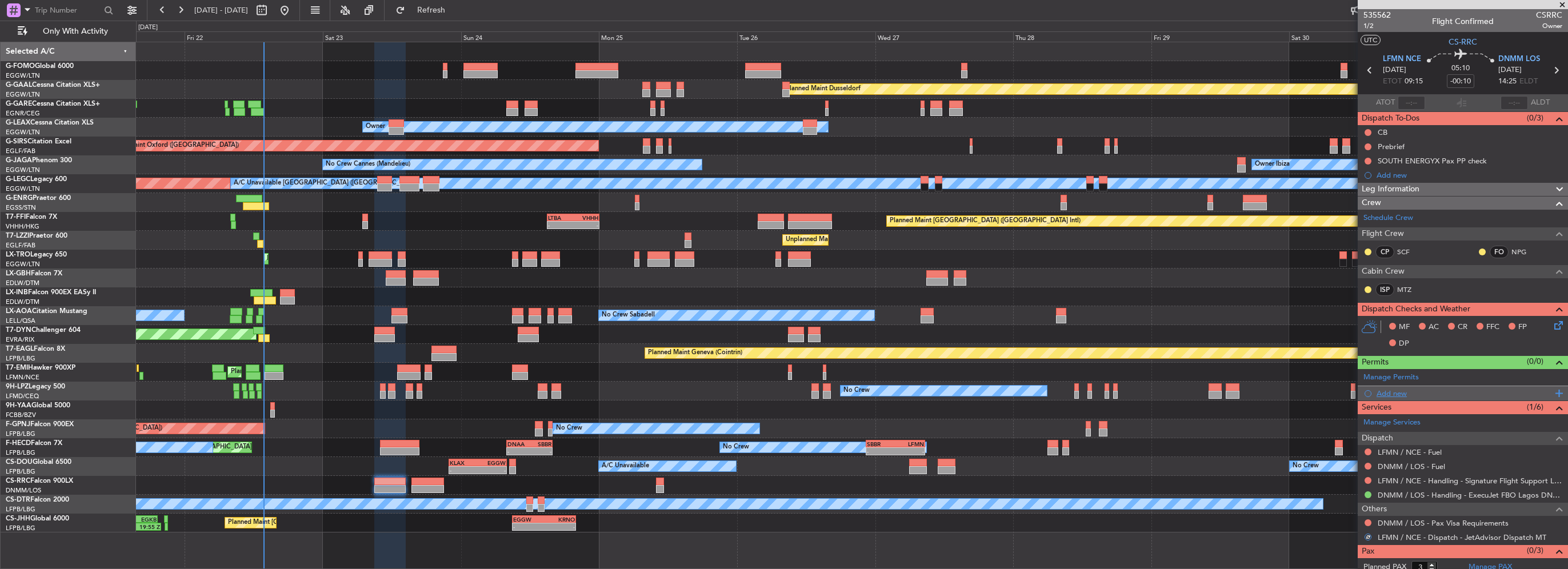
click at [1391, 391] on div "Add new" at bounding box center [1465, 393] width 176 height 10
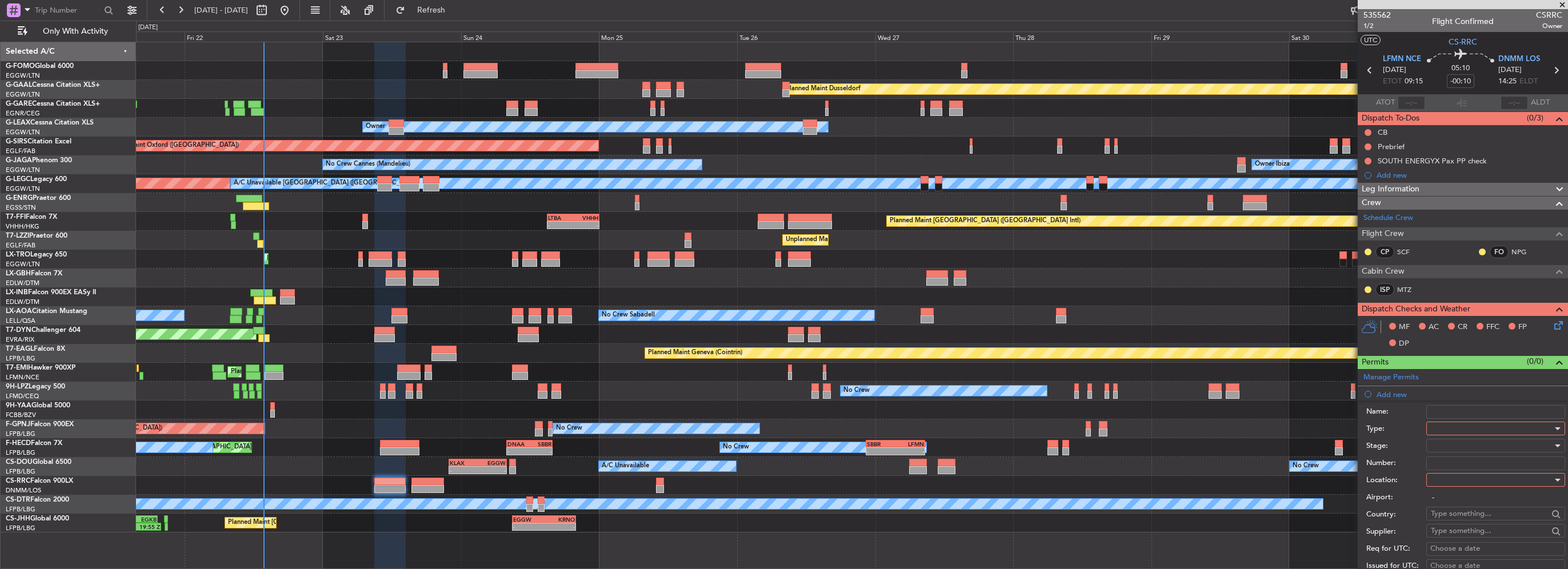
click at [1452, 432] on div at bounding box center [1491, 428] width 122 height 17
drag, startPoint x: 1243, startPoint y: 487, endPoint x: 1294, endPoint y: 478, distance: 51.8
click at [1245, 491] on div at bounding box center [784, 284] width 1568 height 569
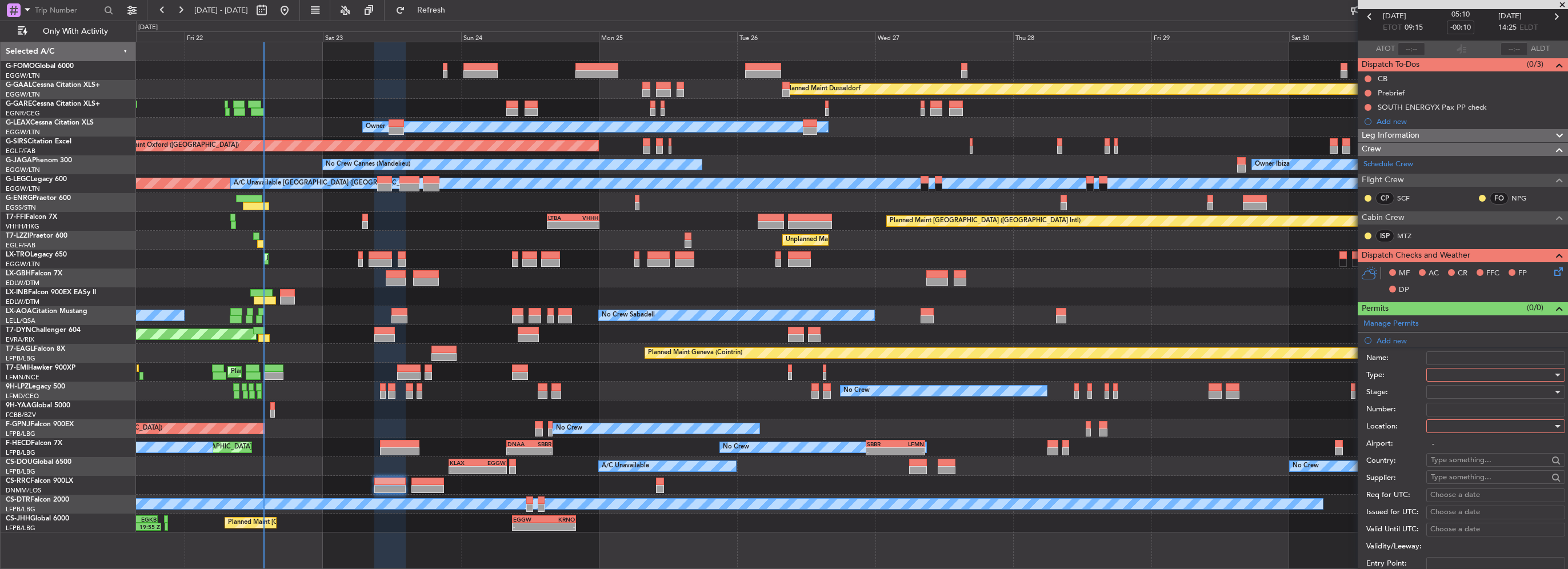
scroll to position [114, 0]
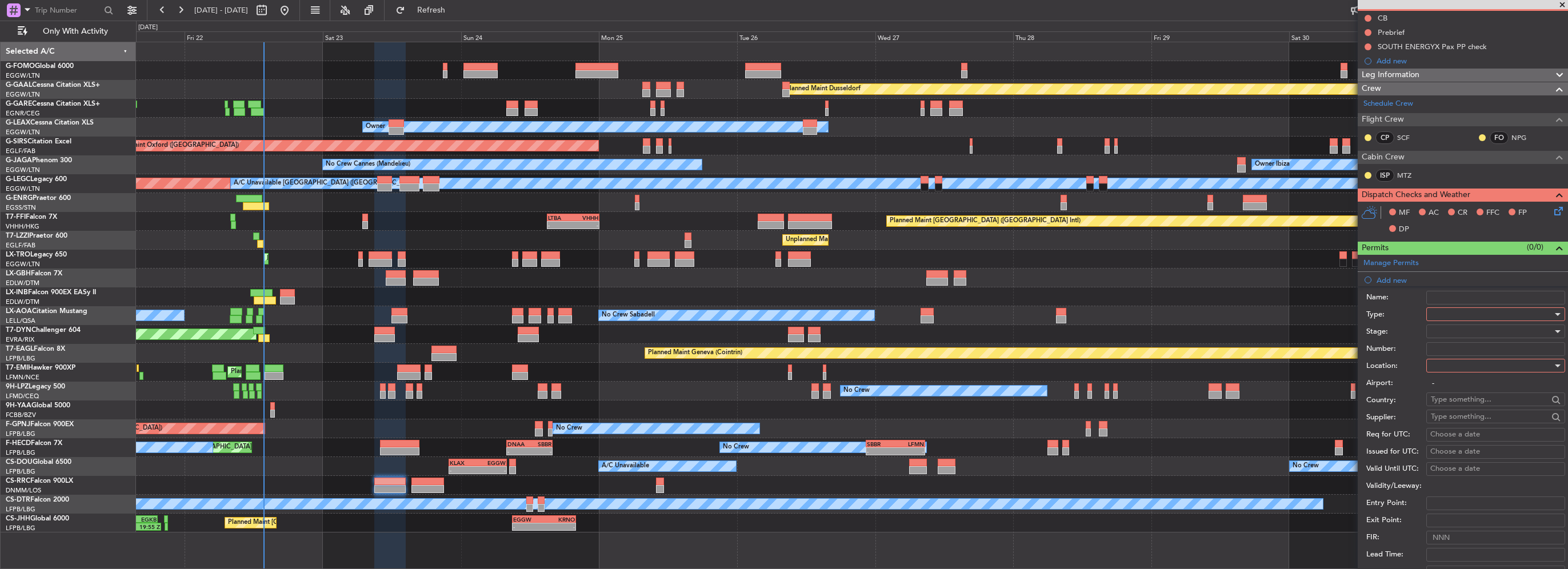
click at [1455, 316] on div at bounding box center [1491, 314] width 122 height 17
click at [1455, 386] on span "Landing" at bounding box center [1491, 382] width 120 height 17
click at [1460, 368] on div at bounding box center [1491, 365] width 122 height 17
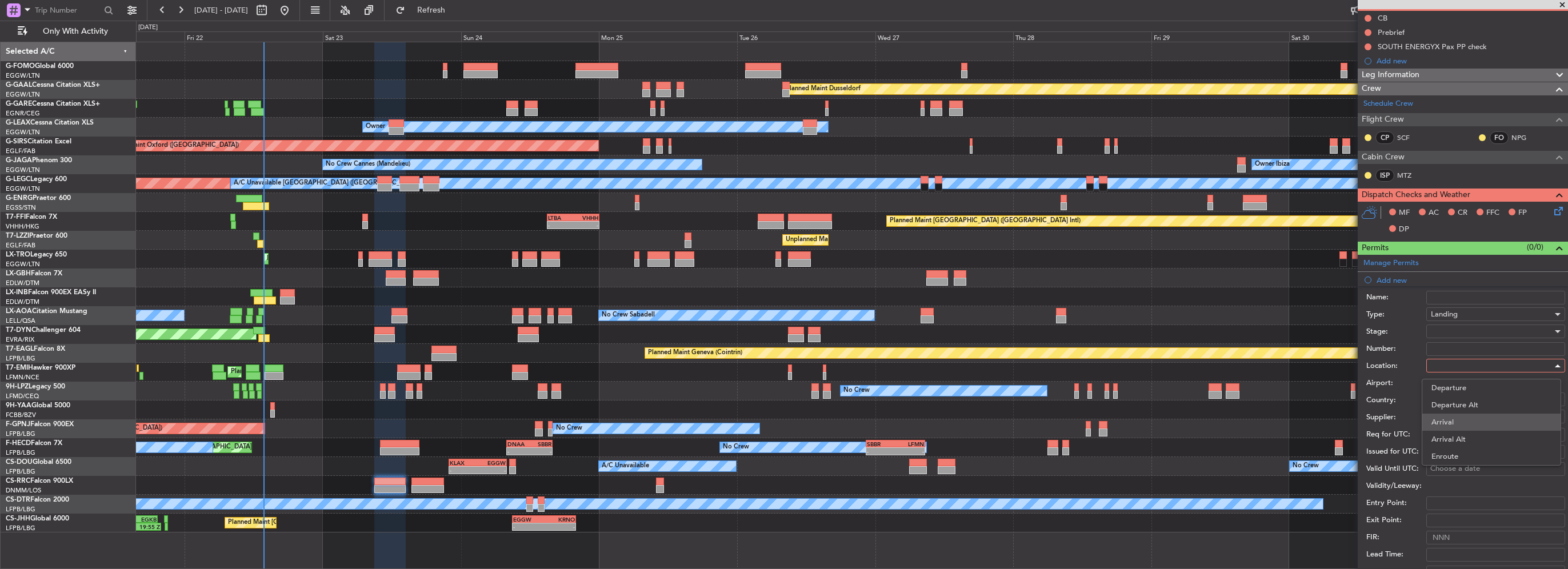
click at [1455, 424] on span "Arrival" at bounding box center [1491, 422] width 120 height 17
type input "DNMM / LOS"
click at [1456, 396] on input "text" at bounding box center [1489, 399] width 117 height 17
paste input "AA 0009 / 01081421"
type input "AA 0009 / 01081421"
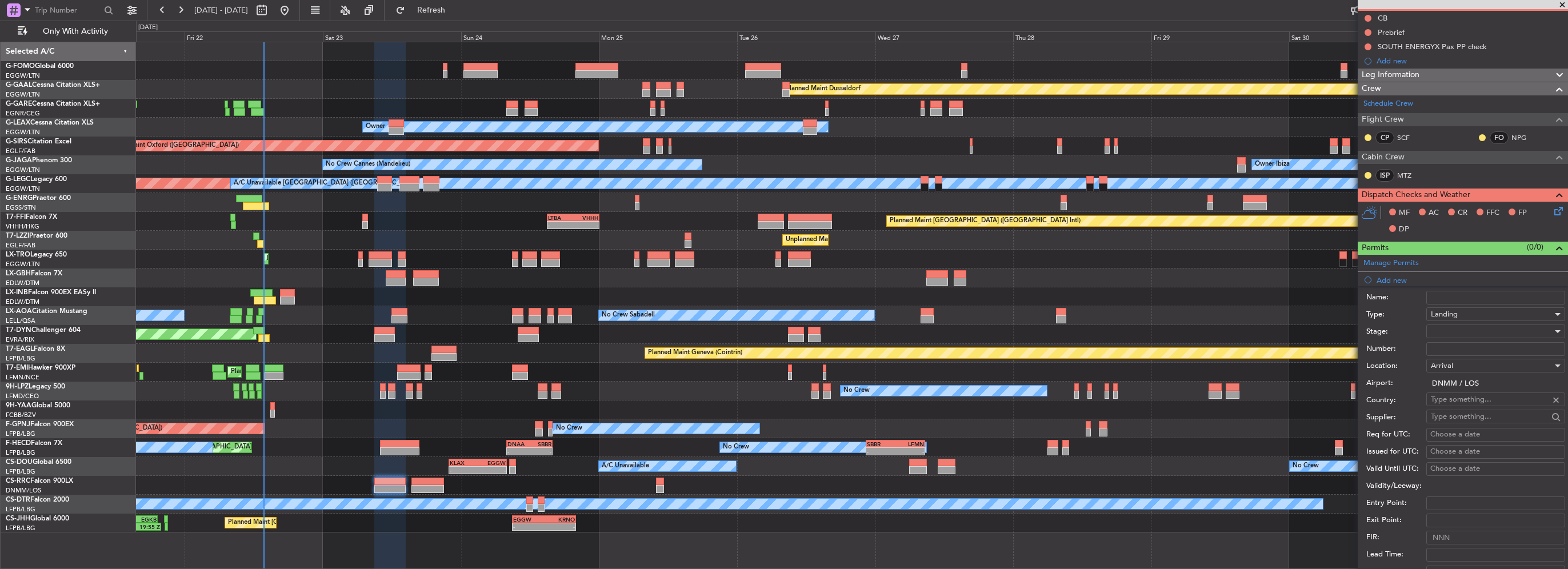
click at [1431, 333] on div at bounding box center [1491, 331] width 122 height 17
click at [1463, 422] on span "Received OK" at bounding box center [1491, 422] width 120 height 17
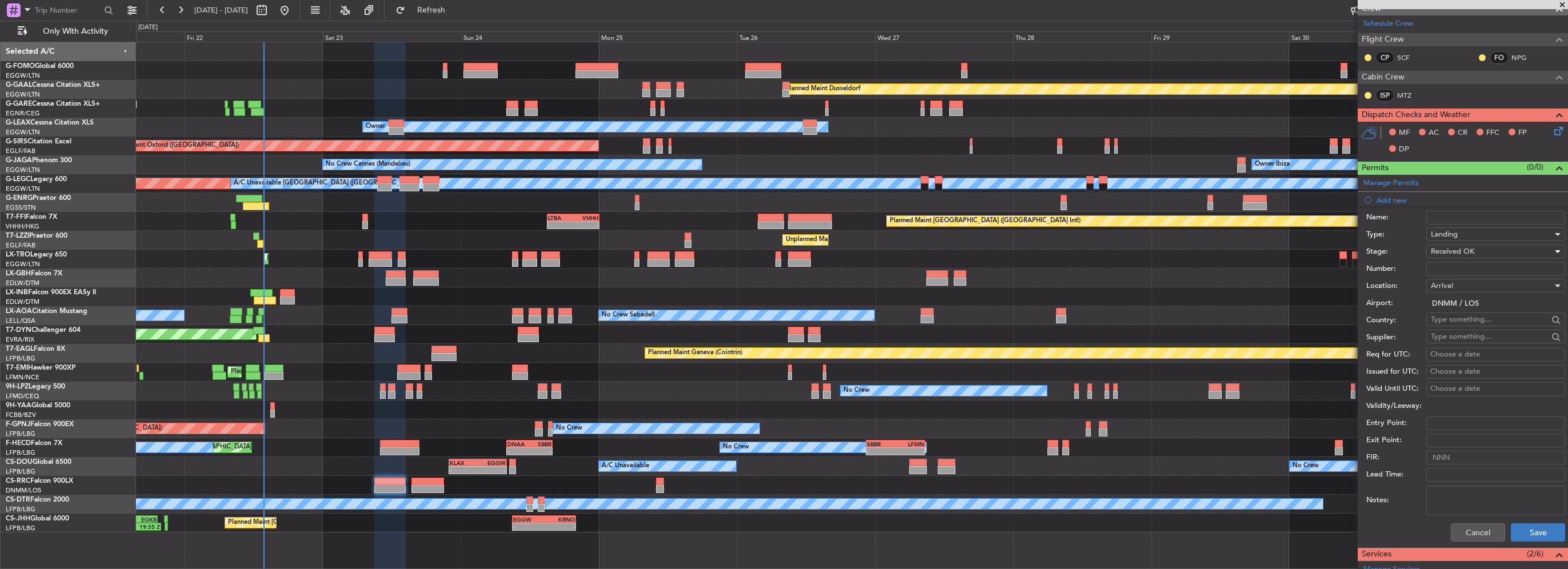
scroll to position [229, 0]
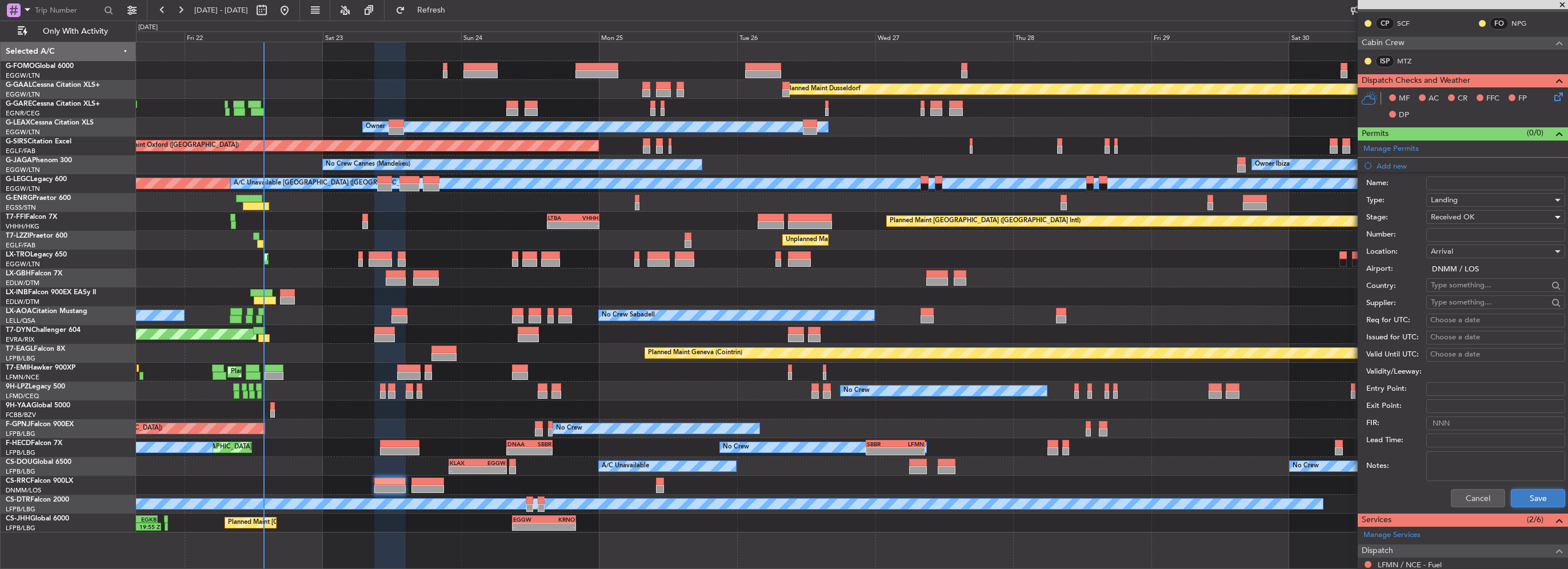
click at [1530, 500] on button "Save" at bounding box center [1538, 499] width 54 height 18
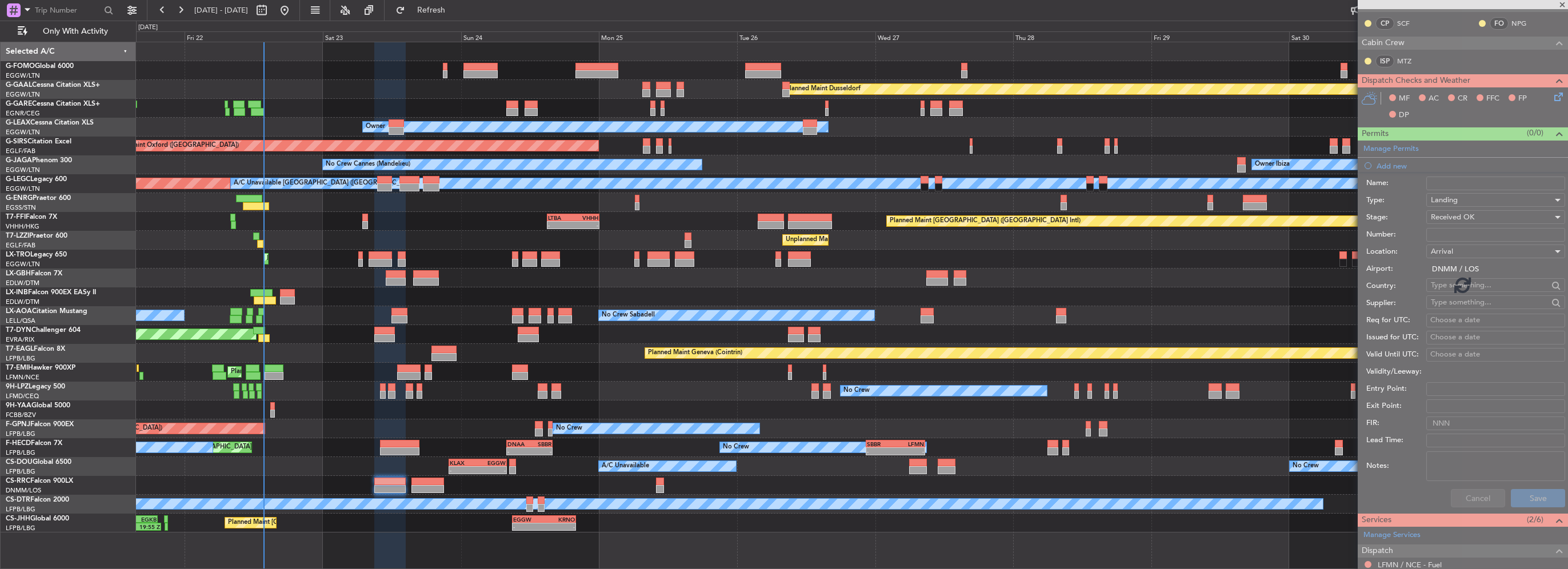
scroll to position [34, 0]
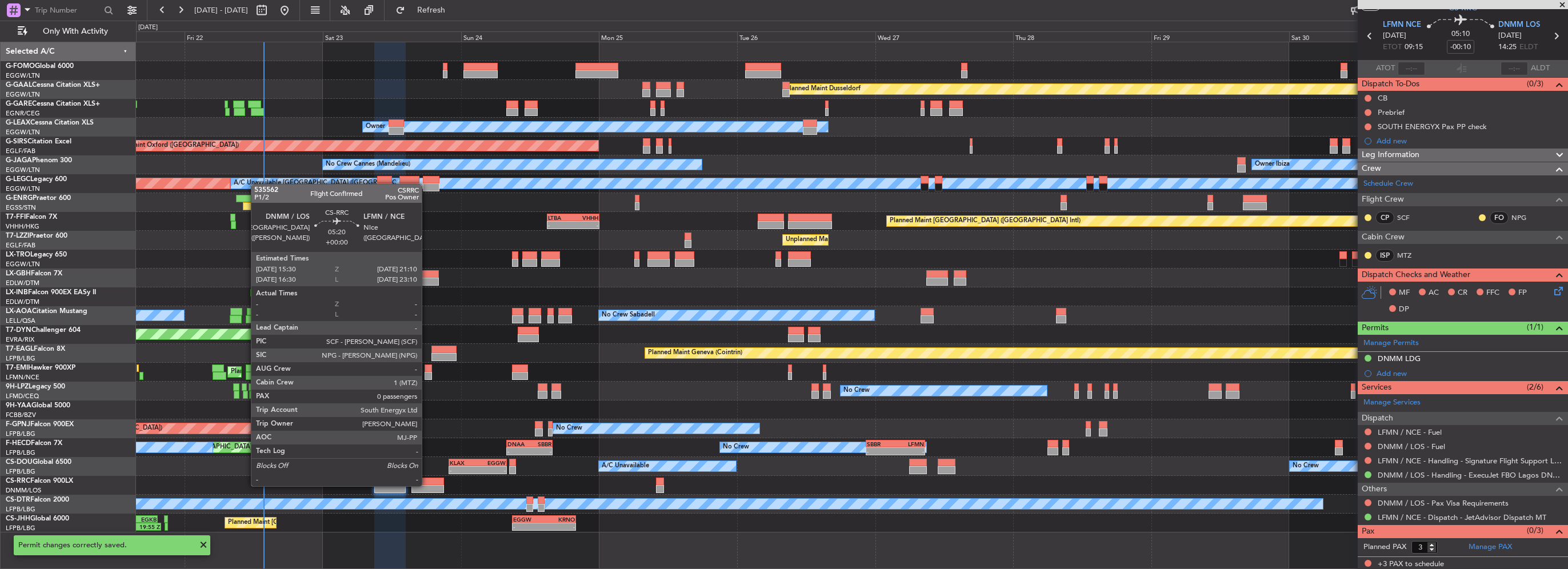
click at [427, 485] on div at bounding box center [428, 488] width 33 height 8
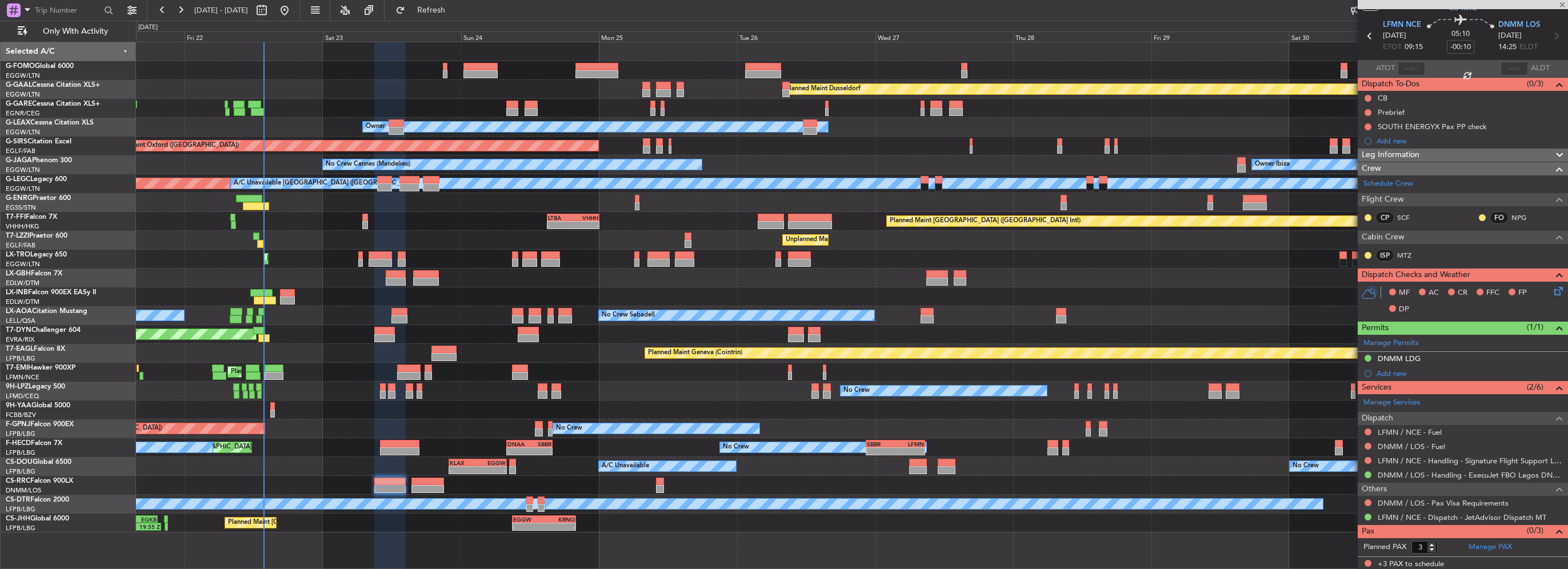
type input "0"
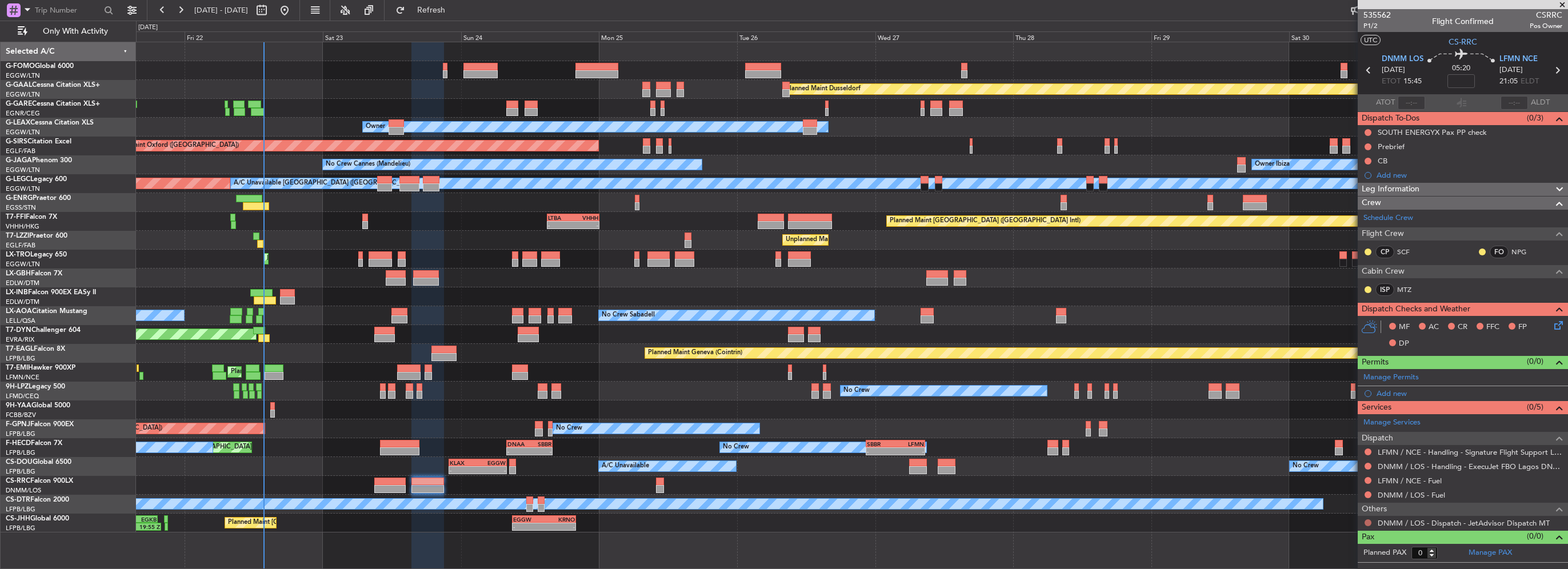
click at [1369, 520] on button at bounding box center [1368, 522] width 6 height 6
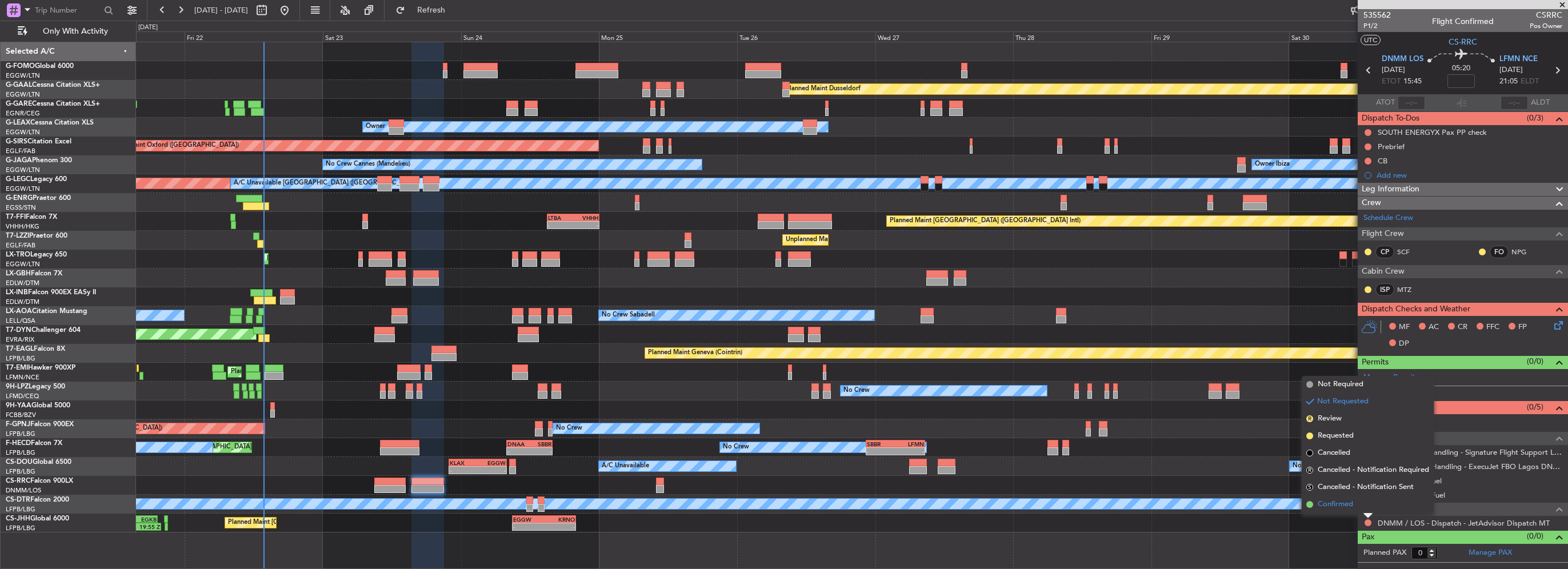
click at [1358, 509] on li "Confirmed" at bounding box center [1368, 504] width 132 height 17
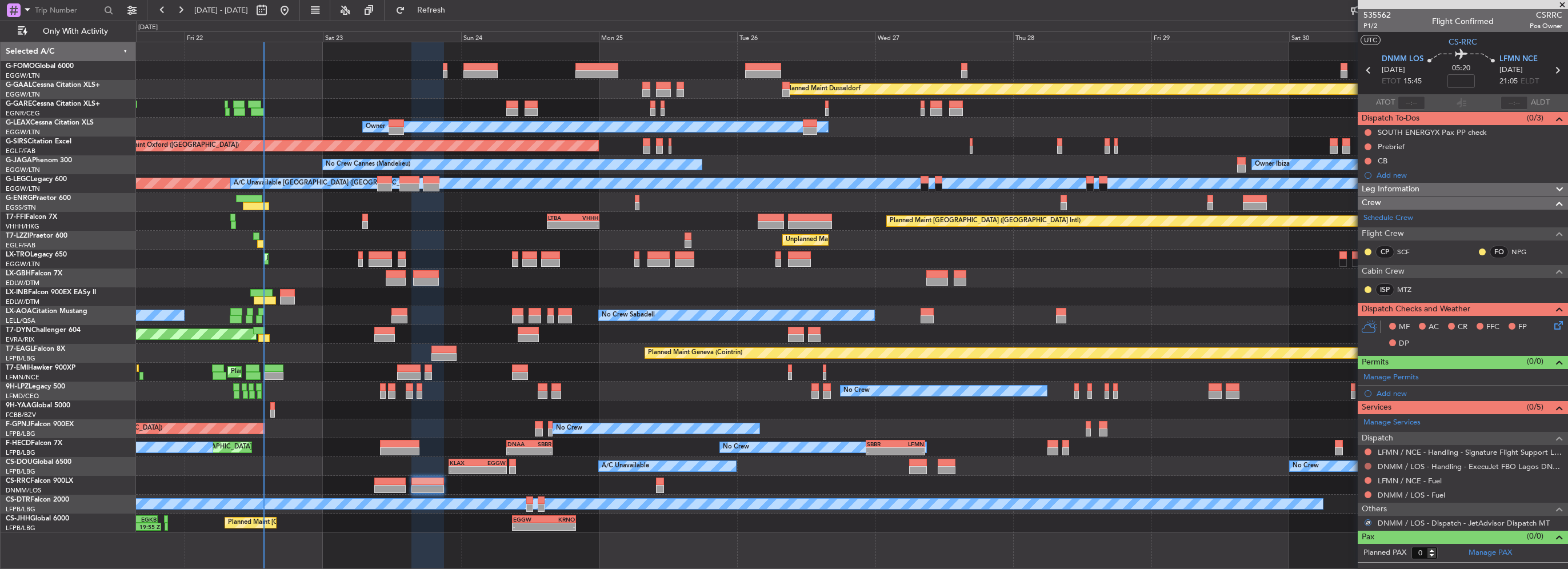
click at [1367, 464] on button at bounding box center [1368, 466] width 6 height 6
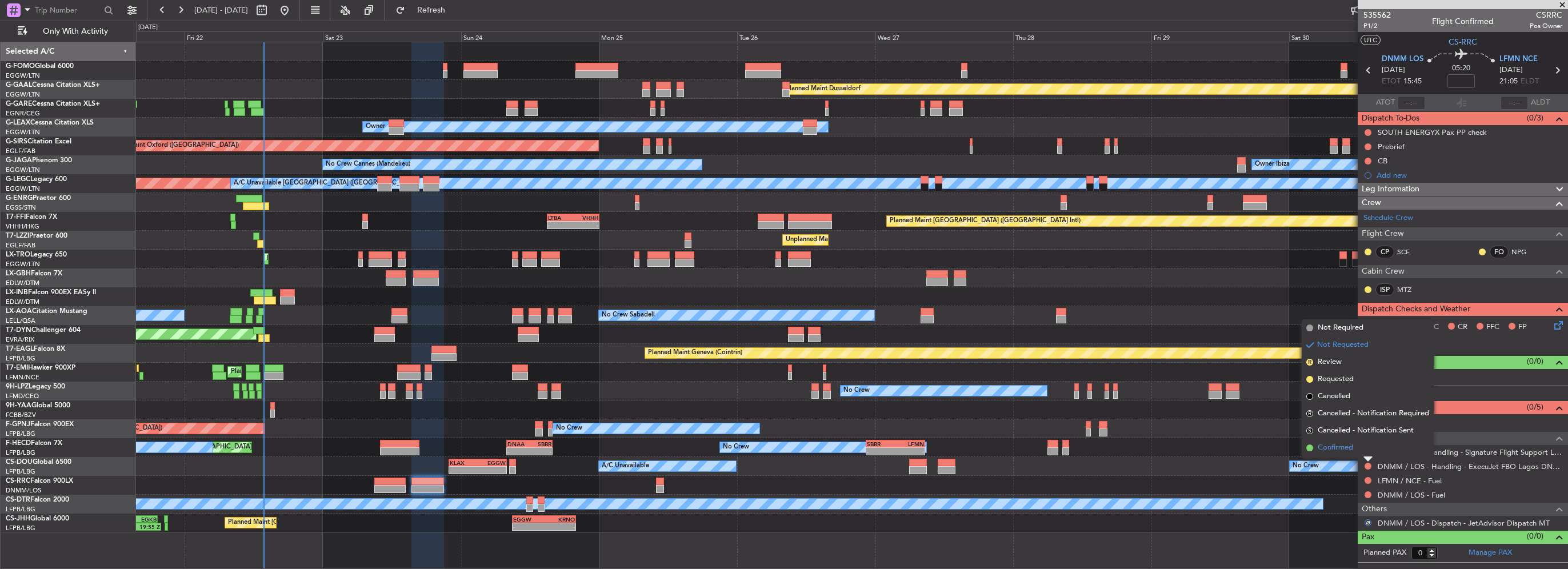
click at [1356, 450] on li "Confirmed" at bounding box center [1368, 447] width 132 height 17
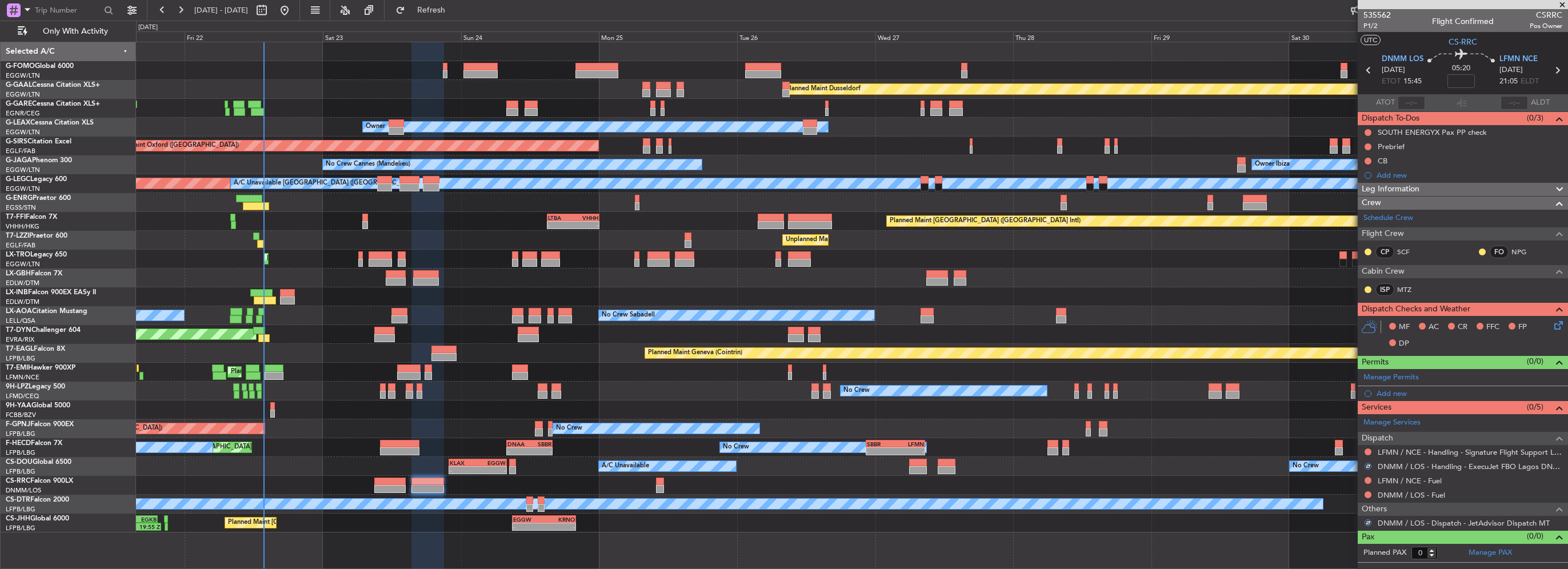
click at [1387, 391] on div "Add new" at bounding box center [1469, 393] width 186 height 10
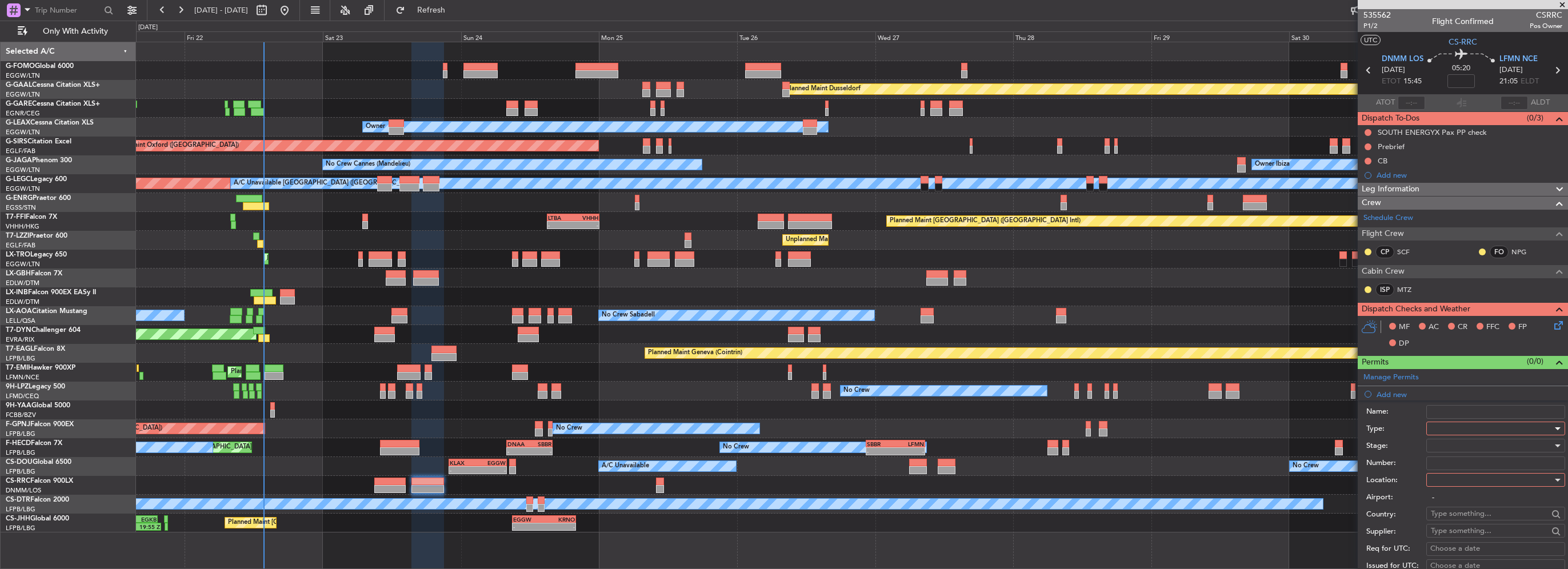
click at [1479, 423] on div at bounding box center [1491, 428] width 122 height 17
click at [1465, 473] on span "Departure" at bounding box center [1491, 474] width 120 height 17
click at [1464, 473] on div at bounding box center [1491, 479] width 122 height 17
click at [1444, 506] on span "Departure" at bounding box center [1491, 502] width 120 height 17
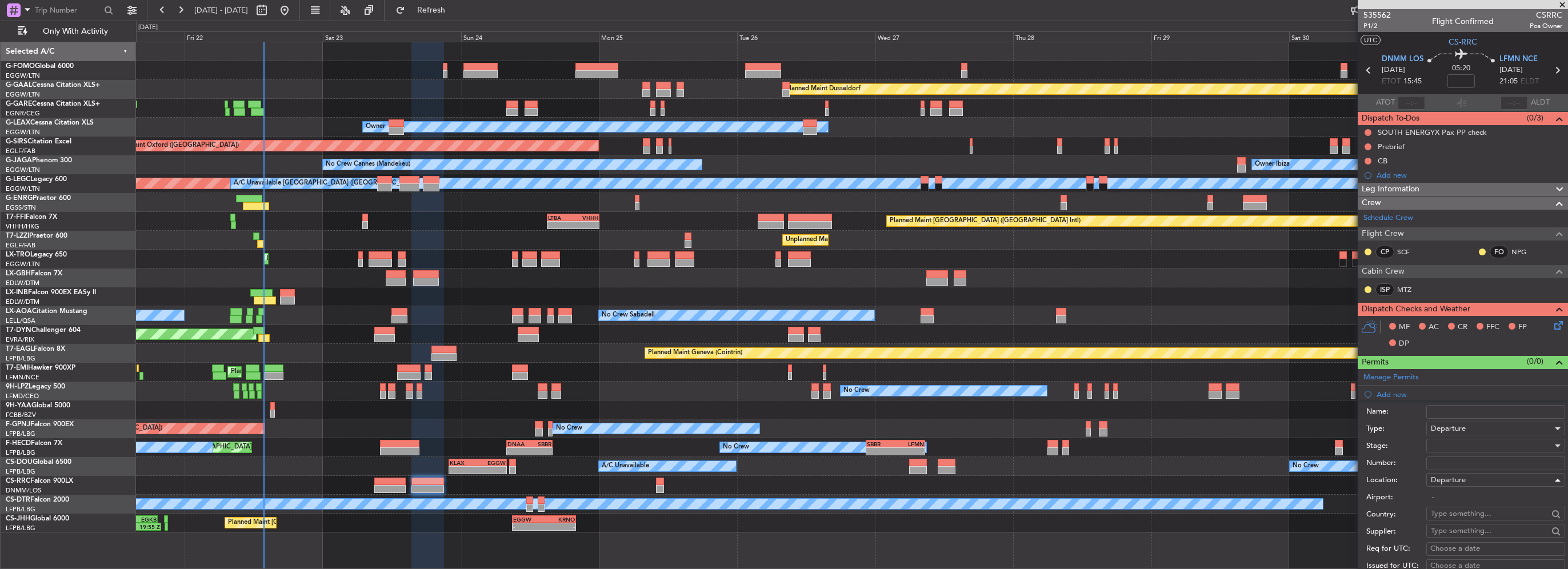
type input "DNMM / LOS"
click at [1446, 446] on div at bounding box center [1491, 446] width 122 height 17
click at [1477, 535] on span "Received OK" at bounding box center [1491, 536] width 120 height 17
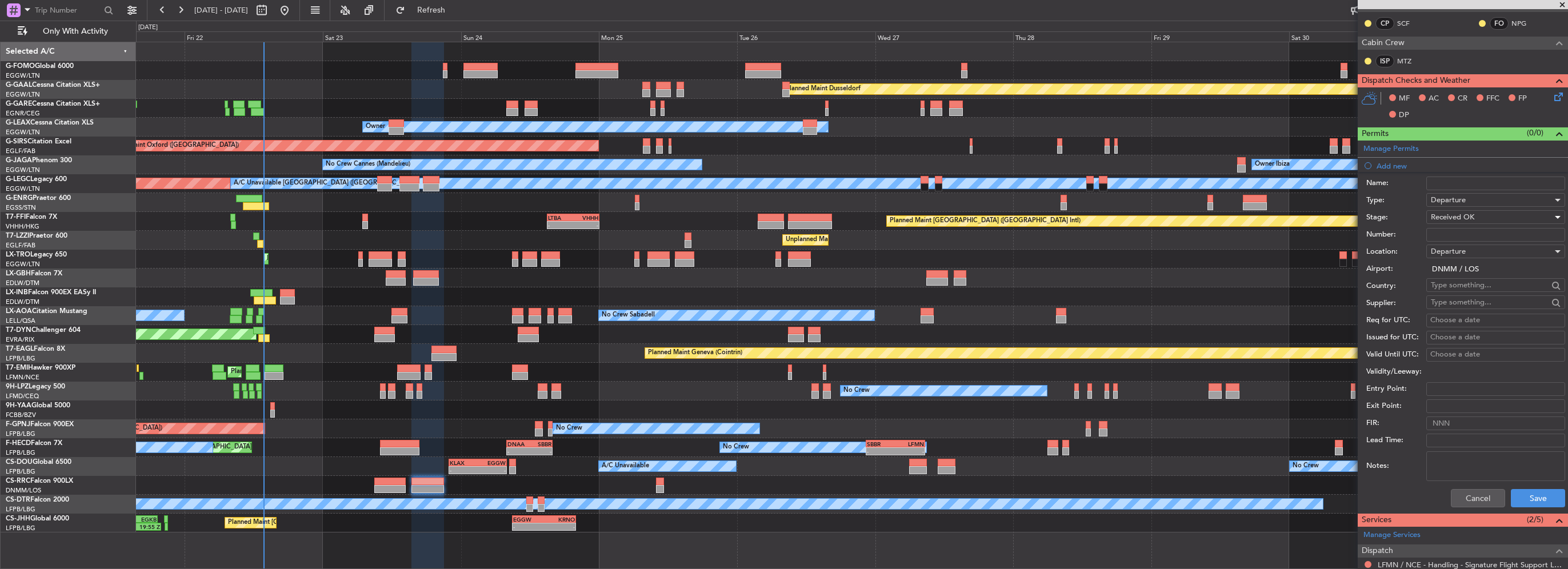
click at [1498, 236] on input "Number:" at bounding box center [1496, 234] width 139 height 14
paste input "AA 0009 / 01081421"
type input "AA 0009 / 01081421"
click at [1536, 508] on div "Cancel Save" at bounding box center [1466, 499] width 199 height 29
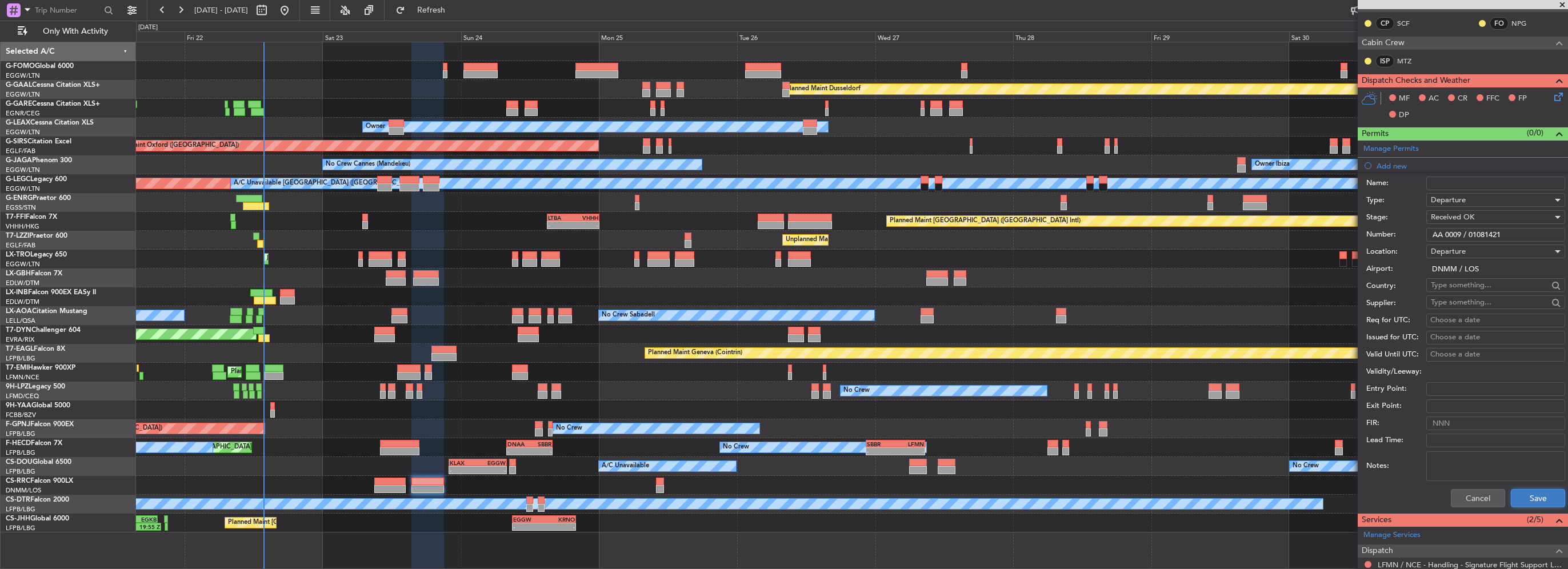
drag, startPoint x: 1536, startPoint y: 508, endPoint x: 1535, endPoint y: 496, distance: 12.0
click at [1535, 496] on button "Save" at bounding box center [1538, 499] width 54 height 18
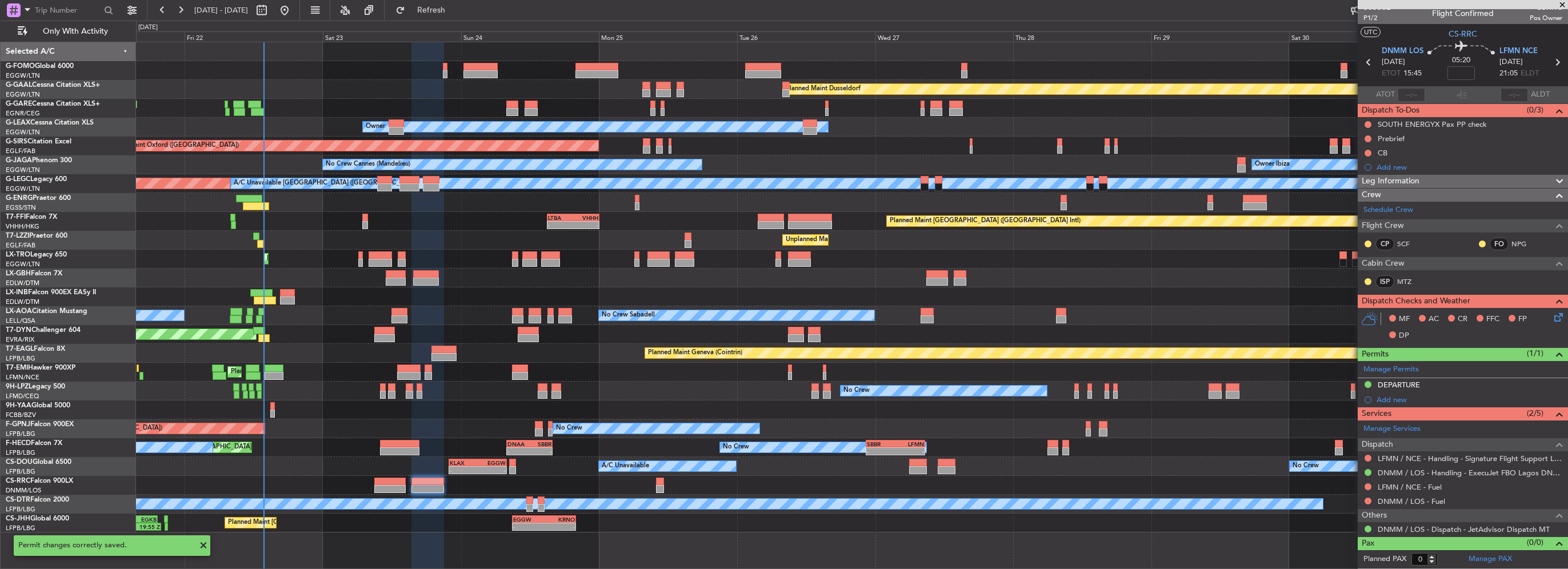
scroll to position [5, 0]
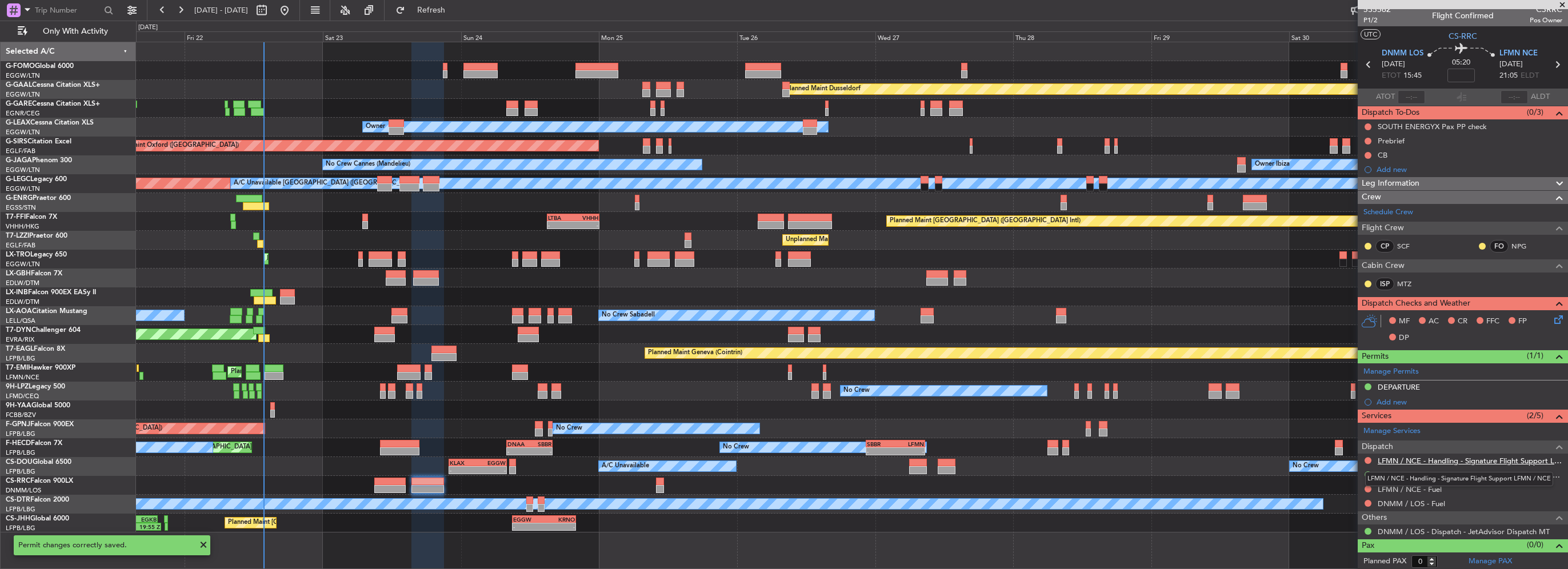
click at [1426, 458] on link "LFMN / NCE - Handling - Signature Flight Support LFMN / NCE" at bounding box center [1470, 461] width 185 height 10
click at [1365, 459] on button at bounding box center [1368, 460] width 6 height 6
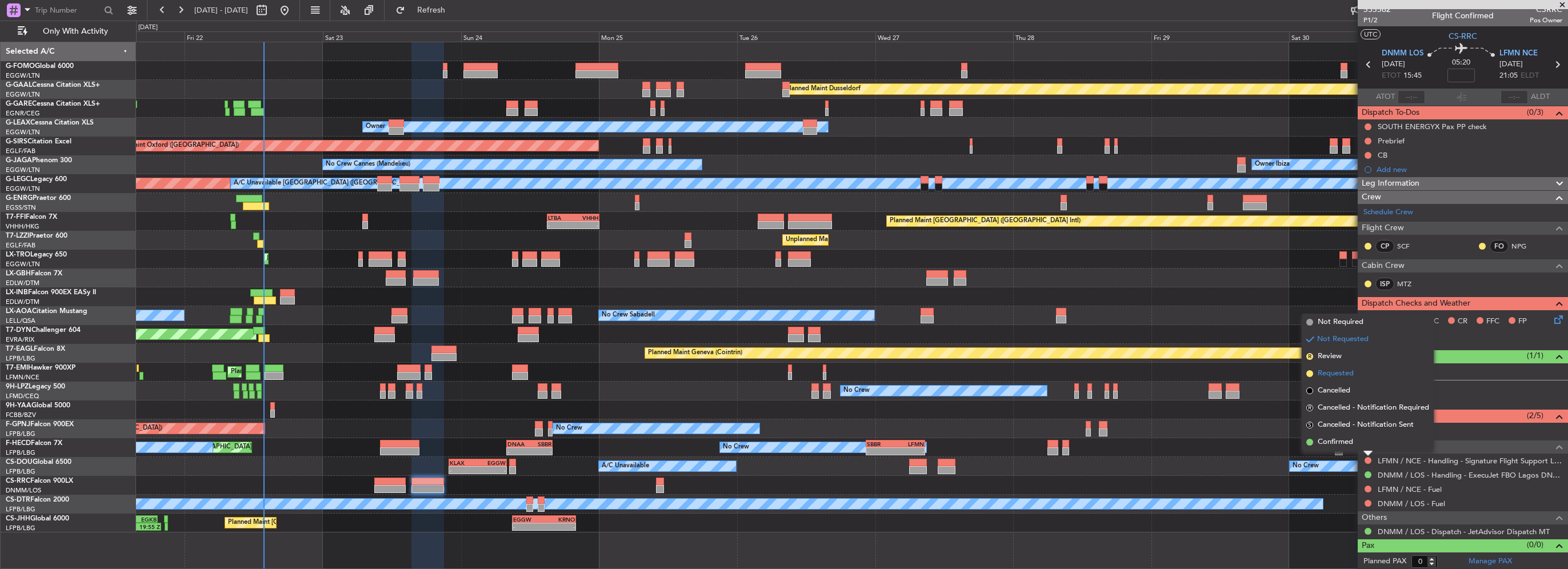
click at [1337, 372] on span "Requested" at bounding box center [1336, 373] width 36 height 11
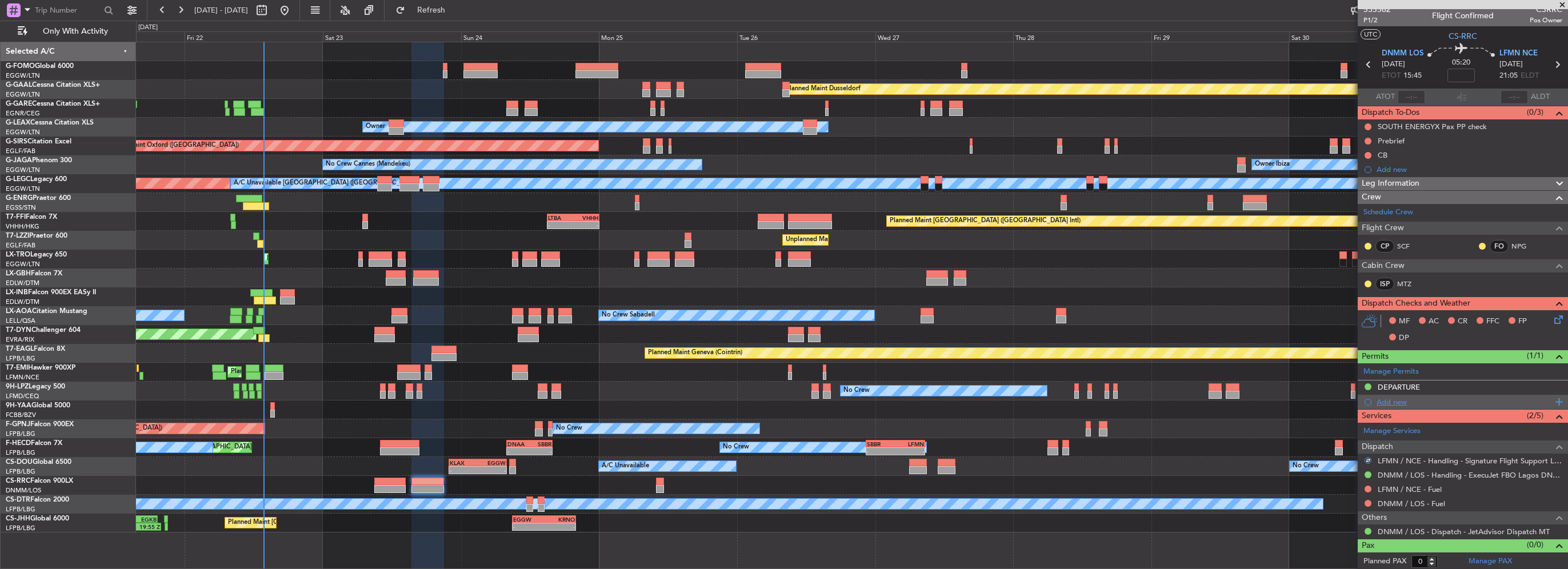
click at [1393, 399] on div "Add new" at bounding box center [1465, 402] width 176 height 10
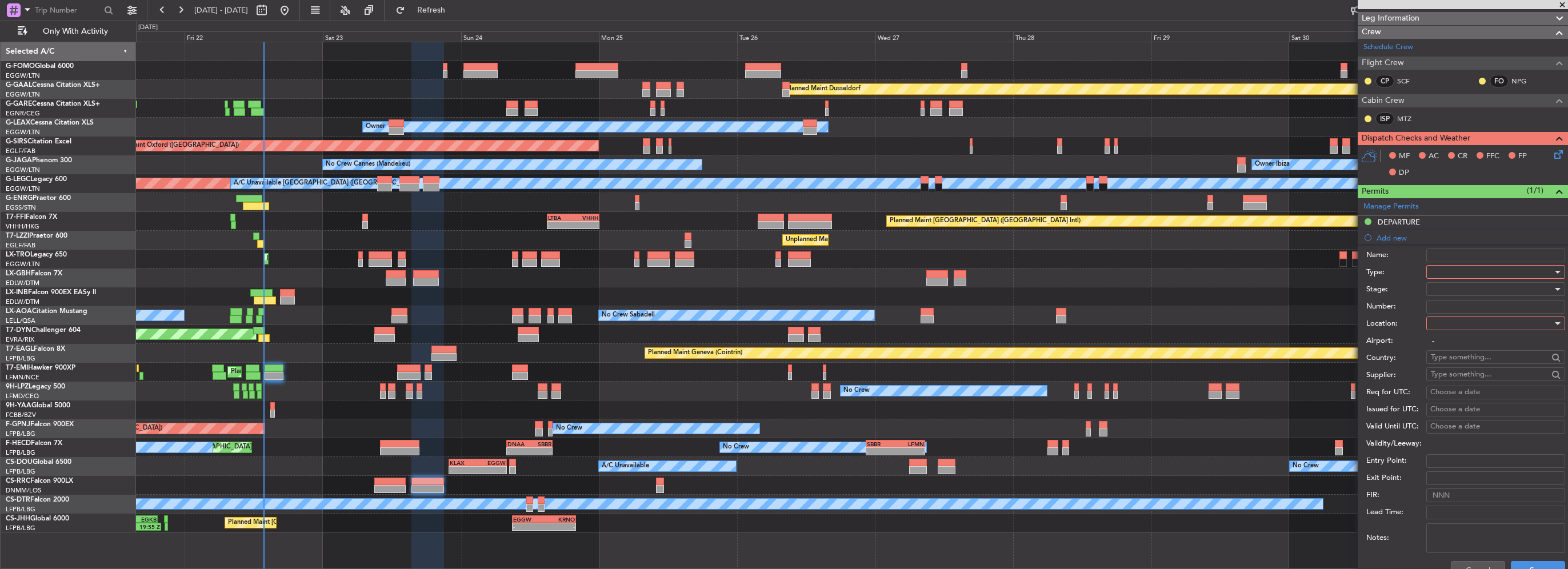
scroll to position [171, 0]
click at [1471, 272] on div at bounding box center [1491, 271] width 122 height 17
click at [1448, 378] on span "Slot" at bounding box center [1491, 379] width 120 height 17
click at [1456, 319] on div at bounding box center [1491, 323] width 122 height 17
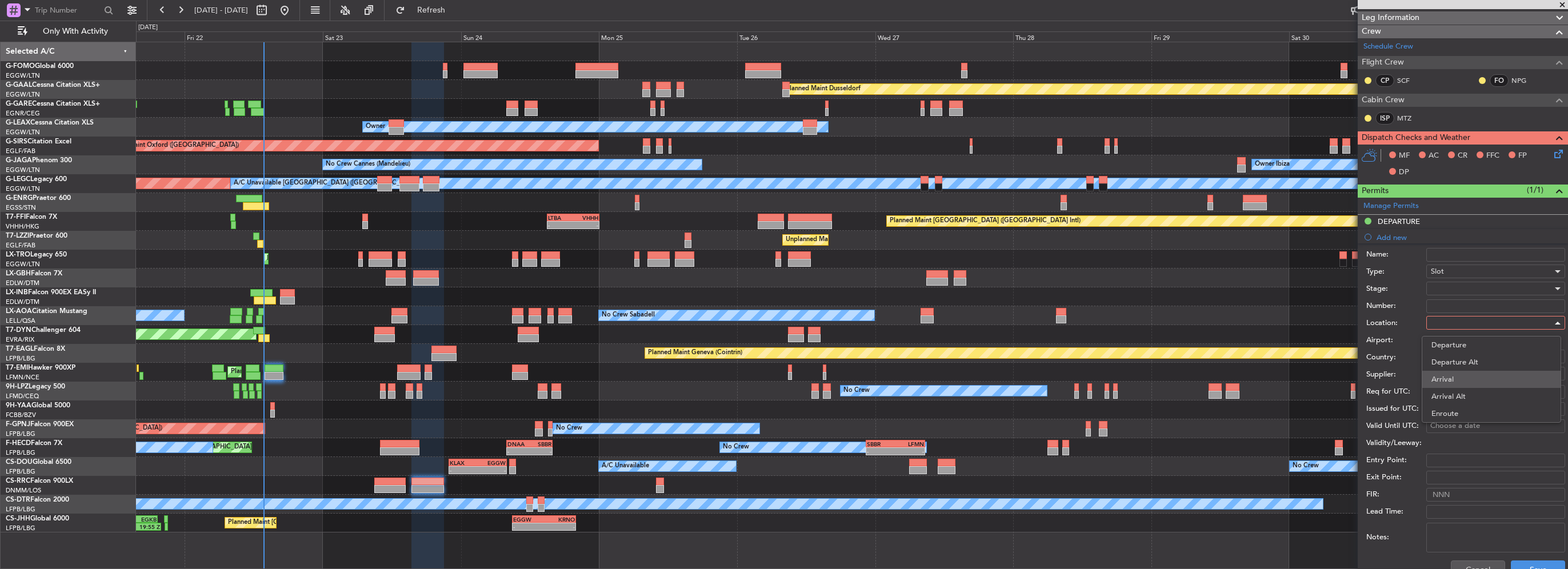
click at [1445, 377] on span "Arrival" at bounding box center [1491, 379] width 120 height 17
type input "LFMN / NCE"
click at [1450, 287] on div at bounding box center [1491, 288] width 122 height 17
click at [1464, 364] on span "Requested" at bounding box center [1491, 362] width 120 height 17
click at [1536, 563] on button "Save" at bounding box center [1538, 570] width 54 height 18
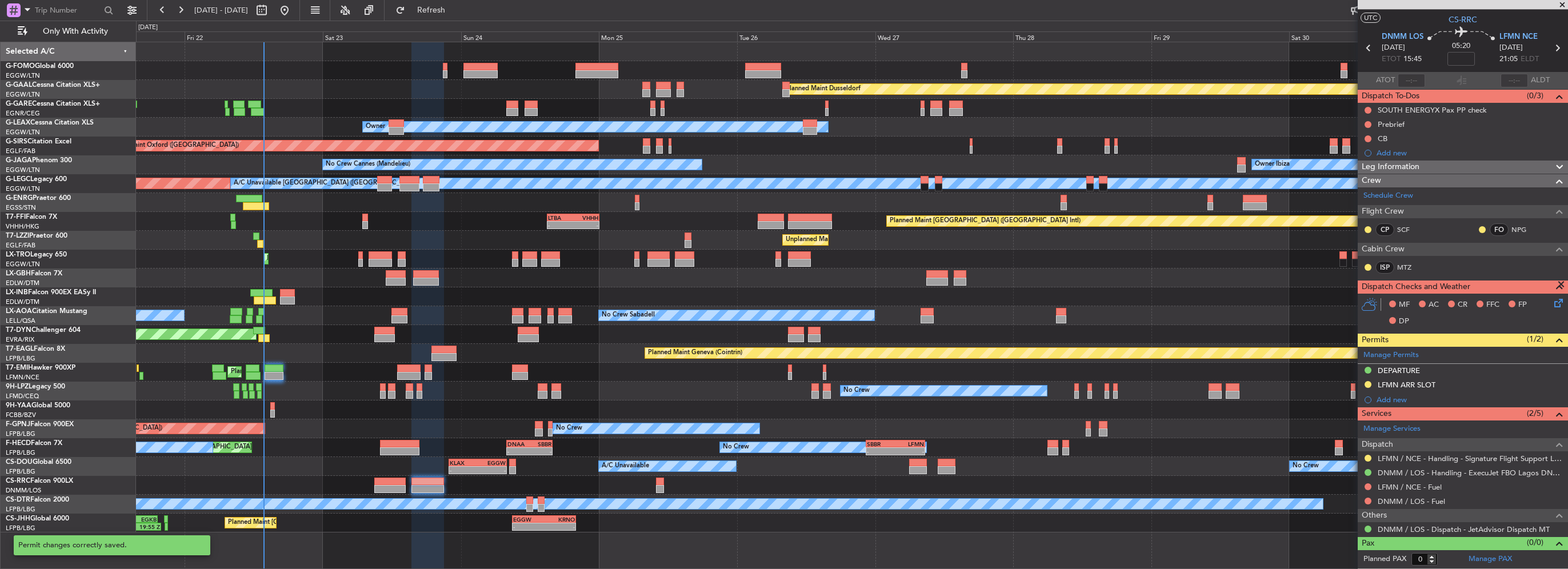
scroll to position [20, 0]
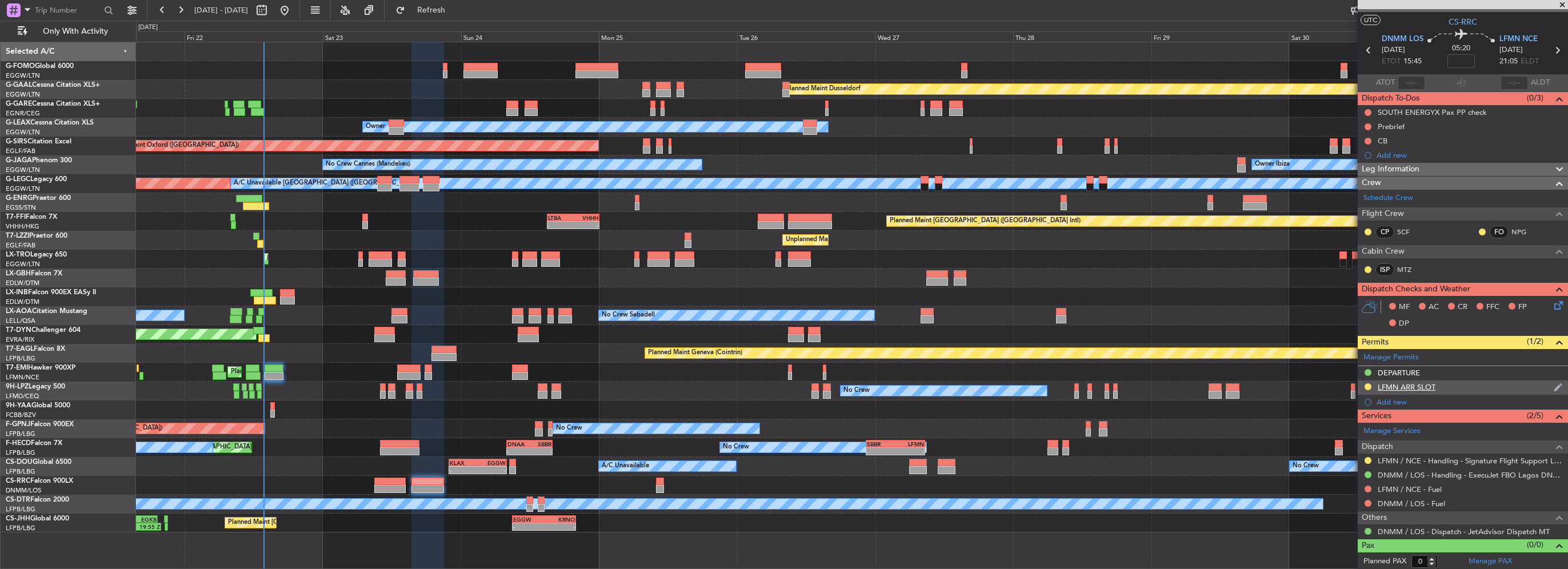
click at [1487, 386] on div "LFMN ARR SLOT" at bounding box center [1463, 388] width 210 height 15
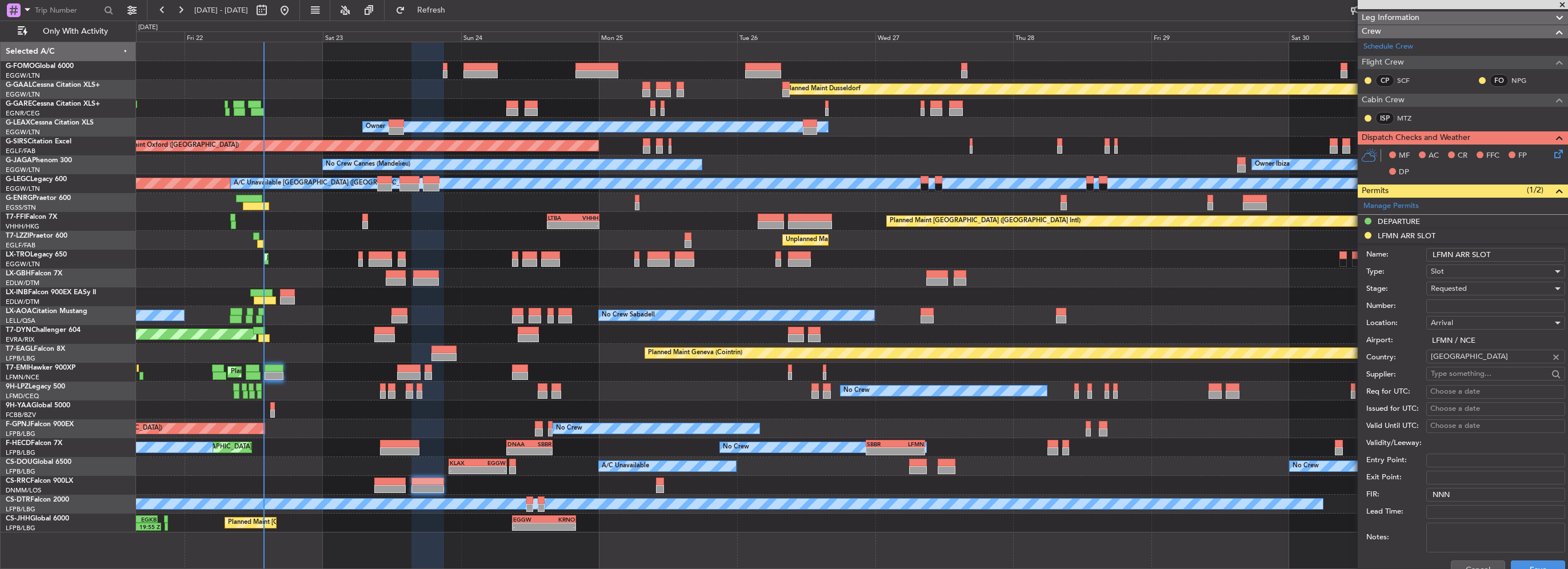
click at [1499, 249] on input "LFMN ARR SLOT" at bounding box center [1496, 254] width 139 height 14
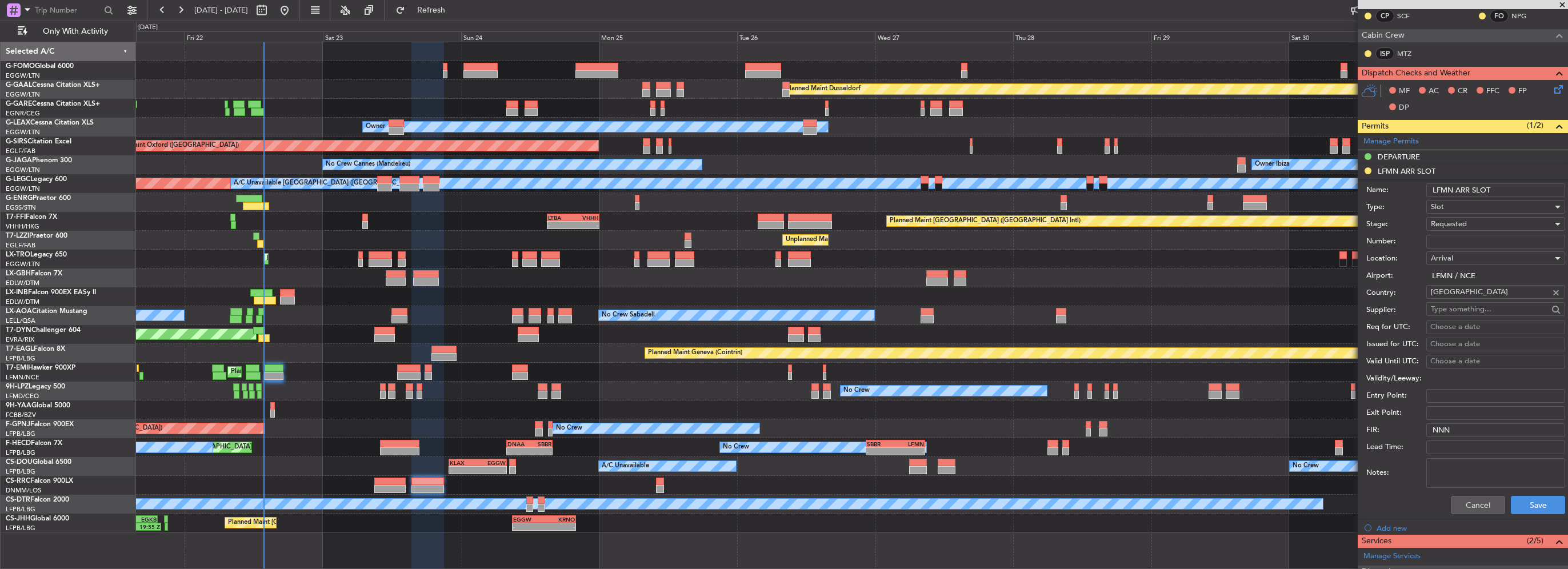
scroll to position [285, 0]
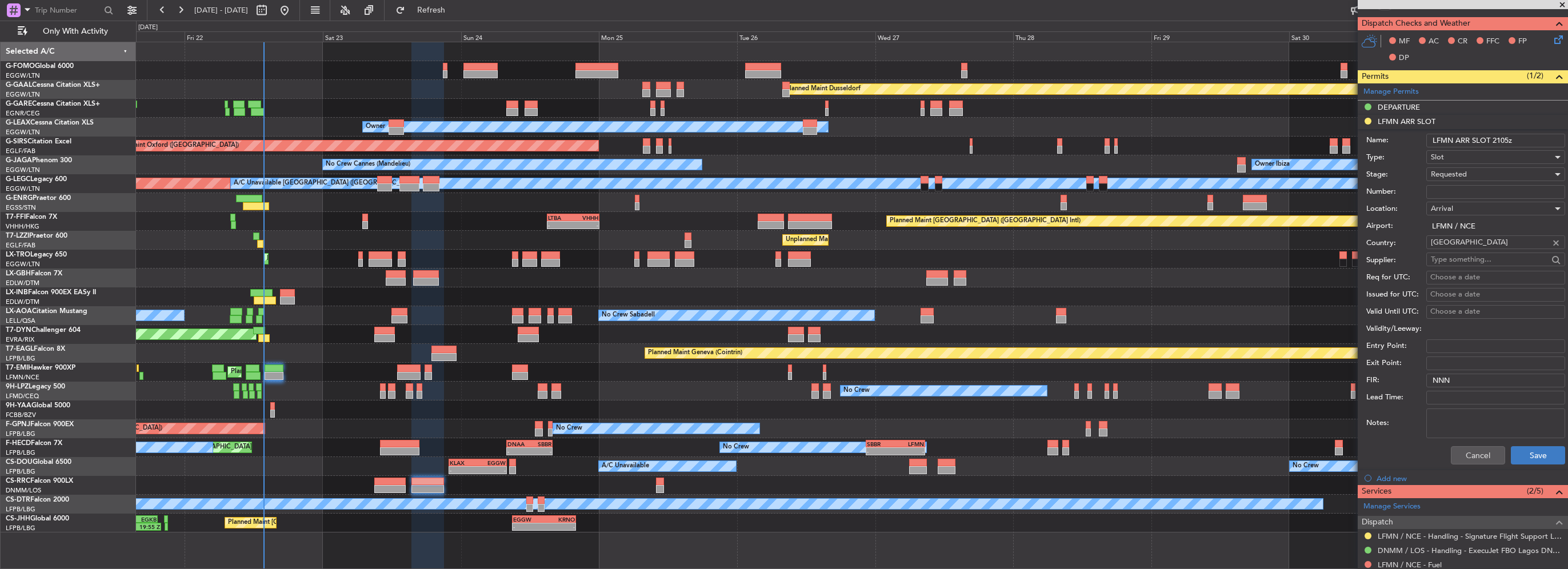
type input "LFMN ARR SLOT 2105z"
click at [1538, 451] on button "Save" at bounding box center [1538, 456] width 54 height 18
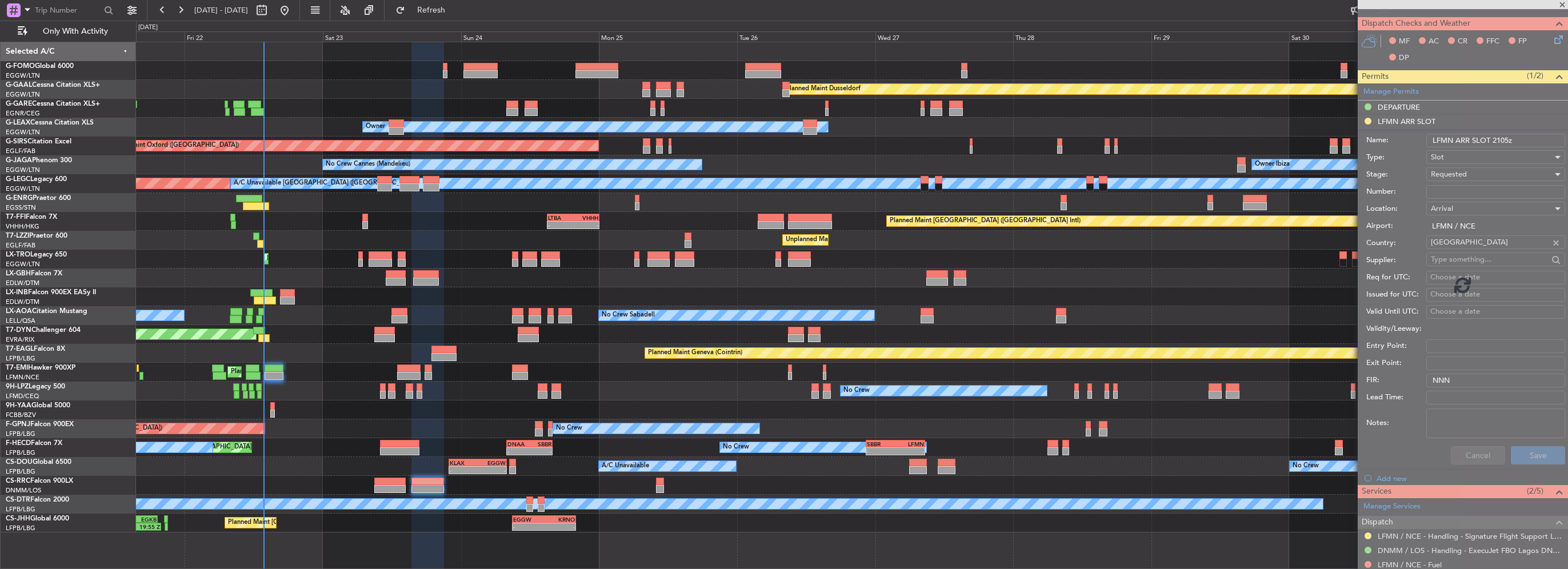
scroll to position [20, 0]
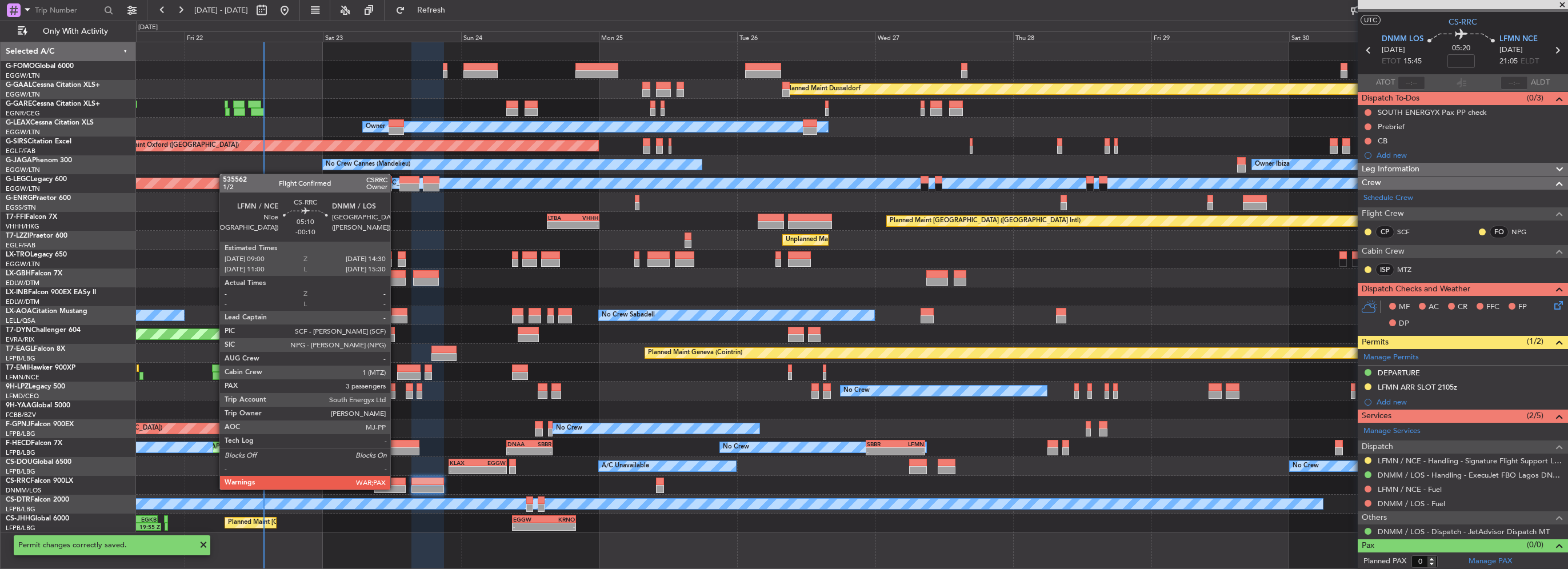
click at [395, 488] on div at bounding box center [390, 488] width 32 height 8
type input "-00:10"
type input "3"
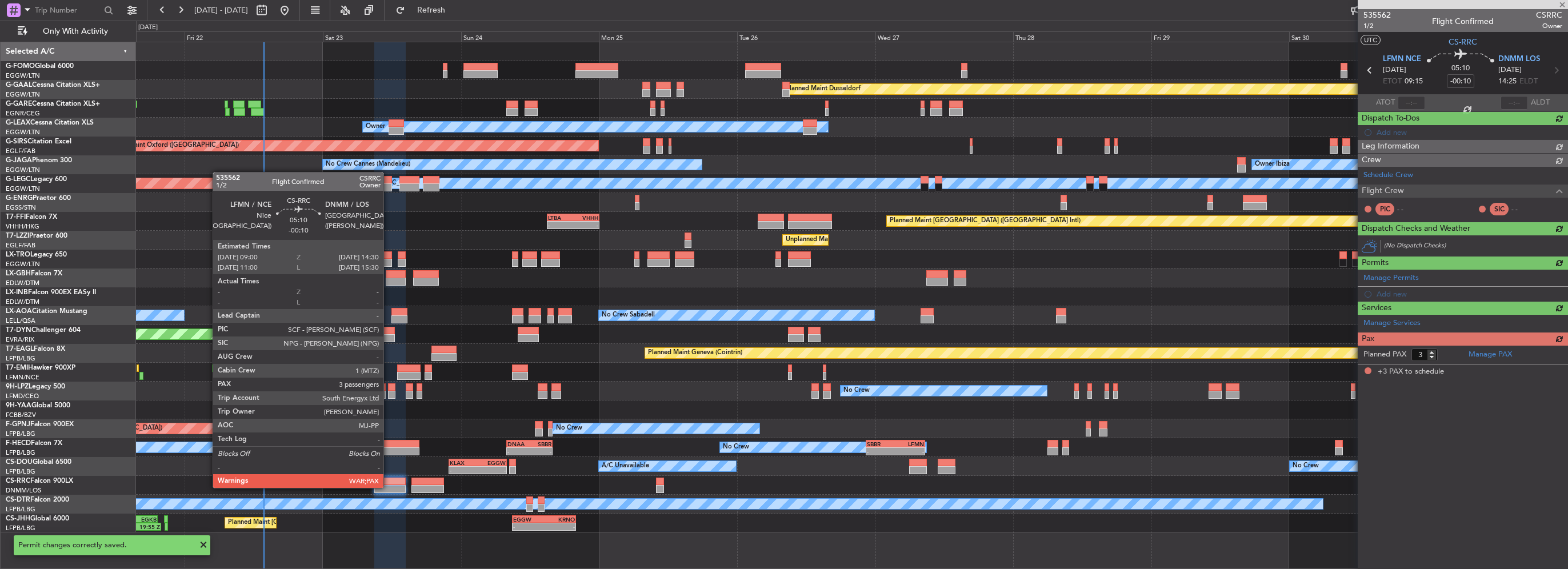
scroll to position [0, 0]
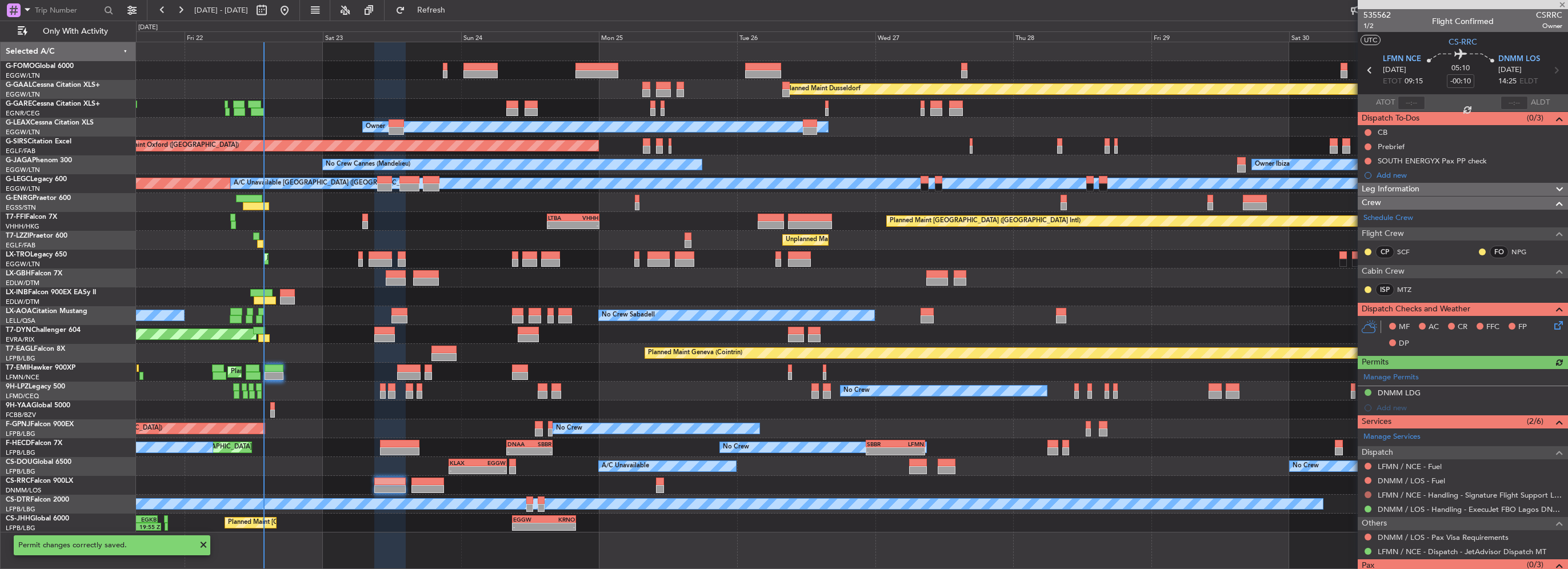
click at [1369, 496] on button at bounding box center [1368, 494] width 6 height 6
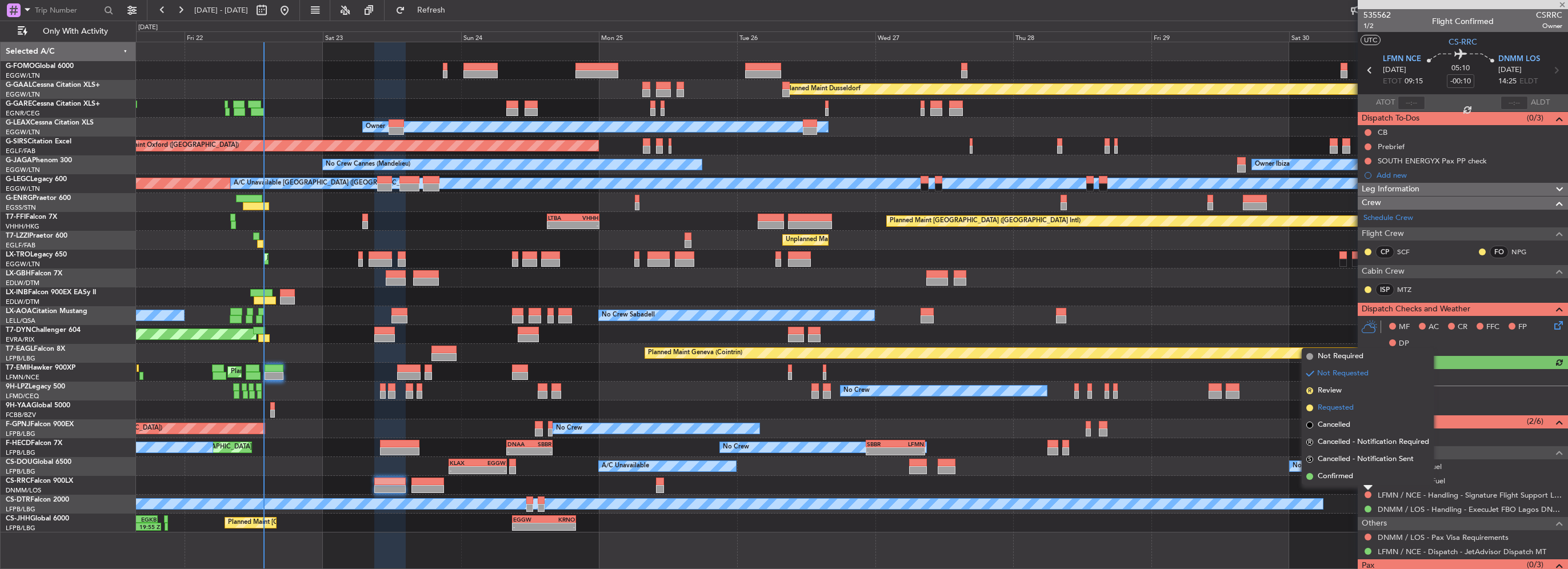
click at [1340, 409] on span "Requested" at bounding box center [1336, 408] width 36 height 11
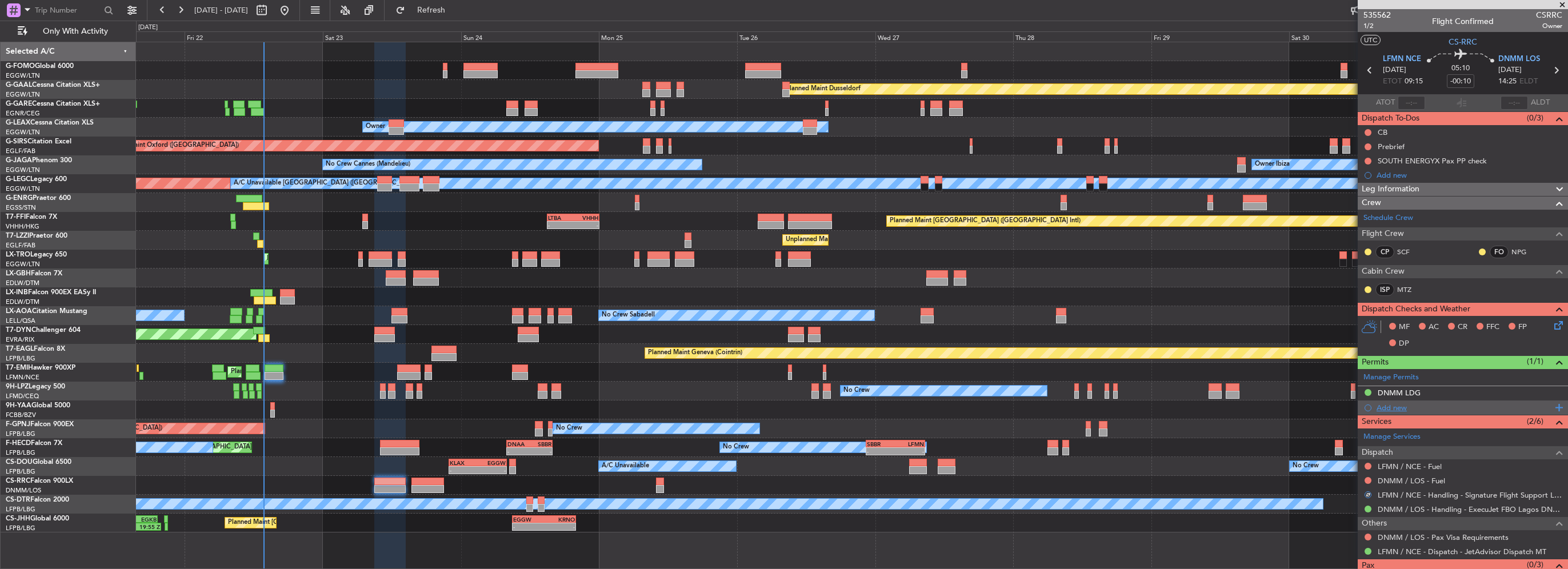
click at [1398, 406] on div "Add new" at bounding box center [1465, 407] width 176 height 10
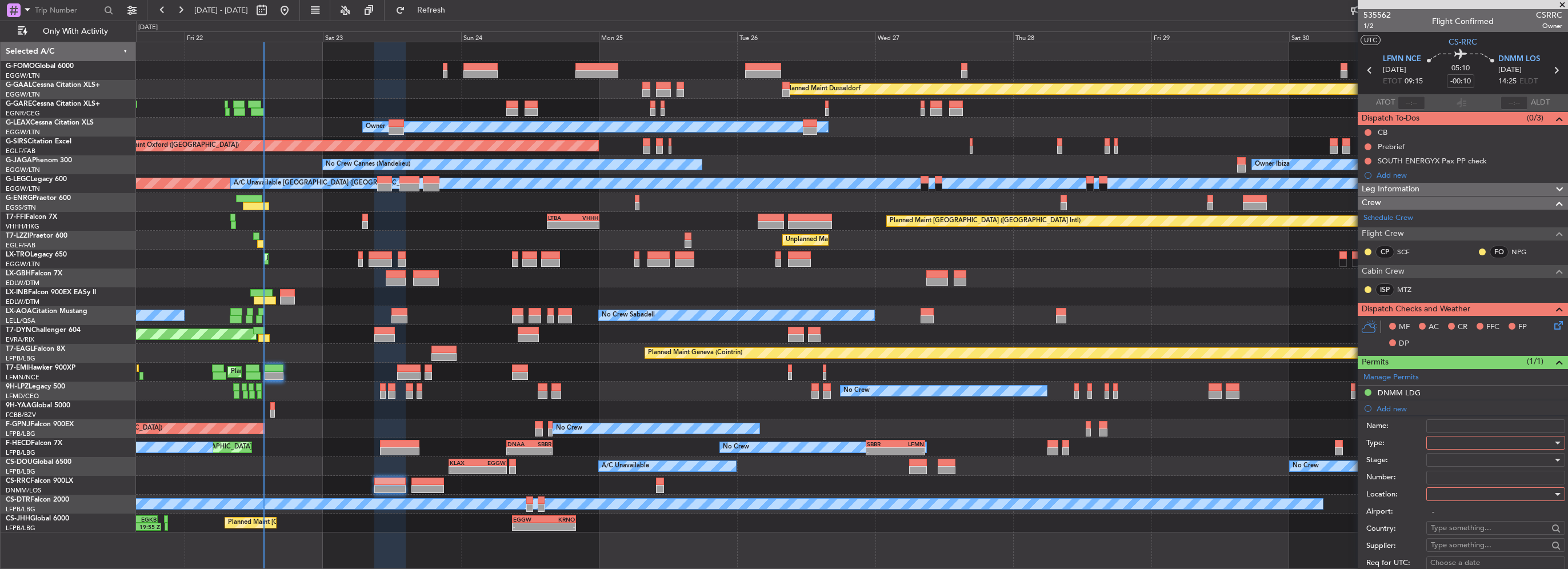
click at [1458, 435] on div at bounding box center [1491, 443] width 122 height 17
click at [1457, 547] on span "Slot" at bounding box center [1491, 551] width 120 height 17
click at [1459, 494] on div at bounding box center [1491, 494] width 122 height 17
click at [1458, 514] on span "Departure" at bounding box center [1491, 516] width 120 height 17
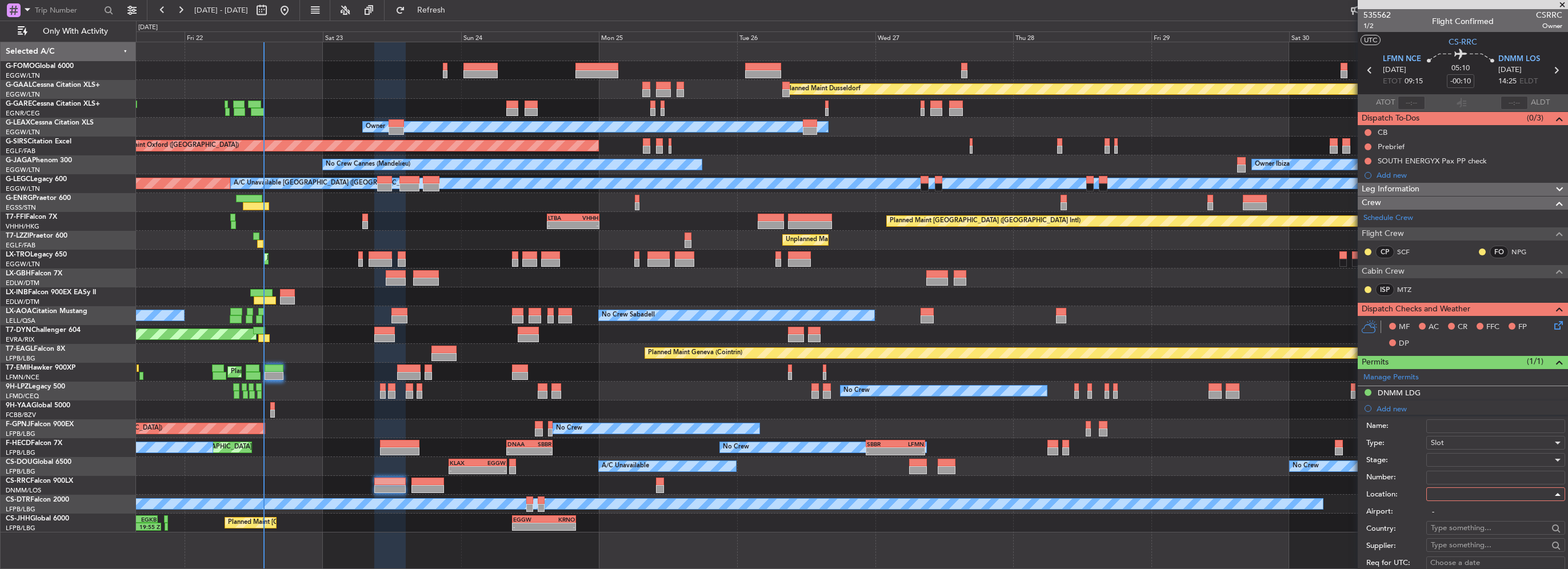
type input "LFMN / NCE"
click at [1458, 462] on div at bounding box center [1491, 460] width 122 height 17
click at [1467, 532] on span "Requested" at bounding box center [1491, 533] width 120 height 17
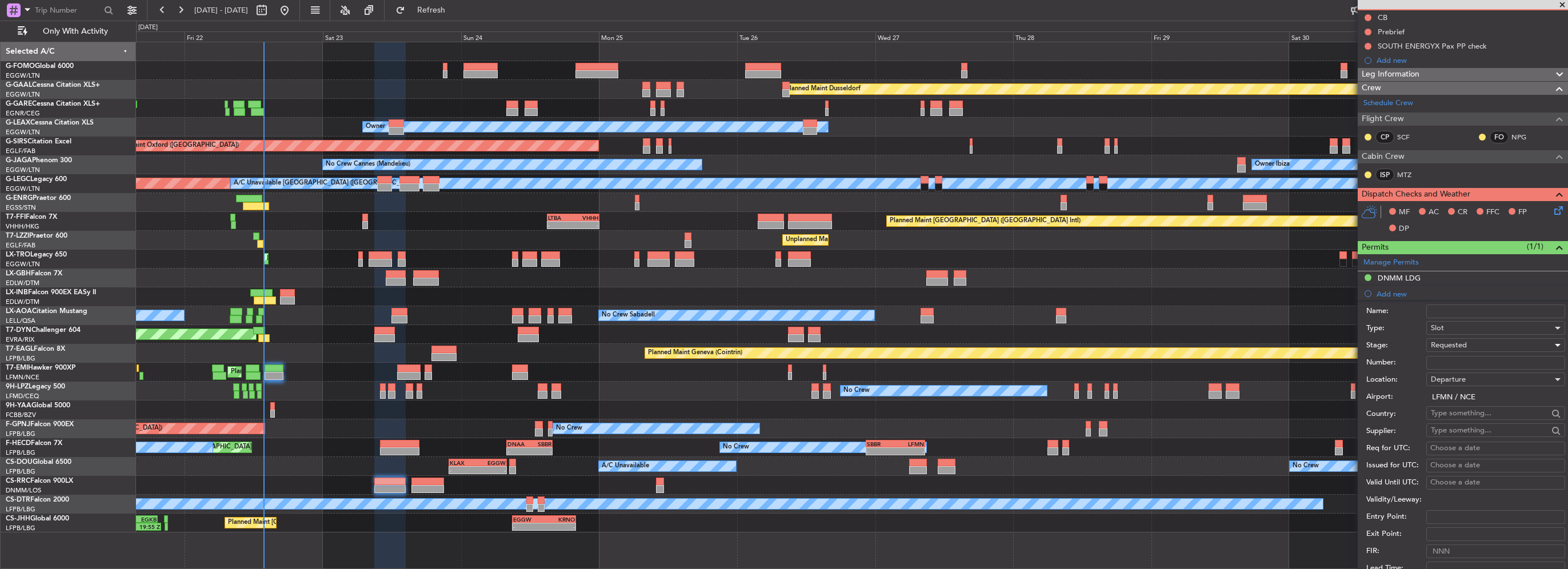
scroll to position [171, 0]
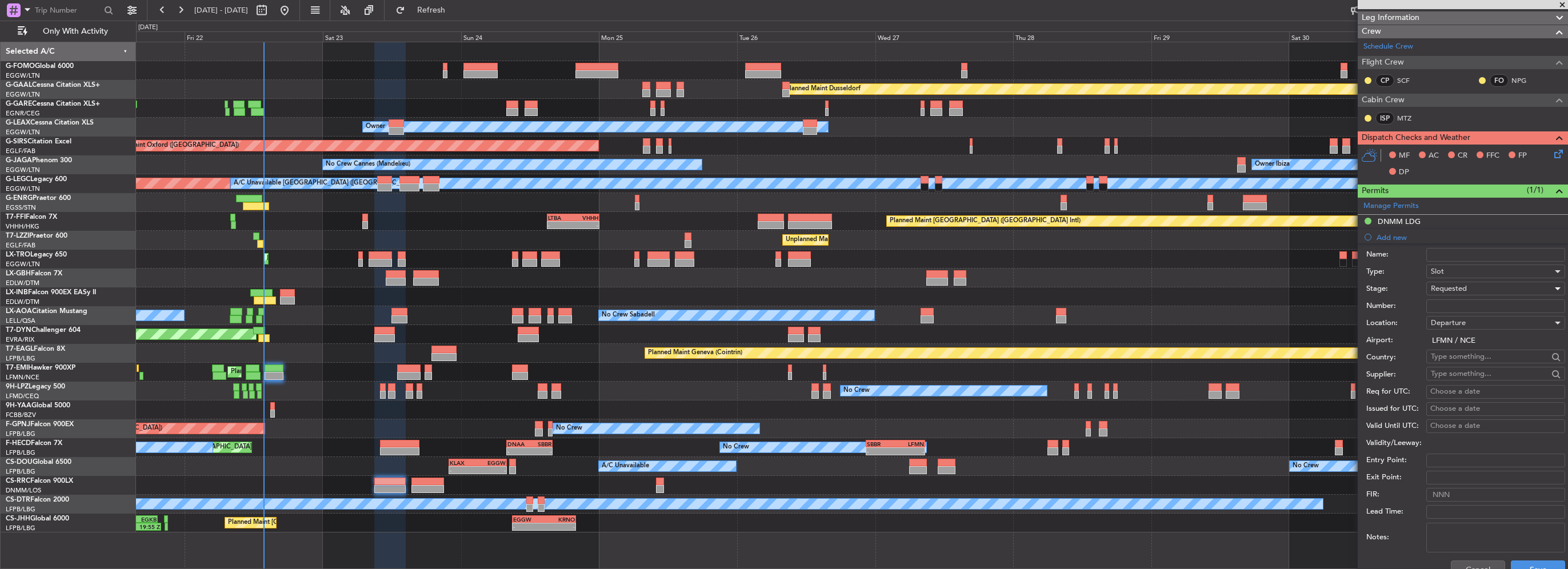
click at [1532, 556] on div "Cancel Save" at bounding box center [1466, 570] width 199 height 29
click at [1541, 561] on button "Save" at bounding box center [1538, 570] width 54 height 18
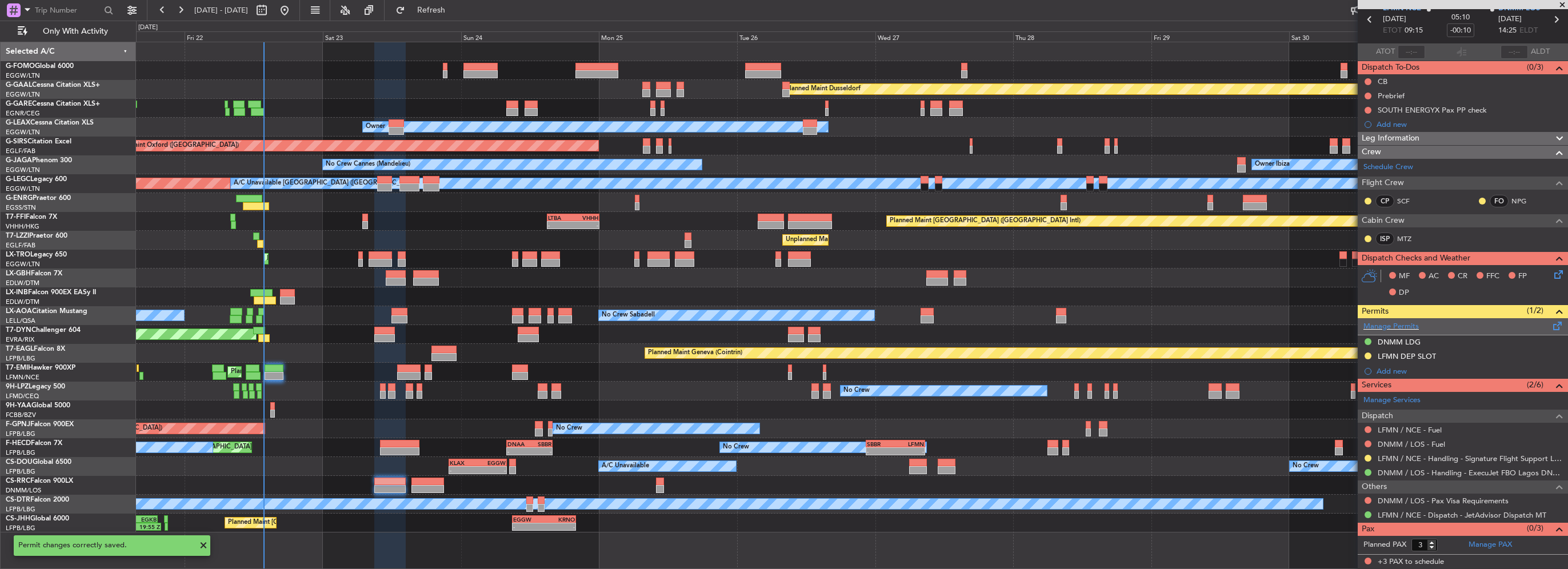
scroll to position [48, 0]
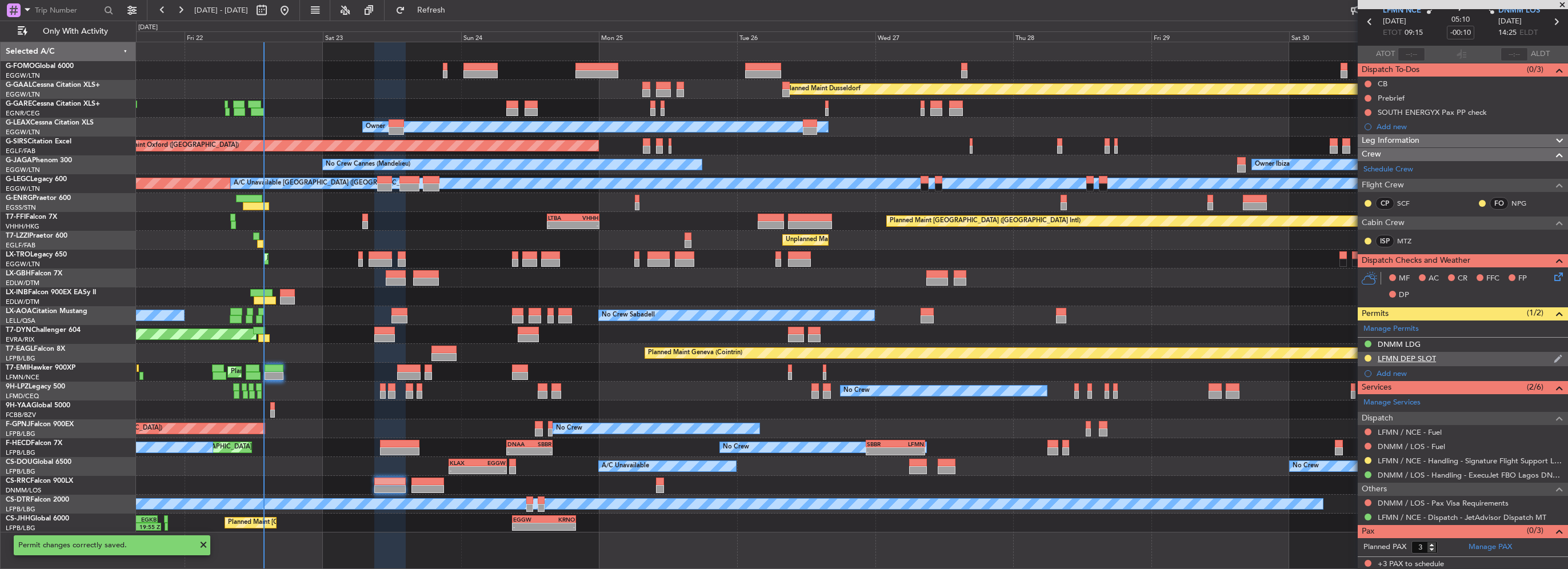
click at [1465, 354] on div "LFMN DEP SLOT" at bounding box center [1463, 360] width 210 height 15
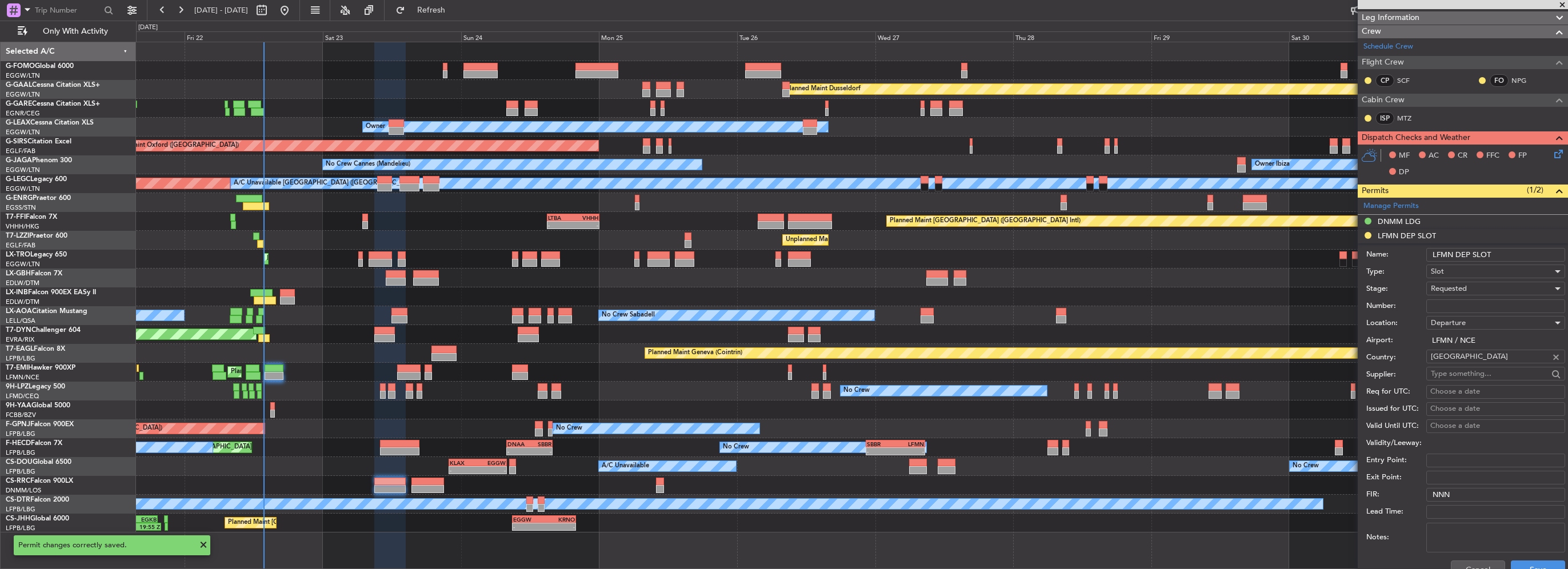
click at [1518, 253] on input "LFMN DEP SLOT" at bounding box center [1496, 254] width 139 height 14
type input "LFMN DEP SLOT 0900z"
click at [1526, 563] on button "Save" at bounding box center [1538, 570] width 54 height 18
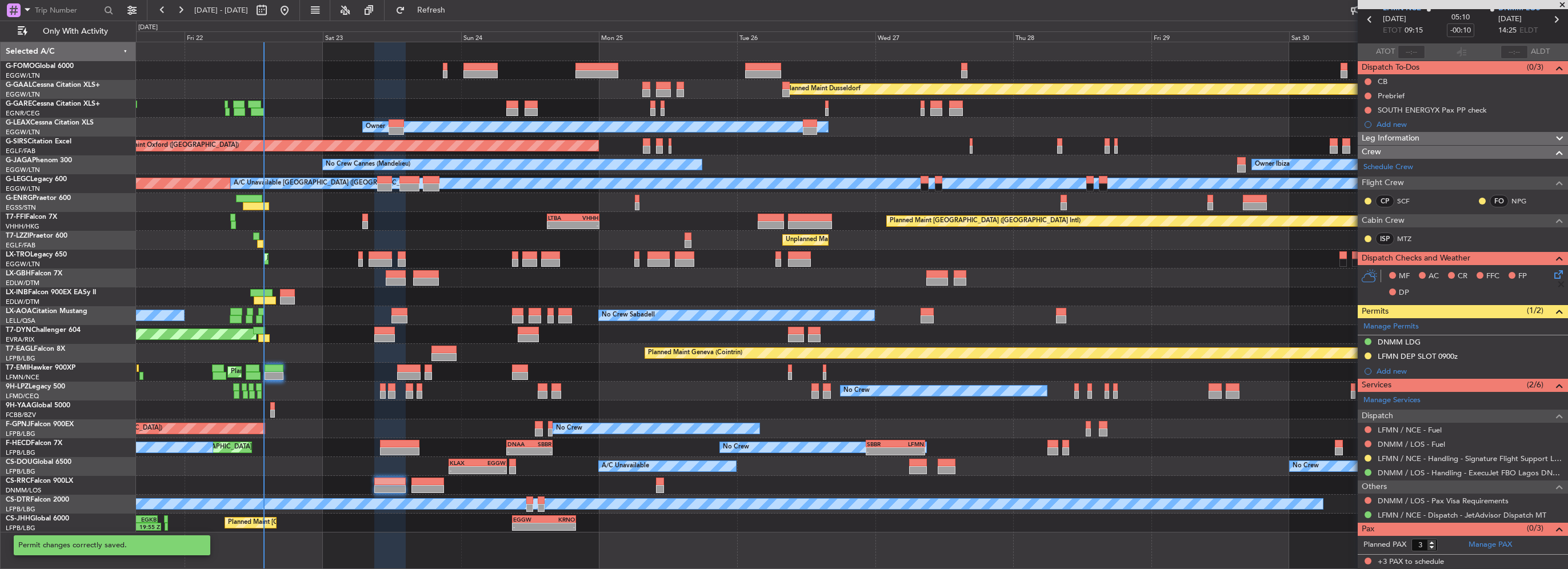
scroll to position [48, 0]
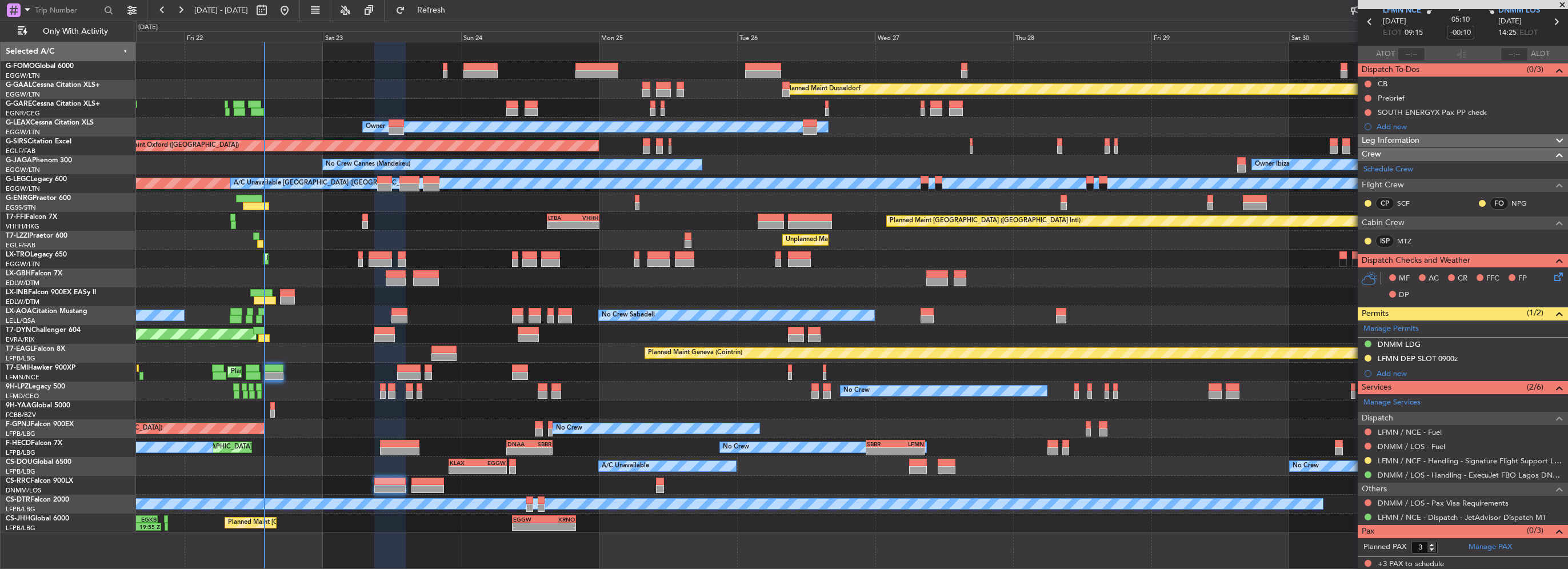
click at [1468, 141] on div "Leg Information" at bounding box center [1463, 141] width 210 height 13
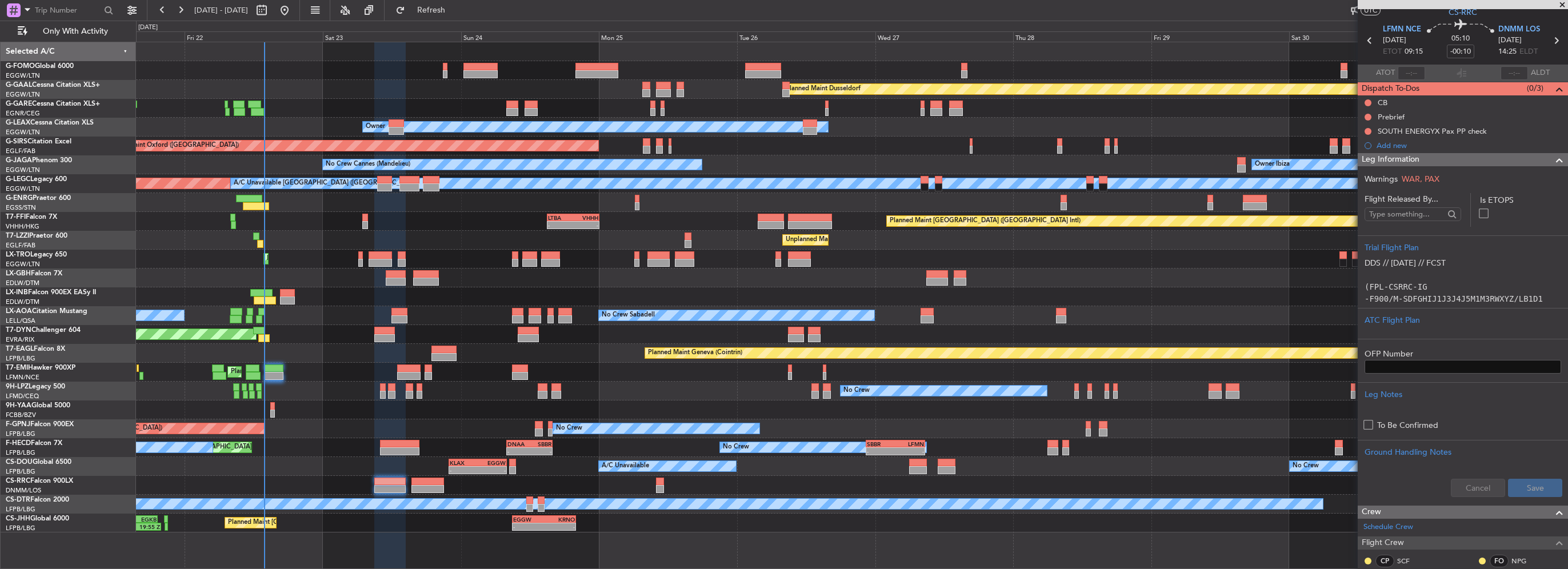
scroll to position [0, 0]
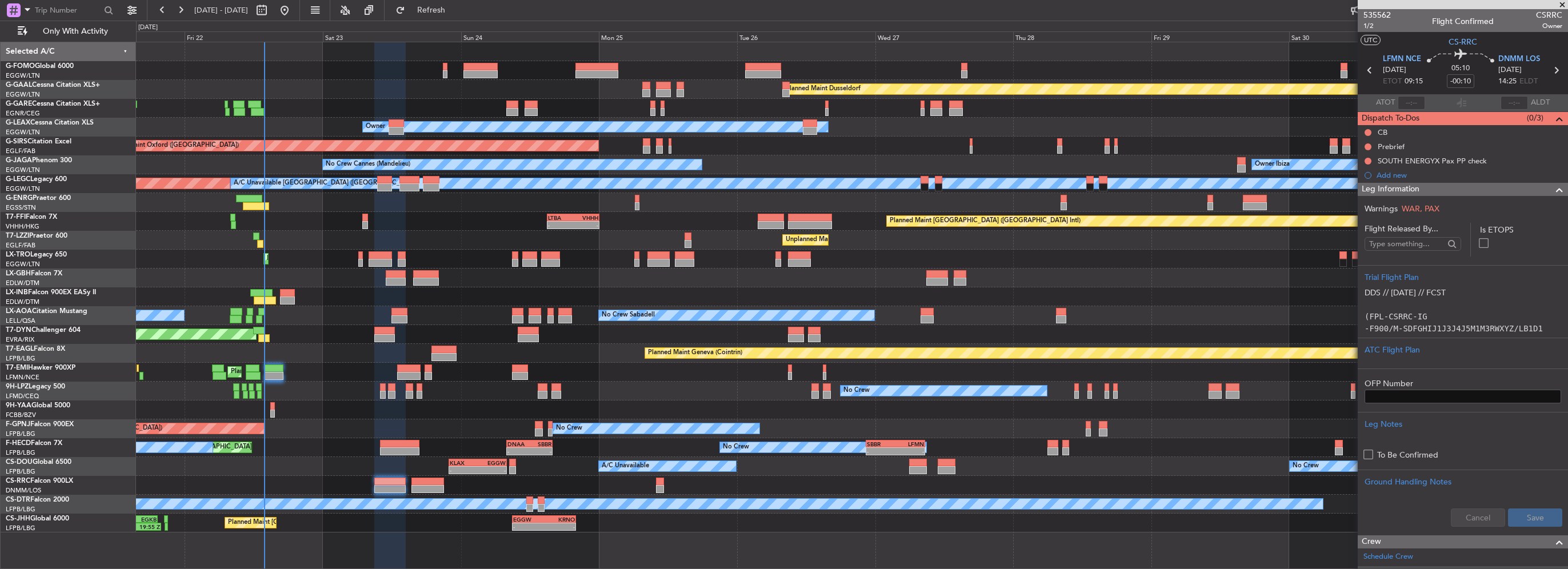
click at [1552, 193] on span at bounding box center [1559, 189] width 14 height 14
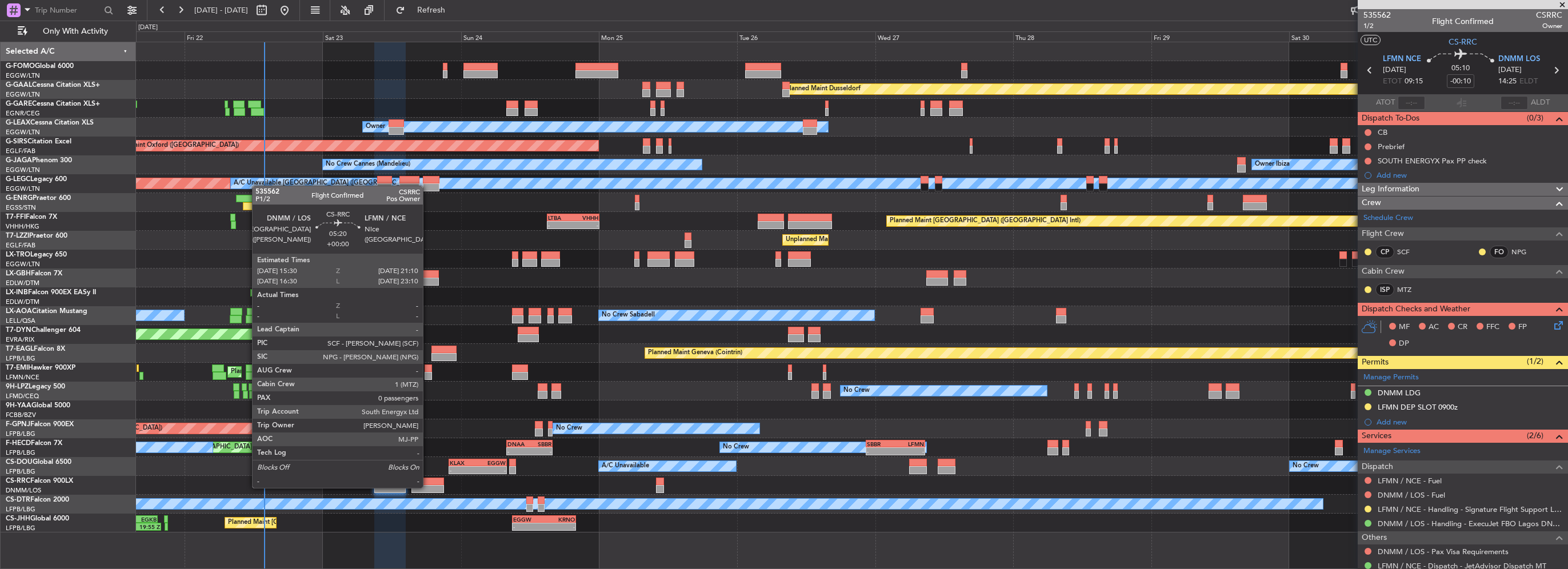
click at [428, 487] on div at bounding box center [428, 488] width 33 height 8
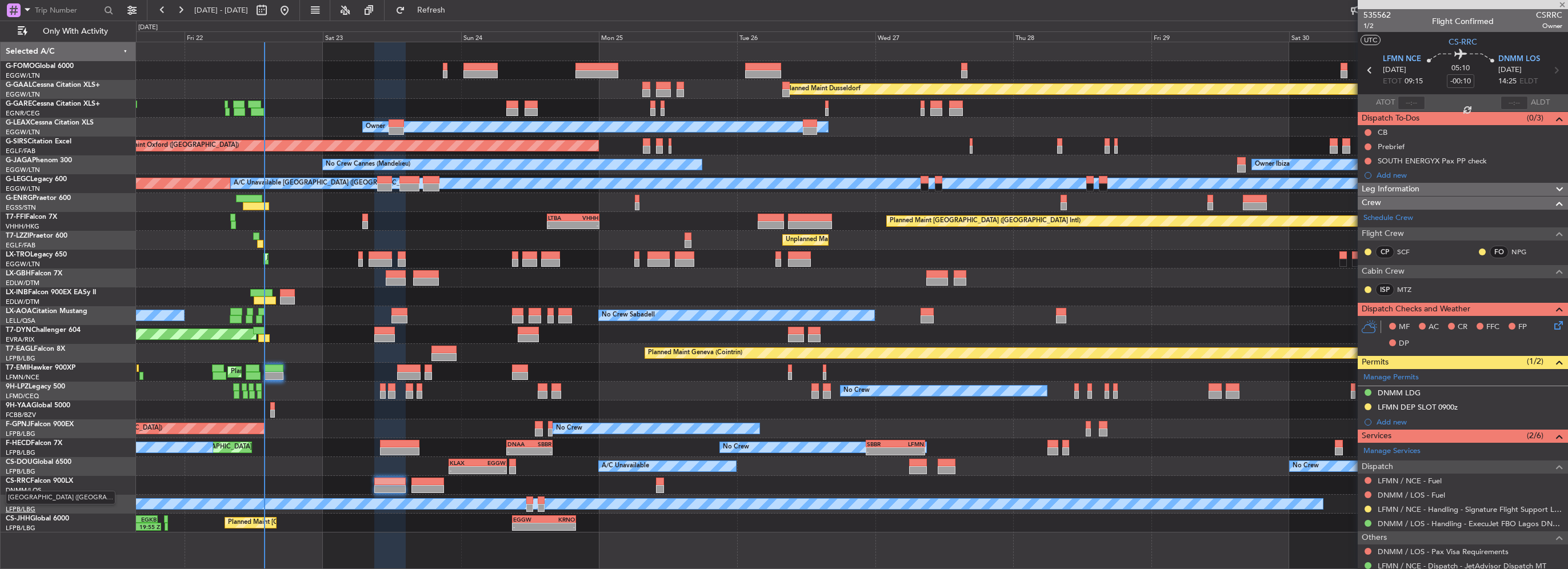
type input "0"
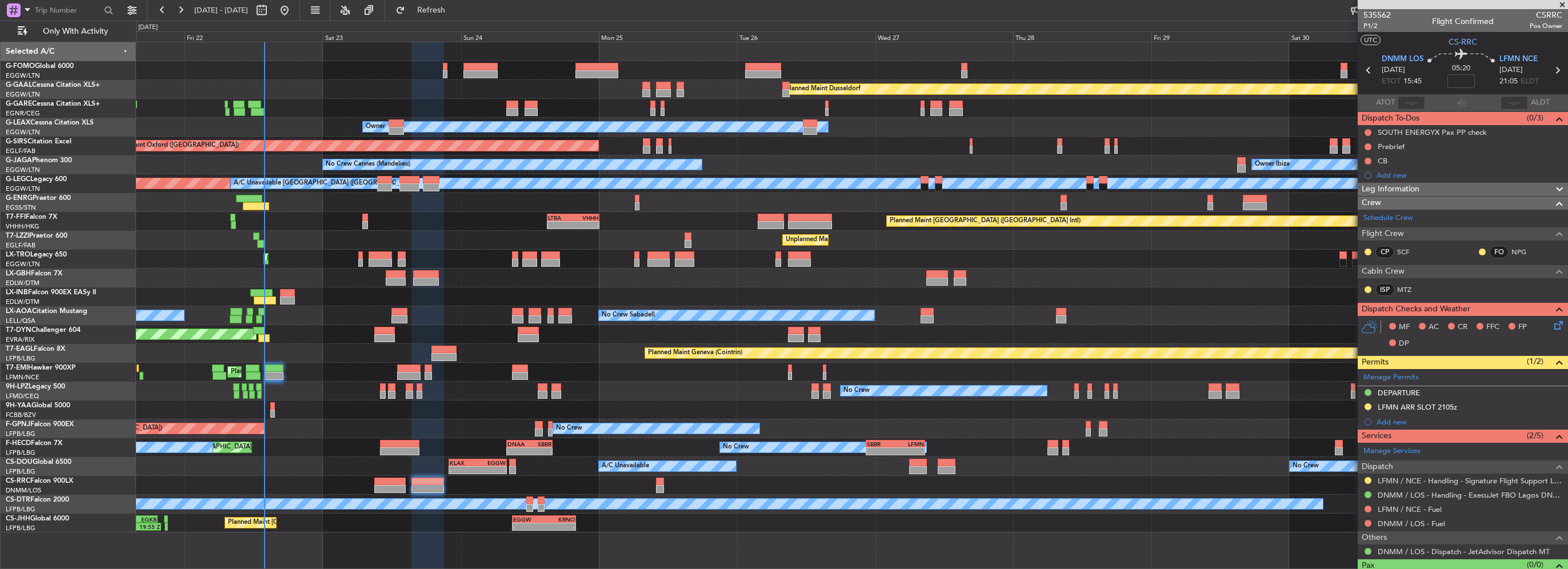
click at [1422, 193] on div "Leg Information" at bounding box center [1463, 189] width 210 height 13
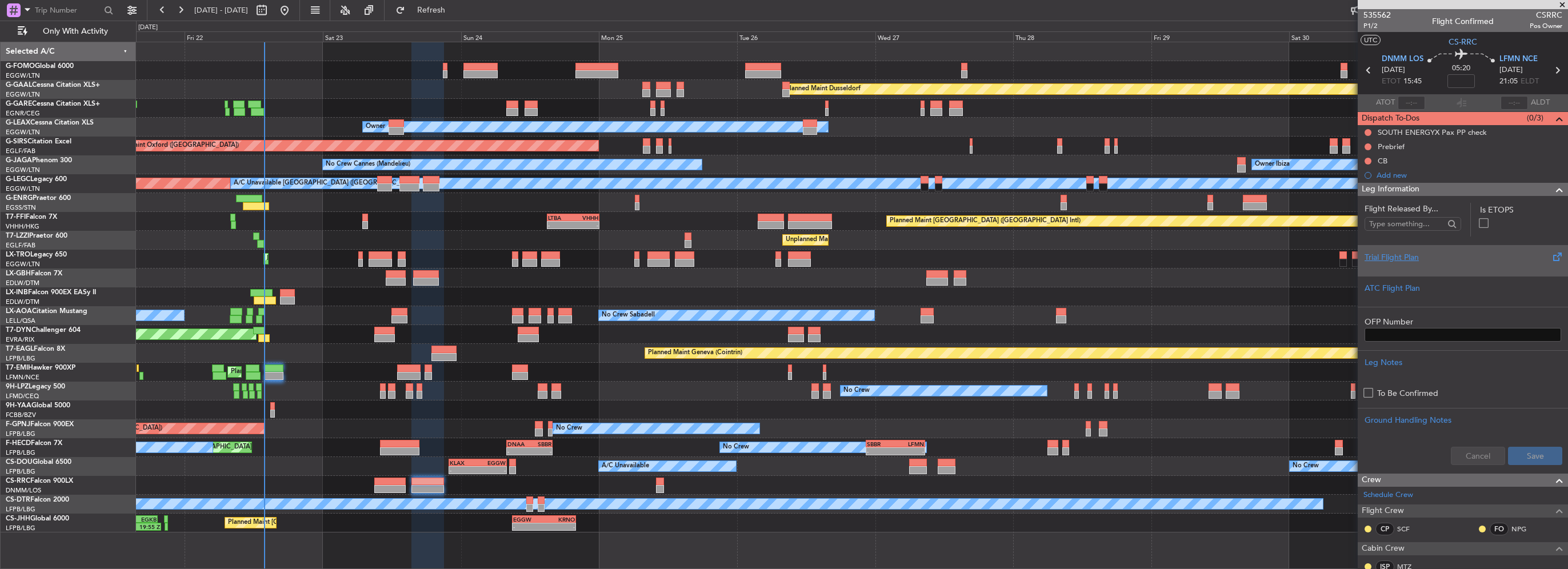
click at [1431, 245] on div "Trial Flight Plan" at bounding box center [1463, 261] width 210 height 31
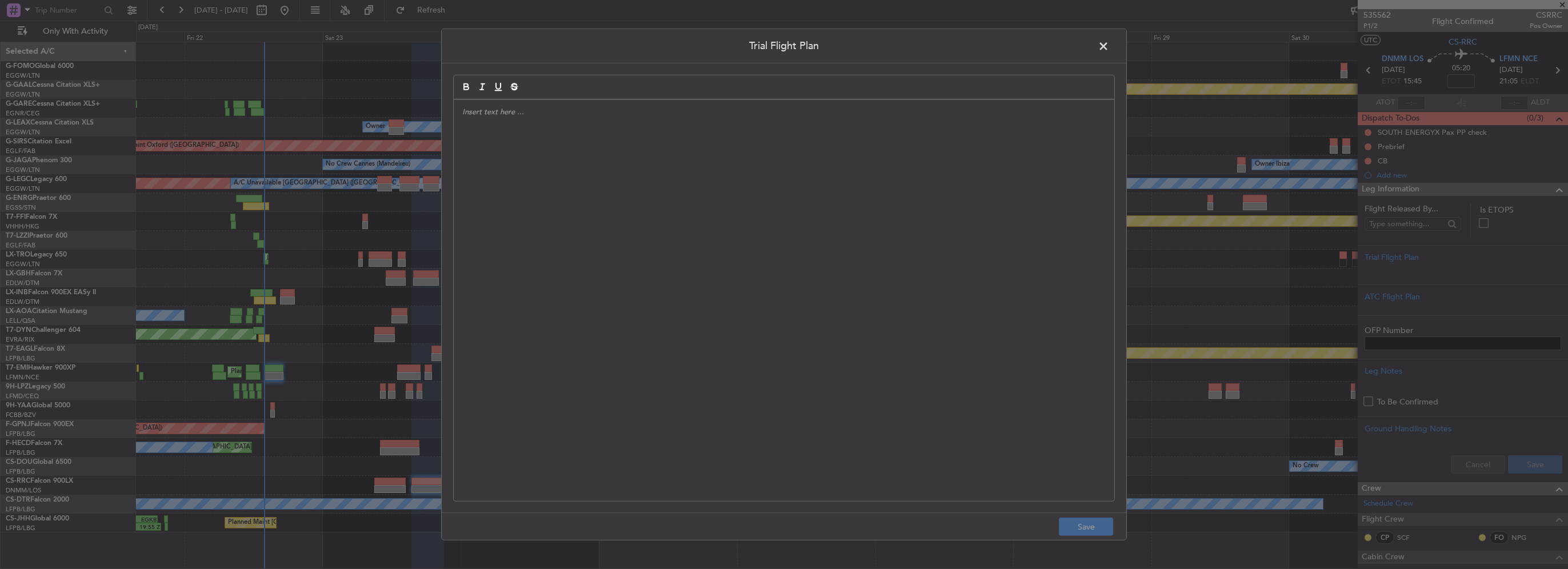
click at [663, 231] on div at bounding box center [784, 300] width 660 height 402
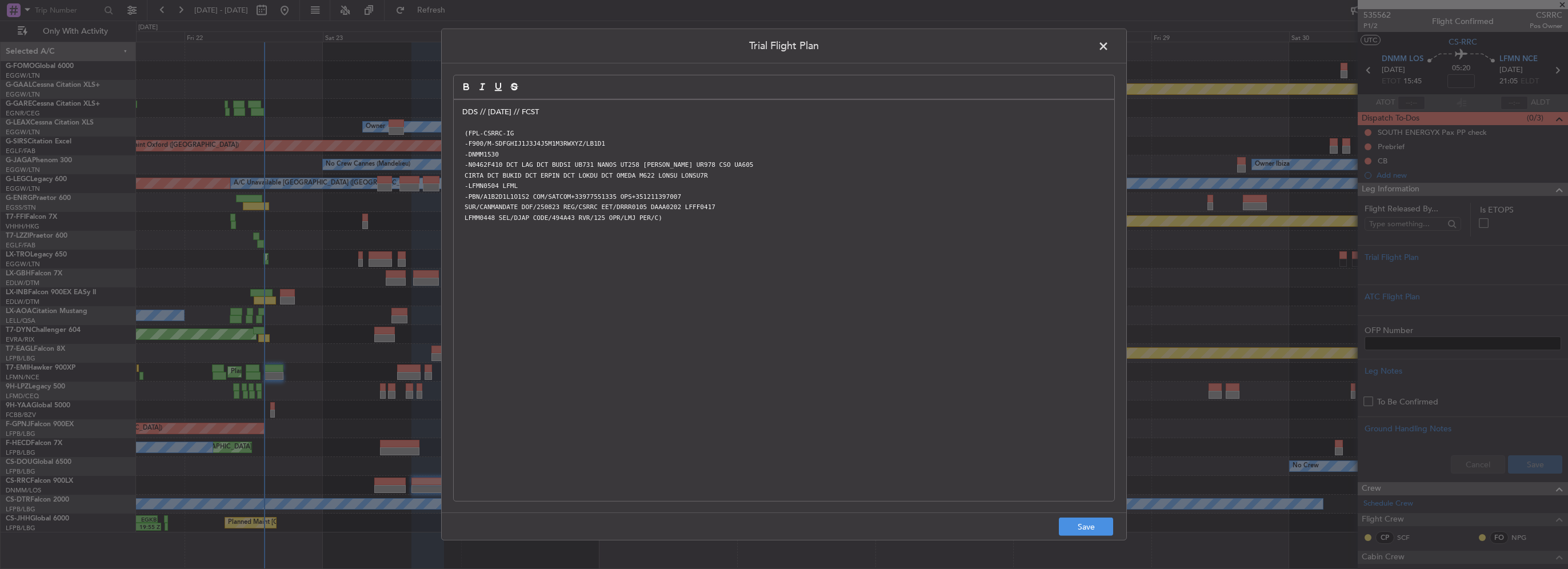
click at [1099, 515] on footer "Save" at bounding box center [784, 526] width 684 height 27
click at [1104, 524] on button "Save" at bounding box center [1086, 527] width 54 height 18
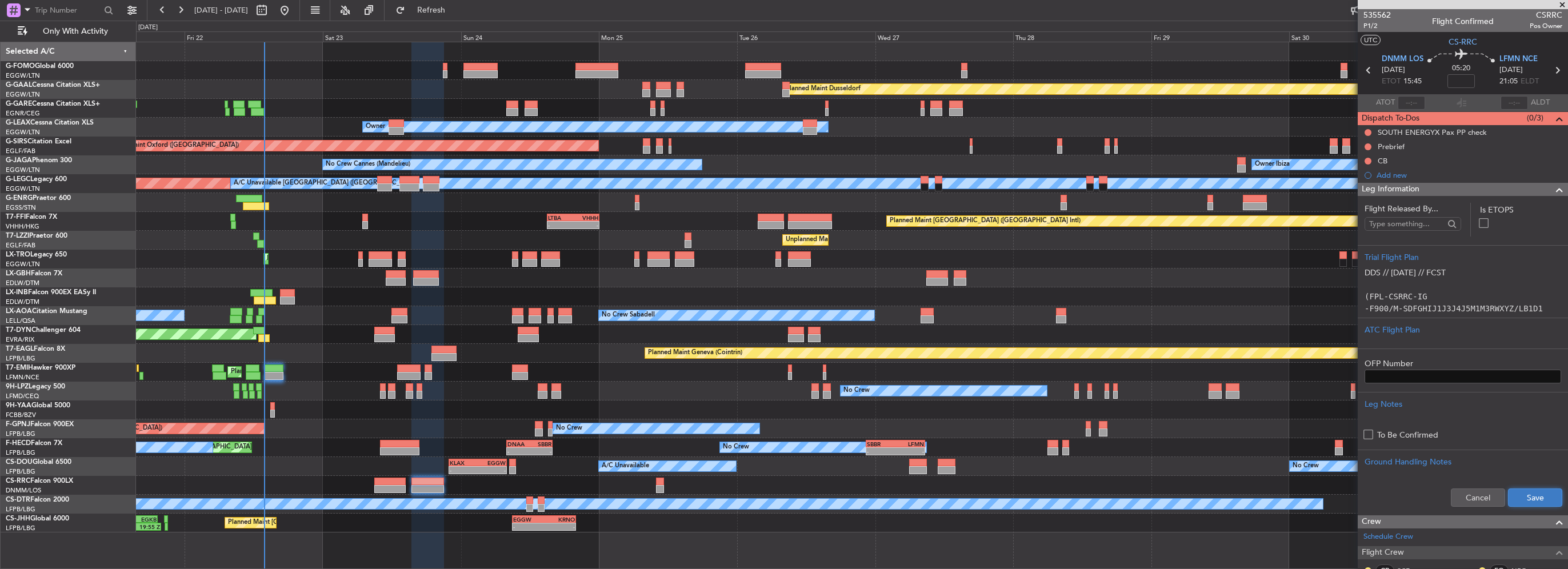
click at [1539, 499] on button "Save" at bounding box center [1535, 498] width 54 height 18
click at [1454, 80] on input at bounding box center [1461, 81] width 27 height 14
click at [1552, 183] on span at bounding box center [1559, 189] width 14 height 14
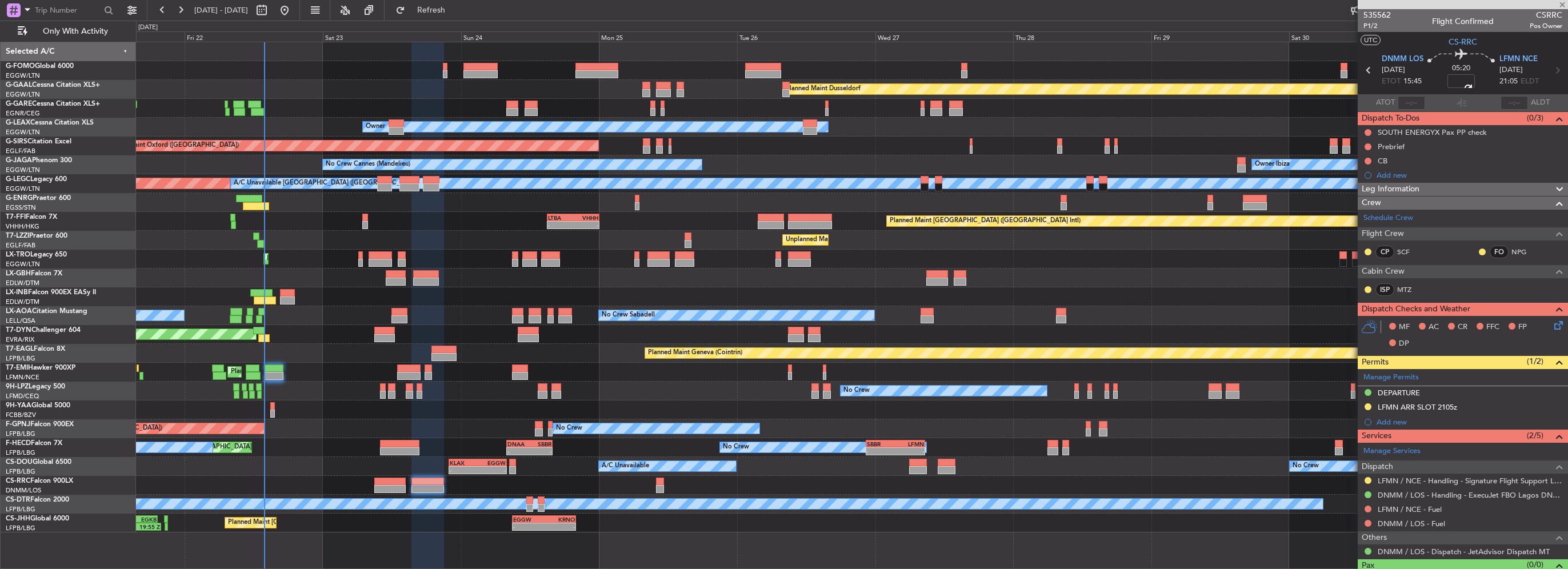
click at [1552, 322] on icon at bounding box center [1557, 324] width 9 height 9
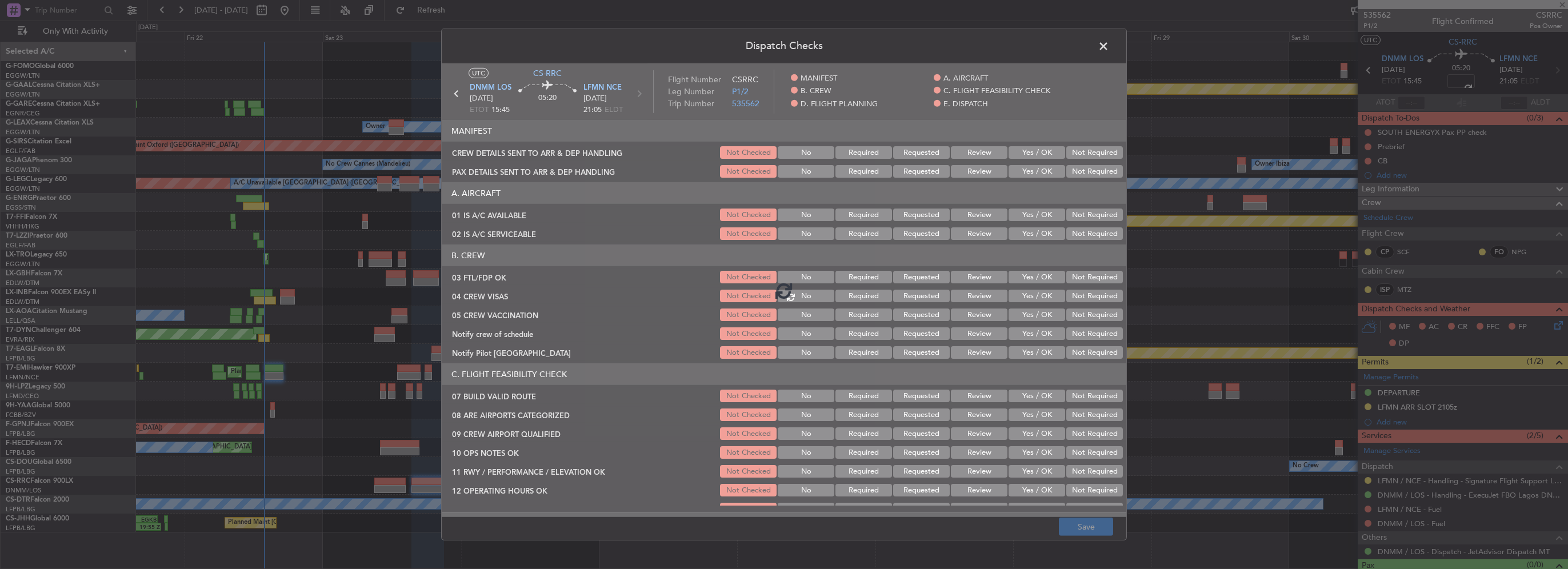
click at [1110, 48] on span at bounding box center [1110, 48] width 0 height 23
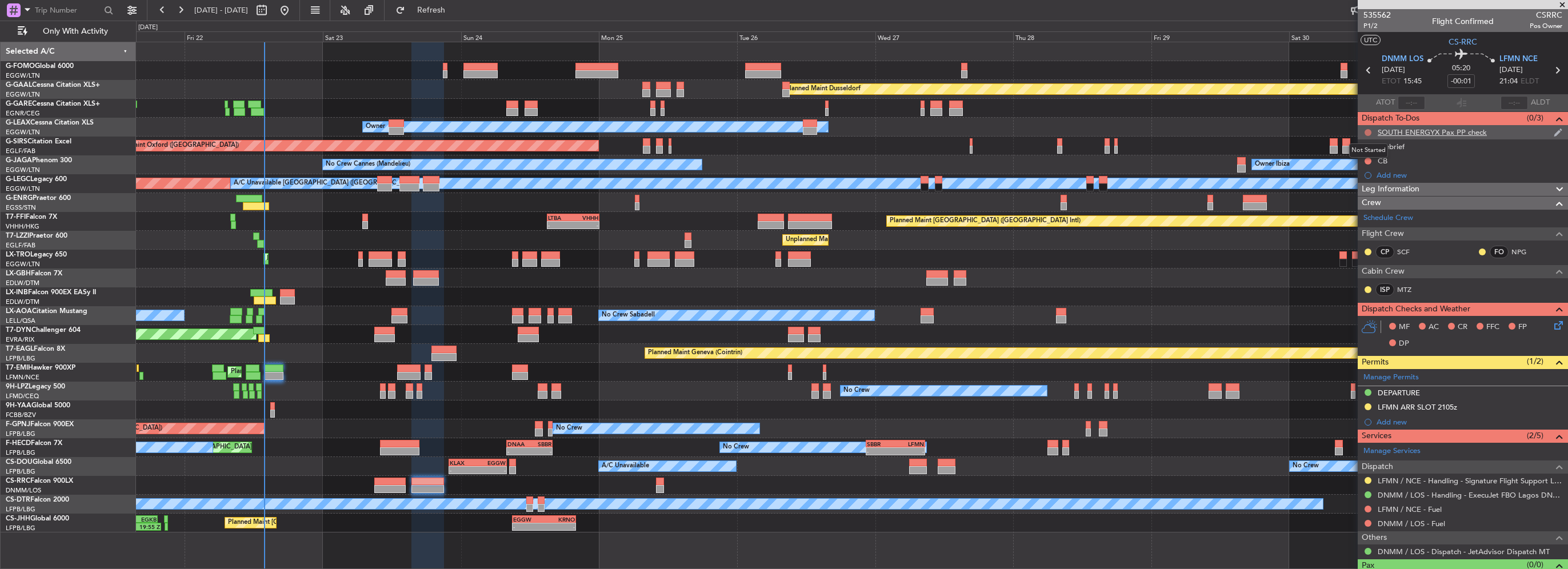
click at [1367, 130] on button at bounding box center [1368, 132] width 6 height 6
click at [1471, 76] on input "-00:01" at bounding box center [1461, 81] width 27 height 14
click at [1470, 78] on input "-00:01" at bounding box center [1461, 81] width 27 height 14
type input "-00:15"
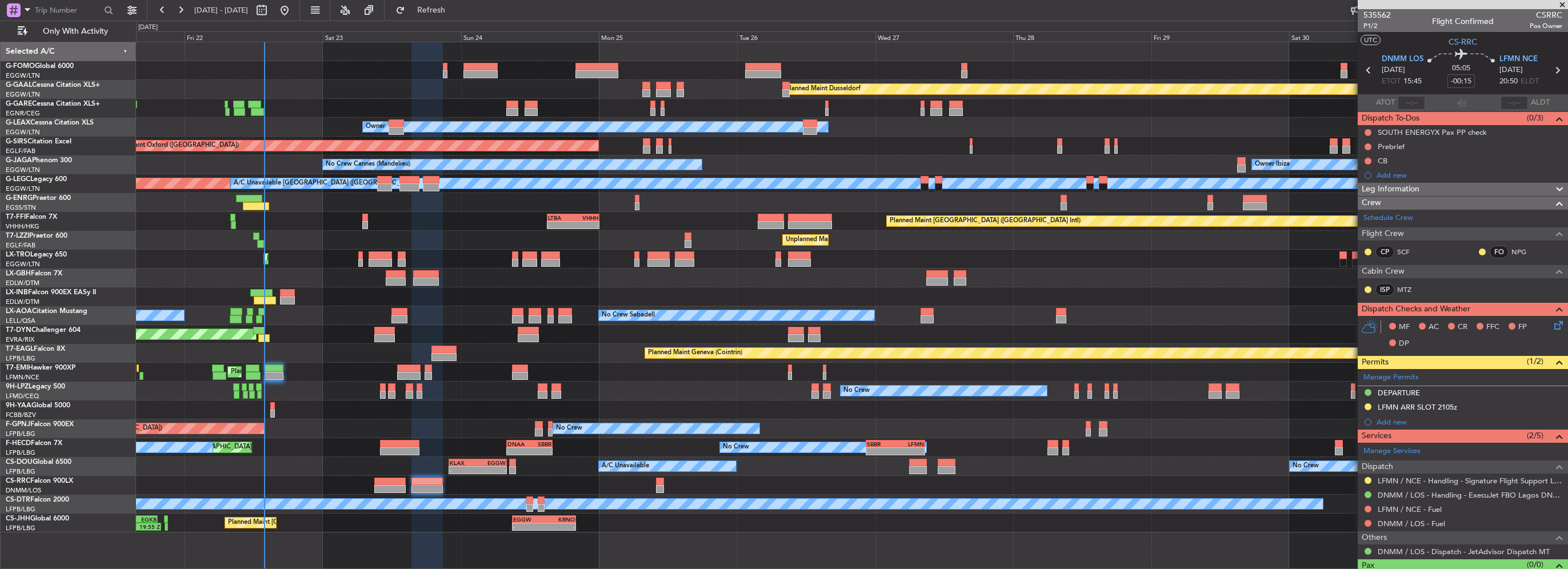
click at [1458, 187] on div "Leg Information" at bounding box center [1463, 189] width 210 height 13
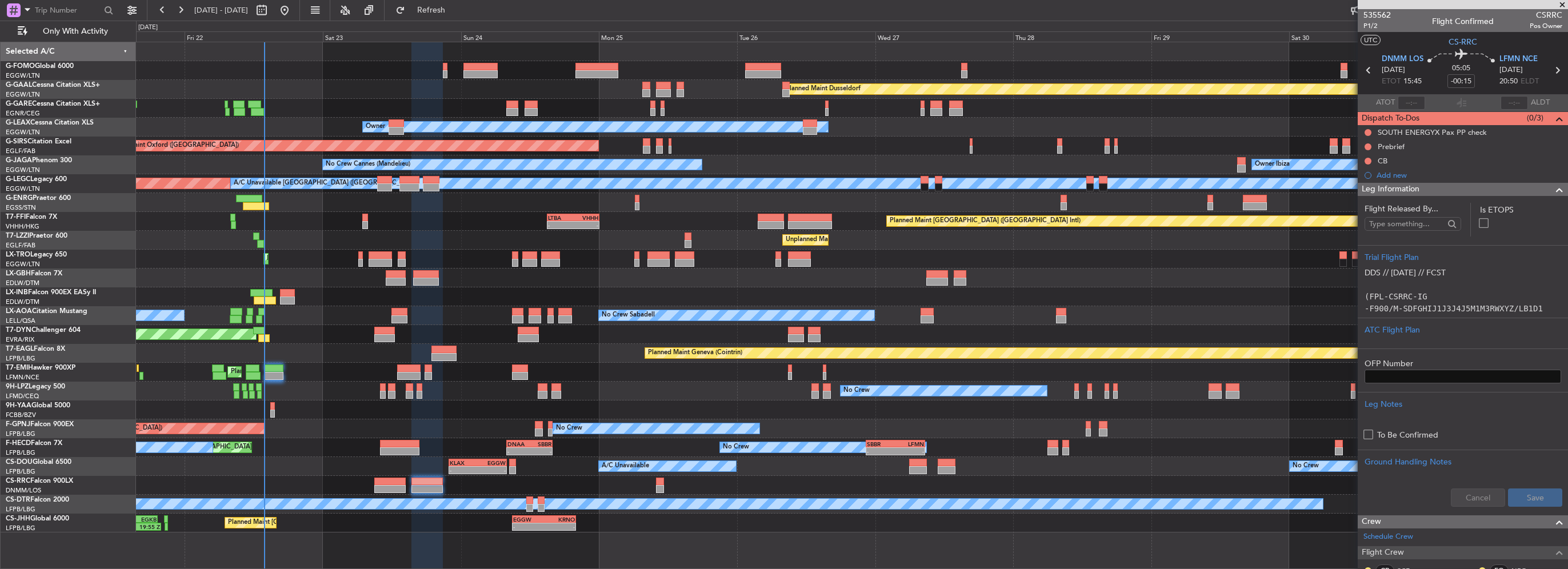
click at [1458, 187] on div "Leg Information" at bounding box center [1463, 189] width 210 height 13
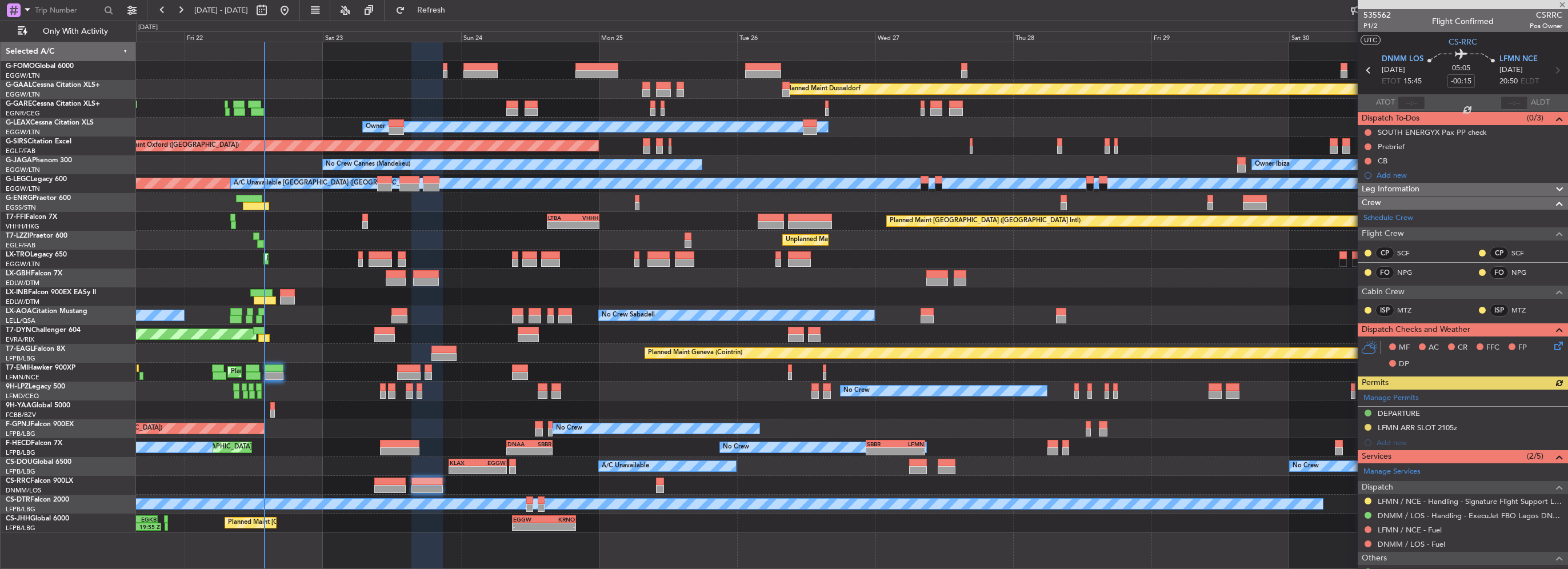
click at [1384, 421] on div "Manage Permits DEPARTURE LFMN ARR SLOT 2105z Add new" at bounding box center [1463, 420] width 210 height 60
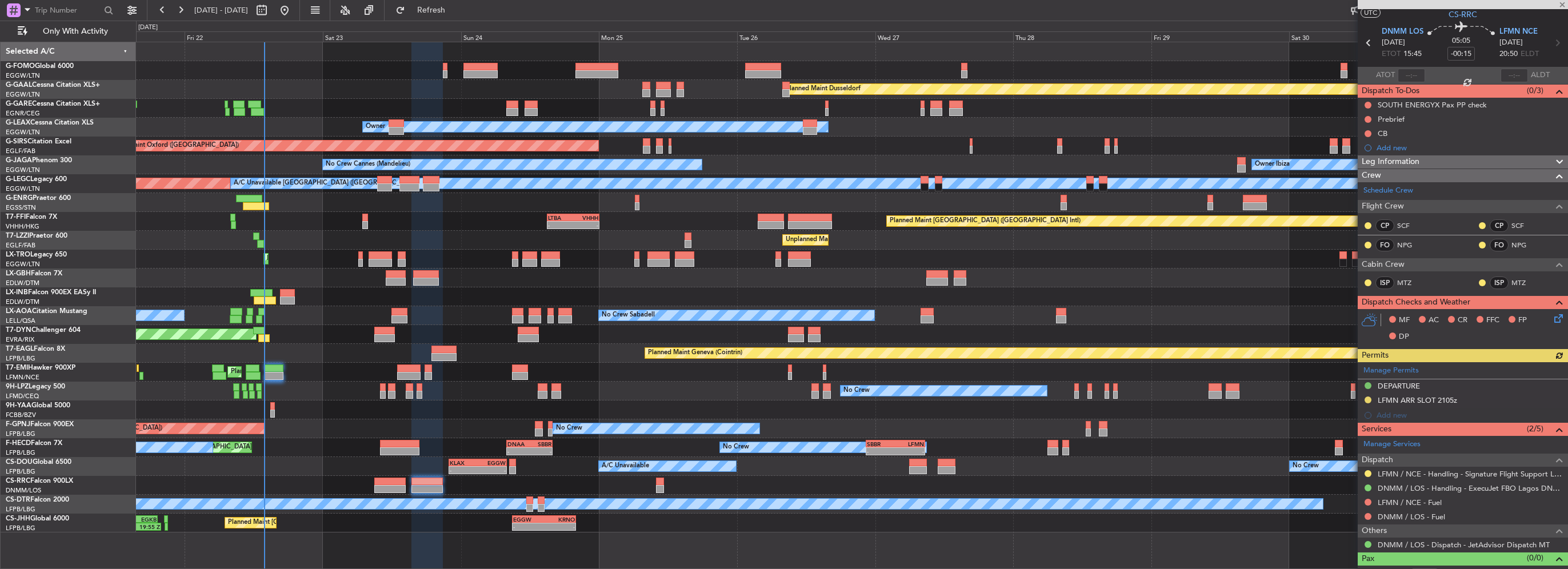
scroll to position [40, 0]
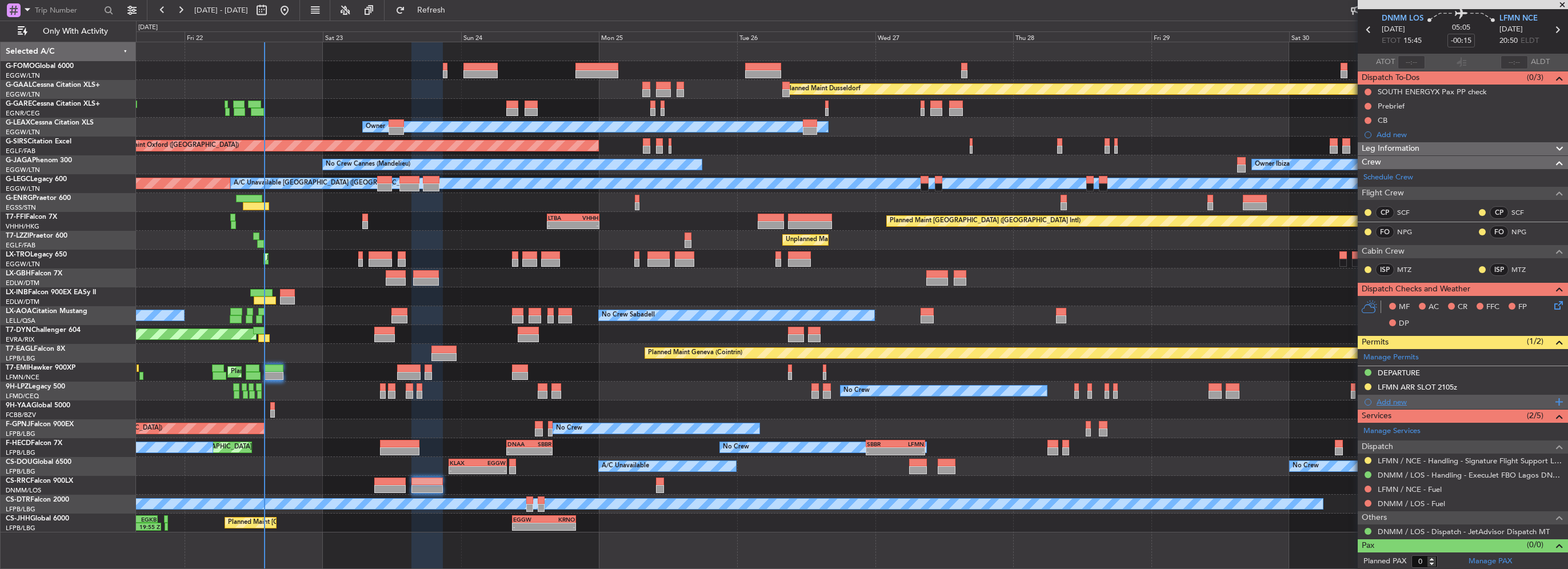
click at [1399, 400] on div "Add new" at bounding box center [1465, 402] width 176 height 10
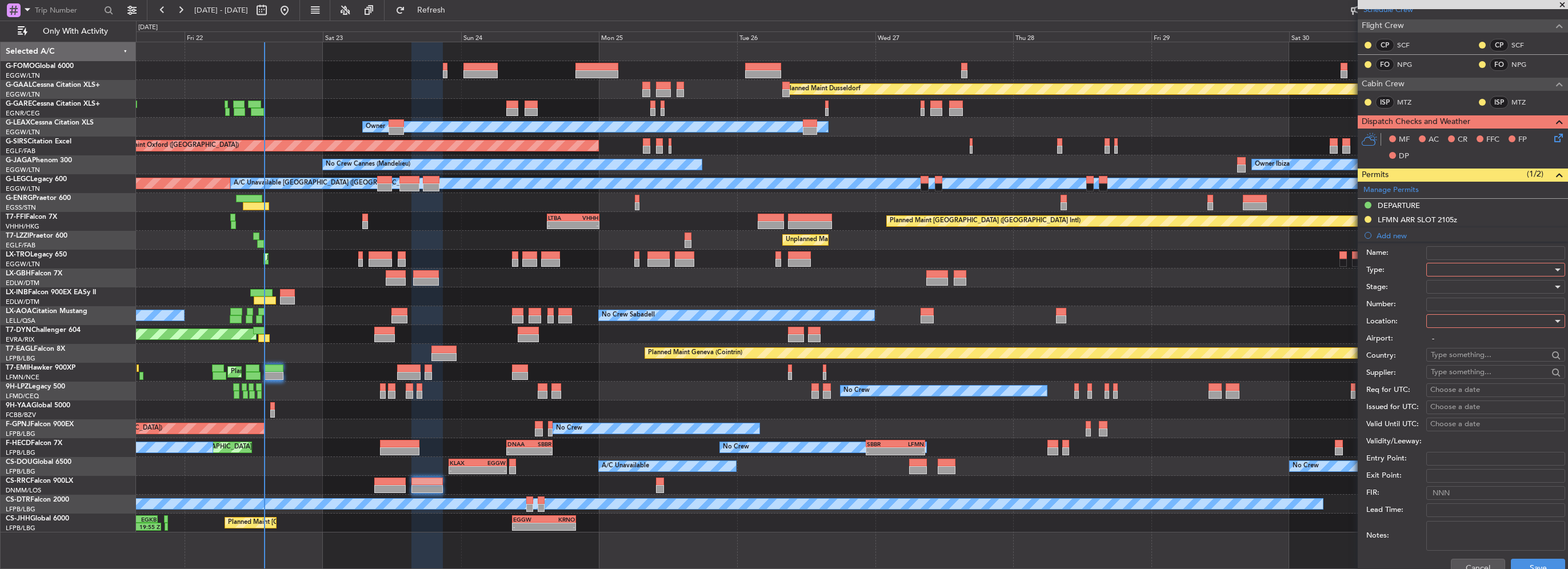
scroll to position [269, 0]
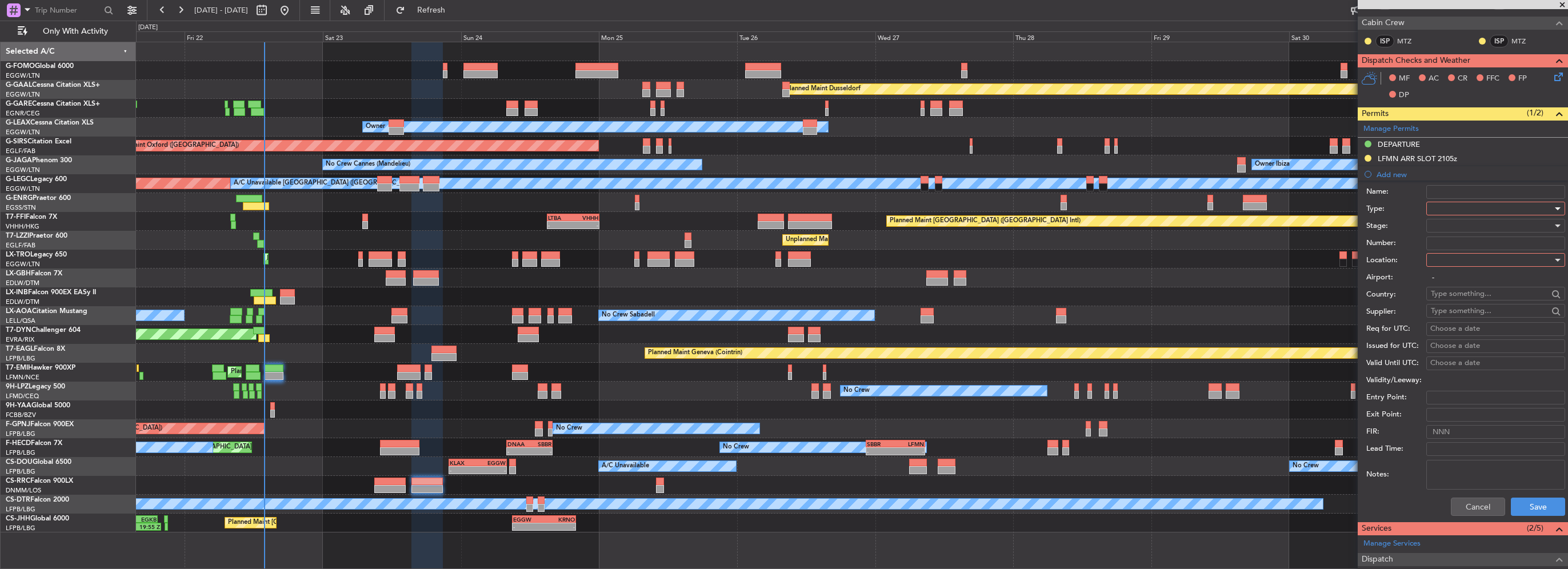
click at [1447, 204] on div at bounding box center [1491, 209] width 122 height 17
click at [1449, 313] on span "Overflight" at bounding box center [1491, 310] width 120 height 17
click at [1454, 263] on div at bounding box center [1491, 260] width 122 height 17
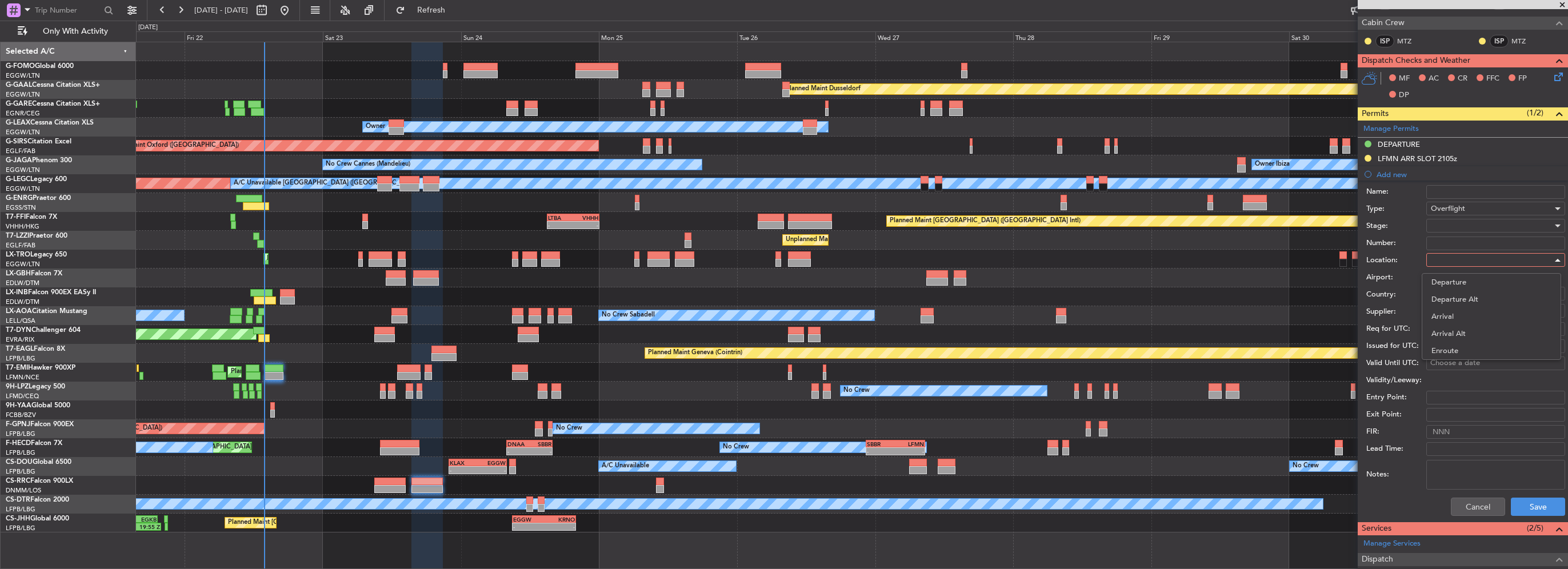
click at [1449, 348] on span "Enroute" at bounding box center [1491, 350] width 120 height 17
click at [1452, 295] on input "text" at bounding box center [1489, 294] width 117 height 17
click at [1464, 310] on span "Niger" at bounding box center [1491, 309] width 112 height 17
type input "Niger"
click at [1548, 511] on button "Save" at bounding box center [1538, 507] width 54 height 18
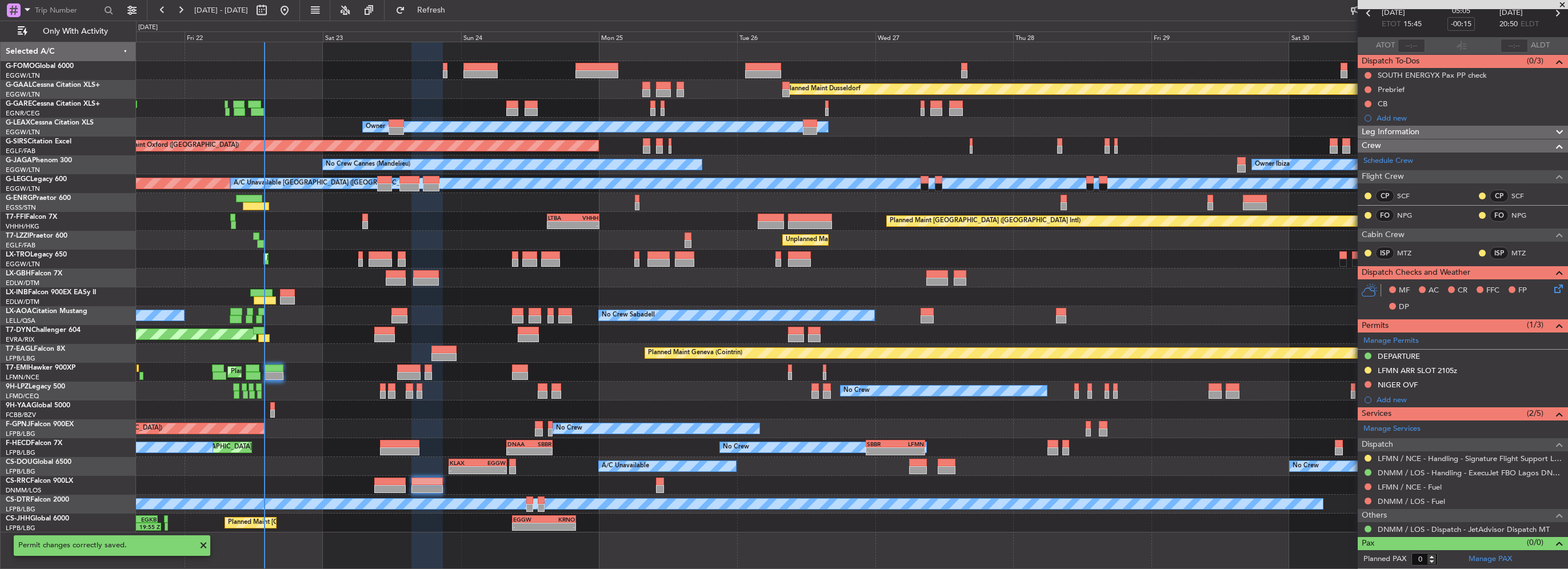
scroll to position [55, 0]
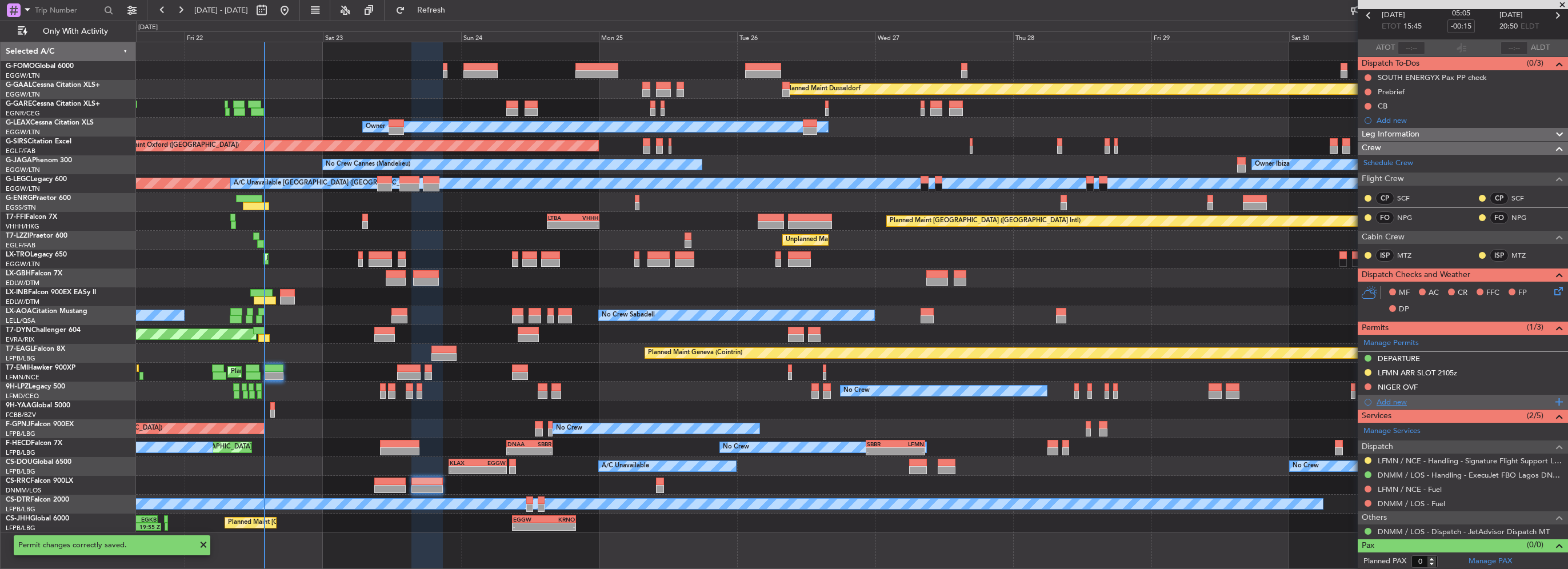
click at [1398, 402] on div "Add new" at bounding box center [1465, 402] width 176 height 10
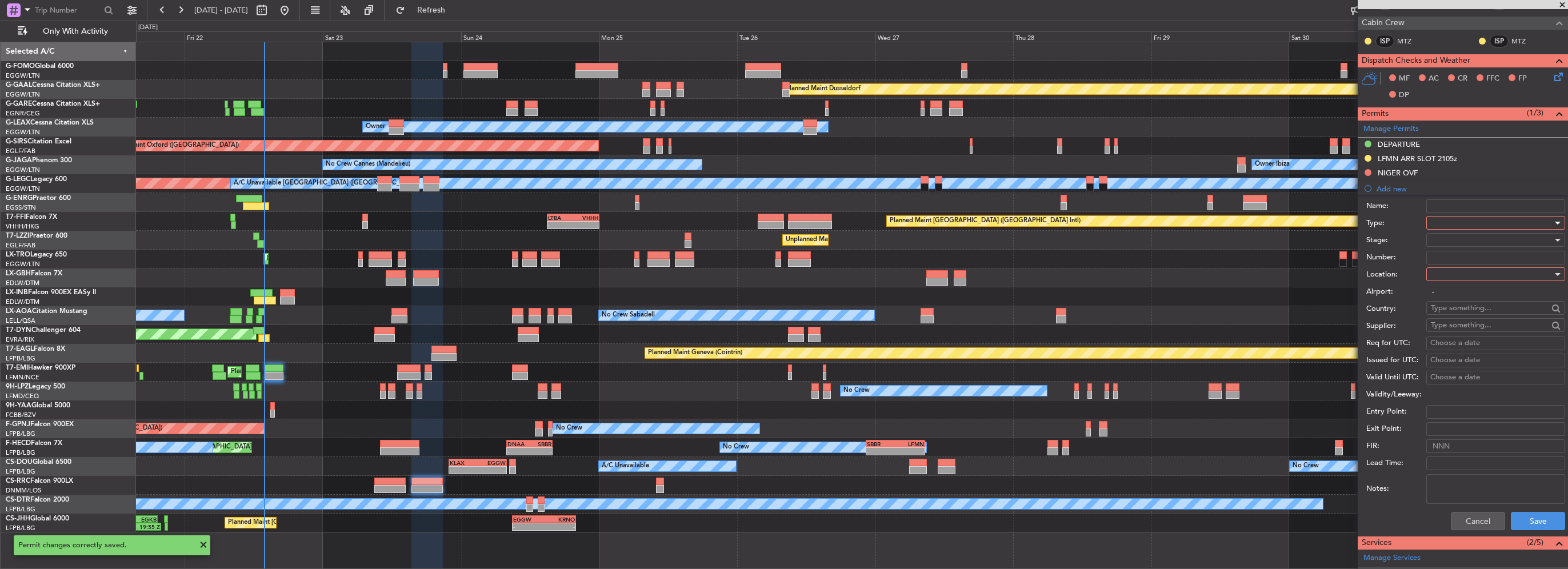
click at [1440, 217] on div at bounding box center [1491, 222] width 122 height 17
click at [1477, 320] on span "Overflight" at bounding box center [1491, 325] width 120 height 17
click at [1475, 274] on div at bounding box center [1491, 274] width 122 height 17
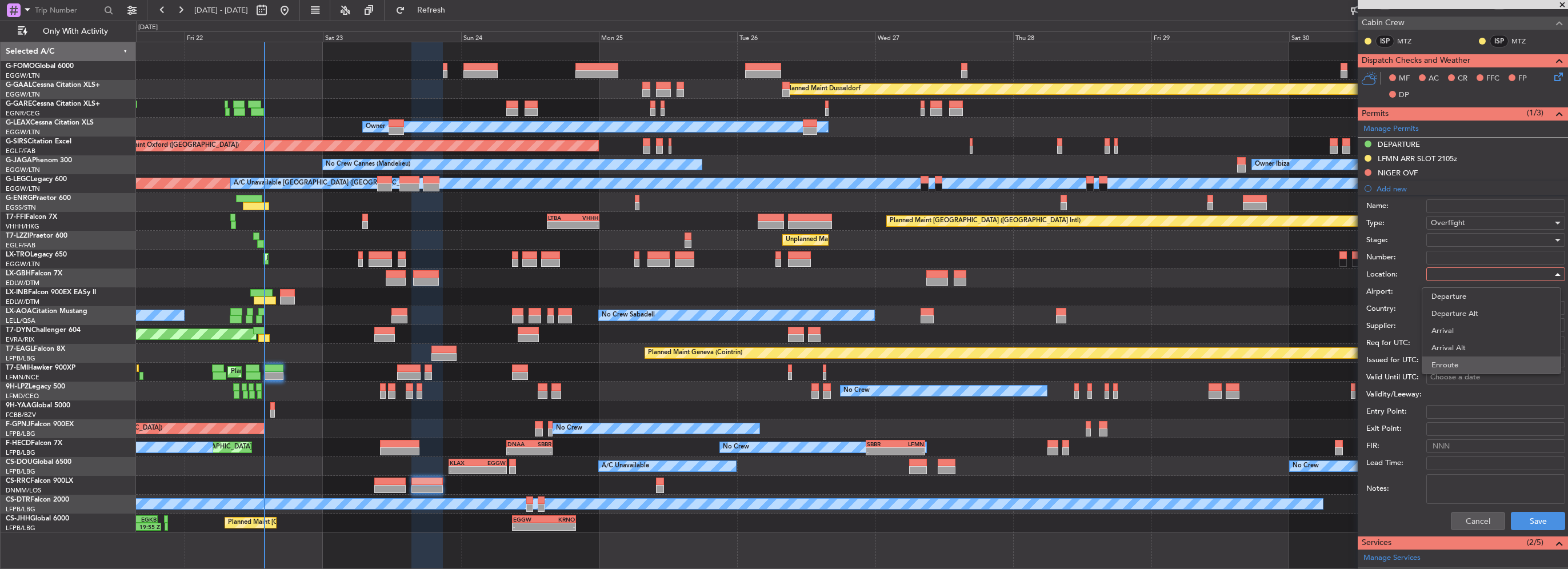
click at [1460, 360] on span "Enroute" at bounding box center [1491, 365] width 120 height 17
click at [1442, 308] on input "text" at bounding box center [1489, 307] width 117 height 17
click at [1449, 324] on span "Algeria" at bounding box center [1491, 323] width 112 height 17
type input "Algeria"
click at [1536, 521] on button "Save" at bounding box center [1538, 521] width 54 height 18
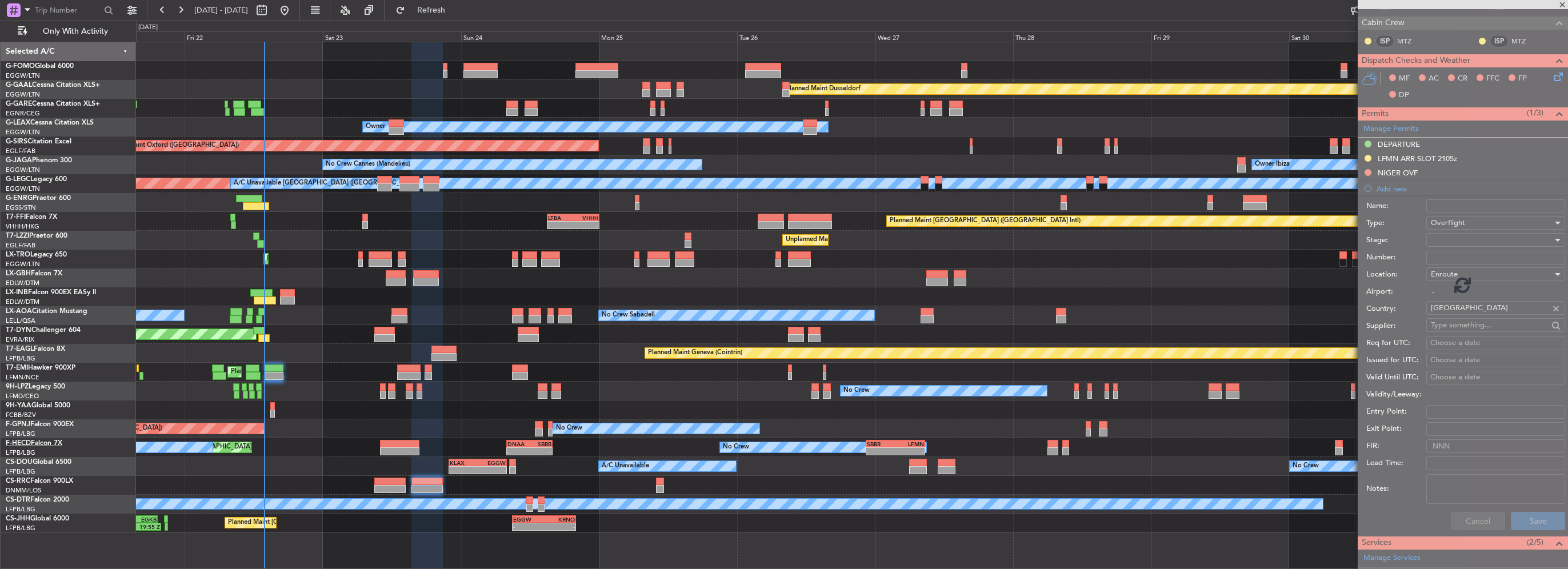
scroll to position [69, 0]
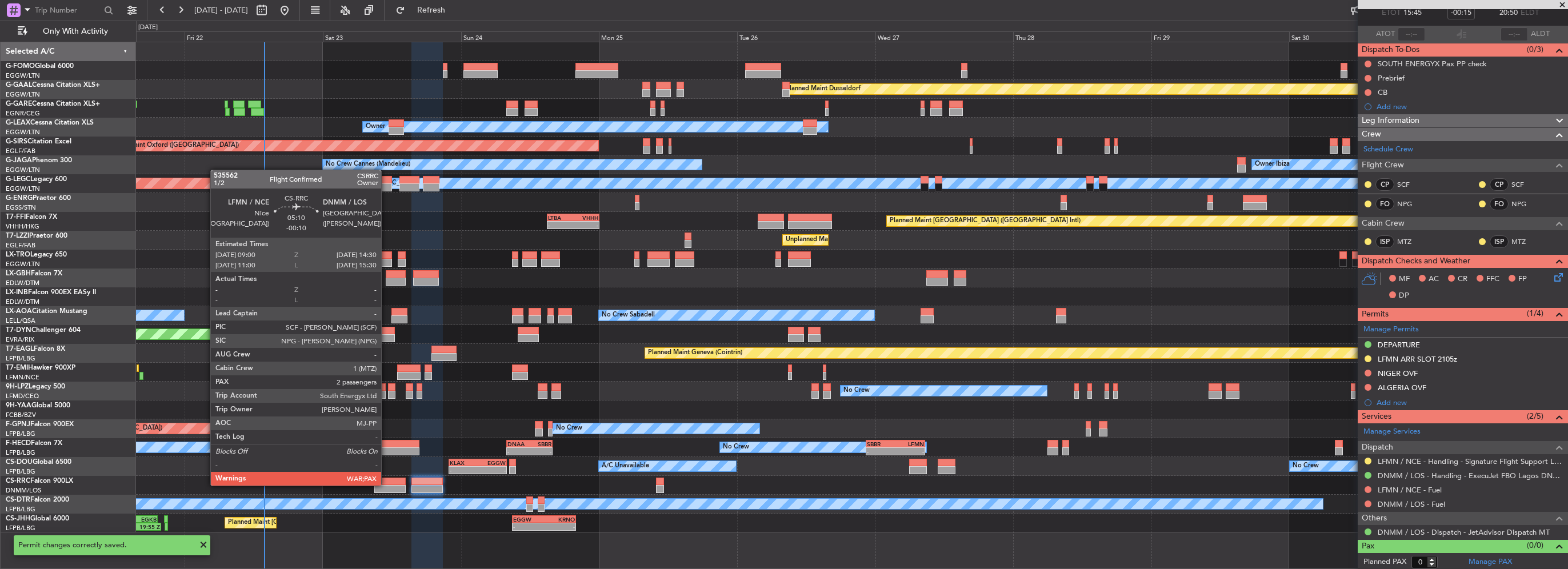
click at [386, 485] on div at bounding box center [390, 488] width 32 height 8
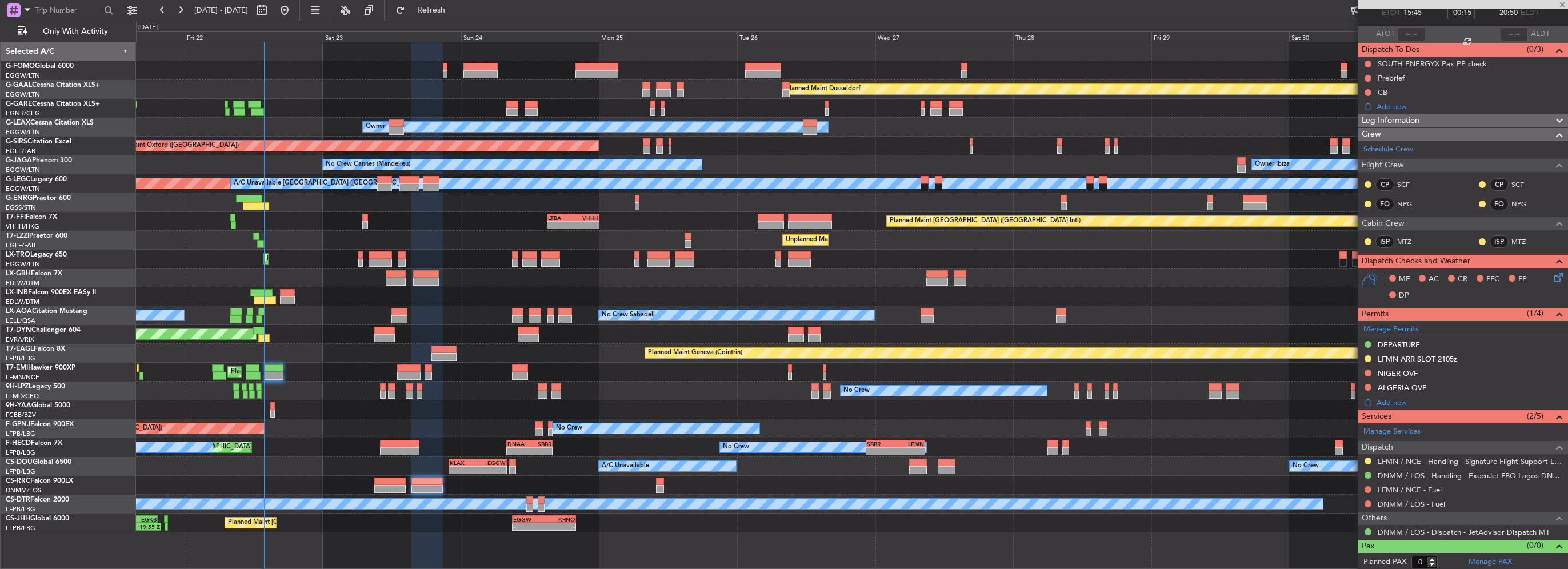
type input "-00:10"
type input "4"
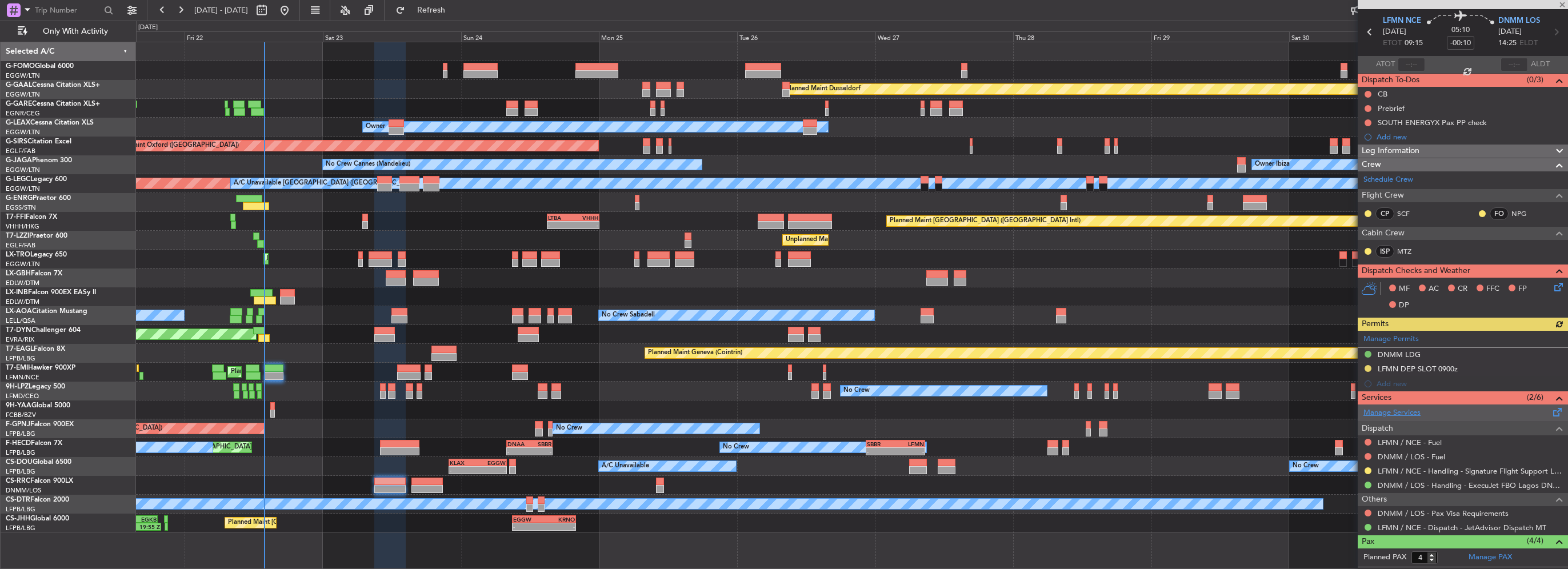
scroll to position [57, 0]
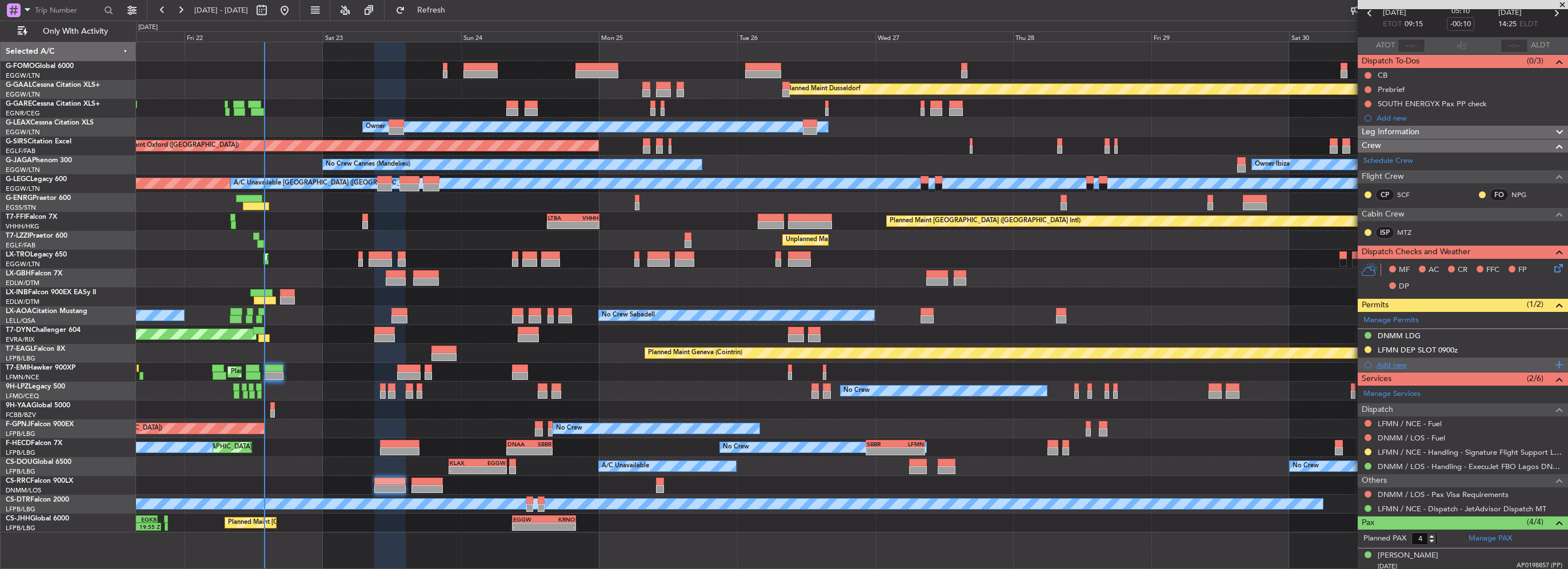
click at [1402, 360] on div "Add new" at bounding box center [1465, 365] width 176 height 10
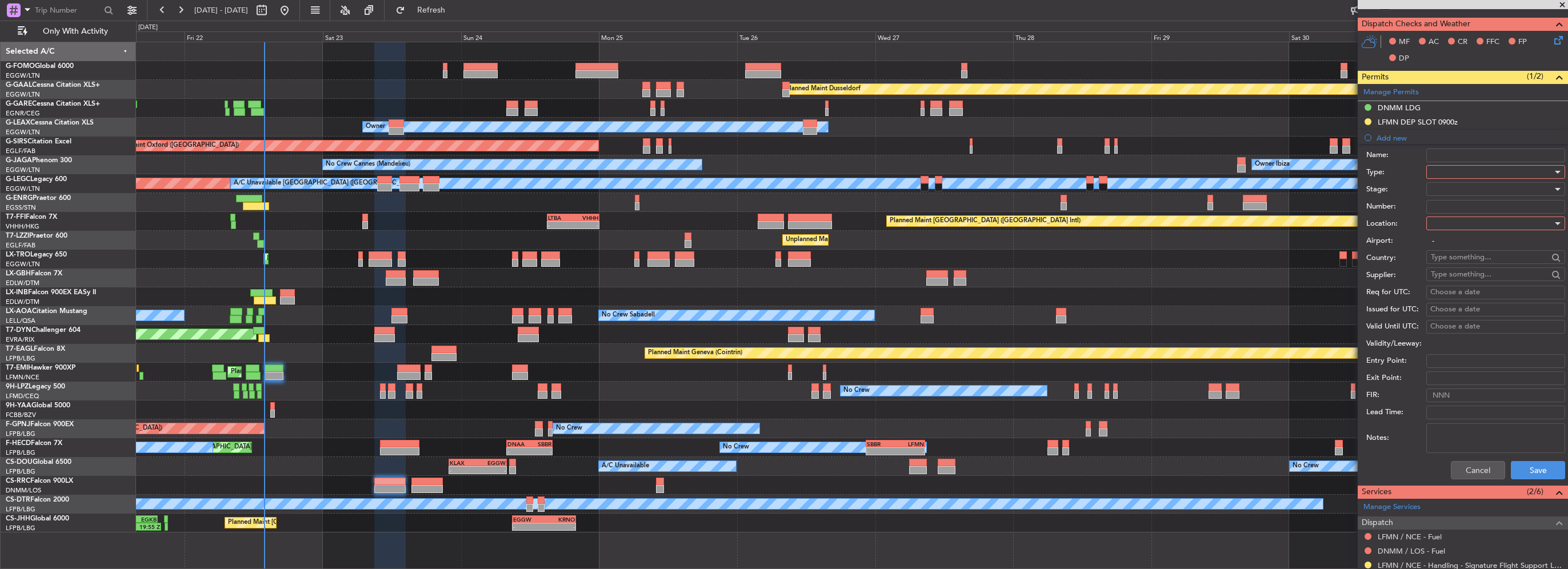
scroll to position [285, 0]
click at [1487, 163] on div at bounding box center [1491, 171] width 122 height 17
click at [1475, 273] on span "Overflight" at bounding box center [1491, 274] width 120 height 17
click at [1466, 228] on div at bounding box center [1491, 222] width 122 height 17
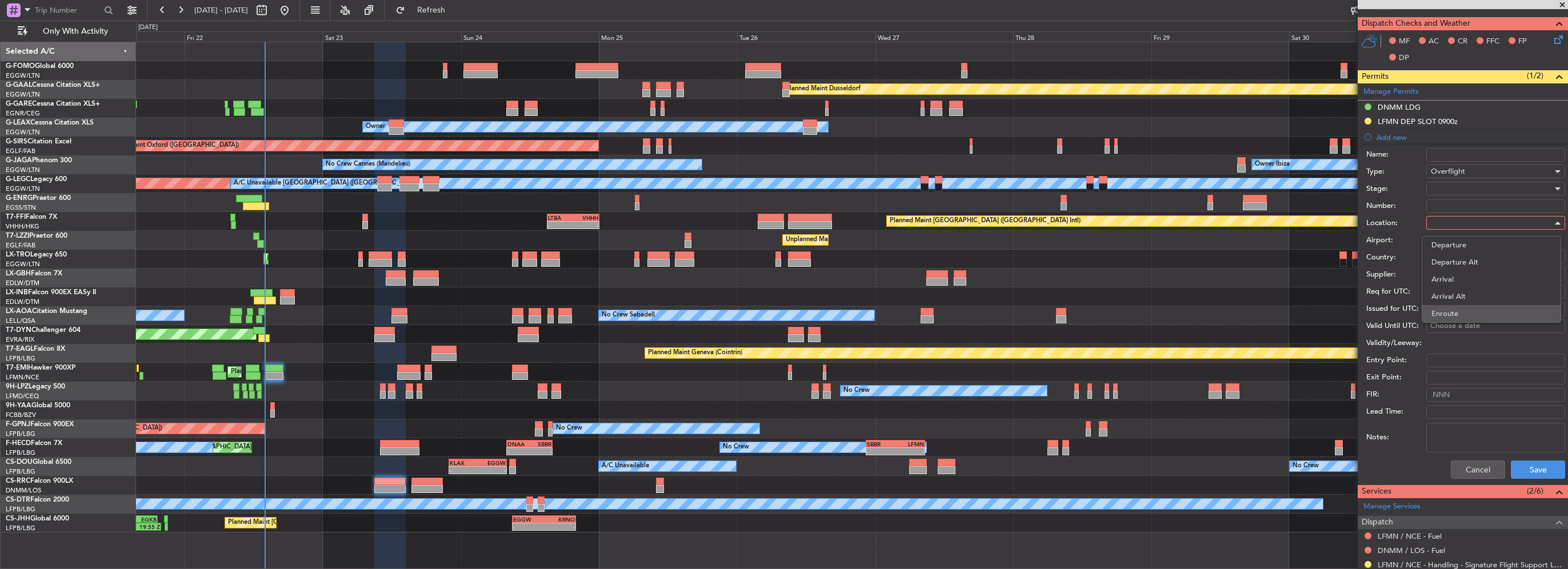
click at [1452, 317] on span "Enroute" at bounding box center [1491, 314] width 120 height 17
click at [1463, 261] on input "text" at bounding box center [1489, 256] width 117 height 17
click at [1490, 283] on span "Nigeria" at bounding box center [1491, 289] width 112 height 17
type input "Nigeria"
click at [1531, 467] on button "Save" at bounding box center [1538, 470] width 54 height 18
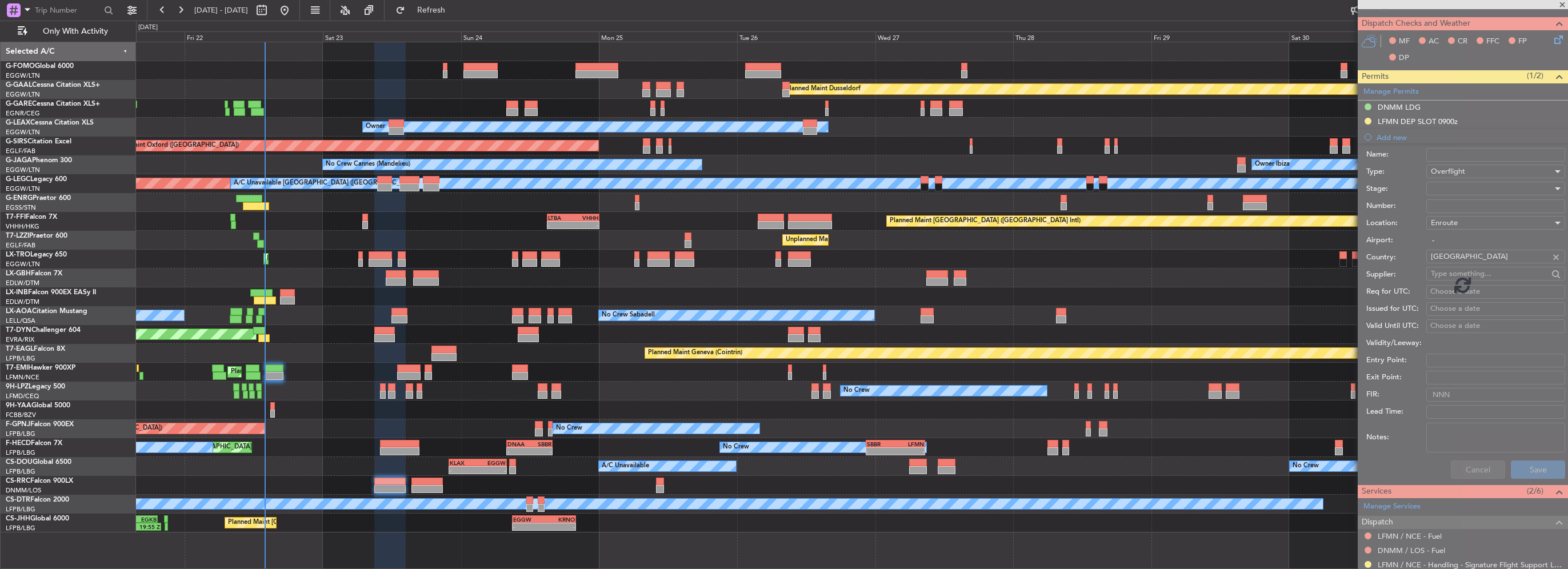
scroll to position [152, 0]
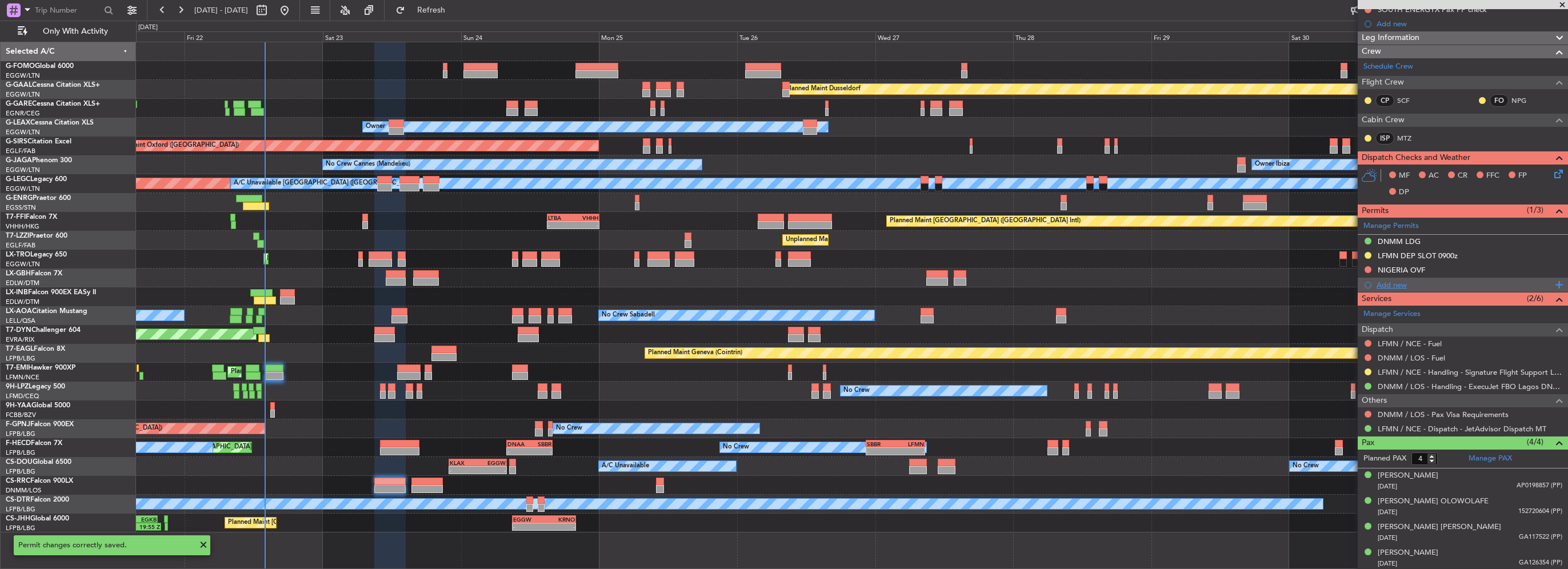
click at [1402, 283] on div "Add new" at bounding box center [1465, 284] width 176 height 10
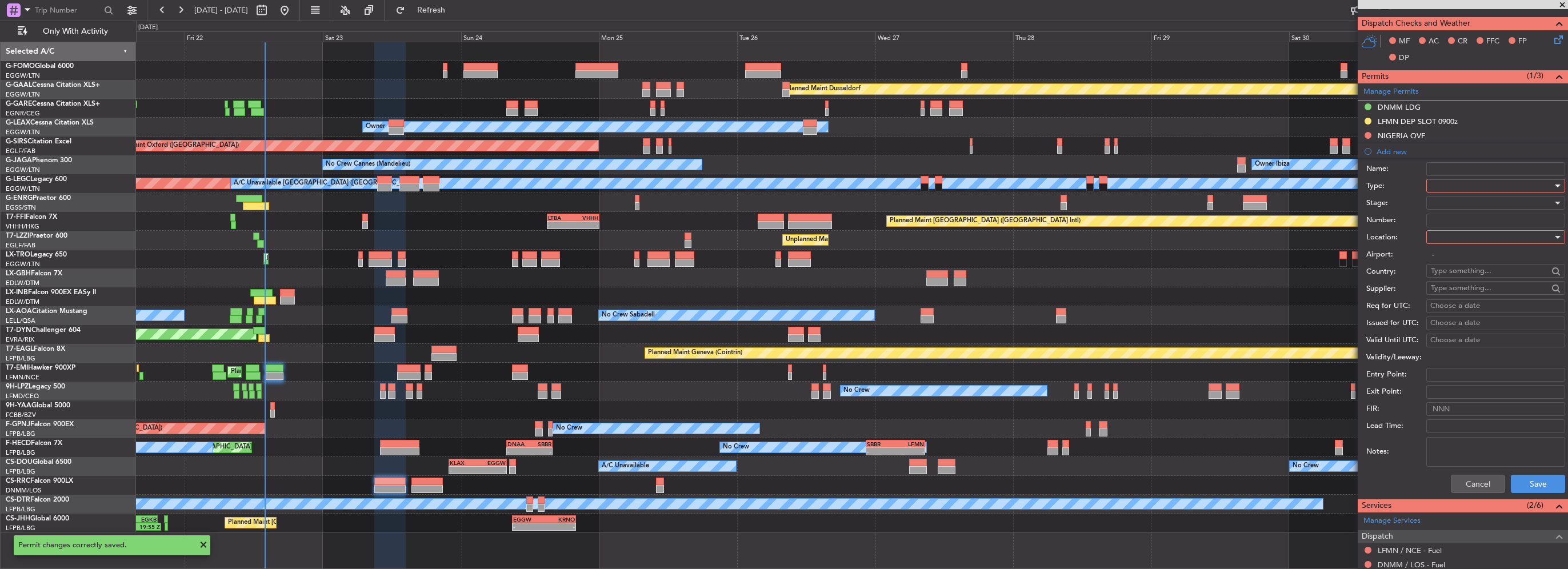
click at [1478, 186] on div at bounding box center [1491, 186] width 122 height 17
click at [1464, 284] on span "Overflight" at bounding box center [1491, 287] width 120 height 17
click at [1469, 237] on div at bounding box center [1491, 237] width 122 height 17
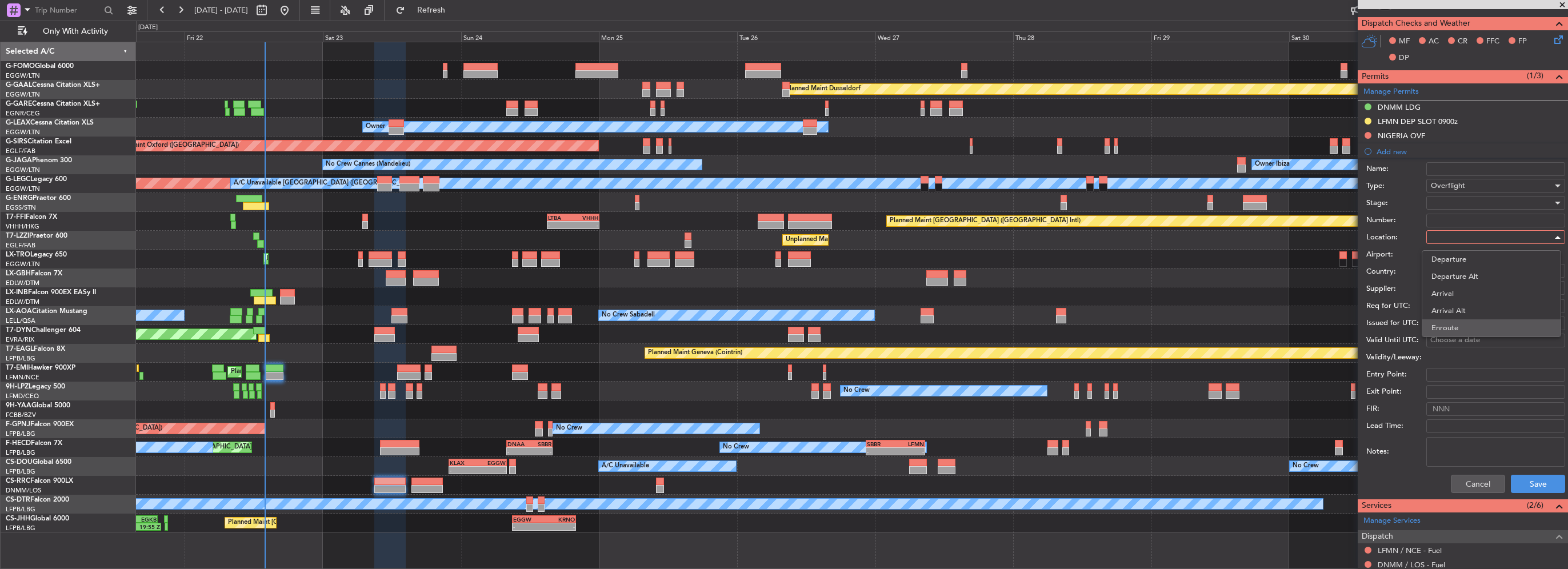
click at [1466, 328] on span "Enroute" at bounding box center [1491, 327] width 120 height 17
click at [1461, 270] on input "text" at bounding box center [1489, 271] width 117 height 17
click at [1454, 283] on span "Algeria" at bounding box center [1491, 286] width 112 height 17
type input "Algeria"
click at [1540, 487] on button "Save" at bounding box center [1538, 484] width 54 height 18
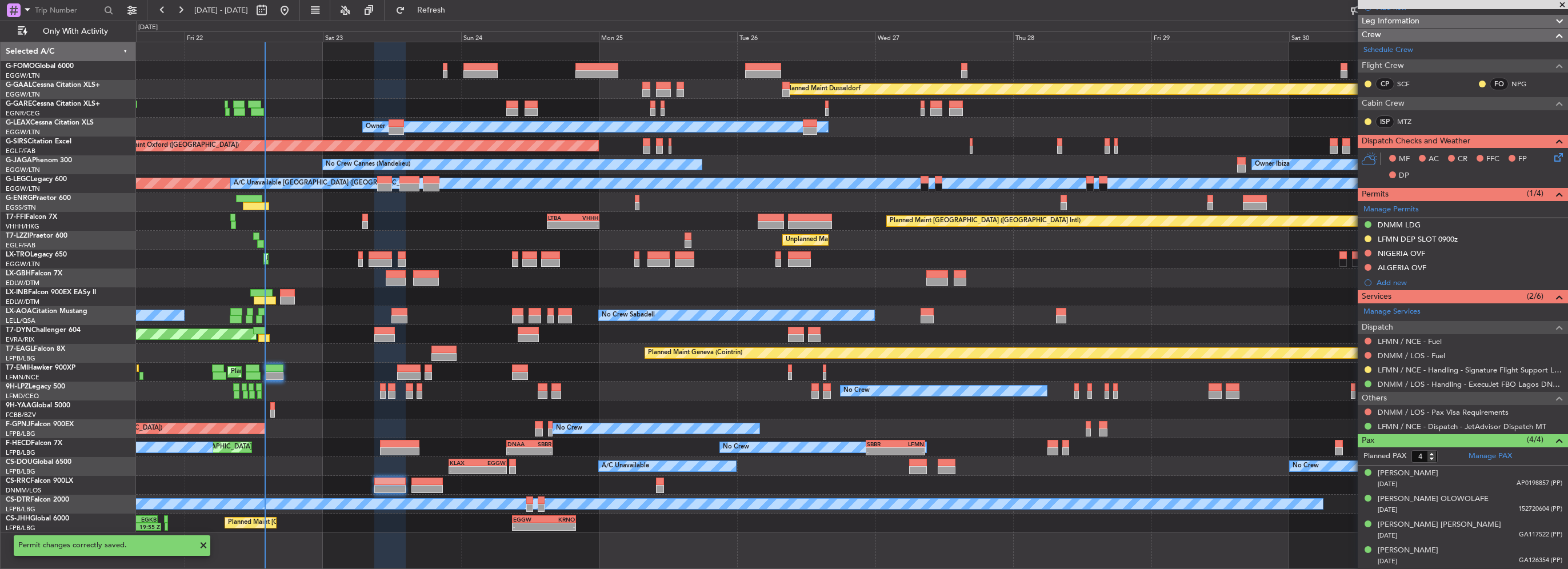
scroll to position [166, 0]
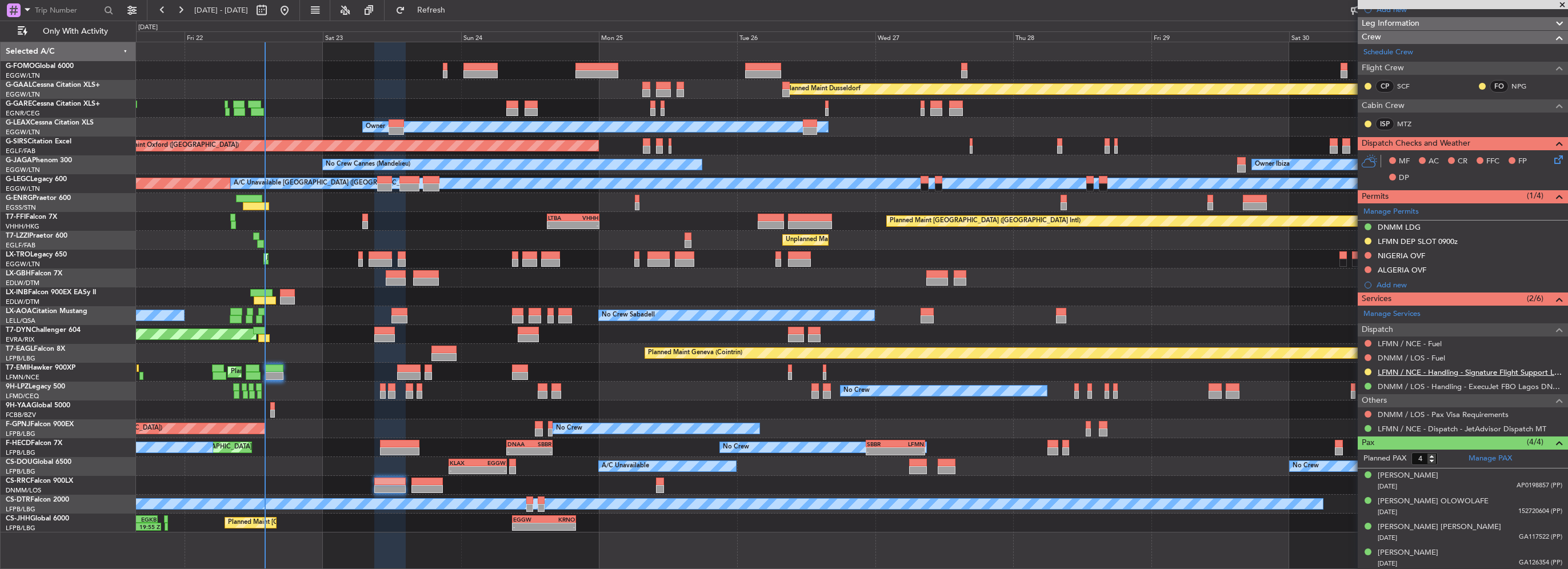
click at [1523, 374] on link "LFMN / NCE - Handling - Signature Flight Support LFMN / NCE" at bounding box center [1470, 372] width 185 height 10
click at [1431, 19] on div "Leg Information" at bounding box center [1463, 24] width 210 height 13
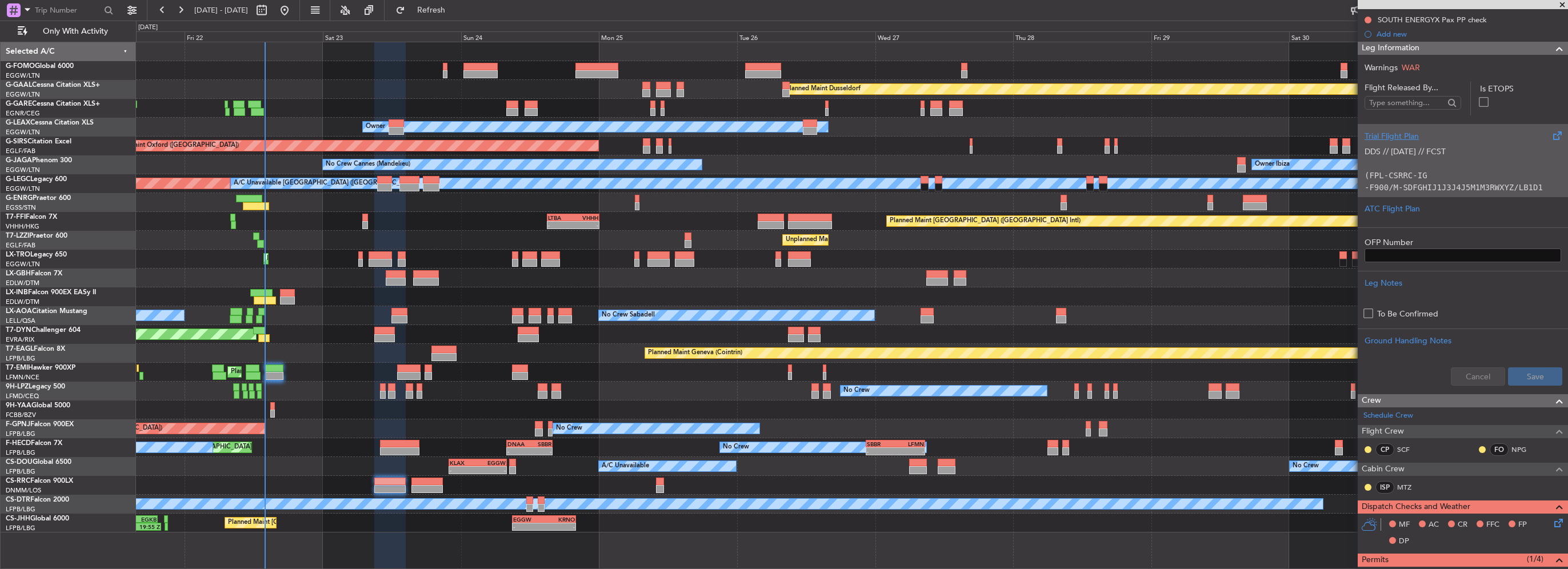
scroll to position [47, 0]
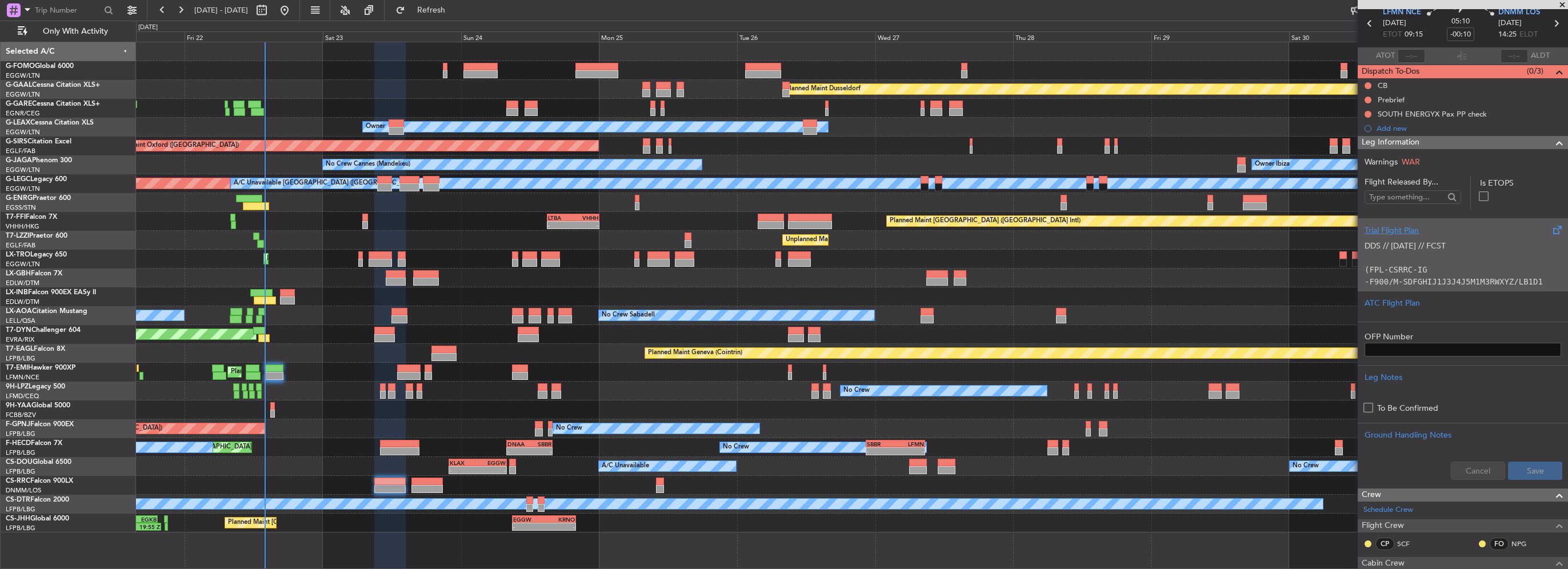
click at [1420, 226] on div "Trial Flight Plan" at bounding box center [1463, 231] width 197 height 12
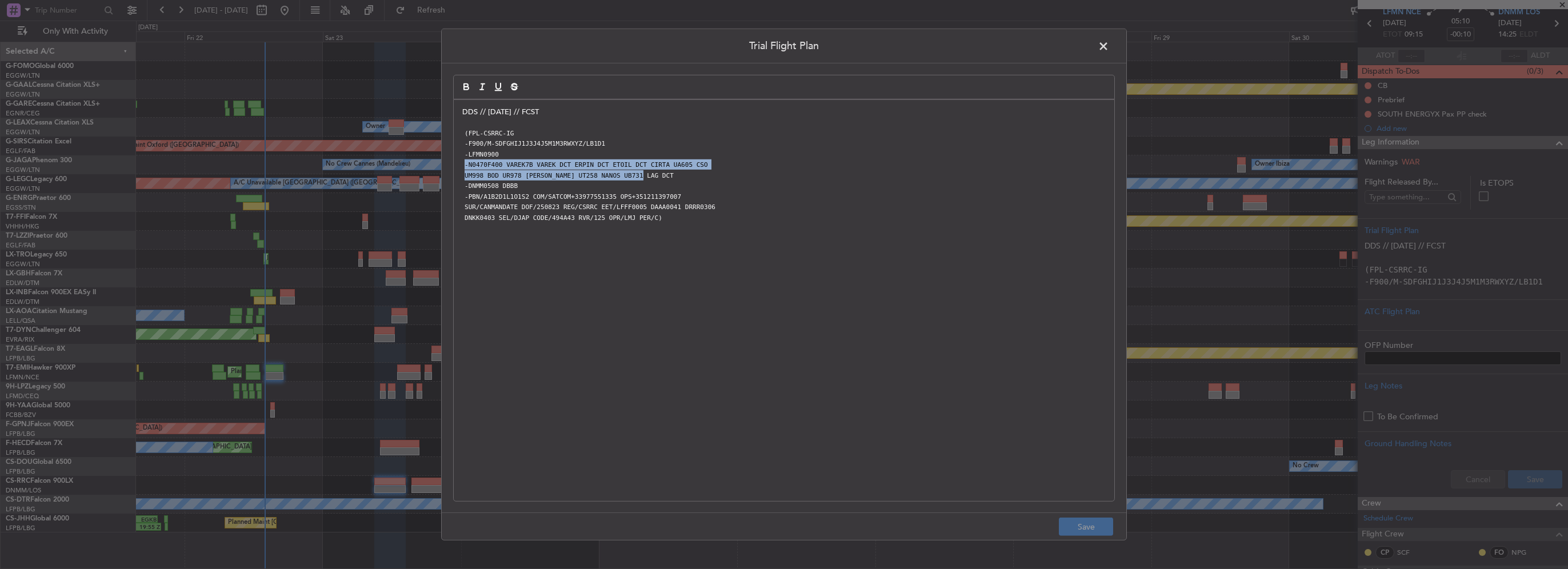
drag, startPoint x: 647, startPoint y: 176, endPoint x: 461, endPoint y: 163, distance: 186.5
click at [461, 163] on div "DDS // 22AUG // FCST (FPL-CSRRC-IG -F900/M-SDFGHIJ1J3J4J5M1M3RWXYZ/LB1D1 -LFMN0…" at bounding box center [784, 300] width 660 height 402
copy div "-N0470F400 VAREK7B VAREK DCT ERPIN DCT ETOIL DCT CIRTA UA605 CSO UM998 BOD UR97…"
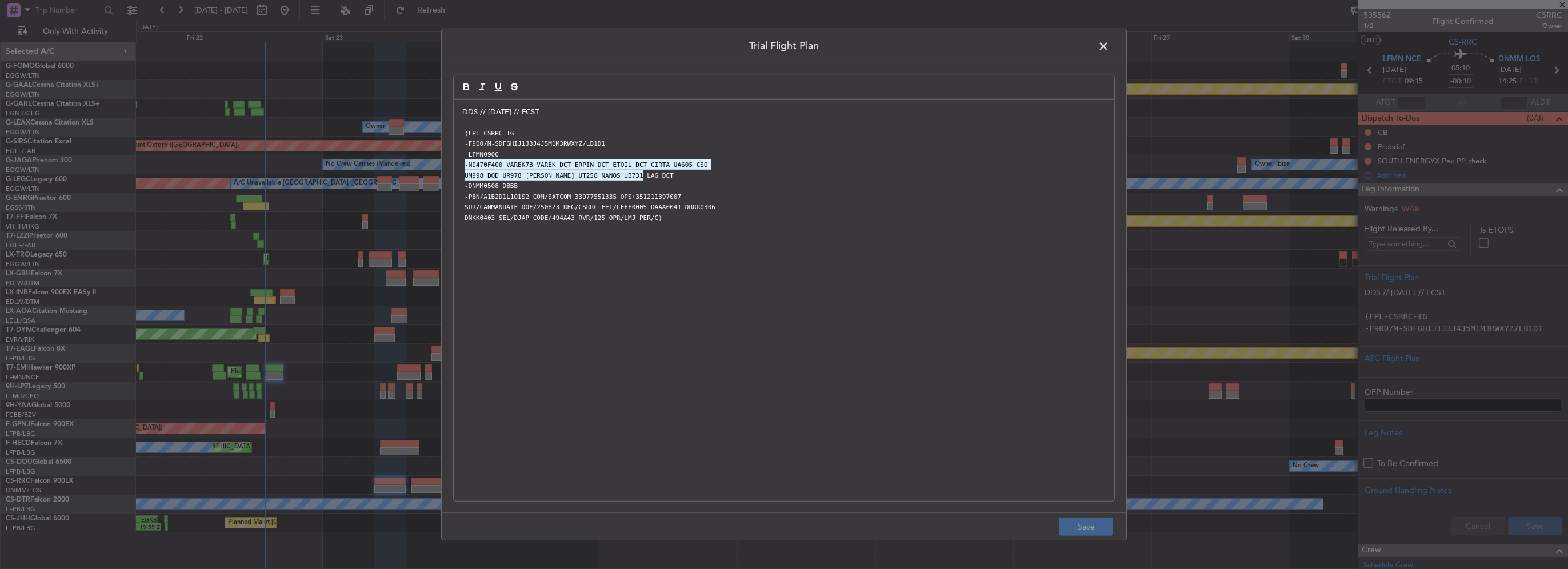
scroll to position [47, 0]
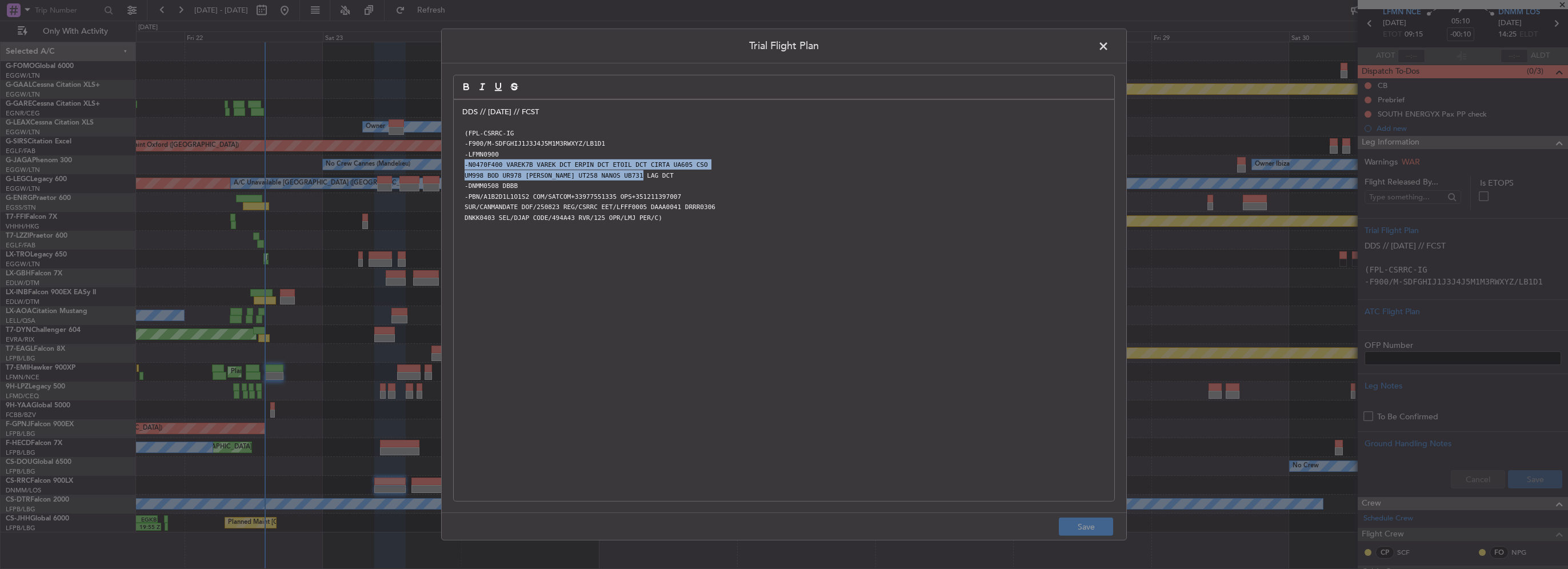
click at [1110, 45] on span at bounding box center [1110, 48] width 0 height 23
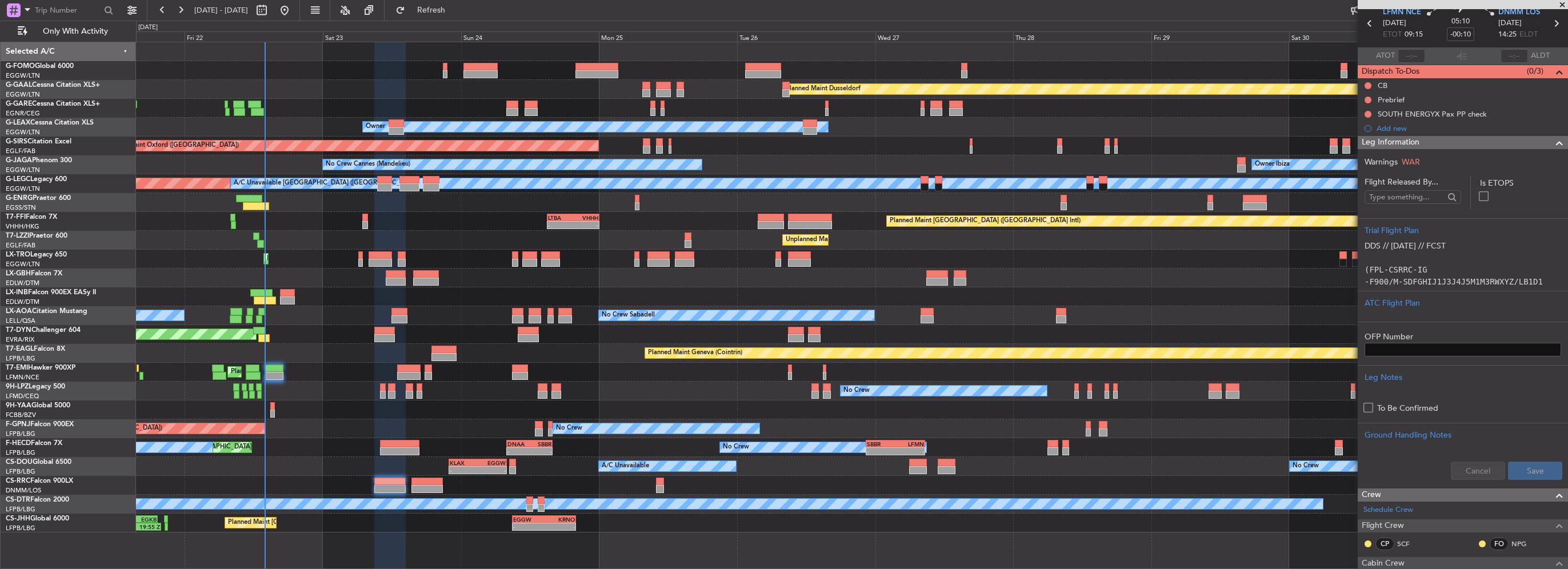
click at [1552, 144] on span at bounding box center [1559, 143] width 14 height 14
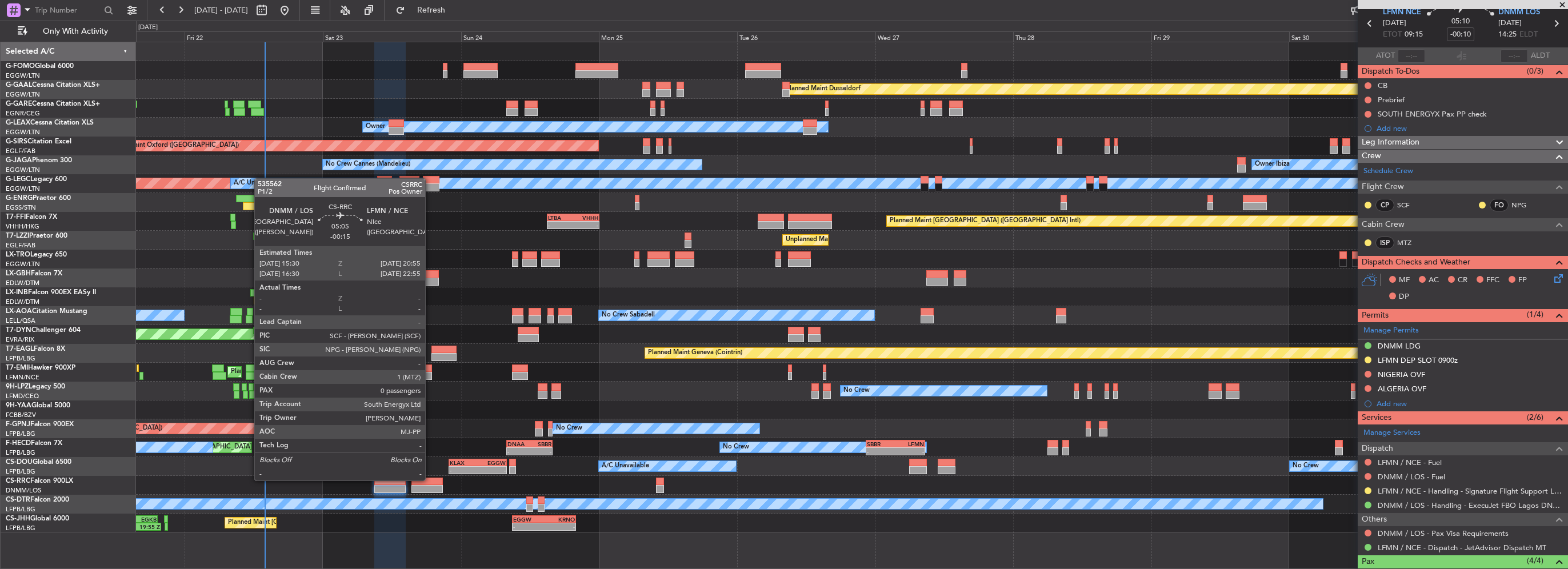
click at [430, 479] on div at bounding box center [427, 481] width 31 height 8
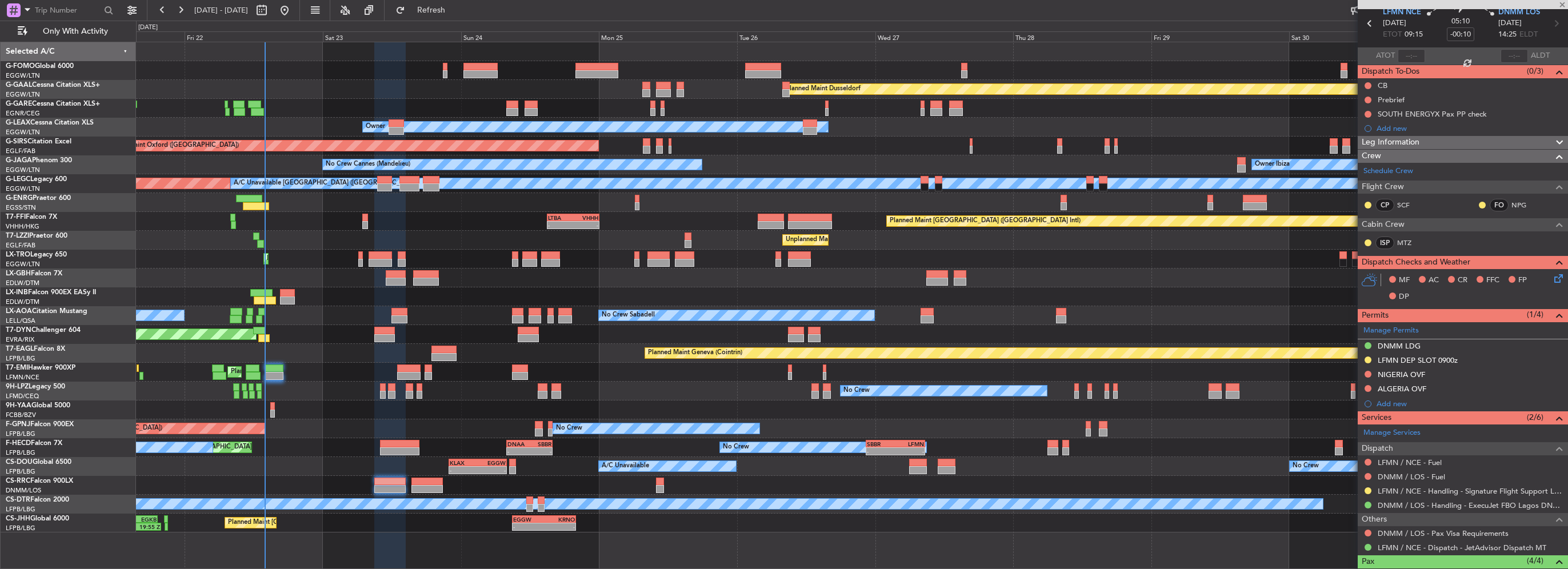
type input "-00:15"
type input "0"
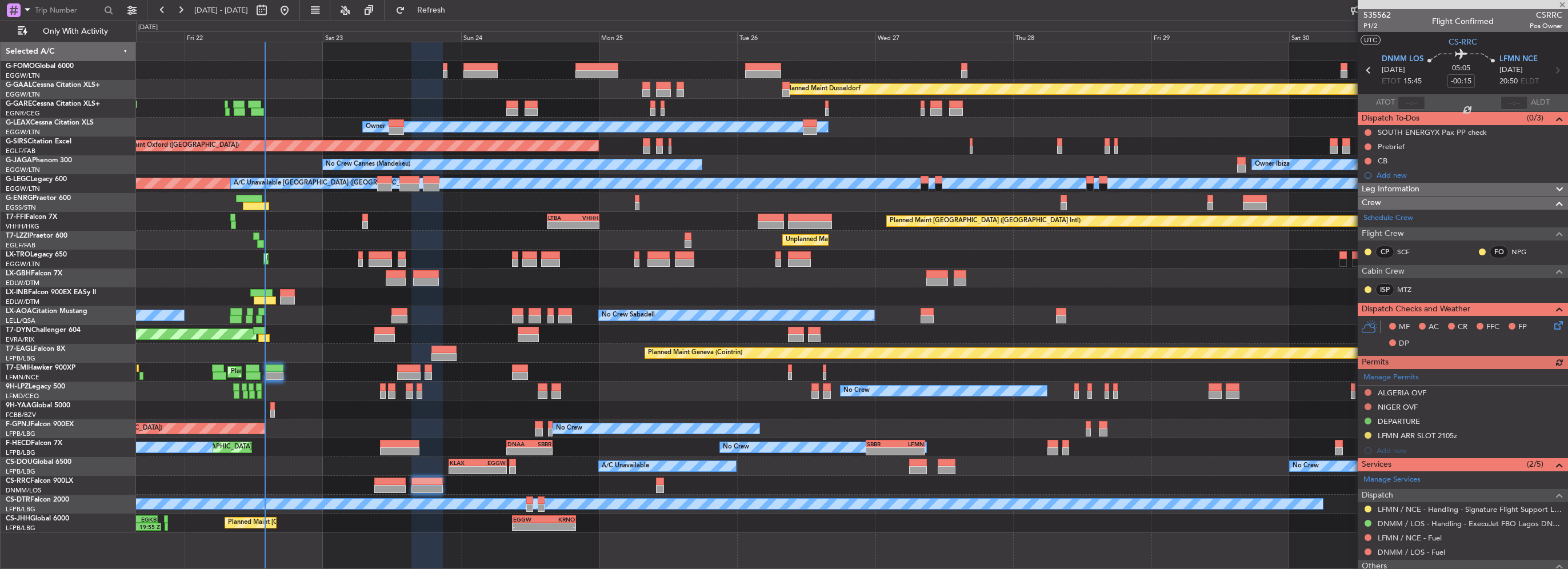
click at [1423, 183] on div "Leg Information" at bounding box center [1463, 189] width 210 height 13
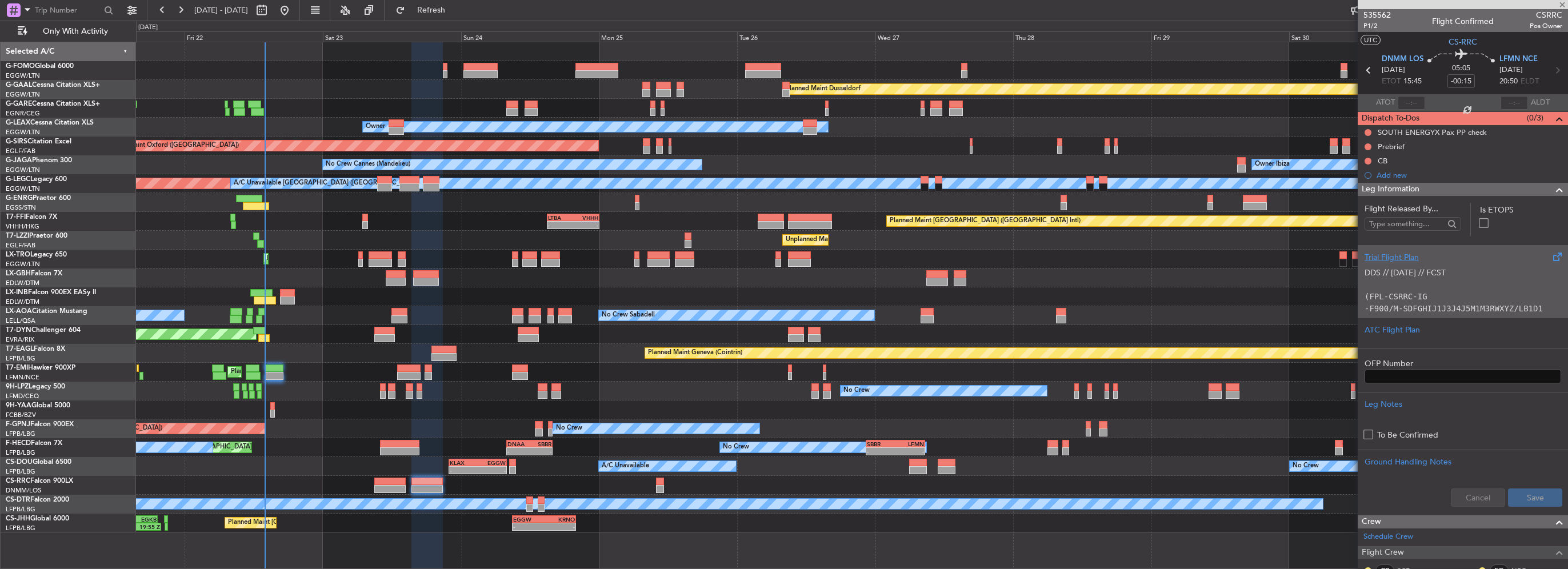
click at [1420, 270] on p "DDS // [DATE] // FCST" at bounding box center [1463, 273] width 197 height 12
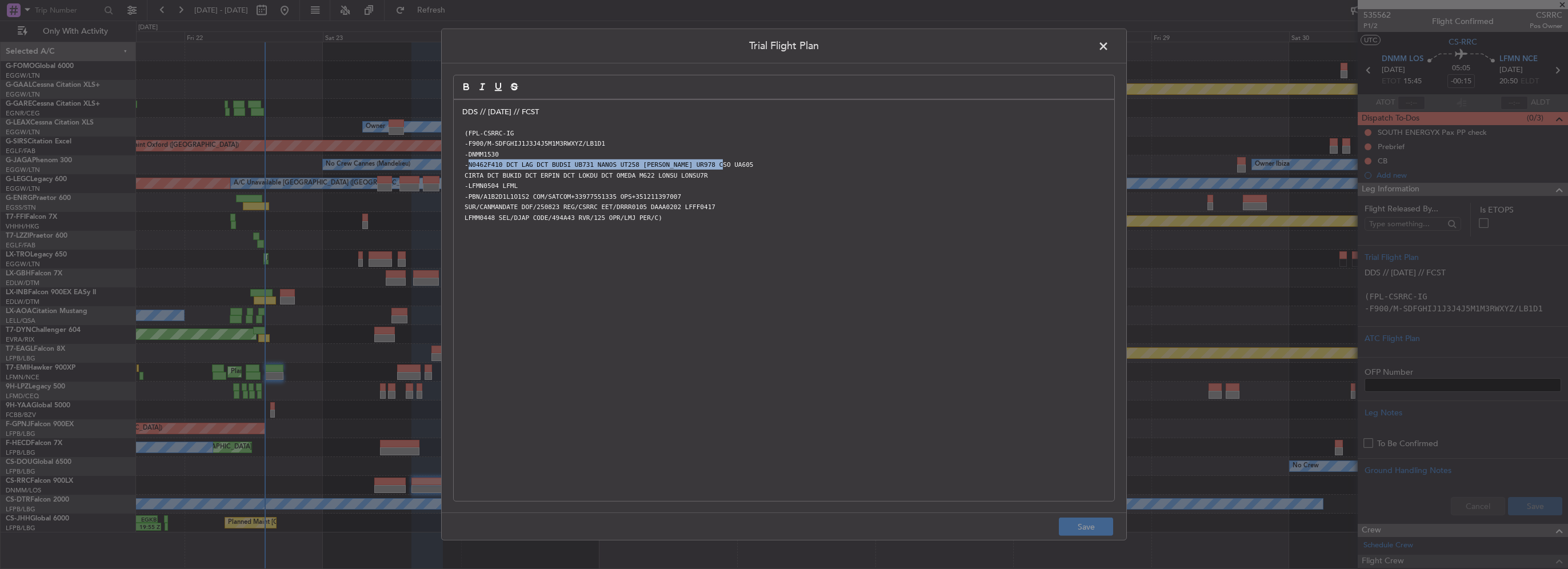
drag, startPoint x: 715, startPoint y: 168, endPoint x: 553, endPoint y: 173, distance: 162.1
click at [467, 166] on p "-N0462F410 DCT LAG DCT BUDSI UB731 NANOS UT258 [PERSON_NAME] UR978 CSO UA605" at bounding box center [783, 164] width 643 height 10
drag, startPoint x: 660, startPoint y: 176, endPoint x: 697, endPoint y: 177, distance: 37.0
click at [660, 176] on code "CIRTA DCT BUKID DCT ERPIN DCT LOKDU DCT OMEDA M622 LONSU LONSU7R" at bounding box center [585, 176] width 248 height 10
drag, startPoint x: 723, startPoint y: 177, endPoint x: 465, endPoint y: 161, distance: 258.5
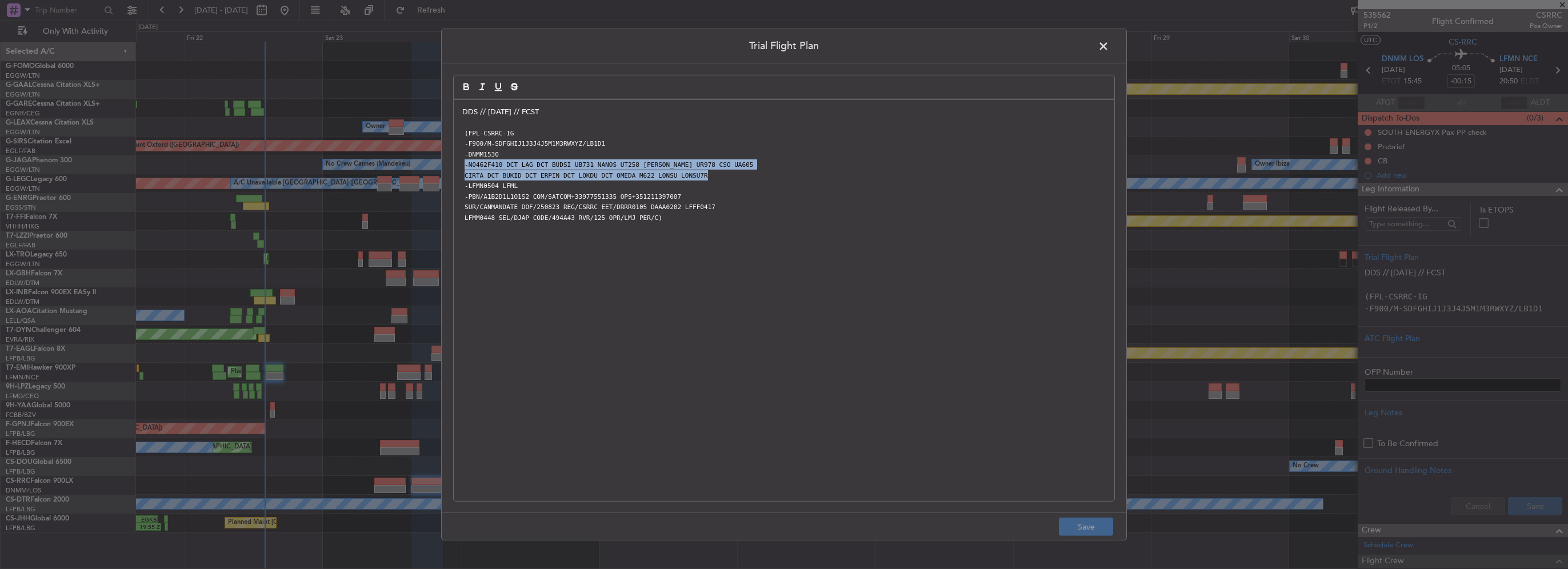
click at [465, 161] on div "DDS // [DATE] // FCST (FPL-CSRRC-IG -F900/M-SDFGHIJ1J3J4J5M1M3RWXYZ/LB1D1 -DNMM…" at bounding box center [784, 300] width 660 height 402
copy div "-N0462F410 DCT LAG DCT BUDSI UB731 NANOS UT258 [PERSON_NAME] UR978 CSO UA605 CI…"
click at [1110, 46] on span at bounding box center [1110, 48] width 0 height 23
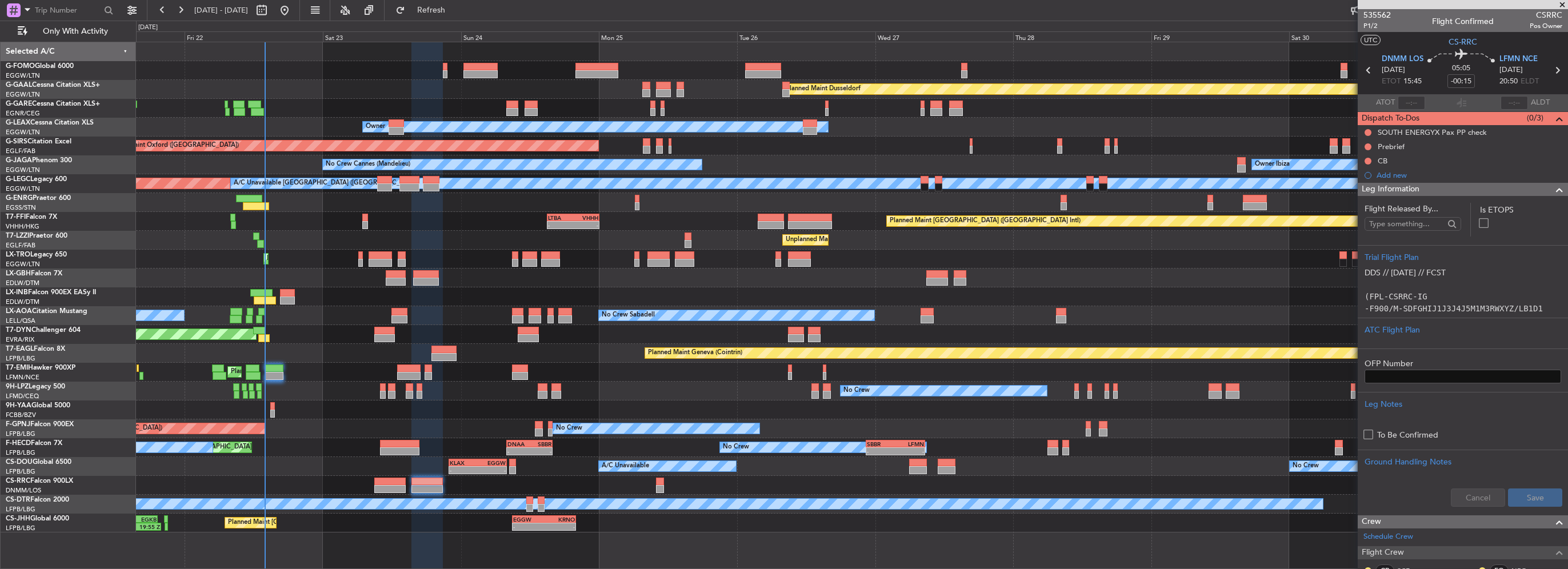
click at [1543, 189] on div at bounding box center [1554, 189] width 23 height 14
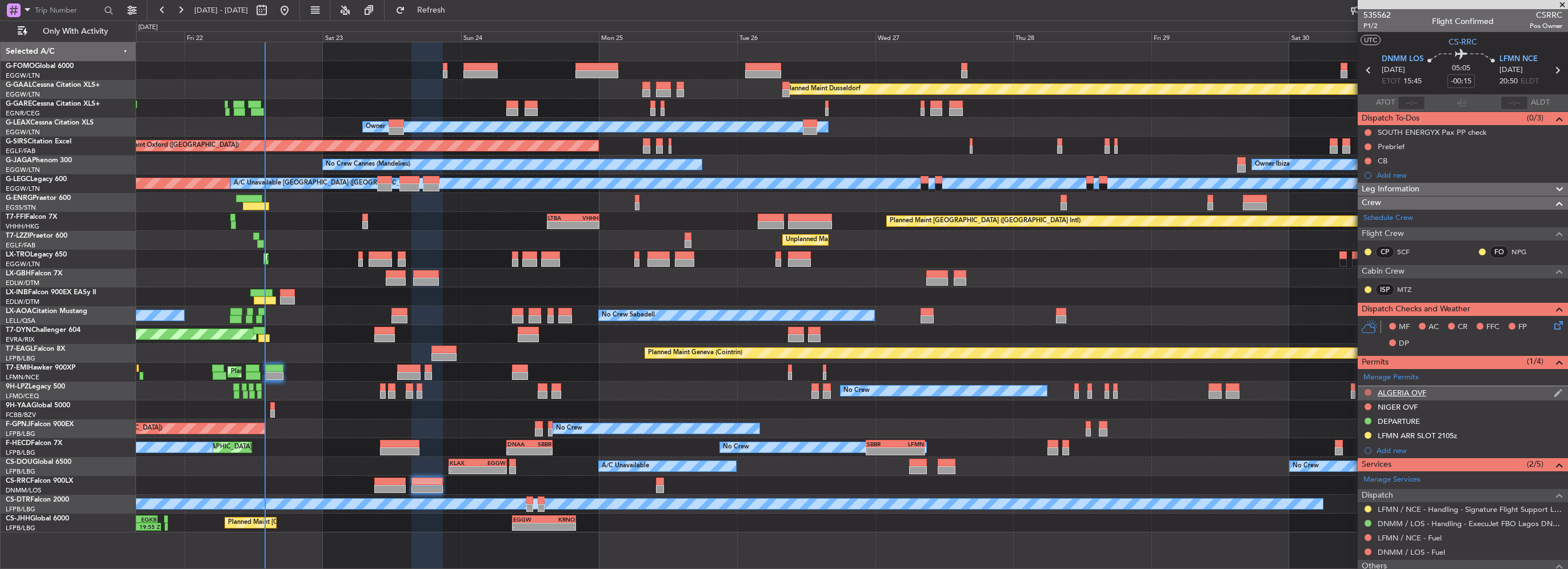
click at [1365, 392] on button at bounding box center [1368, 392] width 6 height 6
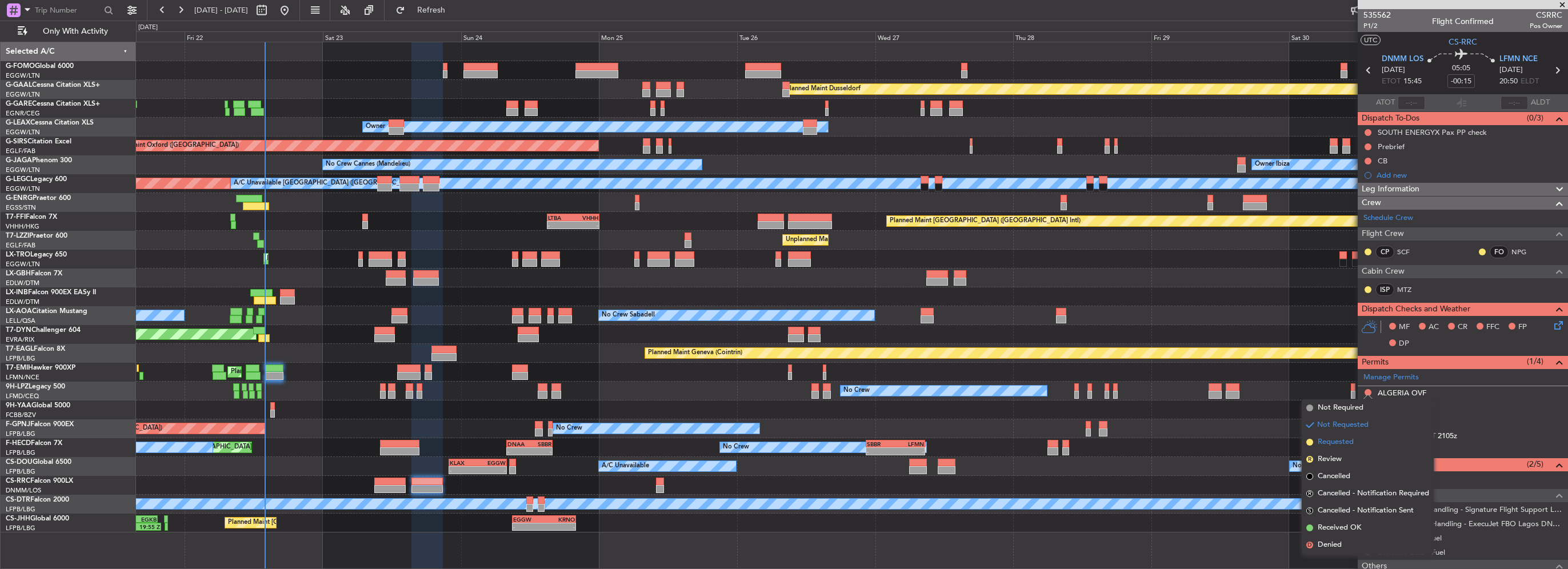
click at [1338, 444] on span "Requested" at bounding box center [1336, 442] width 36 height 11
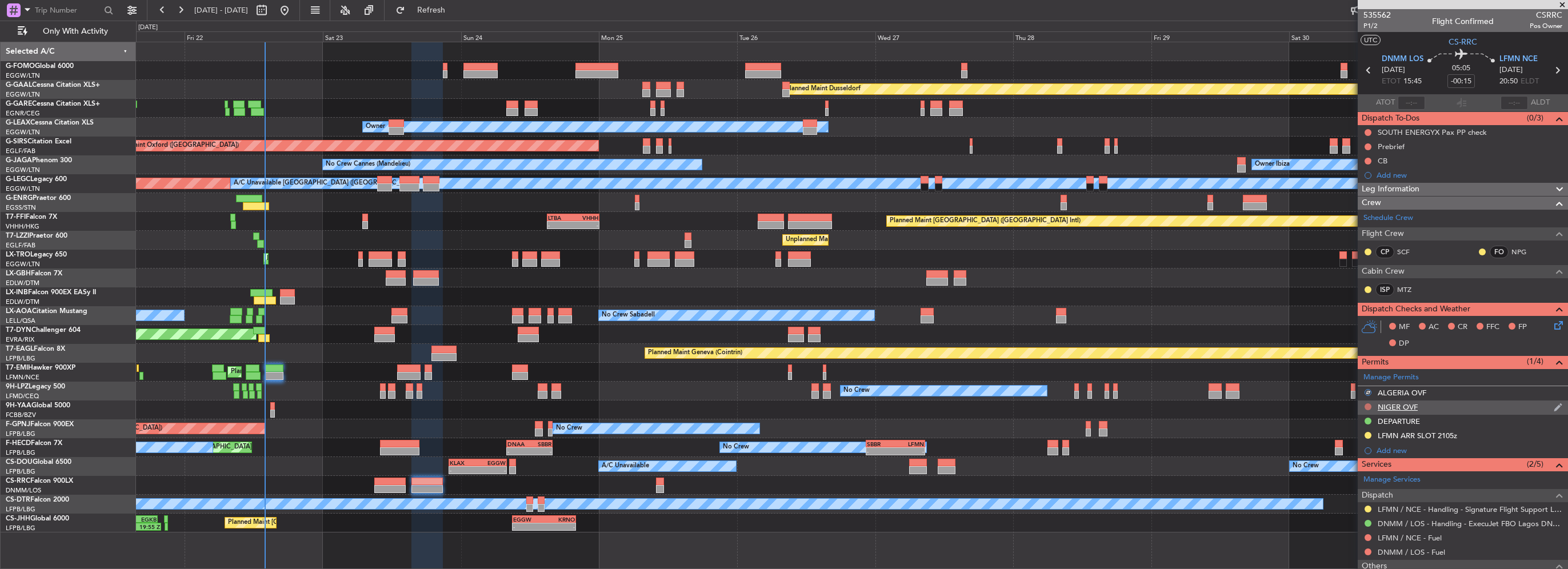
click at [1371, 404] on button at bounding box center [1368, 406] width 6 height 6
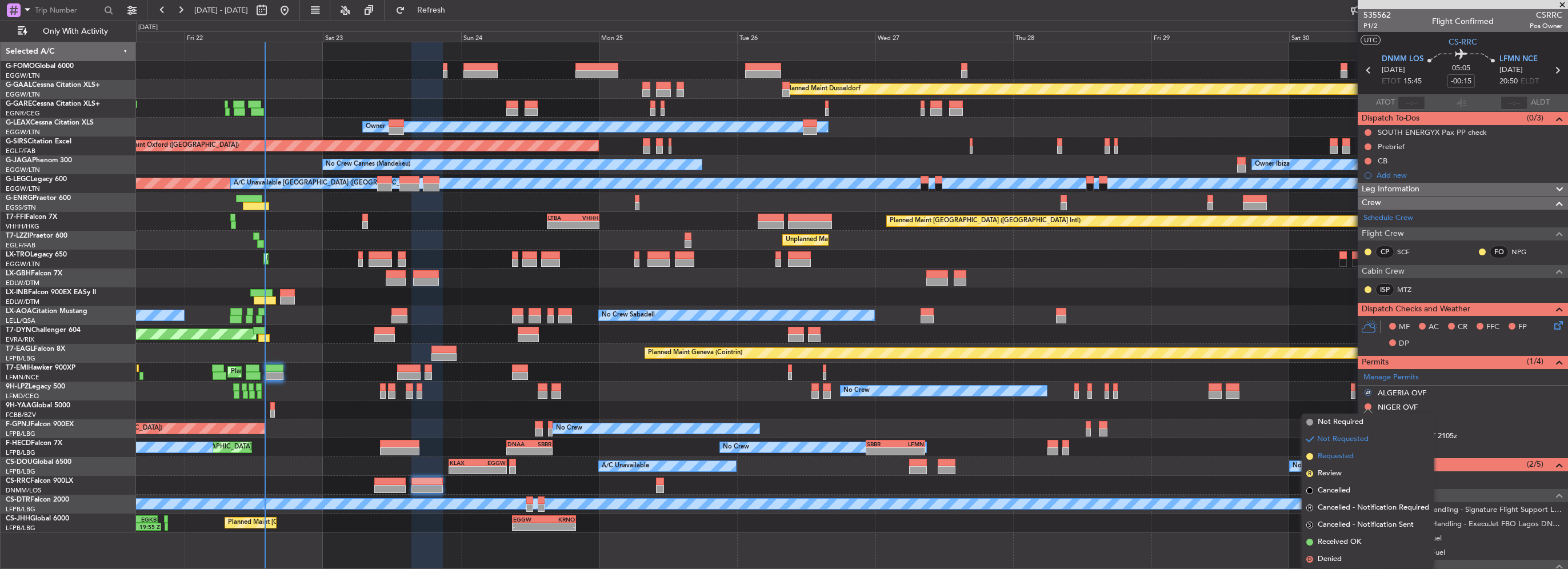
click at [1340, 458] on span "Requested" at bounding box center [1336, 456] width 36 height 11
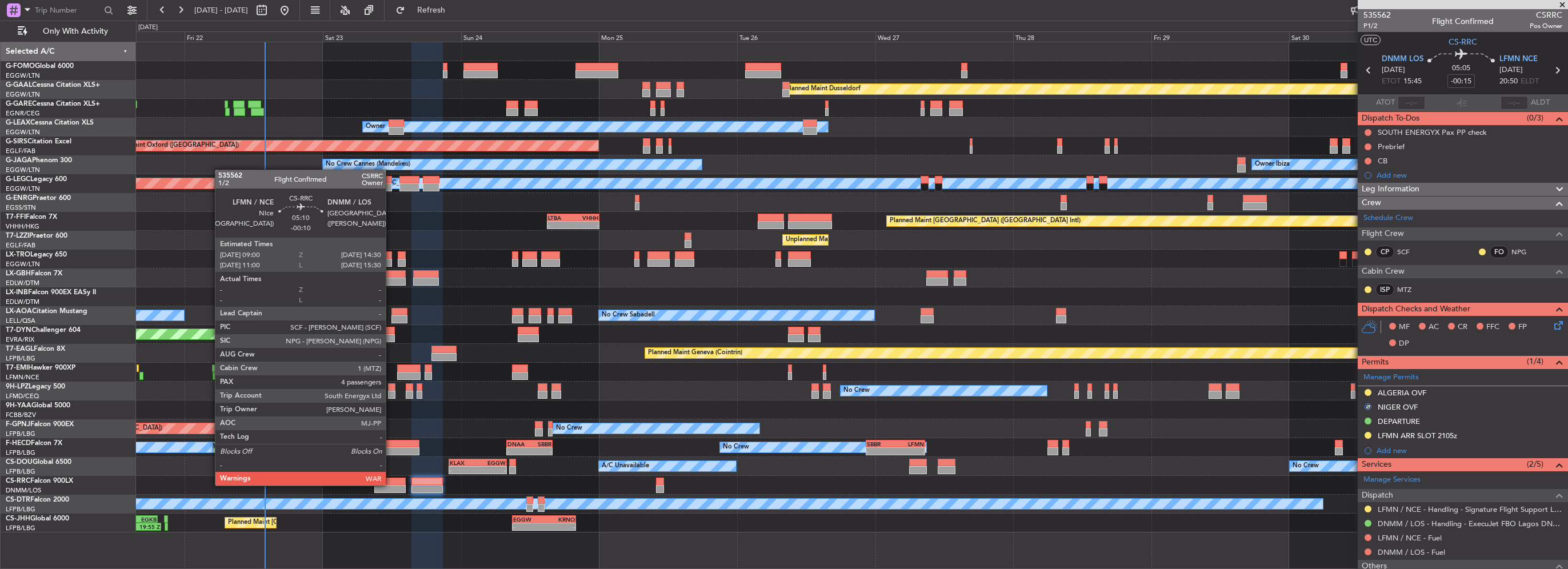
click at [391, 485] on div at bounding box center [390, 488] width 32 height 8
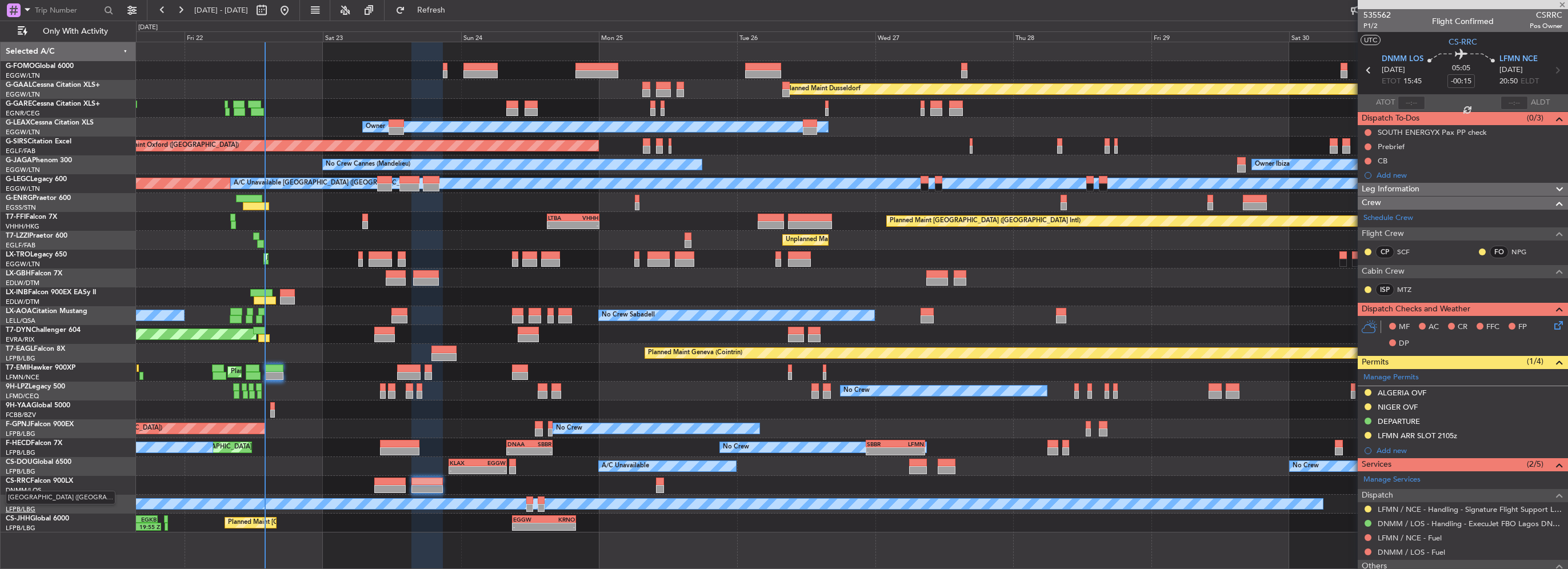
type input "-00:10"
type input "4"
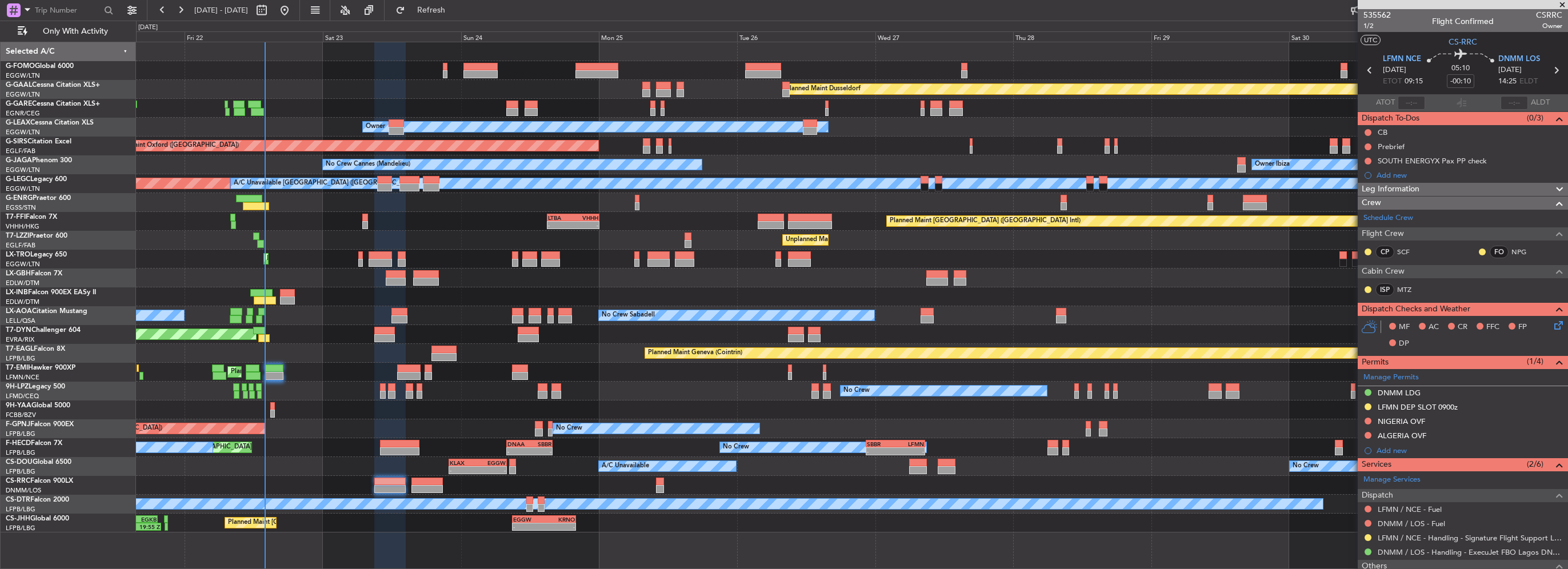
click at [1395, 148] on div "Prebrief" at bounding box center [1391, 146] width 27 height 10
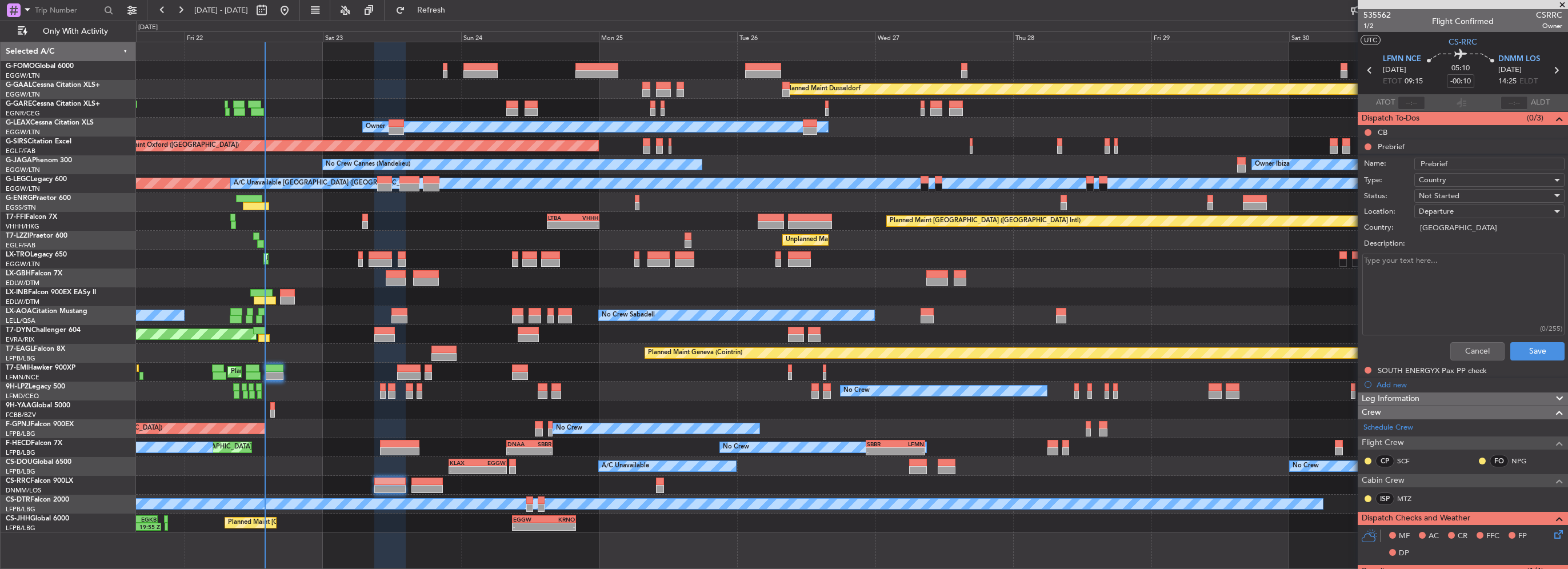
paste textarea "LFMN - DNMM ETD : 0900 zulu Pax ; 04 Total payload ; 1400 lbs Fuel : 15.500 lbs…"
type textarea "LFMN - DNMM ETD : 0900 zulu Pax ; 04 Total payload ; 1400 lbs Fuel : 15.500 lbs…"
click at [1466, 196] on div "Not Started" at bounding box center [1486, 196] width 134 height 17
click at [1456, 246] on span "Completed" at bounding box center [1484, 252] width 134 height 17
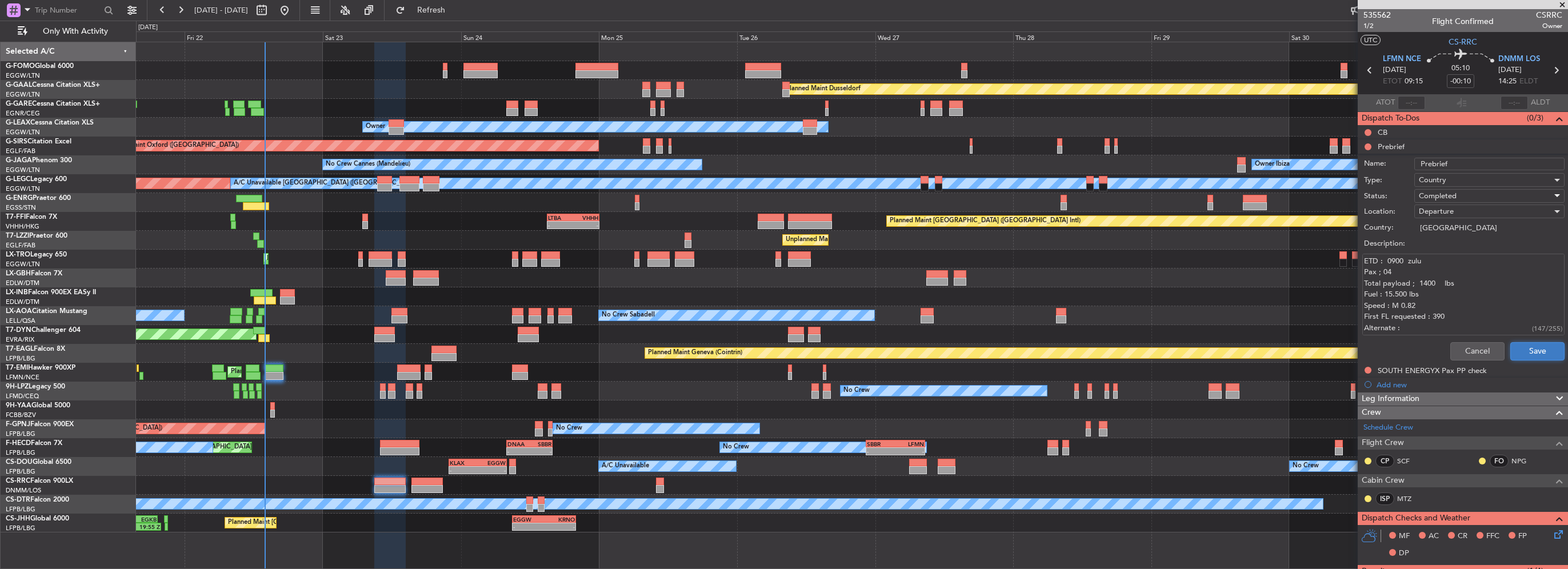
click at [1537, 351] on button "Save" at bounding box center [1537, 351] width 54 height 18
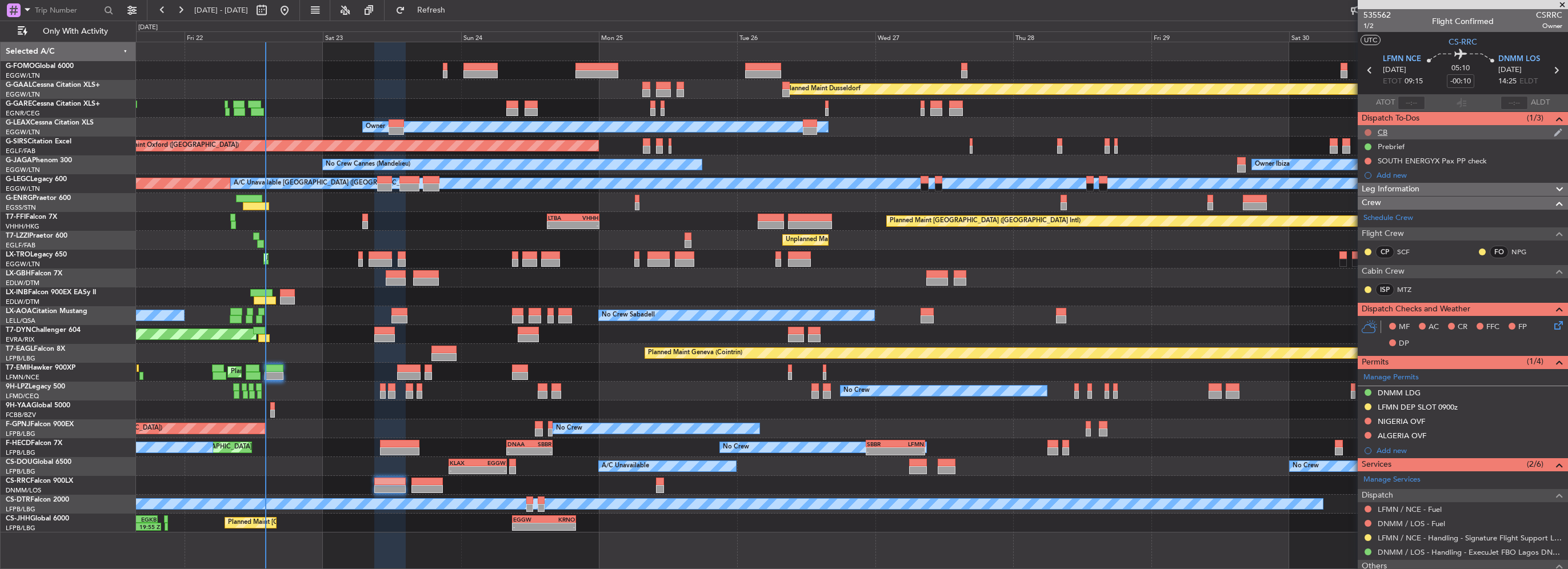
click at [1369, 130] on button at bounding box center [1368, 132] width 6 height 6
click at [1371, 177] on span "Completed" at bounding box center [1373, 183] width 38 height 11
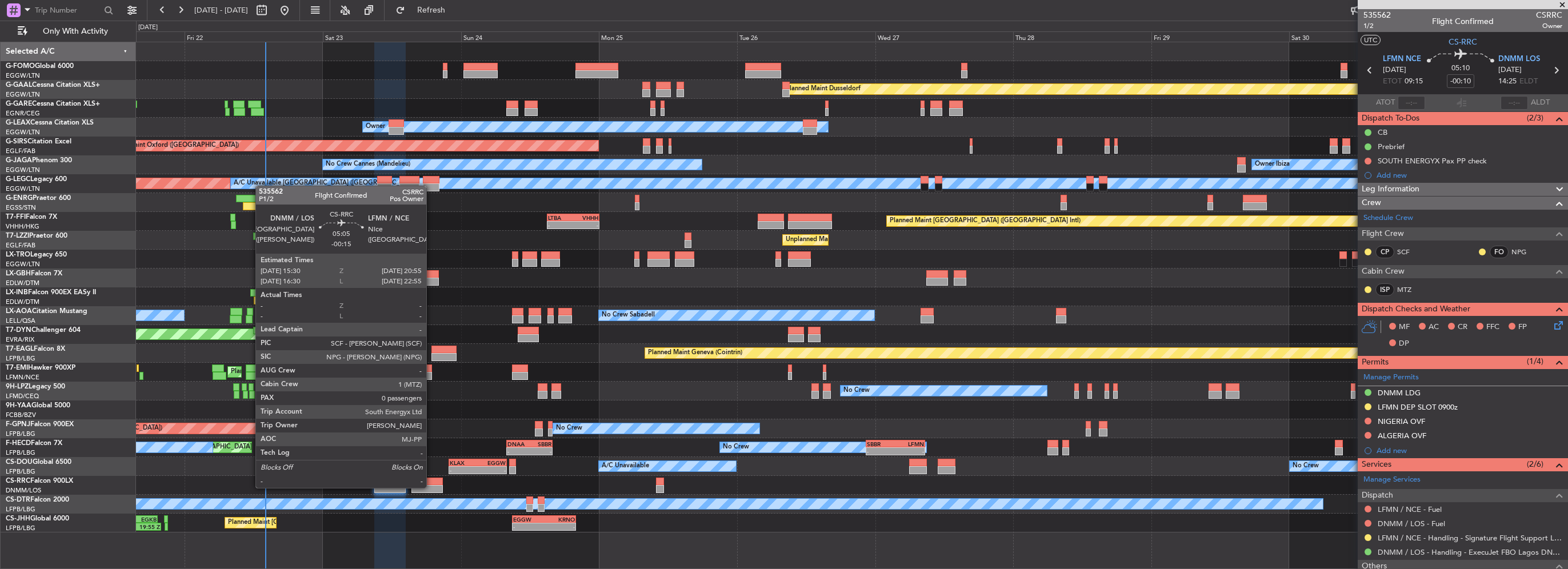
click at [432, 487] on div at bounding box center [427, 488] width 31 height 8
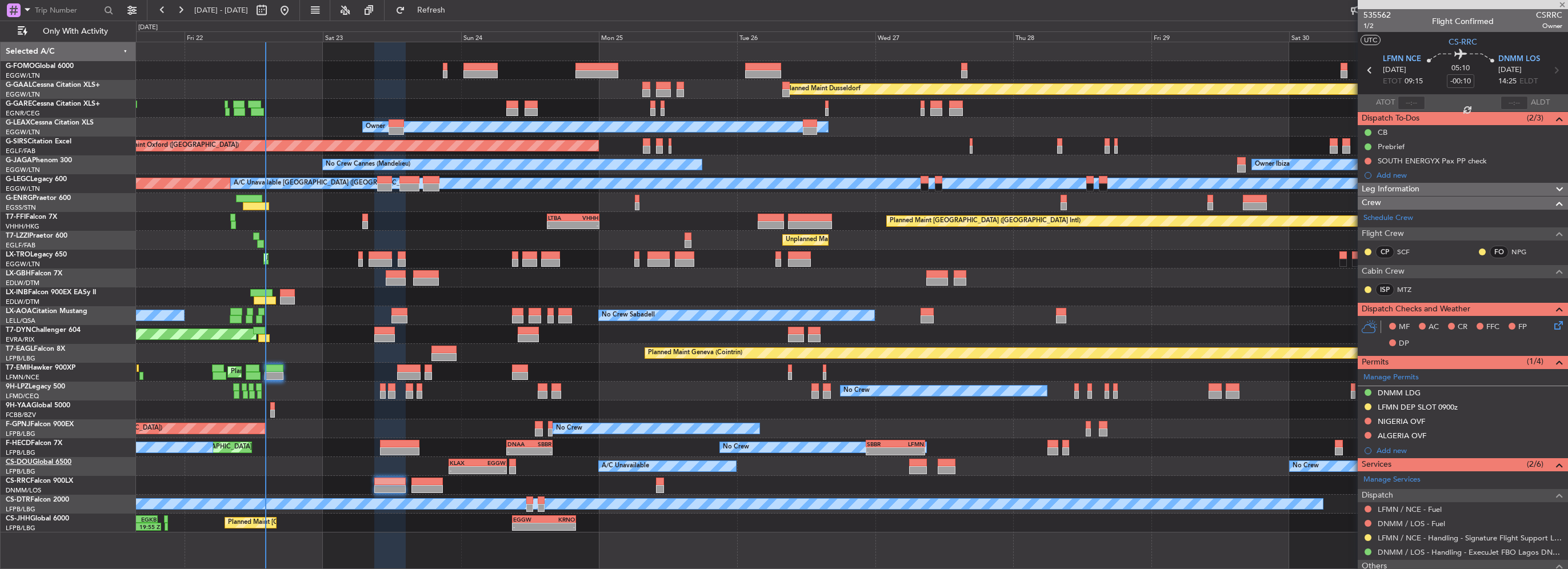
type input "-00:15"
type input "0"
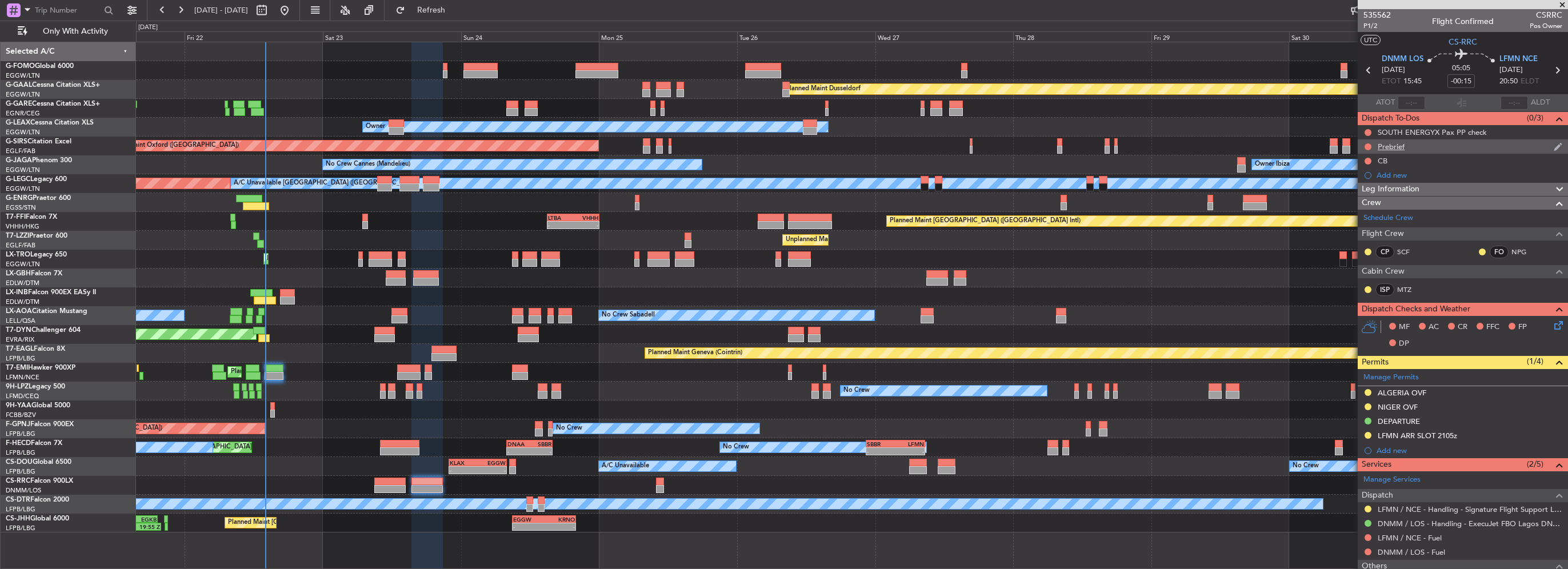
click at [1405, 151] on div "Prebrief" at bounding box center [1463, 146] width 210 height 15
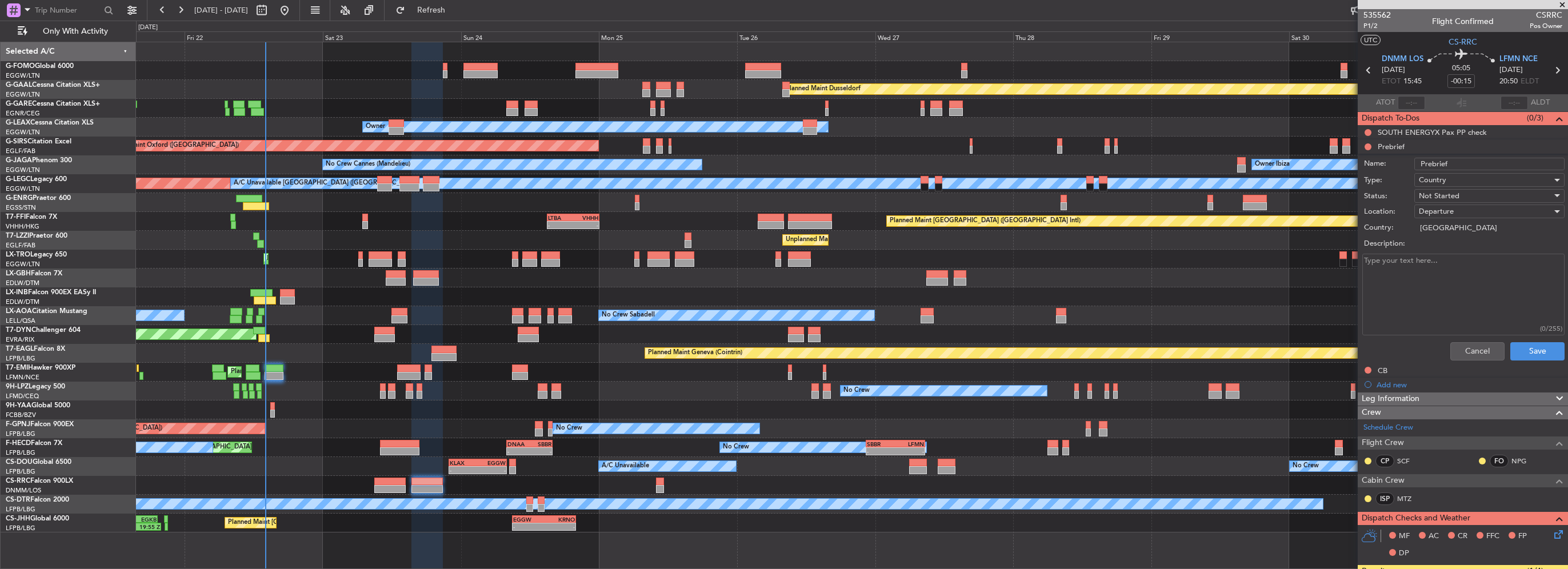
paste textarea "ETD : 1530 zulu Pax ; nil , positioning flight Total payload ; 300 lbs Fuel : 1…"
type textarea "ETD : 1530 zulu Pax ; nil , positioning flight Total payload ; 300 lbs Fuel : 1…"
click at [1444, 199] on span "Not Started" at bounding box center [1439, 196] width 40 height 10
click at [1452, 253] on span "Completed" at bounding box center [1484, 252] width 134 height 17
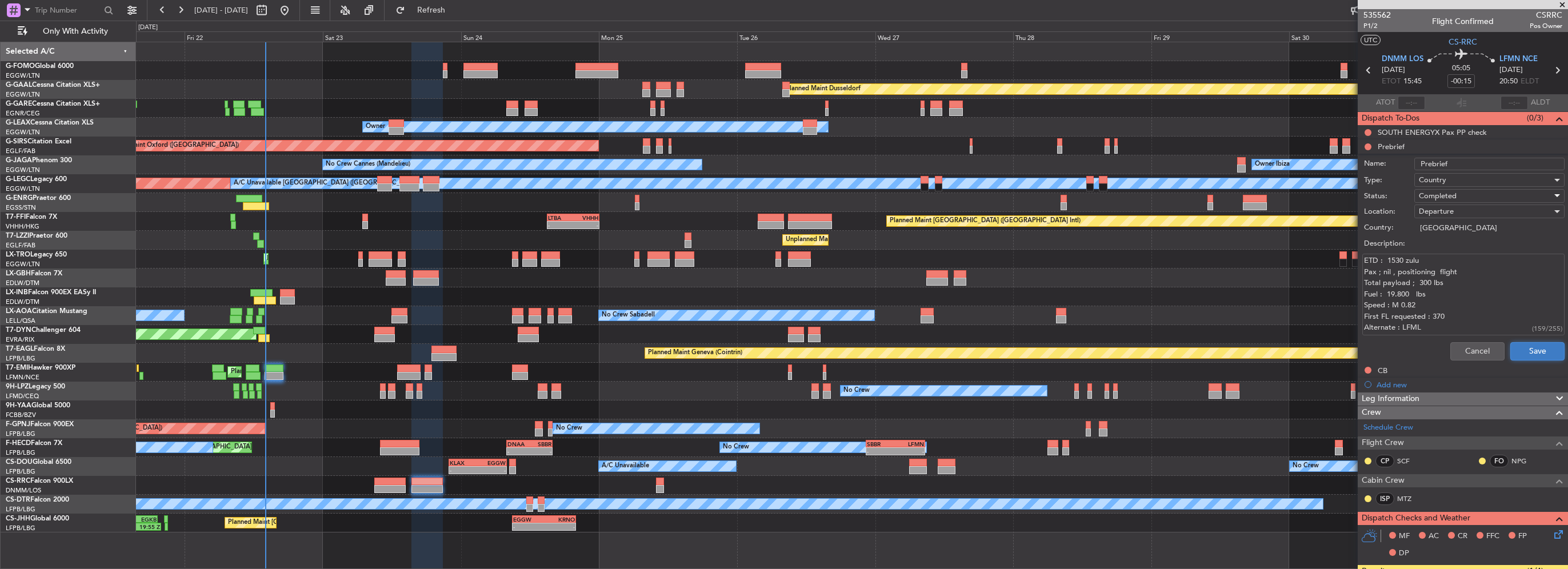
click at [1528, 348] on button "Save" at bounding box center [1537, 351] width 54 height 18
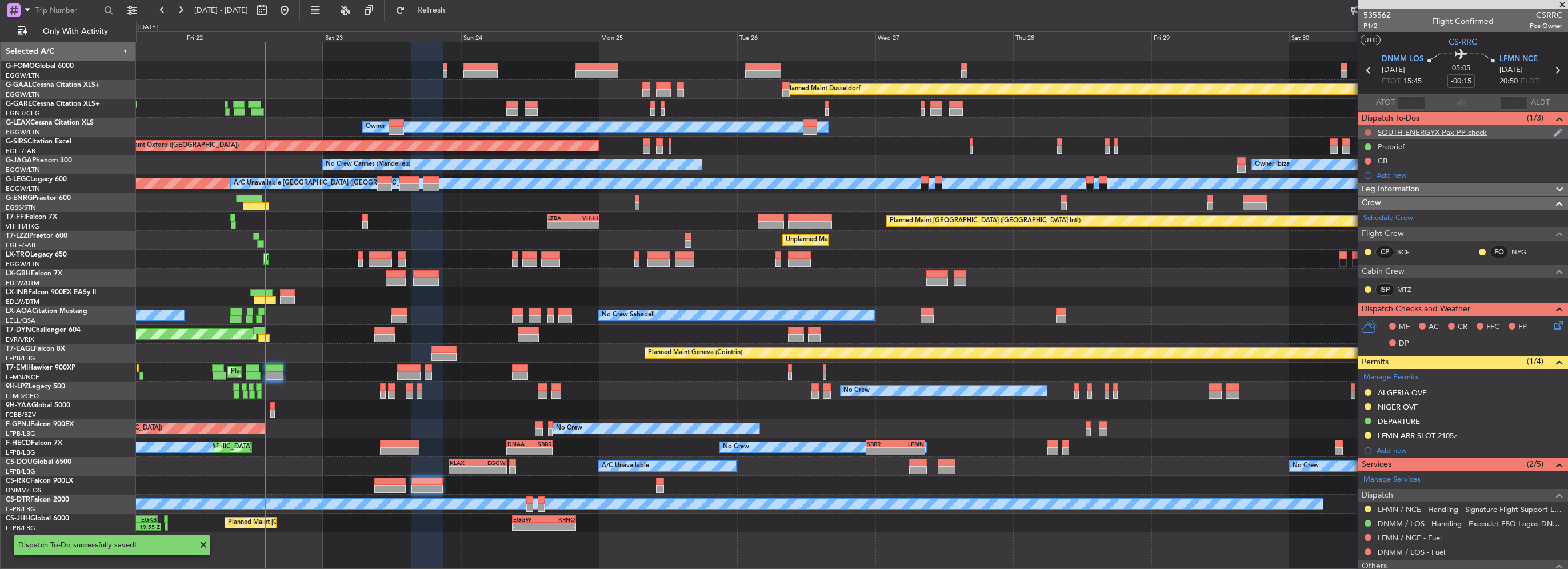
click at [1368, 134] on button at bounding box center [1368, 132] width 6 height 6
click at [1371, 200] on span "Cancelled" at bounding box center [1371, 199] width 33 height 11
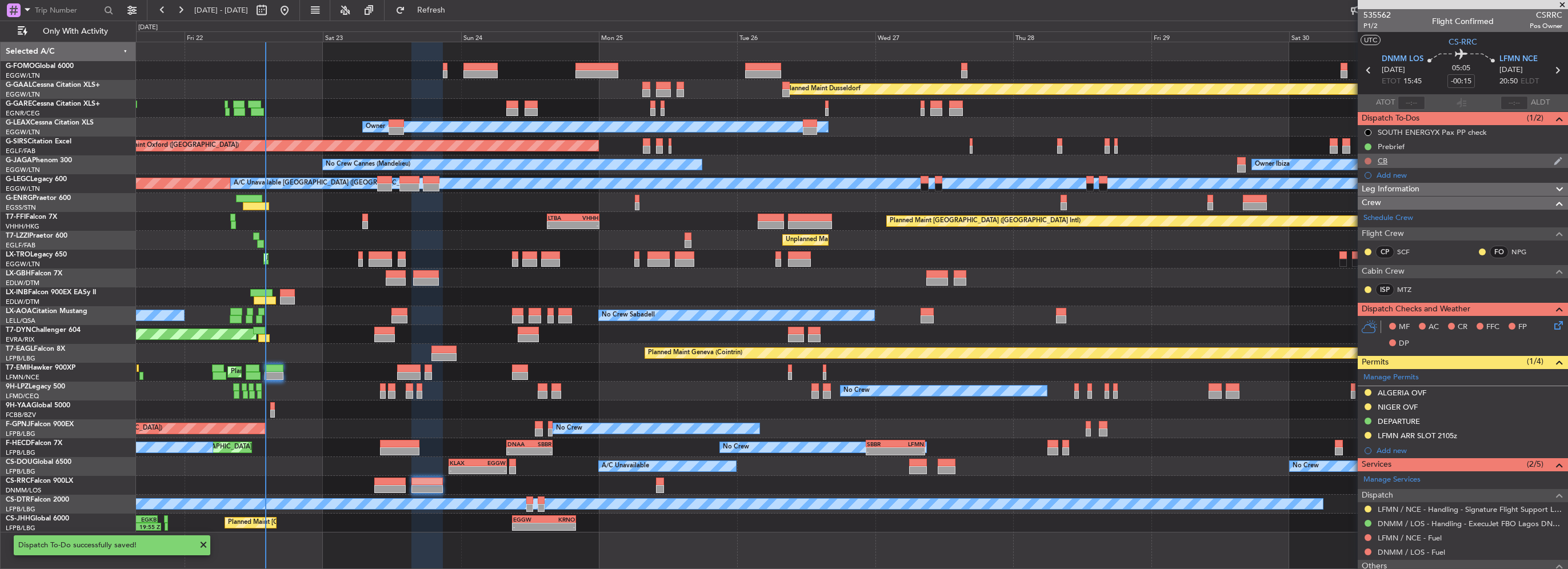
click at [1369, 157] on button at bounding box center [1368, 160] width 6 height 6
click at [1376, 210] on span "Completed" at bounding box center [1373, 211] width 38 height 11
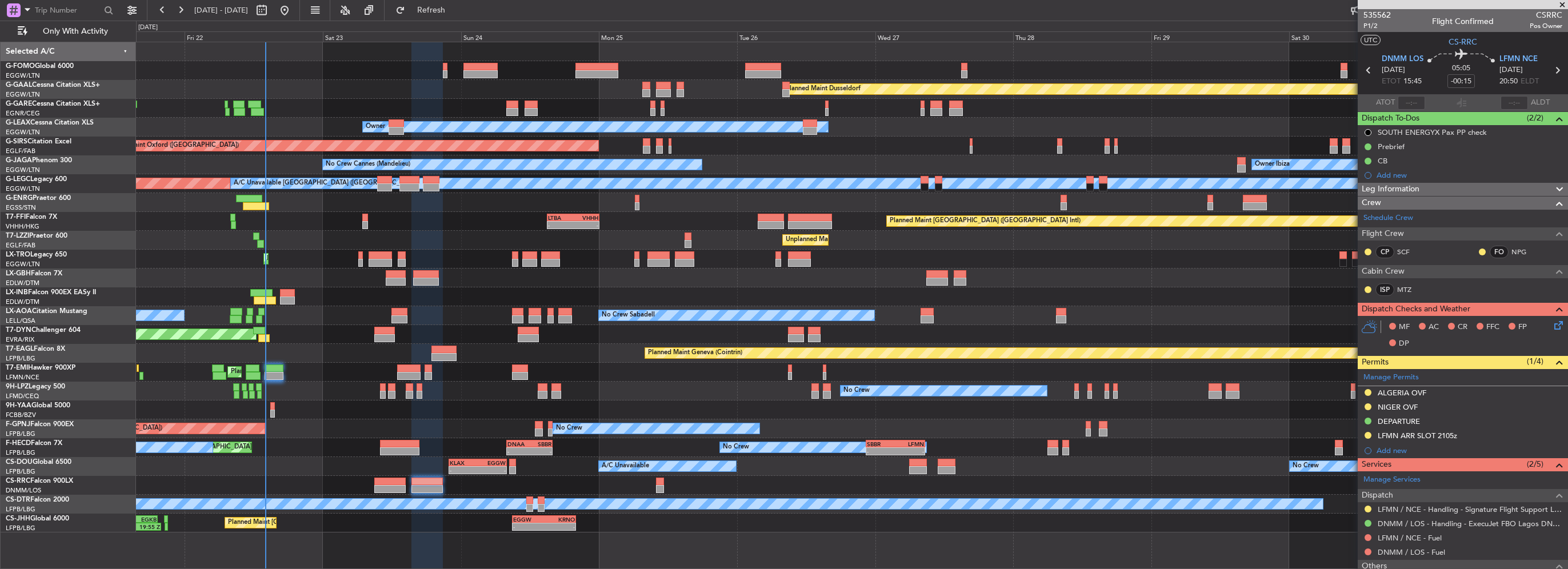
click at [1552, 324] on icon at bounding box center [1557, 324] width 9 height 9
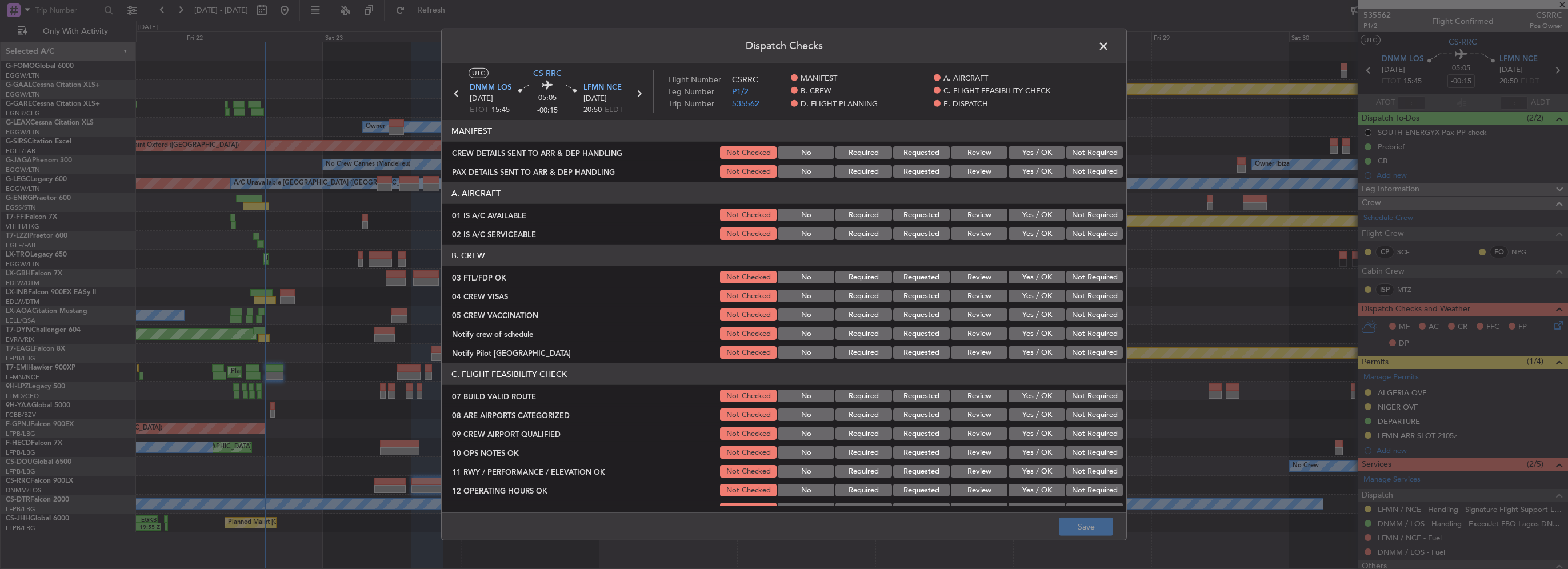
click at [1047, 220] on button "Yes / OK" at bounding box center [1037, 215] width 57 height 13
drag, startPoint x: 1040, startPoint y: 229, endPoint x: 1058, endPoint y: 230, distance: 18.0
click at [1039, 229] on button "Yes / OK" at bounding box center [1037, 234] width 57 height 13
click at [1041, 281] on button "Yes / OK" at bounding box center [1037, 277] width 57 height 13
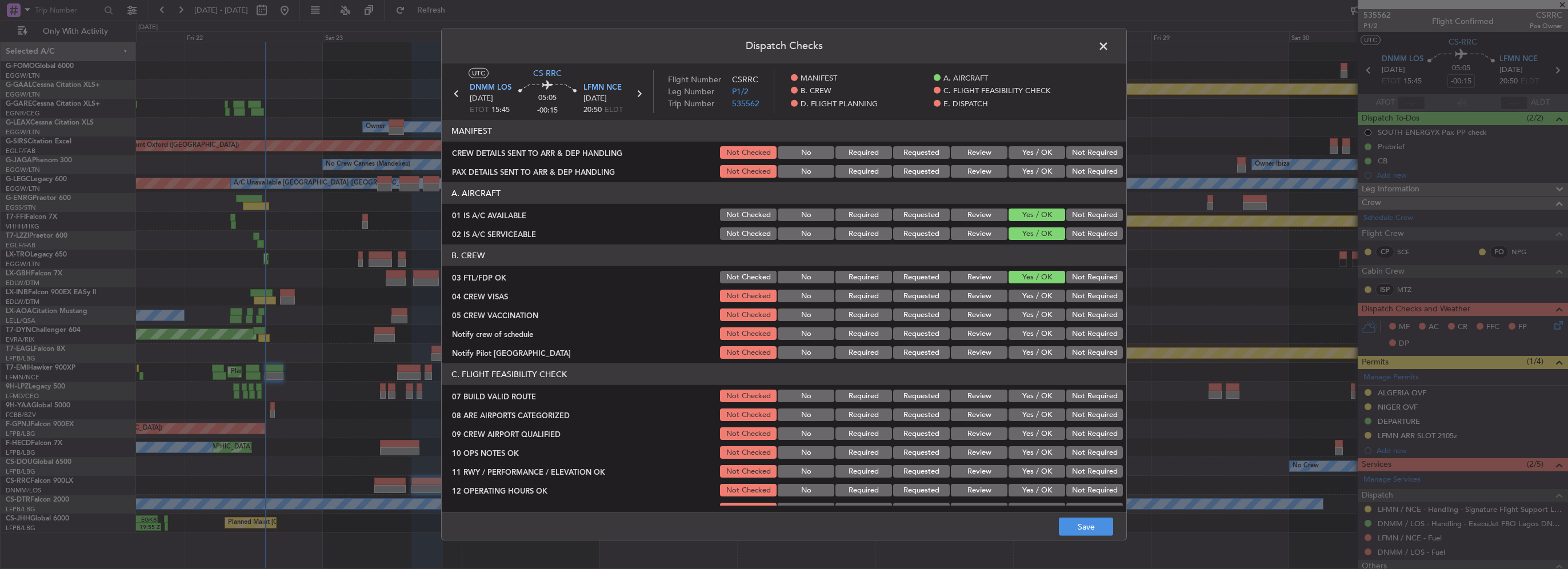
click at [1074, 302] on div "Not Required" at bounding box center [1093, 295] width 58 height 16
click at [1088, 295] on button "Not Required" at bounding box center [1095, 296] width 57 height 13
click at [1088, 310] on button "Not Required" at bounding box center [1095, 315] width 57 height 13
click at [1036, 338] on button "Yes / OK" at bounding box center [1037, 334] width 57 height 13
click at [1036, 353] on button "Yes / OK" at bounding box center [1037, 353] width 57 height 13
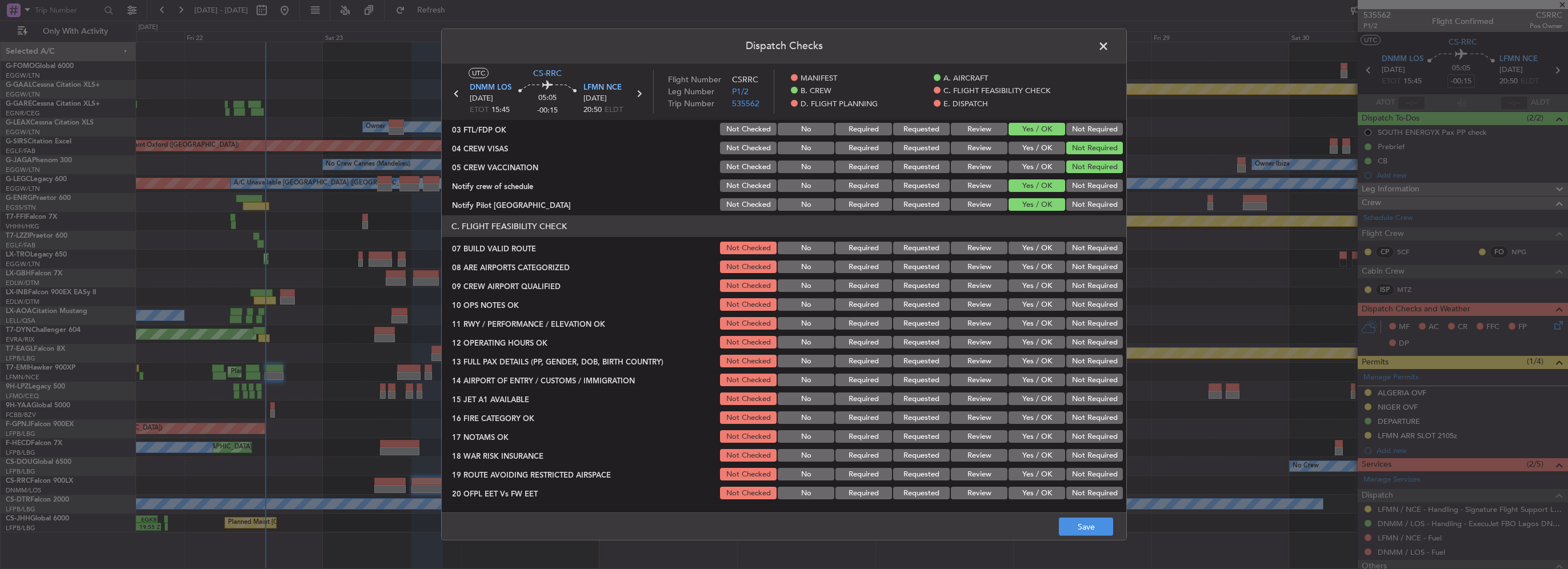
scroll to position [171, 0]
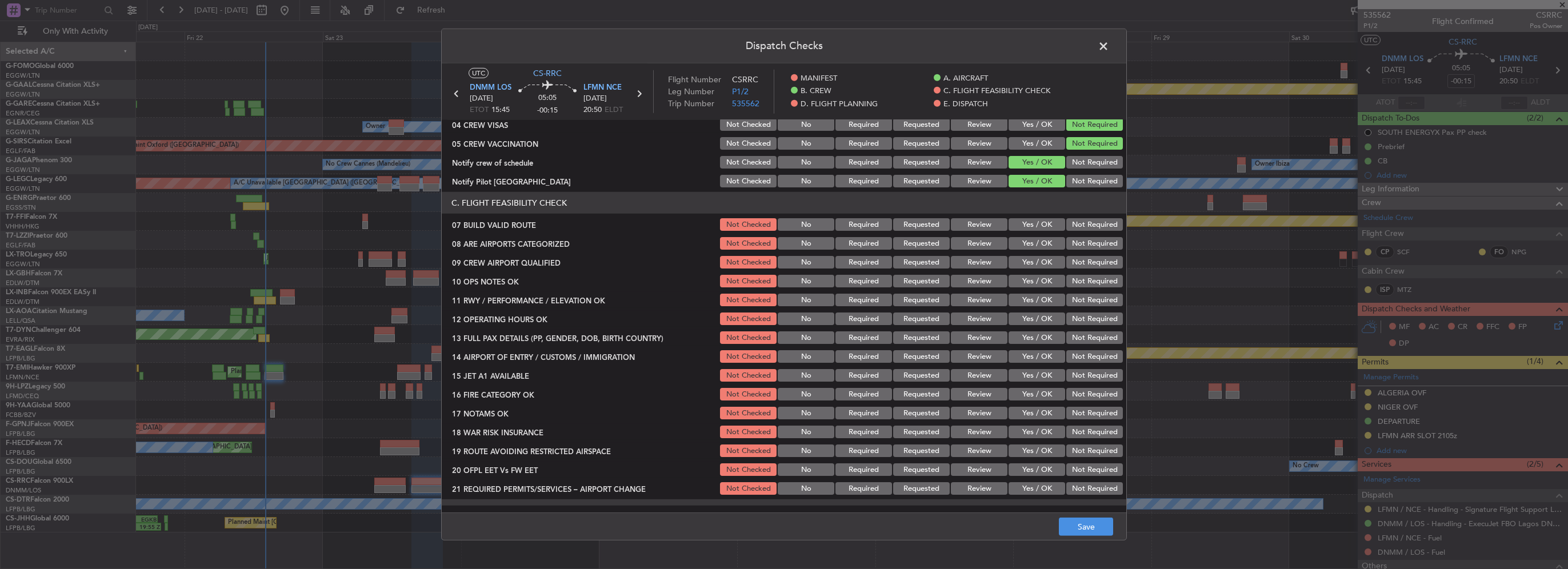
click at [1038, 230] on button "Yes / OK" at bounding box center [1037, 225] width 57 height 13
click at [1044, 242] on button "Yes / OK" at bounding box center [1037, 243] width 57 height 13
click at [1047, 263] on button "Yes / OK" at bounding box center [1037, 263] width 57 height 13
click at [1077, 279] on button "Not Required" at bounding box center [1095, 281] width 57 height 13
click at [1028, 278] on button "Yes / OK" at bounding box center [1037, 281] width 57 height 13
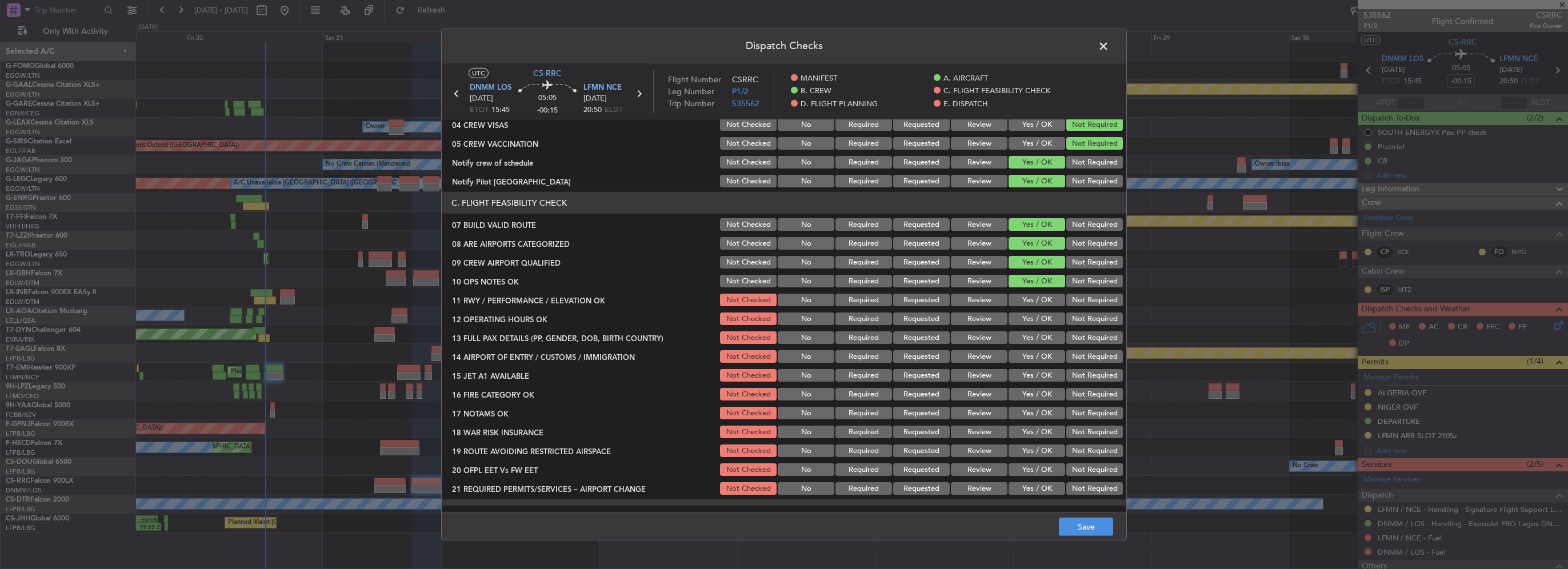
click at [1033, 305] on button "Yes / OK" at bounding box center [1037, 300] width 57 height 13
click at [1047, 328] on section "C. FLIGHT FEASIBILITY CHECK 07 BUILD VALID ROUTE Not Checked No Required Reques…" at bounding box center [784, 344] width 684 height 305
click at [1036, 315] on button "Yes / OK" at bounding box center [1037, 319] width 57 height 13
click at [1038, 335] on button "Yes / OK" at bounding box center [1037, 338] width 57 height 13
drag, startPoint x: 1045, startPoint y: 348, endPoint x: 1040, endPoint y: 372, distance: 24.5
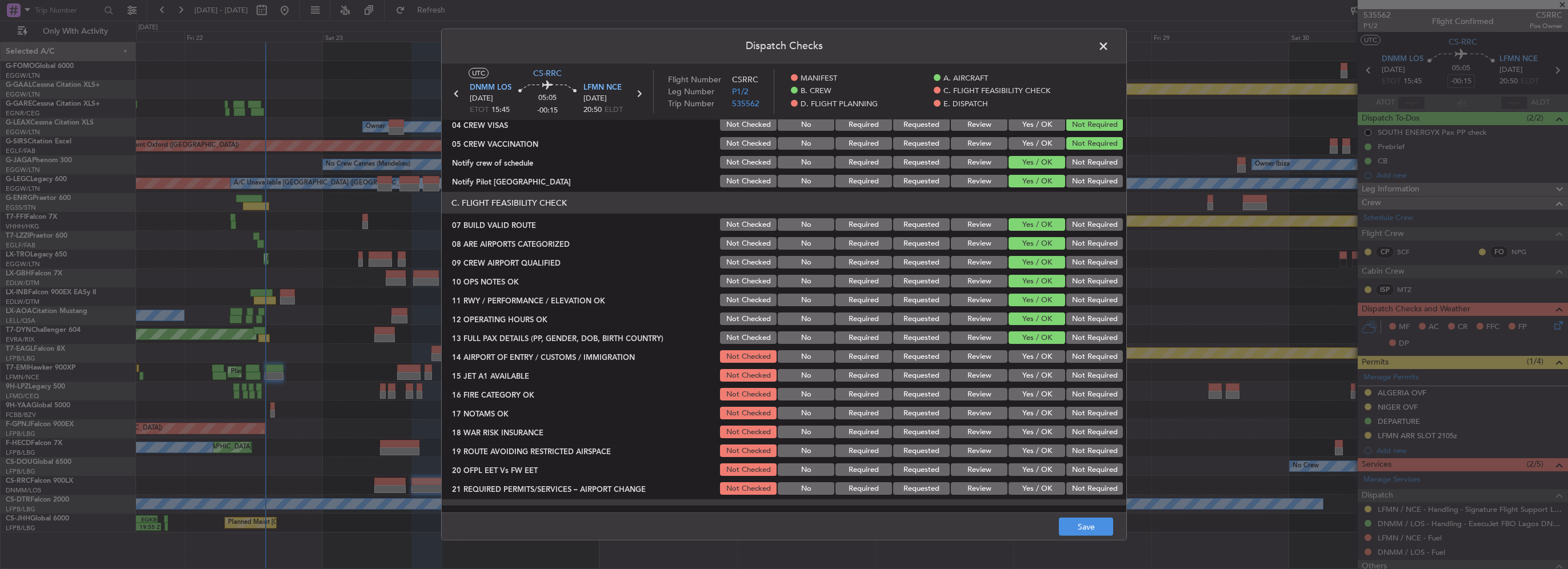
click at [1044, 348] on section "C. FLIGHT FEASIBILITY CHECK 07 BUILD VALID ROUTE Not Checked No Required Reques…" at bounding box center [784, 344] width 684 height 305
click at [1040, 372] on button "Yes / OK" at bounding box center [1037, 376] width 57 height 13
click at [1039, 362] on button "Yes / OK" at bounding box center [1037, 357] width 57 height 13
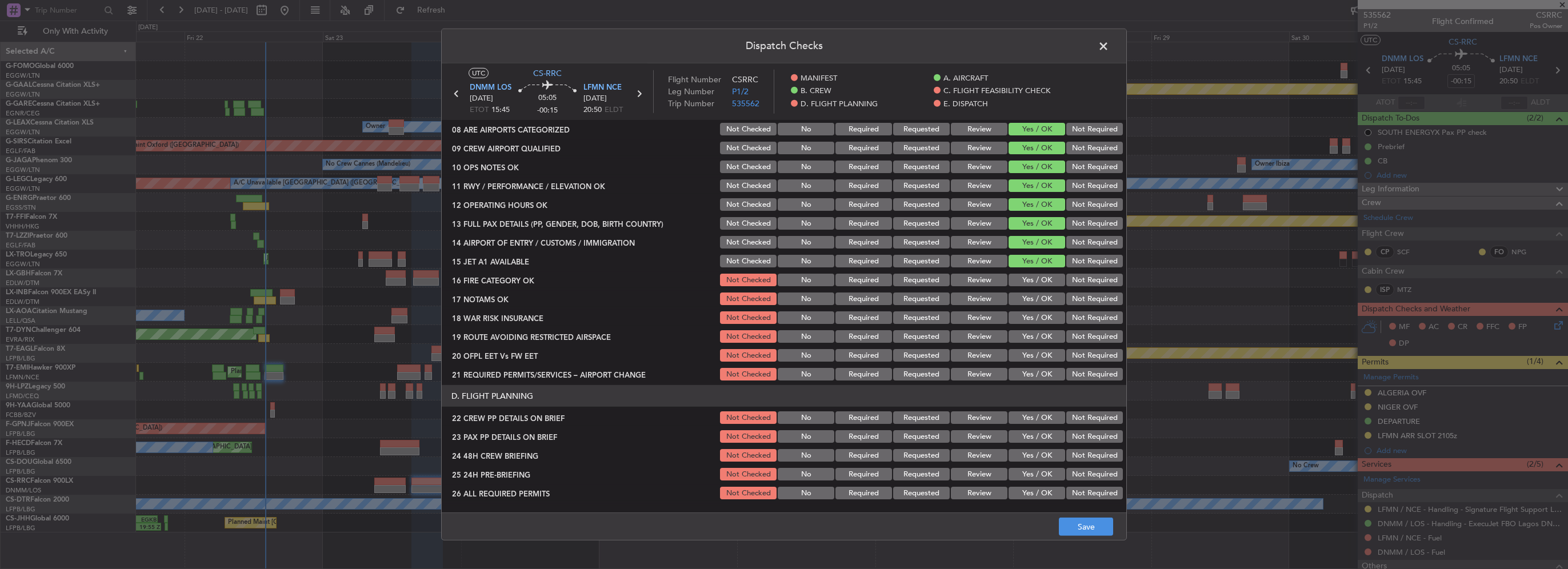
click at [1028, 273] on div "Yes / OK" at bounding box center [1036, 279] width 58 height 16
click at [1035, 285] on button "Yes / OK" at bounding box center [1037, 280] width 57 height 13
drag, startPoint x: 1035, startPoint y: 312, endPoint x: 1036, endPoint y: 300, distance: 12.0
click at [1036, 312] on button "Yes / OK" at bounding box center [1037, 317] width 57 height 13
click at [1036, 300] on button "Yes / OK" at bounding box center [1037, 299] width 57 height 13
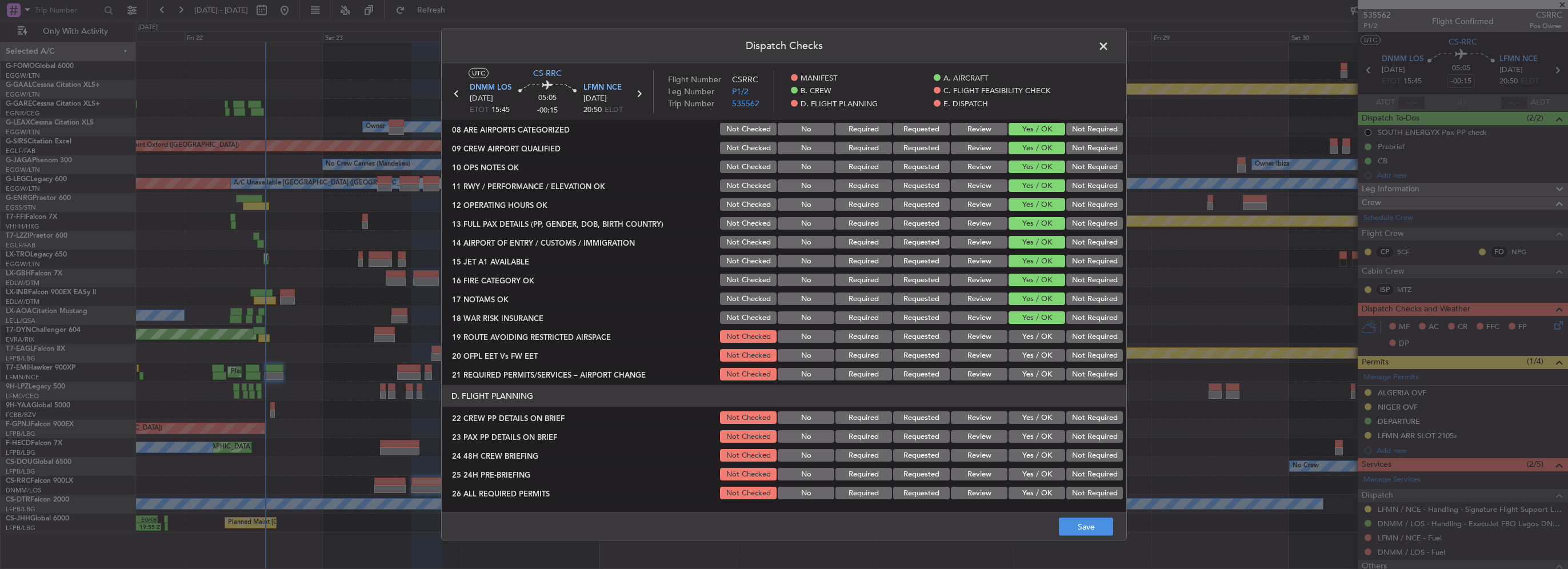
drag, startPoint x: 1042, startPoint y: 327, endPoint x: 1042, endPoint y: 342, distance: 15.0
click at [1042, 329] on section "C. FLIGHT FEASIBILITY CHECK 07 BUILD VALID ROUTE Not Checked No Required Reques…" at bounding box center [784, 230] width 684 height 305
drag, startPoint x: 1042, startPoint y: 349, endPoint x: 1043, endPoint y: 343, distance: 6.1
click at [1044, 346] on section "C. FLIGHT FEASIBILITY CHECK 07 BUILD VALID ROUTE Not Checked No Required Reques…" at bounding box center [784, 230] width 684 height 305
drag, startPoint x: 1042, startPoint y: 340, endPoint x: 1046, endPoint y: 352, distance: 12.6
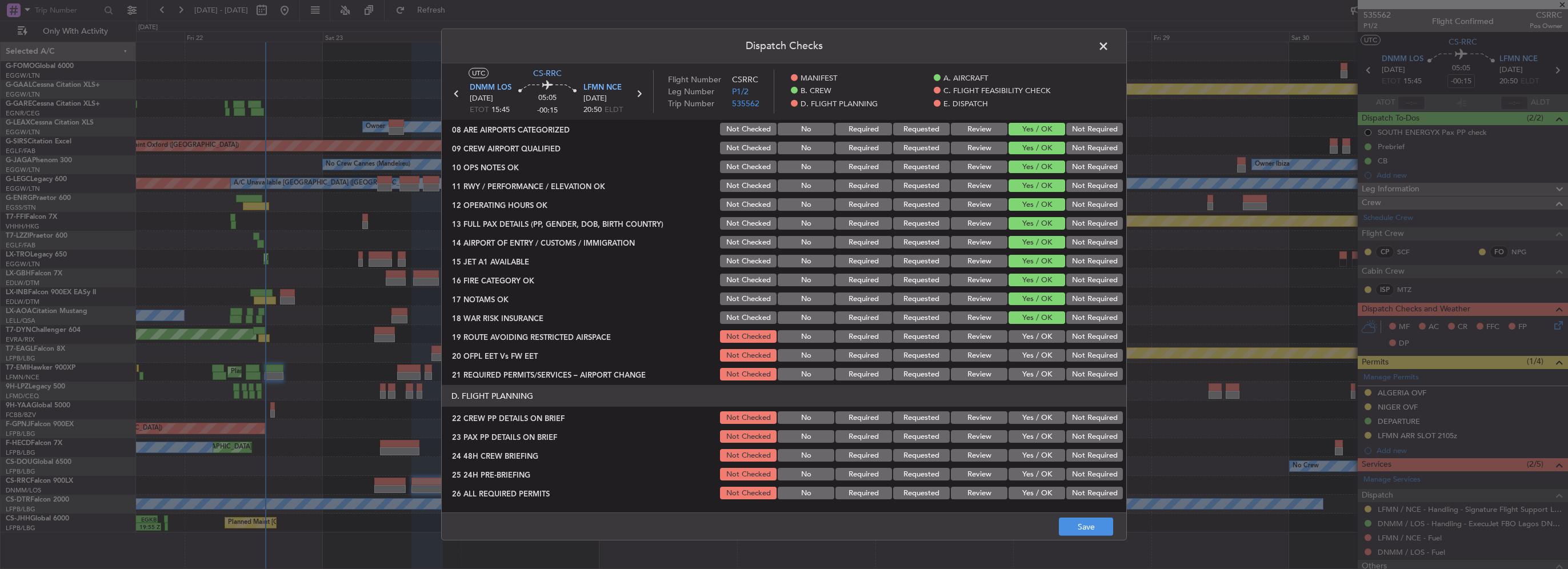
click at [1042, 340] on button "Yes / OK" at bounding box center [1037, 337] width 57 height 13
click at [1046, 349] on button "Yes / OK" at bounding box center [1037, 356] width 57 height 13
click at [1040, 377] on button "Yes / OK" at bounding box center [1037, 374] width 57 height 13
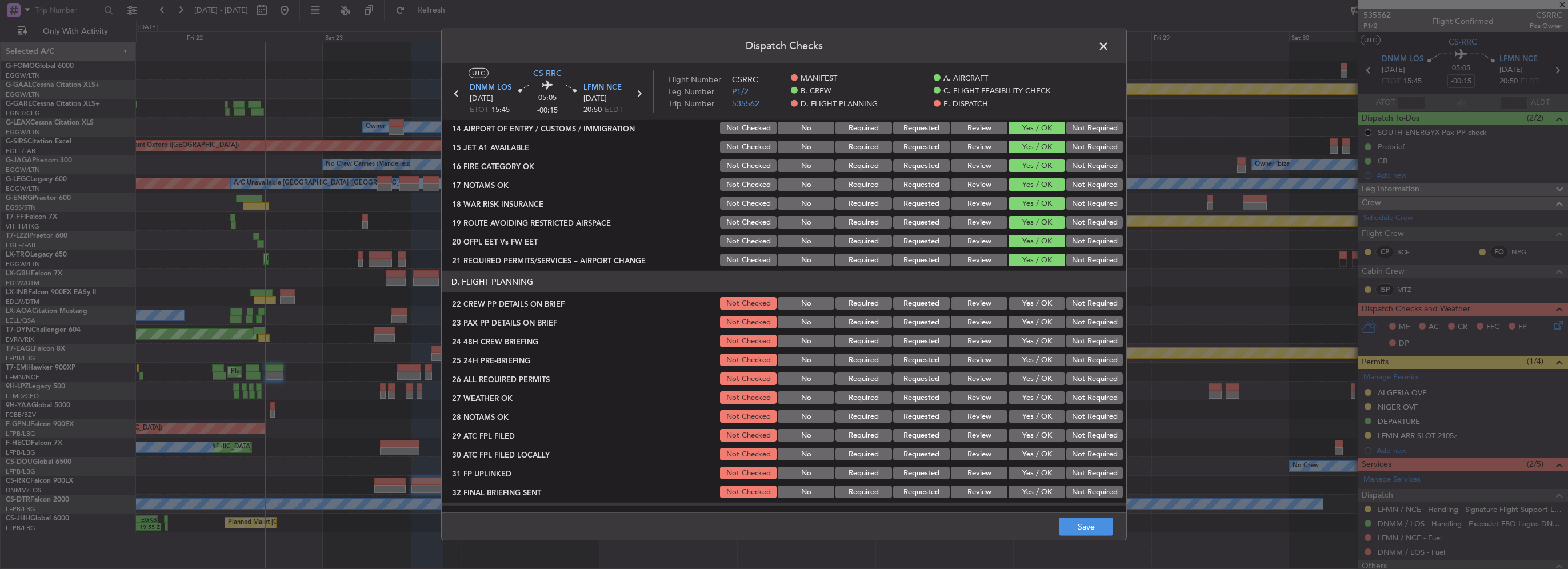
click at [1035, 307] on button "Yes / OK" at bounding box center [1037, 304] width 57 height 13
click at [1036, 317] on button "Yes / OK" at bounding box center [1037, 322] width 57 height 13
click at [1042, 330] on section "D. FLIGHT PLANNING 22 CREW PP DETAILS ON BRIEF Not Checked No Required Requeste…" at bounding box center [784, 385] width 684 height 230
click at [1033, 338] on button "Yes / OK" at bounding box center [1037, 341] width 57 height 13
click at [1074, 352] on div "Not Required" at bounding box center [1093, 360] width 58 height 16
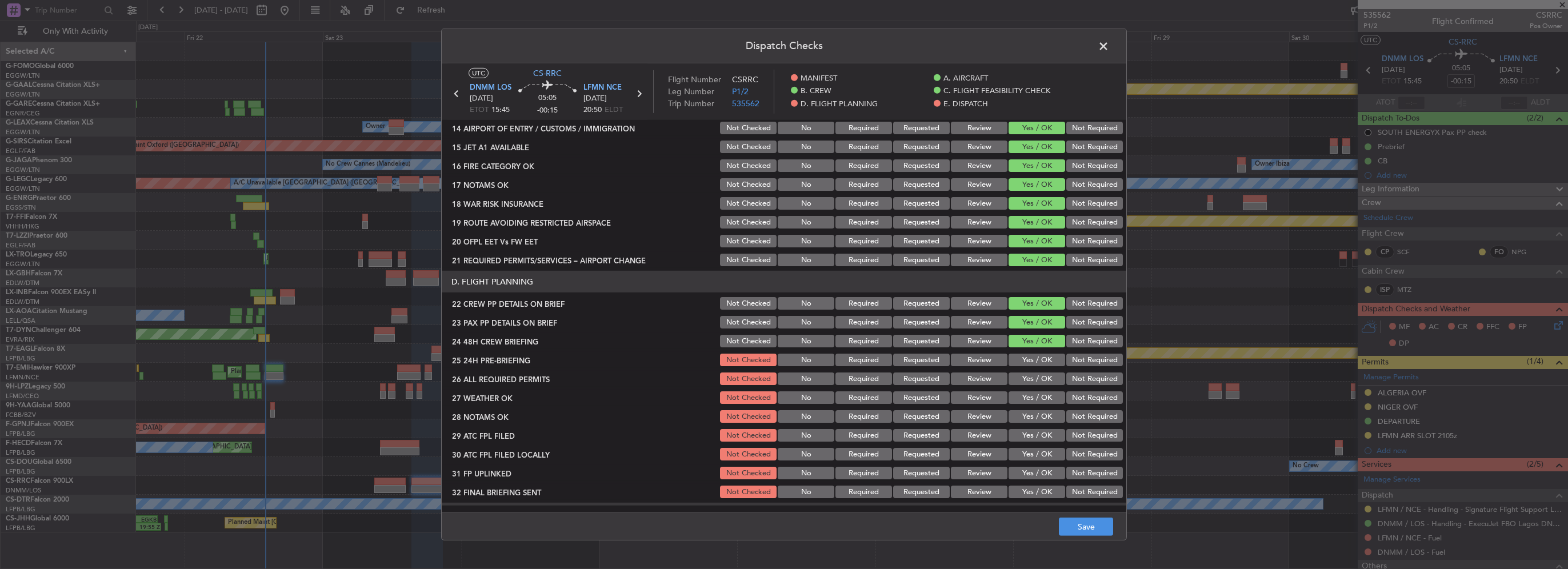
click at [1074, 359] on button "Not Required" at bounding box center [1095, 360] width 57 height 13
click at [1101, 519] on button "Save" at bounding box center [1086, 527] width 54 height 18
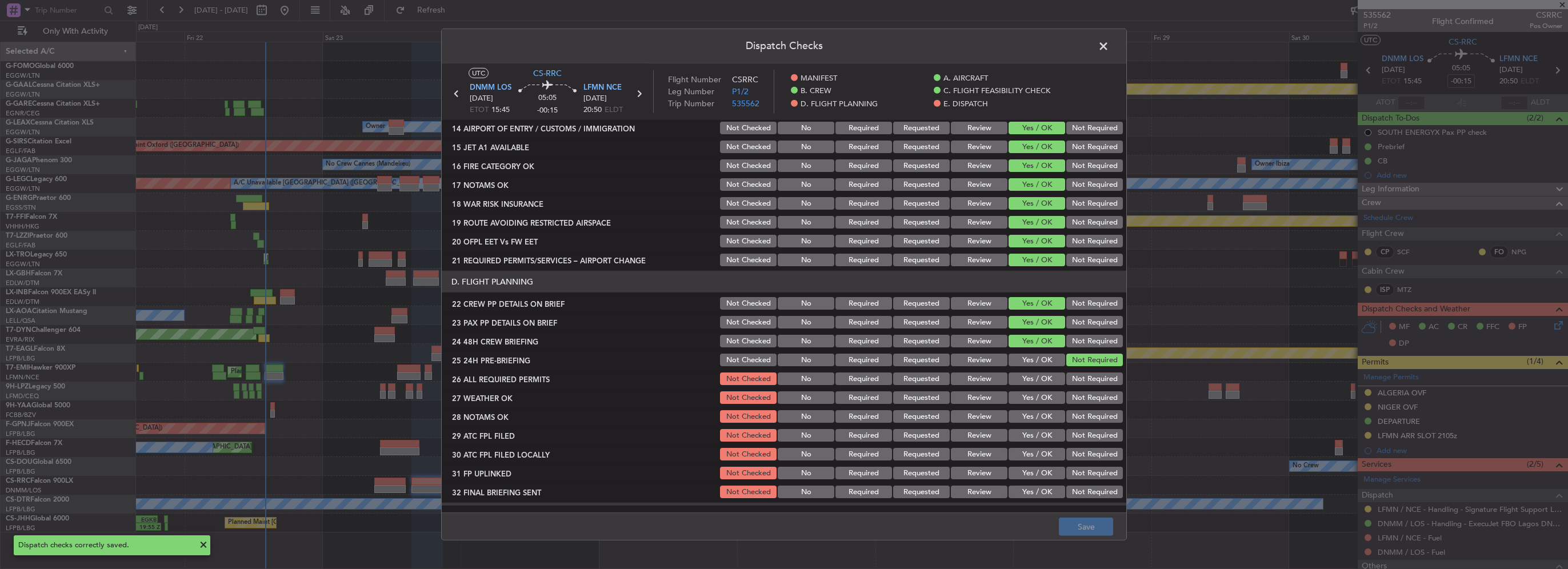
drag, startPoint x: 1101, startPoint y: 40, endPoint x: 1090, endPoint y: 52, distance: 16.3
click at [1110, 42] on span at bounding box center [1110, 48] width 0 height 23
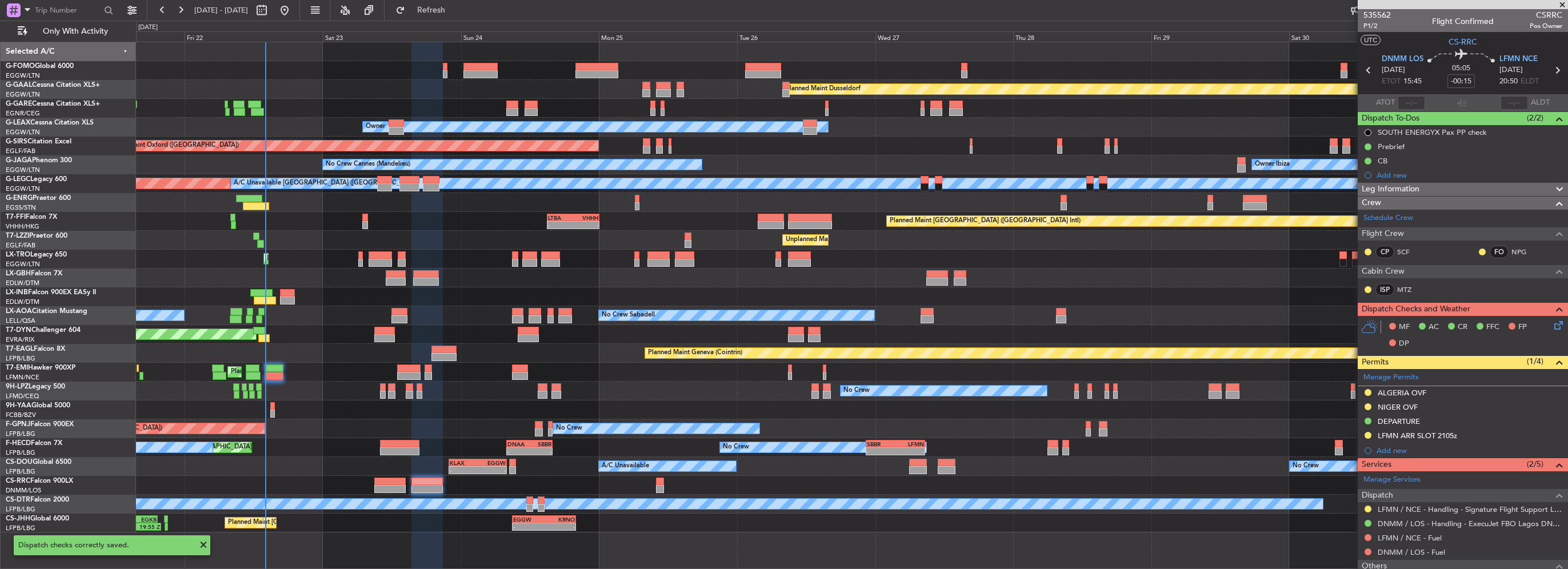
scroll to position [48, 0]
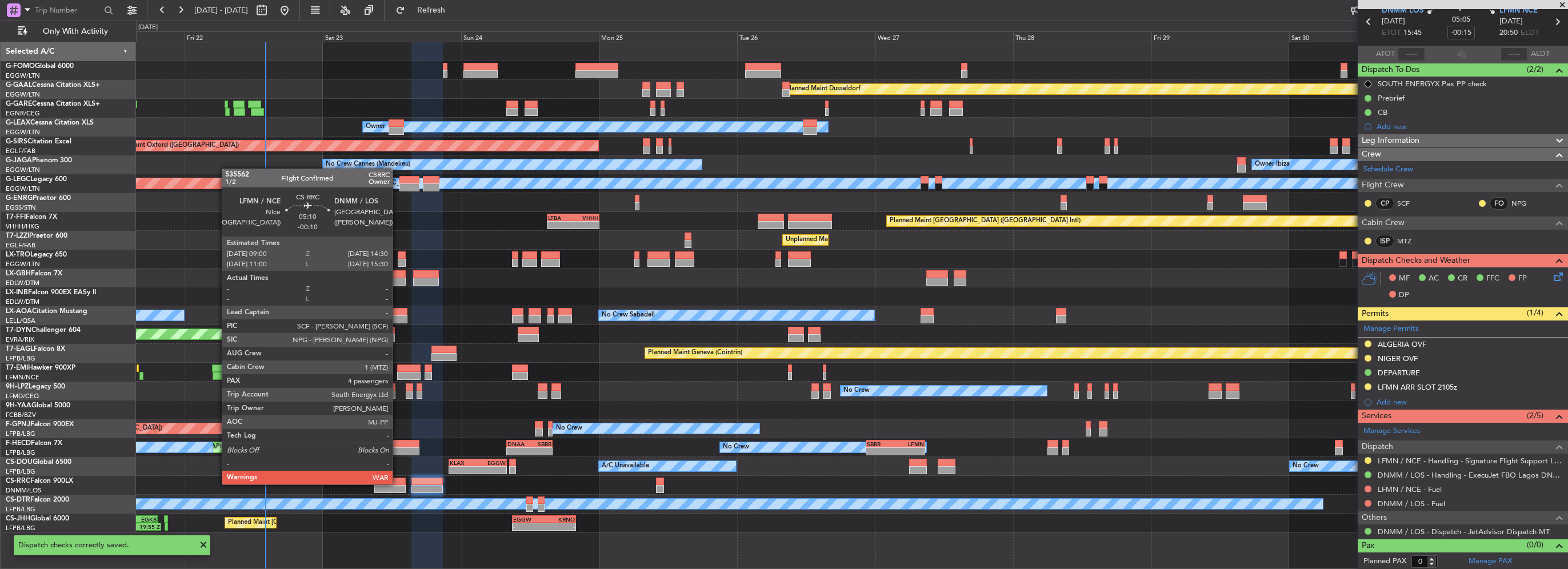
click at [398, 484] on div at bounding box center [390, 481] width 32 height 8
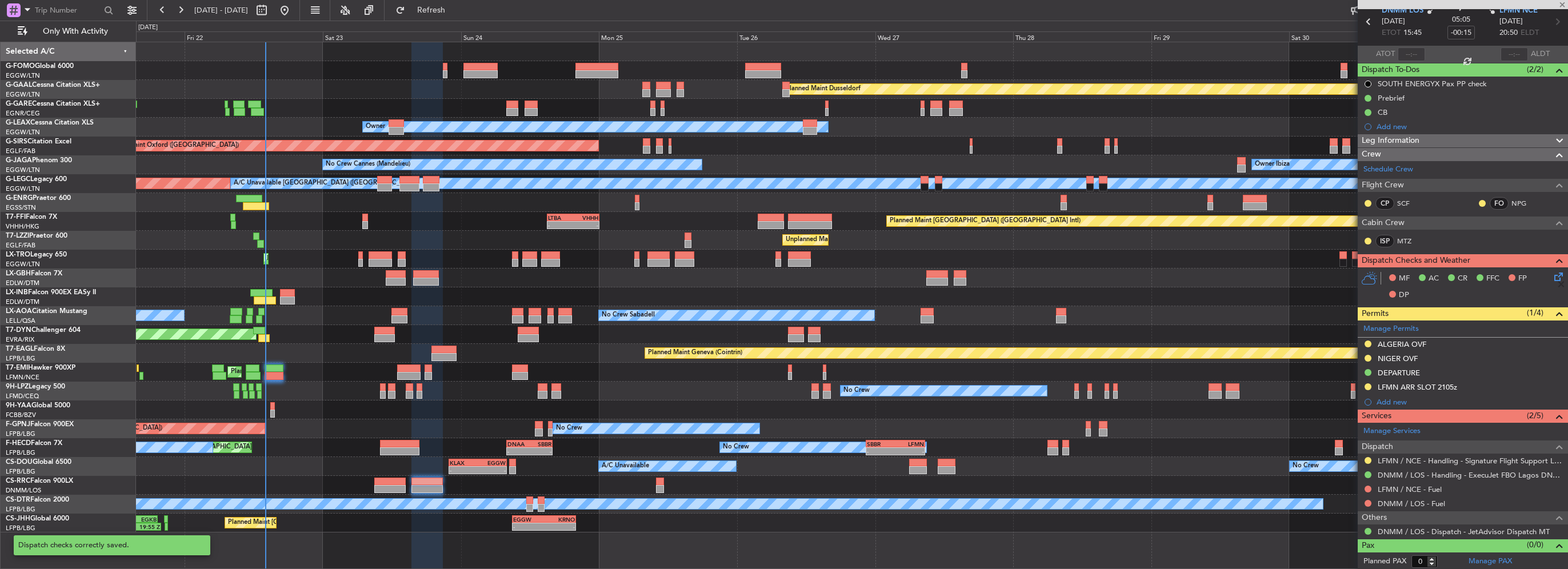
type input "-00:10"
type input "4"
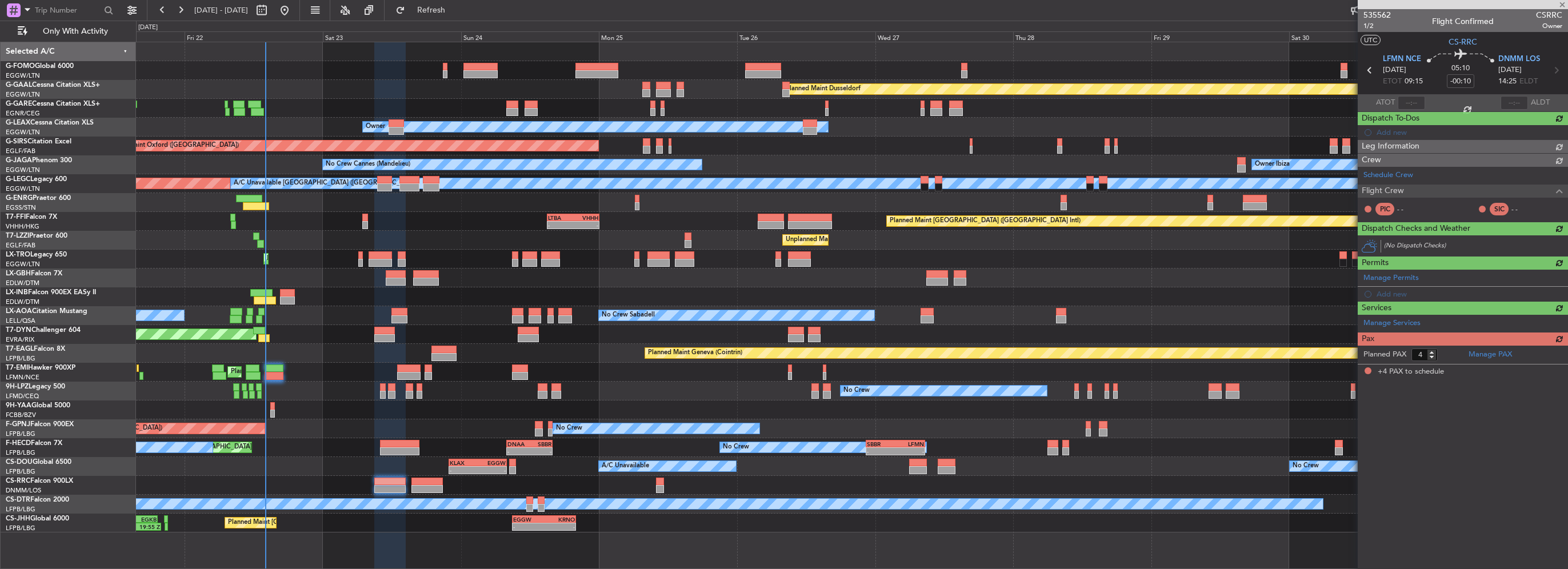
scroll to position [0, 0]
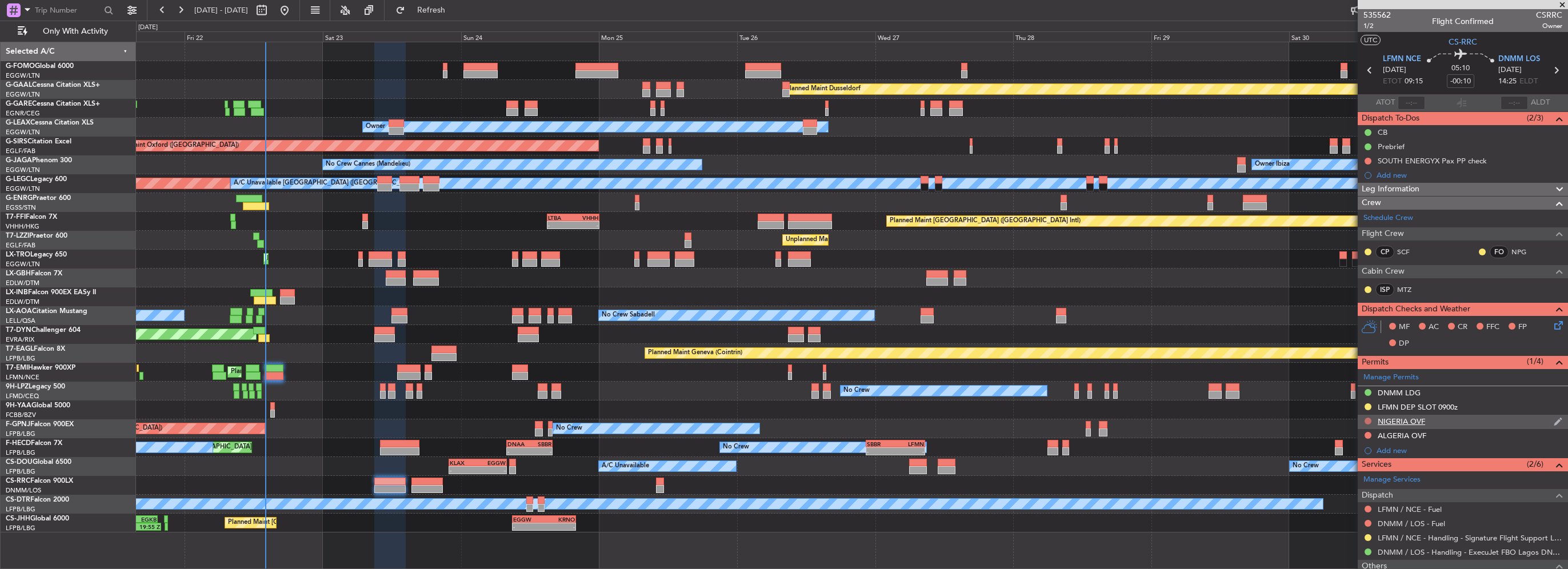
click at [1366, 421] on button at bounding box center [1368, 421] width 6 height 6
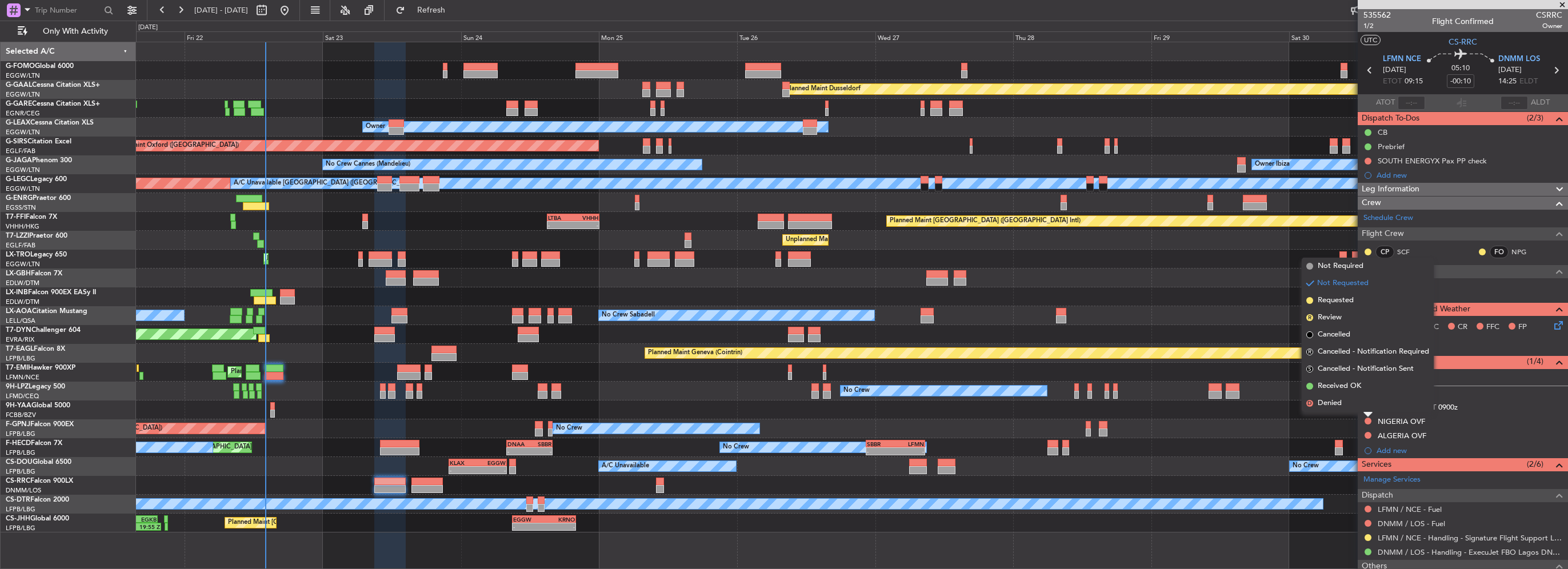
click at [1346, 303] on span "Requested" at bounding box center [1336, 300] width 36 height 11
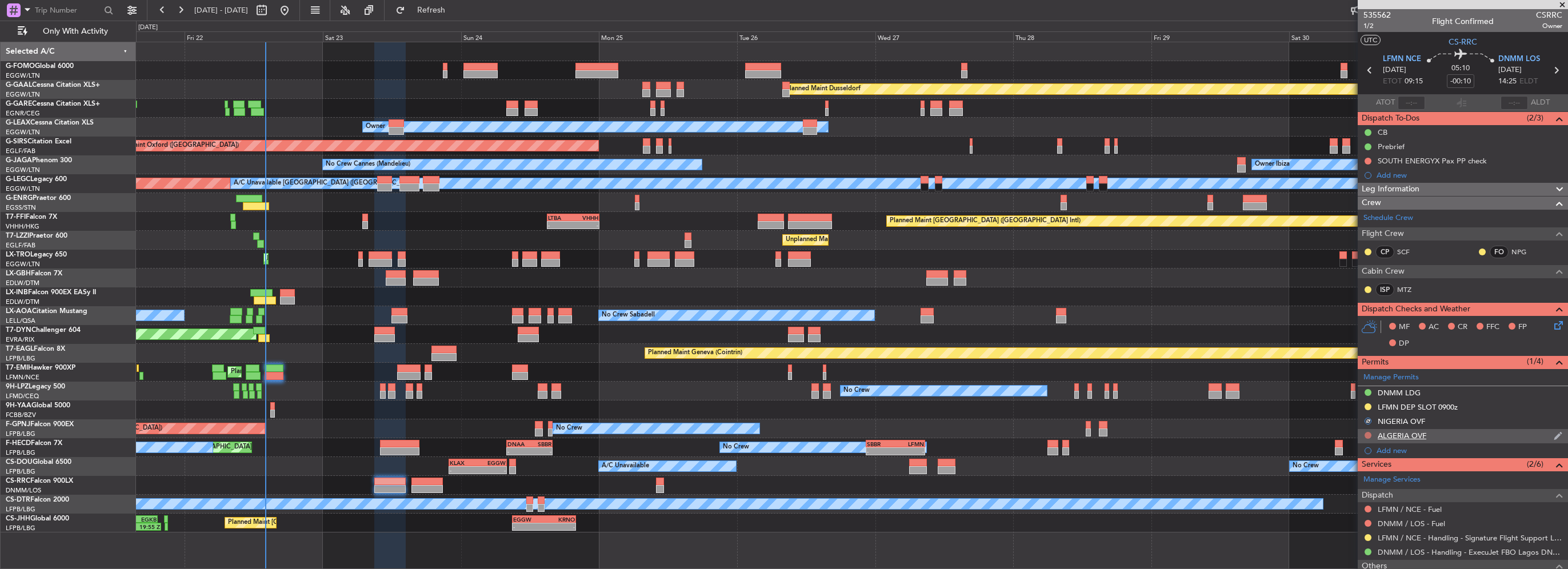
click at [1365, 433] on button at bounding box center [1368, 435] width 6 height 6
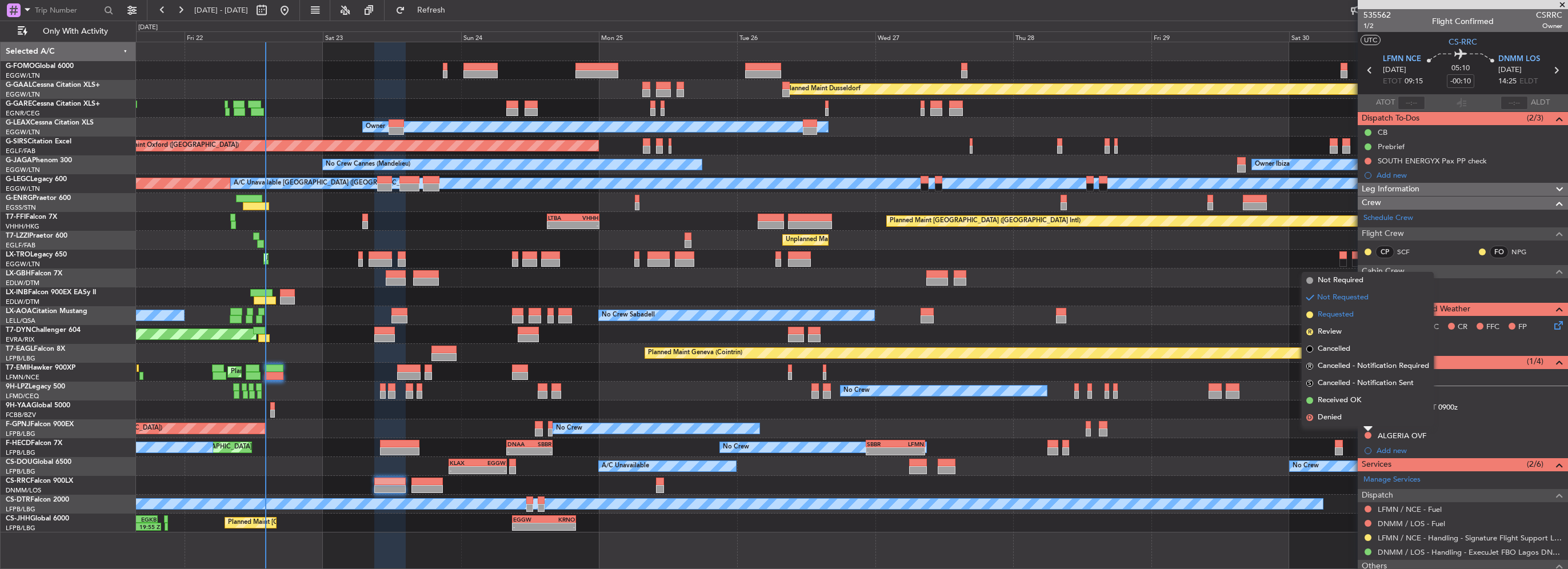
click at [1342, 315] on span "Requested" at bounding box center [1336, 315] width 36 height 11
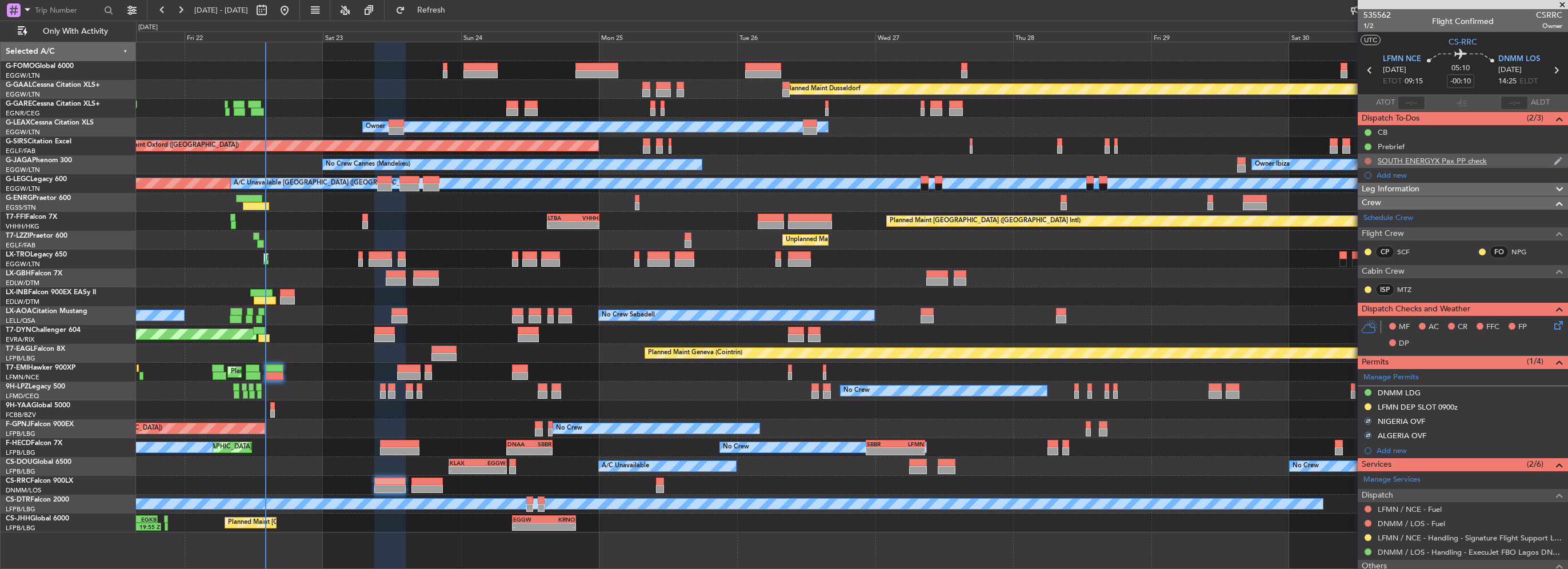
click at [1369, 162] on button at bounding box center [1368, 160] width 6 height 6
click at [1365, 230] on span "Cancelled" at bounding box center [1371, 229] width 33 height 11
click at [1552, 328] on icon at bounding box center [1557, 324] width 9 height 9
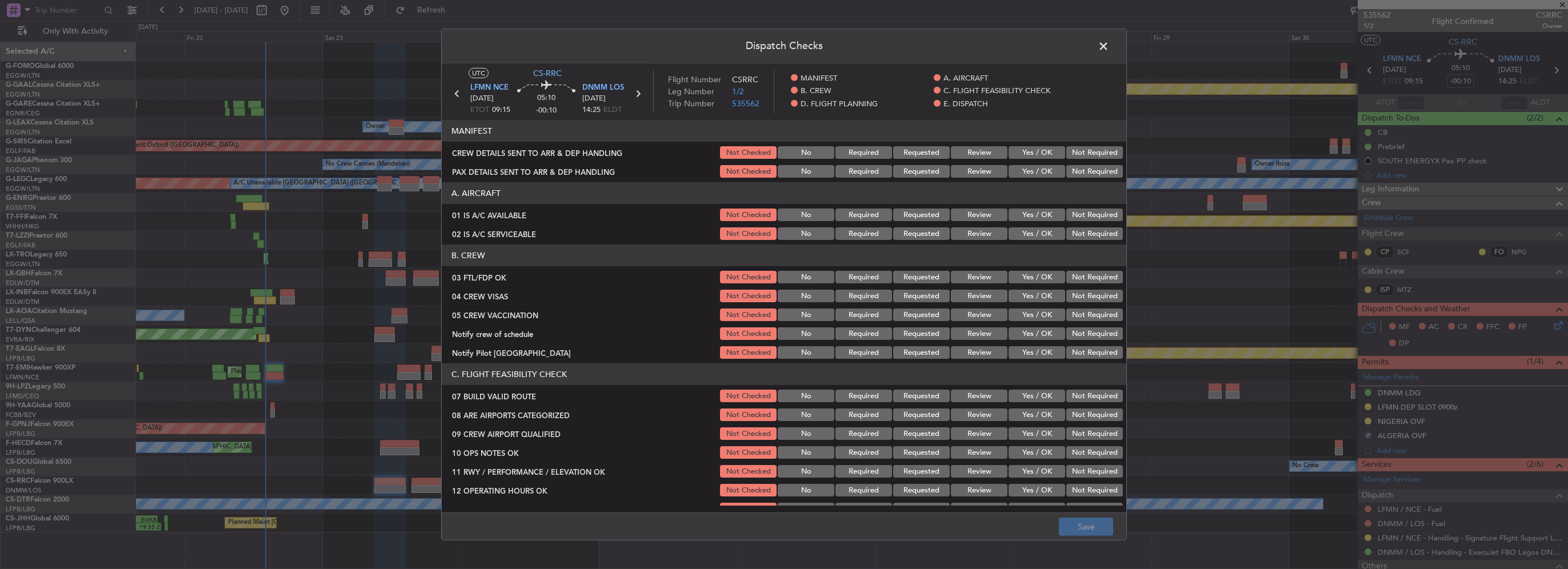
click at [1047, 214] on button "Yes / OK" at bounding box center [1037, 215] width 57 height 13
click at [1047, 230] on button "Yes / OK" at bounding box center [1037, 234] width 57 height 13
click at [1094, 284] on div "Not Required" at bounding box center [1093, 276] width 58 height 16
click at [1033, 273] on button "Yes / OK" at bounding box center [1037, 277] width 57 height 13
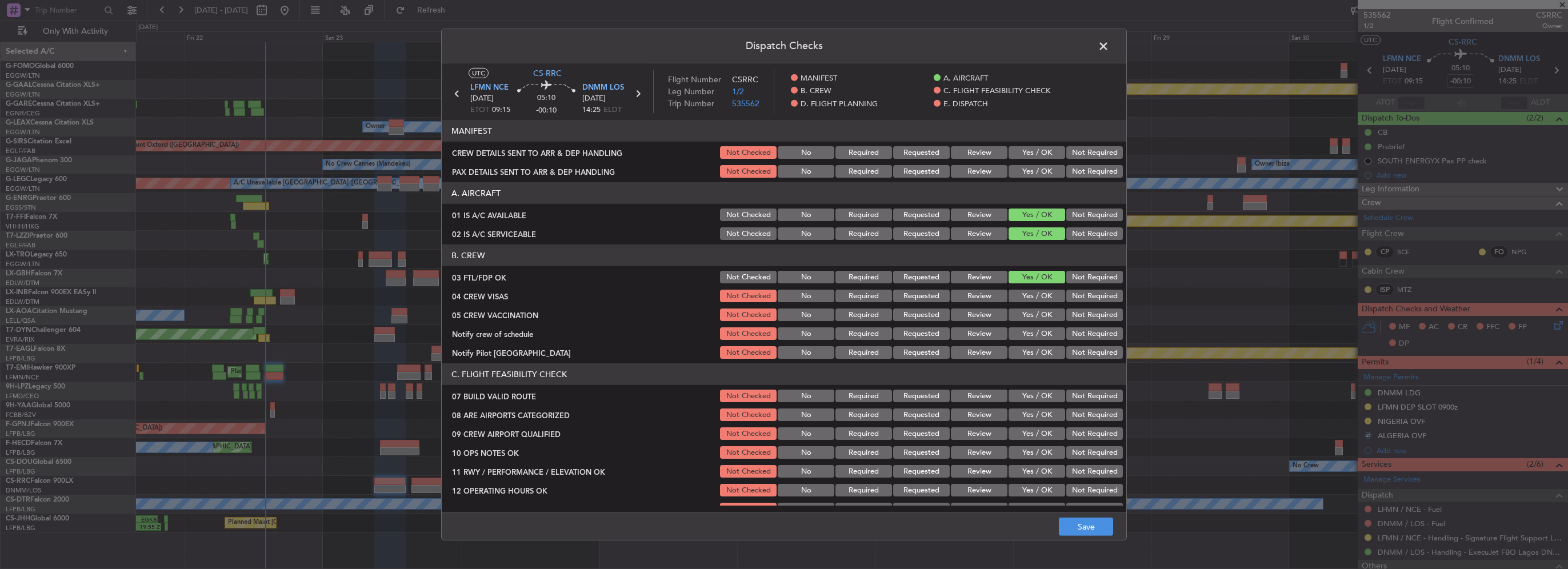
click at [1089, 296] on button "Not Required" at bounding box center [1095, 296] width 57 height 13
drag, startPoint x: 1085, startPoint y: 316, endPoint x: 1046, endPoint y: 336, distance: 43.8
click at [1084, 316] on button "Not Required" at bounding box center [1095, 315] width 57 height 13
click at [1036, 336] on button "Yes / OK" at bounding box center [1037, 334] width 57 height 13
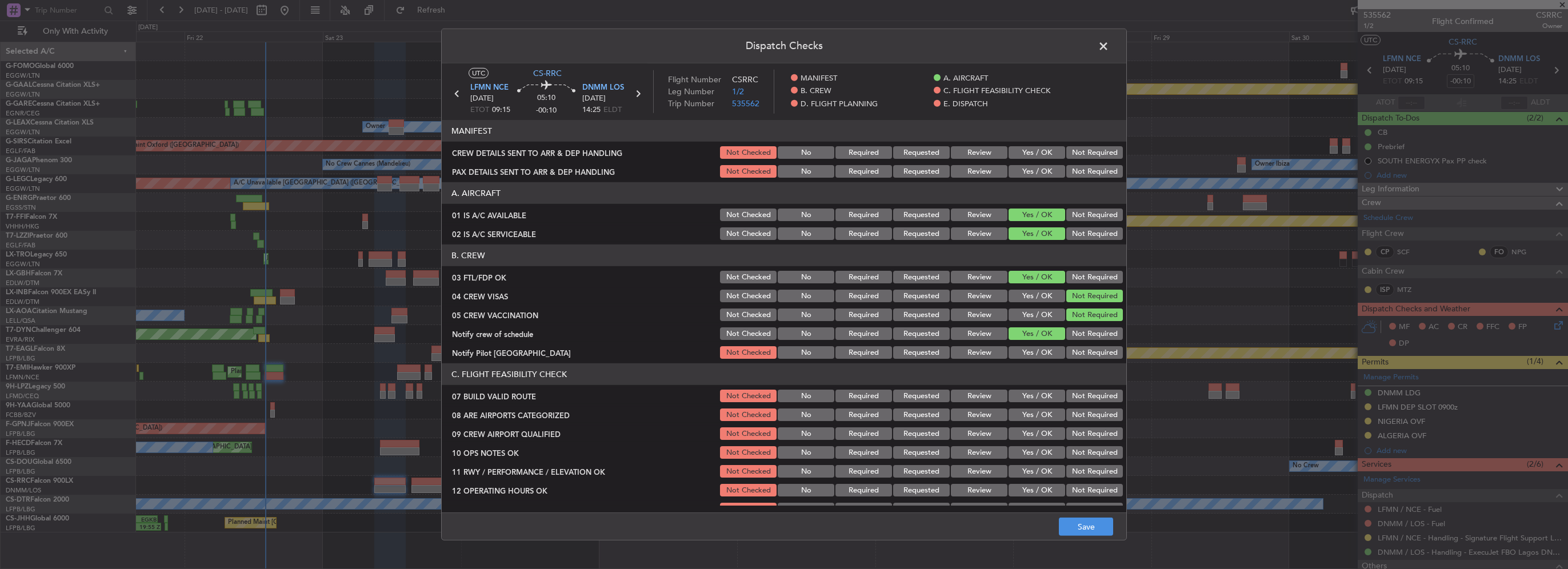
click at [1035, 349] on button "Yes / OK" at bounding box center [1037, 353] width 57 height 13
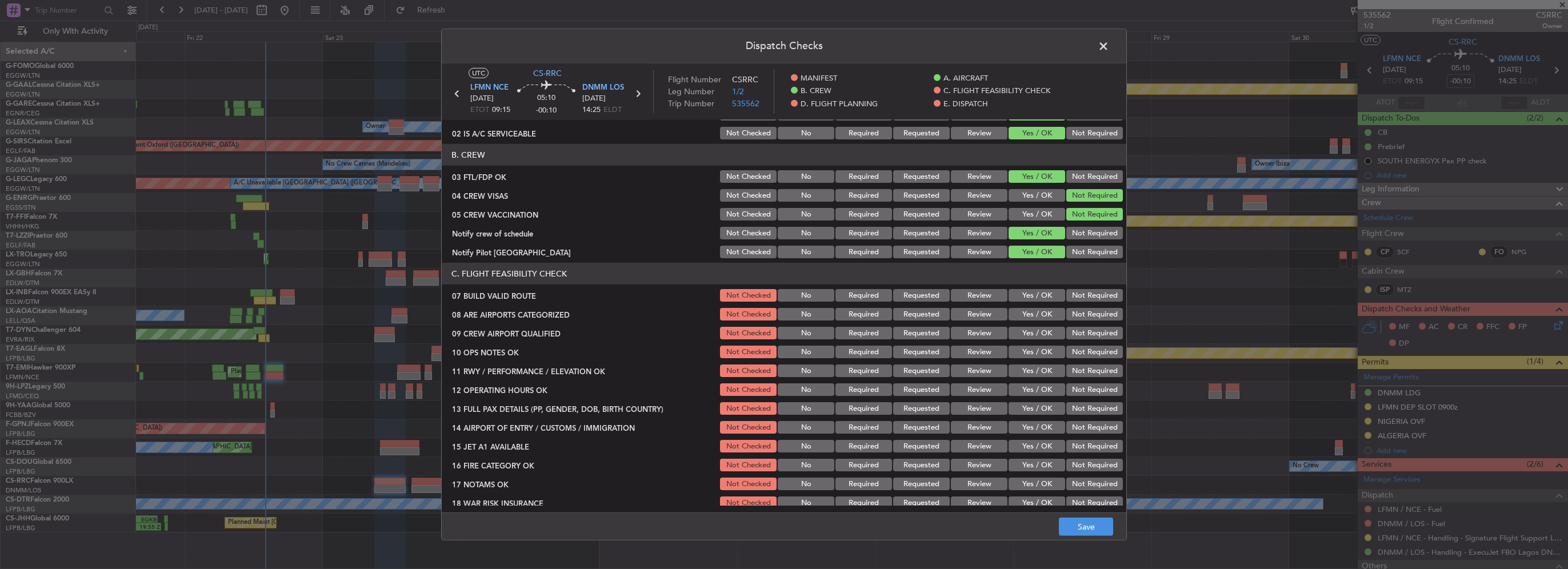
scroll to position [114, 0]
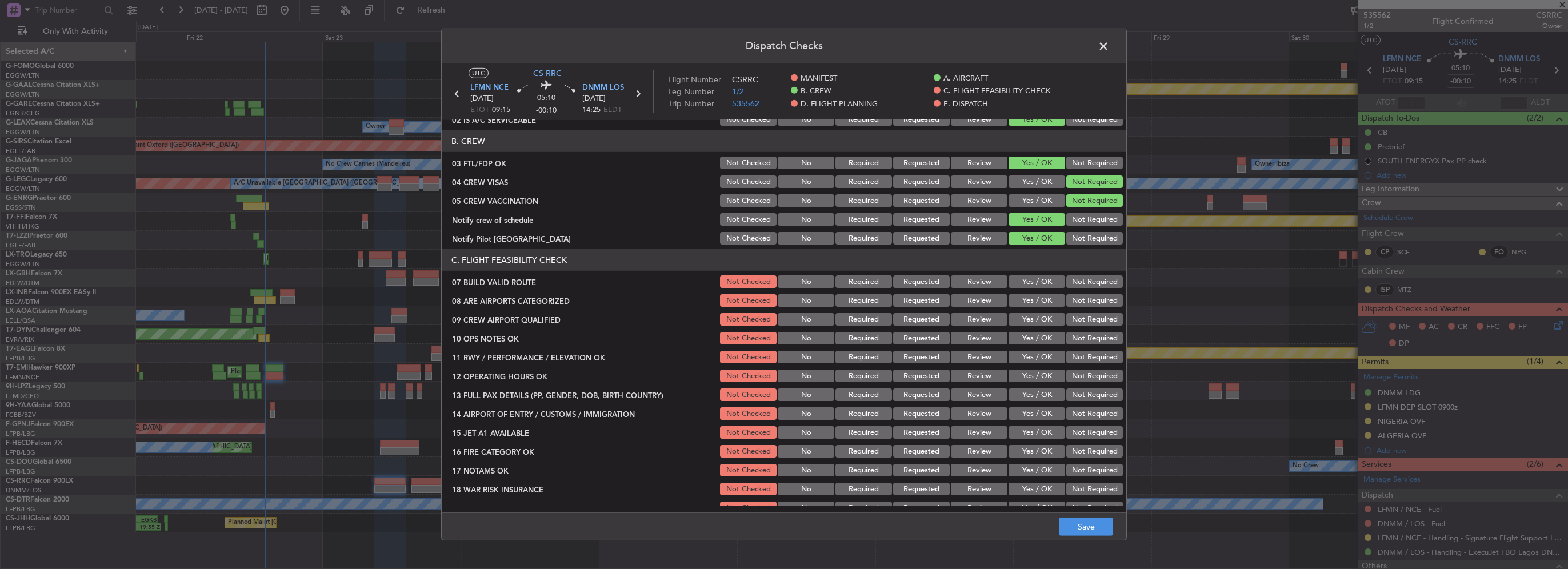
click at [1032, 284] on button "Yes / OK" at bounding box center [1037, 282] width 57 height 13
click at [1033, 297] on button "Yes / OK" at bounding box center [1037, 301] width 57 height 13
click at [1041, 318] on button "Yes / OK" at bounding box center [1037, 319] width 57 height 13
click at [1045, 336] on button "Yes / OK" at bounding box center [1037, 338] width 57 height 13
click at [1046, 356] on button "Yes / OK" at bounding box center [1037, 358] width 57 height 13
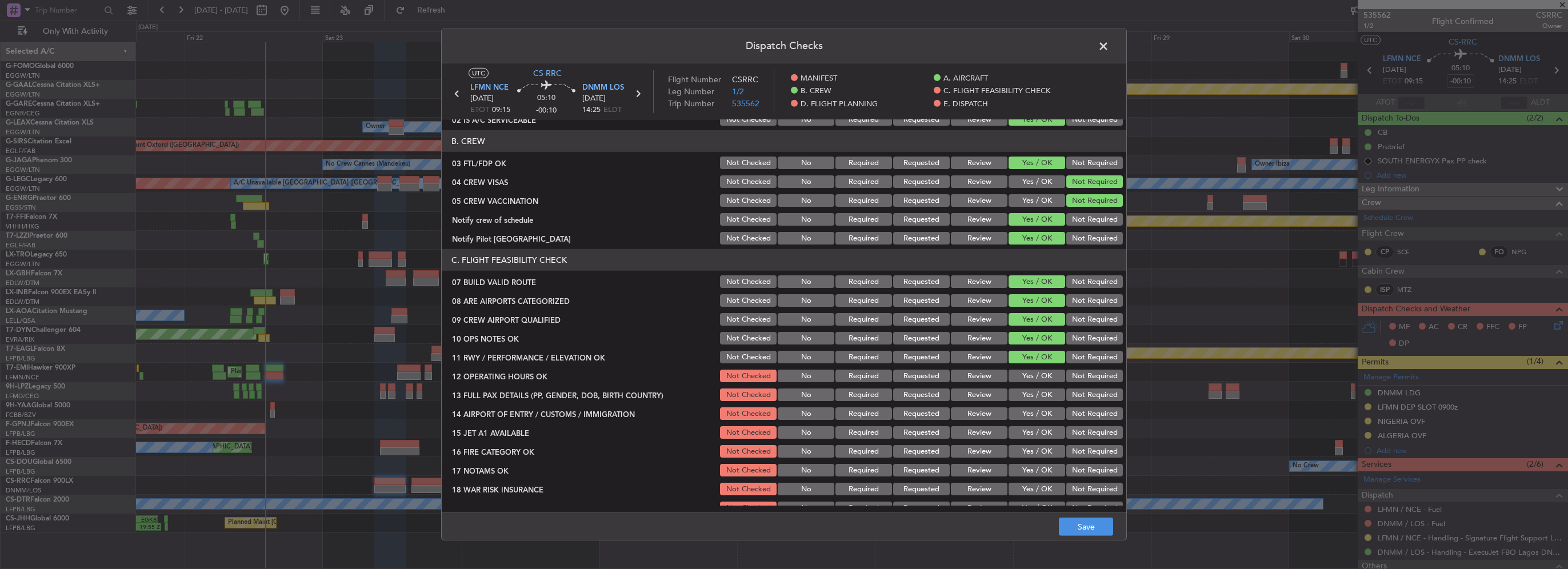
drag, startPoint x: 1047, startPoint y: 370, endPoint x: 1051, endPoint y: 376, distance: 7.2
click at [1048, 372] on div "Yes / OK" at bounding box center [1036, 375] width 58 height 16
click at [1051, 379] on button "Yes / OK" at bounding box center [1037, 376] width 57 height 13
click at [1047, 389] on button "Yes / OK" at bounding box center [1037, 395] width 57 height 13
click at [1046, 416] on button "Yes / OK" at bounding box center [1037, 413] width 57 height 13
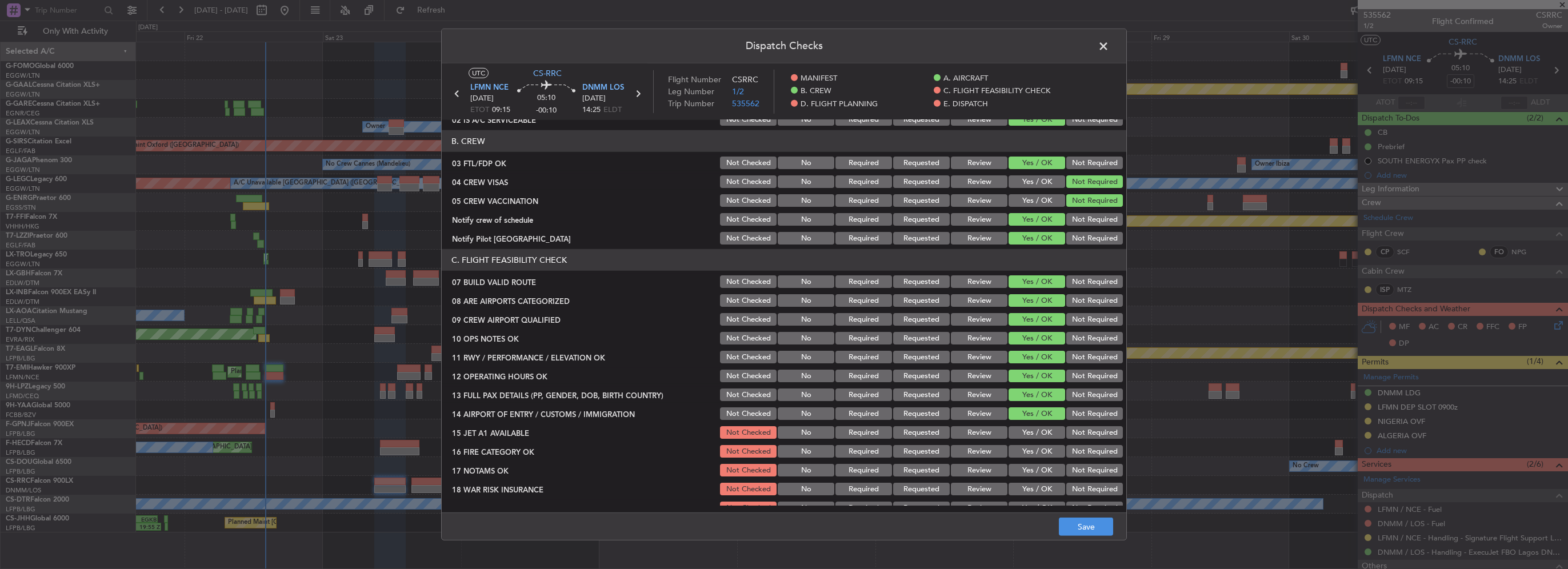
click at [1045, 426] on button "Yes / OK" at bounding box center [1037, 433] width 57 height 13
click at [1044, 444] on div "Yes / OK" at bounding box center [1036, 451] width 58 height 16
click at [1046, 468] on button "Yes / OK" at bounding box center [1037, 470] width 57 height 13
click at [1039, 456] on button "Yes / OK" at bounding box center [1037, 452] width 57 height 13
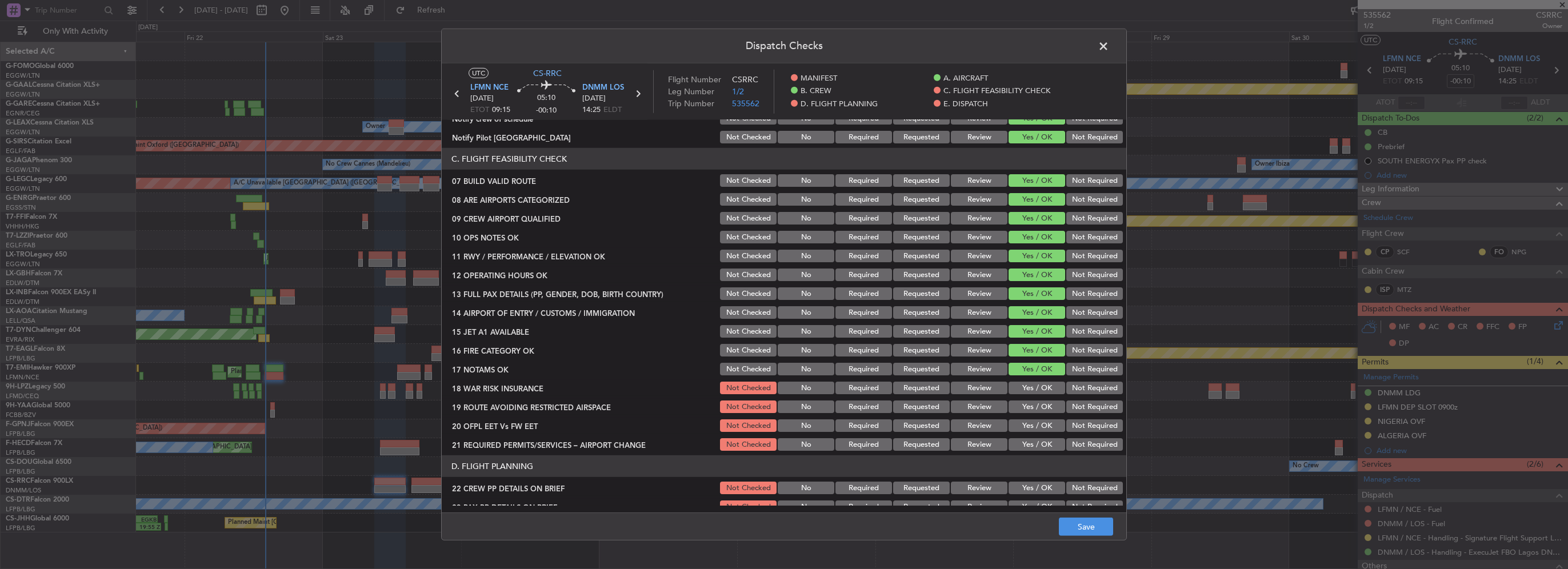
scroll to position [229, 0]
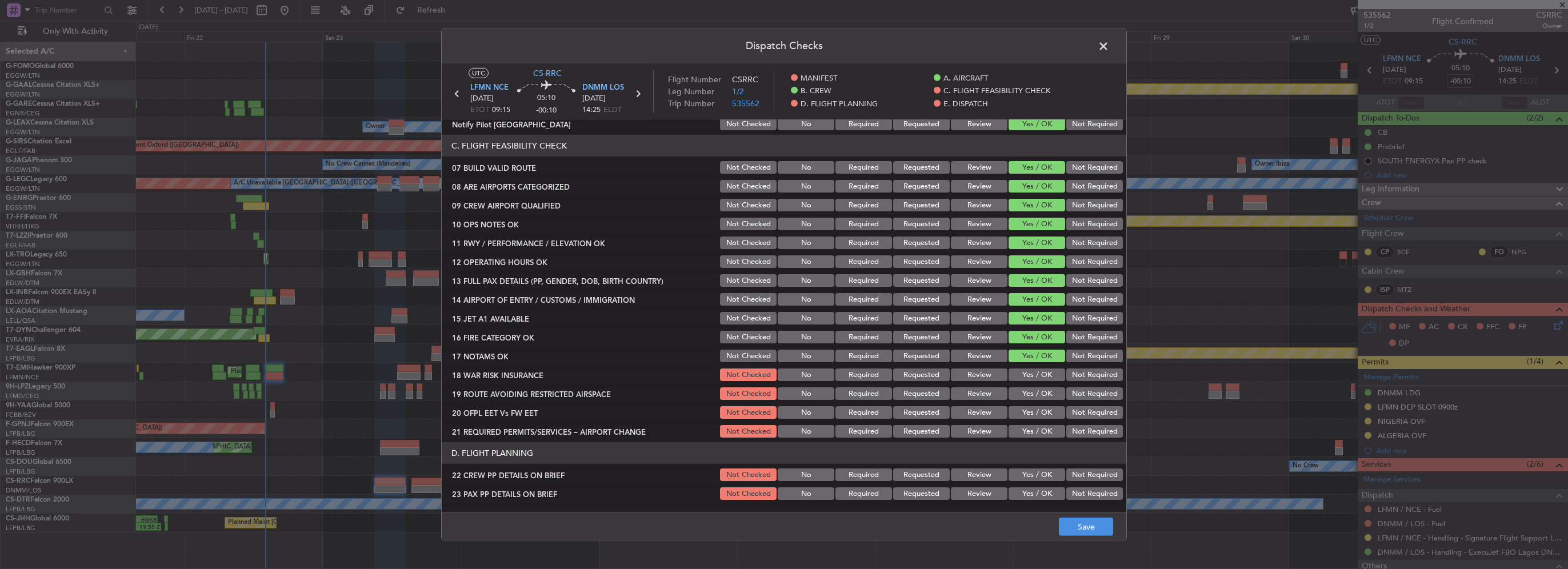
drag, startPoint x: 1040, startPoint y: 366, endPoint x: 1042, endPoint y: 375, distance: 9.2
click at [1039, 366] on section "C. FLIGHT FEASIBILITY CHECK 07 BUILD VALID ROUTE Not Checked No Required Reques…" at bounding box center [784, 286] width 684 height 305
click at [1042, 375] on button "Yes / OK" at bounding box center [1037, 375] width 57 height 13
click at [1044, 397] on button "Yes / OK" at bounding box center [1037, 394] width 57 height 13
click at [1037, 412] on button "Yes / OK" at bounding box center [1037, 413] width 57 height 13
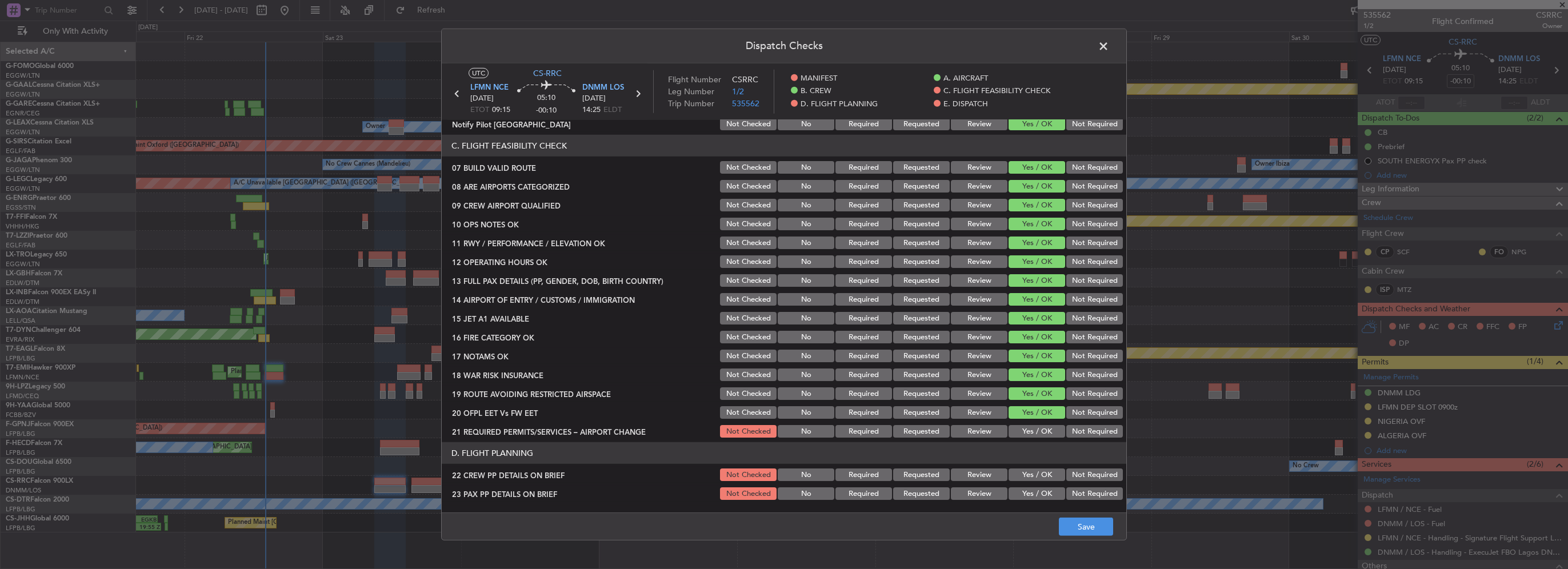
click at [1043, 425] on button "Yes / OK" at bounding box center [1037, 432] width 57 height 13
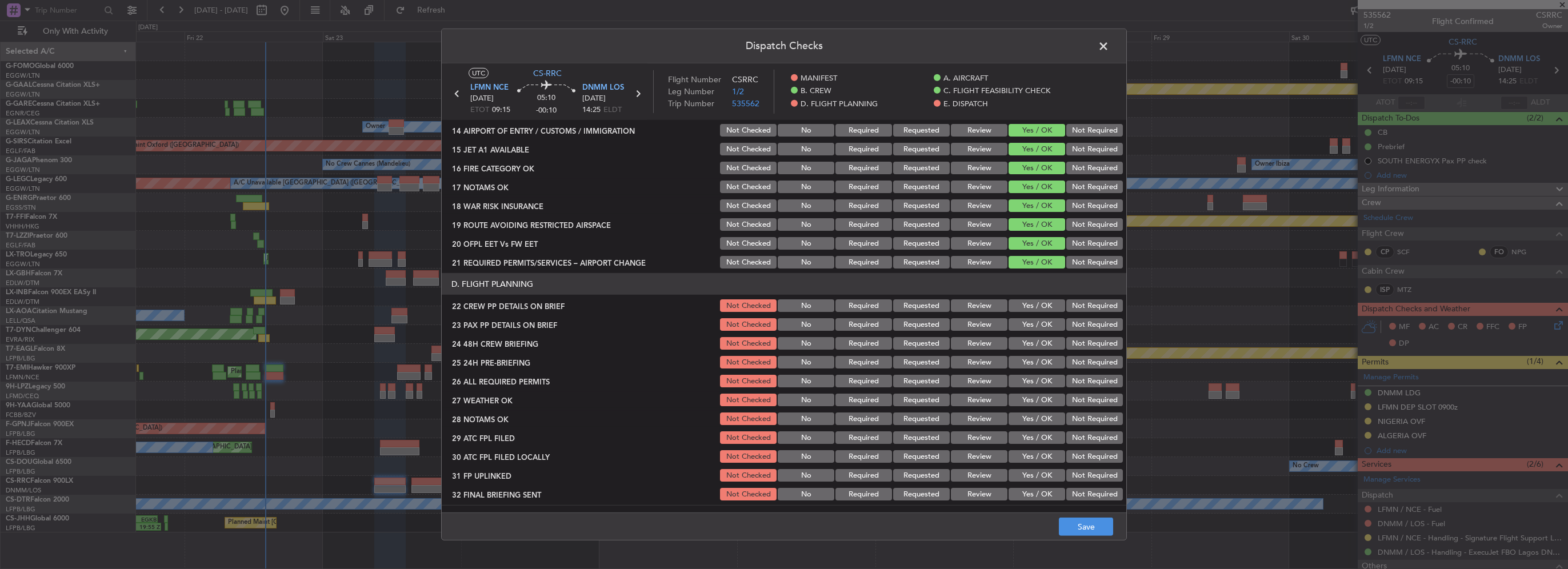
scroll to position [400, 0]
click at [1036, 308] on button "Yes / OK" at bounding box center [1037, 304] width 57 height 13
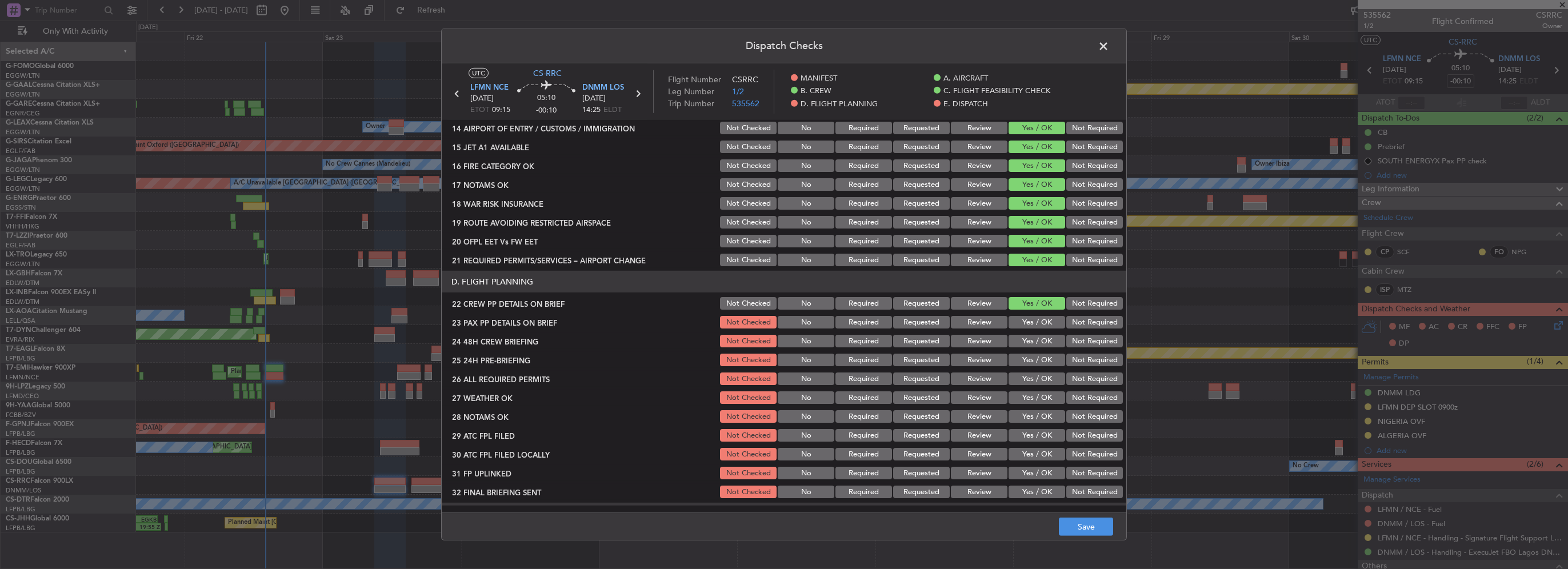
click at [1036, 320] on button "Yes / OK" at bounding box center [1037, 322] width 57 height 13
click at [1044, 339] on button "Yes / OK" at bounding box center [1037, 341] width 57 height 13
click at [1080, 363] on button "Not Required" at bounding box center [1095, 360] width 57 height 13
click at [1101, 525] on button "Save" at bounding box center [1086, 527] width 54 height 18
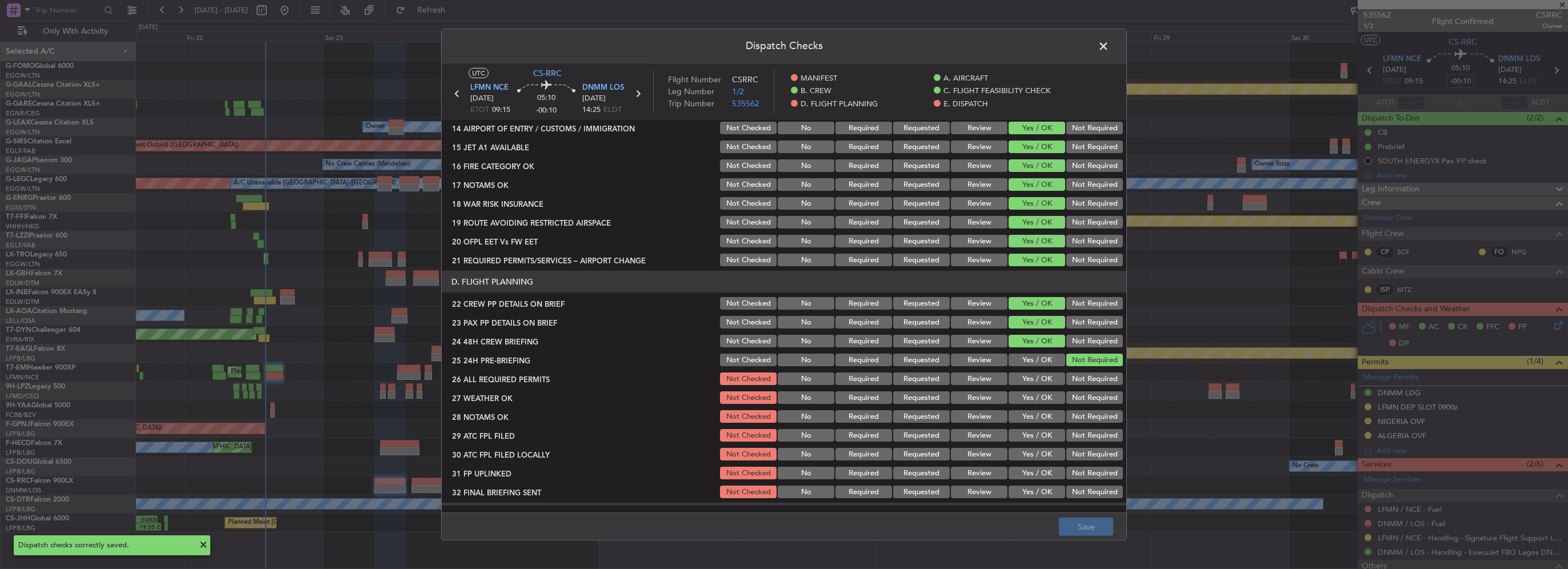
drag, startPoint x: 1104, startPoint y: 43, endPoint x: 1104, endPoint y: 51, distance: 8.0
click at [1110, 45] on span at bounding box center [1110, 48] width 0 height 23
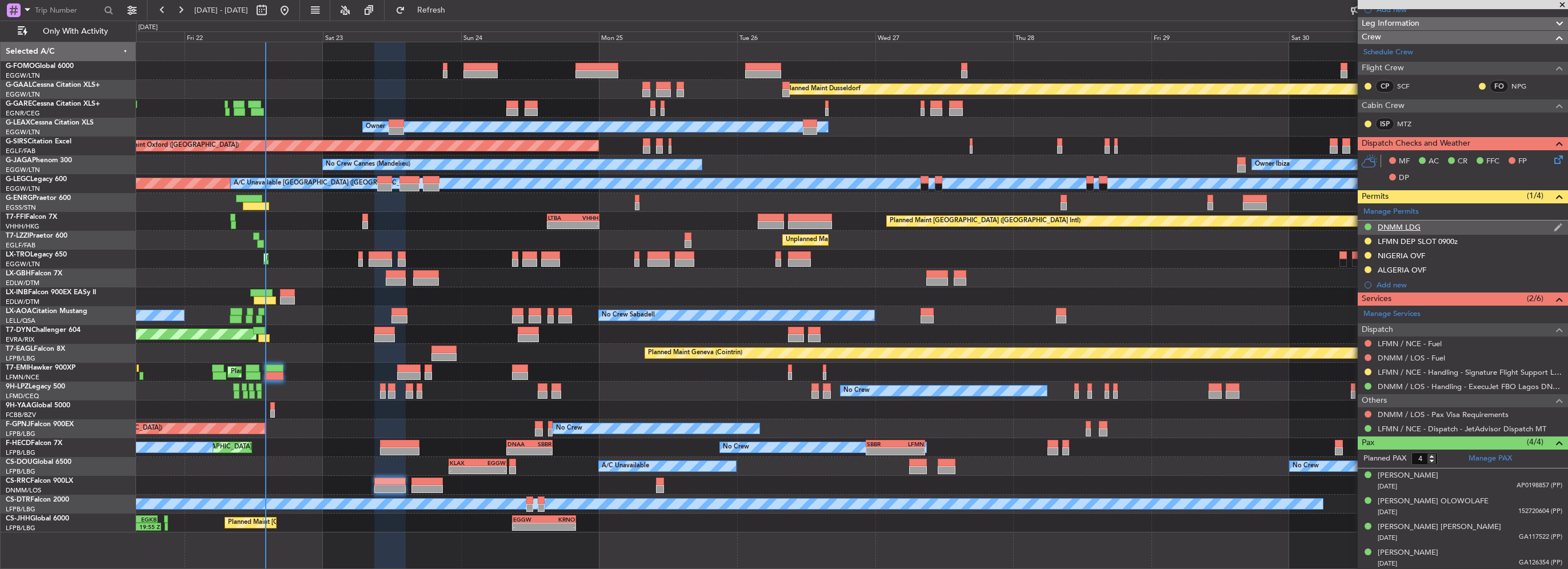
scroll to position [0, 0]
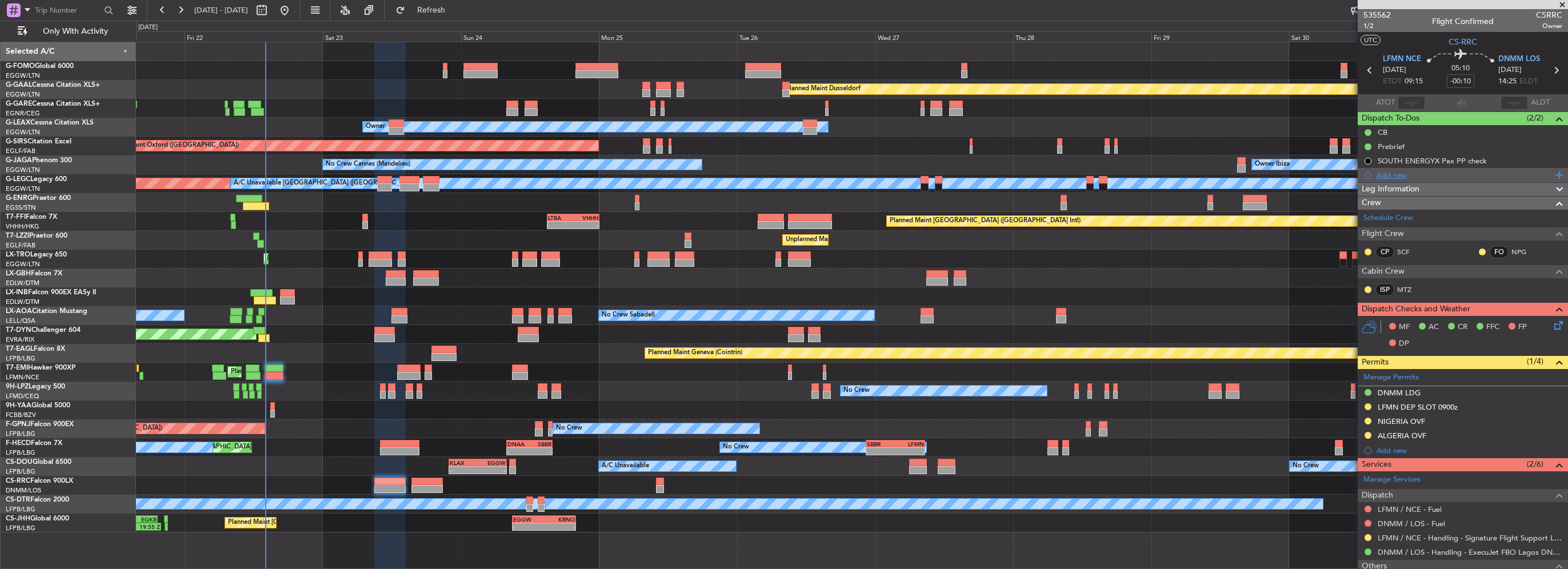
click at [1399, 176] on div "Add new" at bounding box center [1465, 175] width 176 height 10
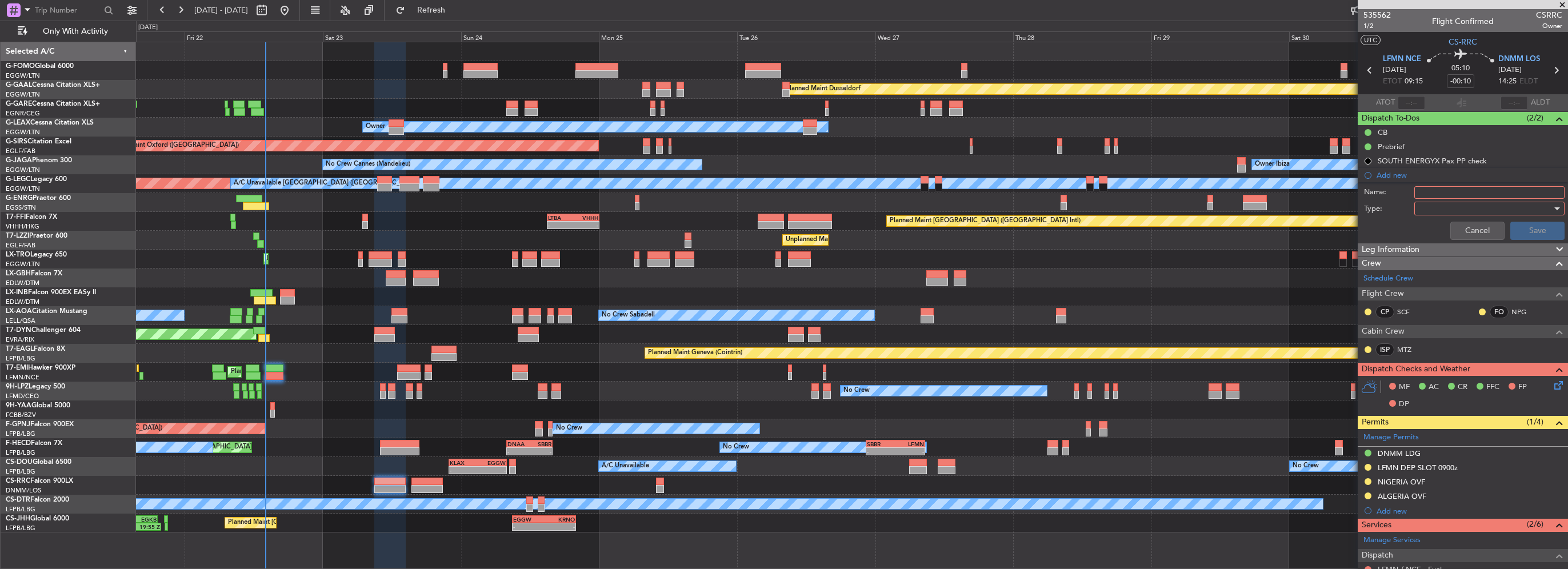
click at [1429, 197] on input "Name:" at bounding box center [1489, 193] width 150 height 13
type input "FB [DATE]z"
click at [1441, 206] on div at bounding box center [1486, 209] width 134 height 17
click at [1438, 230] on span "Generic" at bounding box center [1484, 231] width 134 height 17
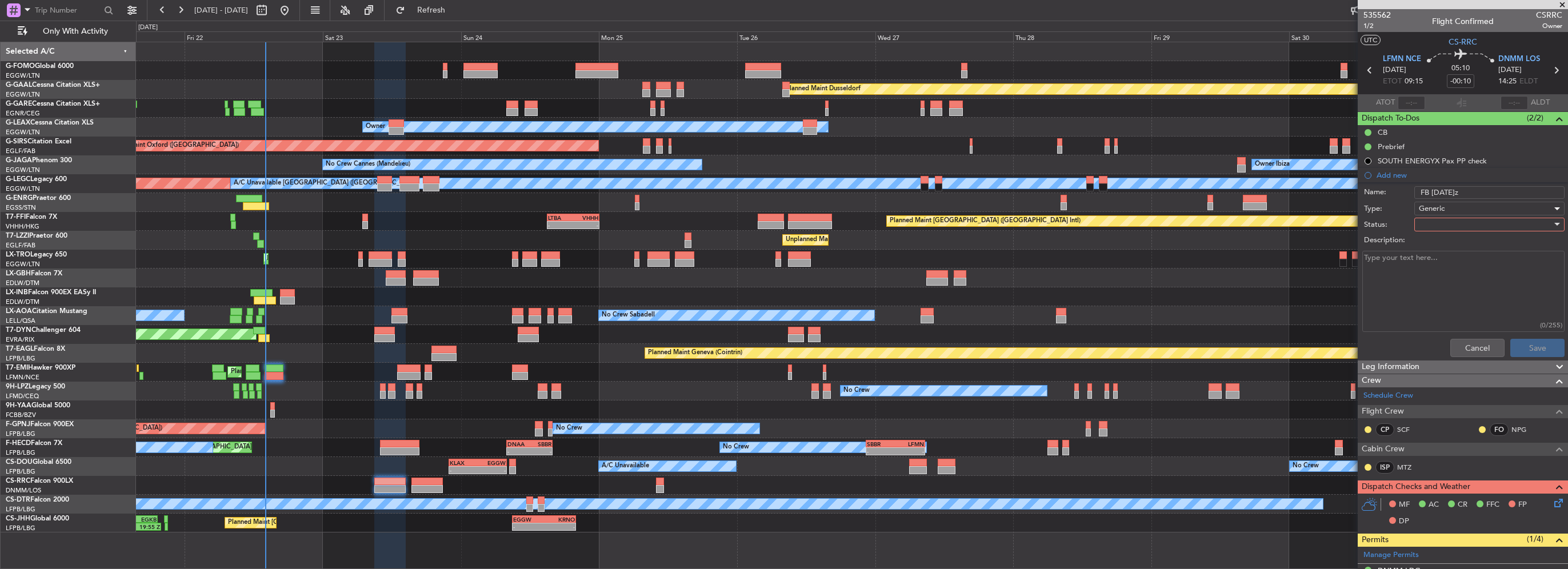
click at [1444, 228] on div at bounding box center [1486, 224] width 134 height 17
click at [1449, 270] on span "In Progress" at bounding box center [1484, 263] width 134 height 17
click at [1518, 348] on button "Save" at bounding box center [1537, 348] width 54 height 18
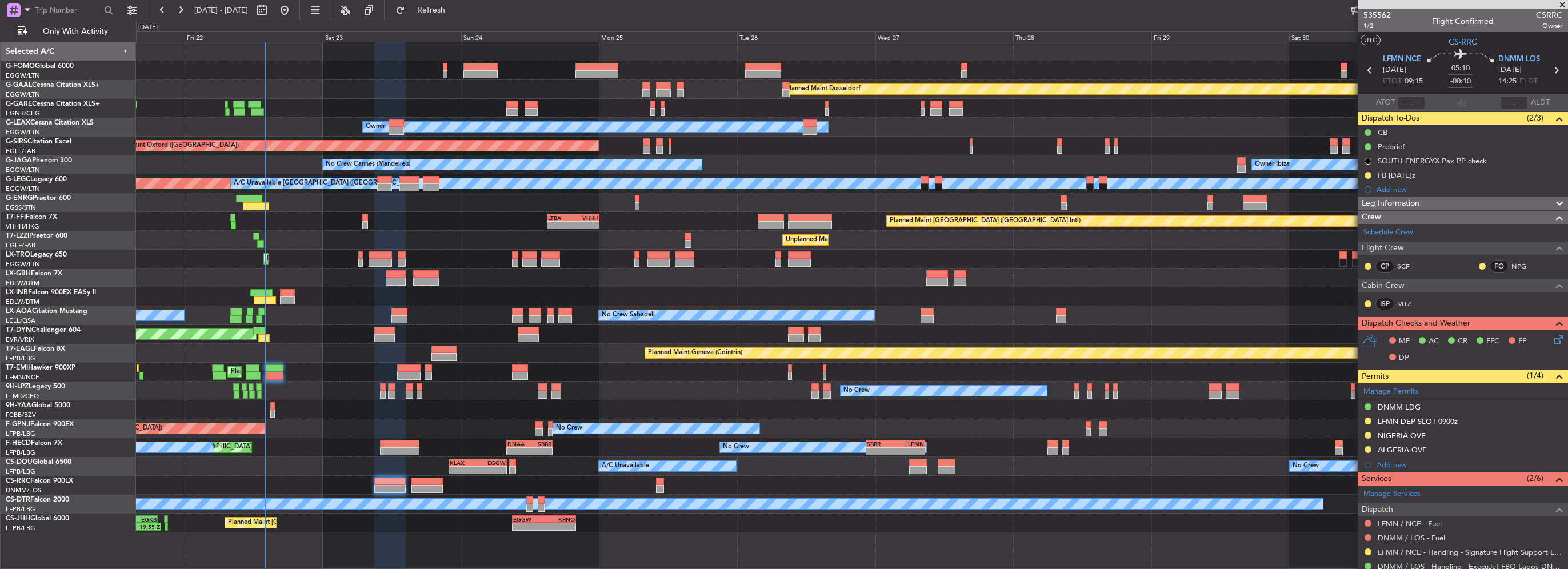
click at [0, 220] on div "Planned Maint Dusseldorf Unplanned Maint [PERSON_NAME] Owner Unplanned Maint [G…" at bounding box center [784, 295] width 1568 height 549
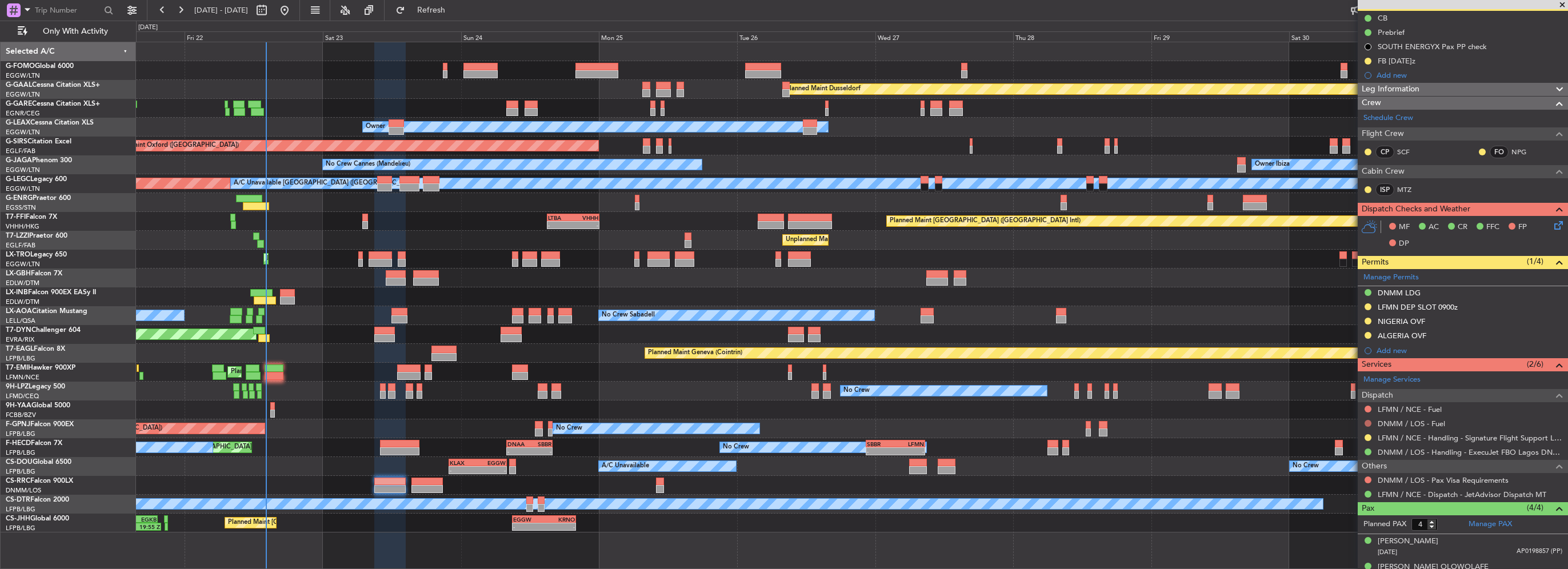
click at [1369, 421] on button at bounding box center [1368, 423] width 6 height 6
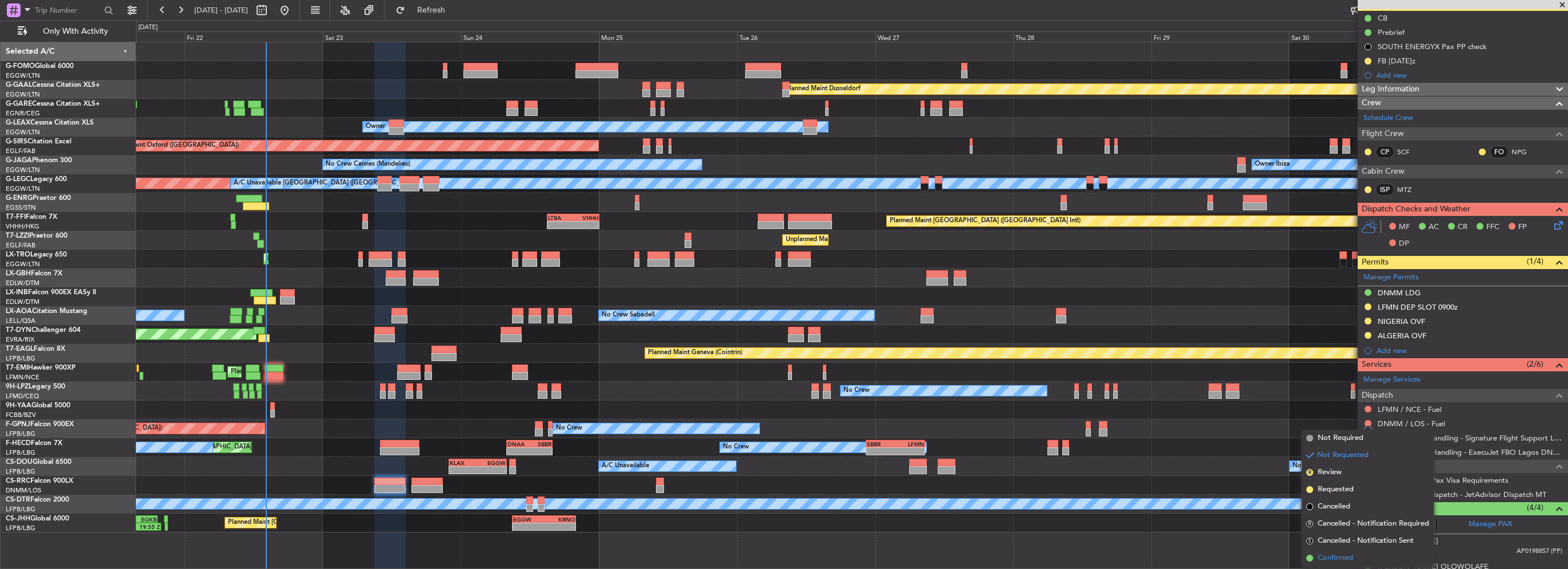
click at [1348, 561] on span "Confirmed" at bounding box center [1336, 558] width 36 height 11
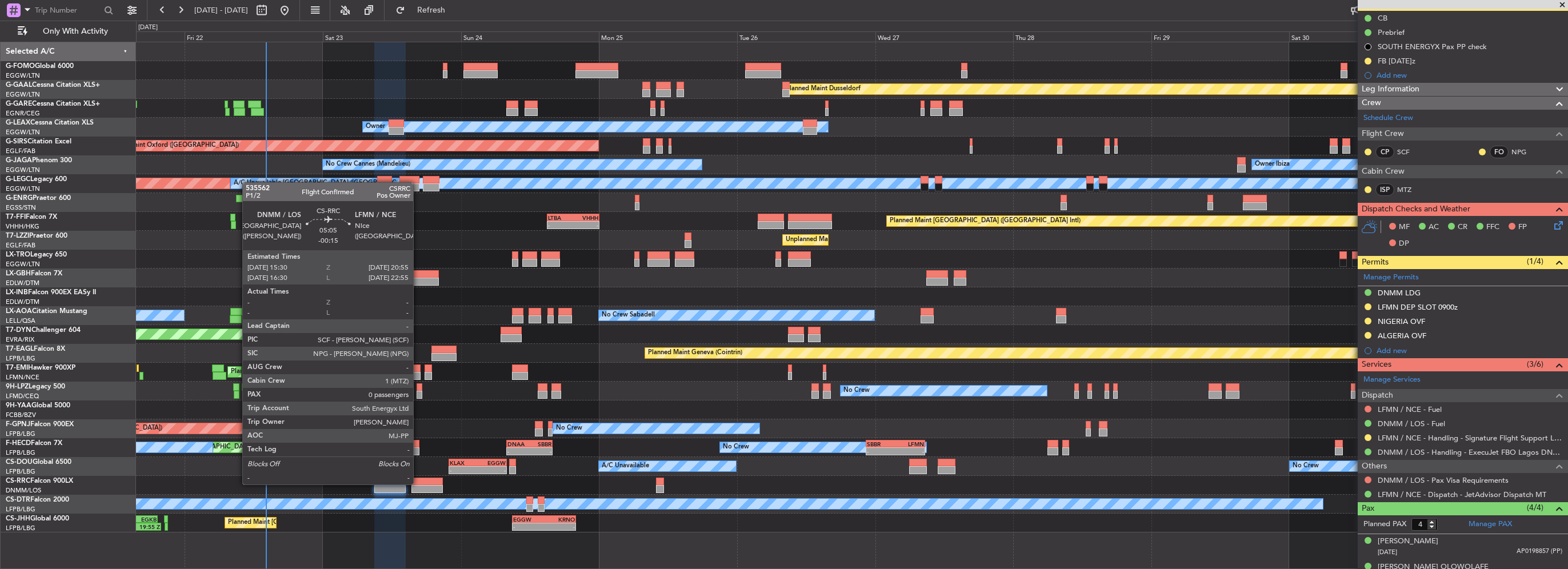
click at [418, 484] on div at bounding box center [427, 481] width 31 height 8
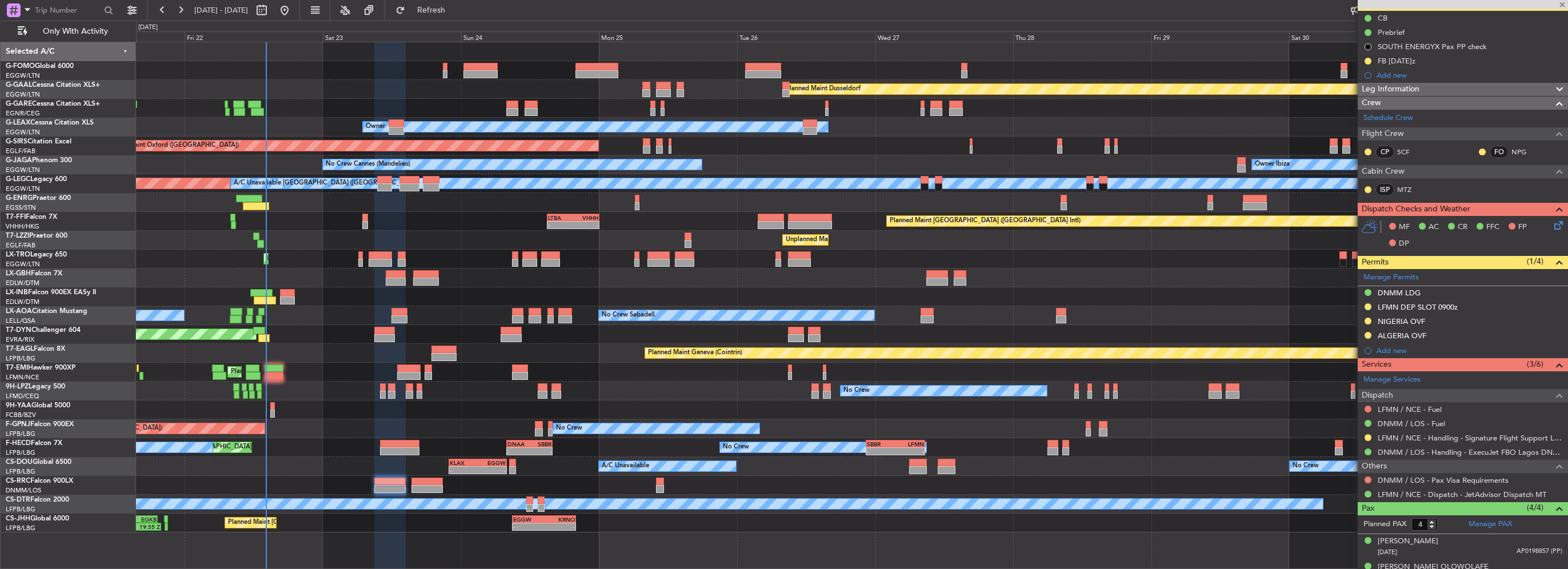
type input "-00:15"
type input "0"
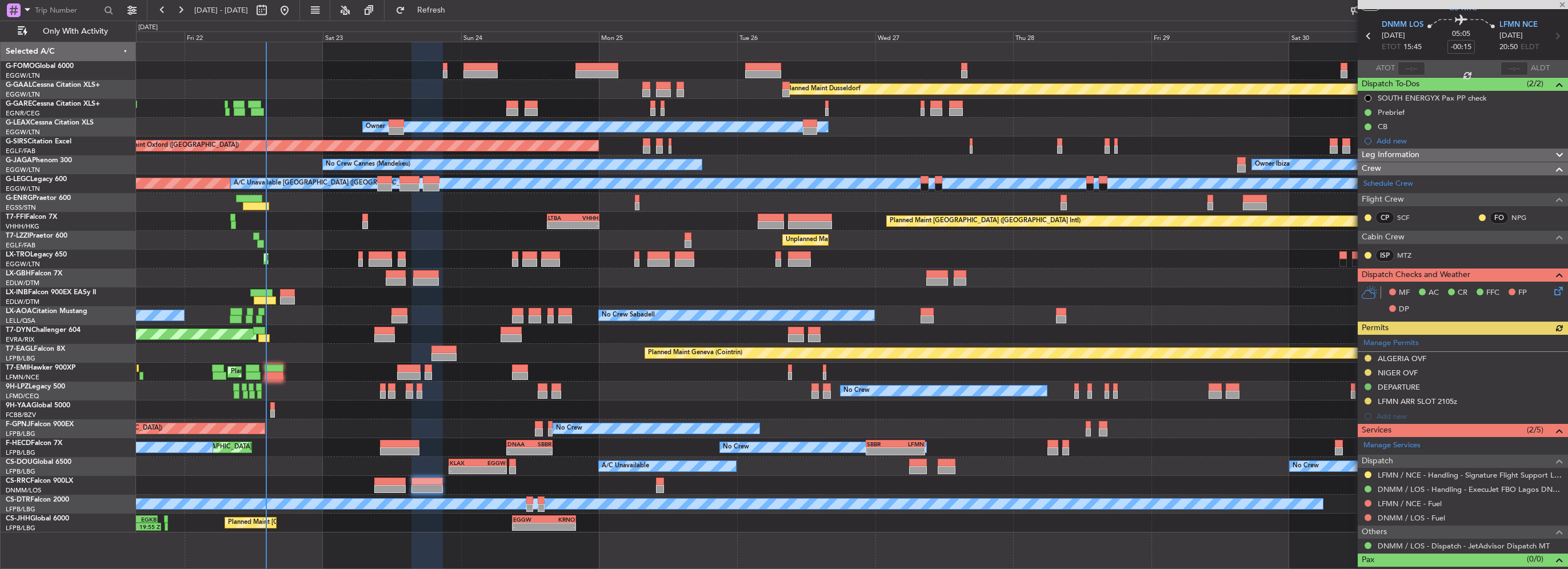
scroll to position [48, 0]
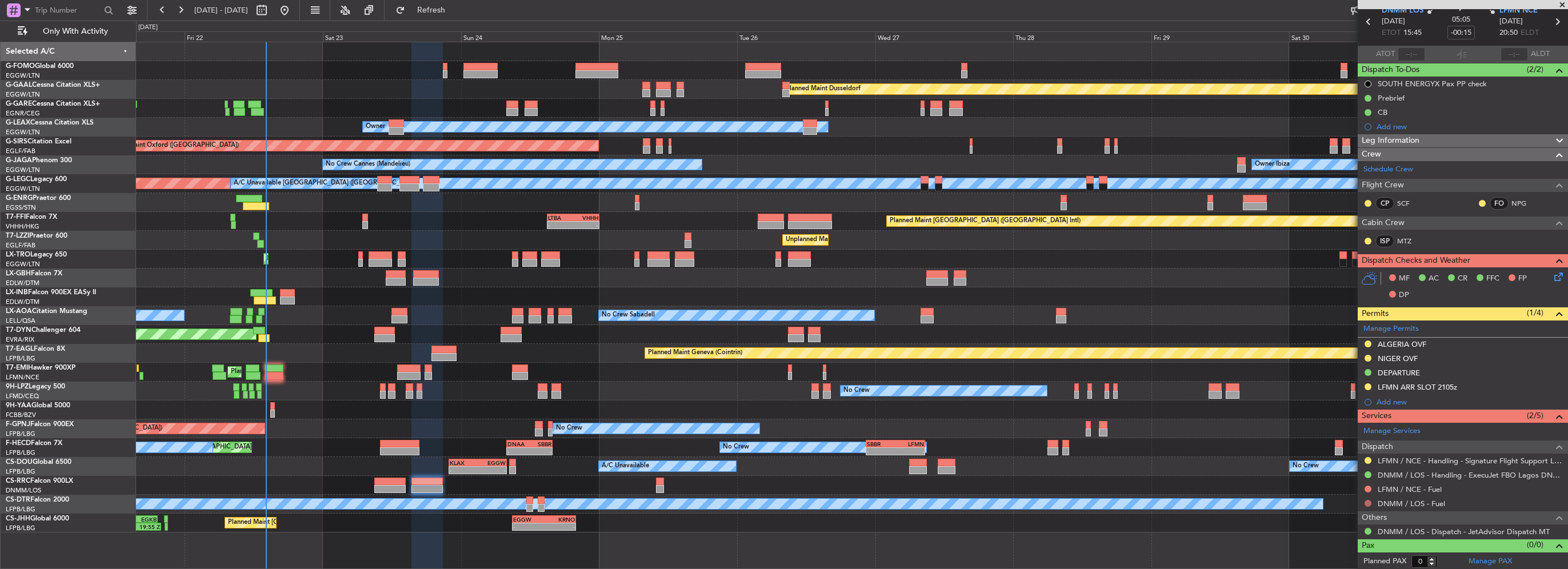
click at [1371, 501] on button at bounding box center [1368, 503] width 6 height 6
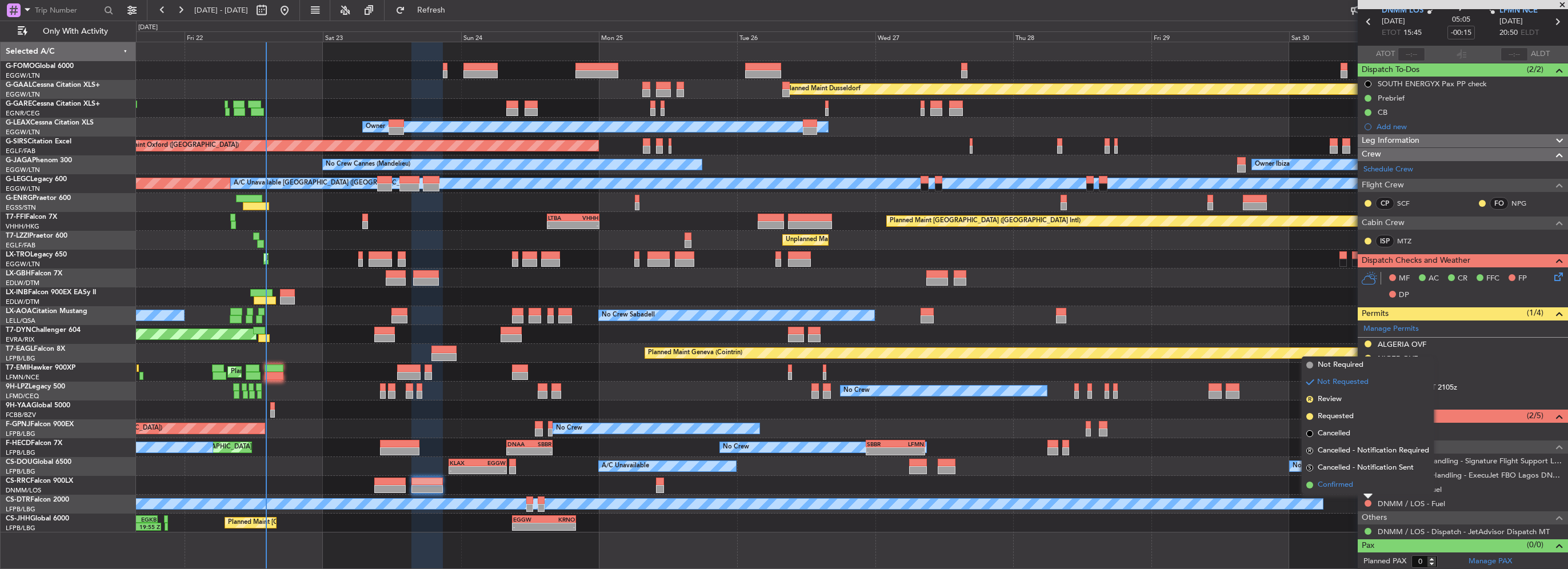
click at [1337, 482] on span "Confirmed" at bounding box center [1336, 485] width 36 height 11
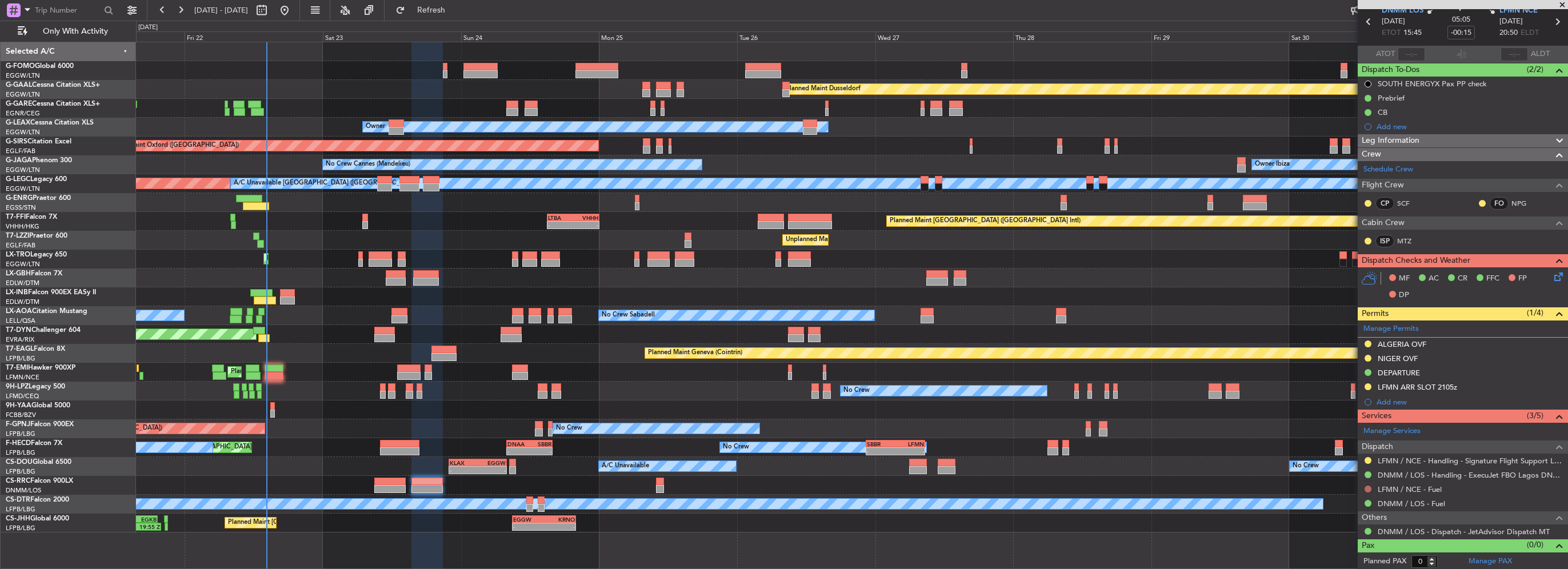
click at [1366, 488] on button at bounding box center [1368, 488] width 6 height 6
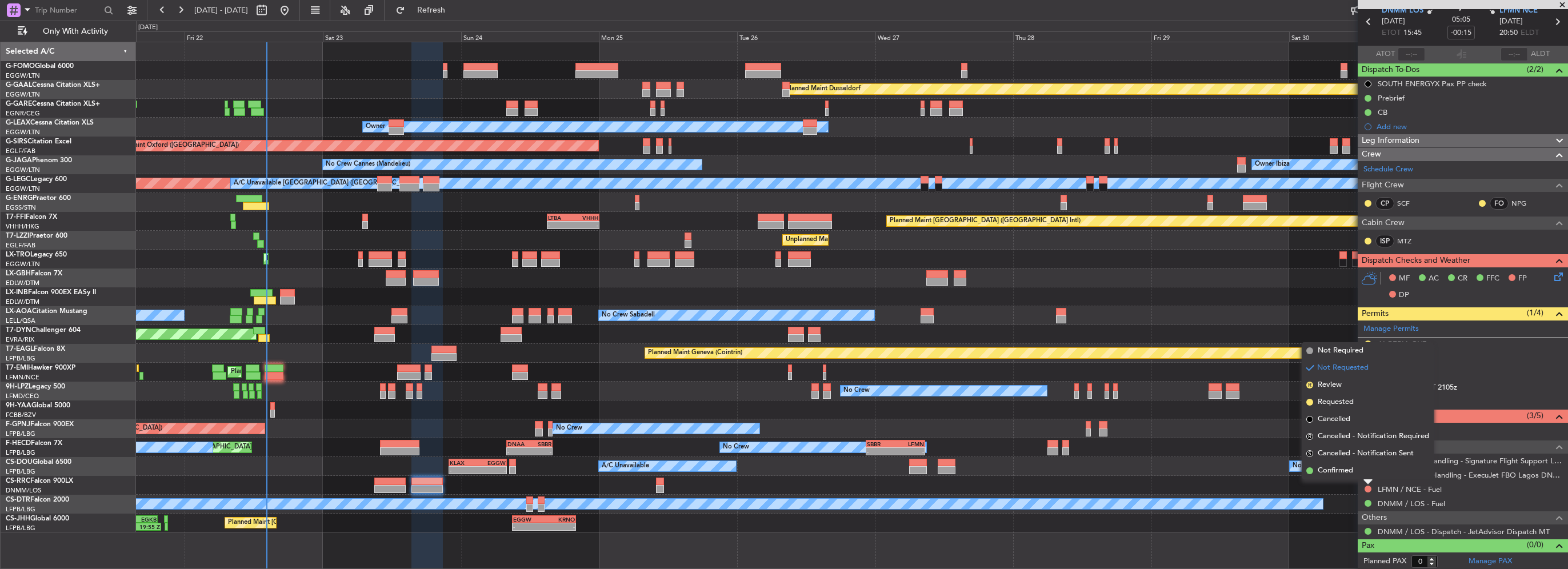
click at [1335, 354] on span "Not Required" at bounding box center [1341, 350] width 46 height 11
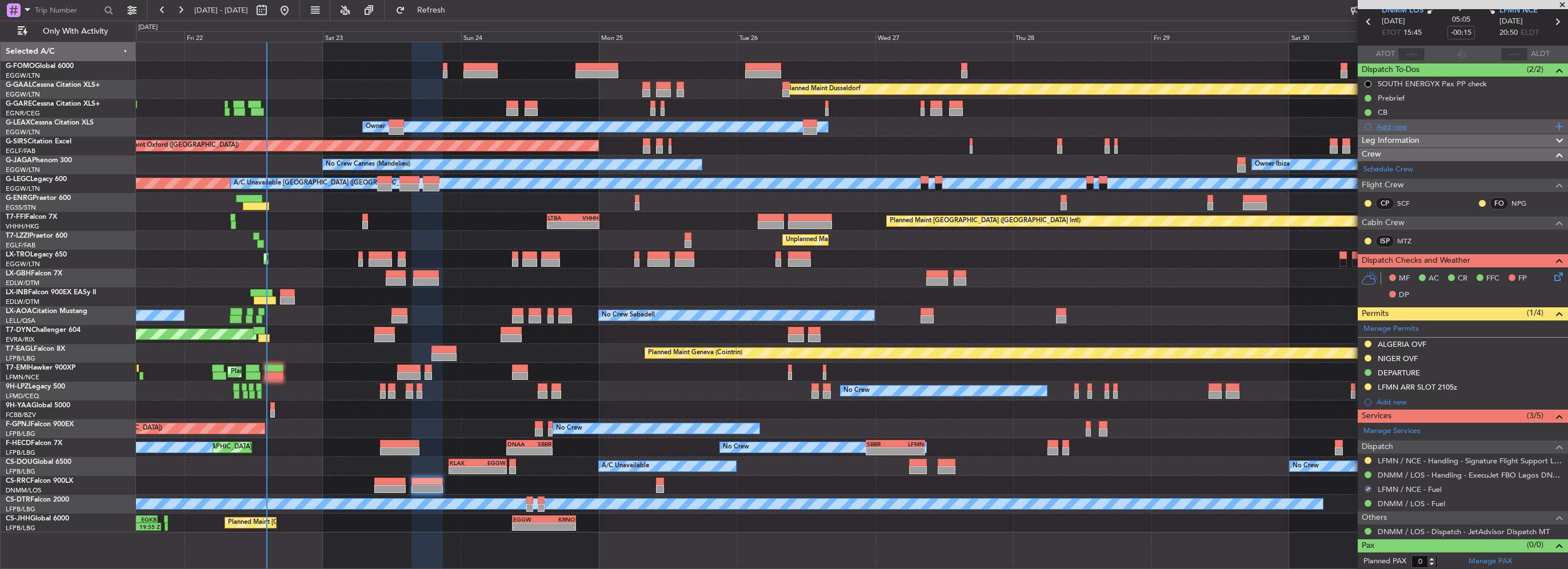
click at [1399, 125] on div "Add new" at bounding box center [1465, 126] width 176 height 10
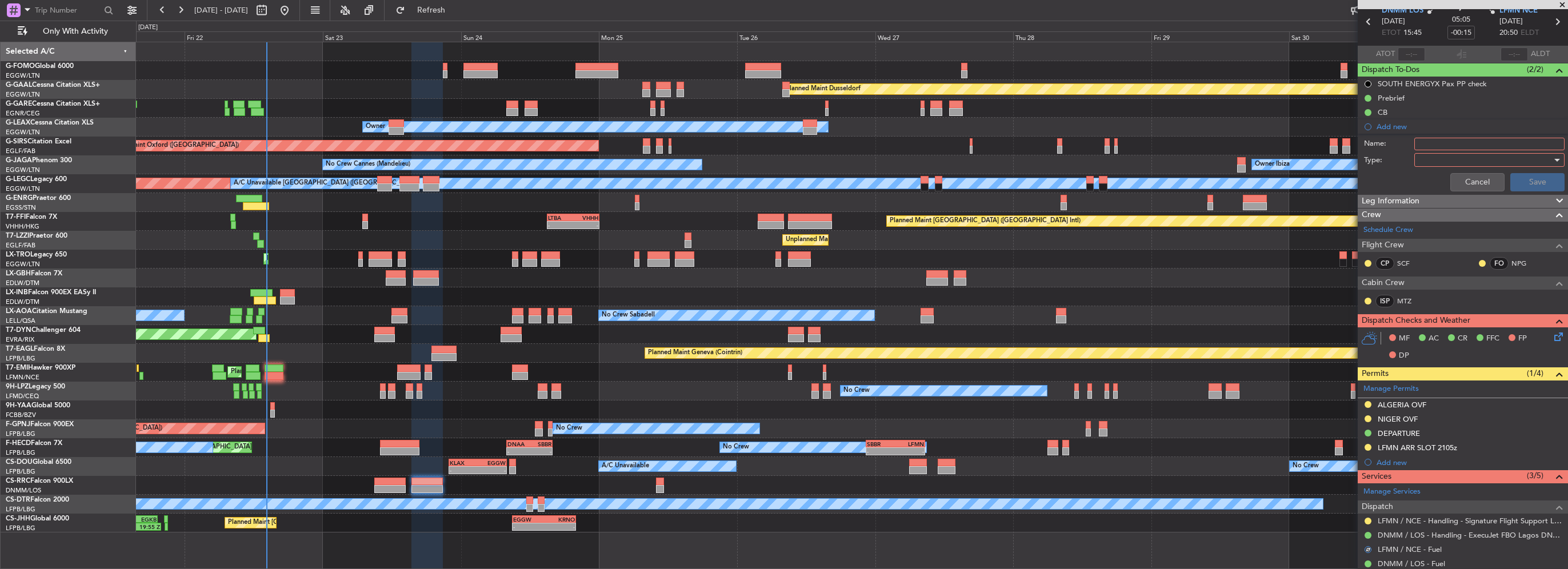
click at [1447, 143] on input "Name:" at bounding box center [1489, 145] width 150 height 13
click at [1434, 142] on input "LFMN FR VIA HADID" at bounding box center [1489, 145] width 150 height 13
click at [1439, 145] on input "LFMN FR VIA HADID" at bounding box center [1489, 145] width 150 height 13
type input "LFMN OPEN FR VIA HADID"
click at [1474, 156] on div at bounding box center [1486, 160] width 134 height 17
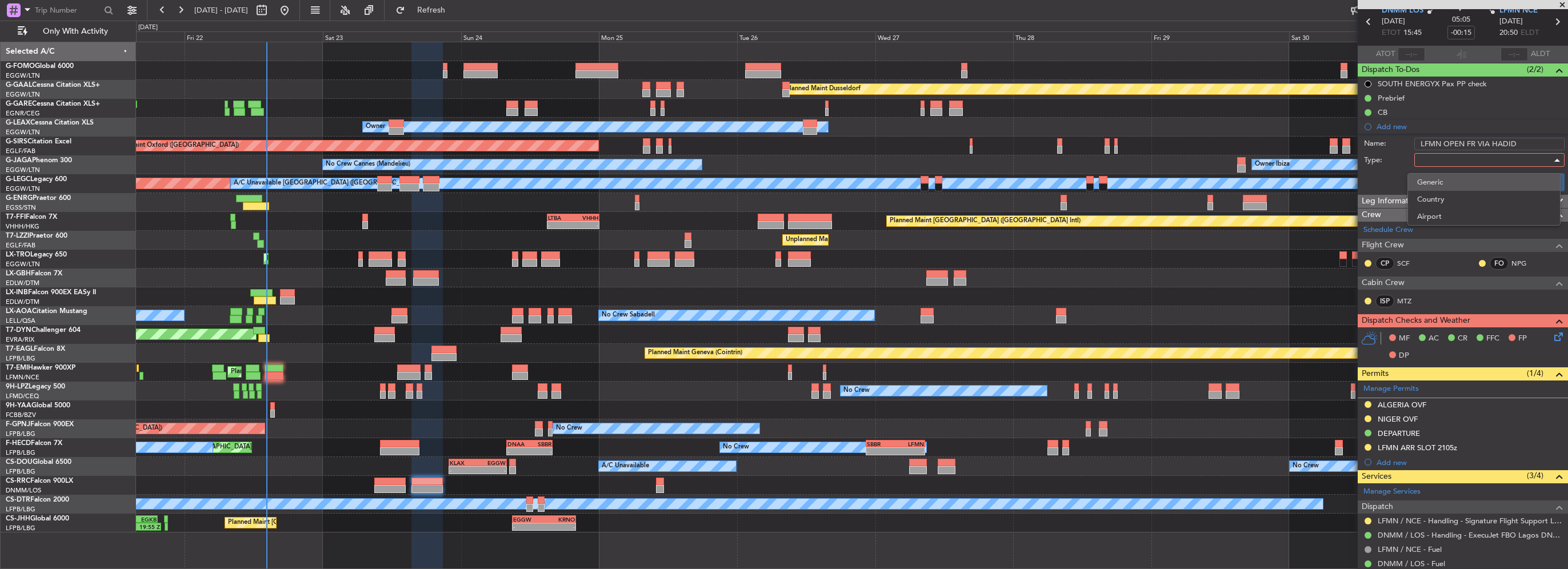
click at [1453, 186] on span "Generic" at bounding box center [1484, 182] width 134 height 17
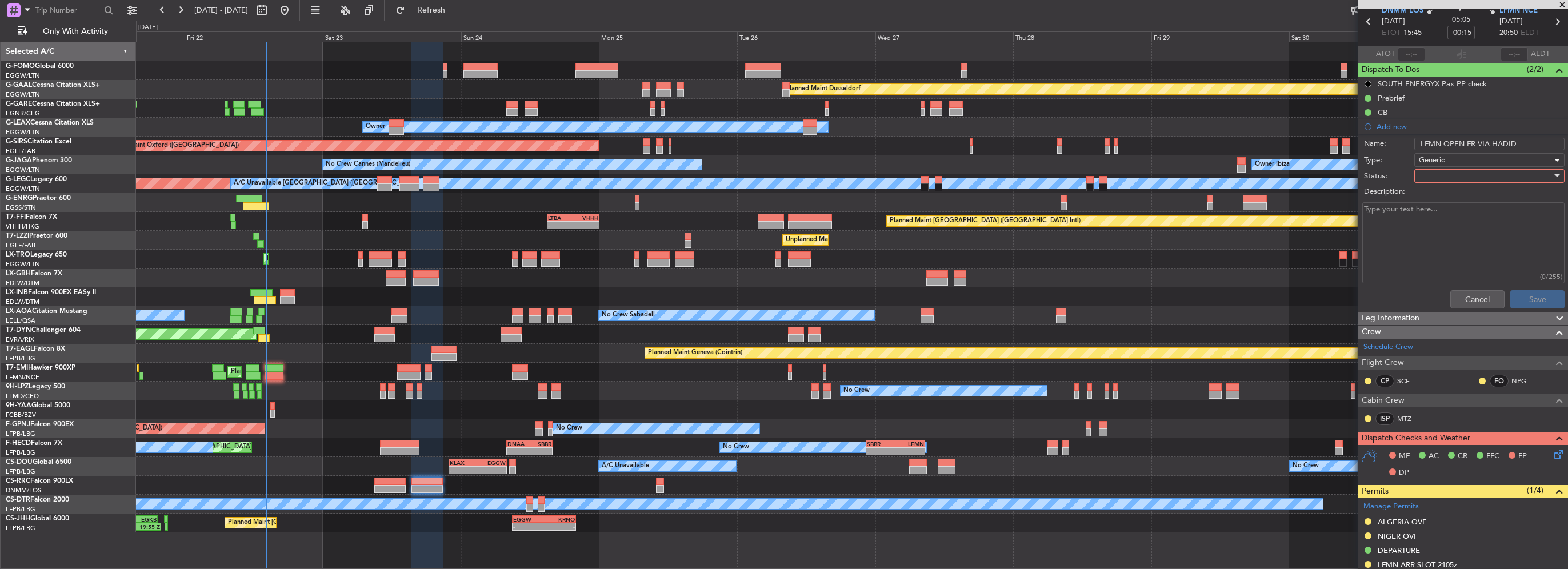
click at [1449, 175] on div at bounding box center [1486, 176] width 134 height 17
click at [1449, 216] on span "In Progress" at bounding box center [1484, 215] width 134 height 17
click at [1530, 294] on button "Save" at bounding box center [1537, 299] width 54 height 18
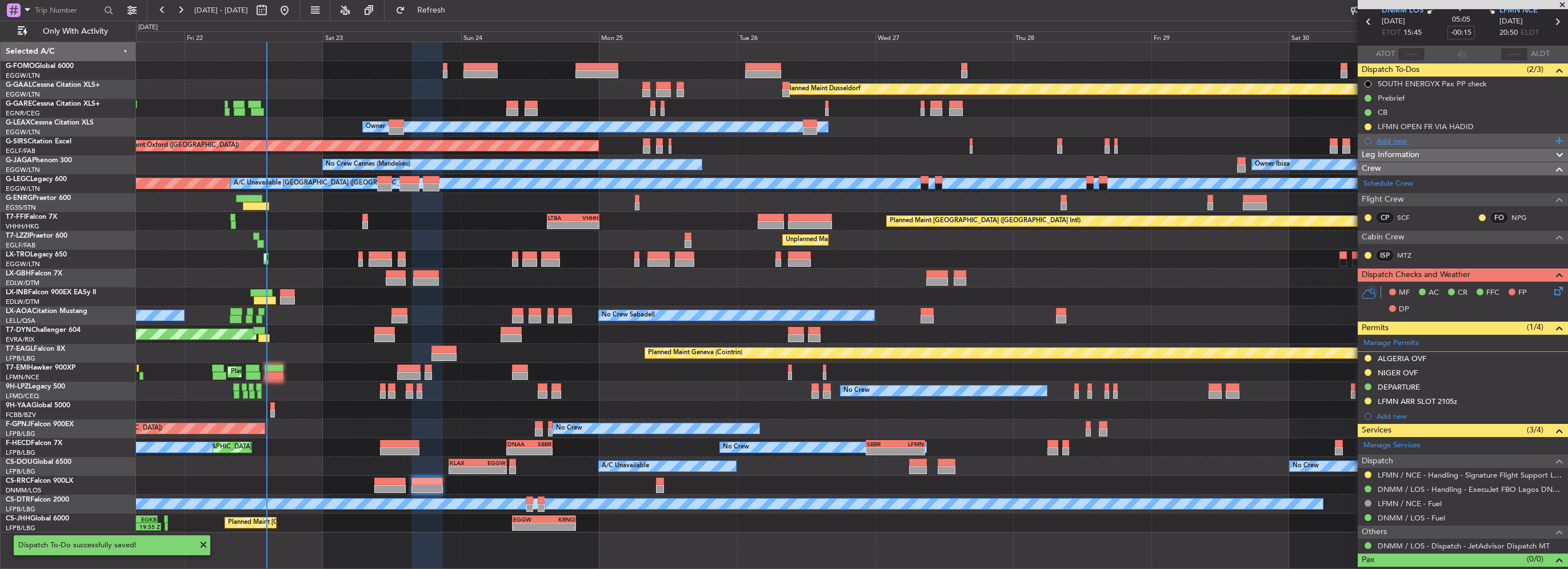
click at [1403, 143] on div "Add new" at bounding box center [1465, 141] width 176 height 10
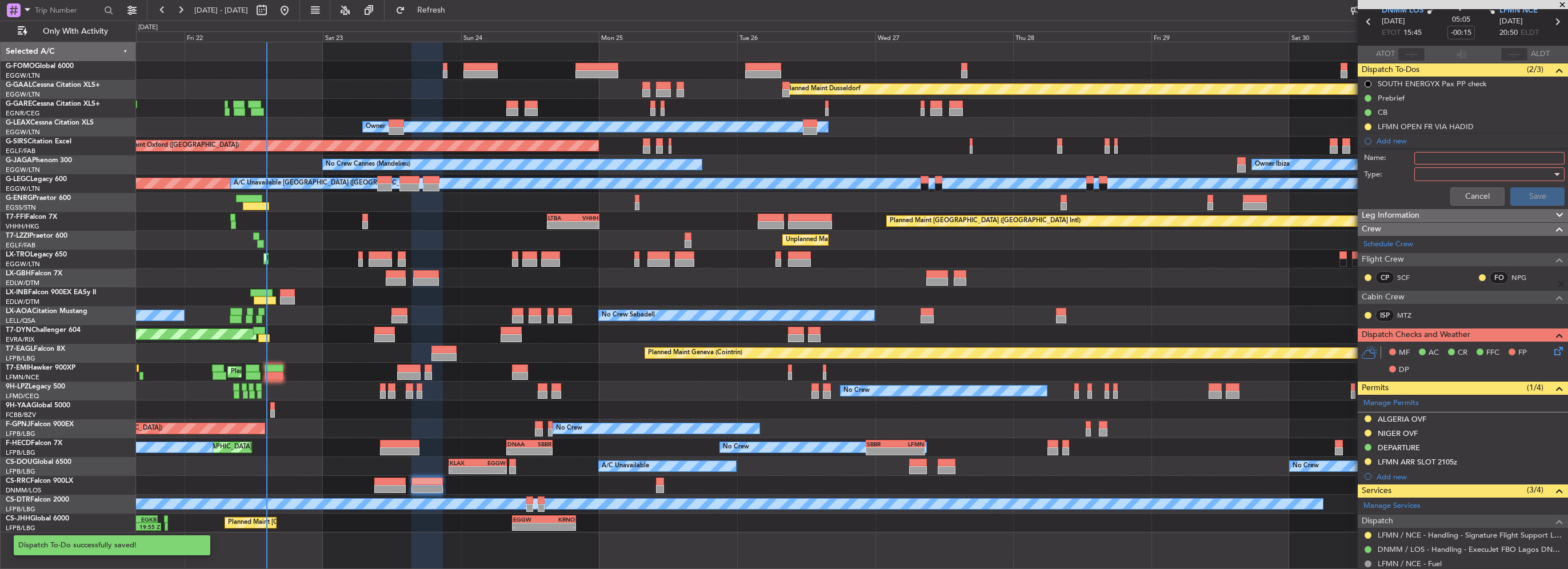
click at [1456, 159] on input "Name:" at bounding box center [1489, 158] width 150 height 13
type input "N"
type input "DNMM OPEN FR VIA HADID"
click at [1440, 166] on div at bounding box center [1486, 174] width 134 height 17
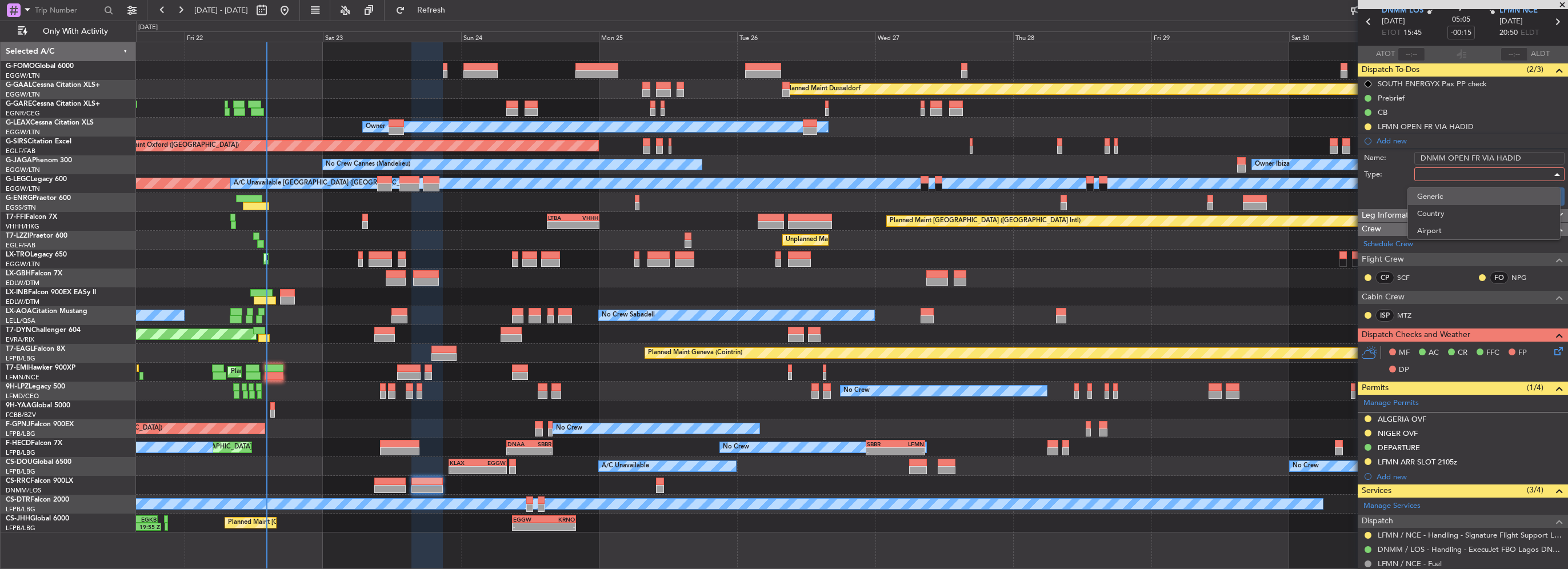
click at [1437, 199] on span "Generic" at bounding box center [1484, 197] width 134 height 17
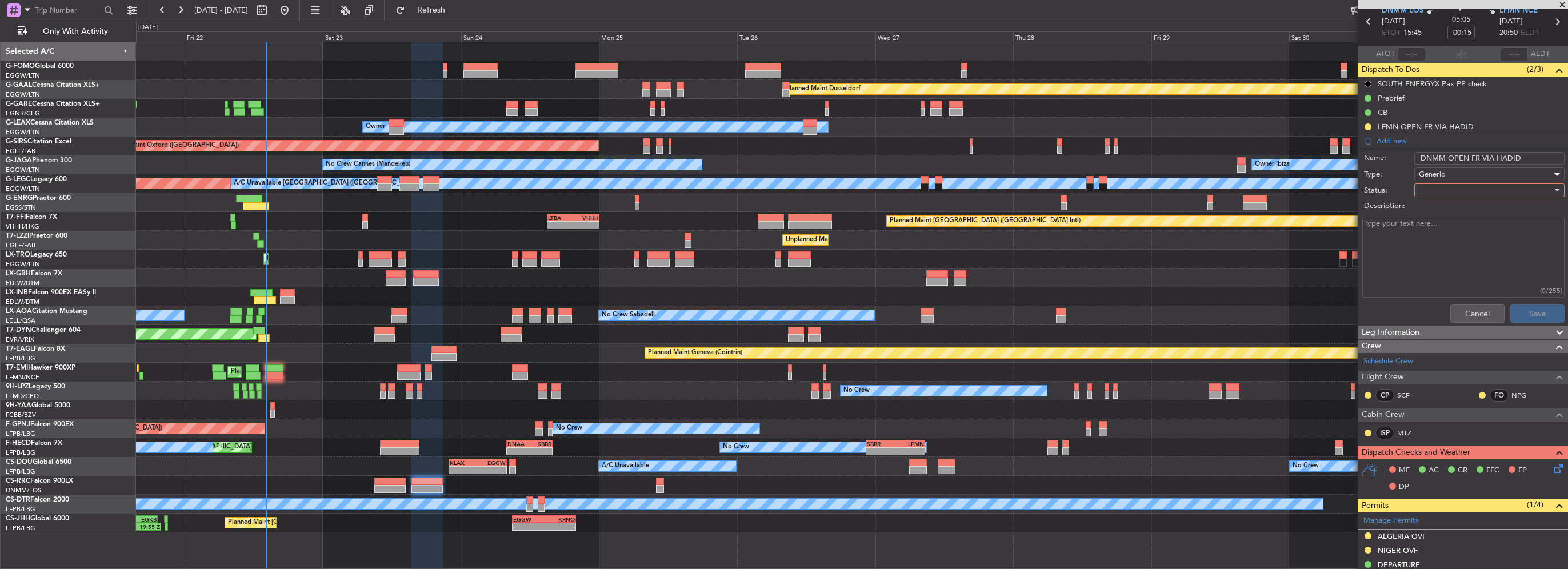
click at [1443, 188] on div at bounding box center [1486, 190] width 134 height 17
click at [1453, 243] on span "Completed" at bounding box center [1484, 246] width 134 height 17
click at [1531, 311] on button "Save" at bounding box center [1537, 314] width 54 height 18
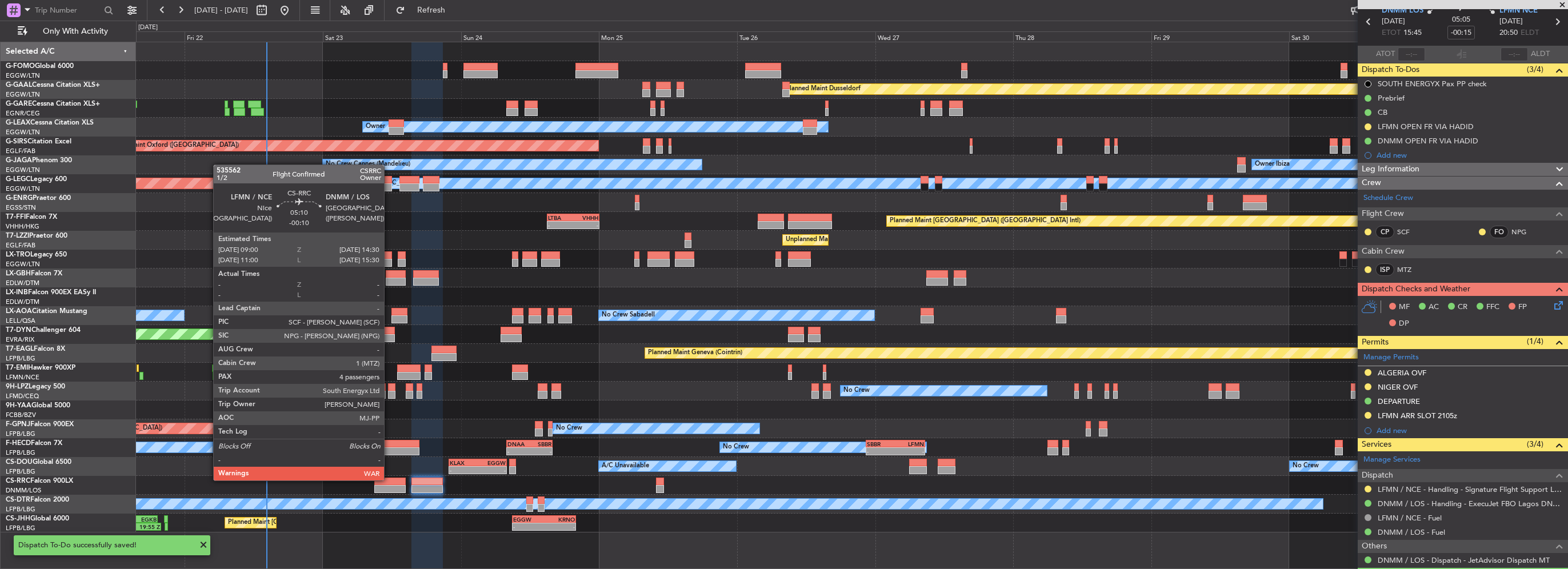
click at [389, 479] on div at bounding box center [390, 481] width 32 height 8
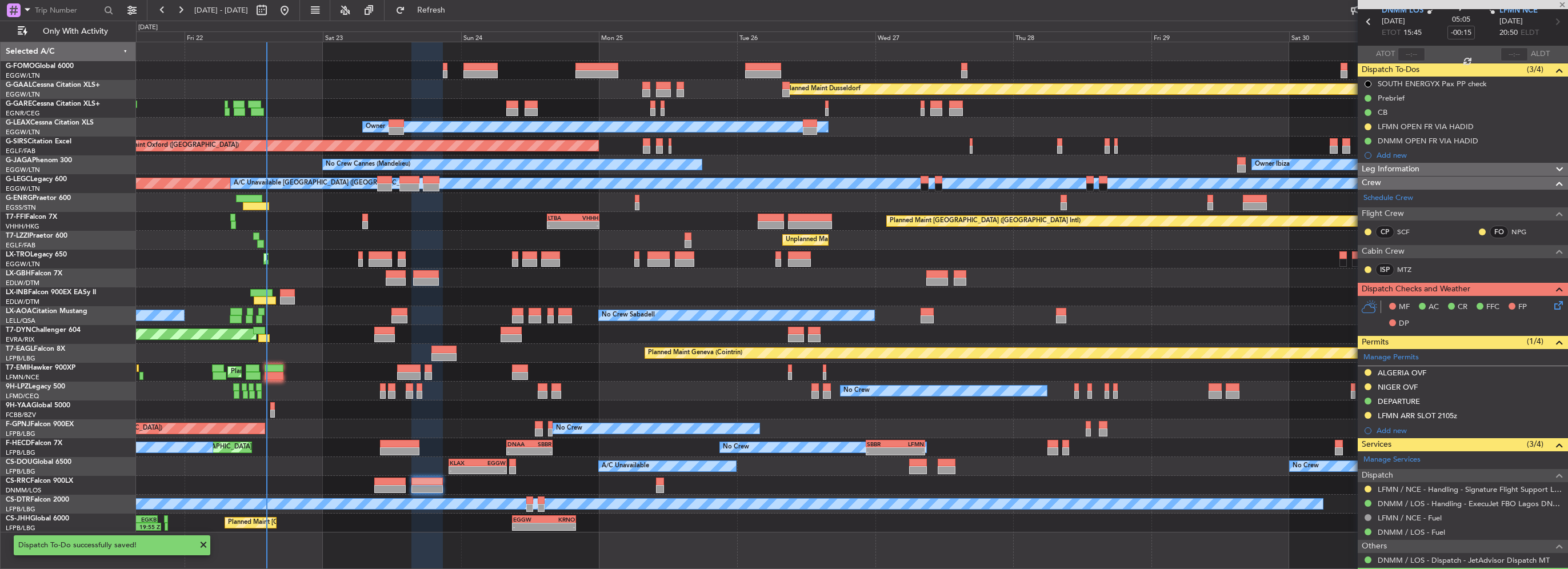
type input "-00:10"
type input "4"
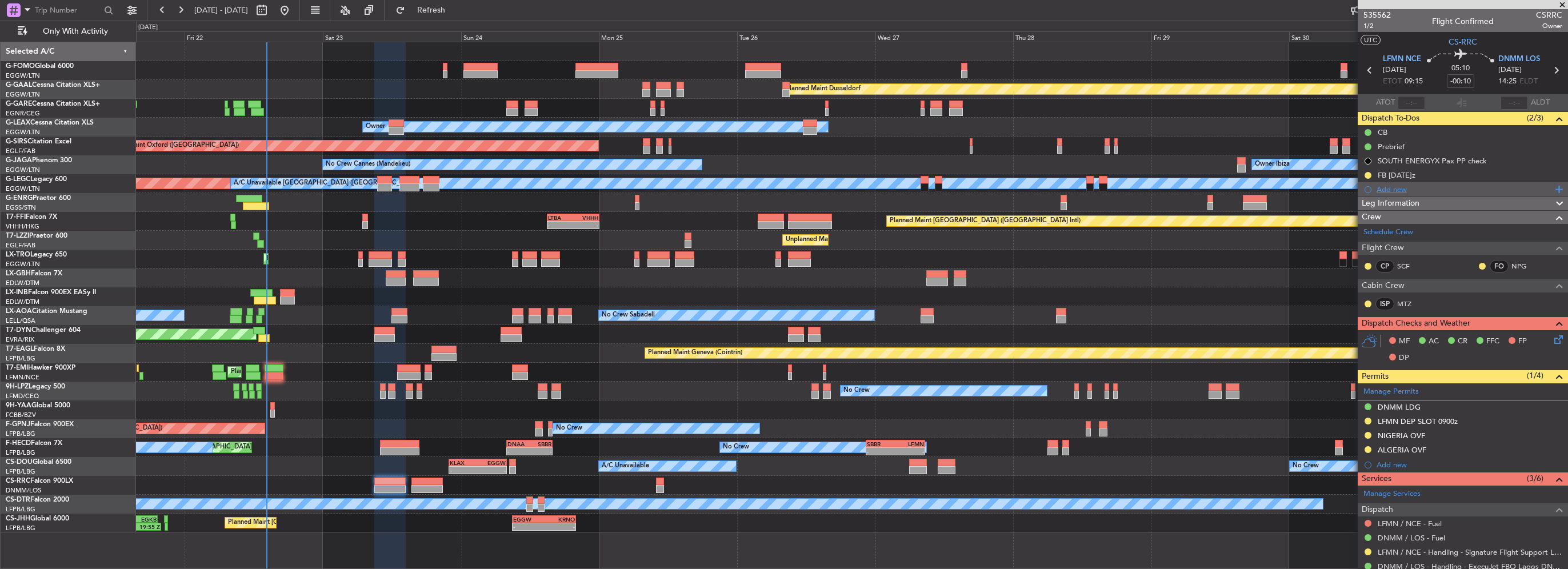
click at [1402, 189] on div "Add new" at bounding box center [1465, 189] width 176 height 10
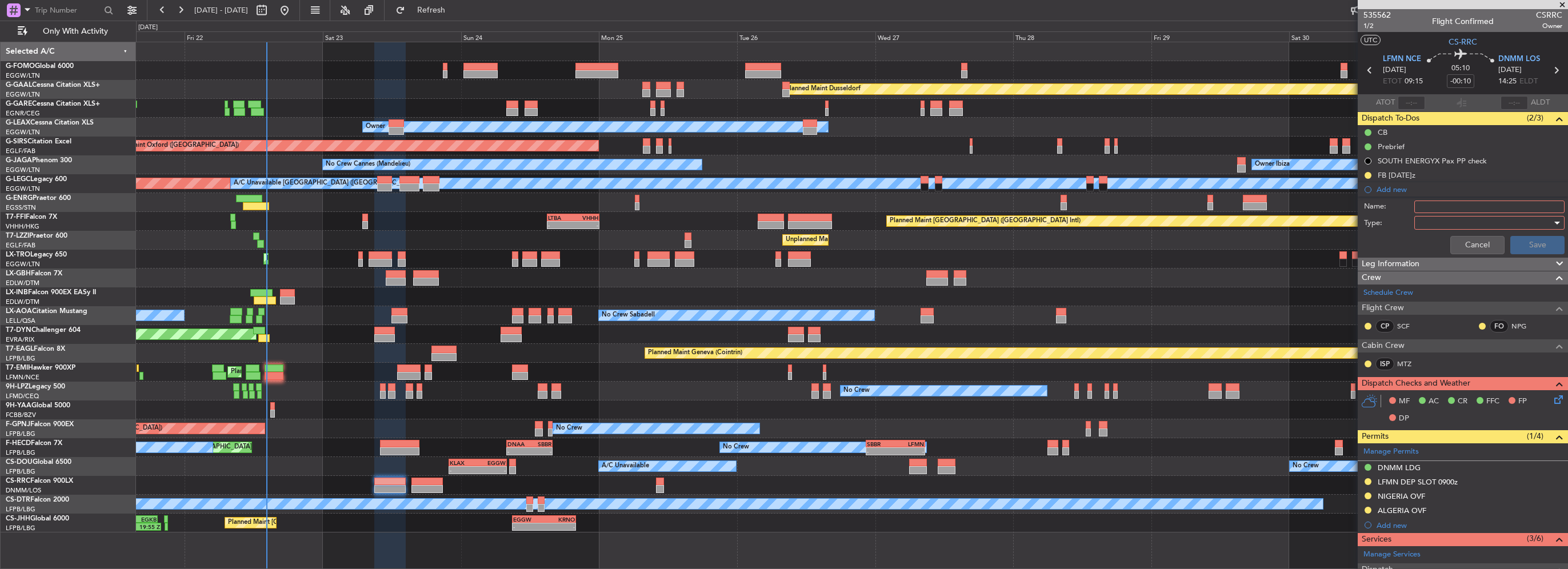
click at [1438, 216] on div at bounding box center [1486, 222] width 134 height 17
click at [1449, 205] on div at bounding box center [784, 284] width 1568 height 569
drag, startPoint x: 1438, startPoint y: 216, endPoint x: 1449, endPoint y: 205, distance: 15.6
click at [1449, 205] on input "Name:" at bounding box center [1489, 207] width 150 height 13
type input "DNMM OPEN FR VIA HADID"
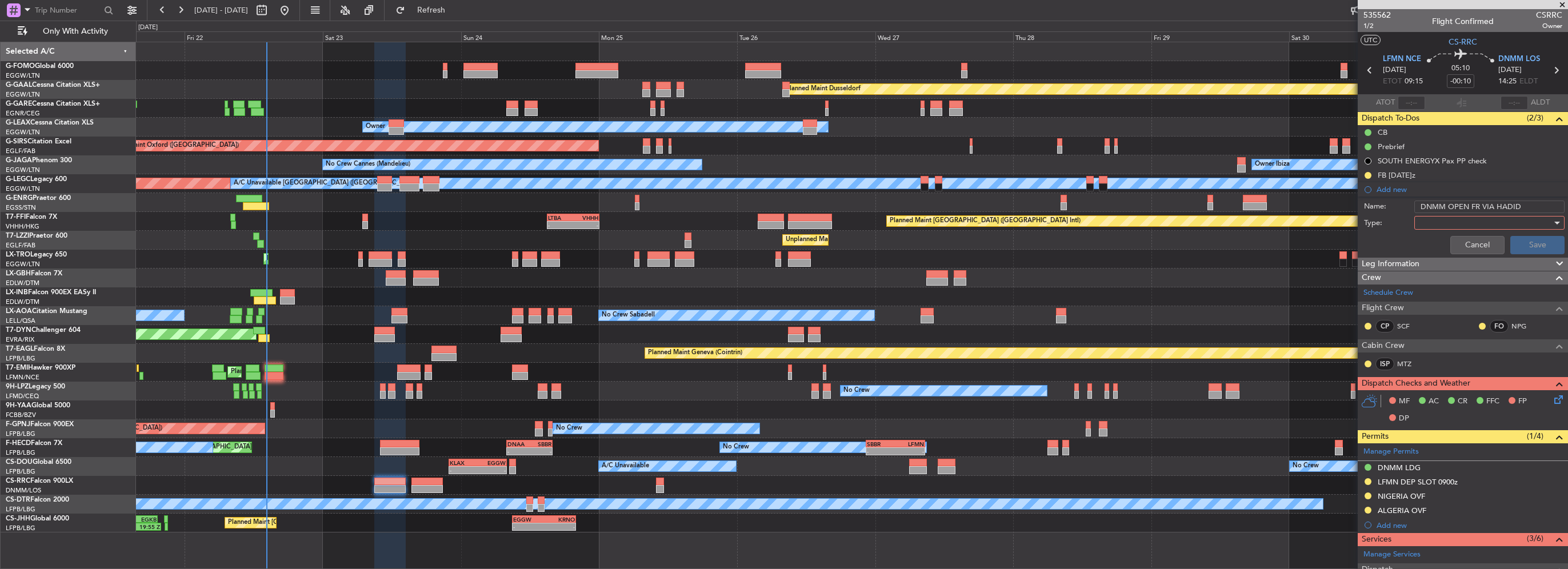
click at [1449, 222] on div at bounding box center [1486, 222] width 134 height 17
click at [1444, 249] on span "Generic" at bounding box center [1484, 245] width 134 height 17
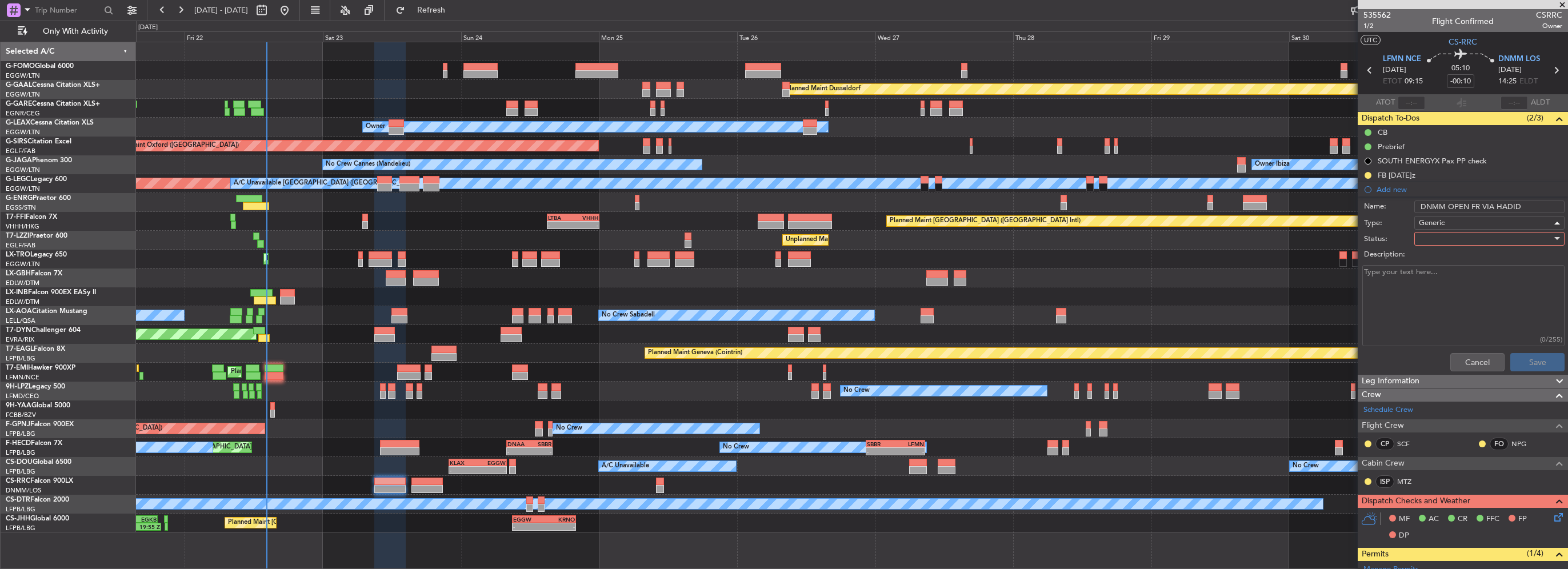
click at [1446, 240] on div at bounding box center [1486, 239] width 134 height 17
click at [1453, 297] on span "Completed" at bounding box center [1484, 295] width 134 height 17
click at [1530, 354] on button "Save" at bounding box center [1537, 362] width 54 height 18
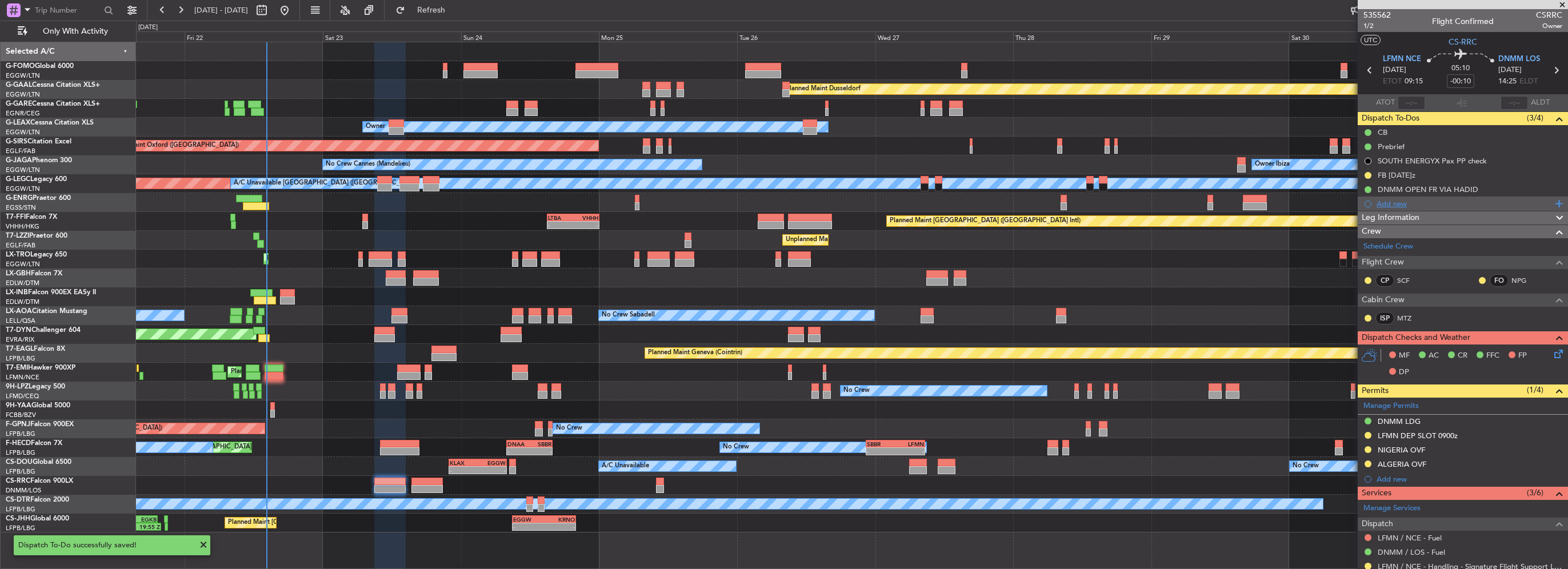
click at [1398, 207] on div "Add new" at bounding box center [1465, 203] width 176 height 10
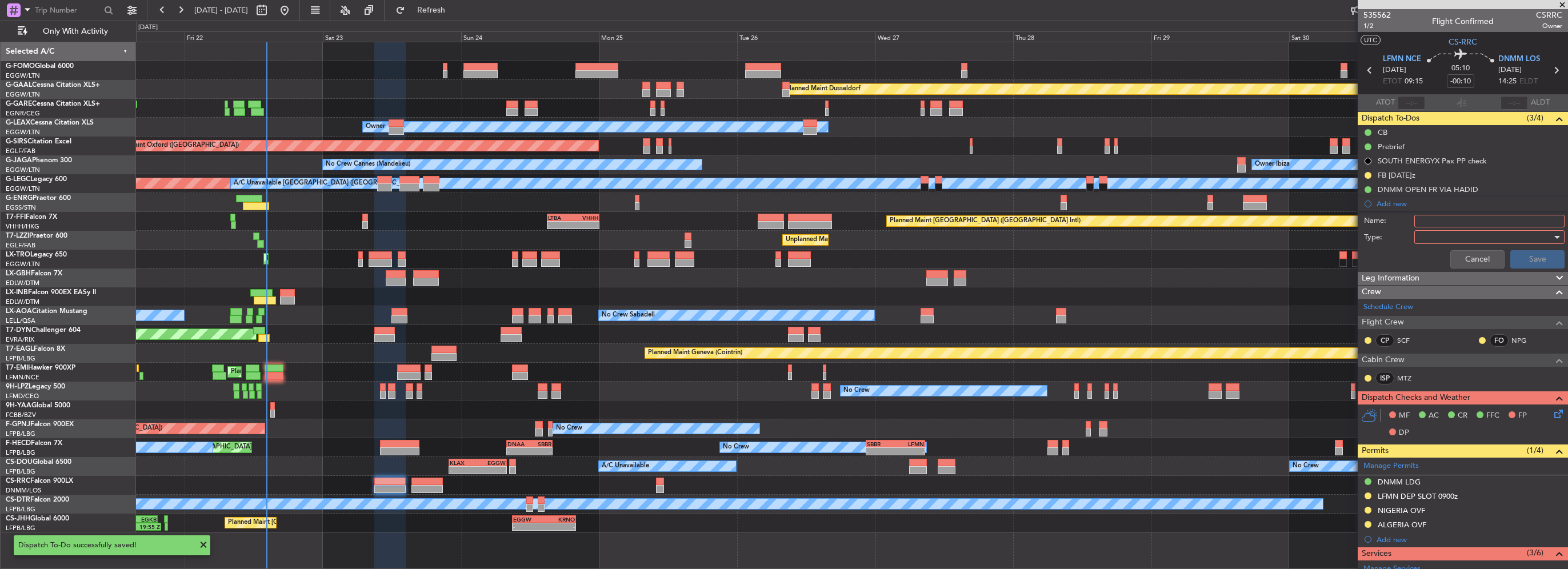
click at [1478, 220] on input "Name:" at bounding box center [1489, 221] width 150 height 13
type input "LFMN OPEN FR VIA HADID"
click at [1469, 244] on div at bounding box center [1486, 237] width 134 height 17
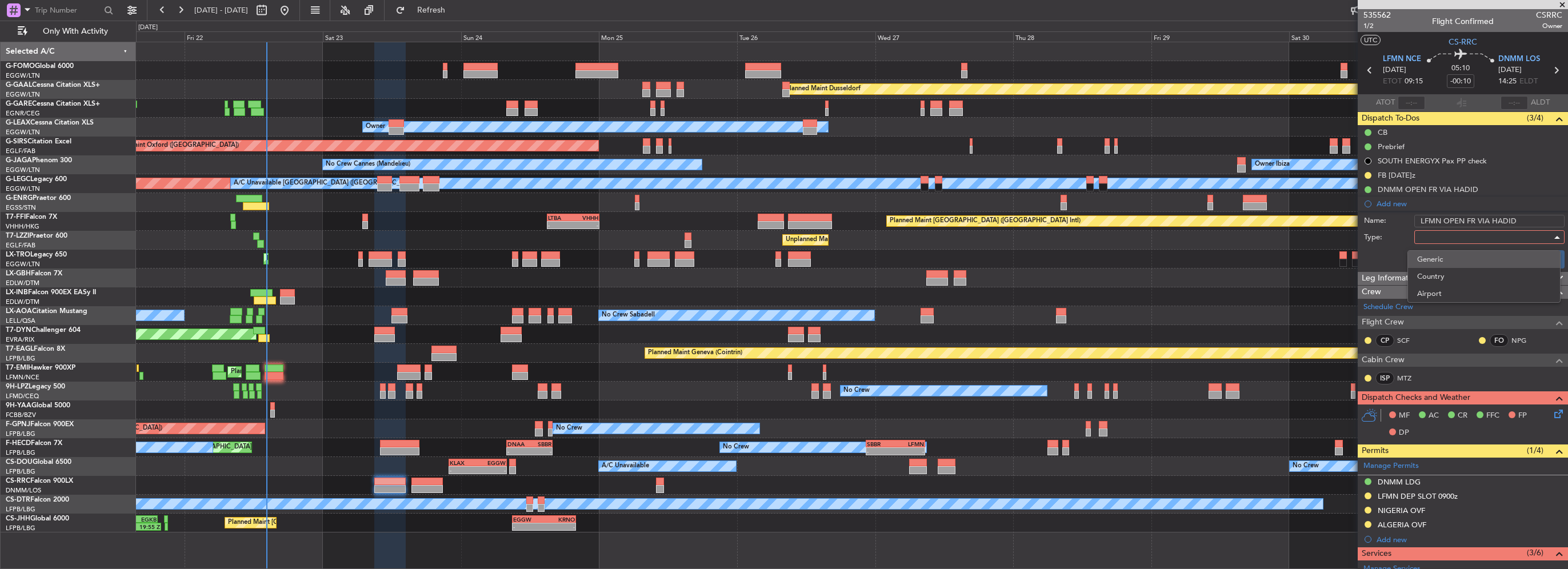
click at [1463, 258] on span "Generic" at bounding box center [1484, 259] width 134 height 17
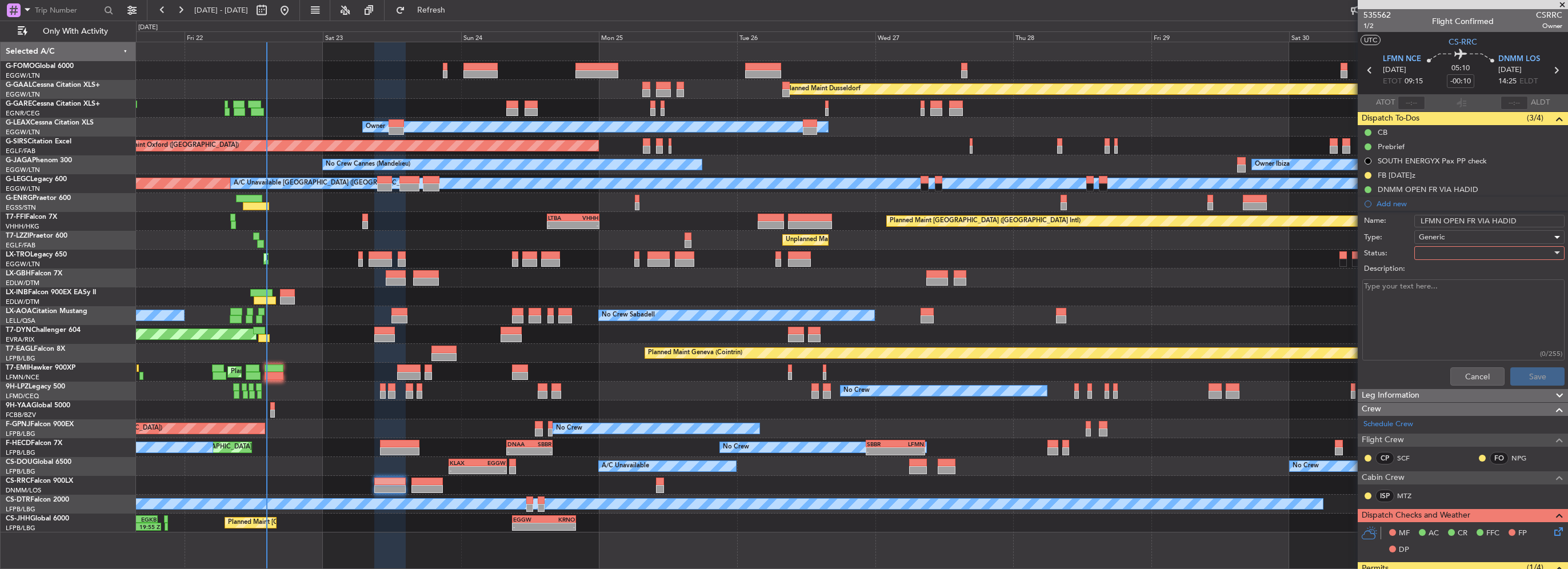
click at [1466, 256] on div at bounding box center [1486, 252] width 134 height 17
click at [1450, 284] on span "In Progress" at bounding box center [1484, 292] width 134 height 17
click at [1526, 377] on button "Save" at bounding box center [1537, 377] width 54 height 18
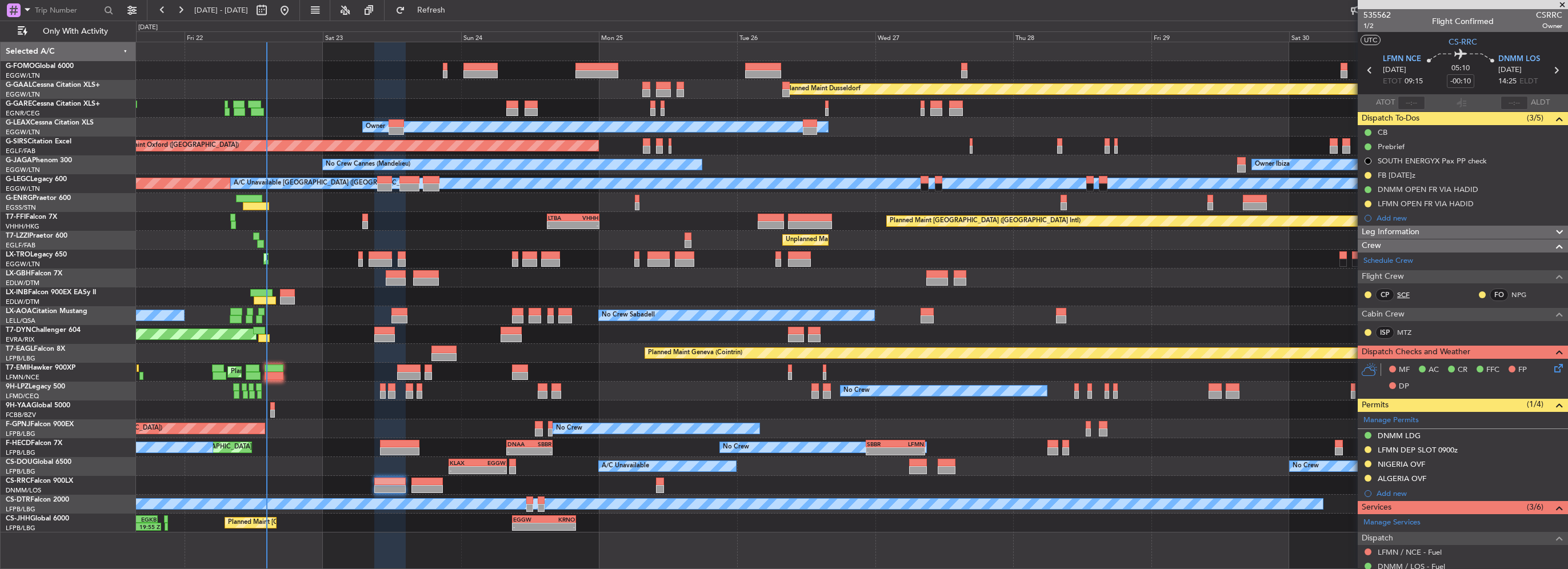
click at [1408, 292] on link "SCF" at bounding box center [1410, 295] width 26 height 10
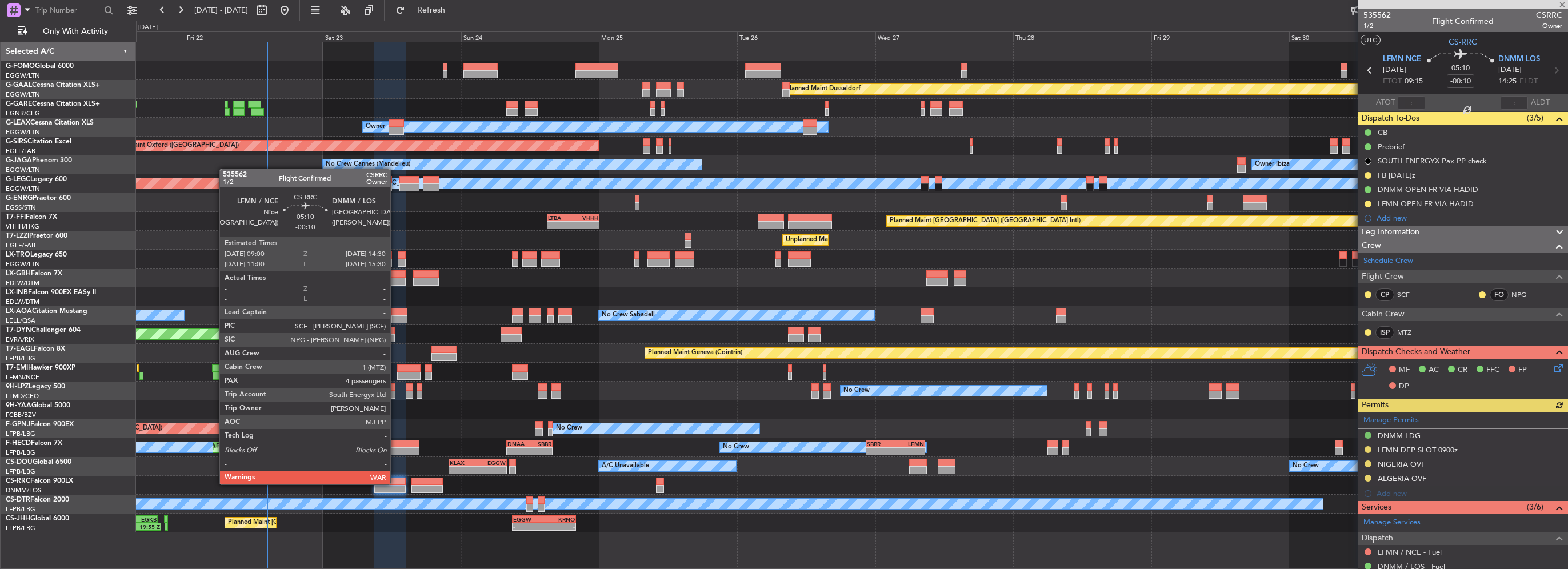
click at [395, 484] on div at bounding box center [390, 481] width 32 height 8
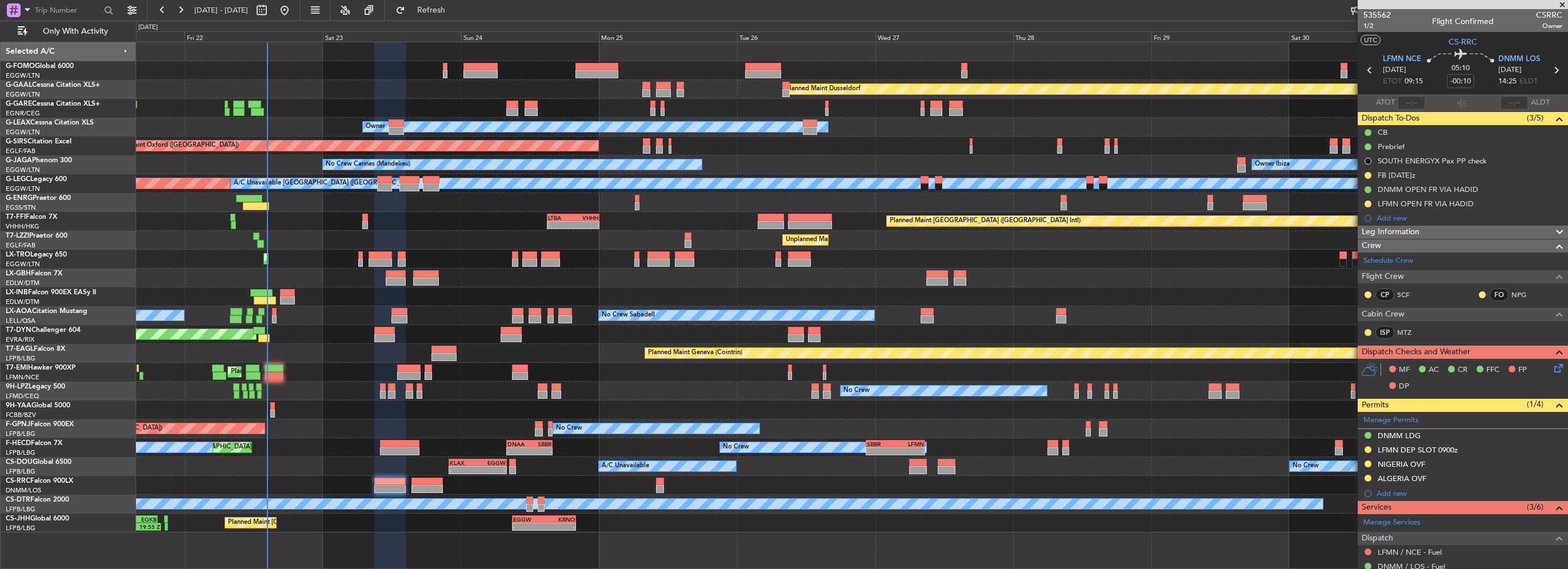
scroll to position [209, 0]
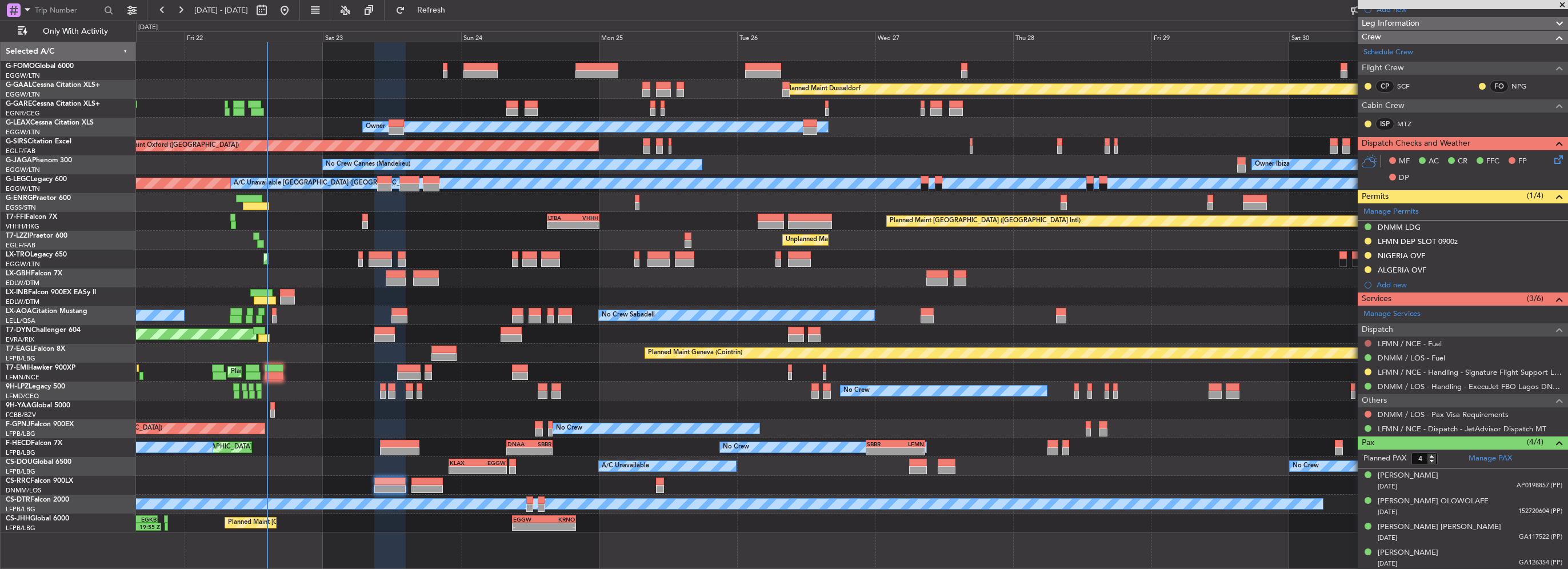
click at [1367, 342] on button at bounding box center [1368, 343] width 6 height 6
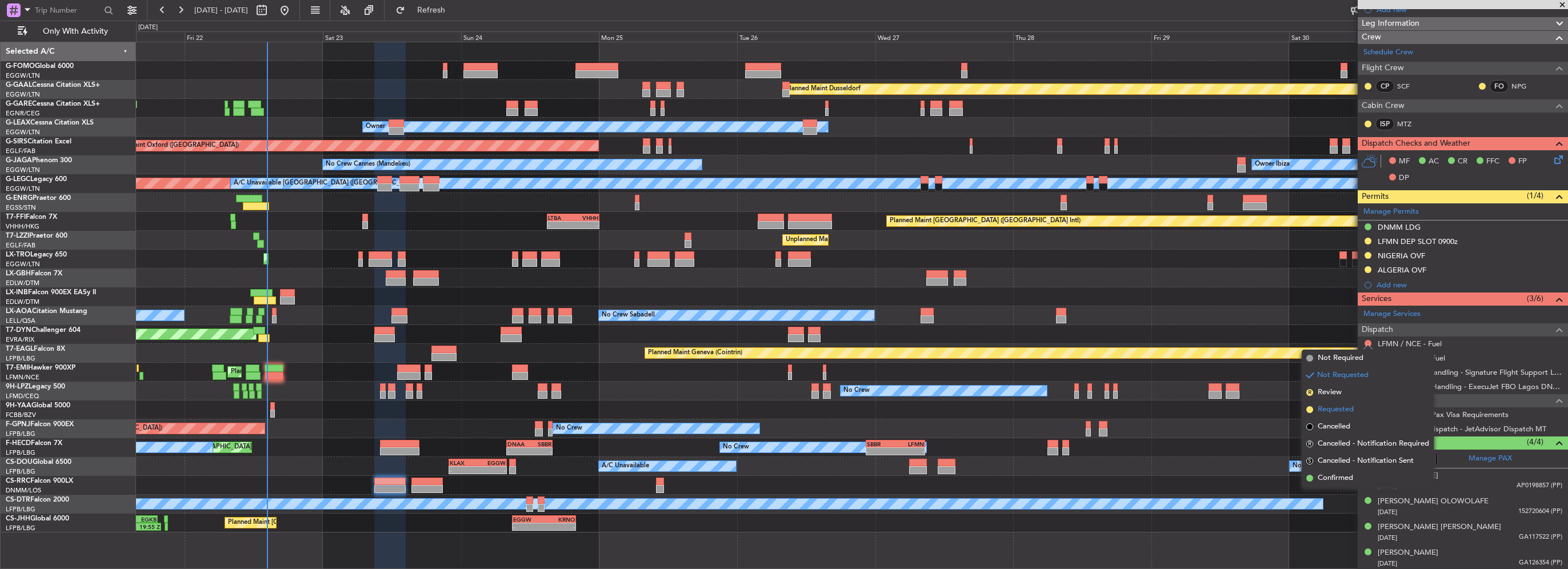
click at [1332, 413] on span "Requested" at bounding box center [1336, 410] width 36 height 11
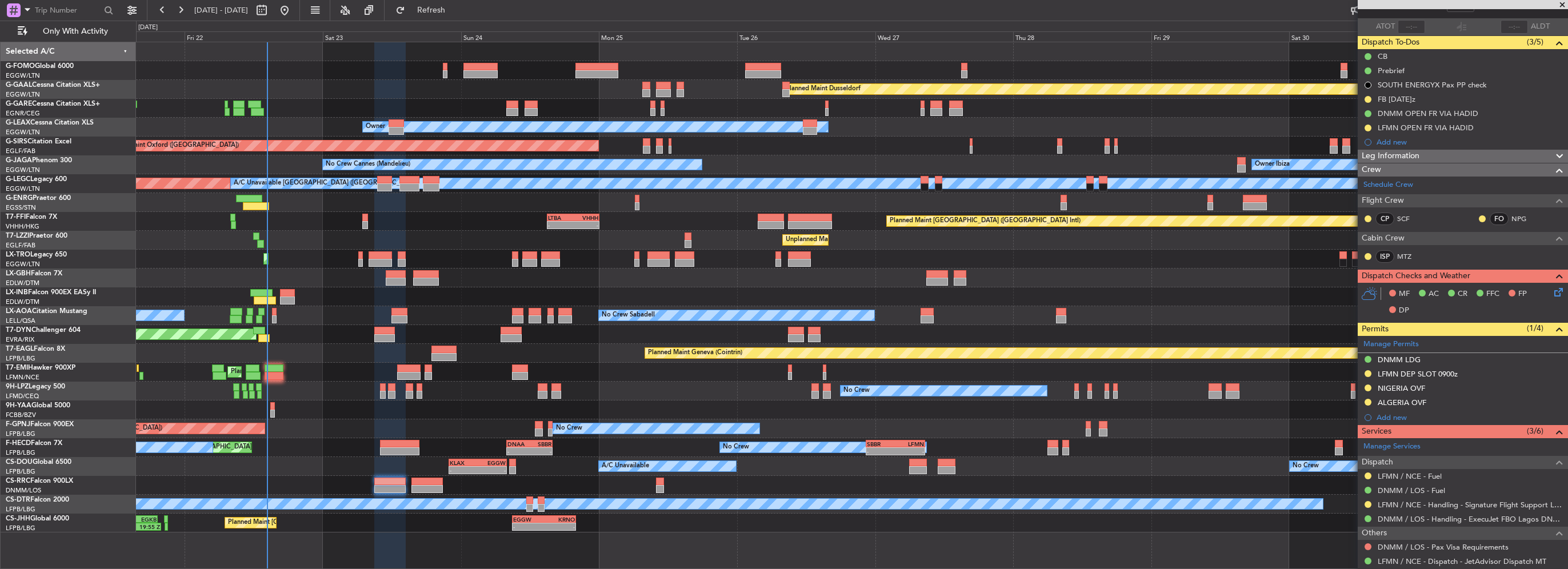
scroll to position [94, 0]
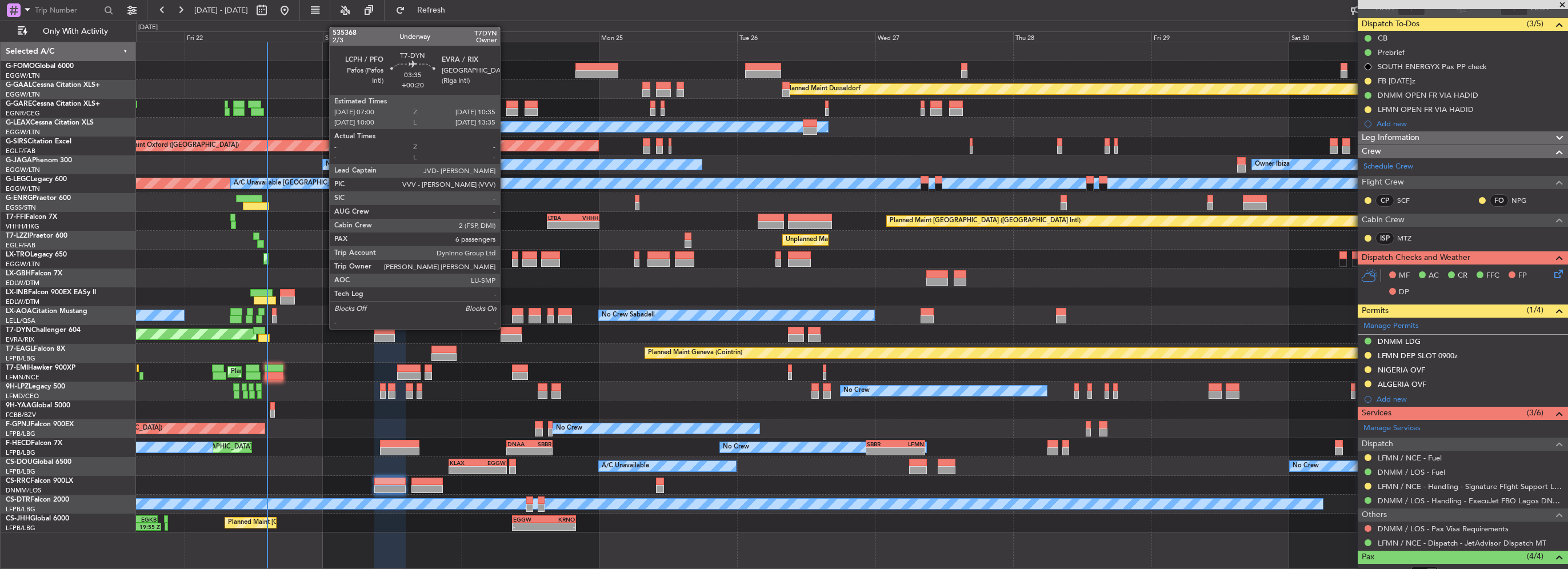
click at [505, 338] on div at bounding box center [510, 338] width 21 height 8
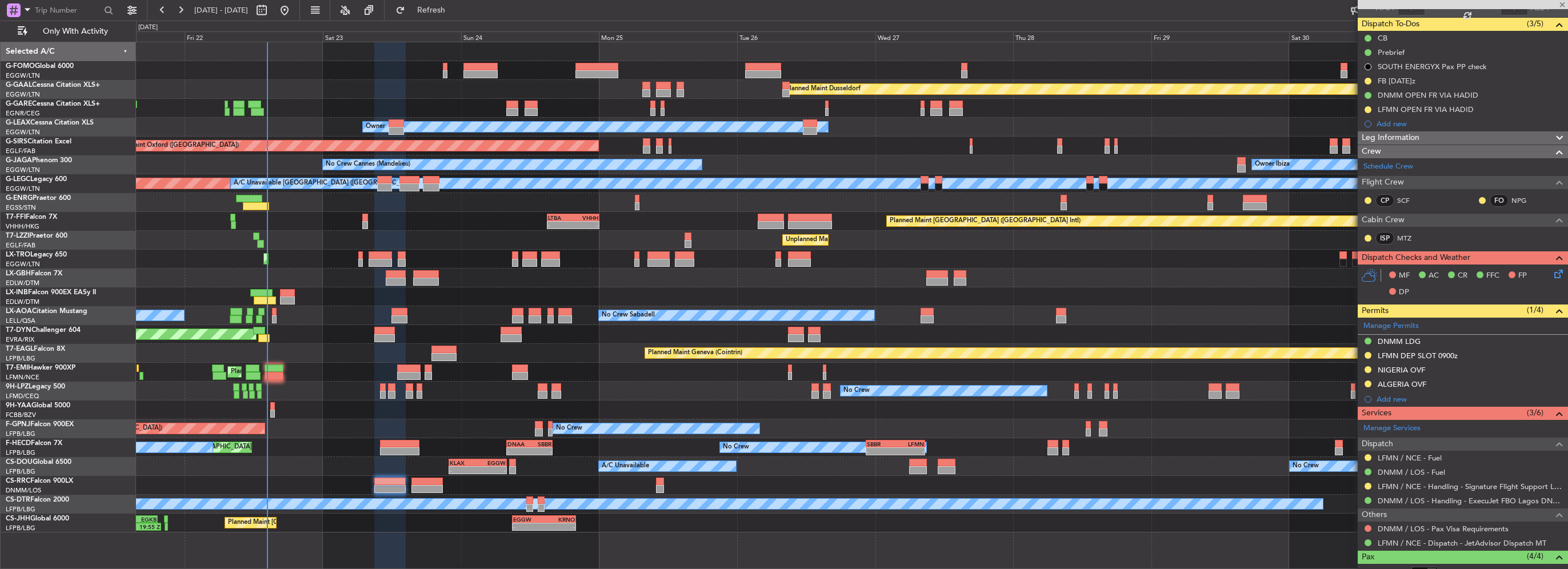
type input "+00:20"
type input "6"
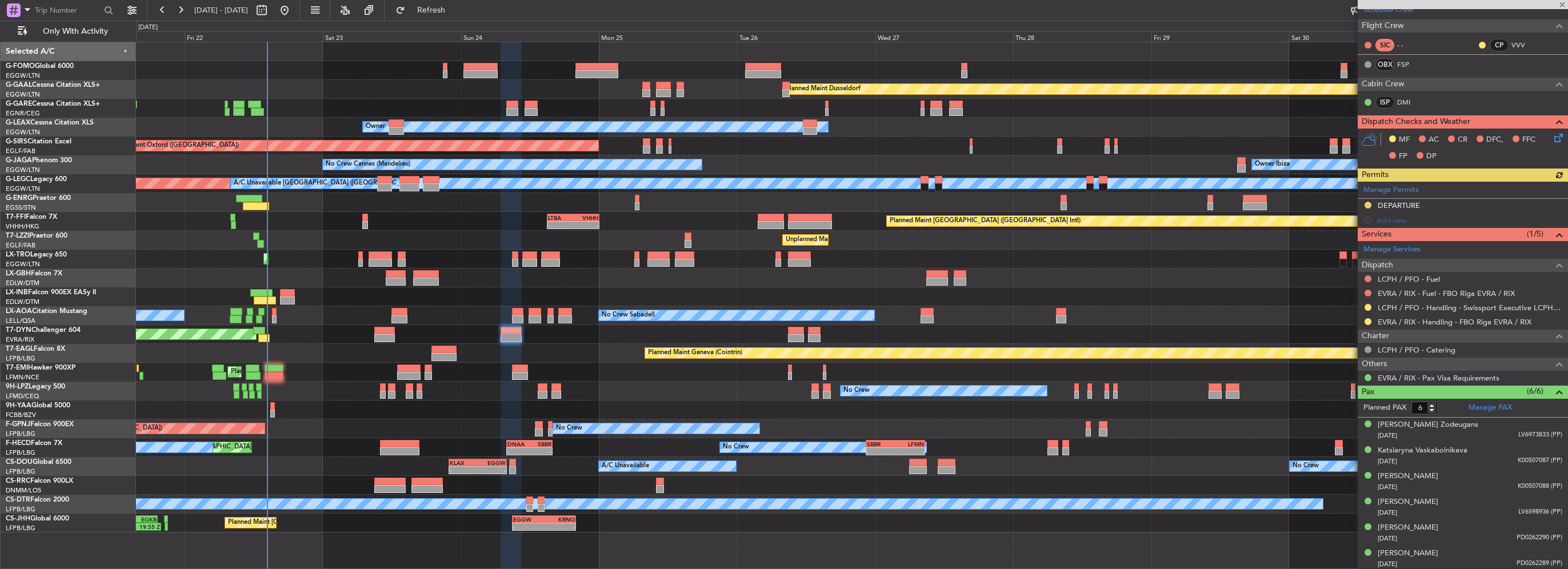
scroll to position [51, 0]
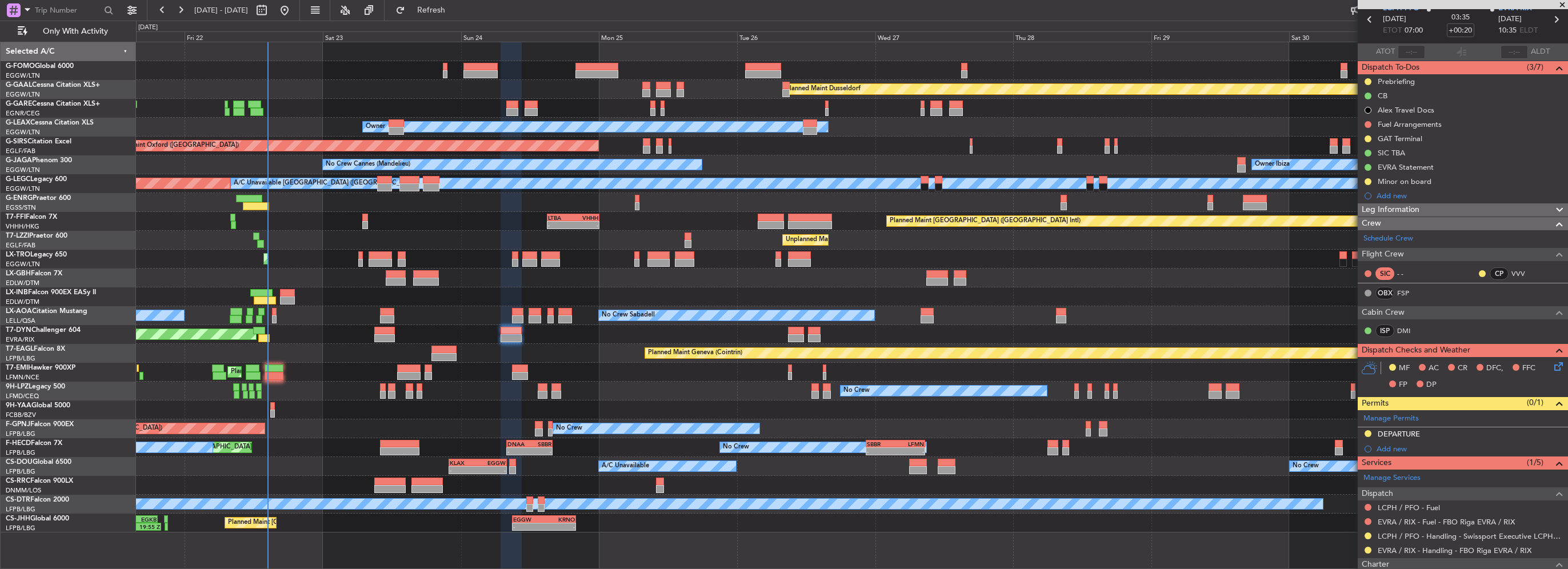
click at [435, 27] on div "0 0 Thu 21 Fri 22 Sat 23 Sun 24 Mon 25 Tue 26 [DATE] Thu 28 Fri 29 Sat 30 [DATE…" at bounding box center [852, 31] width 1431 height 20
click at [448, 10] on span "Refresh" at bounding box center [431, 10] width 48 height 8
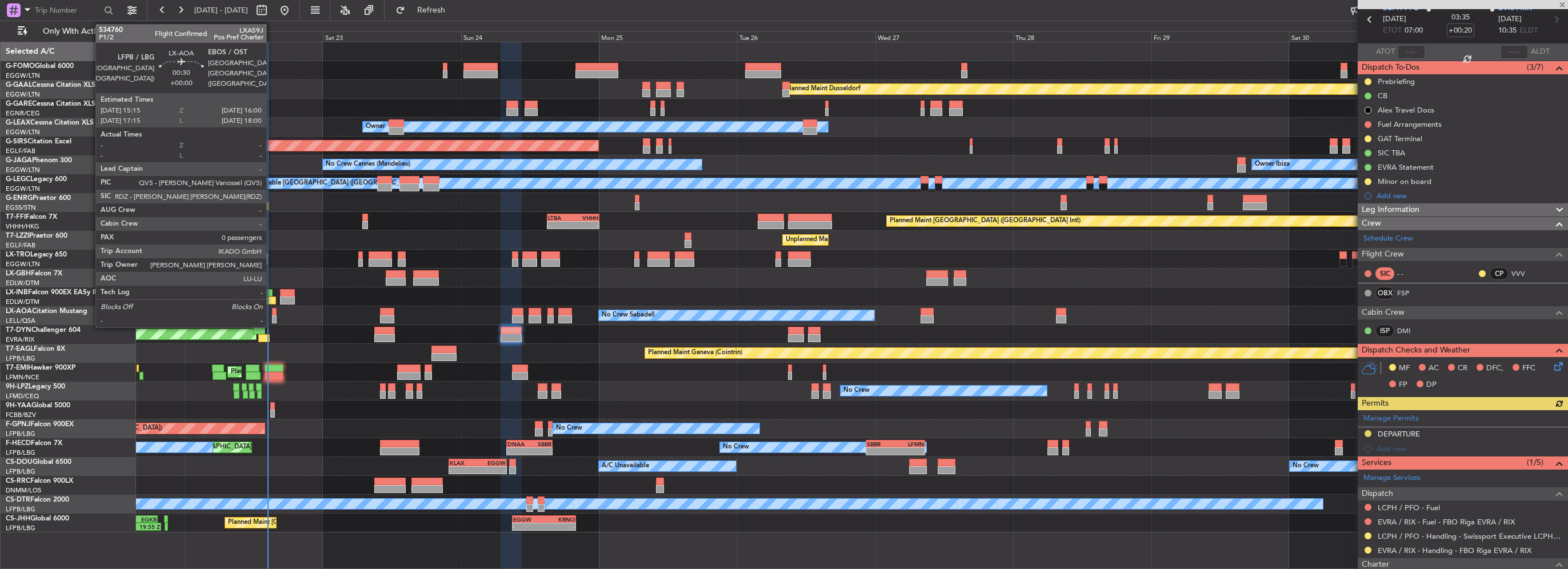
click at [272, 318] on div at bounding box center [274, 319] width 5 height 8
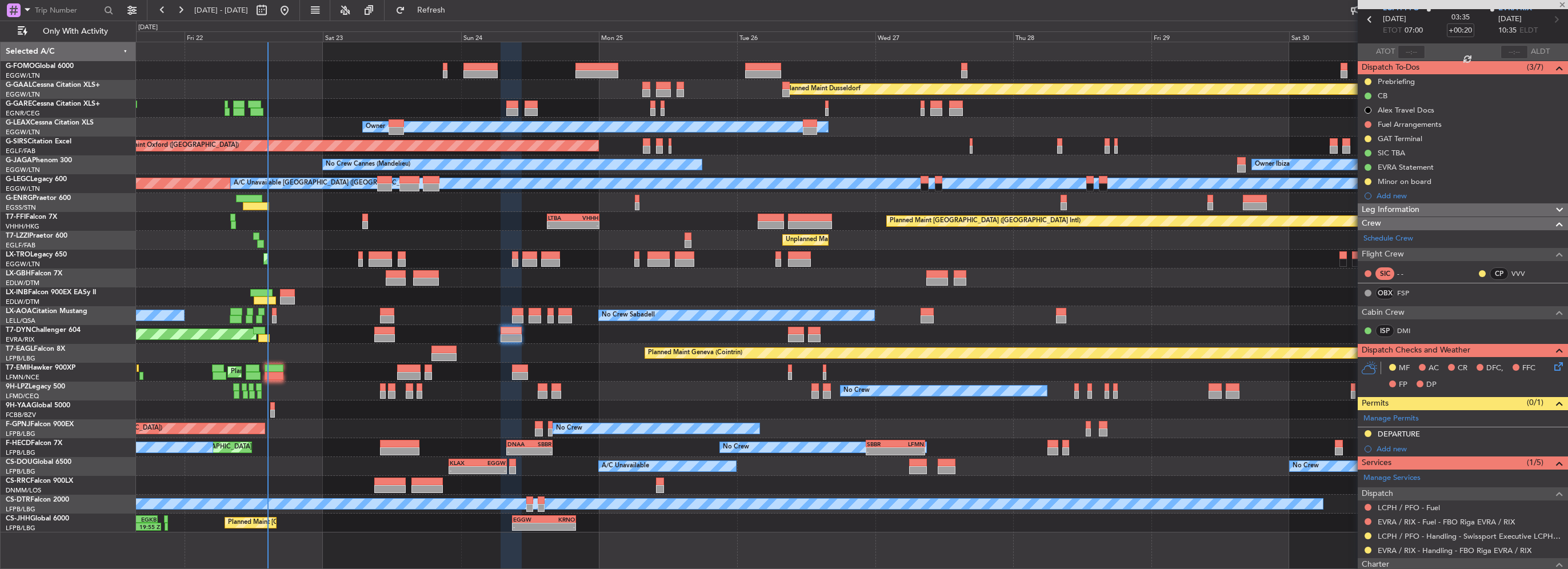
type input "0"
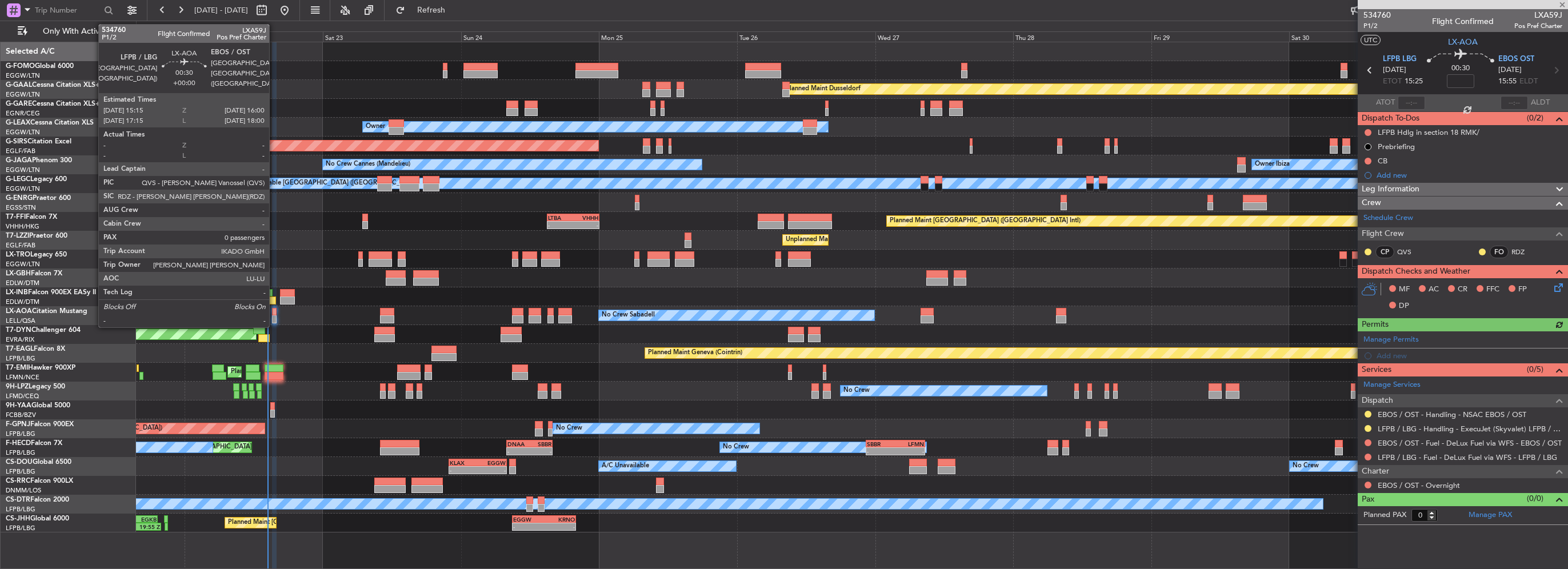
click at [274, 317] on div at bounding box center [274, 319] width 5 height 8
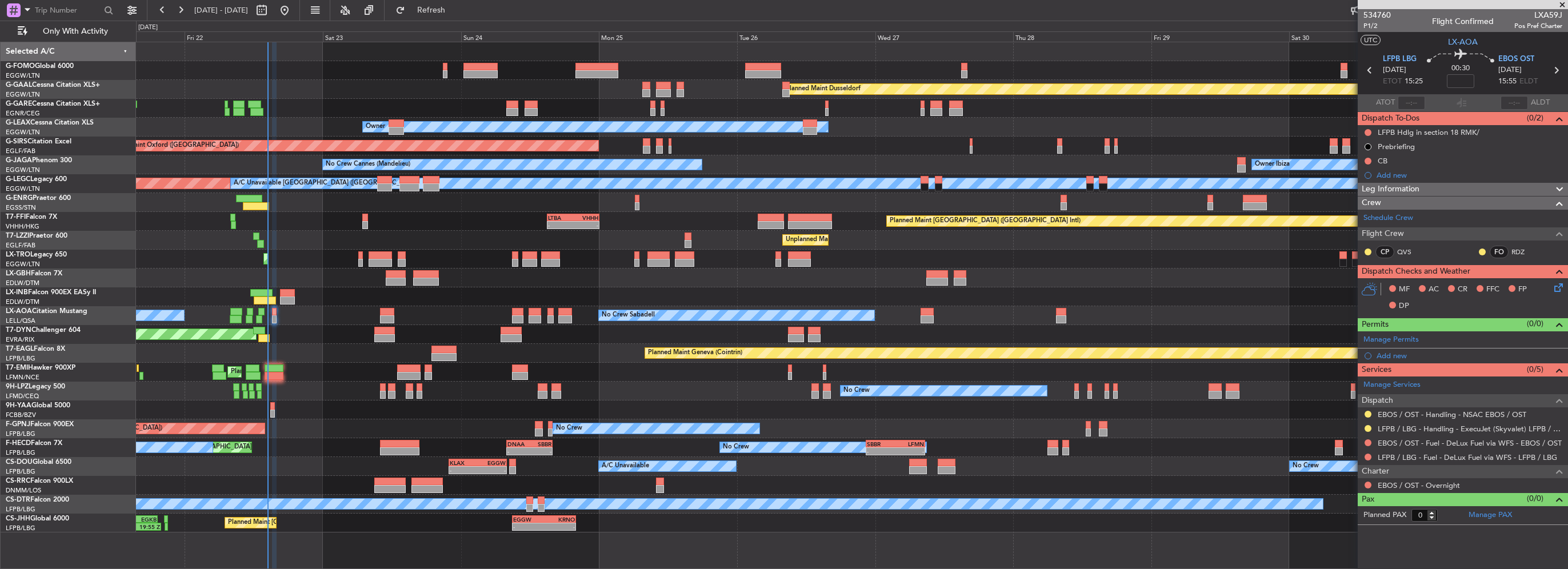
click at [518, 13] on div "[DATE] - [DATE] Refresh Quick Links Only With Activity" at bounding box center [784, 10] width 1568 height 20
click at [459, 4] on button "Refresh" at bounding box center [424, 10] width 69 height 18
click at [1369, 161] on button at bounding box center [1368, 160] width 6 height 6
click at [1371, 210] on span "Completed" at bounding box center [1373, 211] width 38 height 11
click at [1369, 130] on button at bounding box center [1368, 132] width 6 height 6
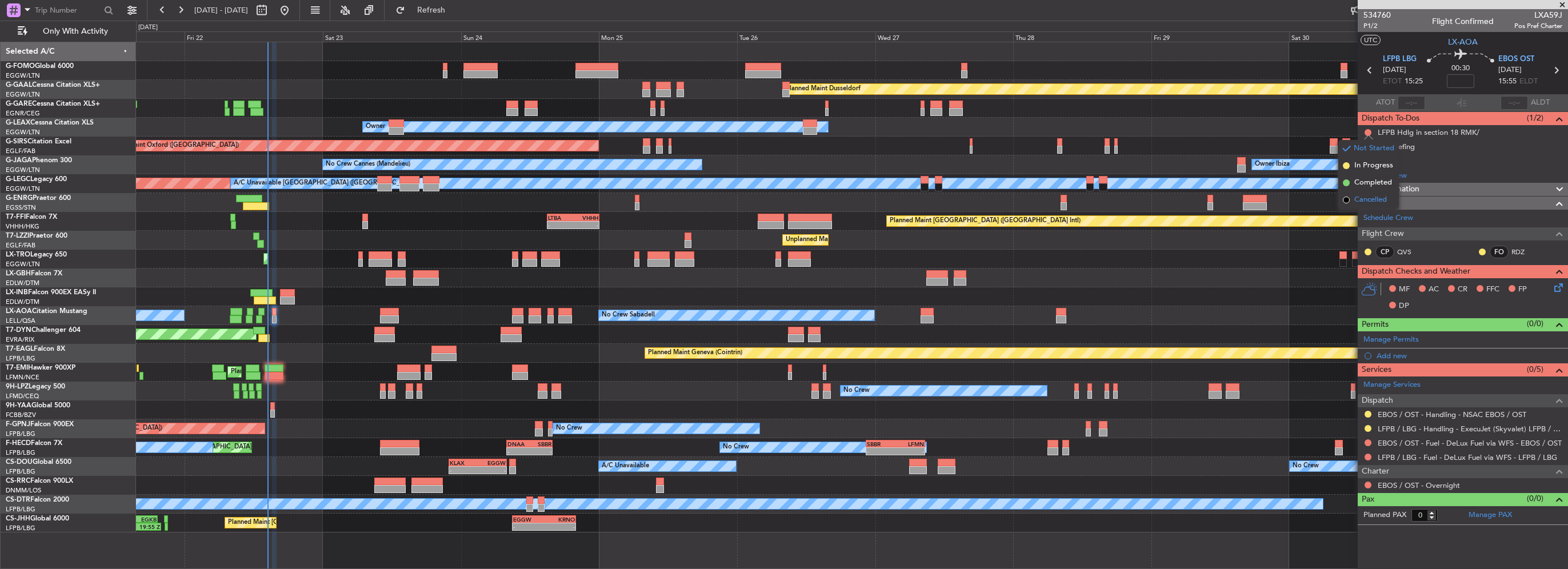
click at [1369, 199] on span "Cancelled" at bounding box center [1371, 199] width 33 height 11
click at [1477, 457] on link "LFPB / LBG - Fuel - DeLux Fuel via WFS - LFPB / LBG" at bounding box center [1467, 457] width 179 height 10
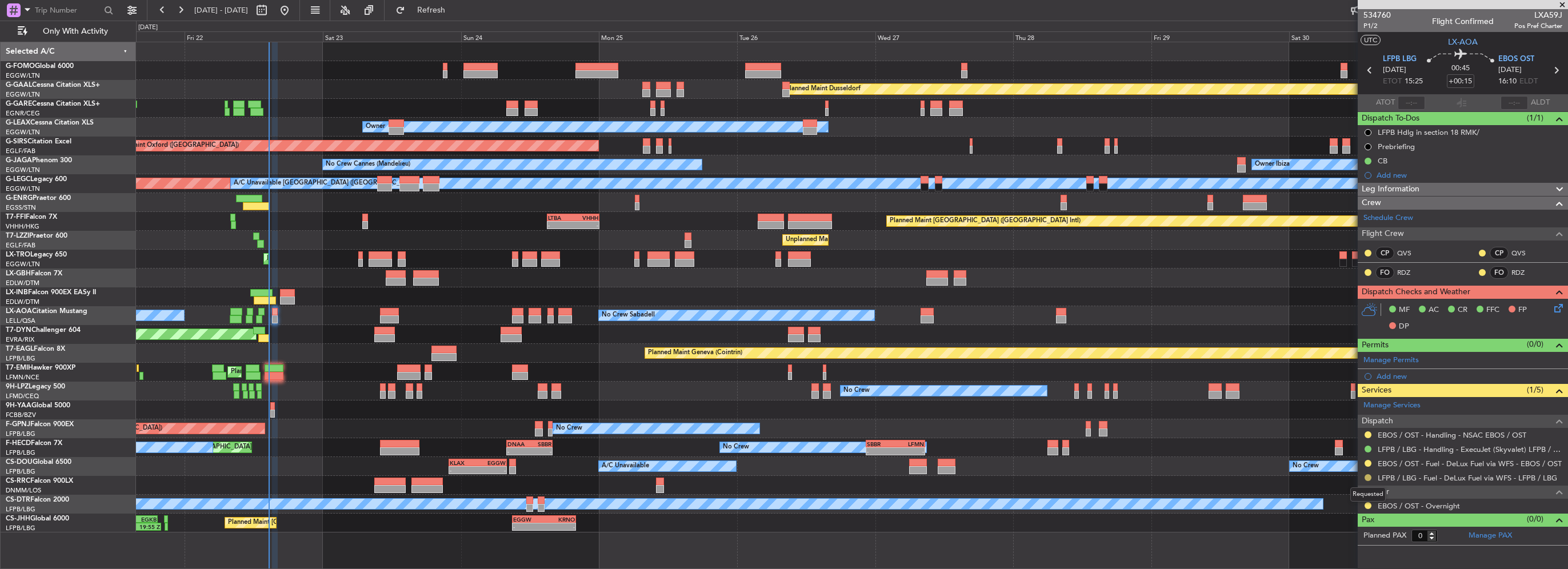
click at [1369, 478] on button at bounding box center [1368, 478] width 6 height 6
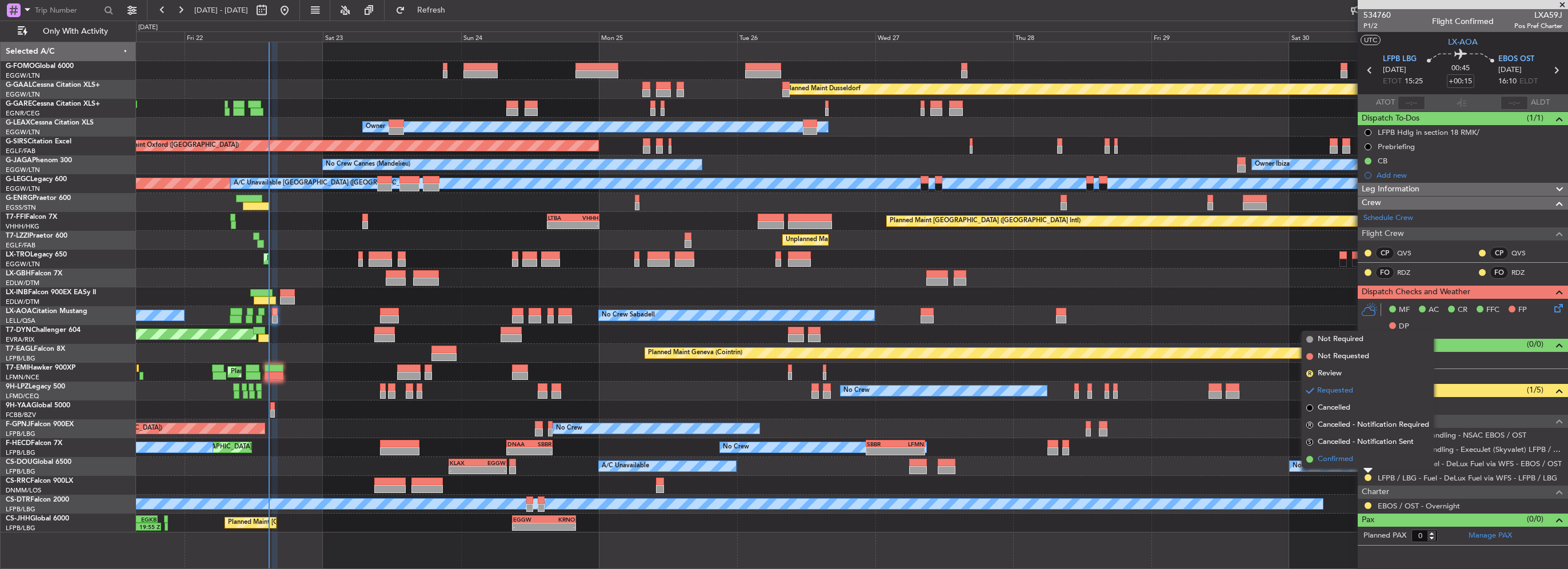
click at [1333, 461] on span "Confirmed" at bounding box center [1336, 459] width 36 height 11
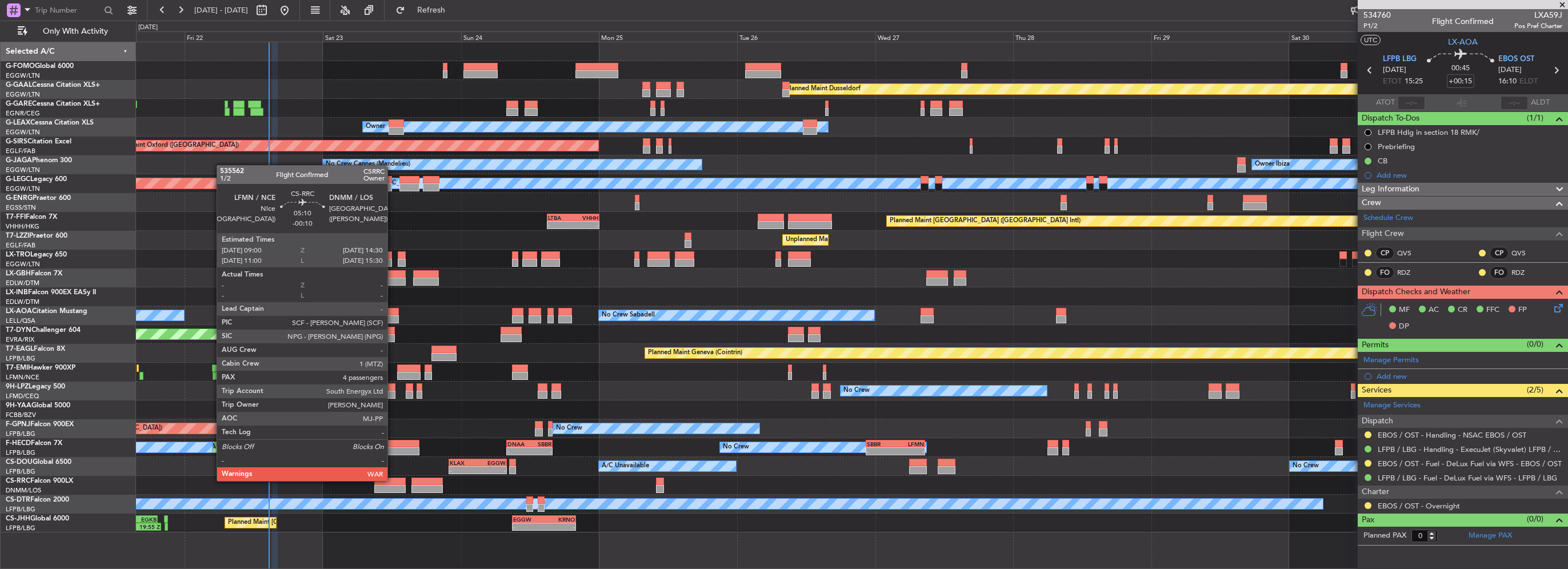
click at [392, 480] on div at bounding box center [390, 481] width 32 height 8
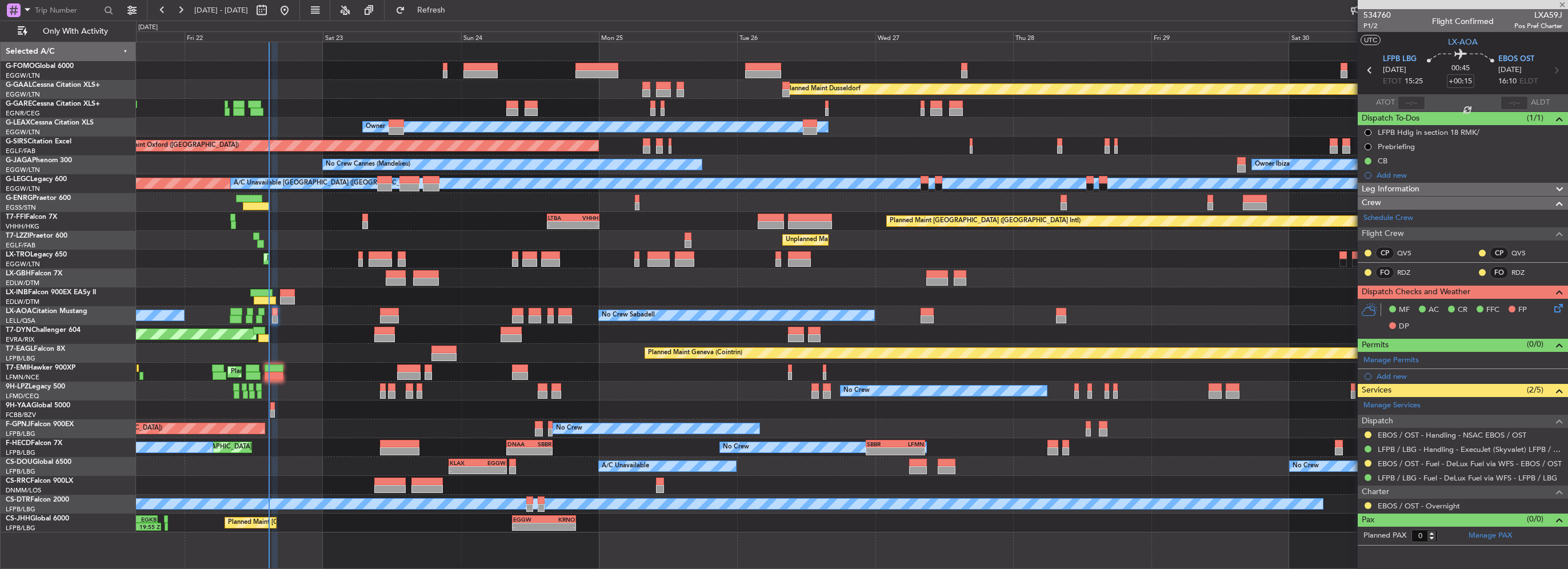
type input "-00:10"
type input "4"
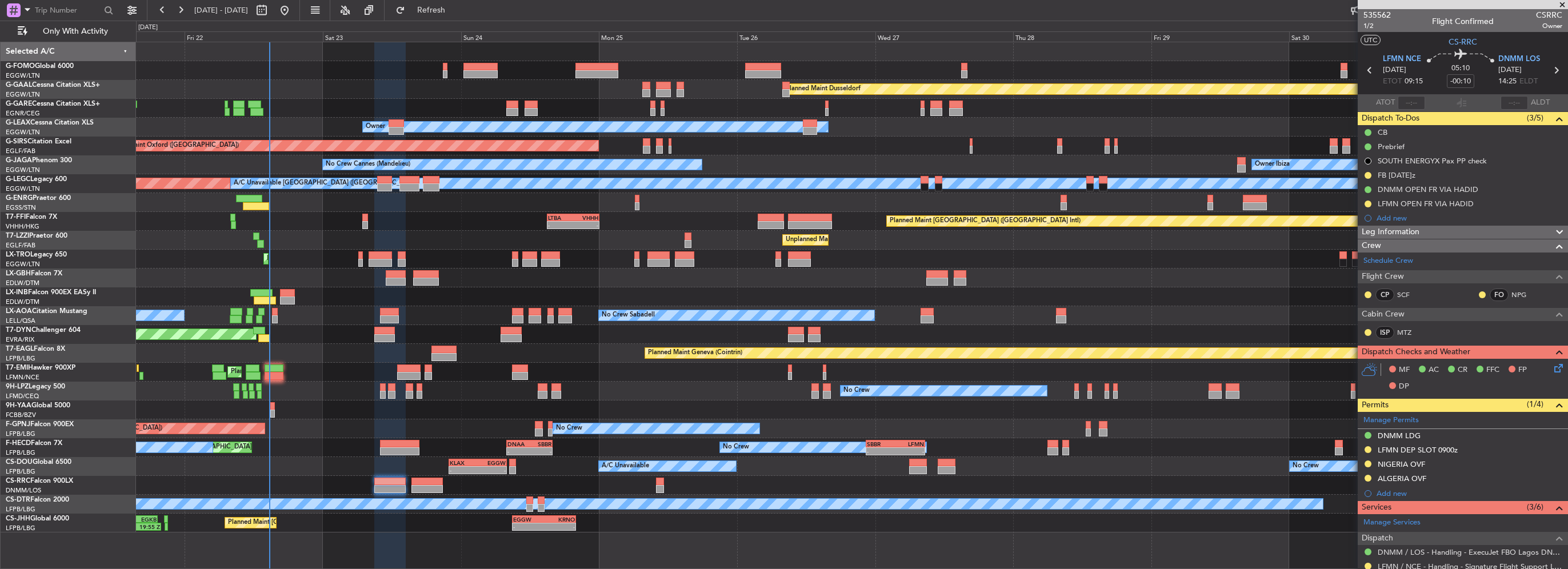
click at [230, 177] on div "Planned Maint Dusseldorf Unplanned Maint [PERSON_NAME] Owner Unplanned Maint [G…" at bounding box center [852, 287] width 1432 height 490
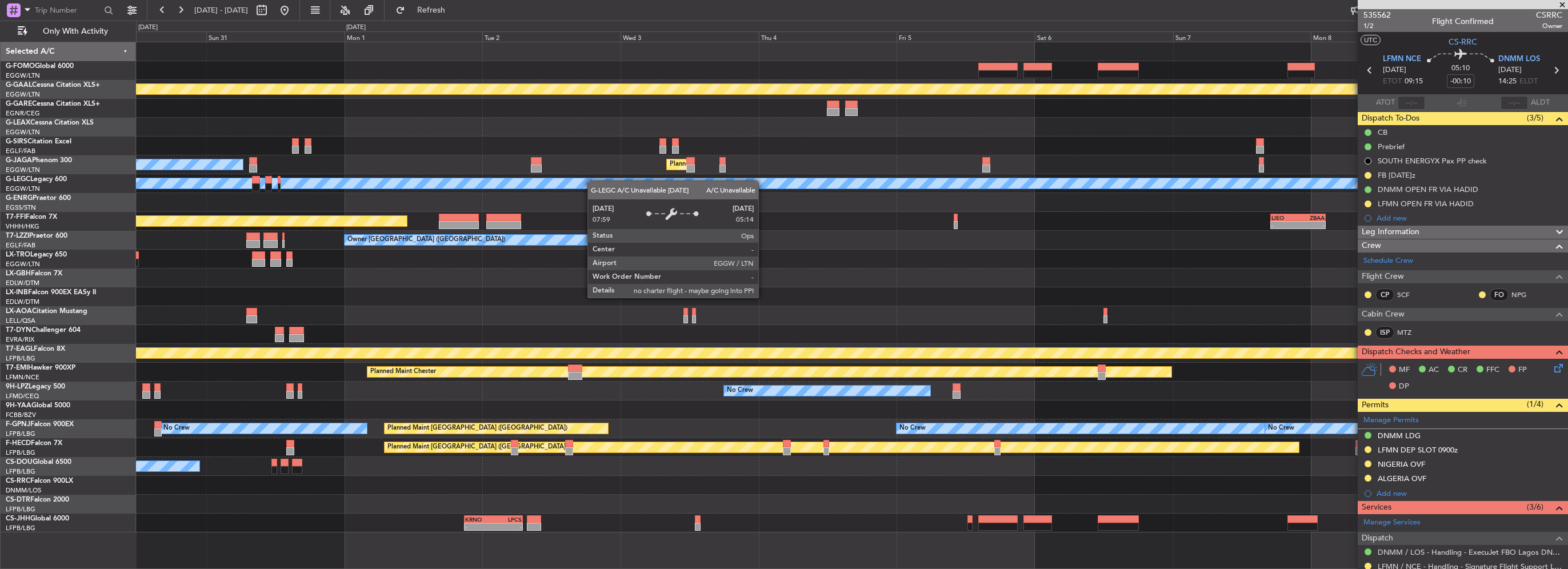
click at [673, 184] on div "Planned Maint Dusseldorf Planned Maint [GEOGRAPHIC_DATA] ([GEOGRAPHIC_DATA]) Ow…" at bounding box center [852, 287] width 1432 height 490
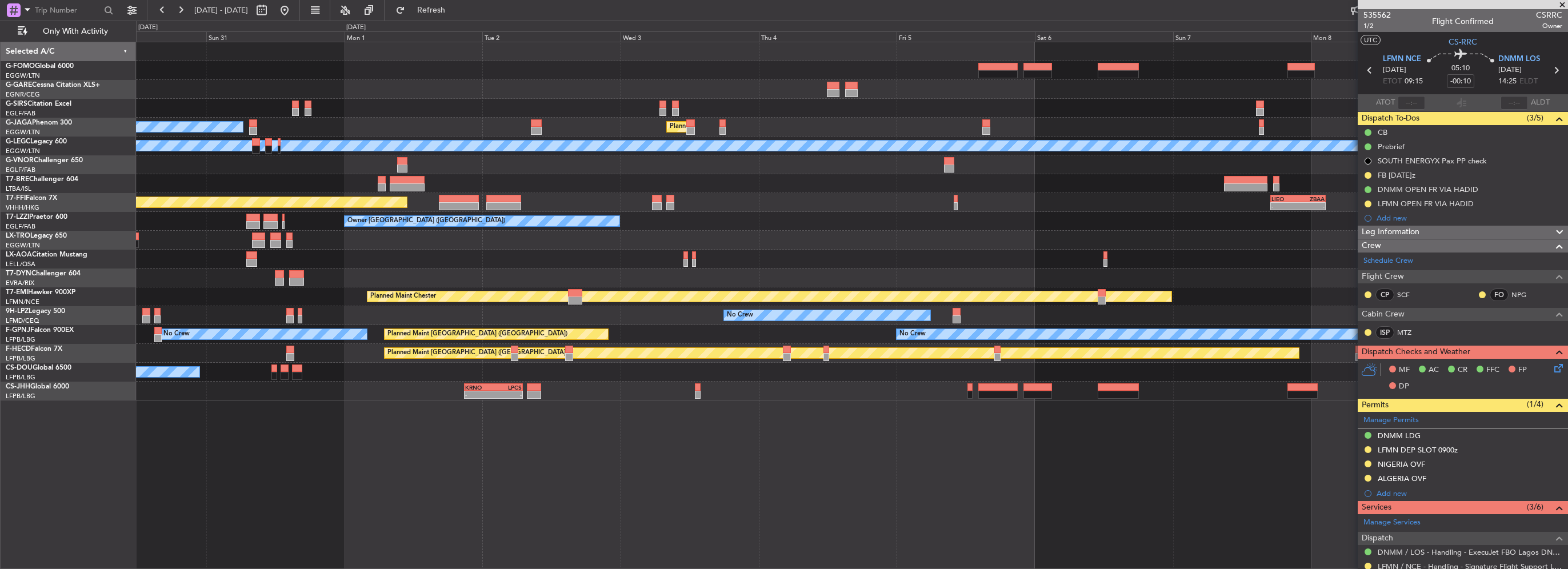
click at [16, 260] on div "Owner Ibiza Planned Maint [GEOGRAPHIC_DATA] ([GEOGRAPHIC_DATA]) A/C Unavailable…" at bounding box center [784, 295] width 1568 height 549
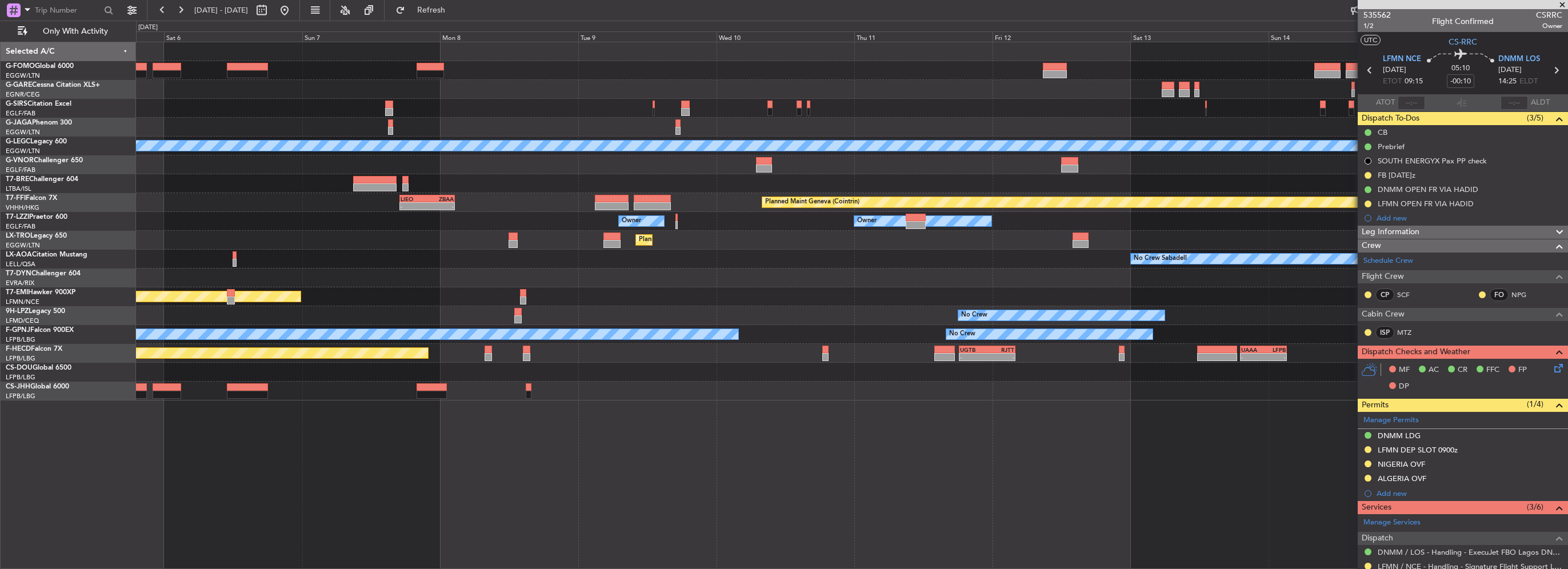
click at [212, 243] on div "Planned Maint Dusseldorf" at bounding box center [852, 240] width 1432 height 19
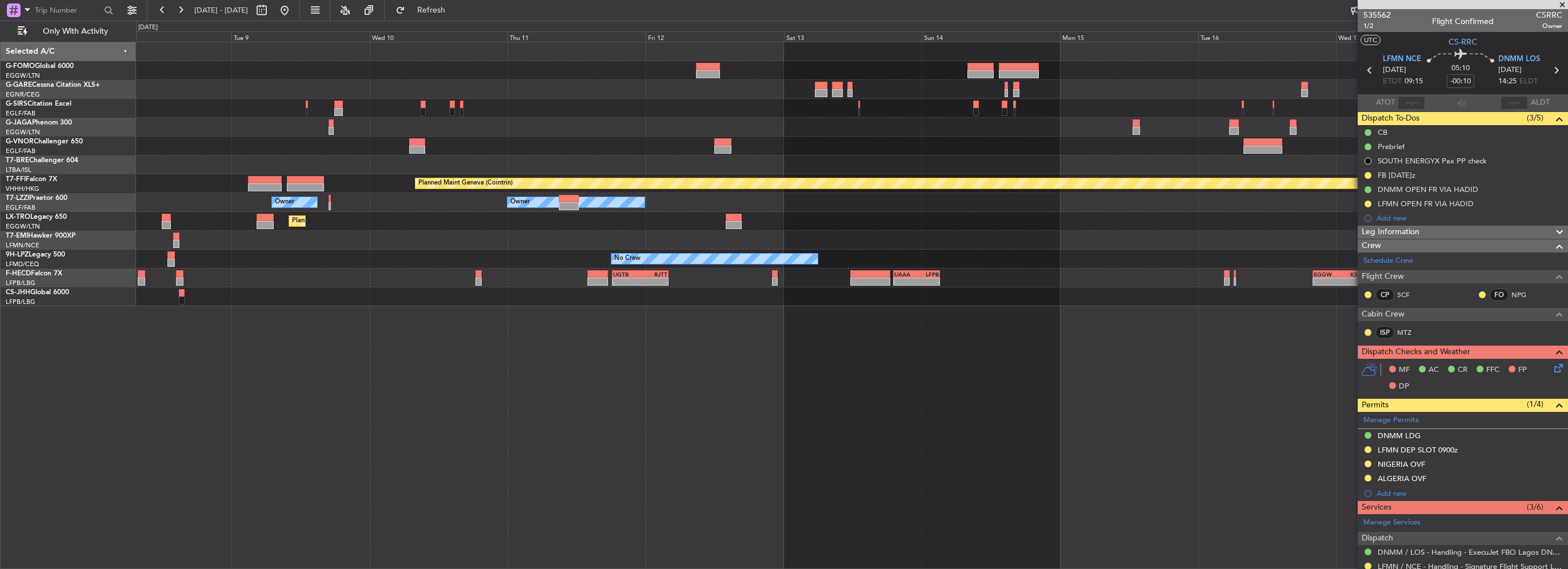
click at [28, 194] on div "Planned Maint Geneva (Cointrin) [PERSON_NAME] 17:00 Z ZBAA 02:35 Z - - Owner Ow…" at bounding box center [784, 295] width 1568 height 549
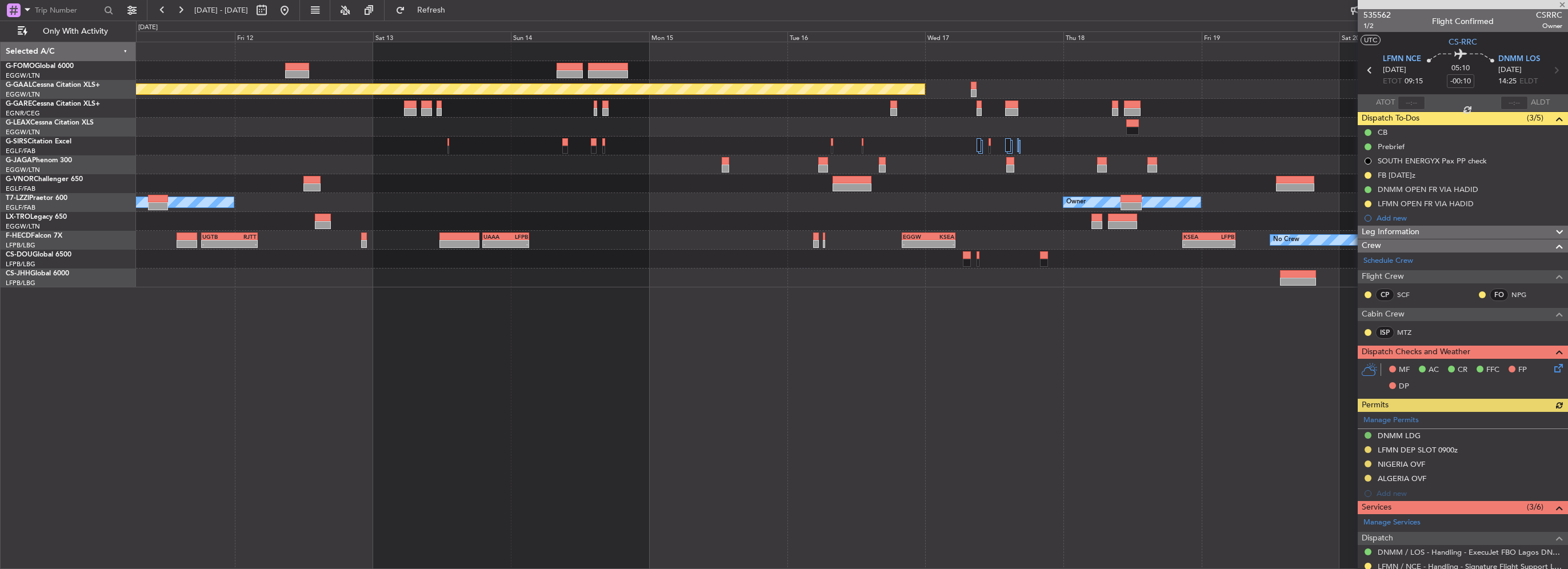
click at [976, 297] on div "Planned Maint Dusseldorf Owner Owner Owner Planned [GEOGRAPHIC_DATA] No Crew - …" at bounding box center [853, 306] width 1433 height 528
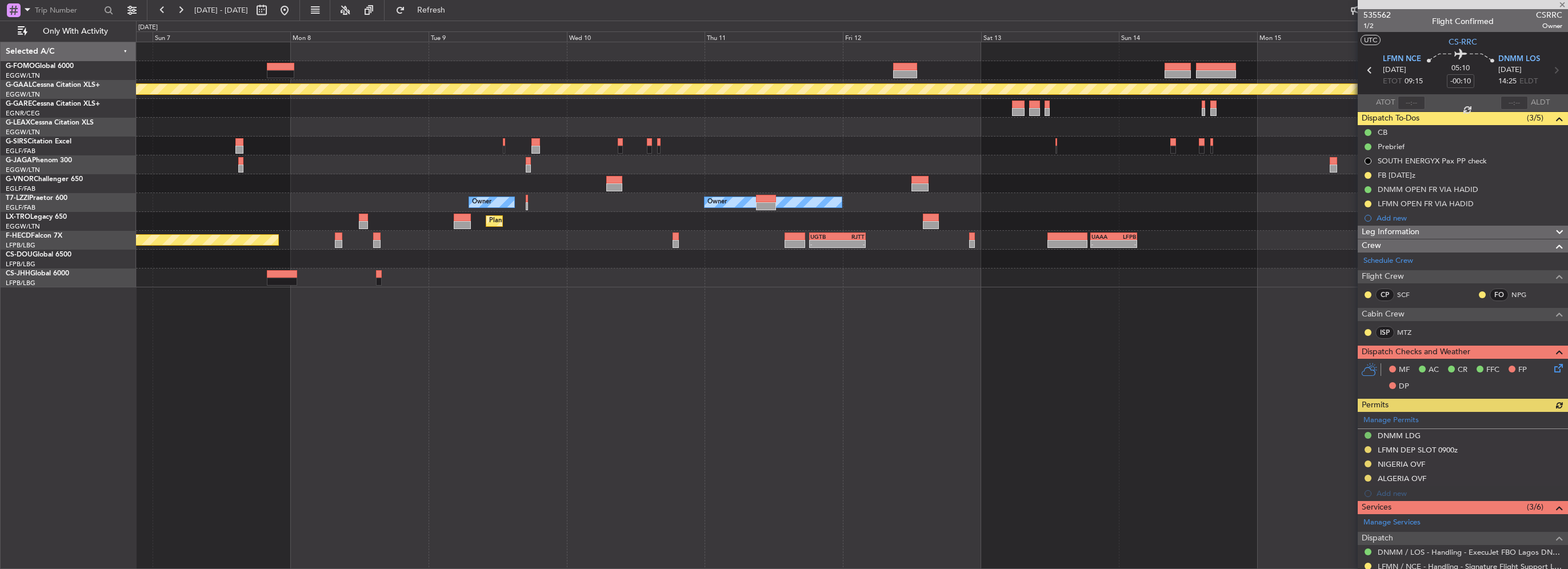
click at [943, 293] on div "Planned Maint Dusseldorf Owner Owner Owner Planned [GEOGRAPHIC_DATA] - - UGTB 1…" at bounding box center [853, 306] width 1433 height 528
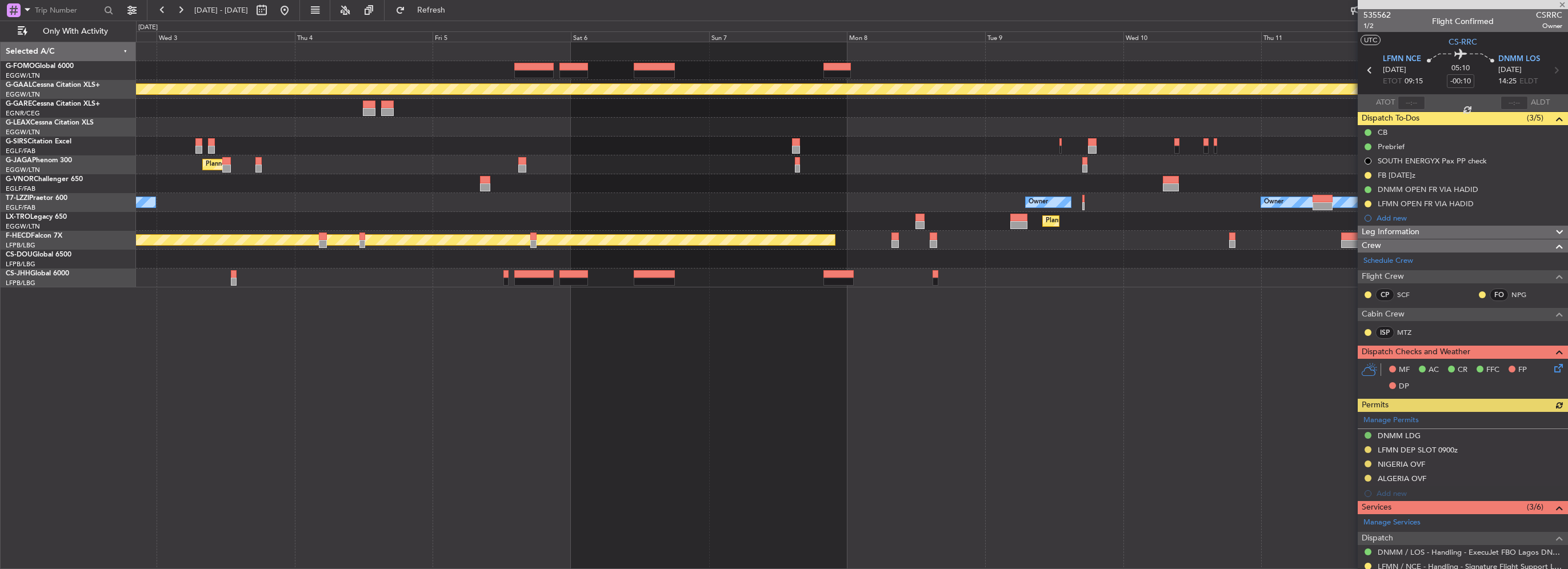
click at [838, 311] on div "Planned Maint Dusseldorf Planned Maint [GEOGRAPHIC_DATA] ([GEOGRAPHIC_DATA]) Ow…" at bounding box center [853, 306] width 1433 height 528
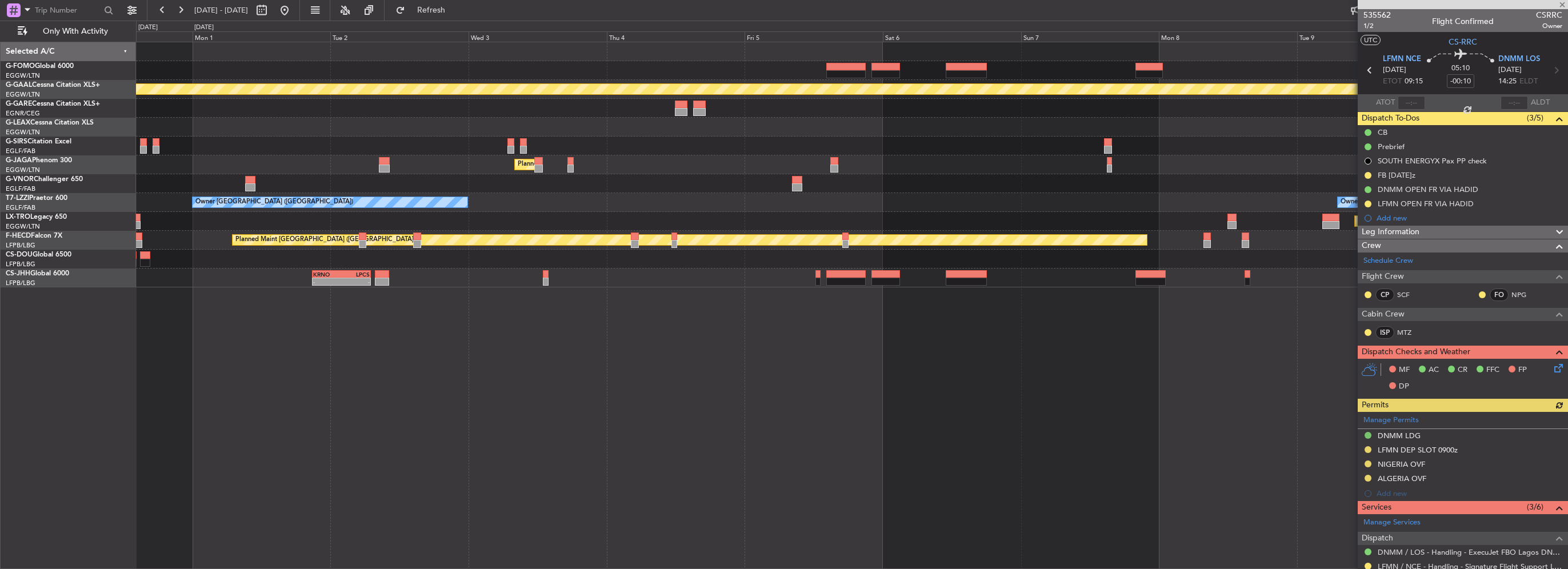
click at [961, 322] on div "Planned Maint Dusseldorf Planned Maint [GEOGRAPHIC_DATA] ([GEOGRAPHIC_DATA]) Ow…" at bounding box center [853, 306] width 1433 height 528
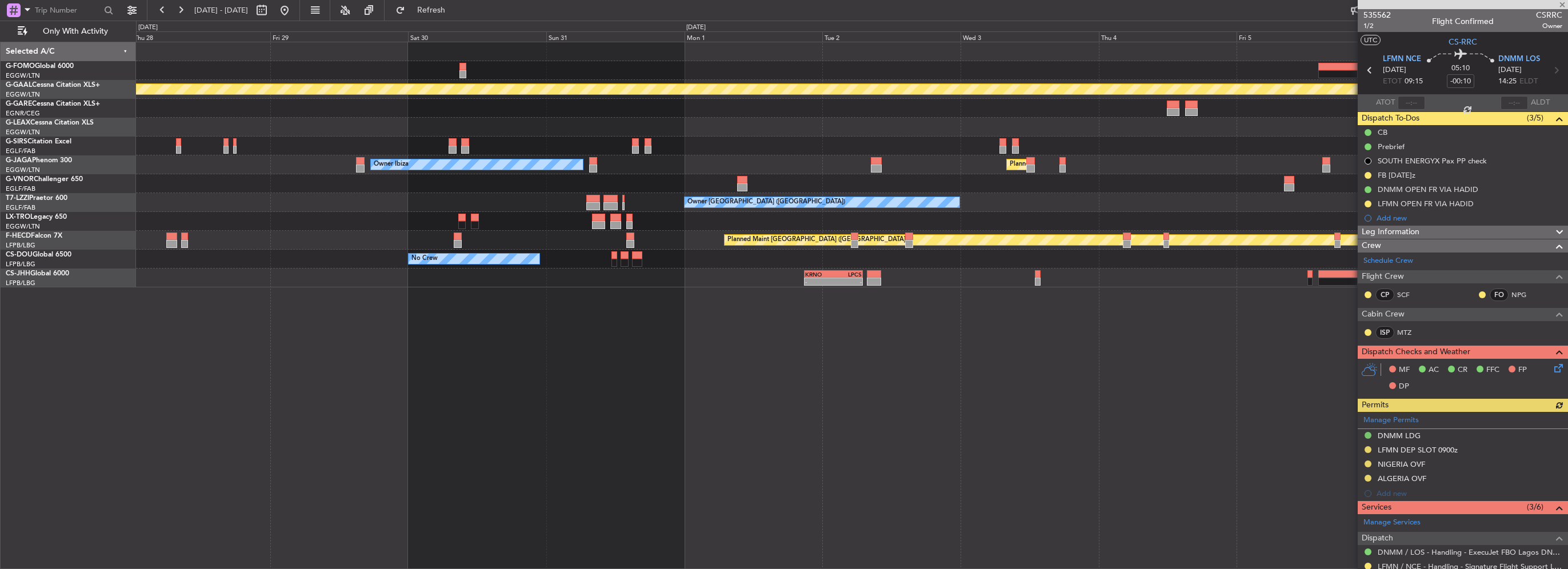
click at [1089, 342] on div "Planned Maint Dusseldorf Owner Planned Maint [GEOGRAPHIC_DATA] ([GEOGRAPHIC_DAT…" at bounding box center [853, 306] width 1433 height 528
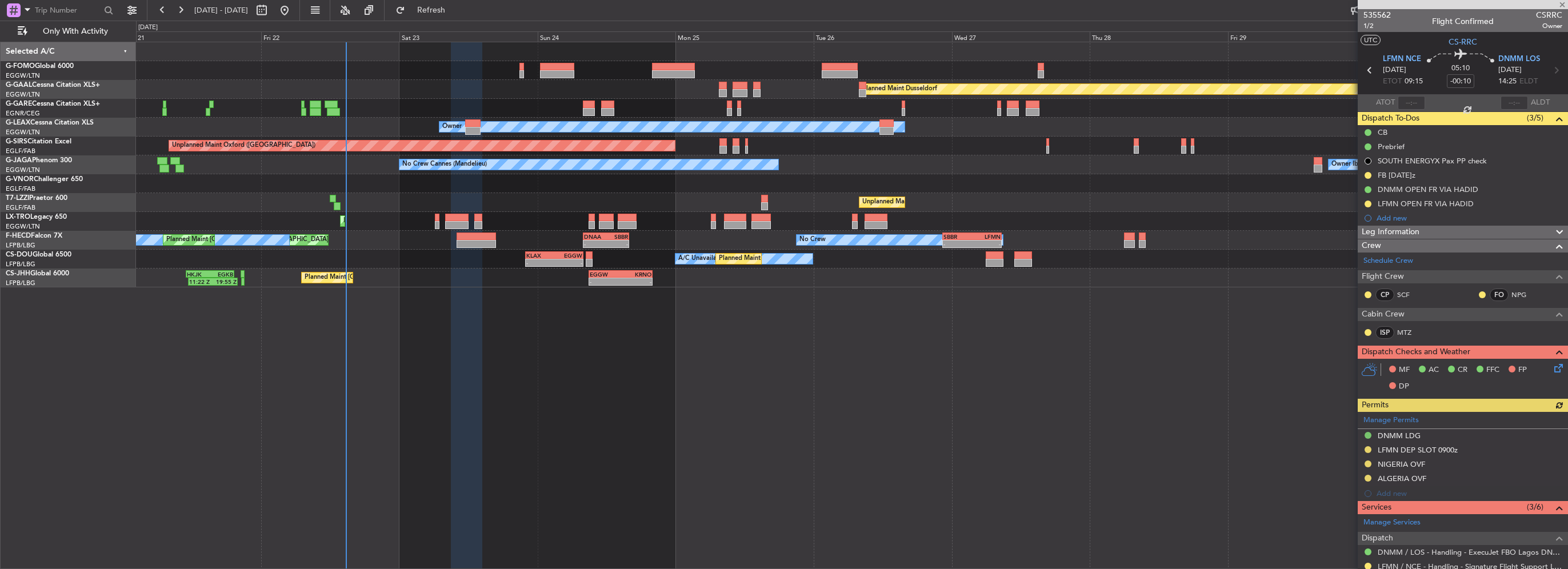
click at [970, 366] on div "Planned Maint Dusseldorf Unplanned Maint [PERSON_NAME] Owner Owner Unplanned Ma…" at bounding box center [853, 306] width 1433 height 528
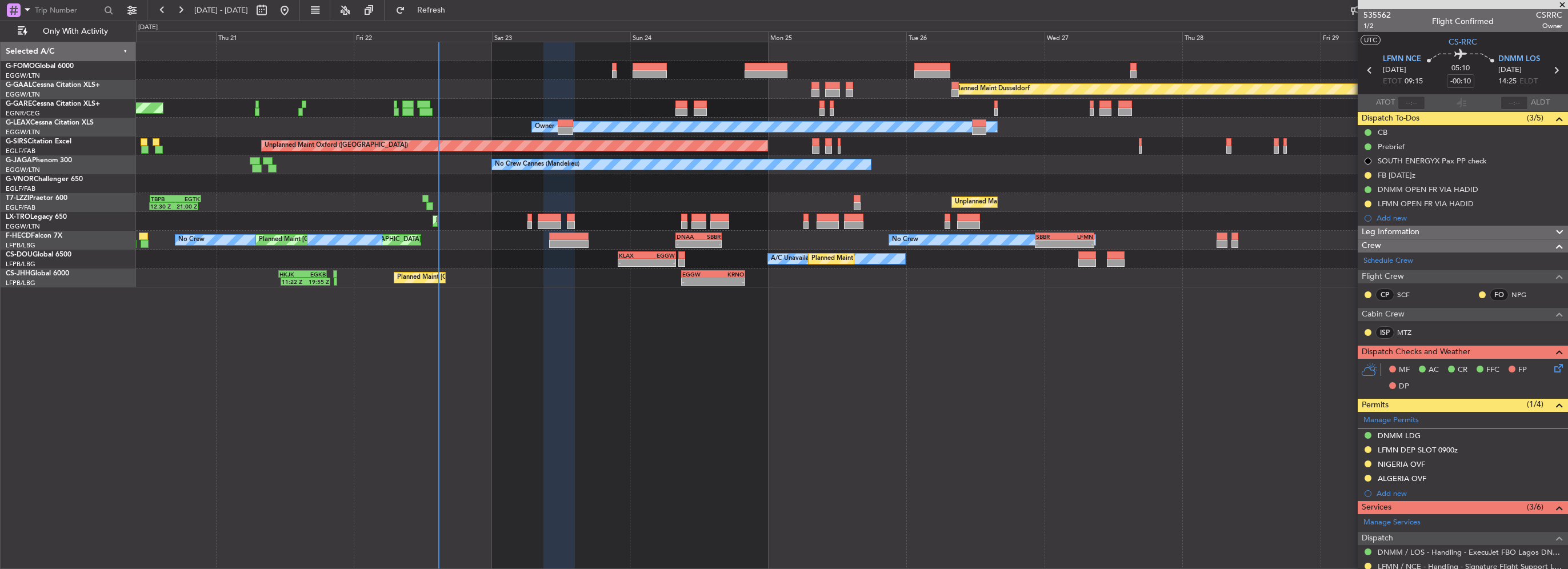
click at [503, 352] on div "Planned Maint Dusseldorf Unplanned Maint [PERSON_NAME] Owner Owner Unplanned Ma…" at bounding box center [853, 306] width 1433 height 528
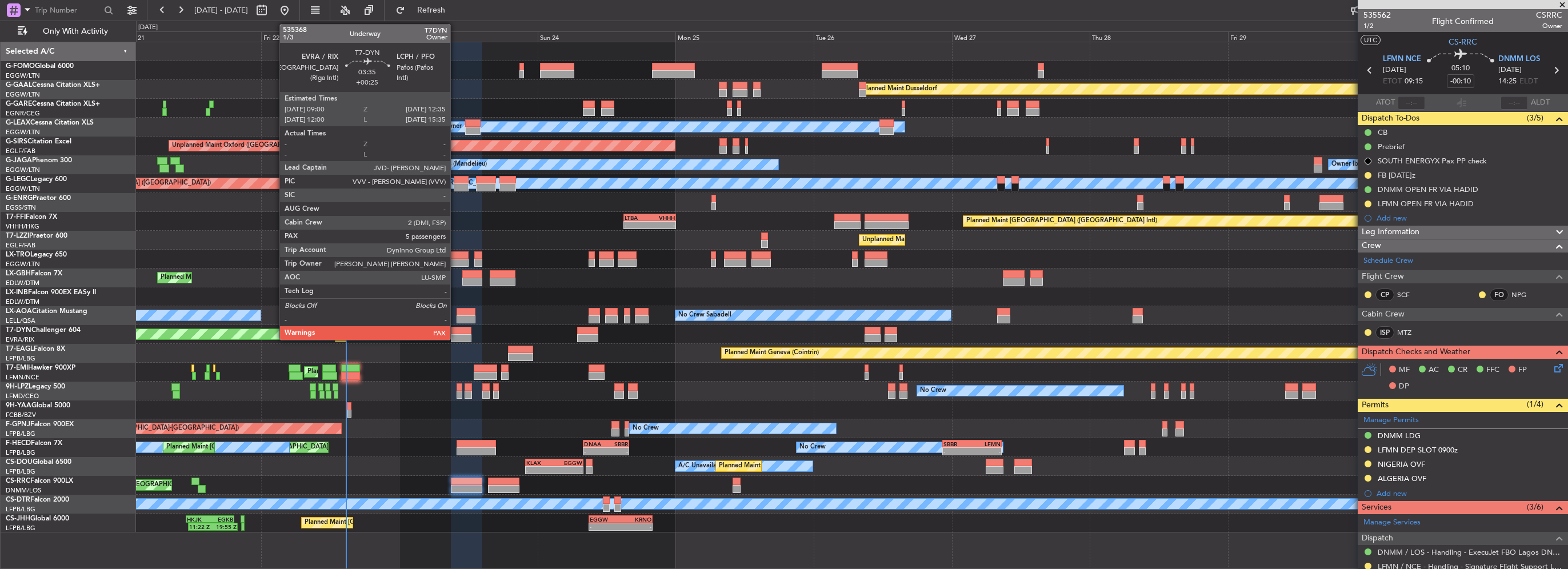
click at [456, 328] on div at bounding box center [461, 330] width 21 height 8
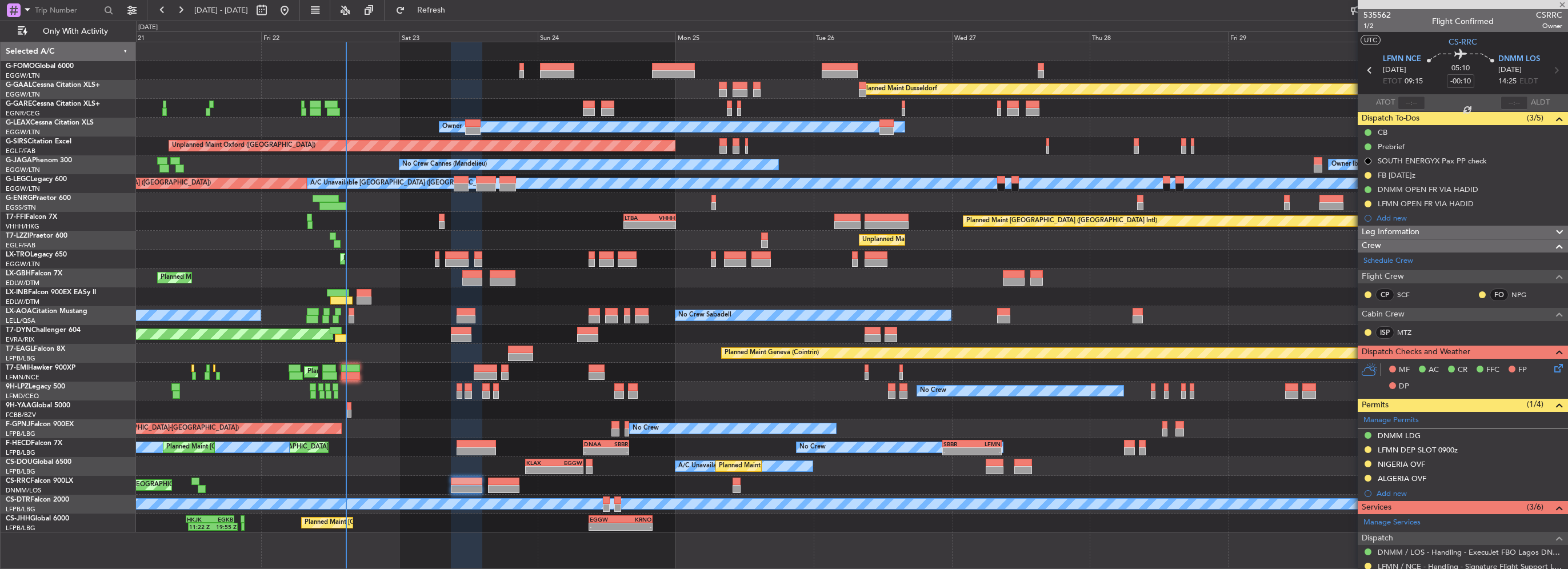
type input "+00:25"
type input "5"
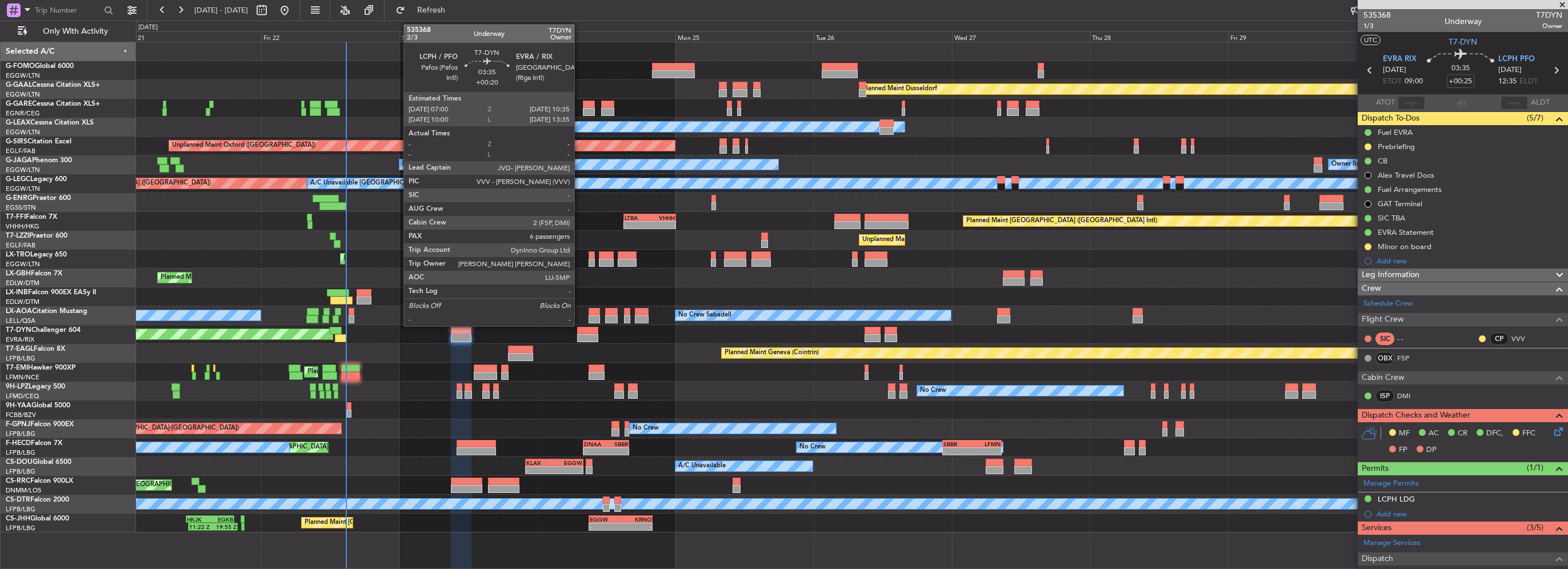
click at [579, 333] on div at bounding box center [587, 330] width 21 height 8
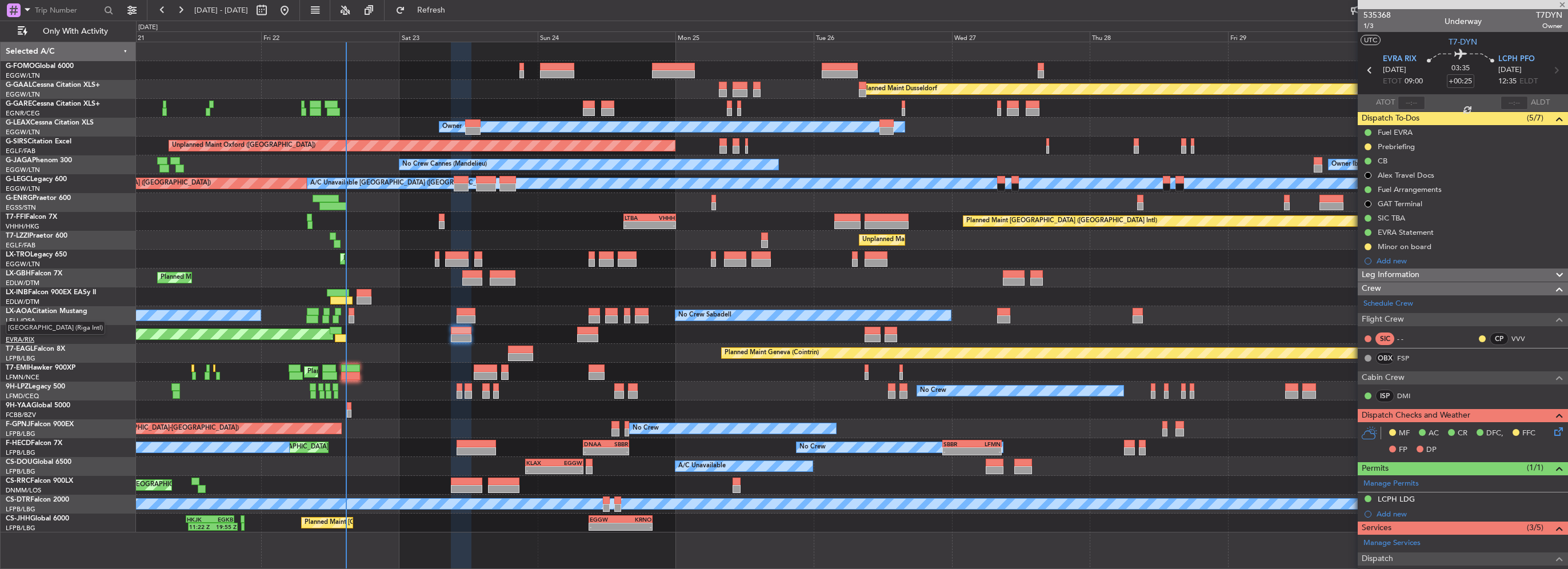
type input "+00:20"
type input "6"
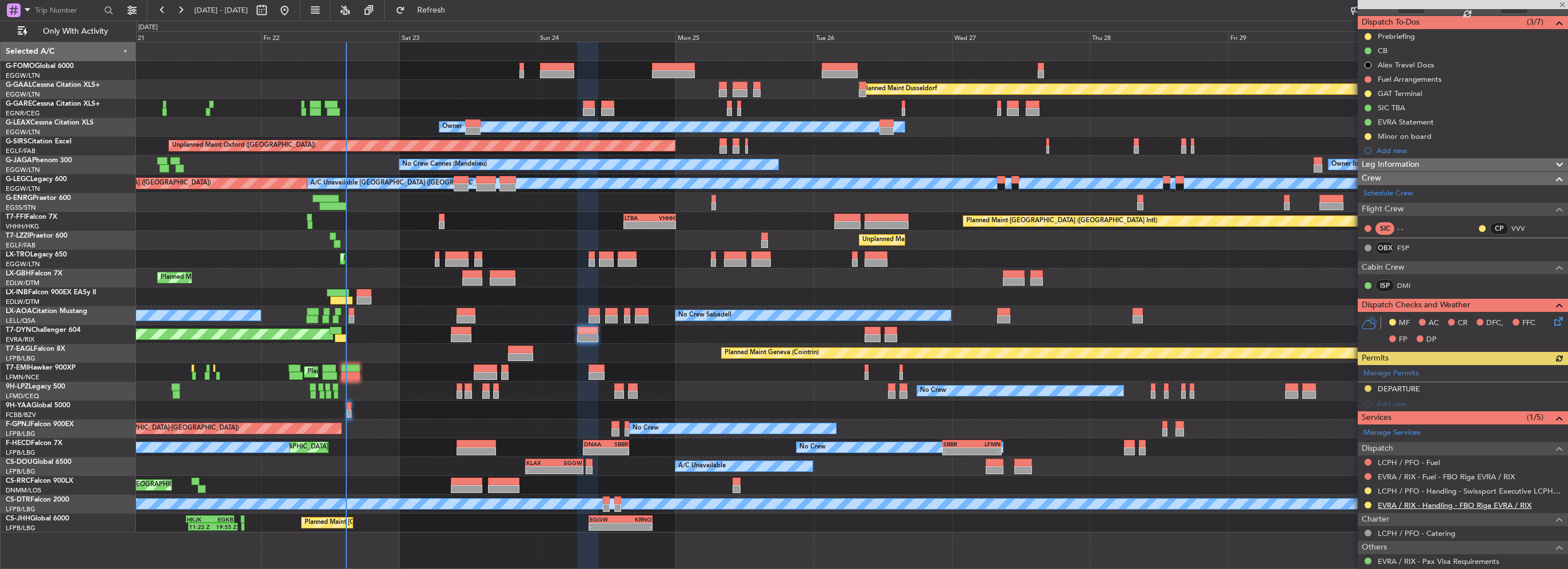
scroll to position [114, 0]
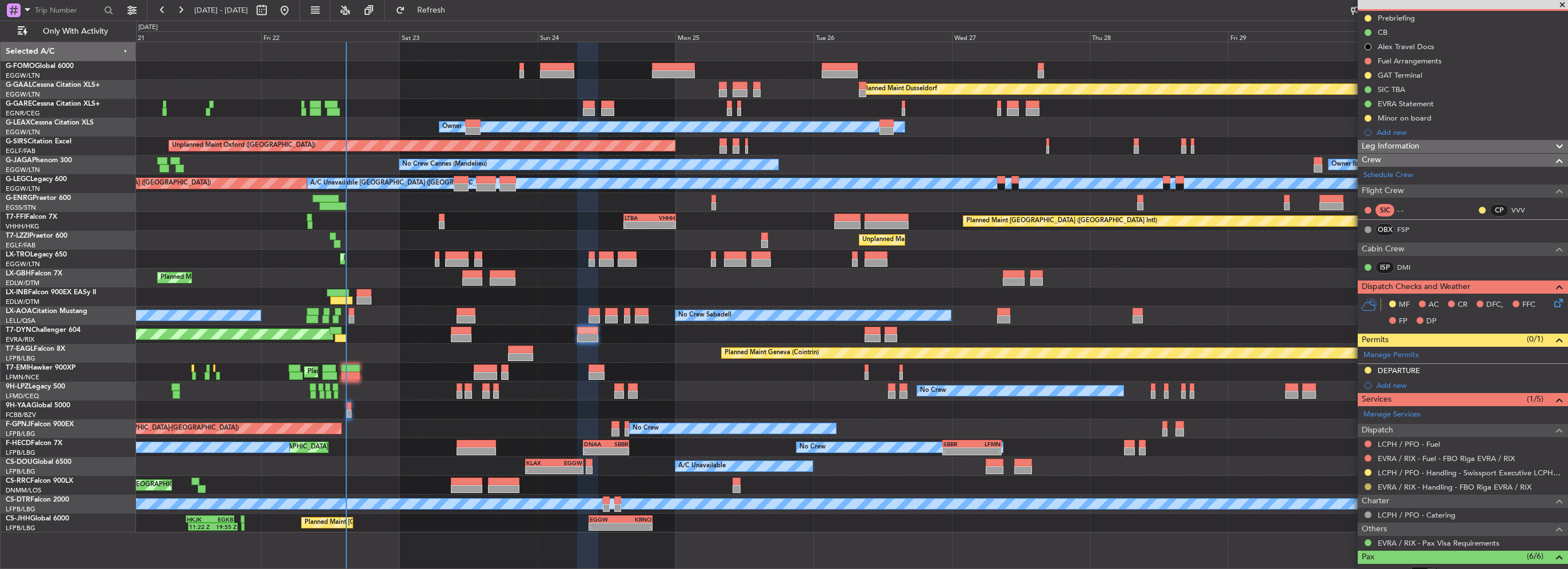
click at [1367, 485] on button at bounding box center [1368, 487] width 6 height 6
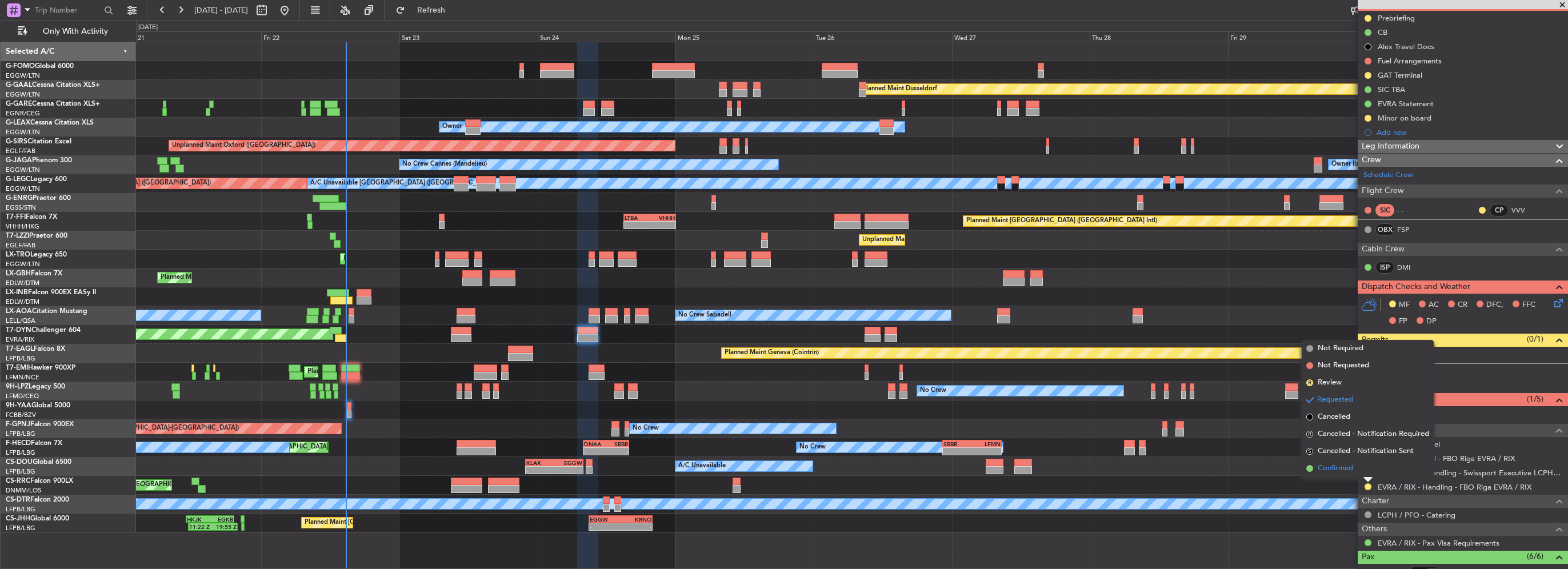
click at [1340, 471] on span "Confirmed" at bounding box center [1336, 468] width 36 height 11
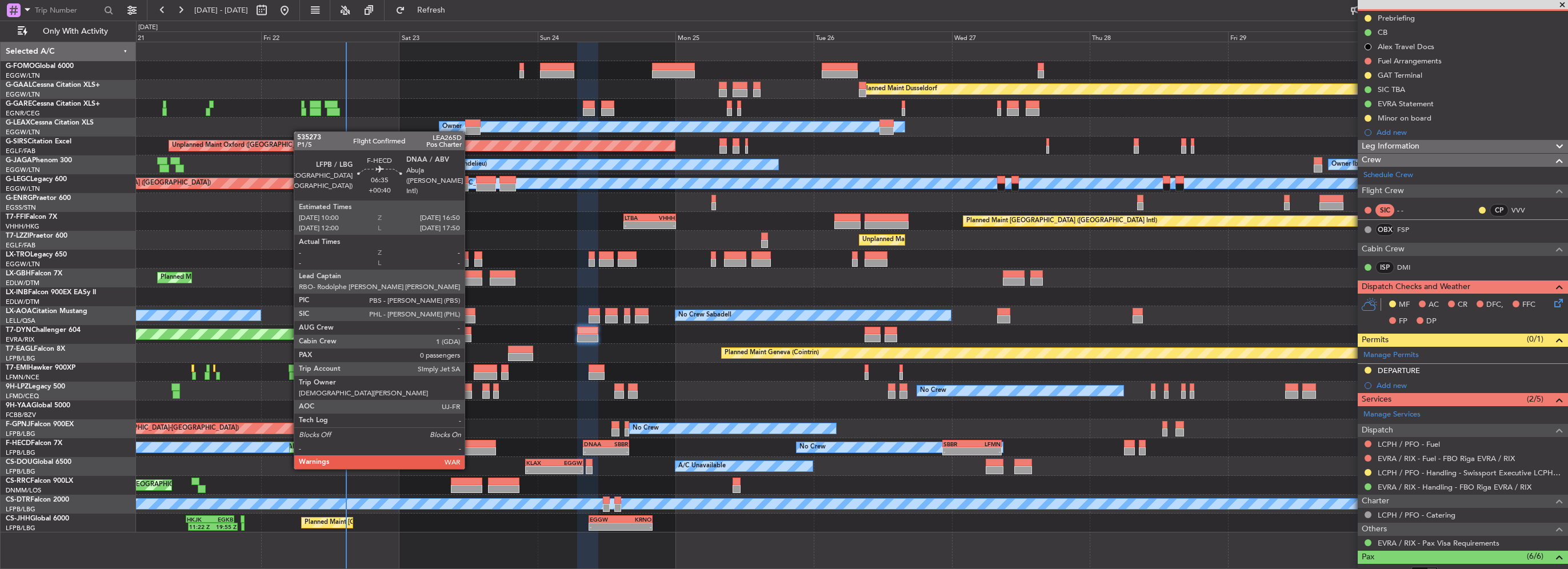
click at [470, 446] on div at bounding box center [476, 444] width 39 height 8
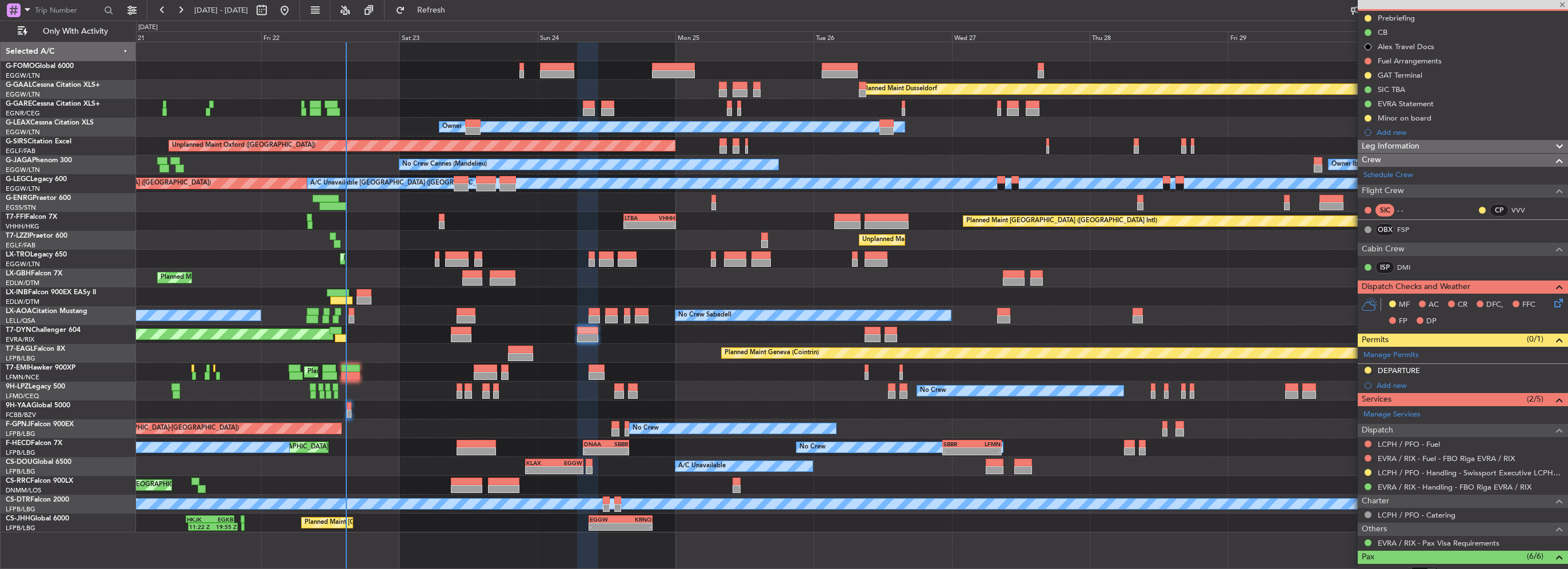
type input "+00:40"
type input "0"
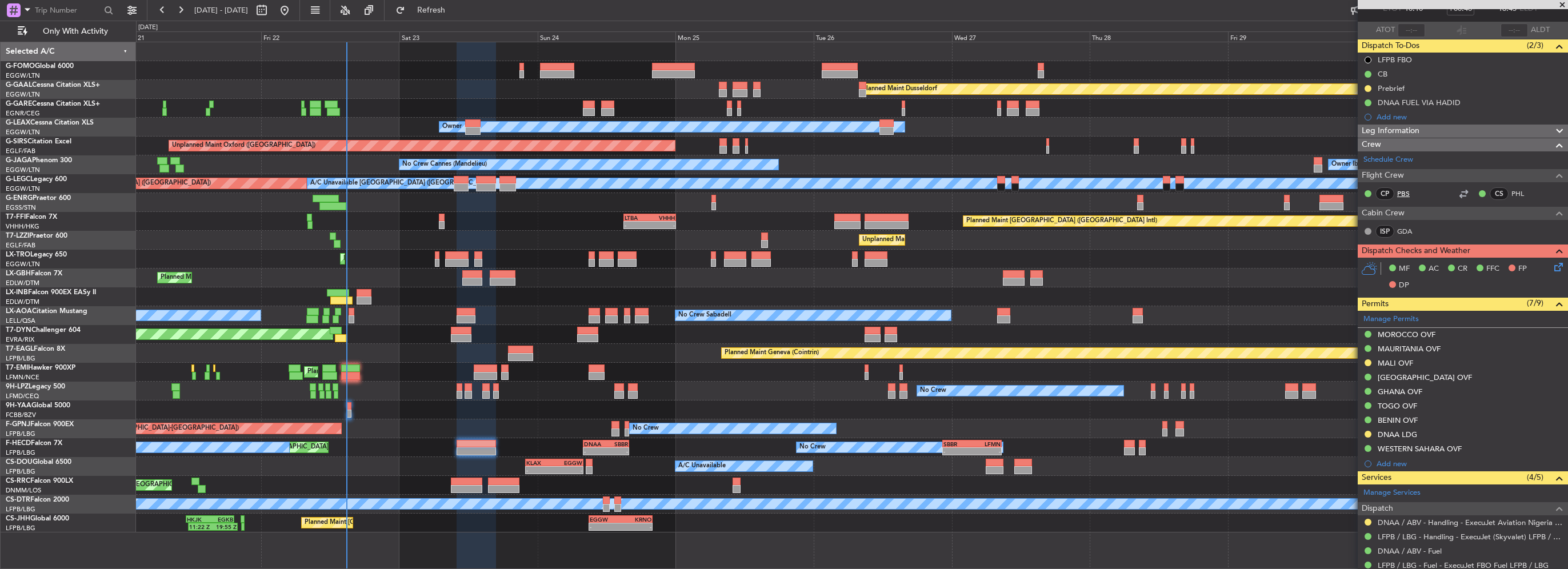
scroll to position [57, 0]
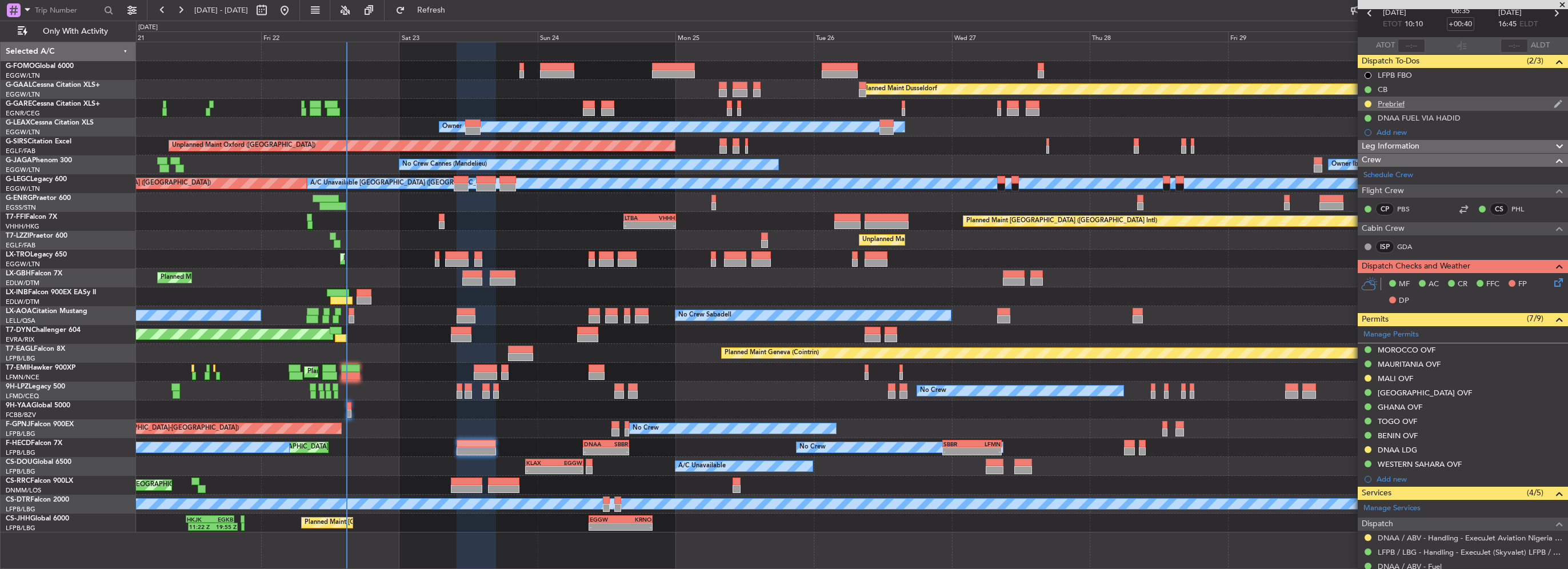
click at [1402, 106] on div "Prebrief" at bounding box center [1391, 103] width 27 height 10
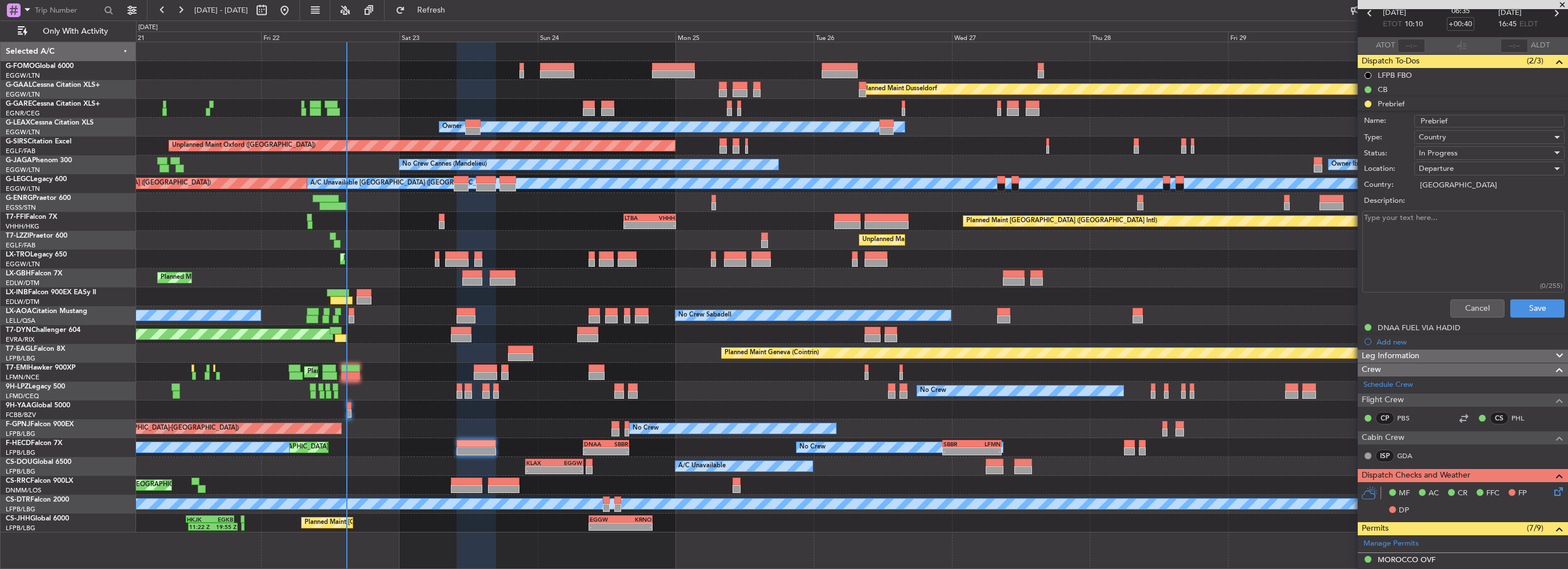
drag, startPoint x: 1442, startPoint y: 233, endPoint x: 1218, endPoint y: 234, distance: 224.0
click at [1214, 237] on fb-app "[DATE] - [DATE] Refresh Quick Links Only With Activity Planned [GEOGRAPHIC_DATA…" at bounding box center [784, 288] width 1568 height 561
type textarea "28000lbs"
click at [1444, 148] on span "In Progress" at bounding box center [1438, 153] width 38 height 10
drag, startPoint x: 1451, startPoint y: 205, endPoint x: 1514, endPoint y: 292, distance: 107.4
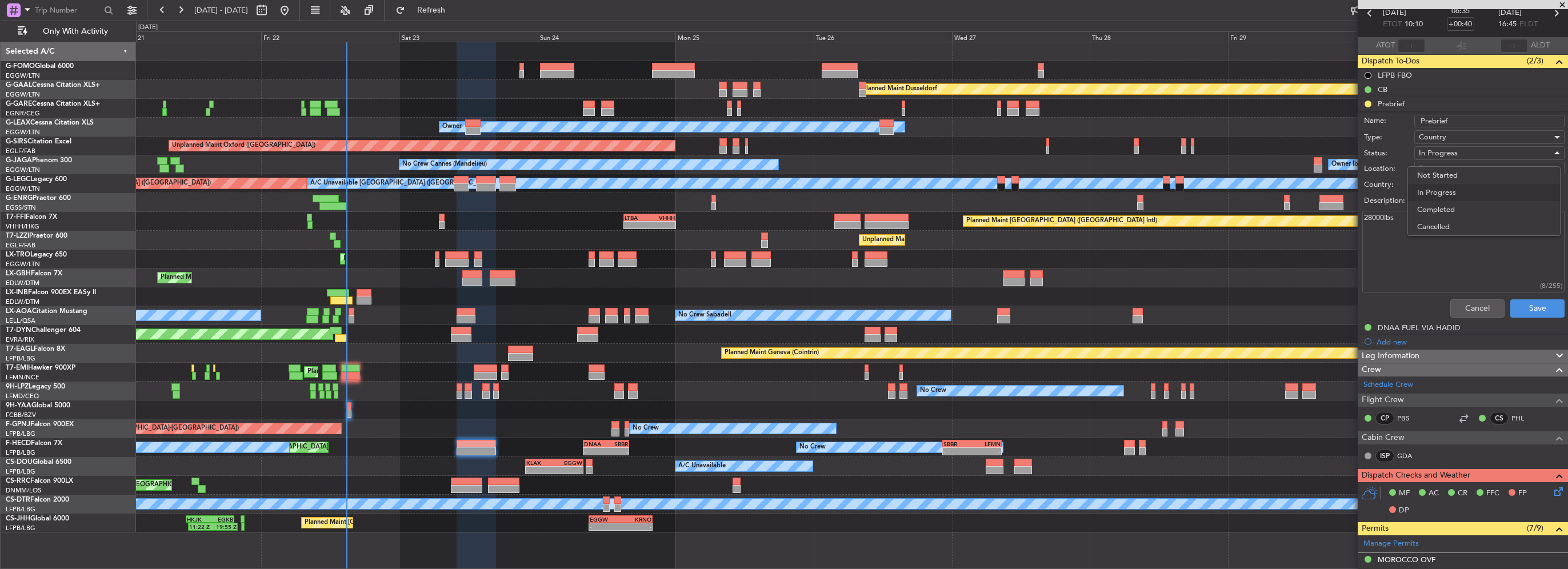
click at [1451, 206] on span "Completed" at bounding box center [1484, 209] width 134 height 17
click at [1518, 305] on button "Save" at bounding box center [1537, 308] width 54 height 18
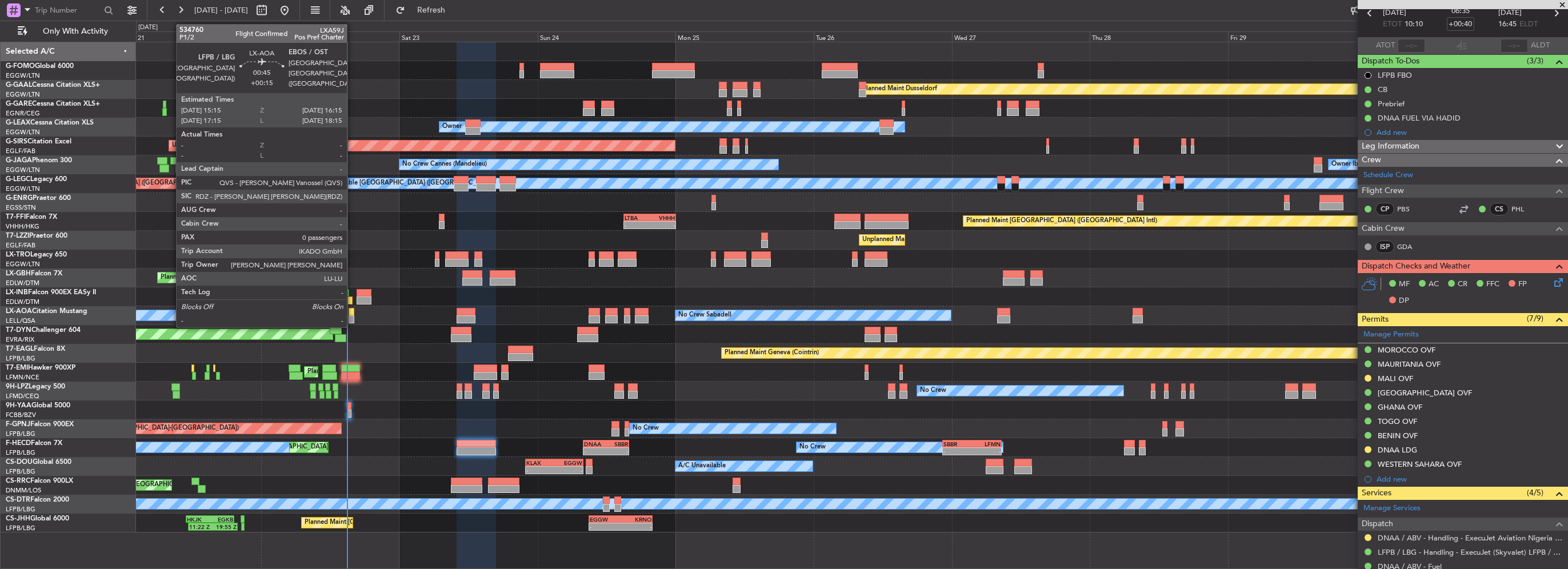
click at [352, 321] on div at bounding box center [351, 319] width 6 height 8
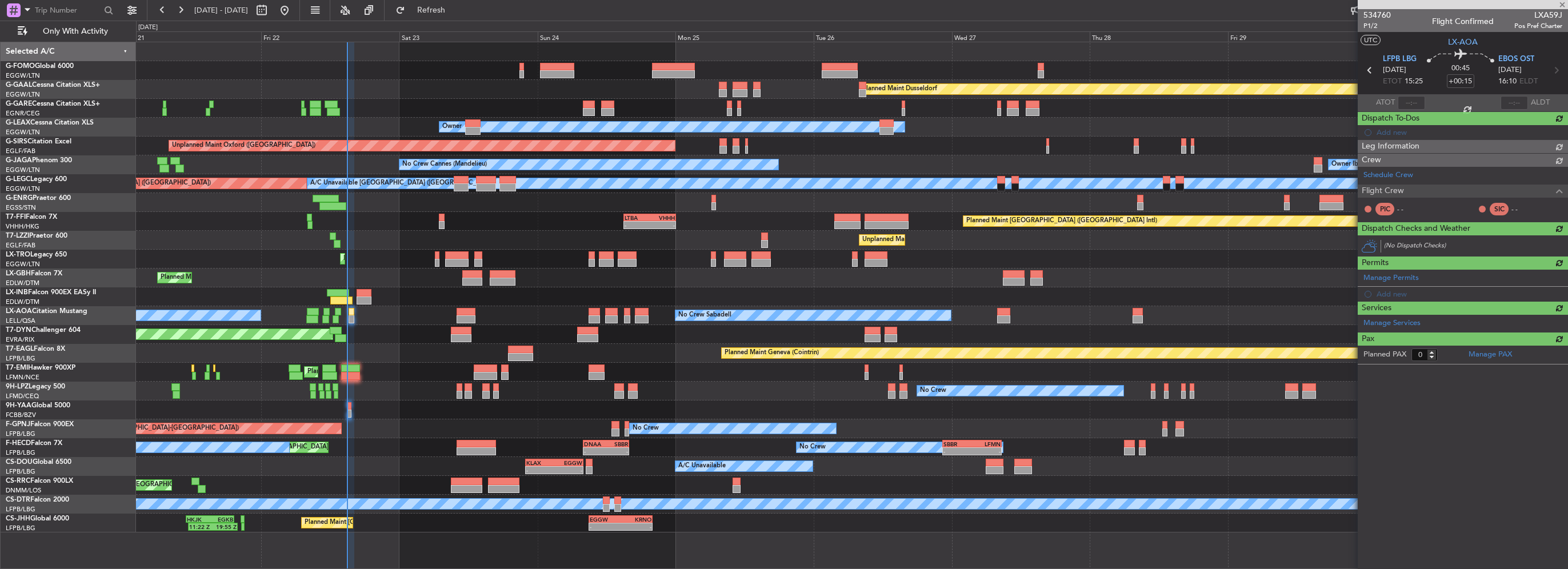
scroll to position [0, 0]
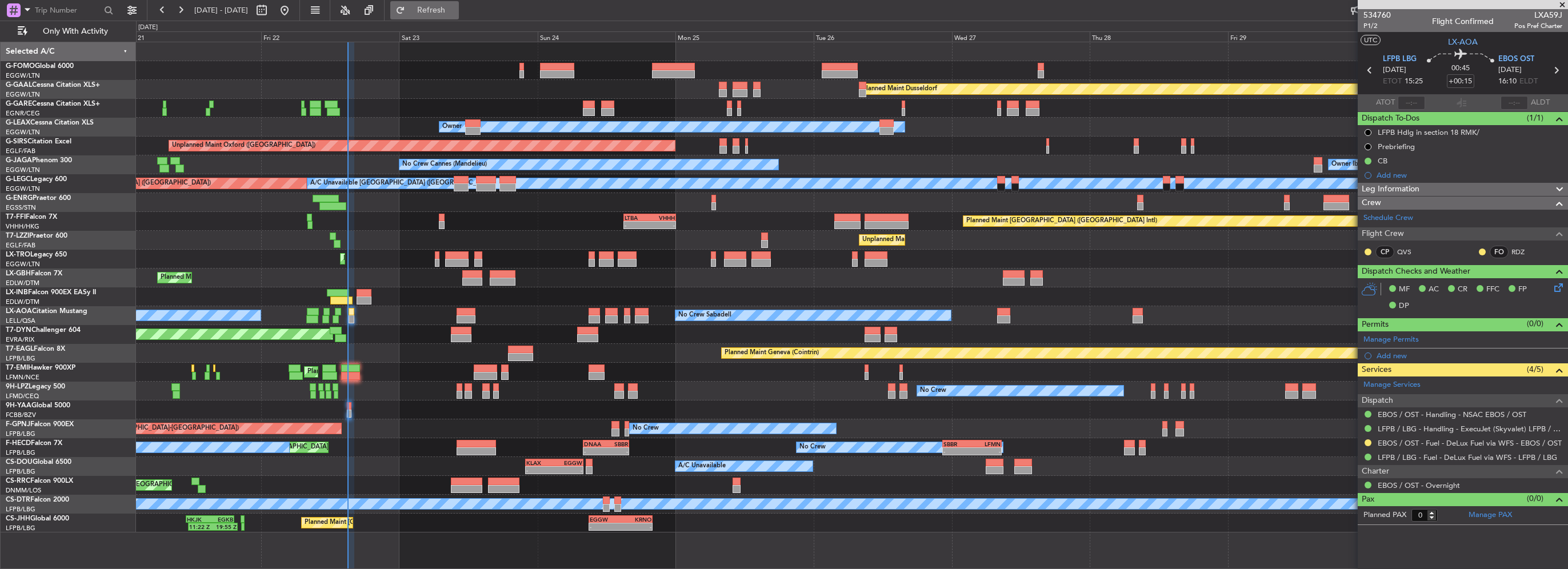
click at [435, 9] on button "Refresh" at bounding box center [424, 10] width 69 height 18
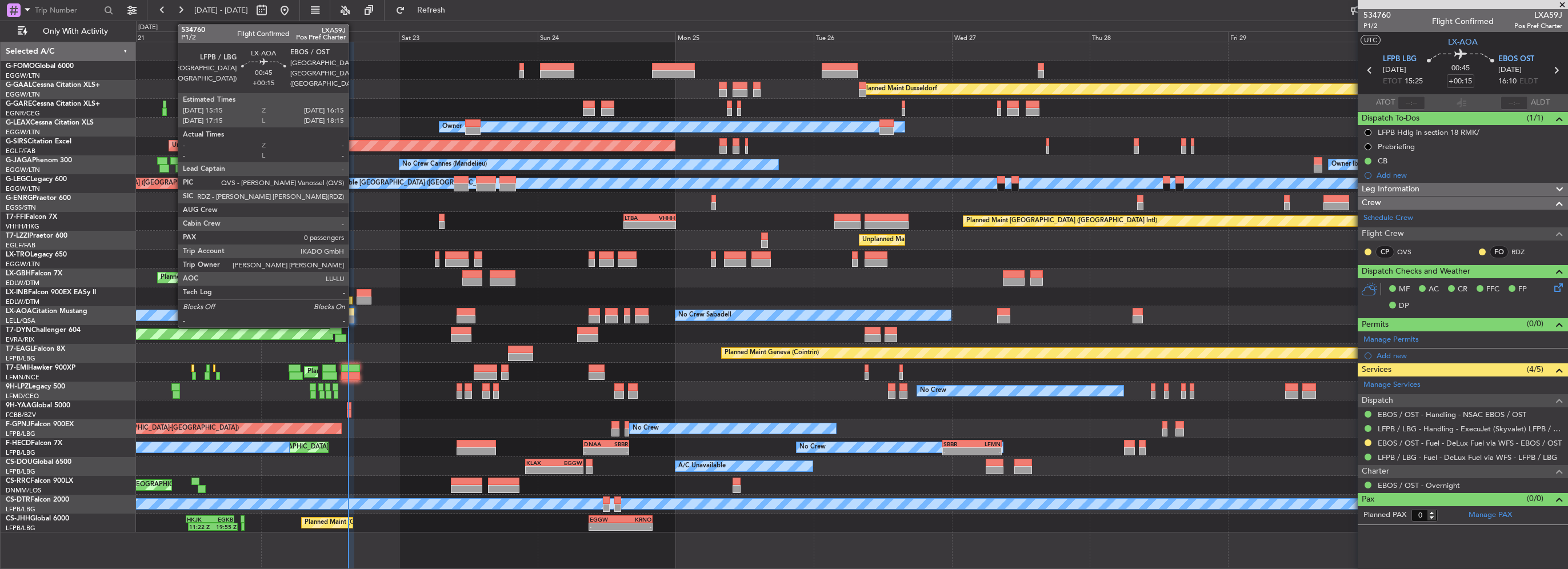
click at [354, 317] on div at bounding box center [351, 319] width 6 height 8
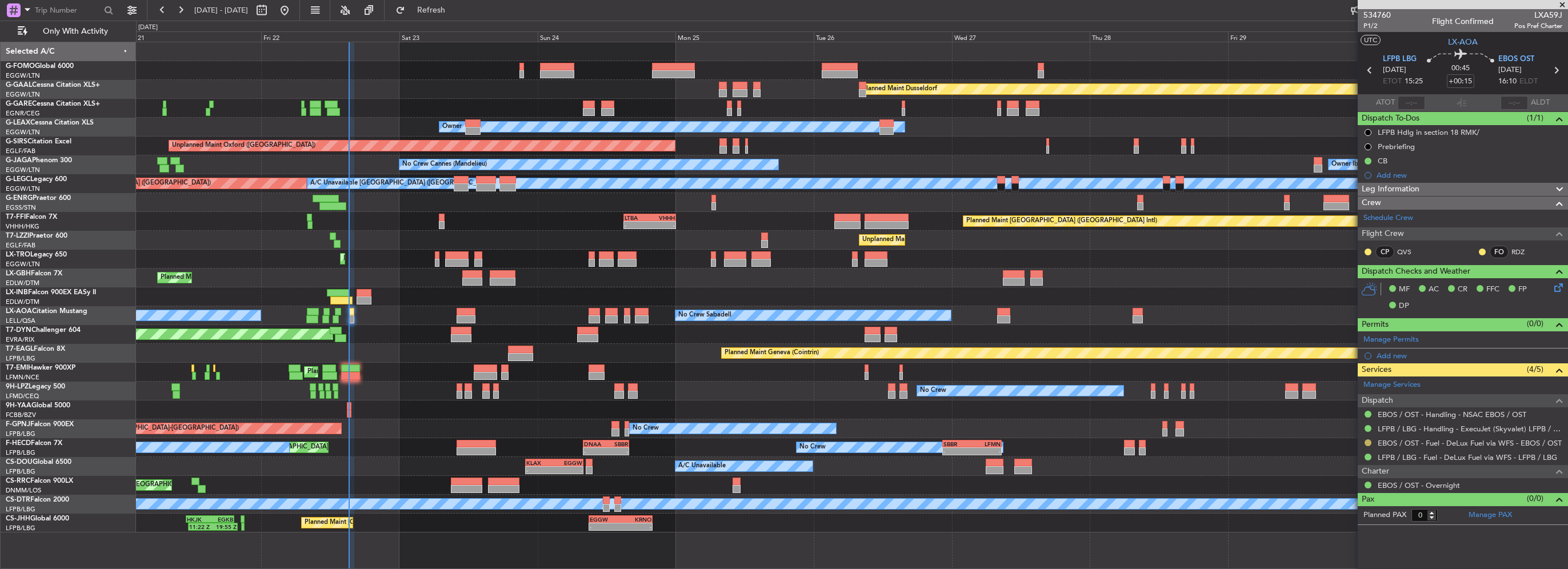
click at [1365, 440] on button at bounding box center [1368, 442] width 6 height 6
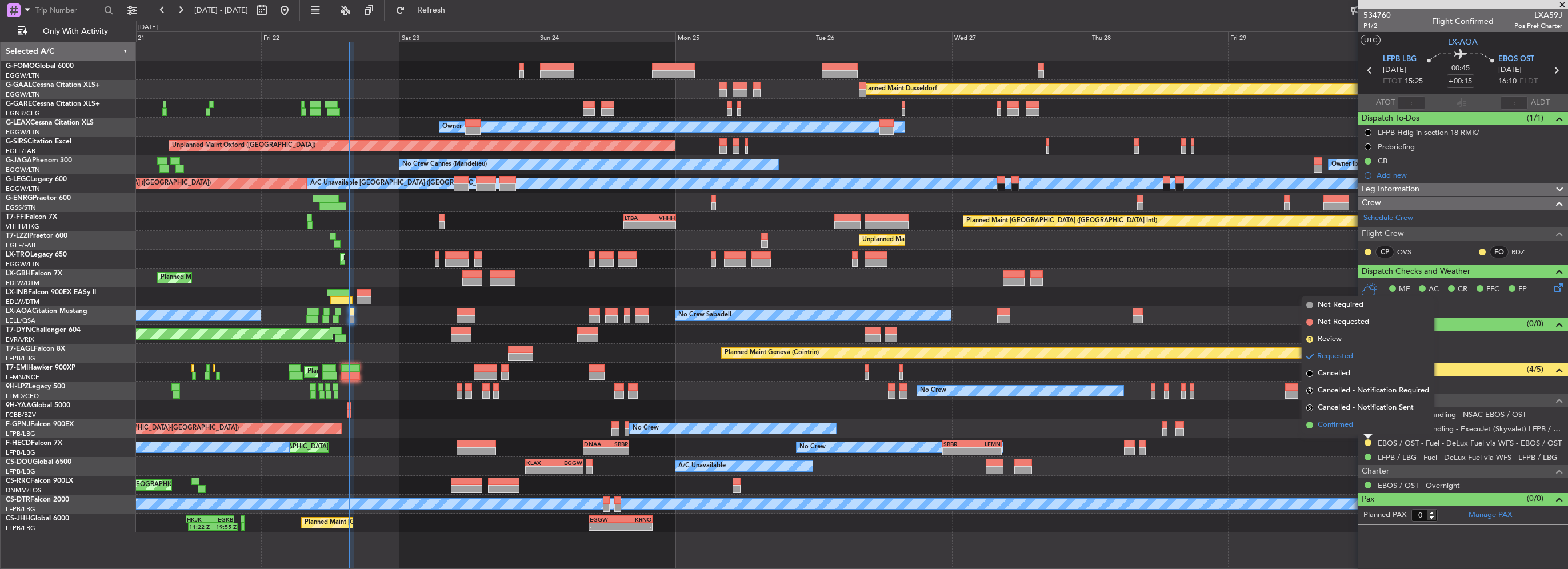
click at [1345, 424] on span "Confirmed" at bounding box center [1336, 425] width 36 height 11
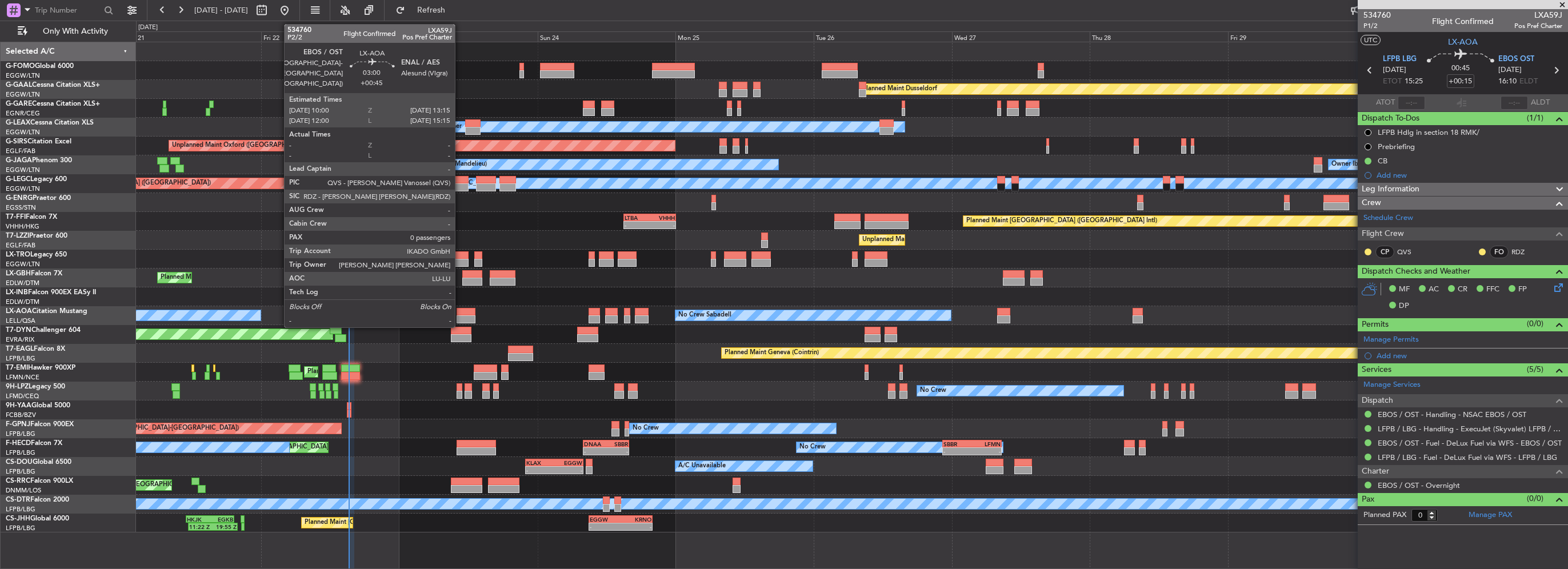
click at [460, 311] on div at bounding box center [466, 312] width 19 height 8
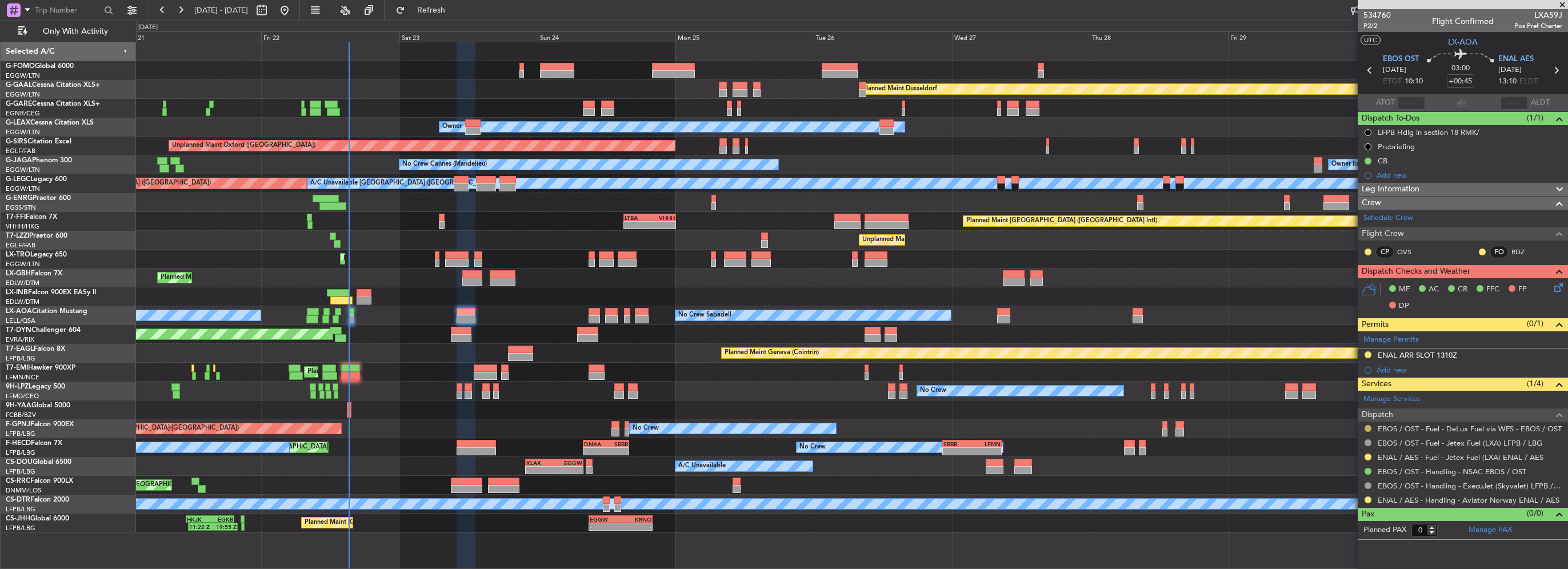
click at [1367, 427] on button at bounding box center [1368, 428] width 6 height 6
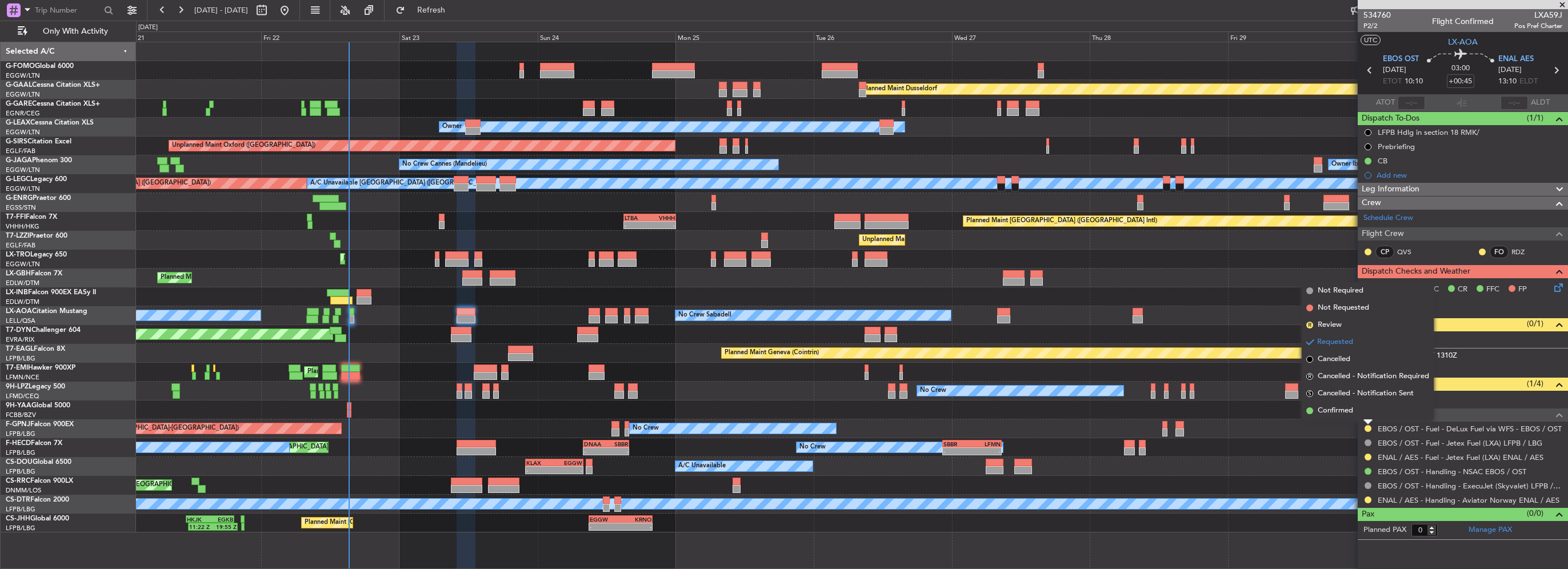
drag, startPoint x: 1345, startPoint y: 413, endPoint x: 1353, endPoint y: 427, distance: 16.1
click at [1345, 413] on span "Confirmed" at bounding box center [1336, 411] width 36 height 11
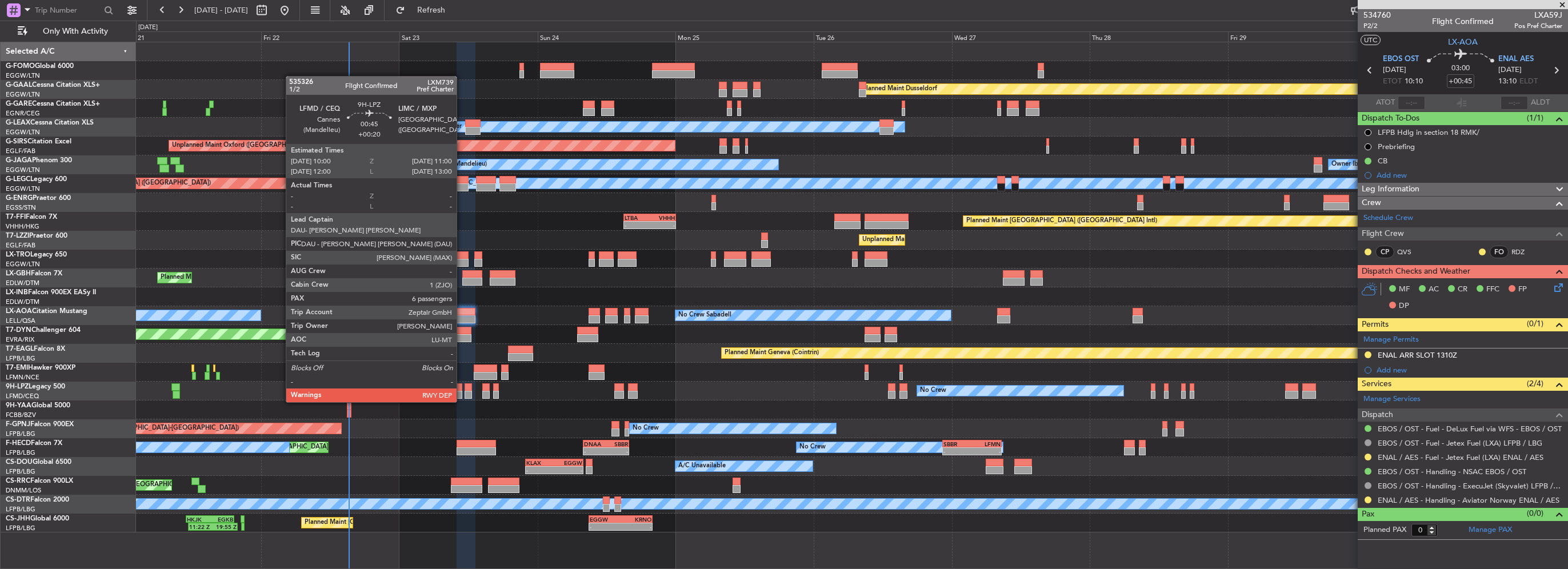
click at [462, 391] on div at bounding box center [459, 394] width 6 height 8
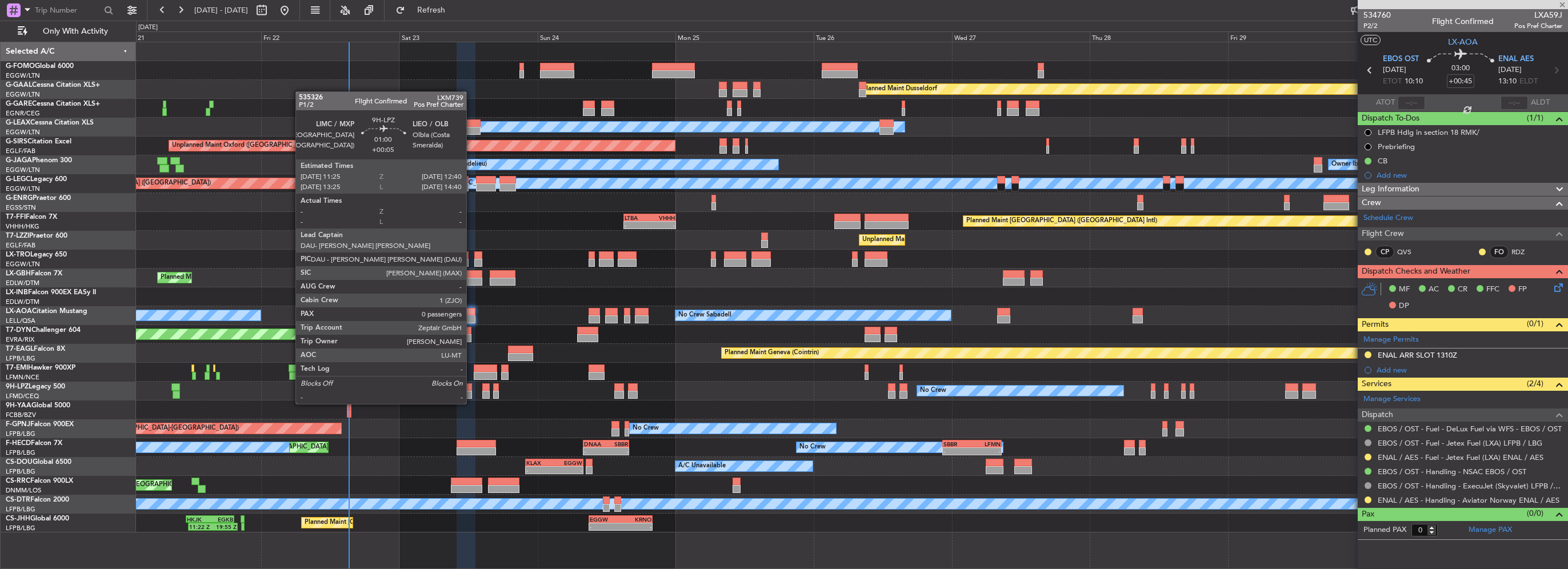
type input "+00:20"
type input "6"
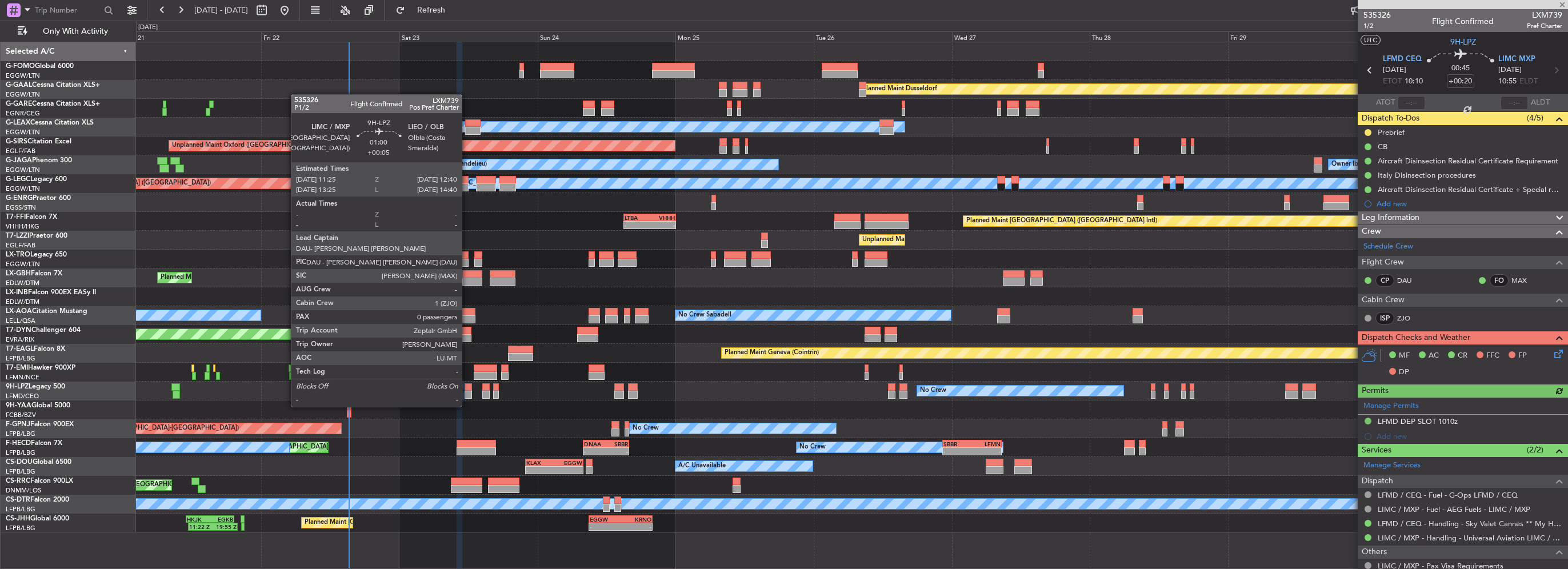
click at [467, 395] on div at bounding box center [468, 394] width 7 height 8
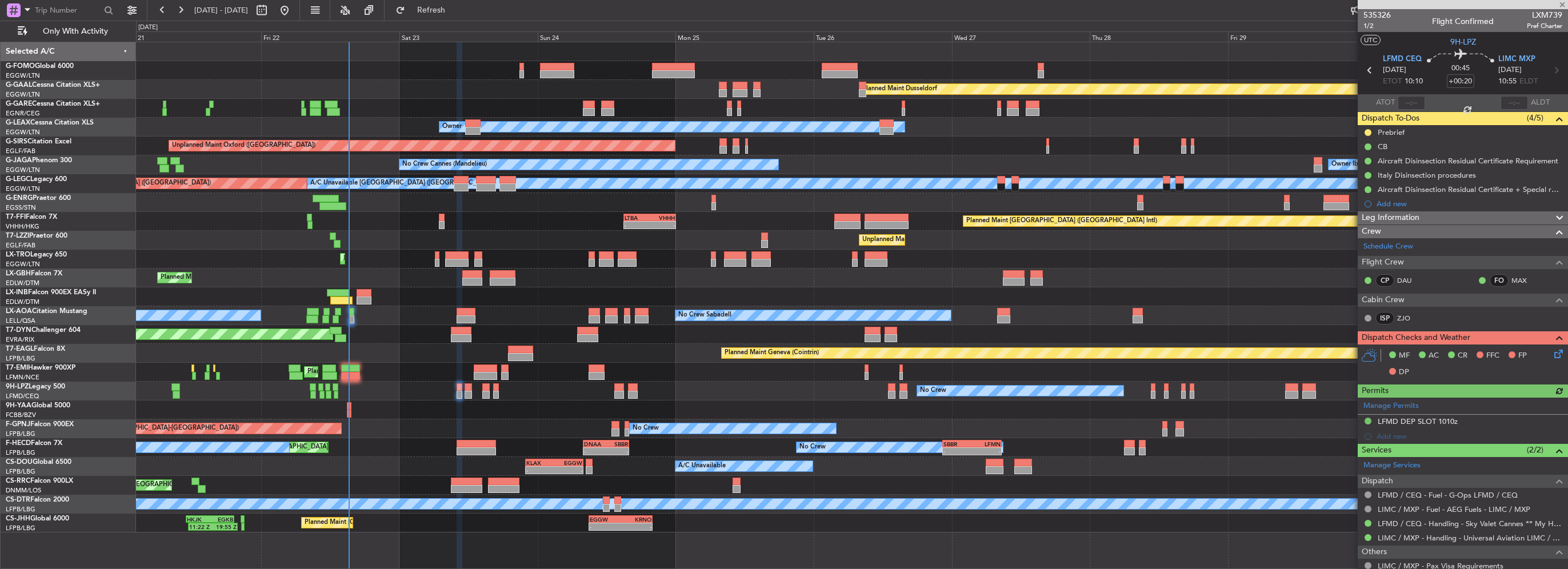
type input "+00:05"
type input "0"
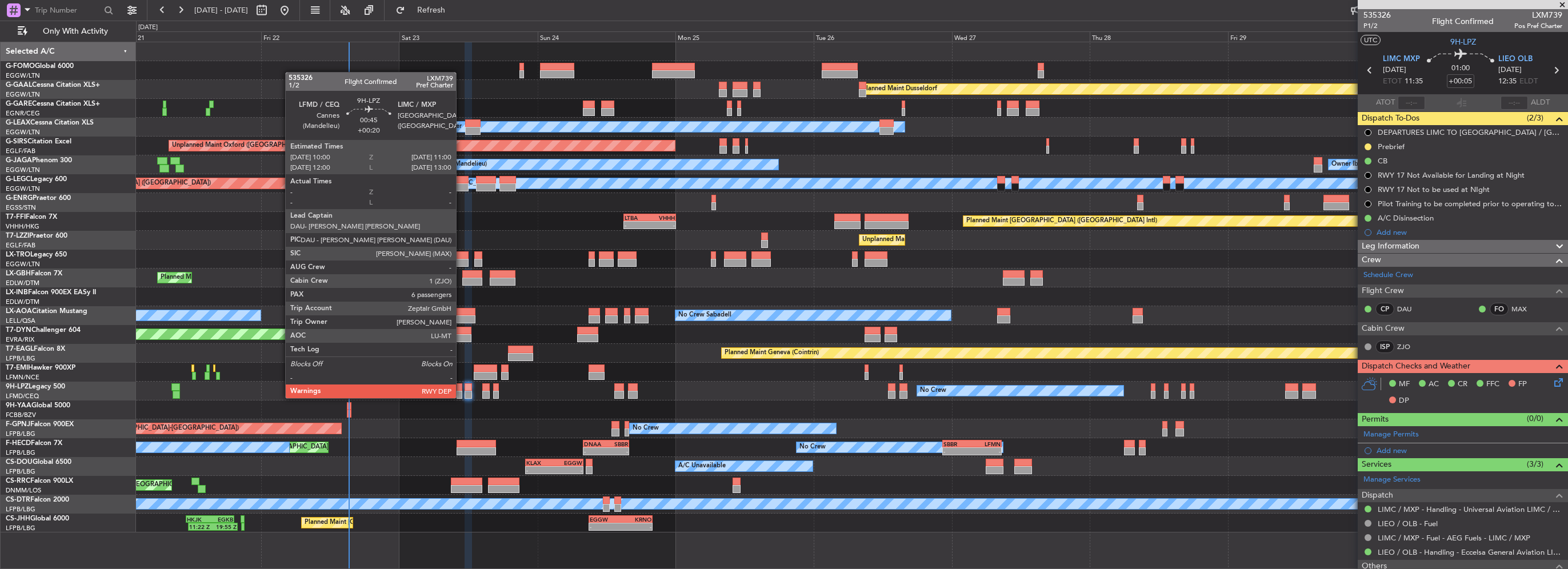
click at [461, 387] on div at bounding box center [459, 387] width 6 height 8
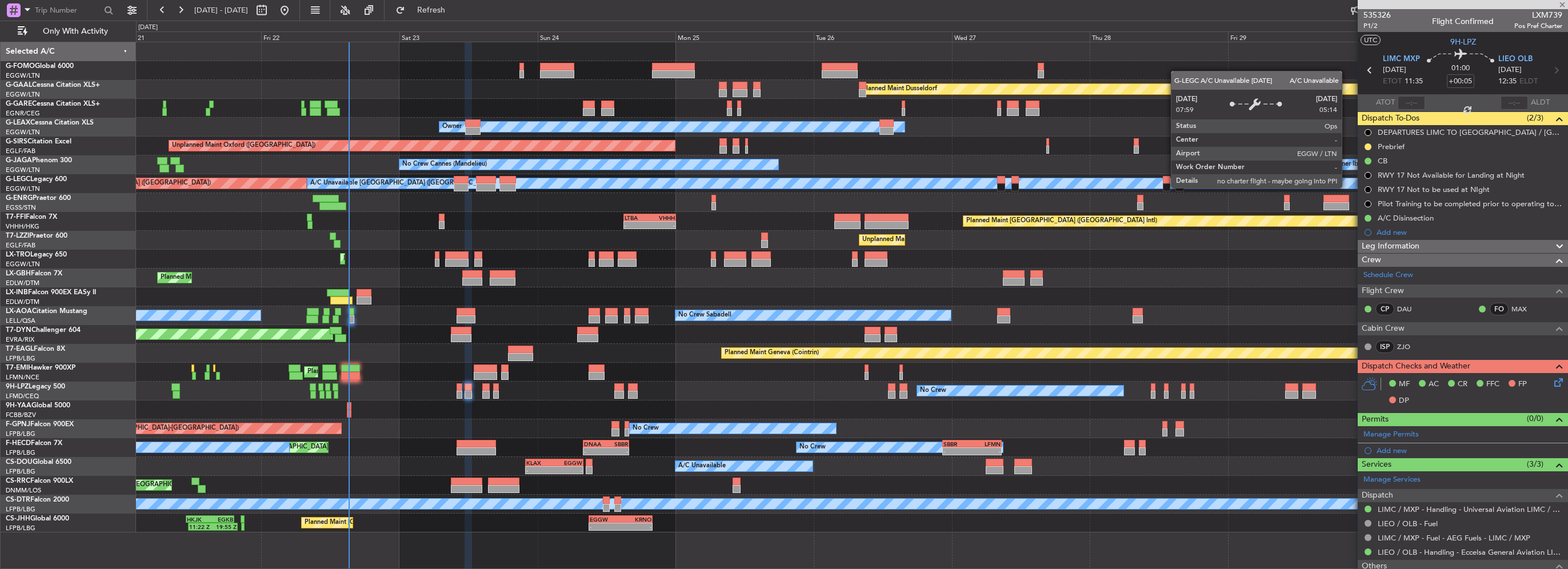
type input "+00:20"
type input "6"
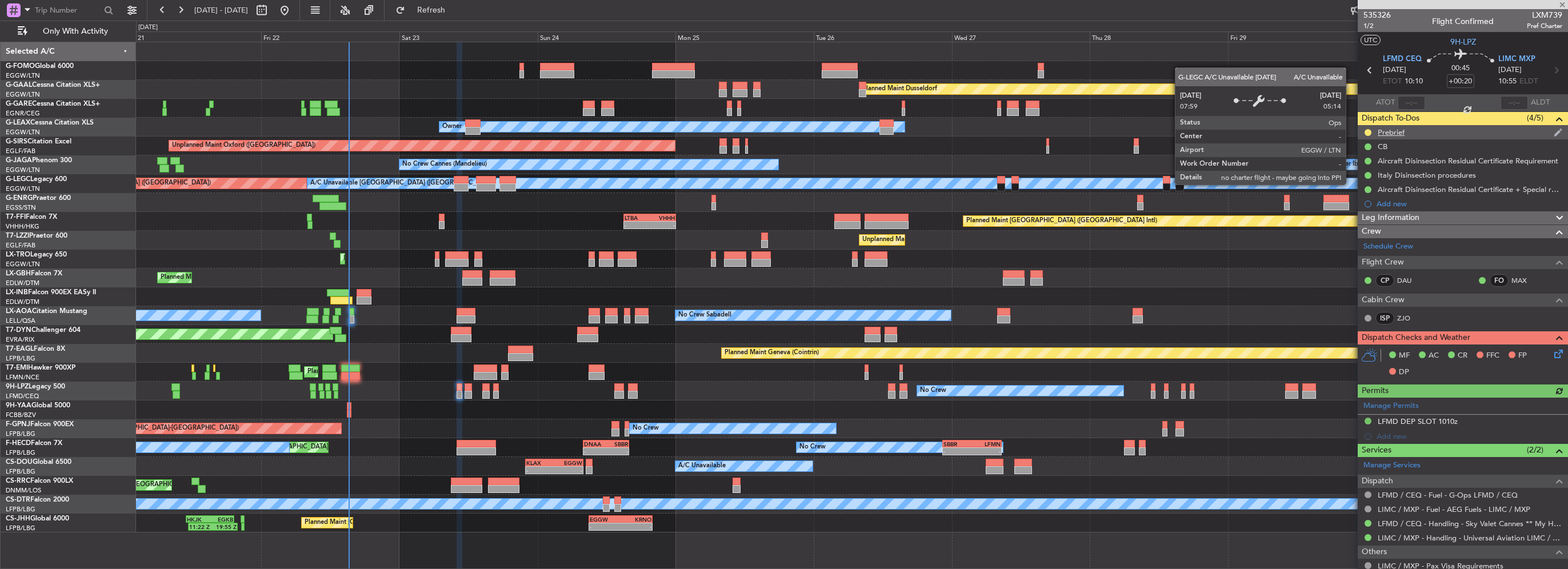
click at [1402, 134] on div "Prebrief" at bounding box center [1391, 132] width 27 height 10
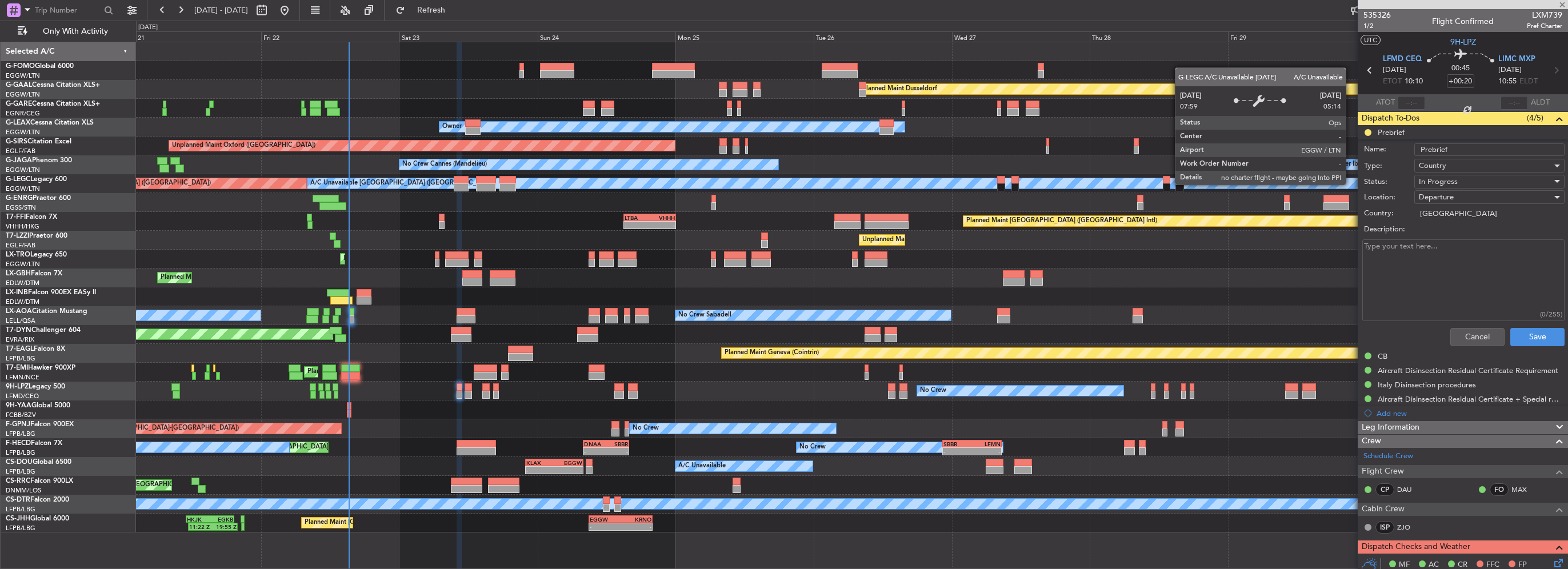
click at [1442, 269] on textarea "Description:" at bounding box center [1463, 280] width 202 height 81
type textarea "3000"
click at [1481, 198] on div "Departure" at bounding box center [1486, 197] width 134 height 17
click at [1474, 186] on div at bounding box center [784, 284] width 1568 height 569
click at [1479, 186] on div "In Progress" at bounding box center [1486, 181] width 134 height 17
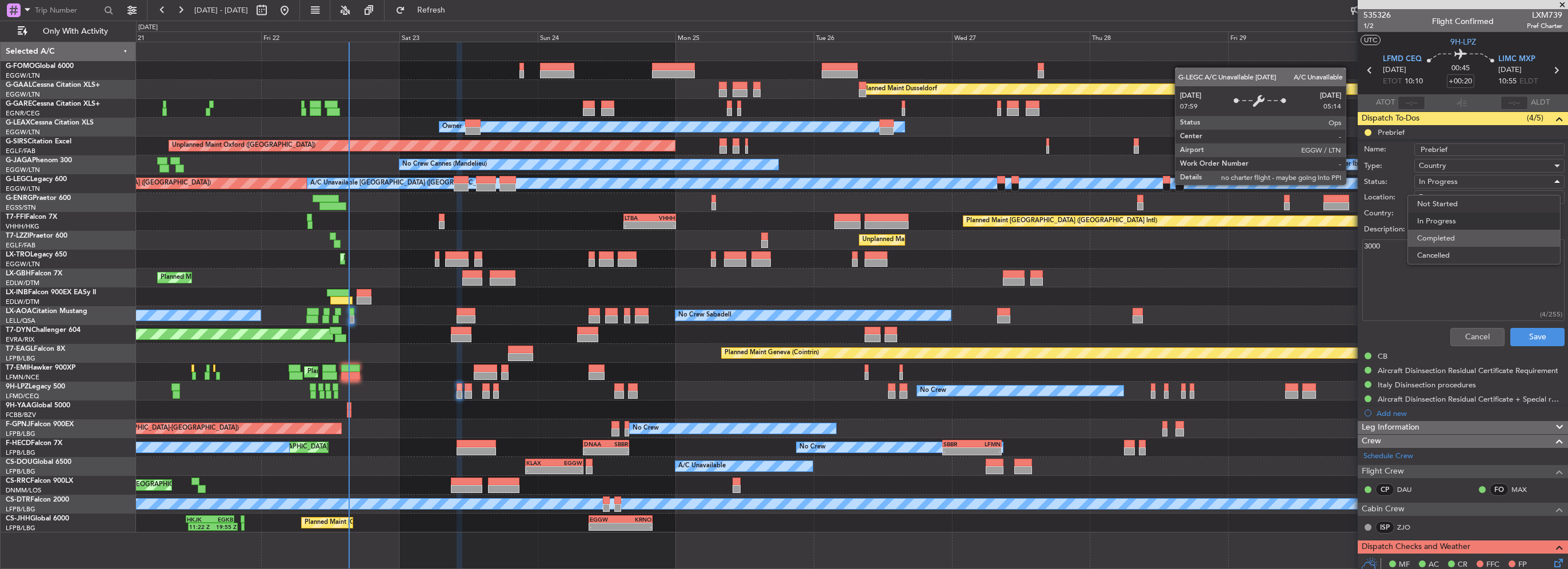
click at [1470, 233] on span "Completed" at bounding box center [1484, 238] width 134 height 17
click at [1536, 331] on button "Save" at bounding box center [1537, 338] width 54 height 18
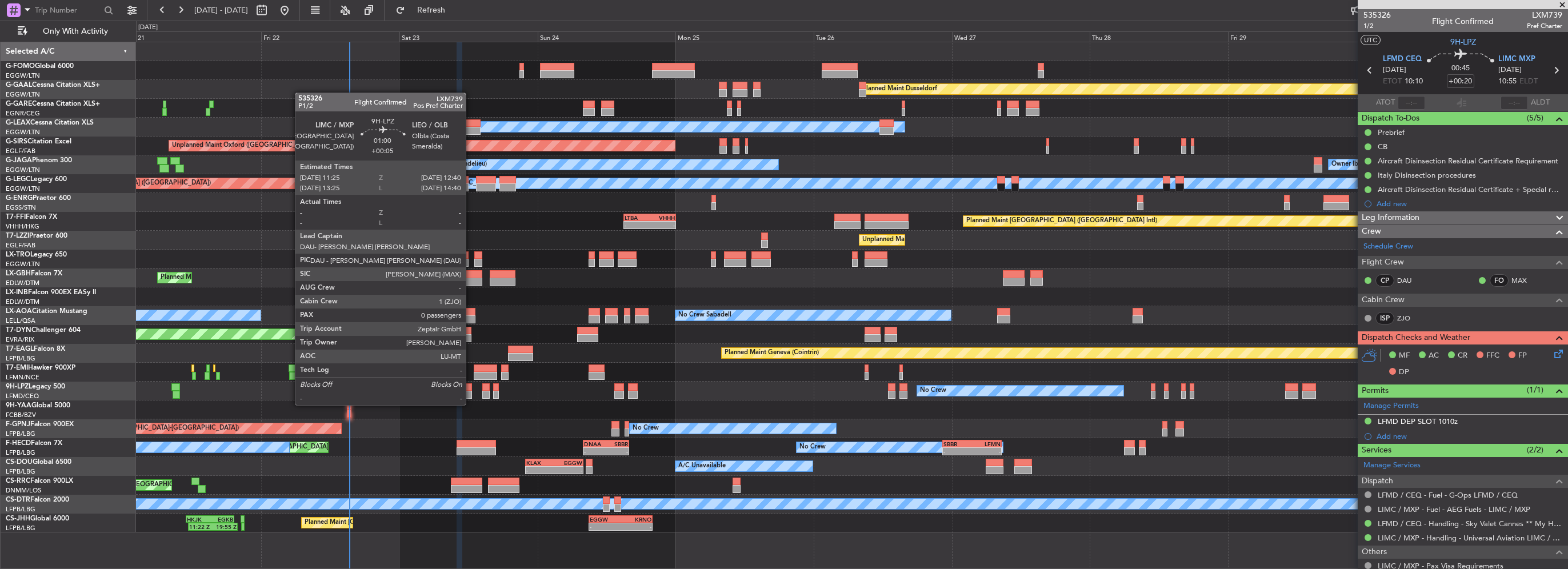
click at [471, 393] on div at bounding box center [468, 394] width 7 height 8
click at [467, 392] on div at bounding box center [468, 394] width 7 height 8
type input "+00:05"
type input "0"
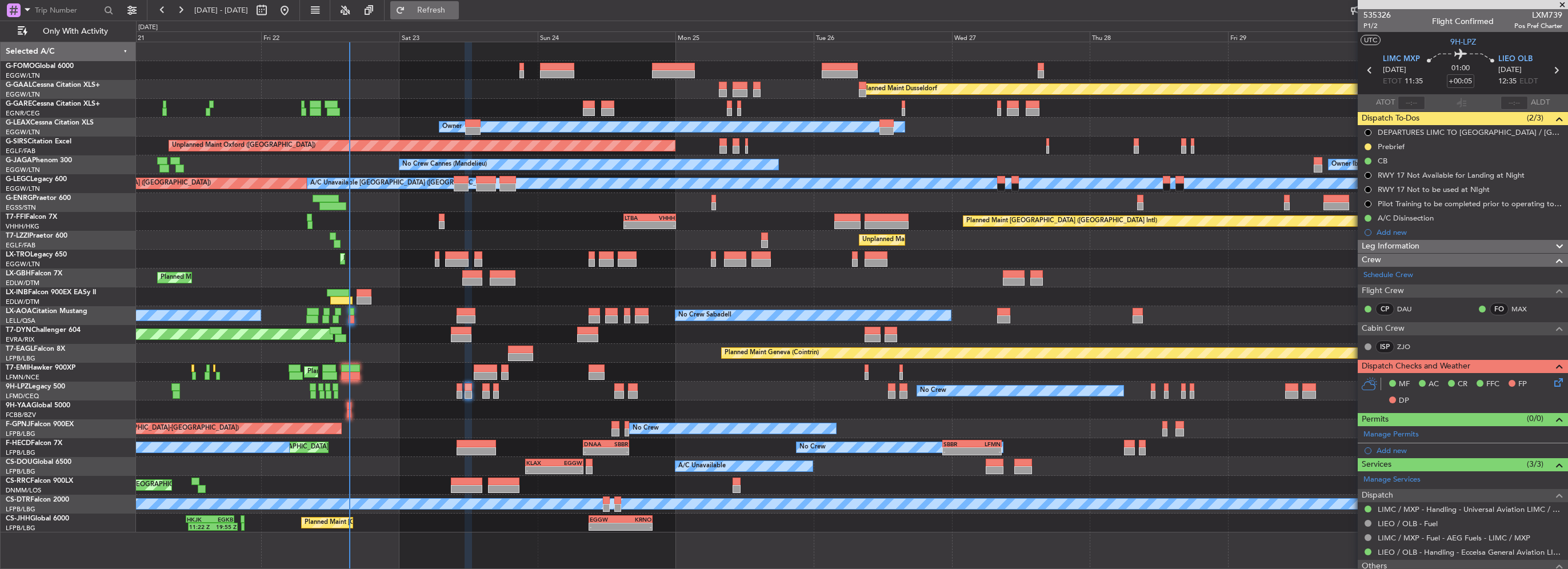
click at [459, 9] on button "Refresh" at bounding box center [424, 10] width 69 height 18
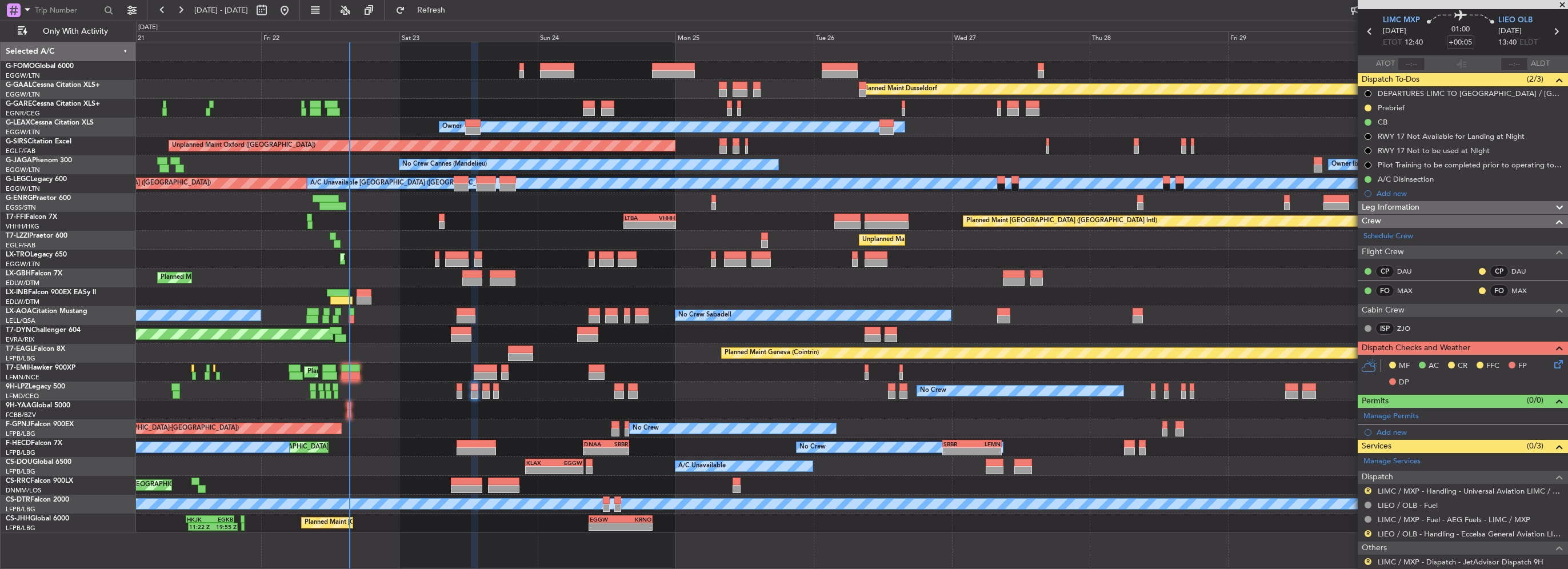
scroll to position [69, 0]
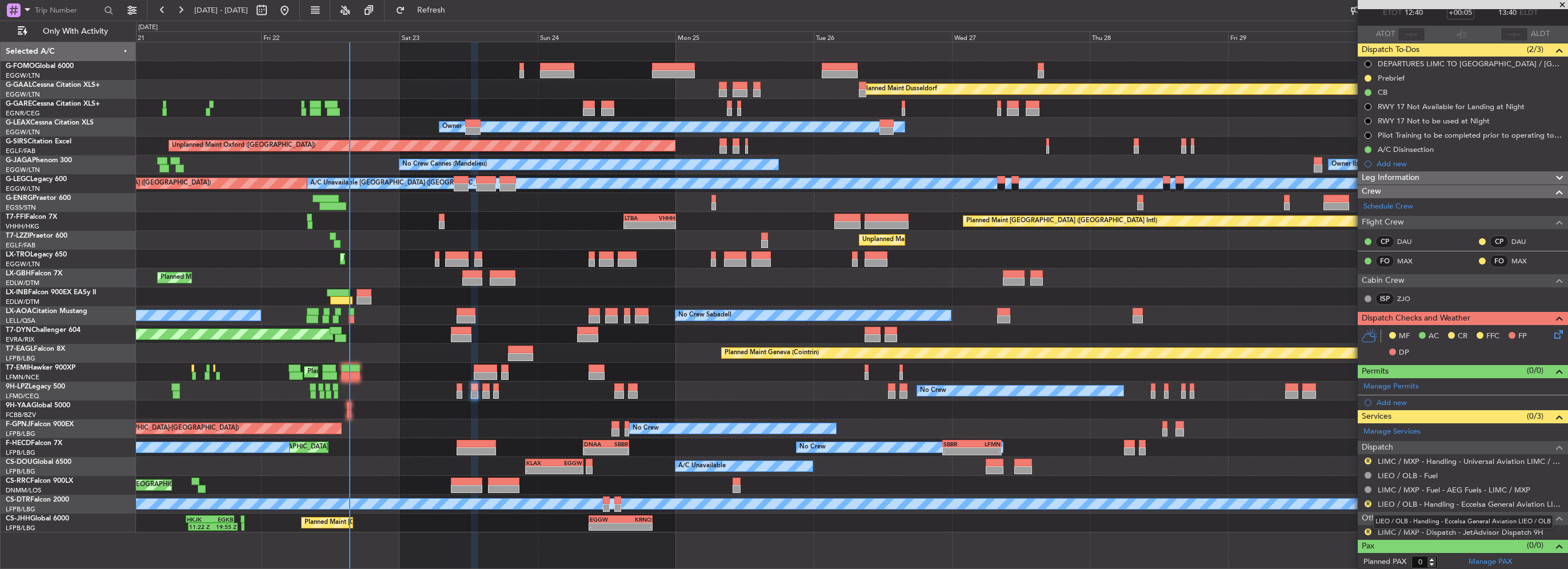
click at [1369, 531] on mat-tooltip-component "LIEO / OLB - Handling - Eccelsa General Aviation LIEO / OLB" at bounding box center [1463, 521] width 196 height 30
click at [1454, 461] on link "LIMC / MXP - Handling - Universal Aviation LIMC / MXP" at bounding box center [1470, 461] width 185 height 10
click at [1466, 500] on link "LIEO / OLB - Handling - Eccelsa General Aviation LIEO / OLB" at bounding box center [1470, 504] width 185 height 10
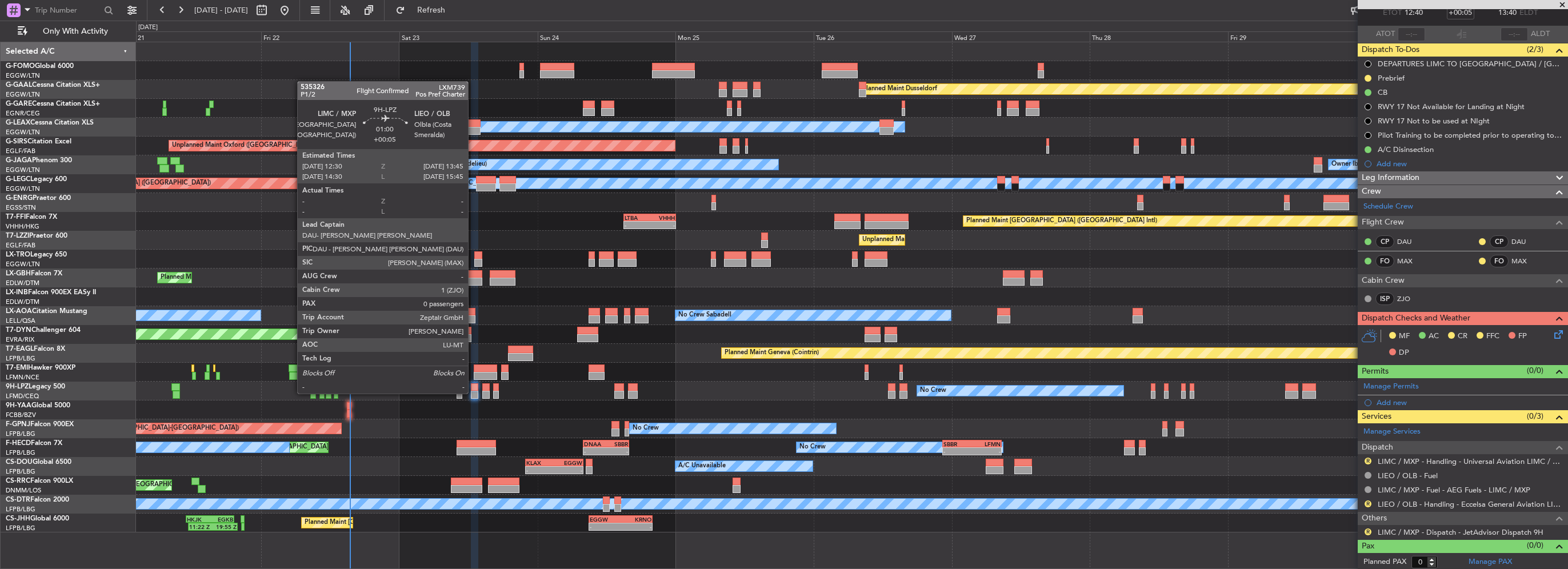
click at [474, 391] on div at bounding box center [475, 387] width 7 height 8
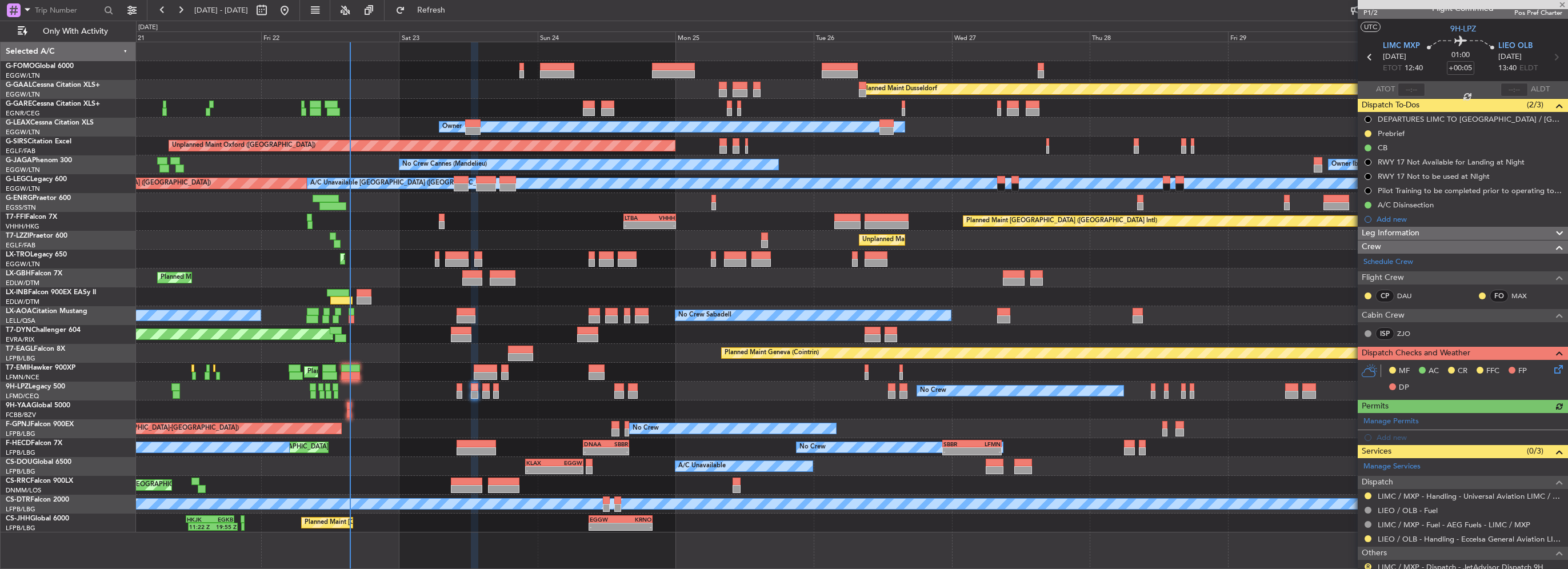
scroll to position [48, 0]
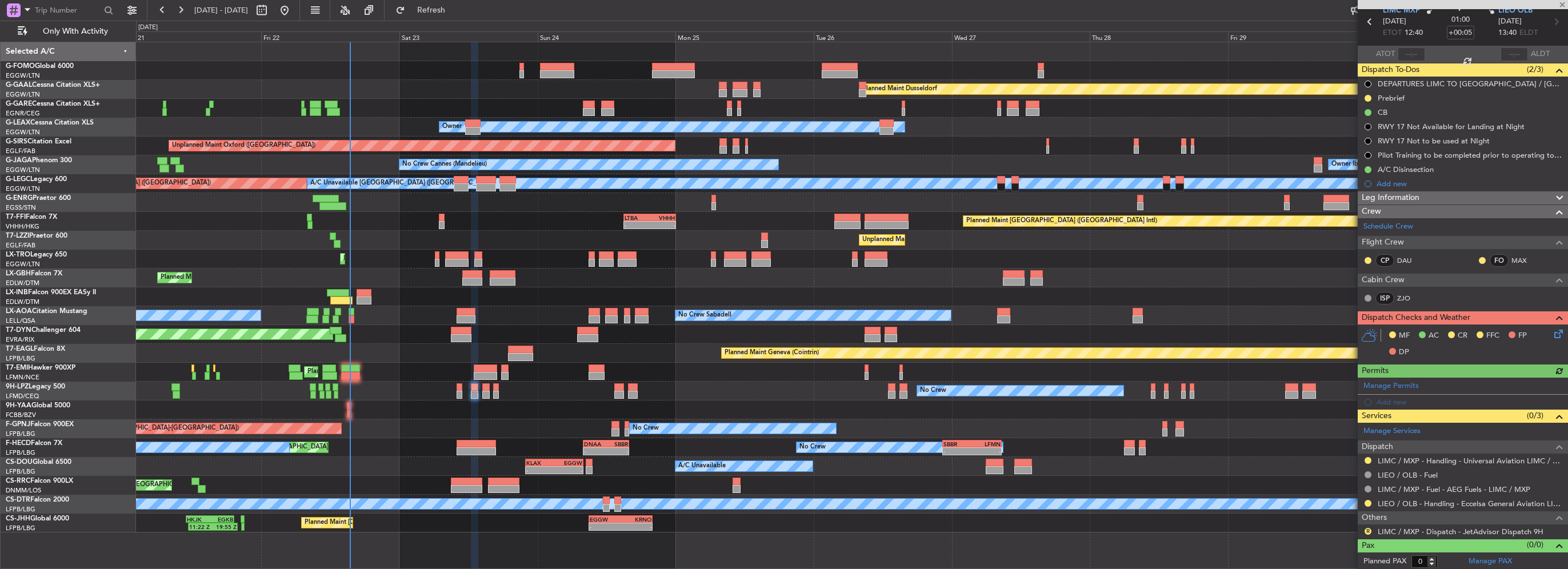
drag, startPoint x: 1366, startPoint y: 531, endPoint x: 1364, endPoint y: 520, distance: 11.2
click at [1367, 531] on button "R" at bounding box center [1368, 531] width 6 height 6
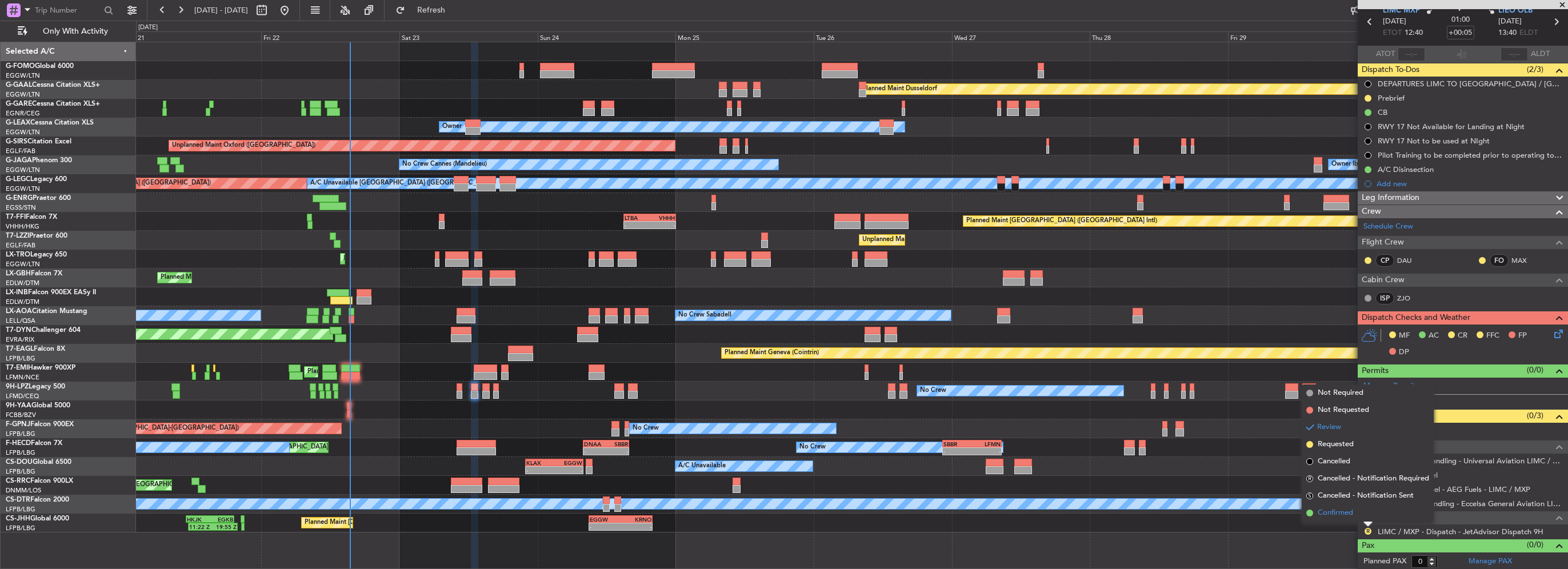
click at [1358, 510] on li "Confirmed" at bounding box center [1368, 513] width 132 height 17
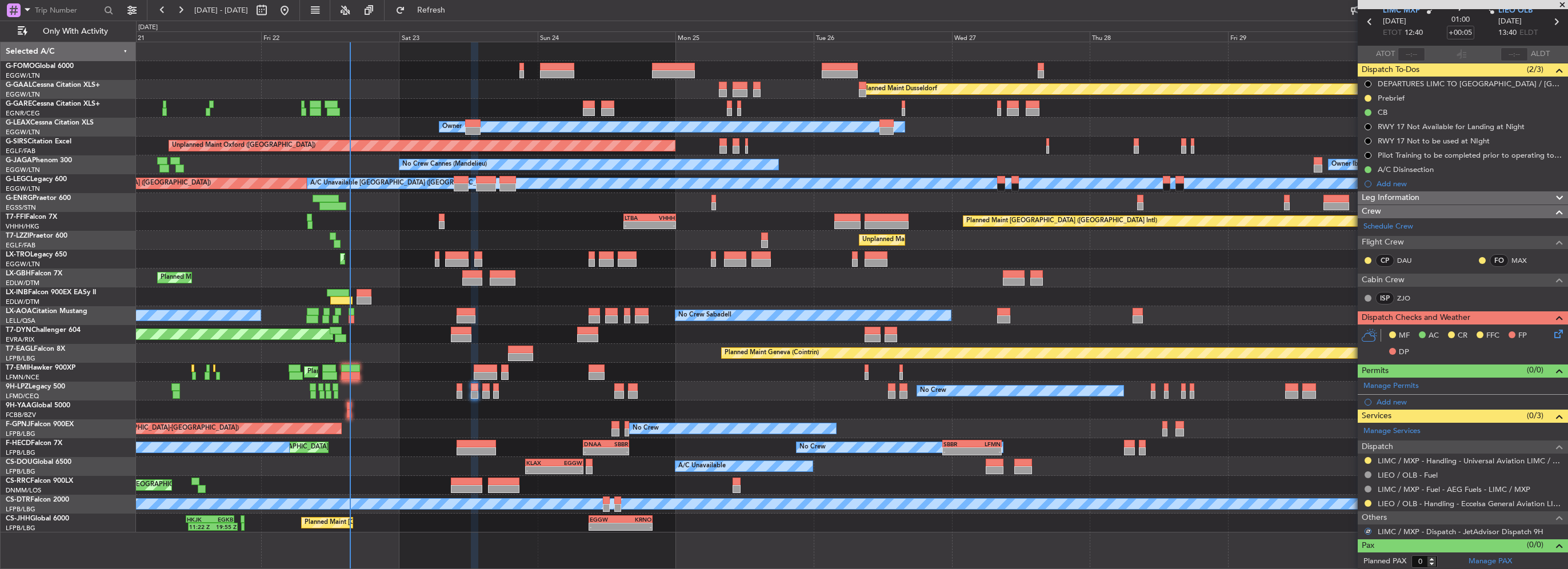
click at [1552, 333] on icon at bounding box center [1557, 332] width 9 height 9
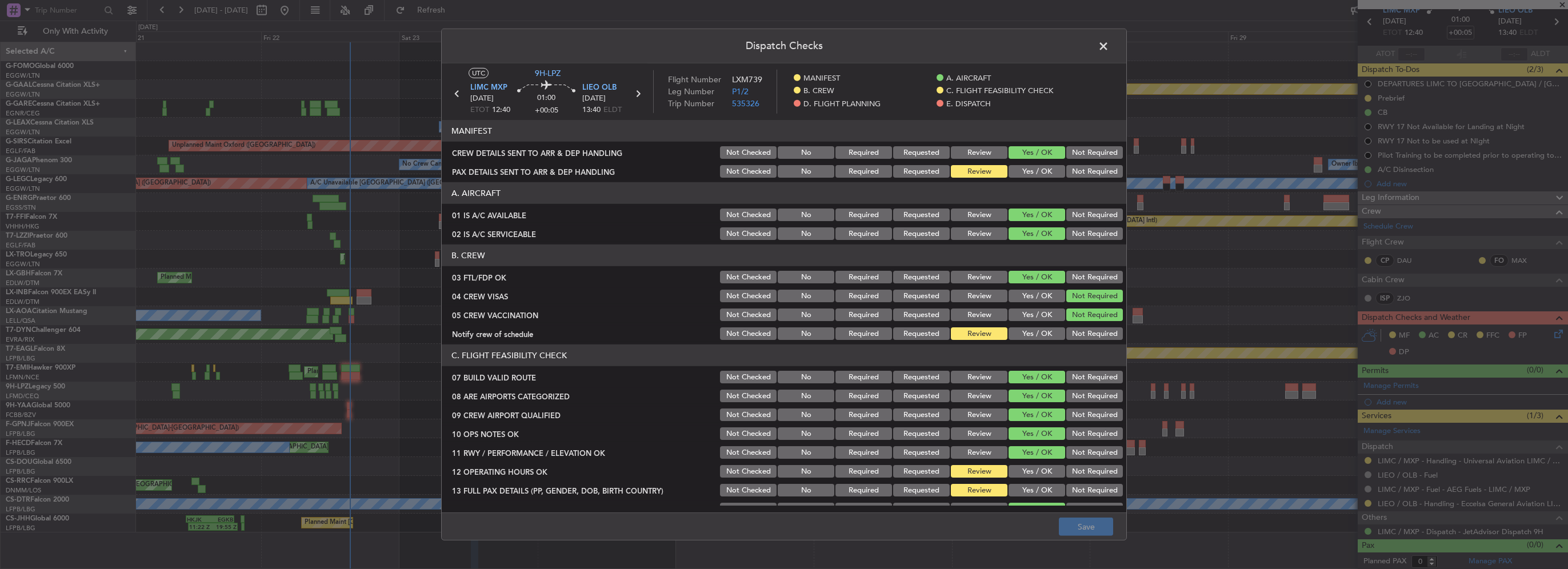
click at [1040, 328] on button "Yes / OK" at bounding box center [1037, 334] width 57 height 13
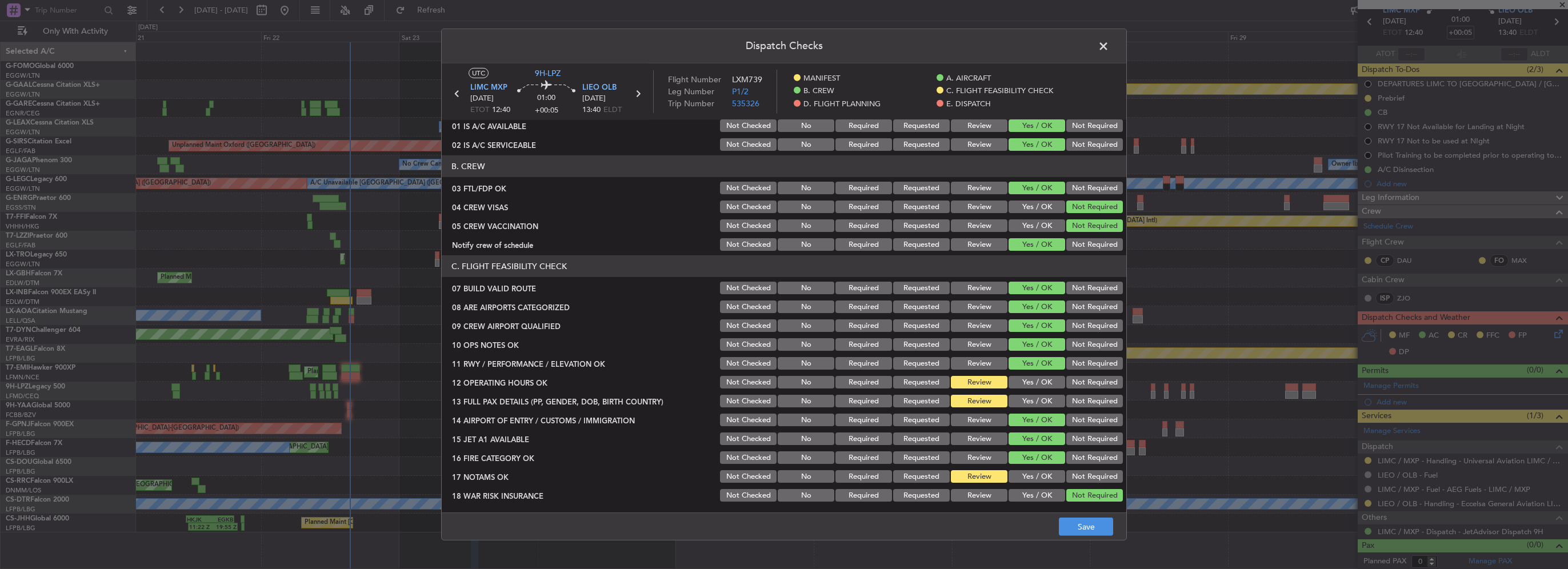
scroll to position [171, 0]
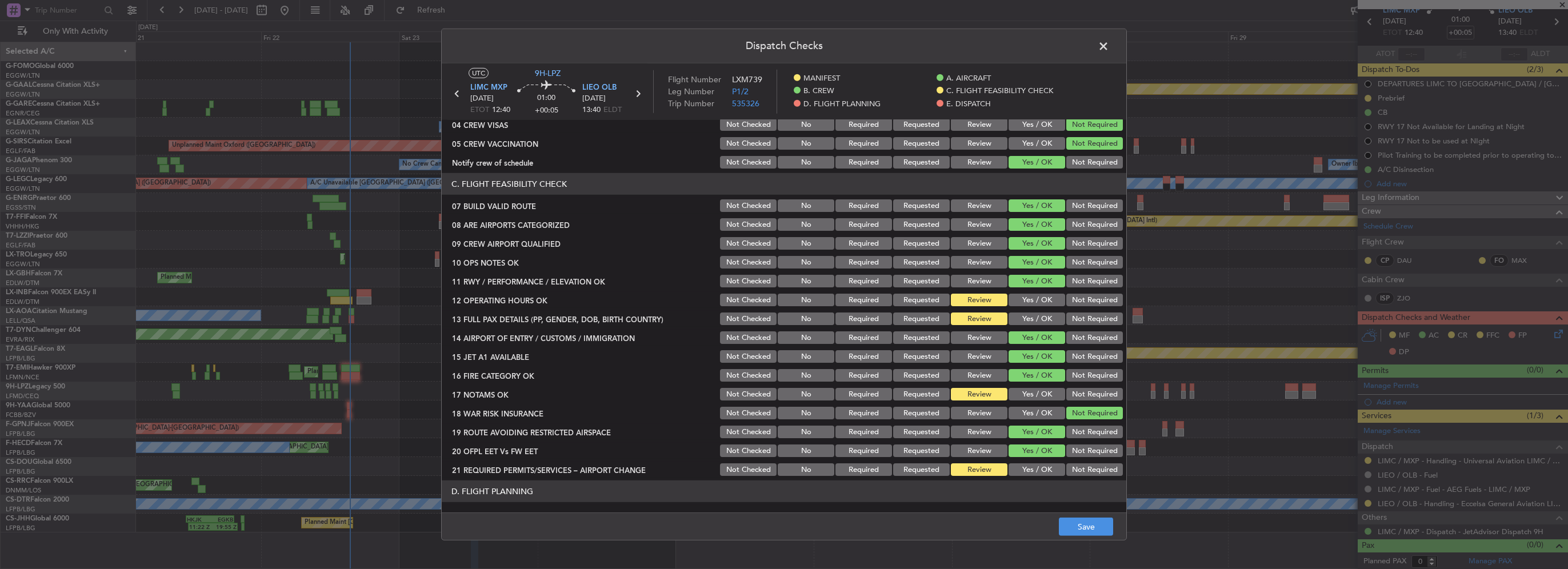
click at [1041, 308] on section "C. FLIGHT FEASIBILITY CHECK 07 BUILD VALID ROUTE Not Checked No Required Reques…" at bounding box center [784, 325] width 684 height 305
click at [1041, 318] on button "Yes / OK" at bounding box center [1037, 319] width 57 height 13
click at [1040, 294] on button "Yes / OK" at bounding box center [1037, 300] width 57 height 13
click at [1037, 392] on button "Yes / OK" at bounding box center [1037, 394] width 57 height 13
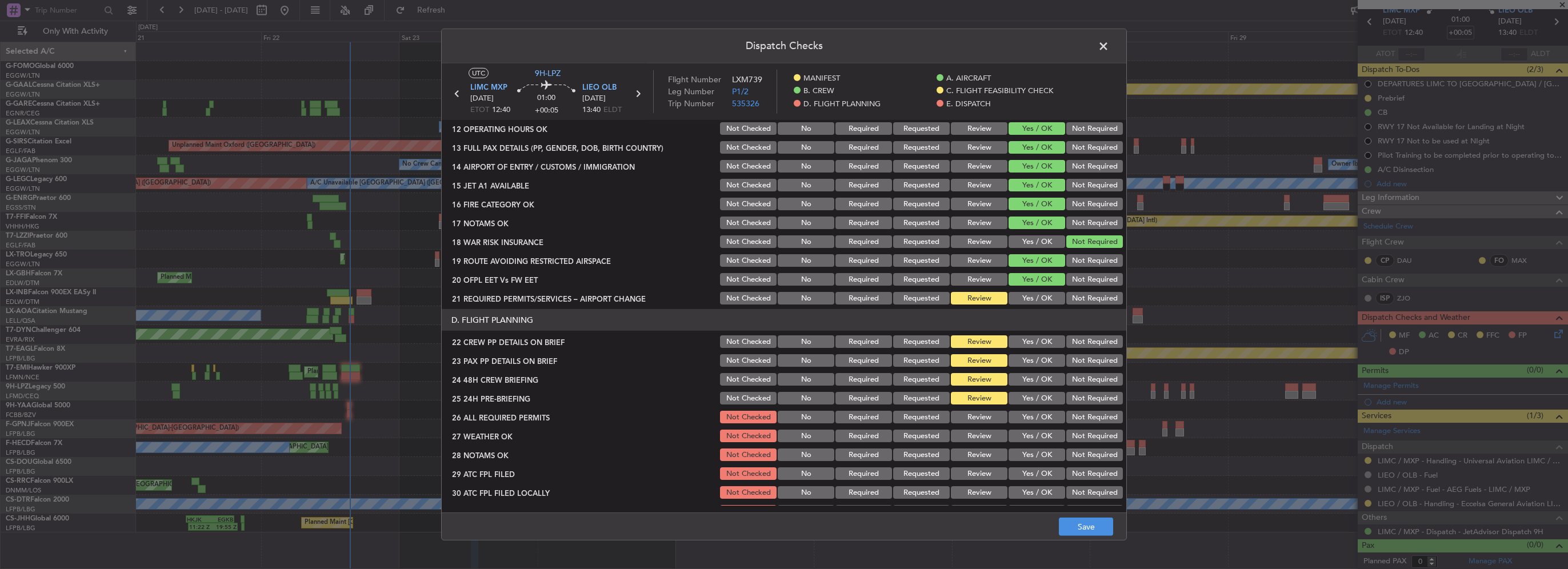
click at [1033, 297] on button "Yes / OK" at bounding box center [1037, 298] width 57 height 13
drag, startPoint x: 1051, startPoint y: 352, endPoint x: 1040, endPoint y: 348, distance: 11.7
click at [1051, 352] on div "Yes / OK" at bounding box center [1036, 360] width 58 height 16
click at [1040, 348] on div "Yes / OK" at bounding box center [1036, 341] width 58 height 16
click at [1042, 364] on button "Yes / OK" at bounding box center [1037, 360] width 57 height 13
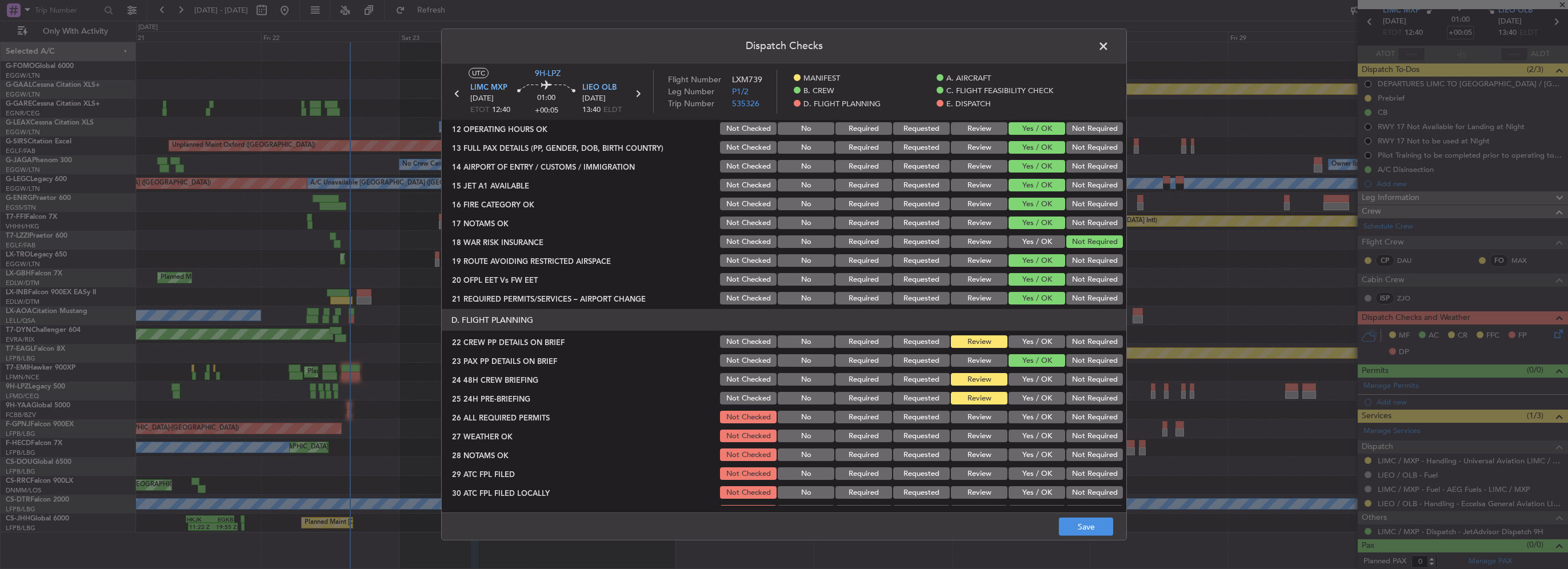
click at [1037, 347] on button "Yes / OK" at bounding box center [1037, 342] width 57 height 13
click at [1041, 380] on button "Yes / OK" at bounding box center [1037, 380] width 57 height 13
click at [1078, 394] on button "Not Required" at bounding box center [1095, 399] width 57 height 13
click at [1094, 533] on button "Save" at bounding box center [1086, 527] width 54 height 18
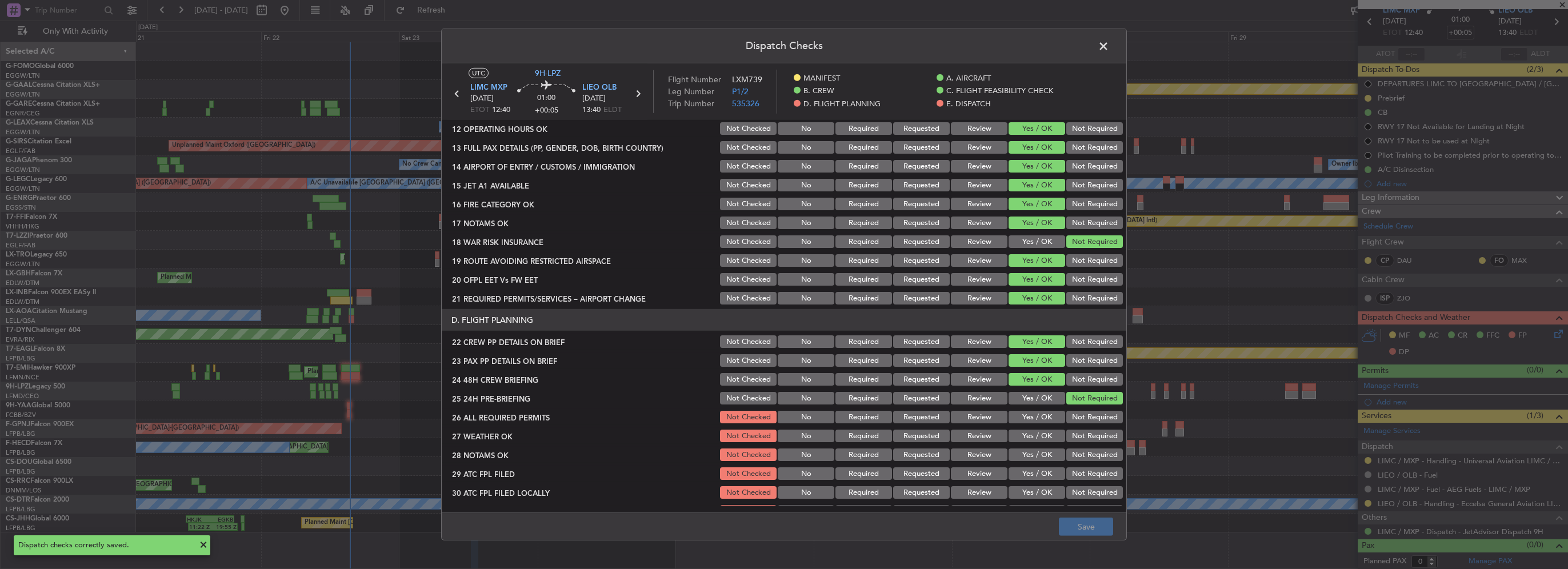
click at [1110, 46] on span at bounding box center [1110, 48] width 0 height 23
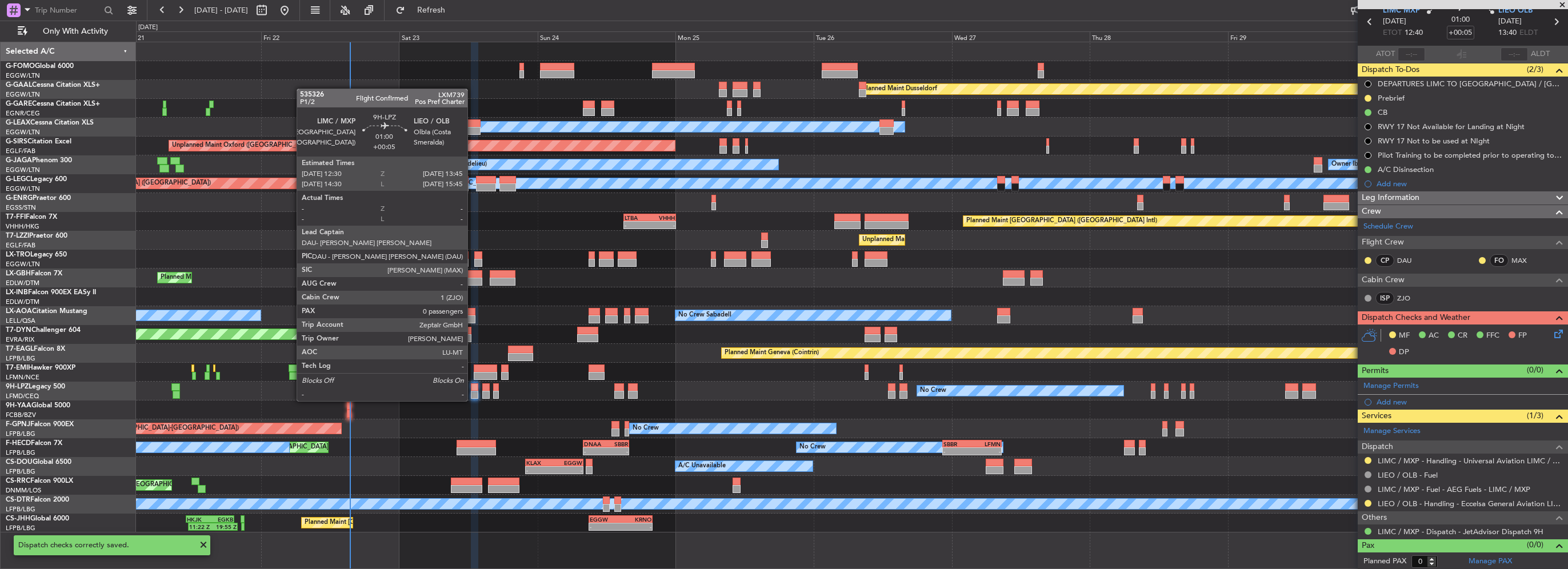
click at [473, 390] on div at bounding box center [475, 387] width 7 height 8
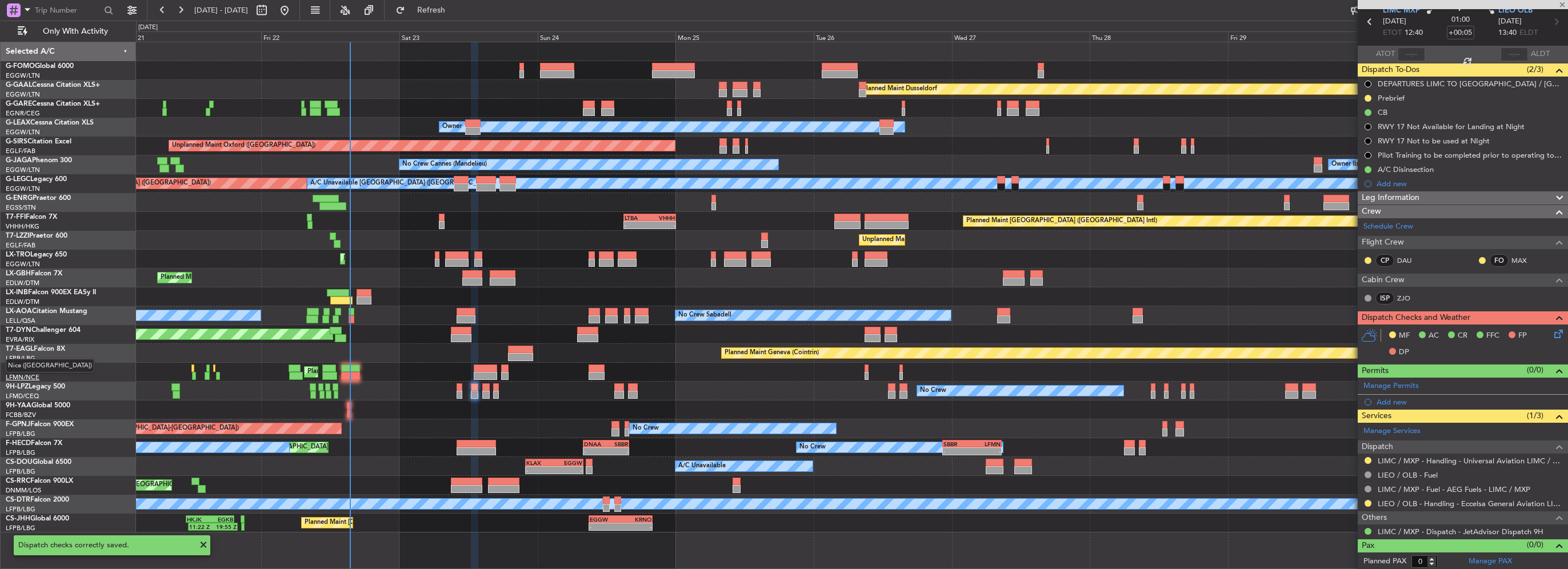
scroll to position [0, 0]
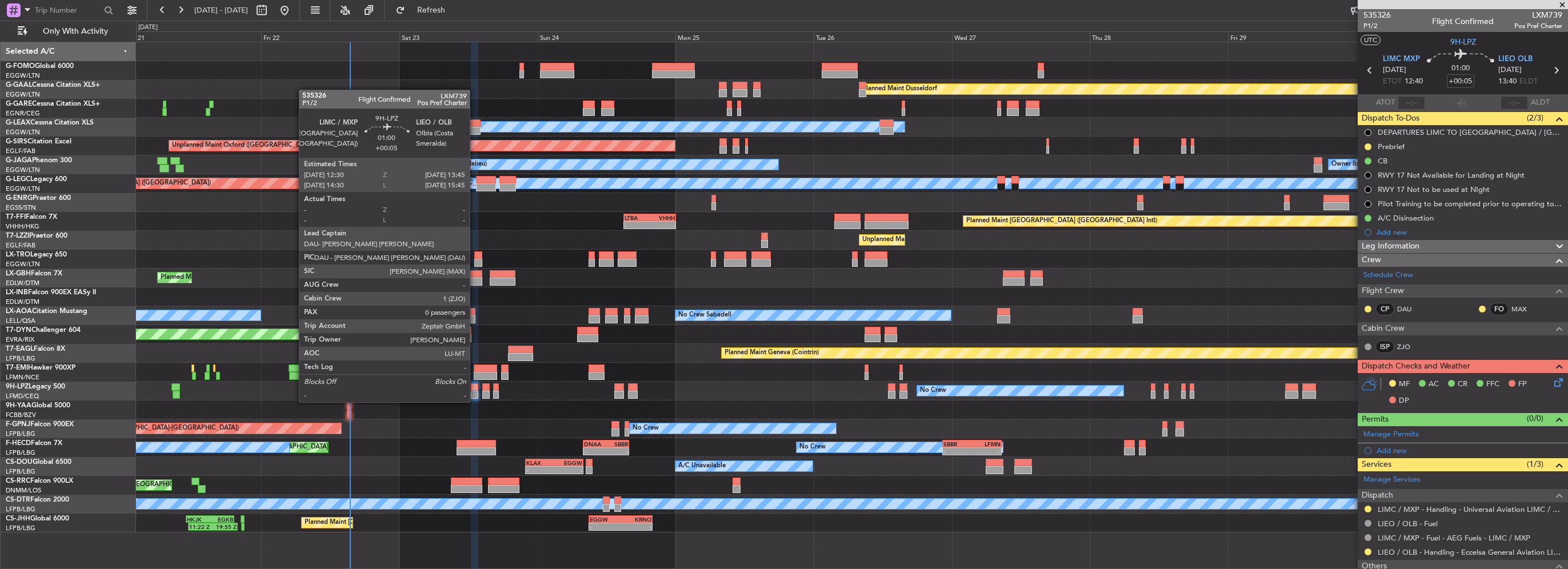
click at [475, 391] on div at bounding box center [475, 394] width 7 height 8
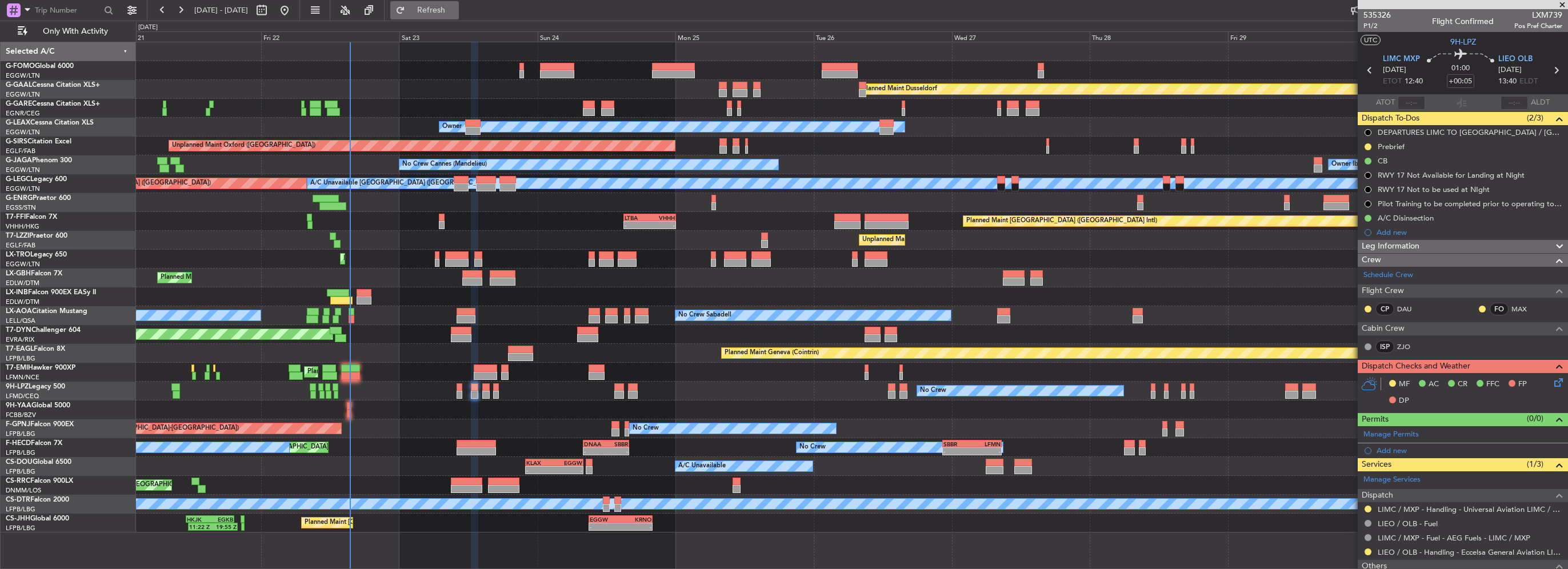
click at [452, 6] on span "Refresh" at bounding box center [431, 10] width 48 height 8
